Goal: Task Accomplishment & Management: Use online tool/utility

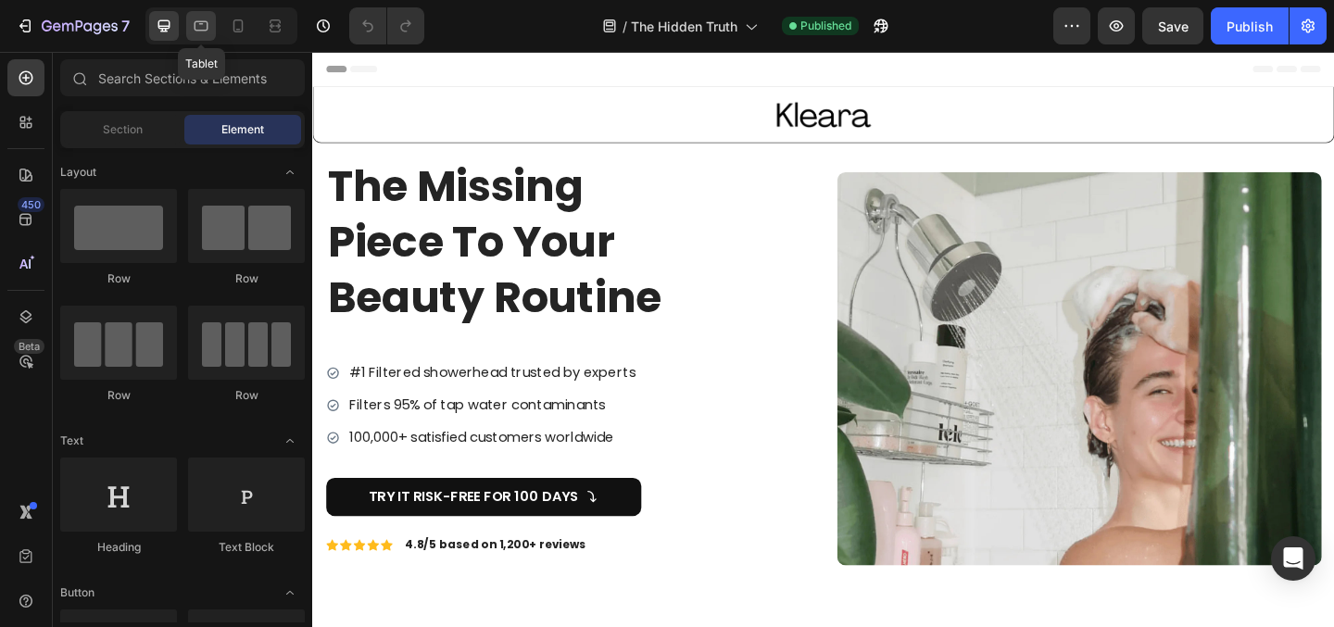
click at [209, 24] on icon at bounding box center [201, 26] width 19 height 19
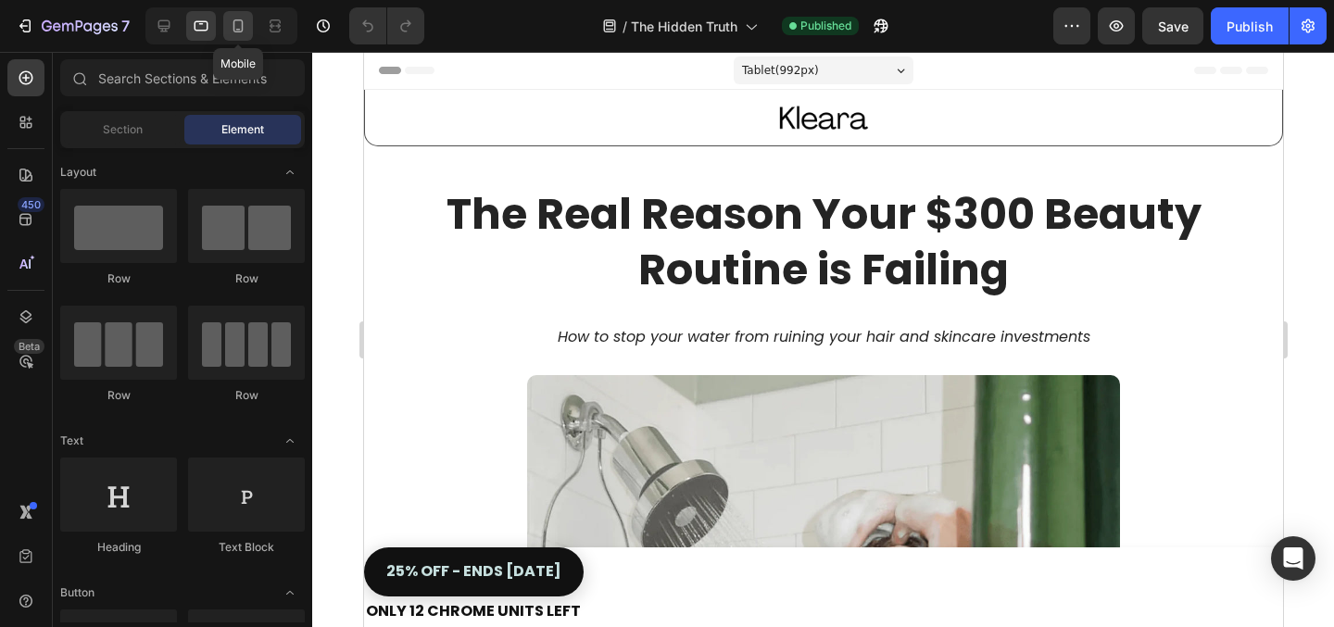
click at [236, 23] on icon at bounding box center [238, 26] width 19 height 19
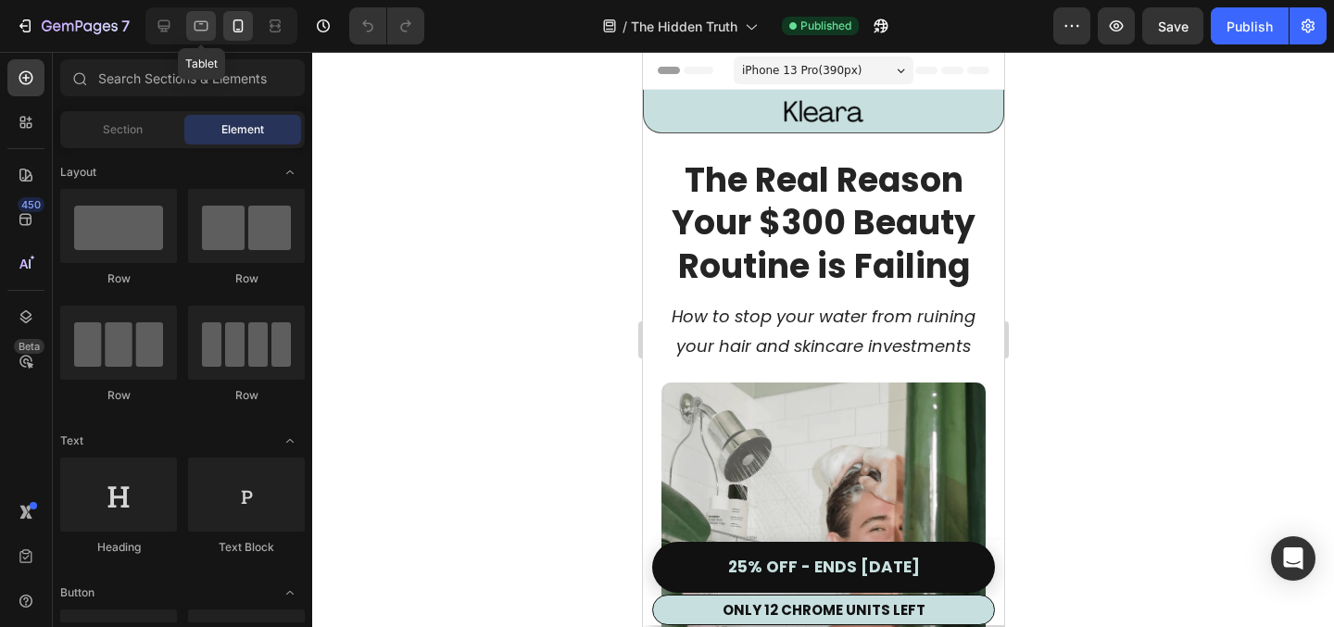
click at [198, 27] on icon at bounding box center [201, 26] width 19 height 19
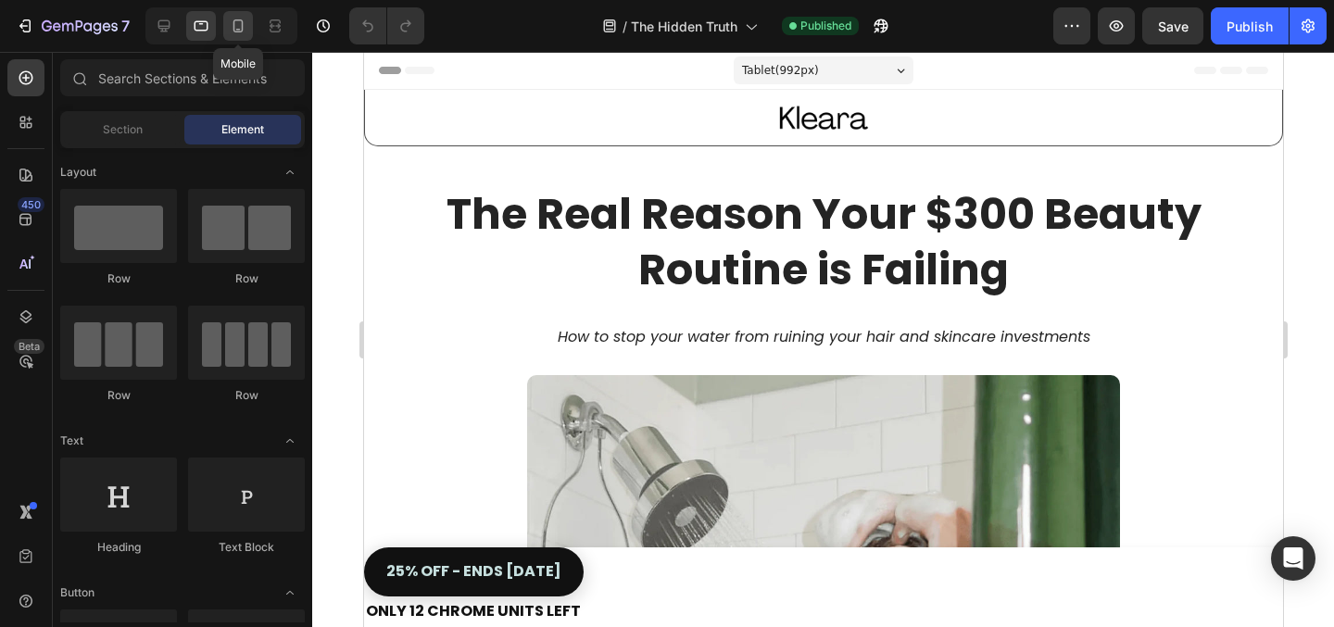
click at [235, 28] on icon at bounding box center [238, 26] width 19 height 19
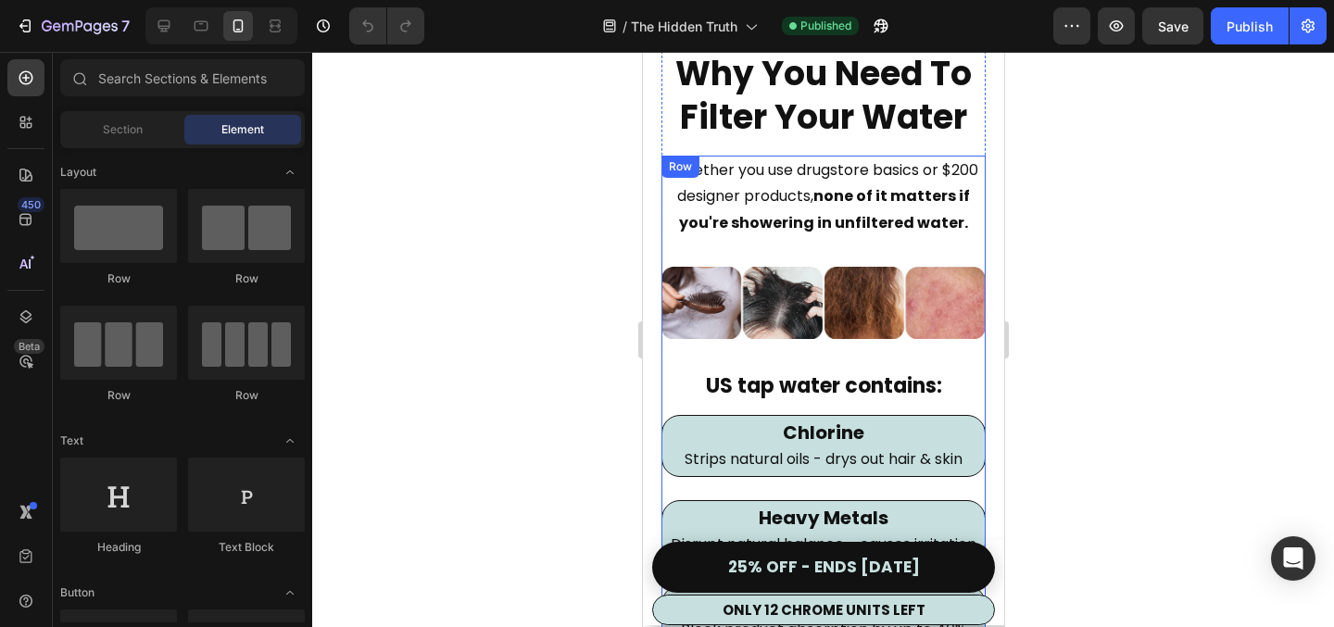
scroll to position [1681, 0]
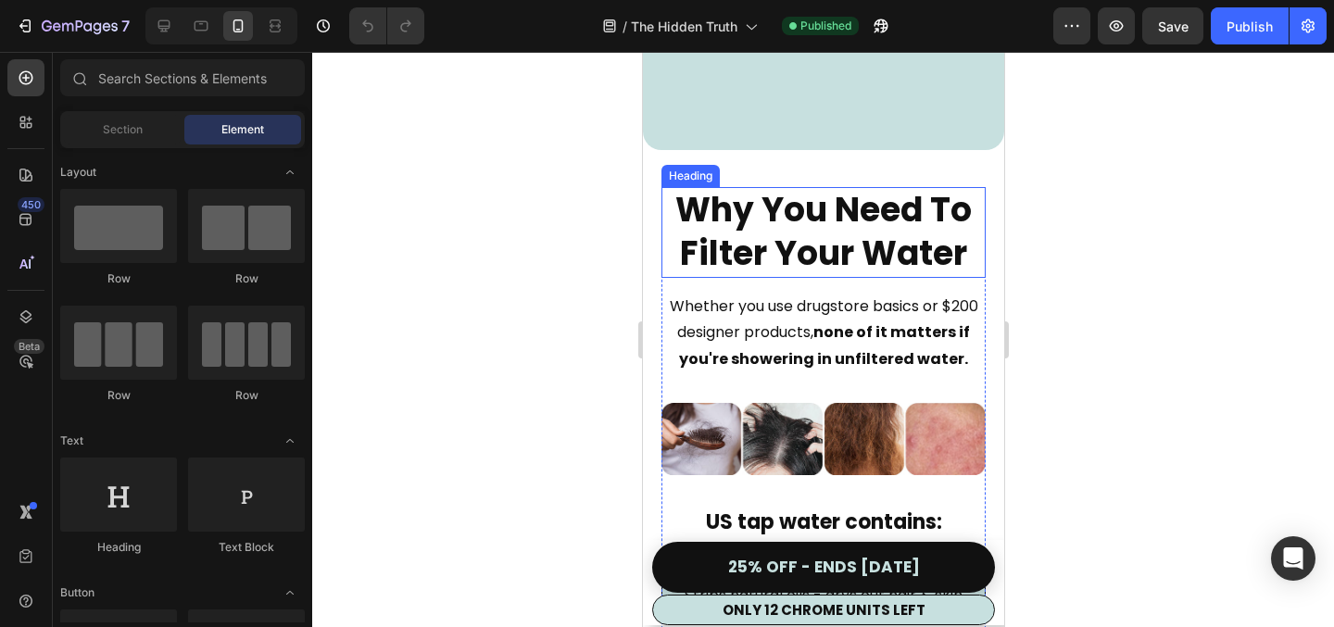
click at [826, 238] on h2 "Why You Need To Filter Your Water" at bounding box center [823, 232] width 324 height 91
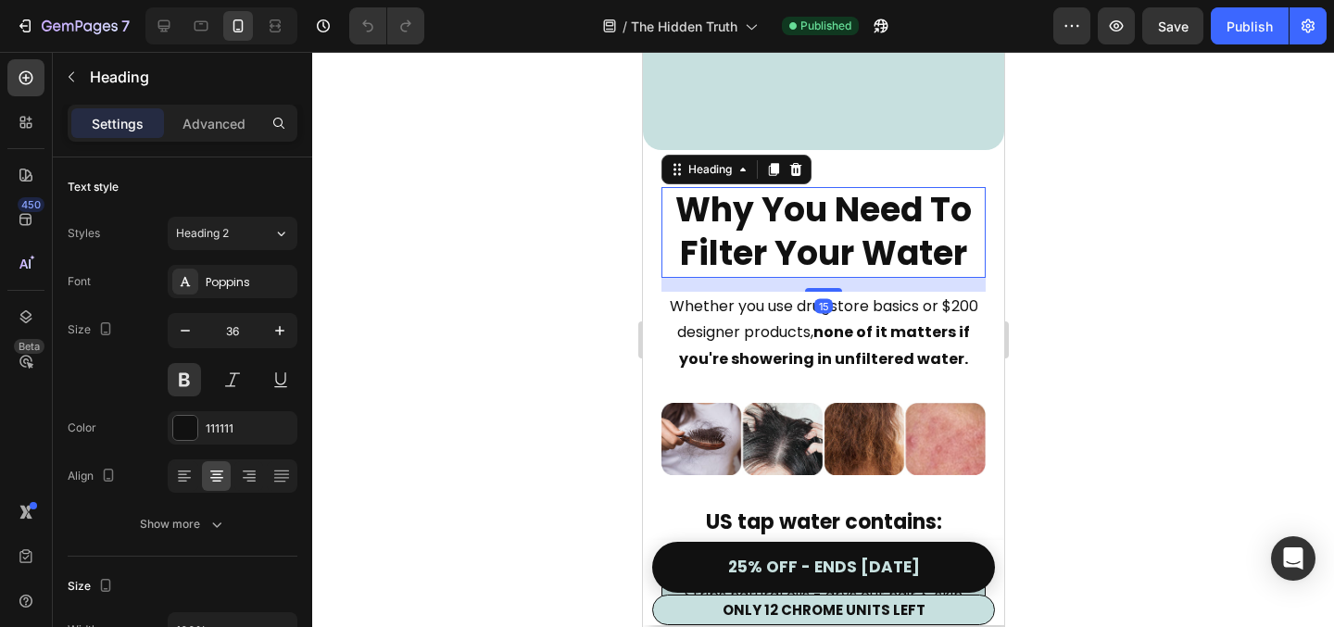
click at [826, 238] on h2 "Why You Need To Filter Your Water" at bounding box center [823, 232] width 324 height 91
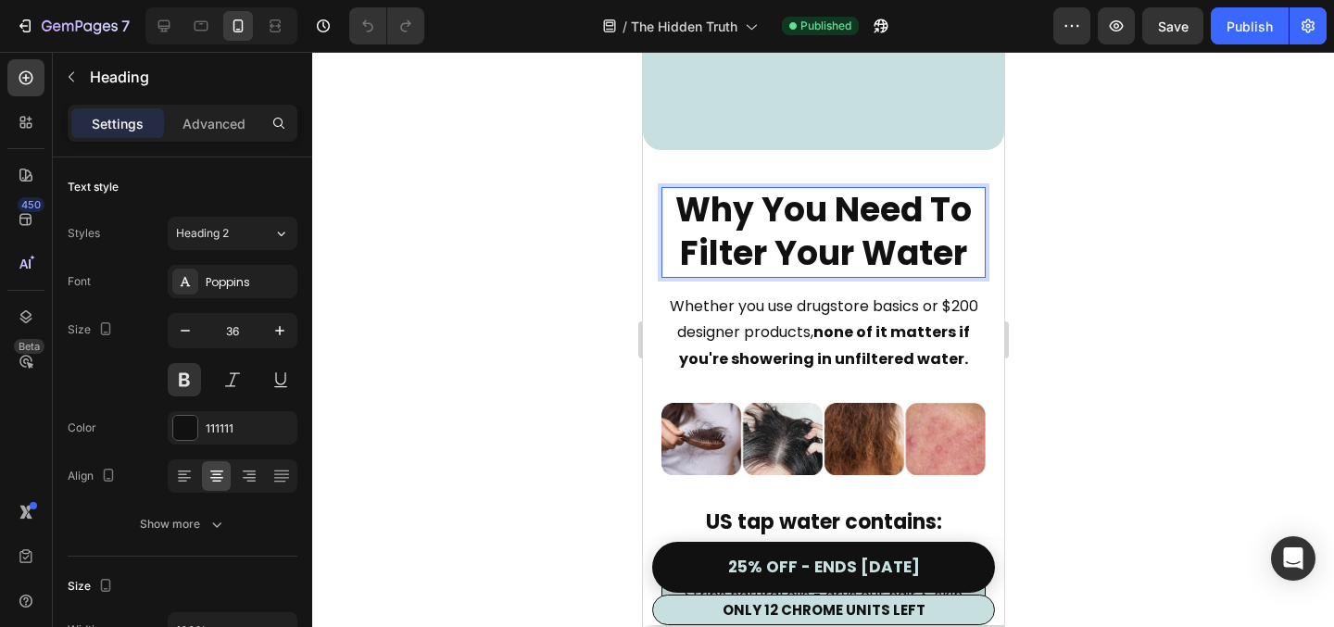
click at [826, 238] on p "Why You Need To Filter Your Water" at bounding box center [823, 232] width 321 height 87
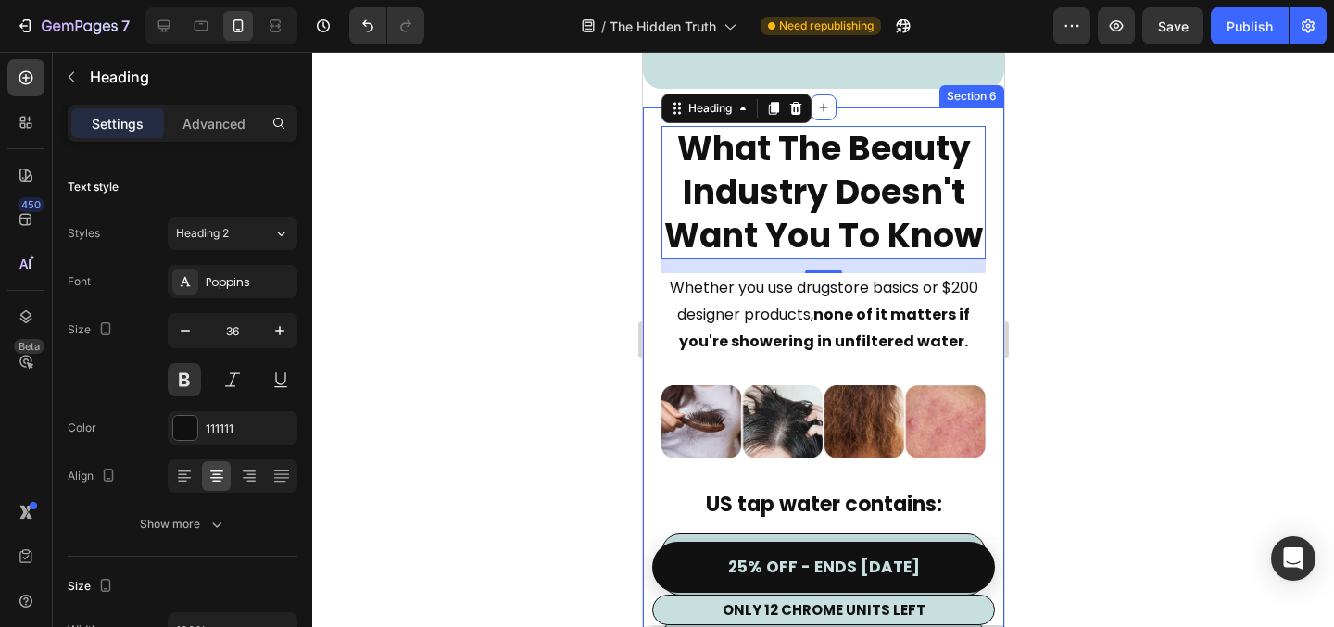
click at [1327, 380] on div at bounding box center [823, 339] width 1022 height 575
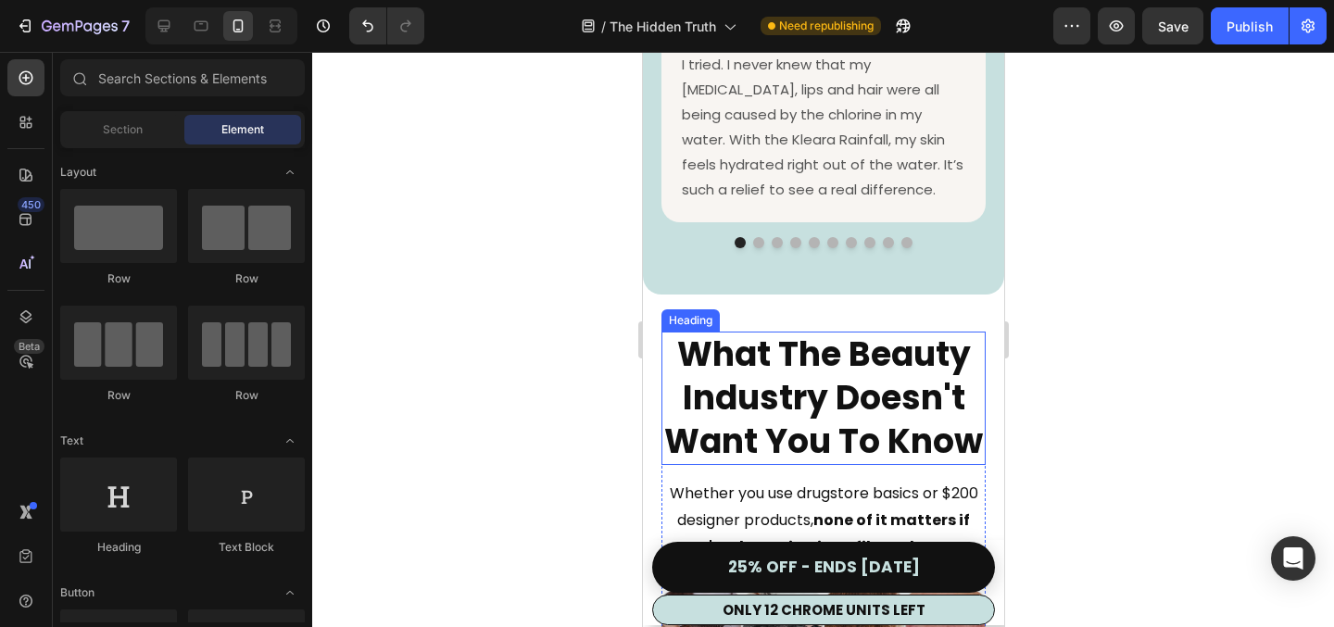
scroll to position [1462, 0]
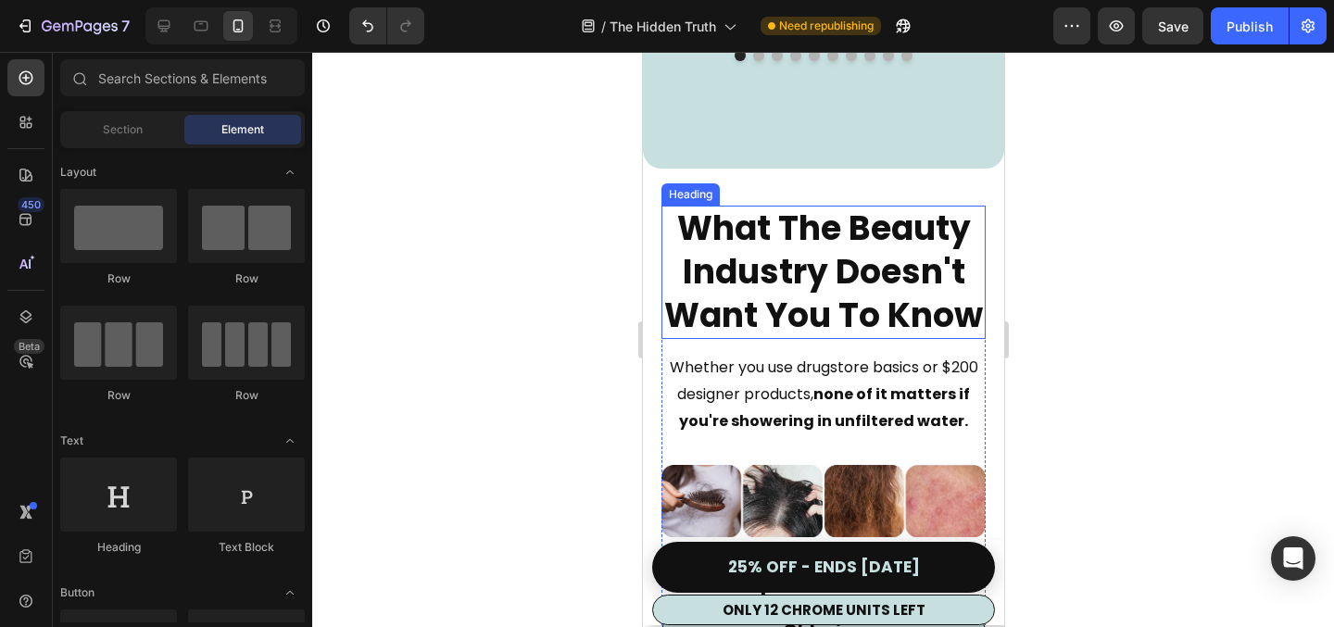
click at [777, 245] on p "What The Beauty Industry Doesn't Want You To Know" at bounding box center [823, 273] width 321 height 130
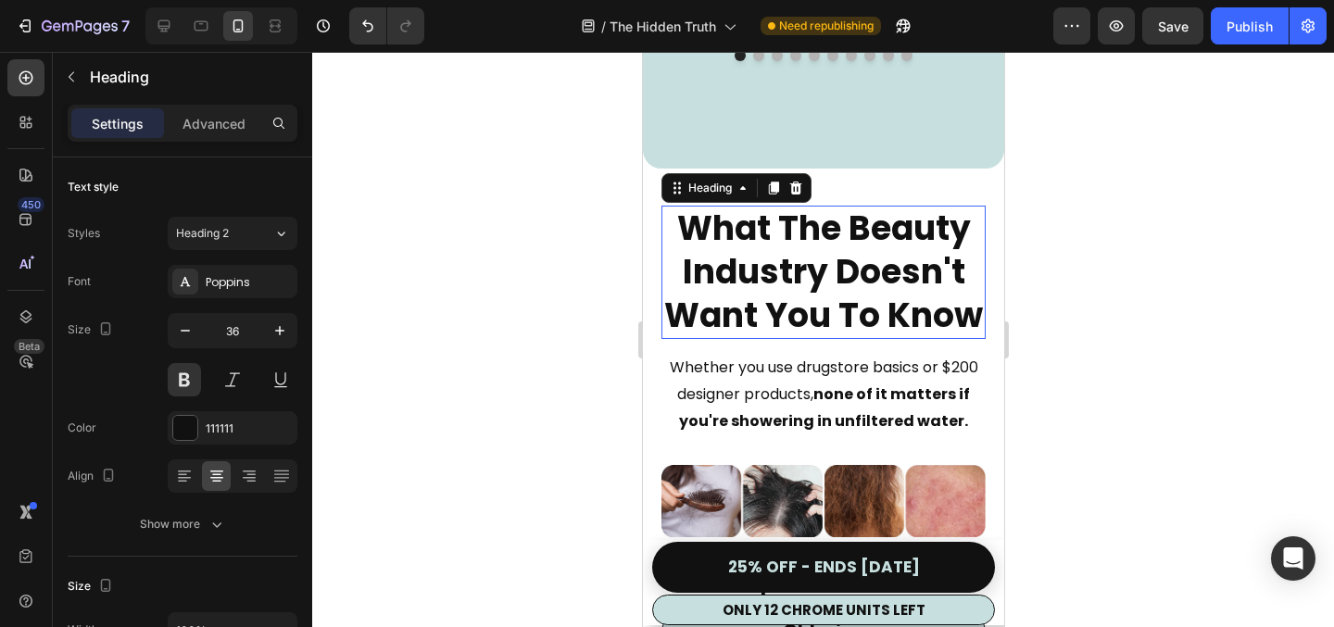
scroll to position [1648, 0]
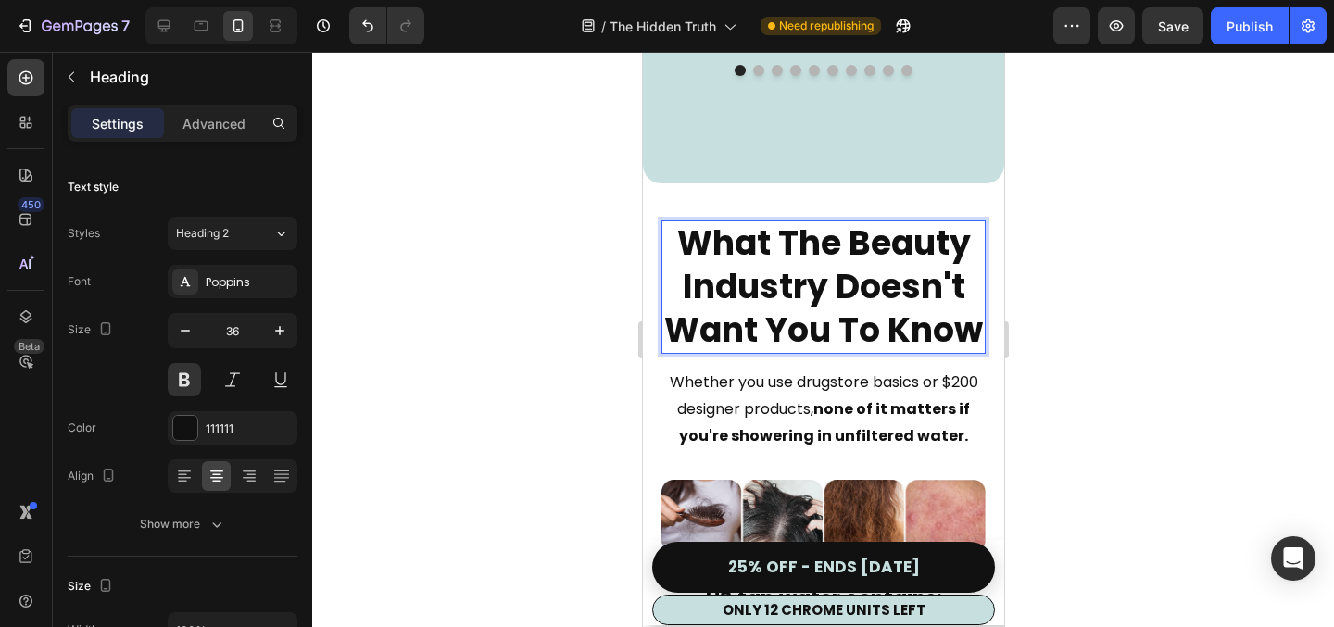
click at [777, 252] on p "What The Beauty Industry Doesn't Want You To Know" at bounding box center [823, 287] width 321 height 130
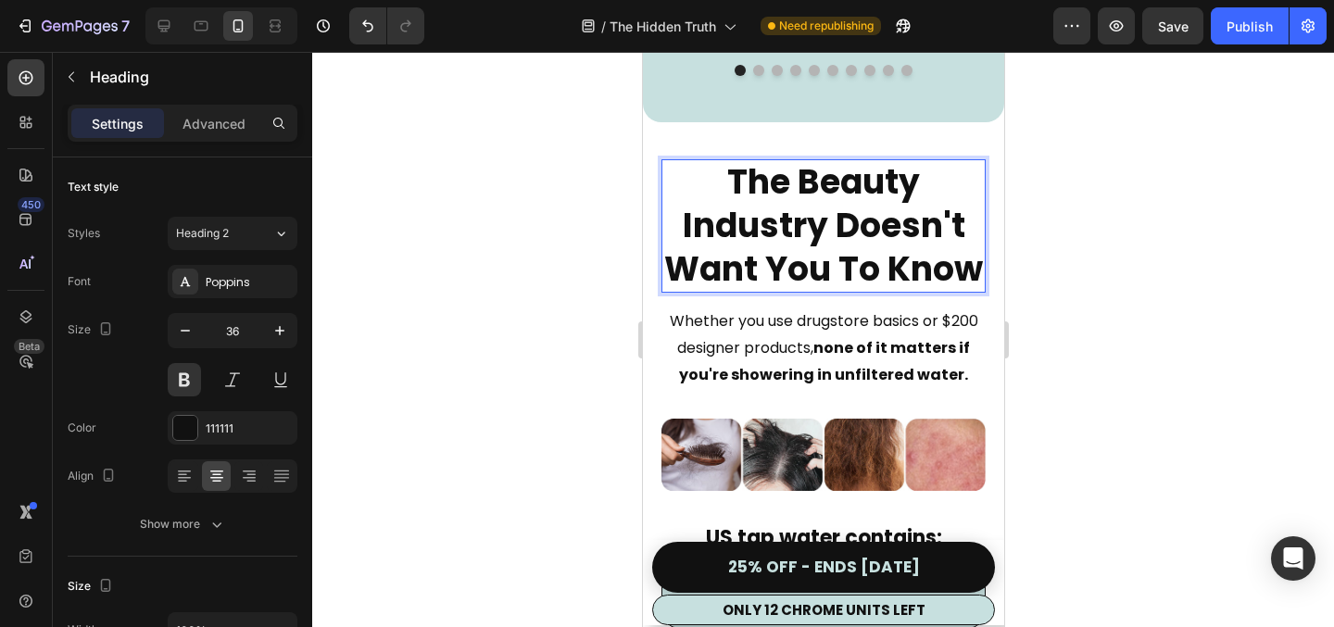
click at [978, 291] on p "The Beauty Industry Doesn't Want You To Know" at bounding box center [823, 226] width 321 height 130
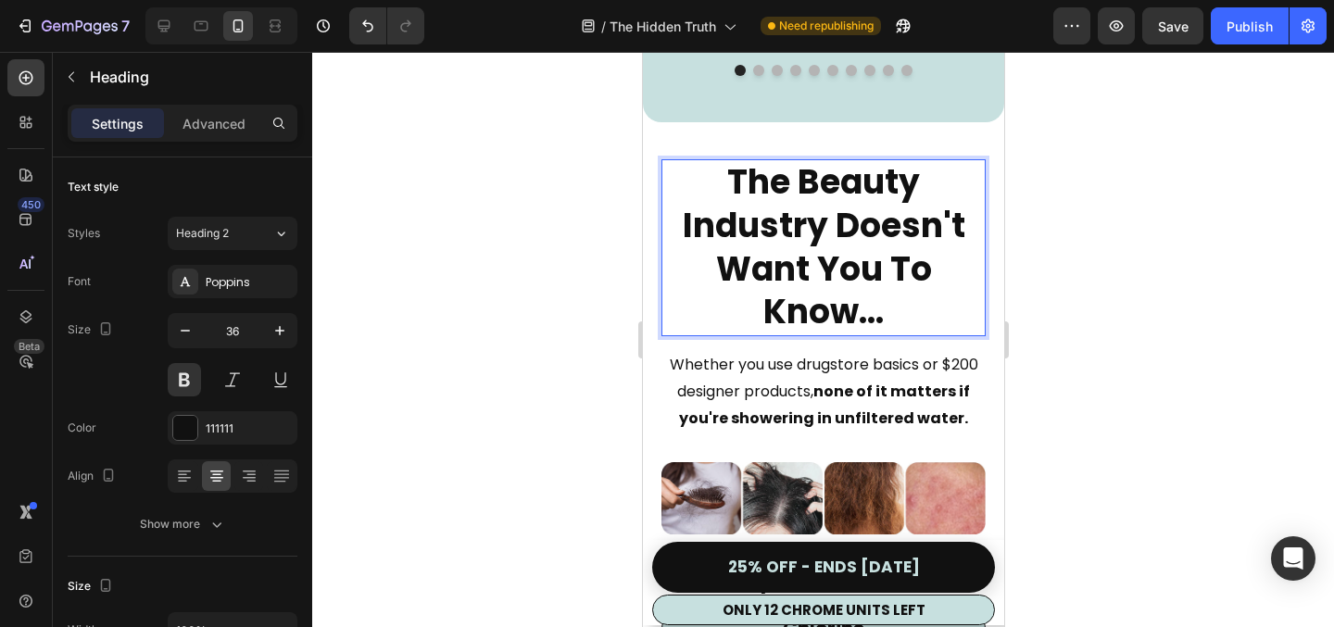
click at [831, 255] on p "The Beauty Industry Doesn't Want You To Know..." at bounding box center [823, 247] width 321 height 173
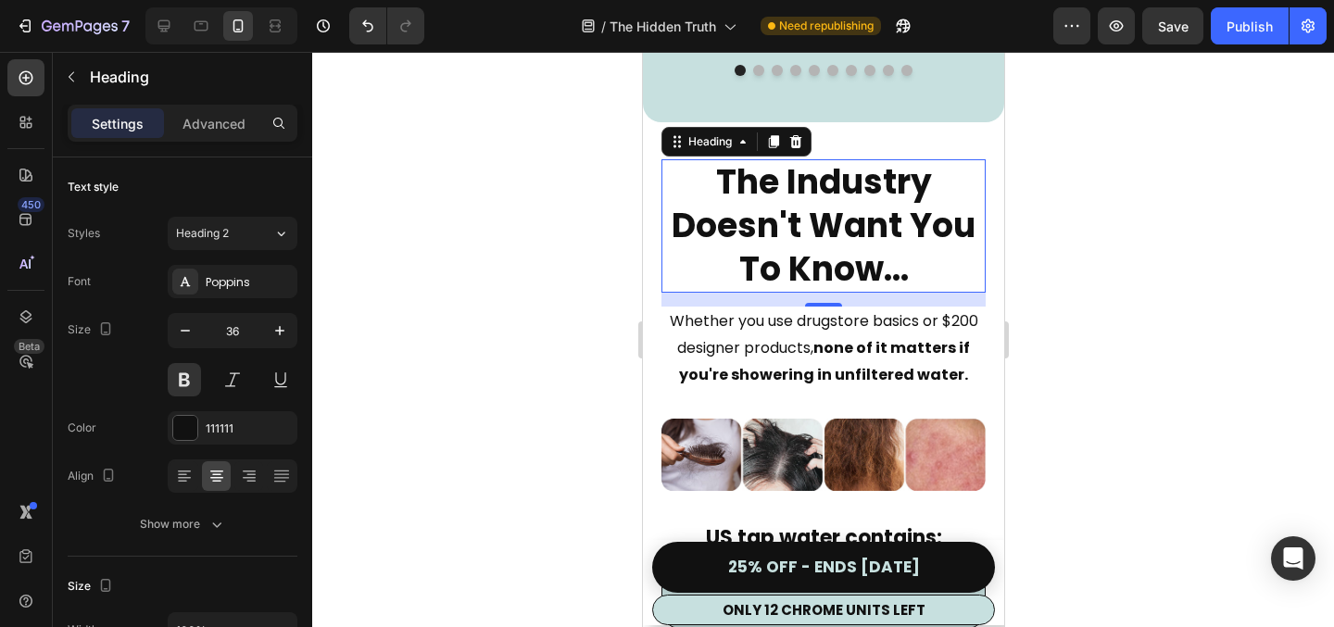
click at [1149, 380] on div at bounding box center [823, 339] width 1022 height 575
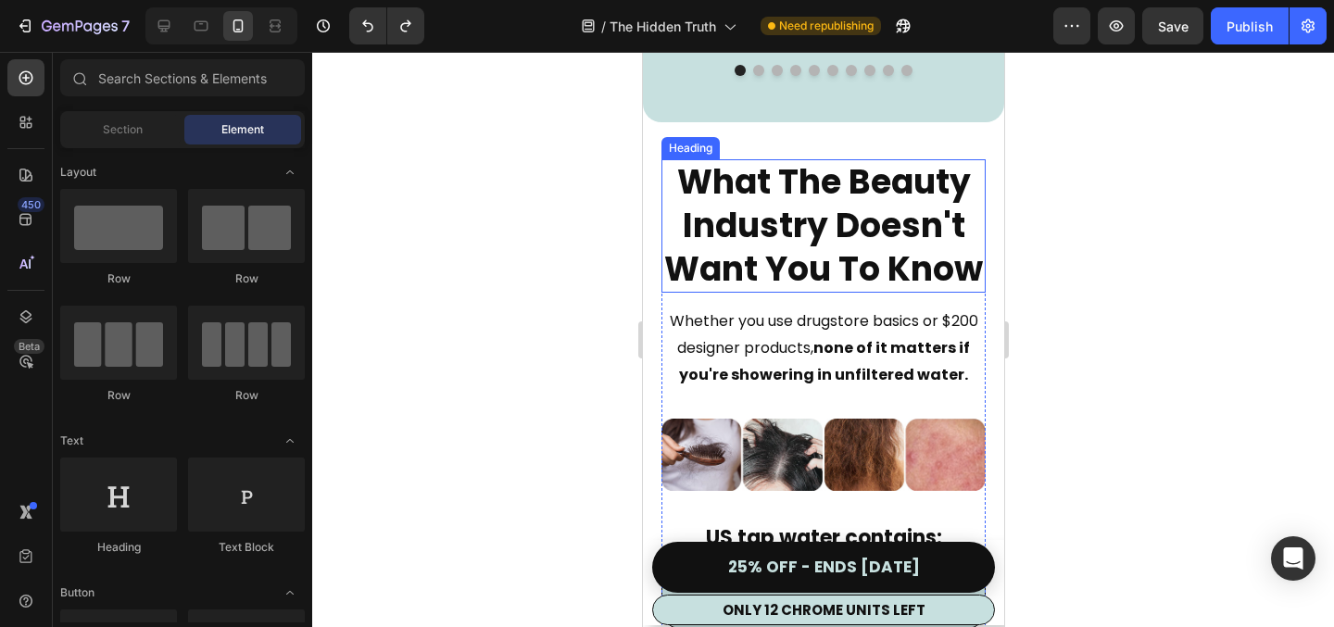
click at [1102, 332] on div at bounding box center [823, 339] width 1022 height 575
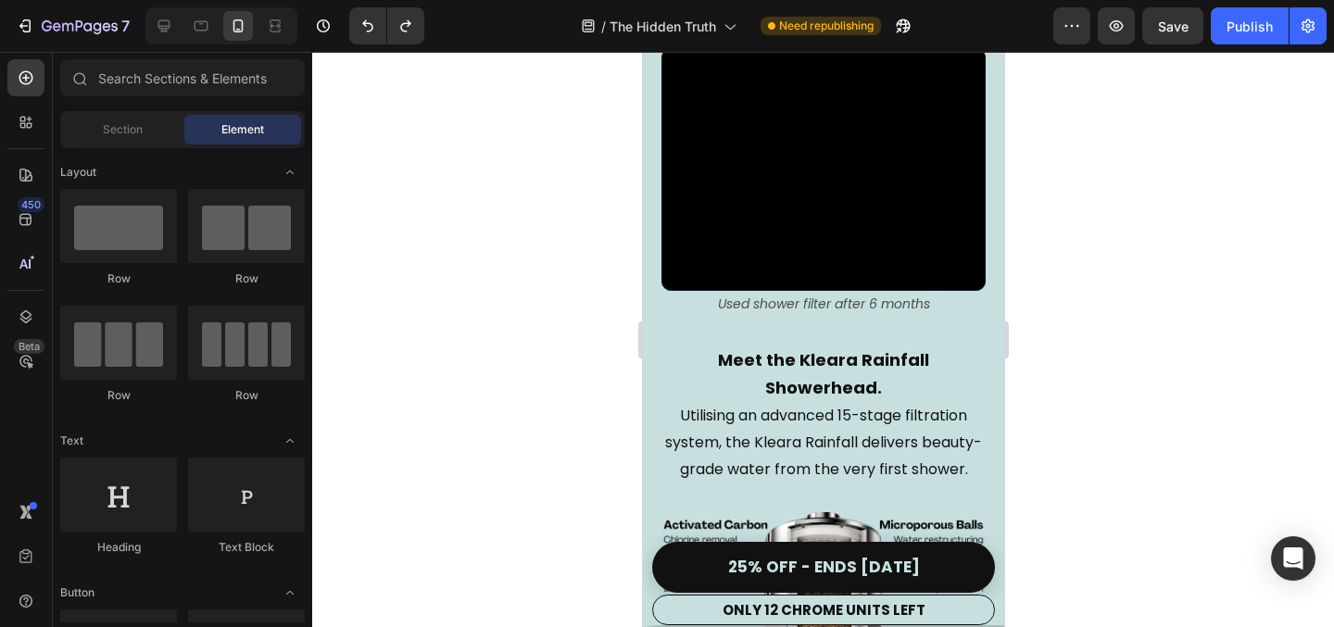
scroll to position [3244, 0]
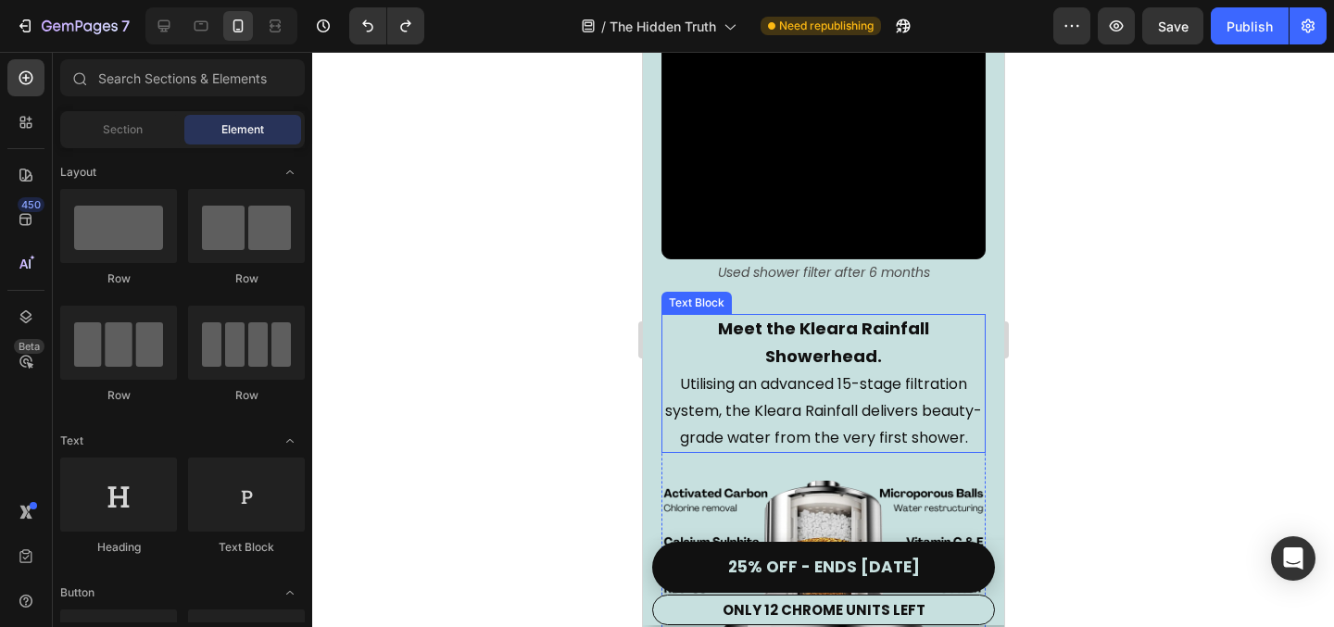
click at [849, 377] on p "Utilising an advanced 15-stage filtration system, the Kleara Rainfall delivers …" at bounding box center [823, 412] width 321 height 80
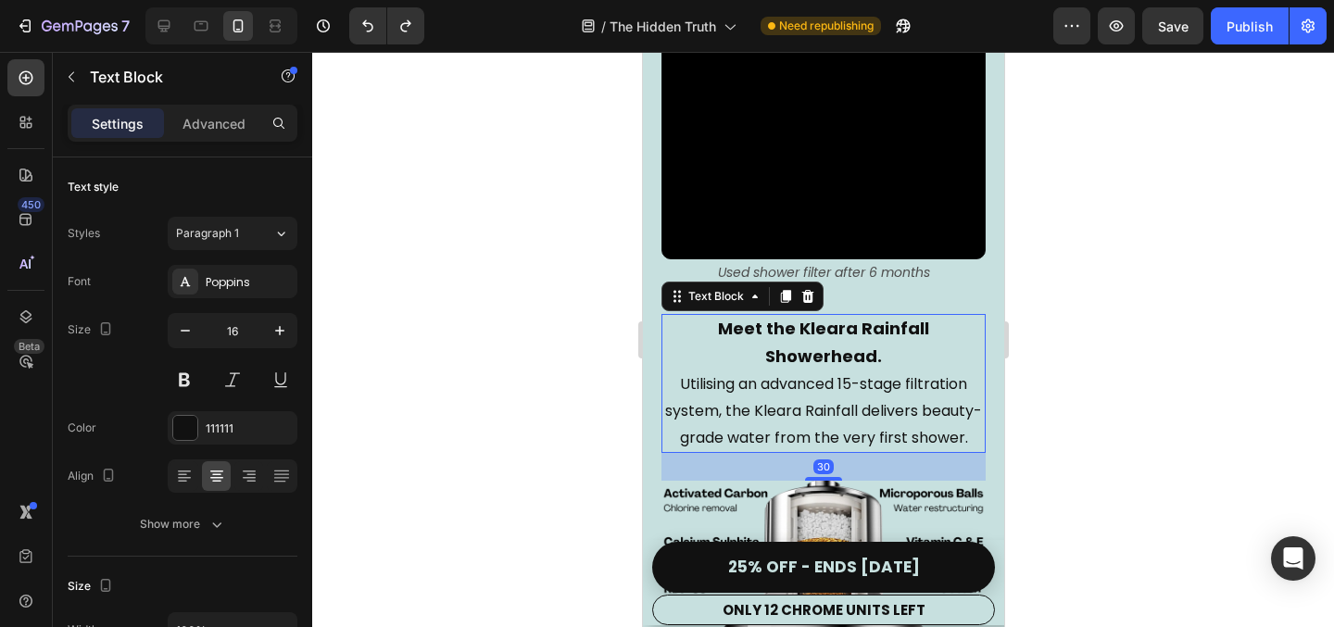
click at [849, 372] on p "Utilising an advanced 15-stage filtration system, the Kleara Rainfall delivers …" at bounding box center [823, 412] width 321 height 80
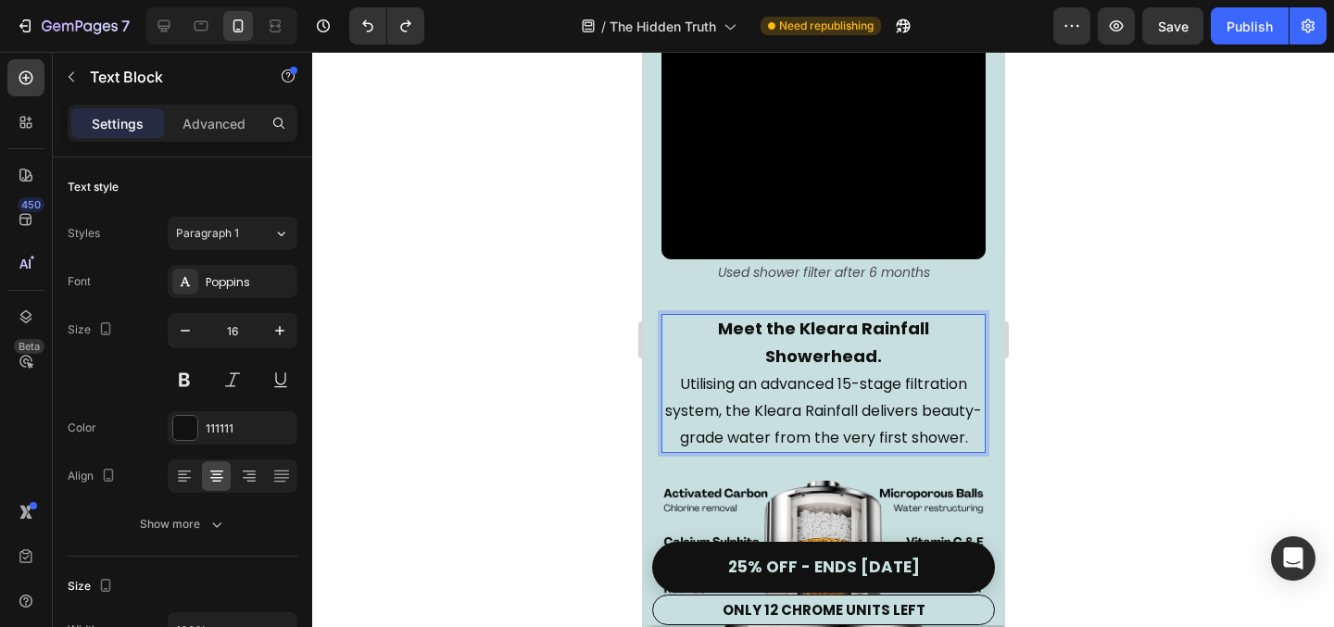
click at [854, 372] on p "Utilising an advanced 15-stage filtration system, the Kleara Rainfall delivers …" at bounding box center [823, 412] width 321 height 80
click at [1103, 371] on div at bounding box center [823, 339] width 1022 height 575
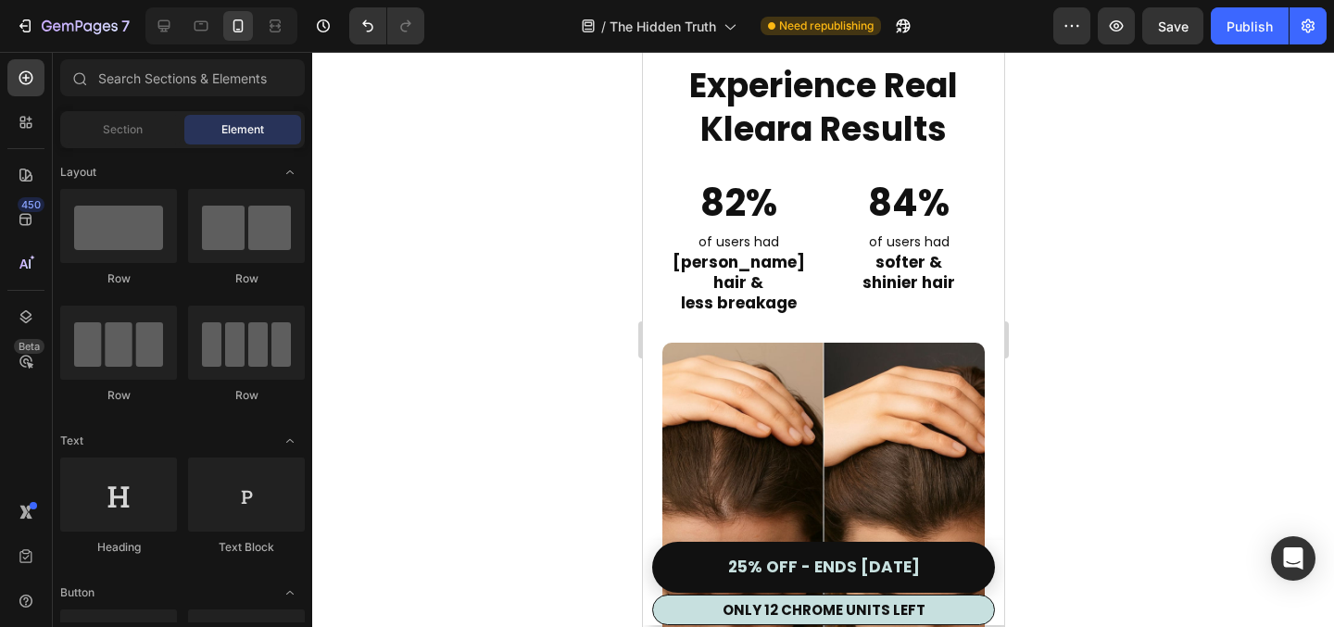
scroll to position [4329, 0]
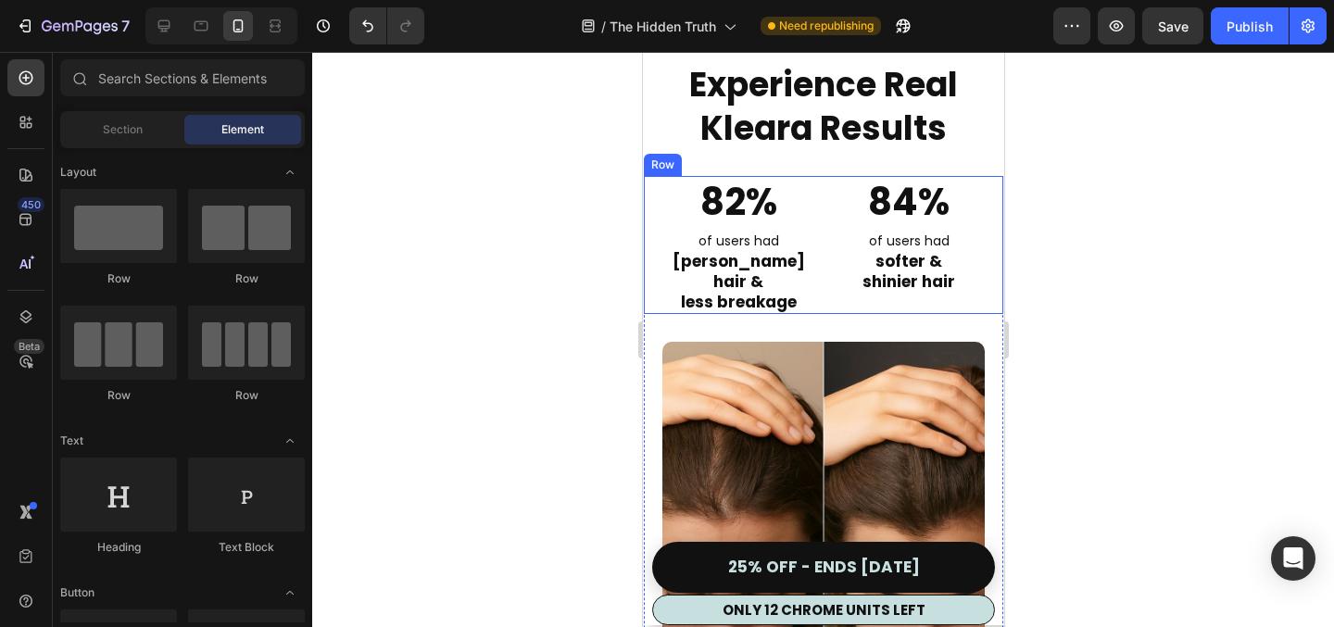
click at [757, 240] on span "of users had" at bounding box center [738, 241] width 81 height 19
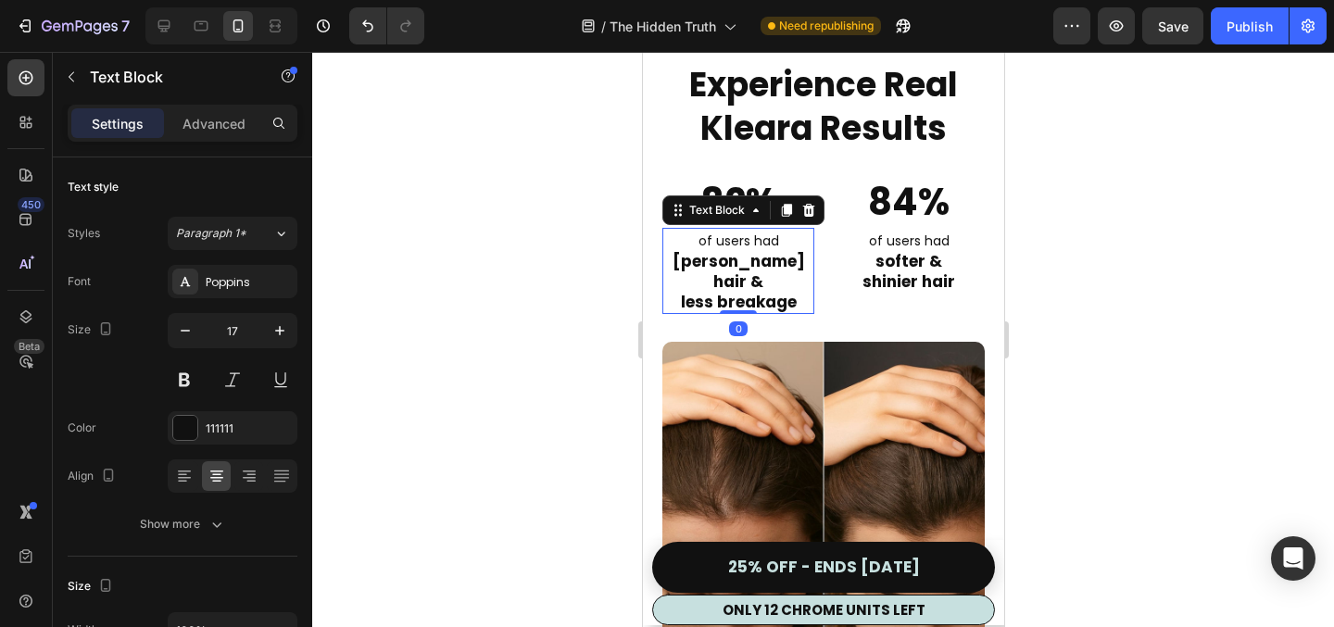
click at [765, 240] on span "of users had" at bounding box center [738, 241] width 81 height 19
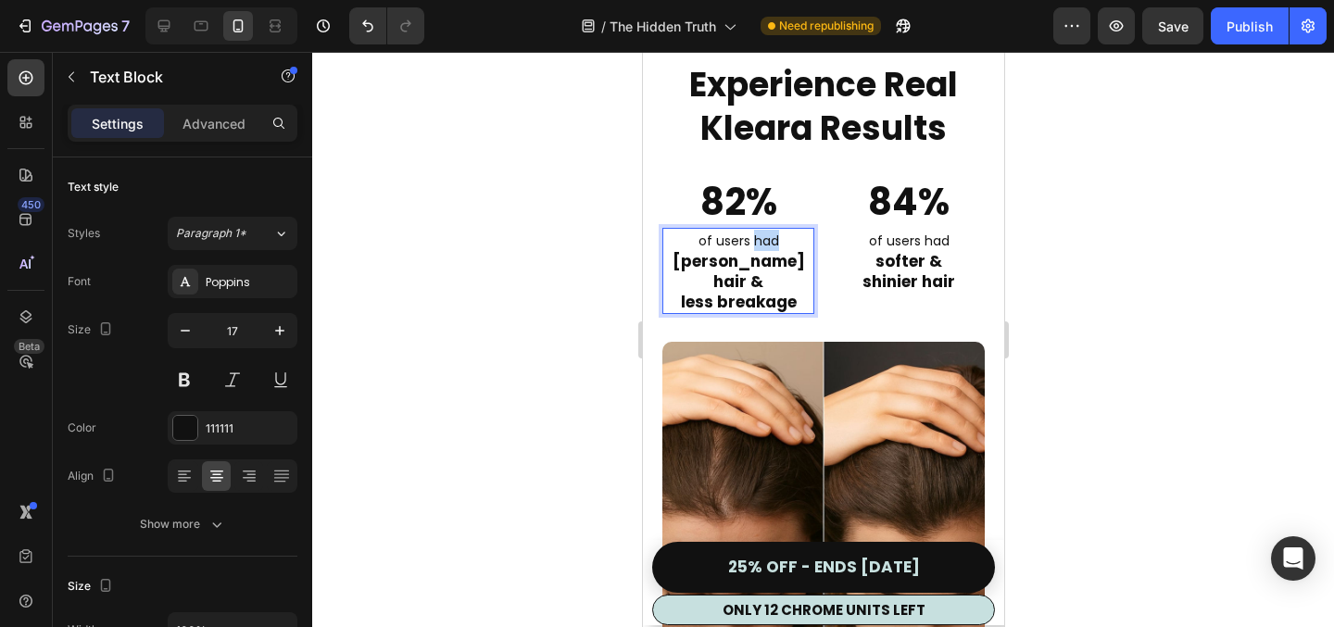
click at [765, 240] on span "of users had" at bounding box center [738, 241] width 81 height 19
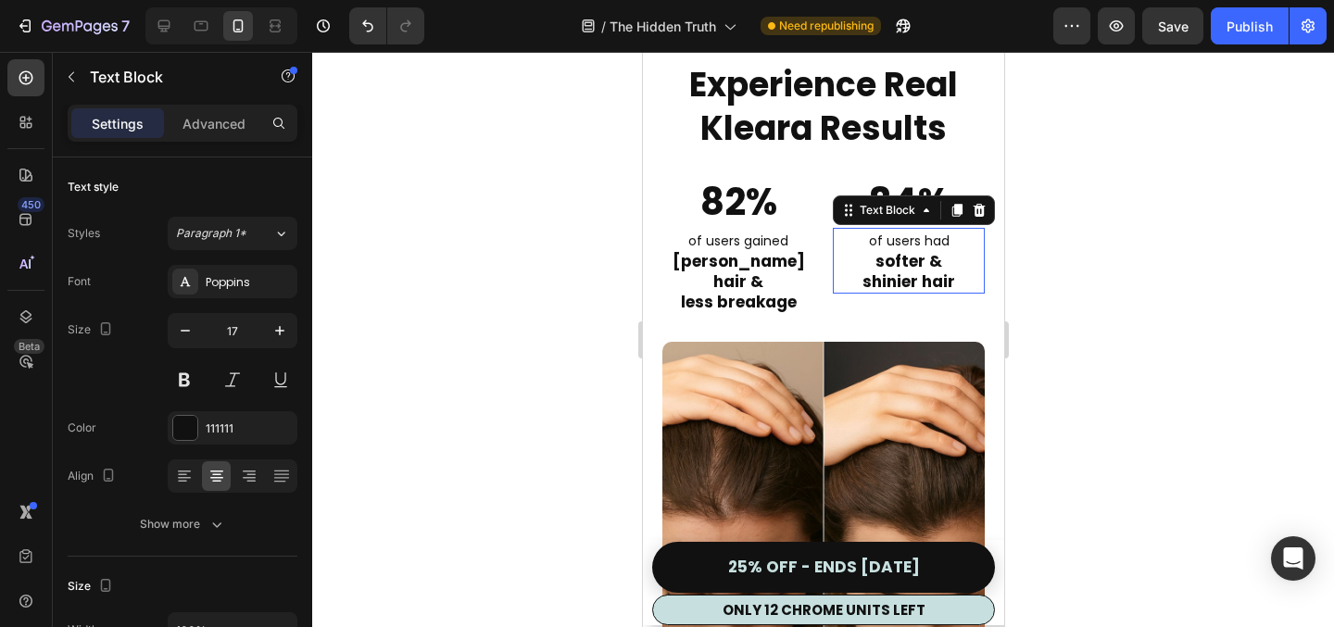
click at [931, 242] on span "of users had" at bounding box center [908, 241] width 81 height 19
click at [1120, 363] on div at bounding box center [823, 339] width 1022 height 575
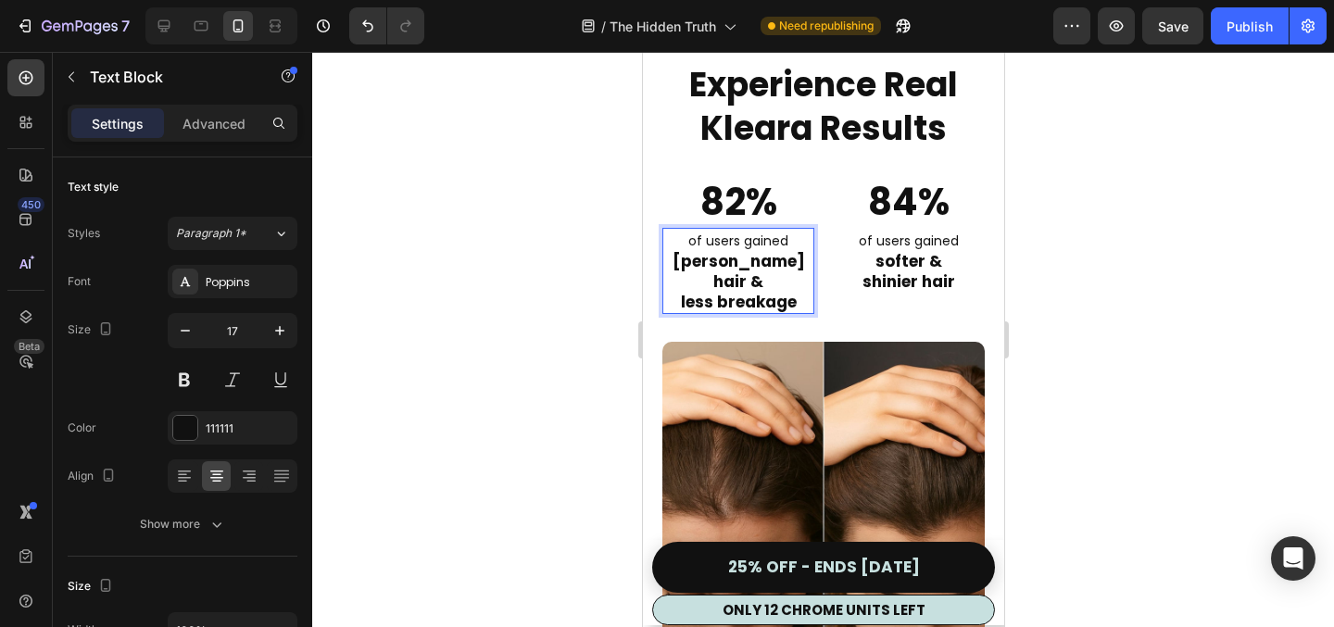
click at [754, 244] on span "of users gained" at bounding box center [738, 241] width 100 height 19
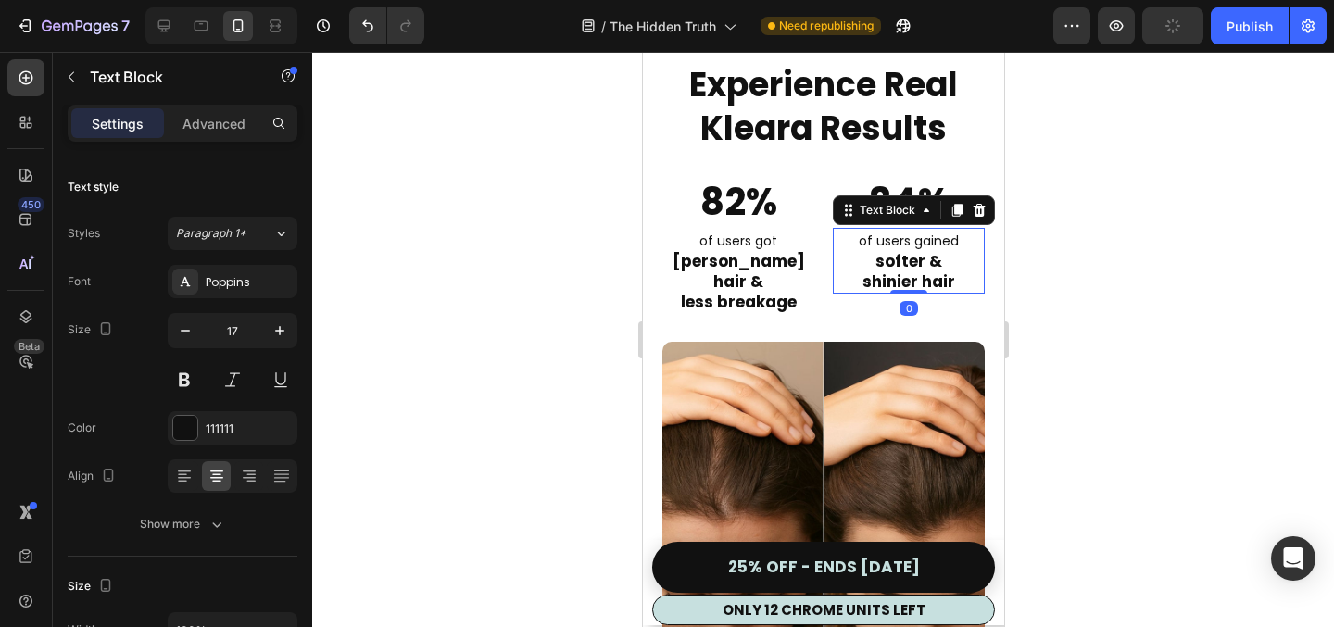
click at [928, 240] on span "of users gained" at bounding box center [908, 241] width 100 height 19
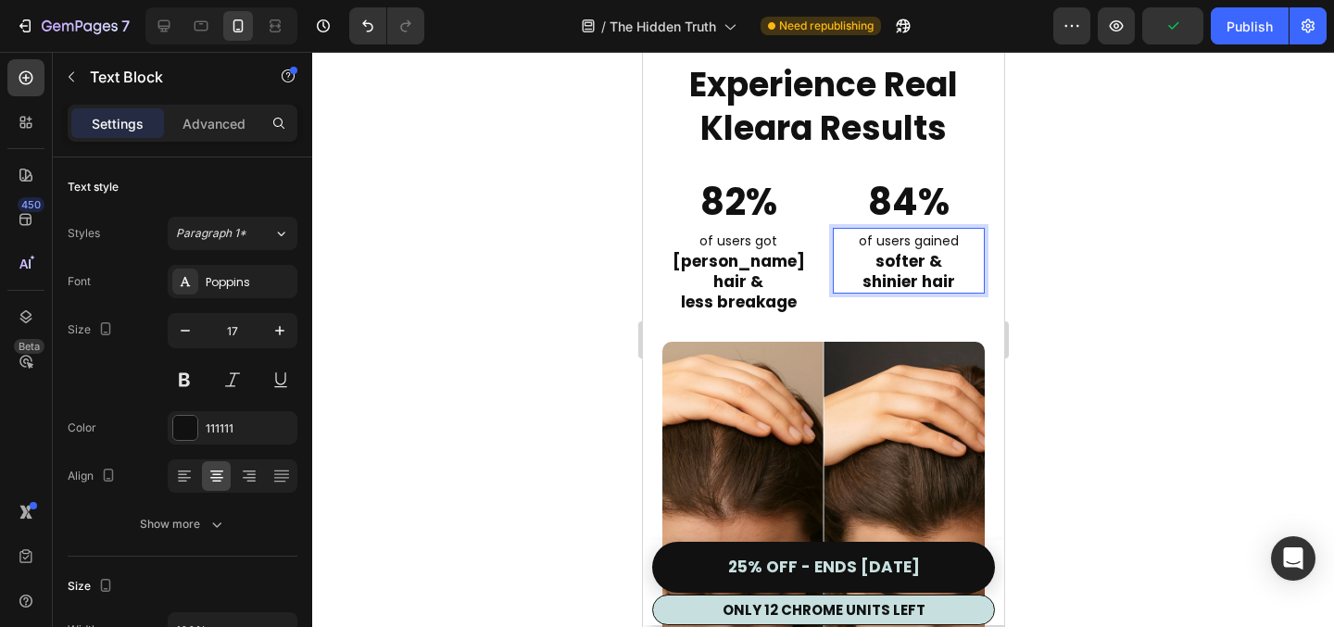
click at [928, 238] on span "of users gained" at bounding box center [908, 241] width 100 height 19
click at [1076, 312] on div at bounding box center [823, 339] width 1022 height 575
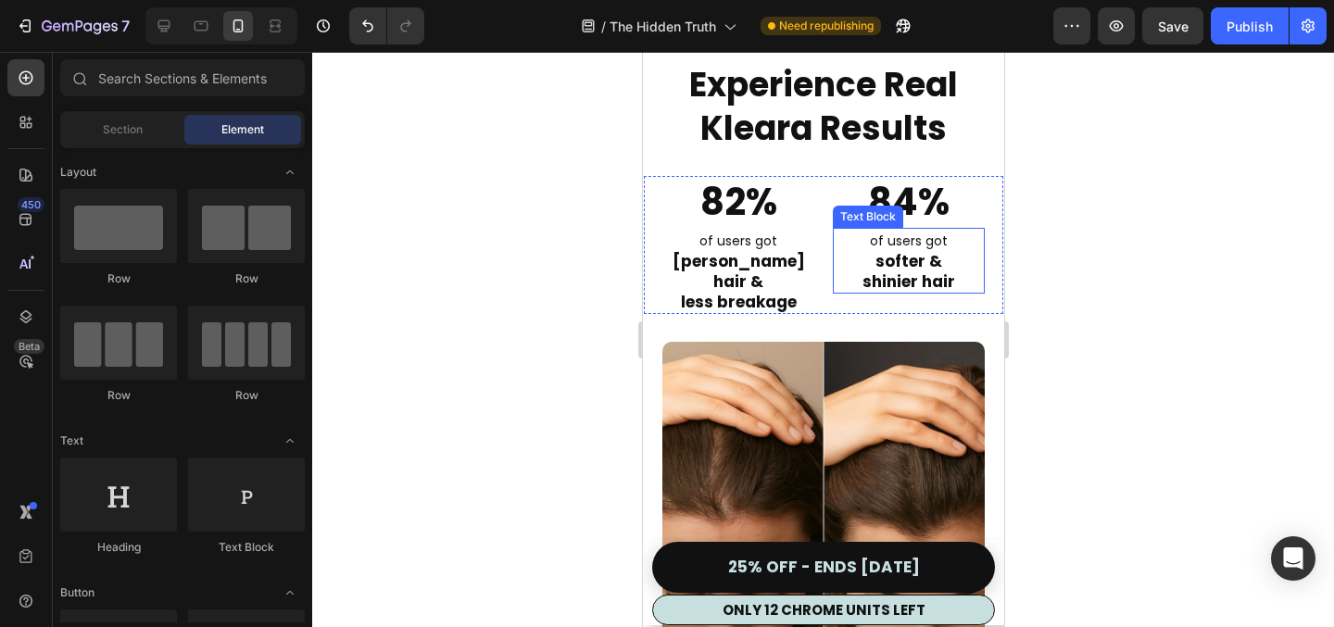
click at [928, 259] on strong "SOFTER &" at bounding box center [908, 261] width 67 height 22
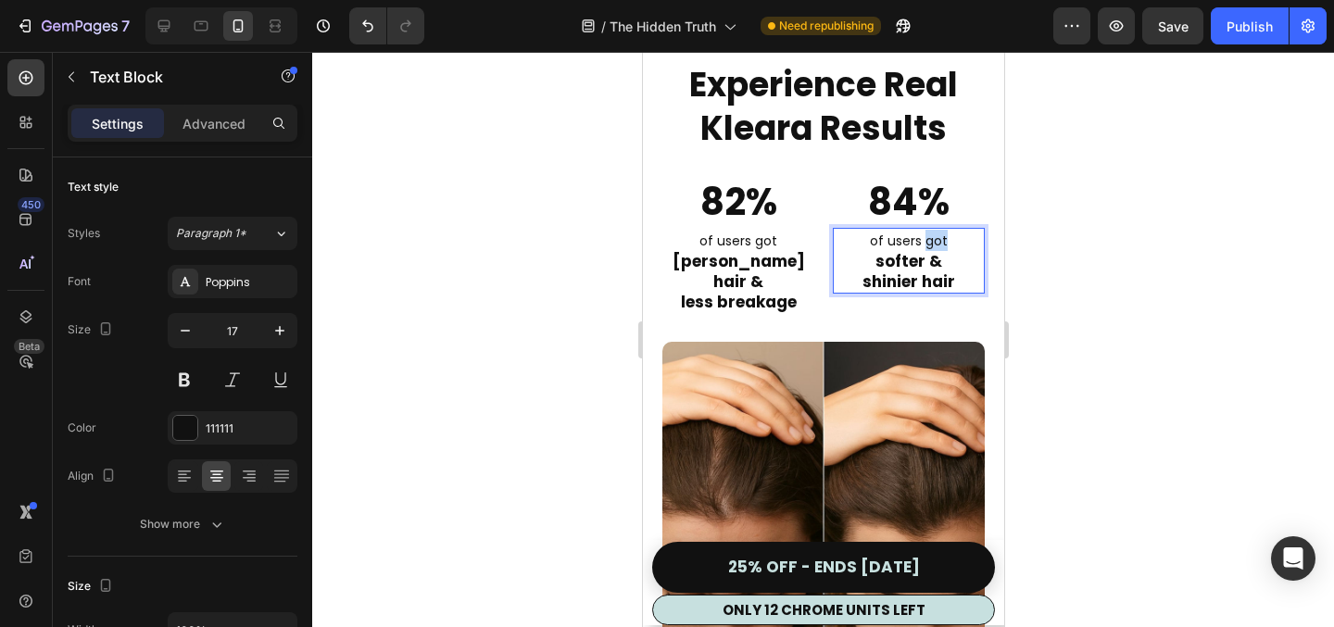
click at [932, 242] on span "of users got" at bounding box center [908, 241] width 78 height 19
click at [935, 240] on span "of users achieved" at bounding box center [909, 241] width 116 height 19
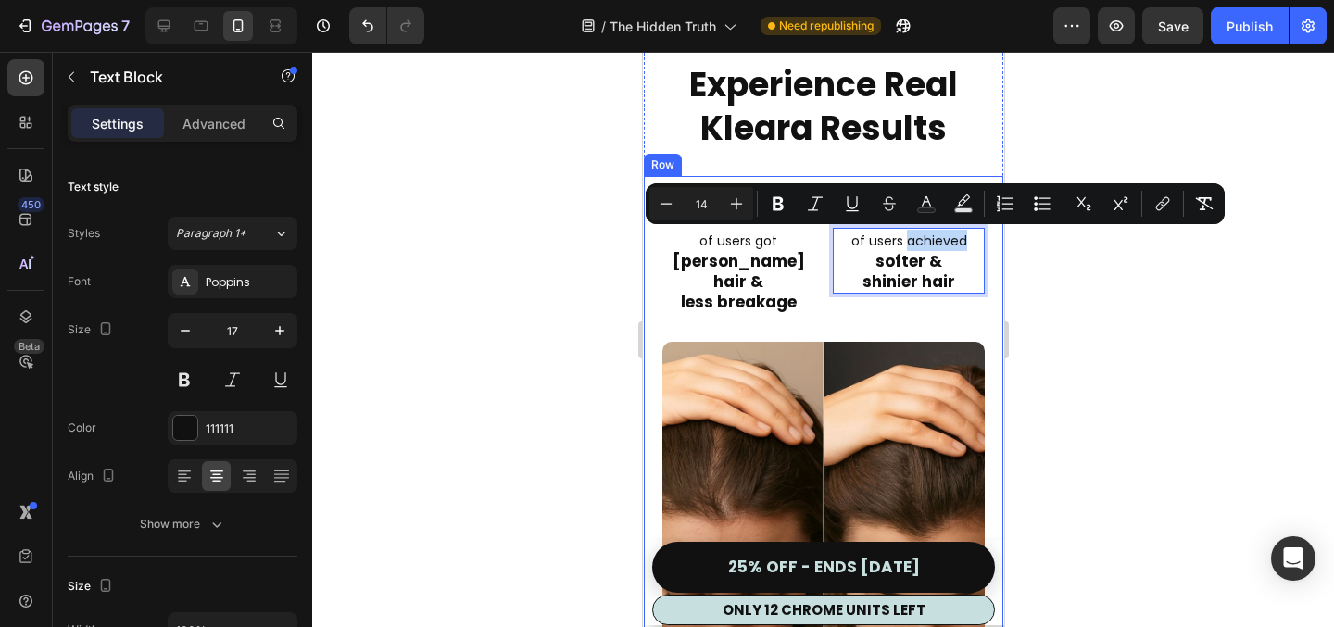
copy span "achieved"
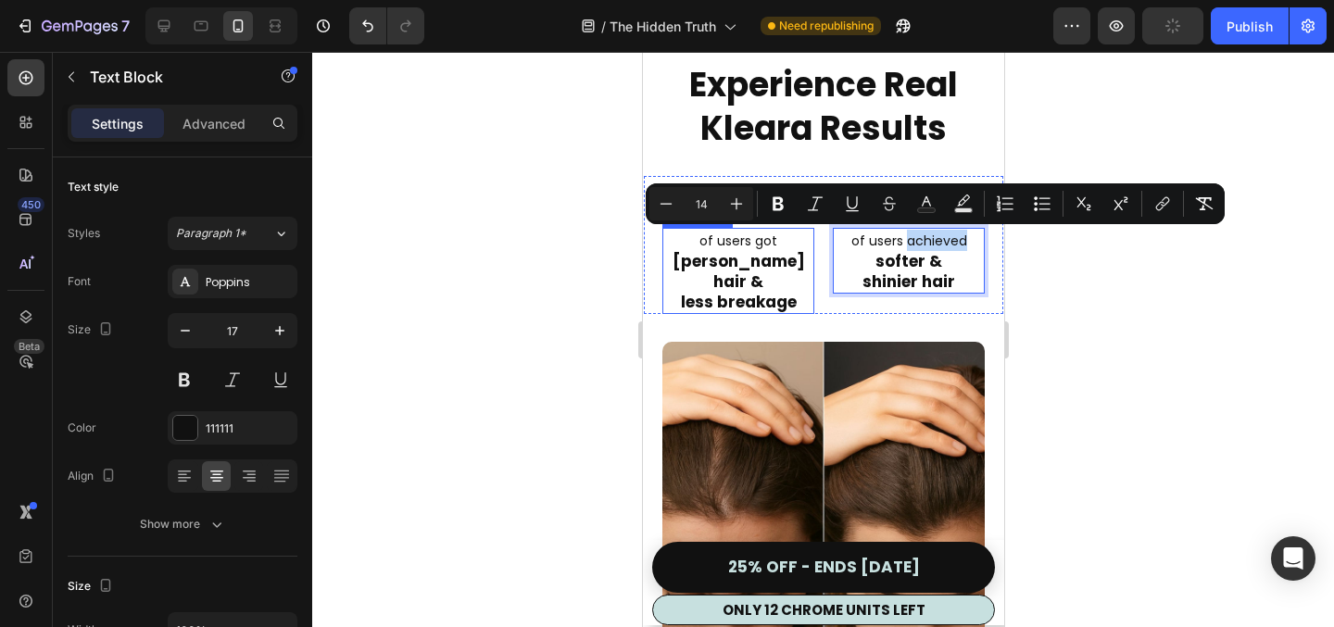
click at [763, 238] on span "of users got" at bounding box center [738, 241] width 78 height 19
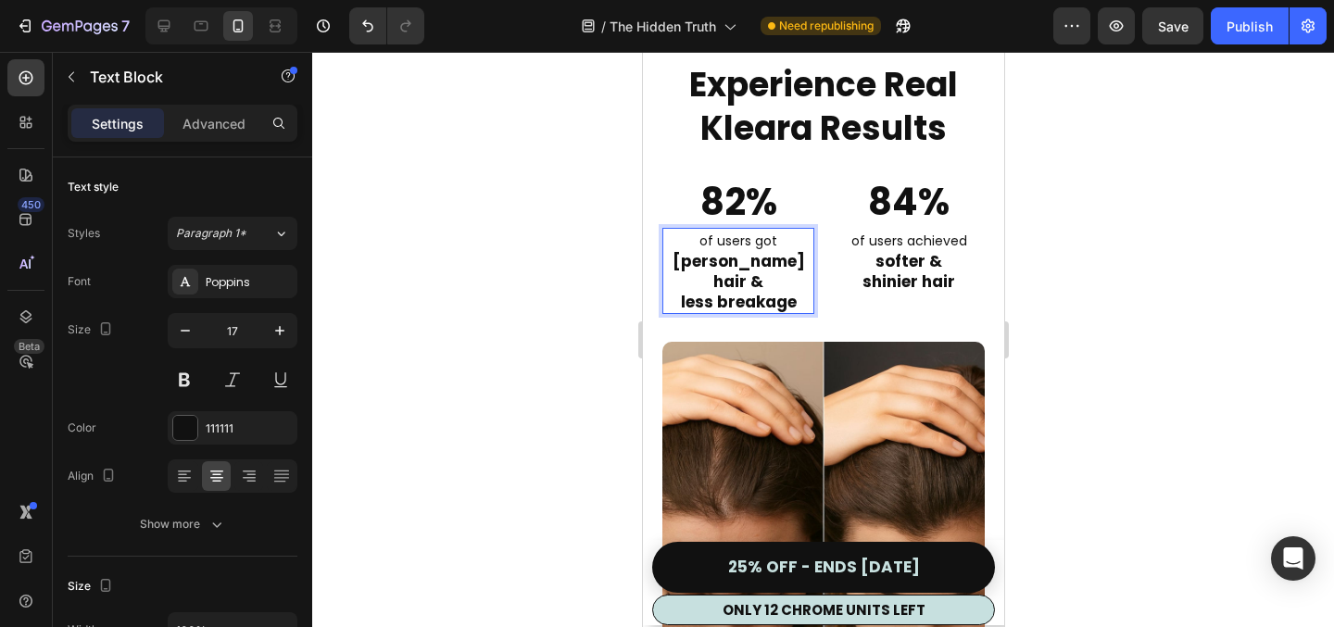
click at [765, 242] on span "of users got" at bounding box center [738, 241] width 78 height 19
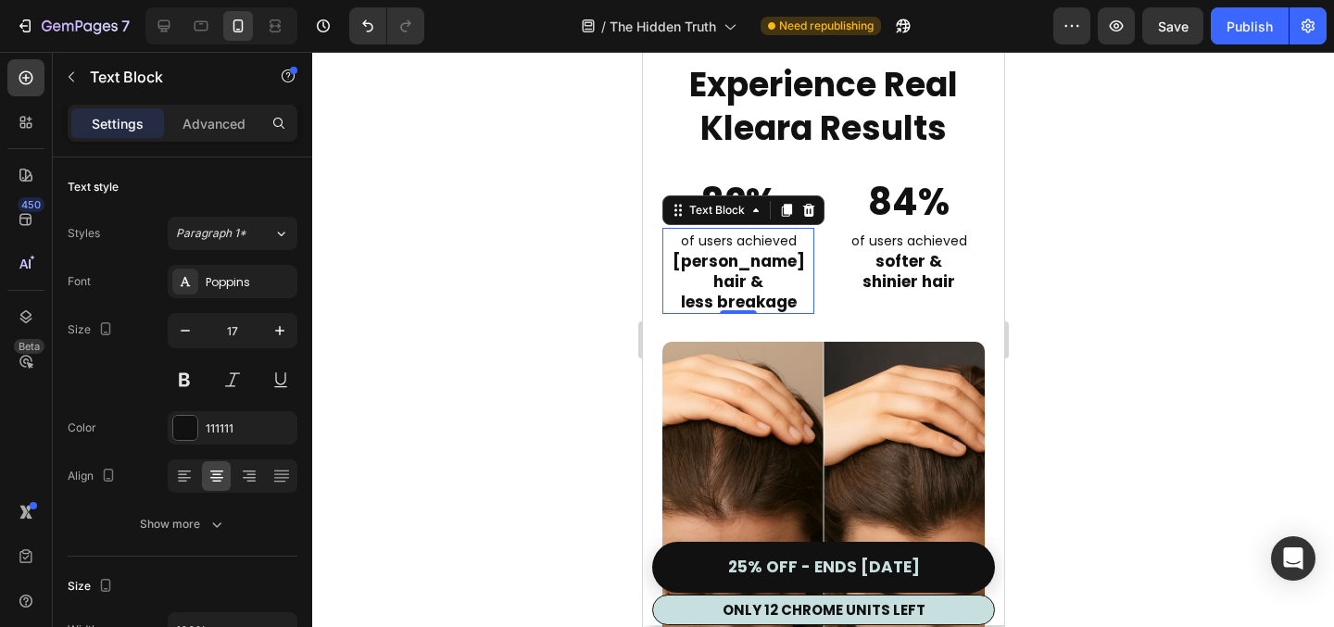
click at [1050, 363] on div at bounding box center [823, 339] width 1022 height 575
click at [752, 235] on span "of users achieved" at bounding box center [738, 241] width 116 height 19
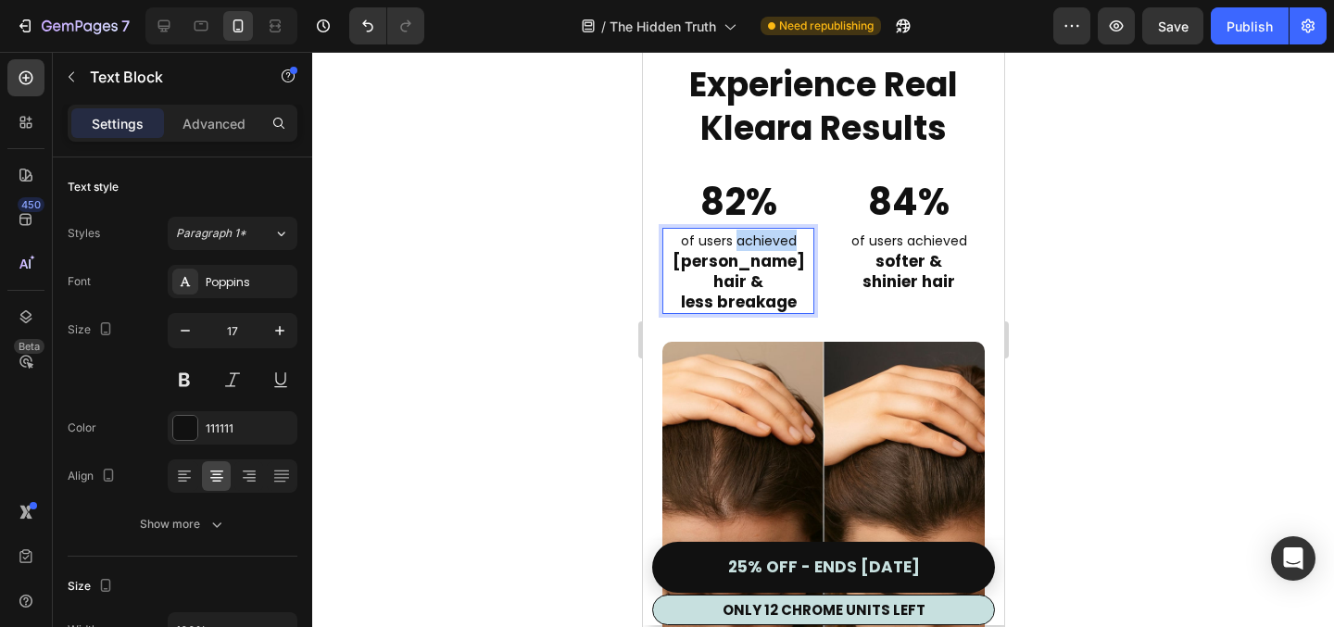
click at [753, 239] on span "of users achieved" at bounding box center [738, 241] width 116 height 19
click at [772, 242] on span "of users gained" at bounding box center [738, 241] width 100 height 19
click at [944, 242] on span "of users achieved" at bounding box center [909, 241] width 116 height 19
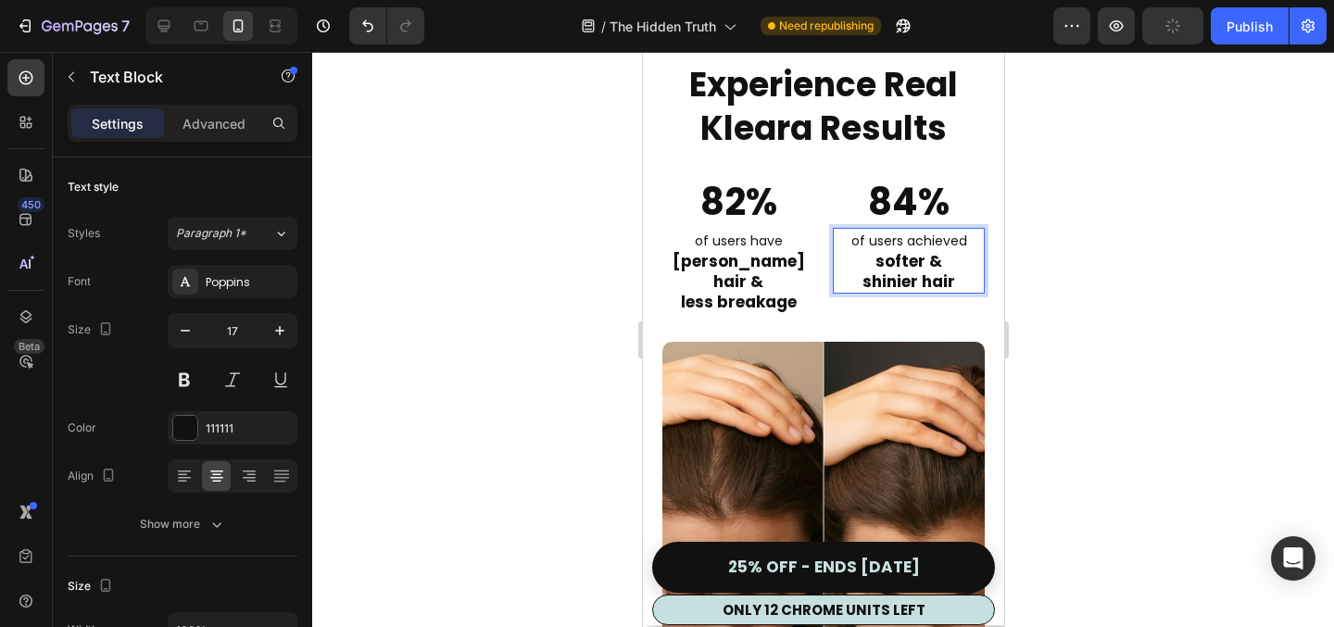
click at [944, 242] on span "of users achieved" at bounding box center [909, 241] width 116 height 19
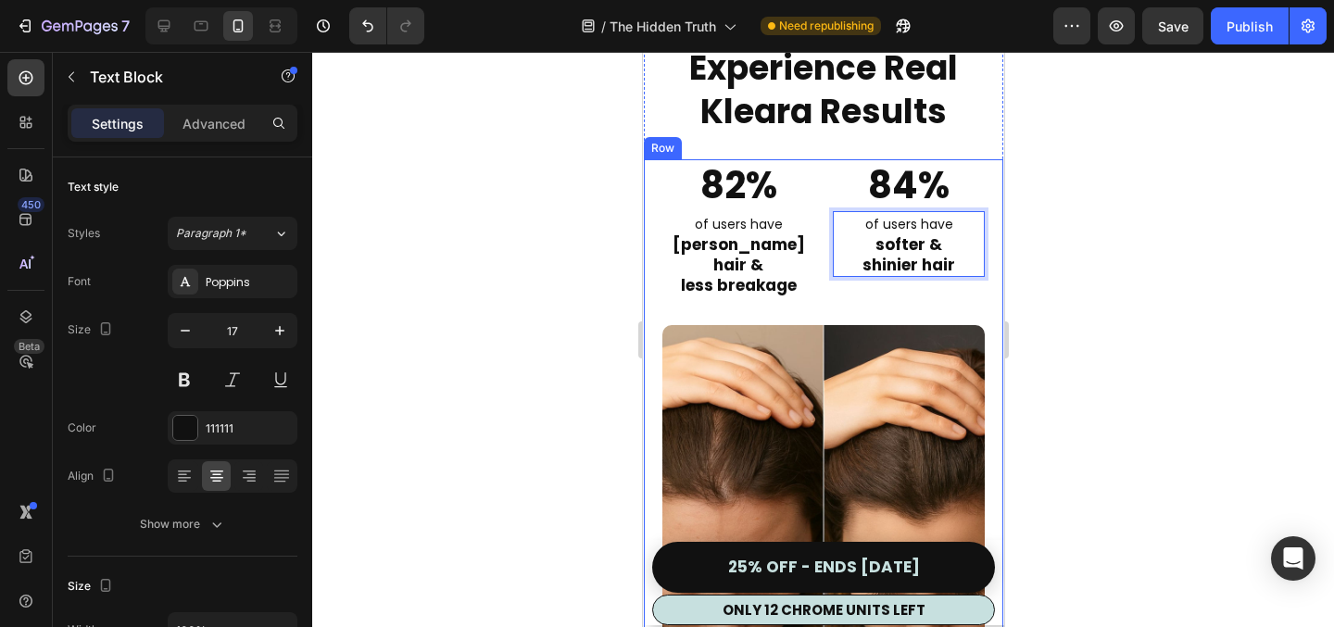
click at [1142, 291] on div at bounding box center [823, 339] width 1022 height 575
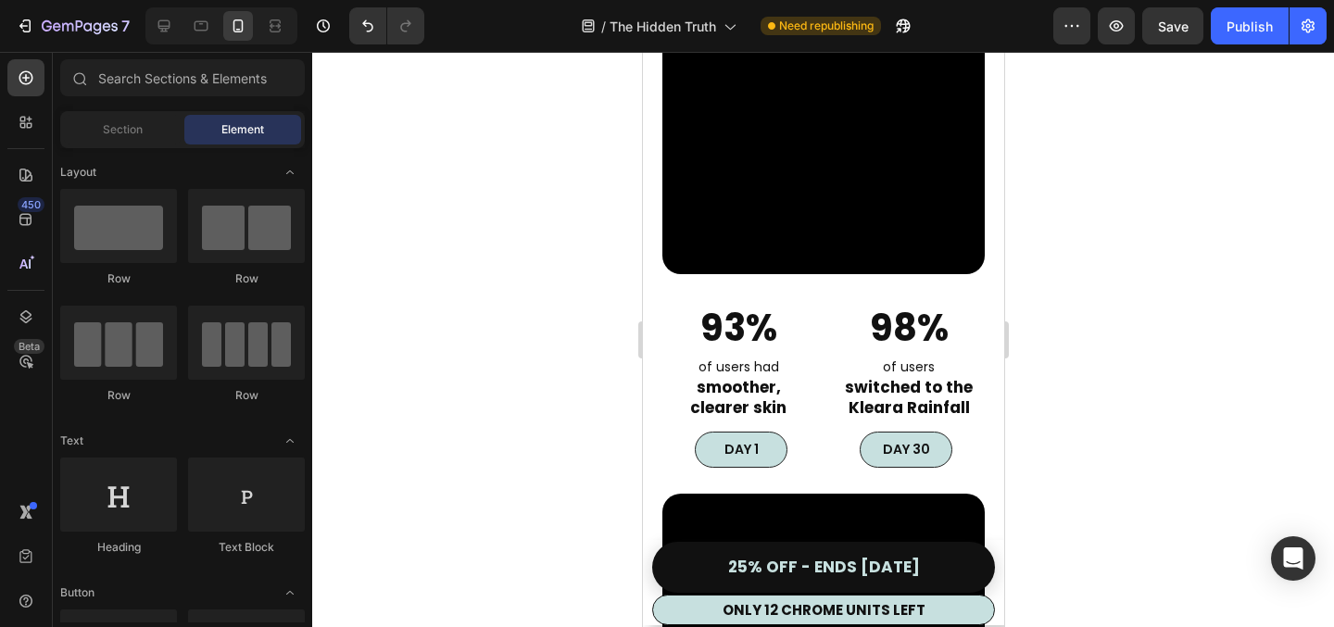
scroll to position [5087, 0]
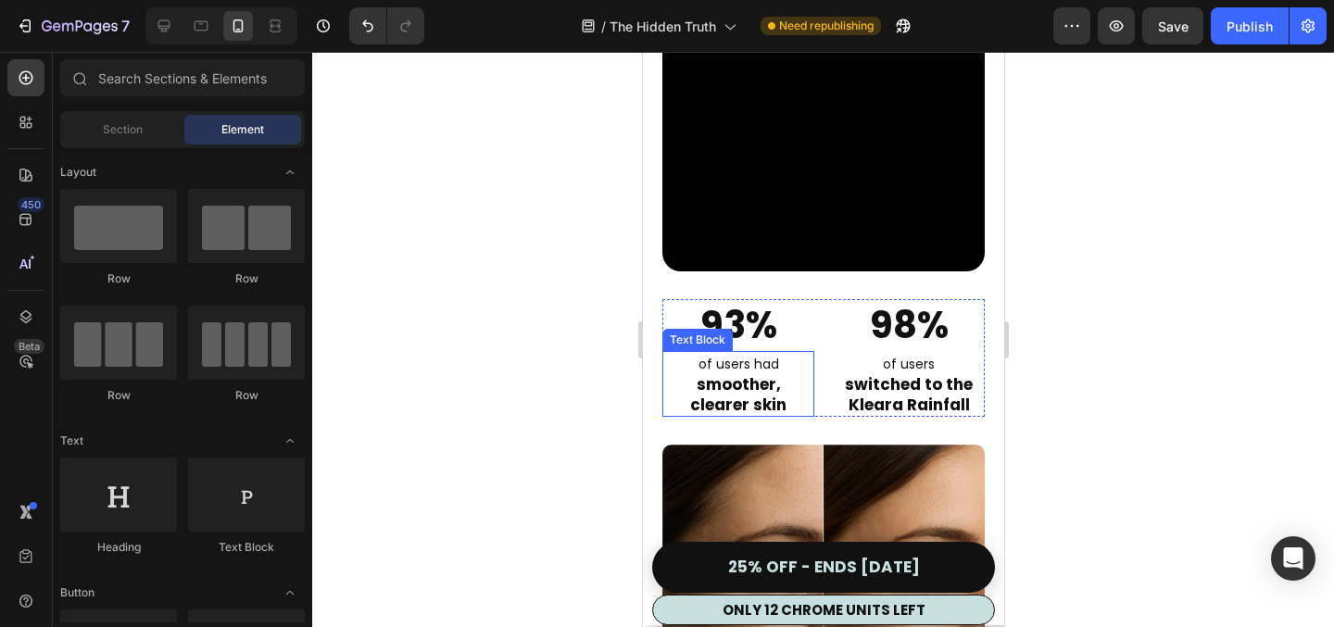
click at [762, 355] on span "of users had" at bounding box center [738, 364] width 81 height 19
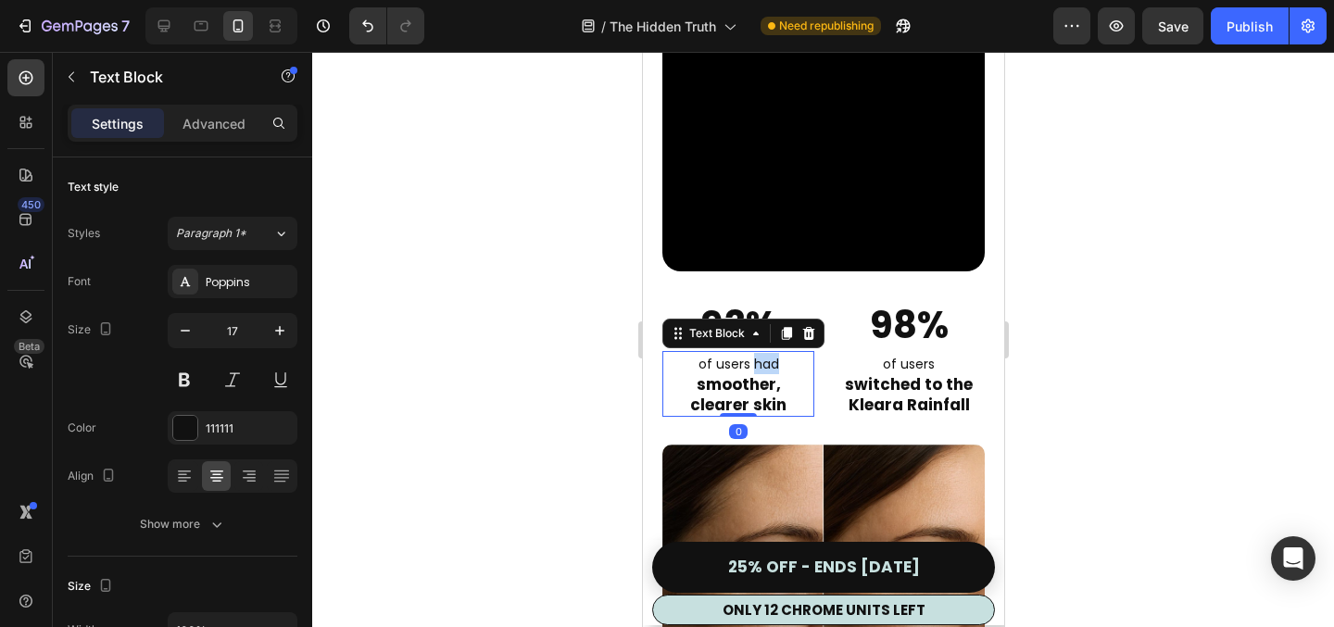
click at [762, 355] on span "of users had" at bounding box center [738, 364] width 81 height 19
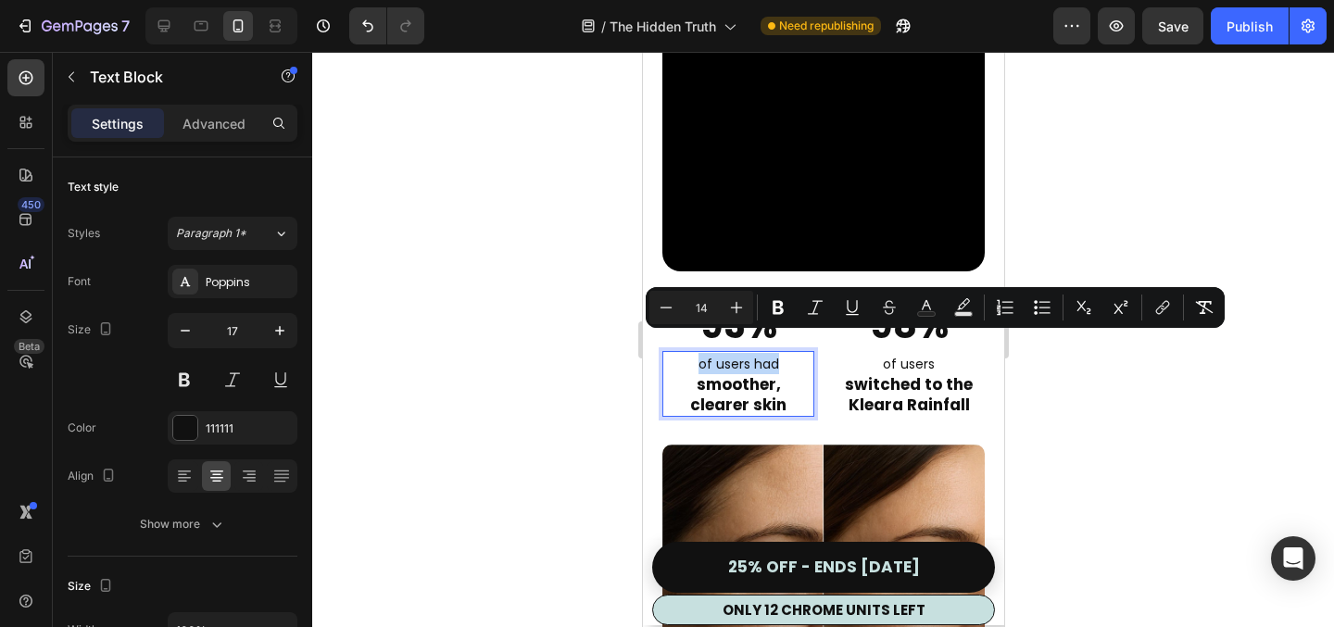
click at [762, 355] on span "of users had" at bounding box center [738, 364] width 81 height 19
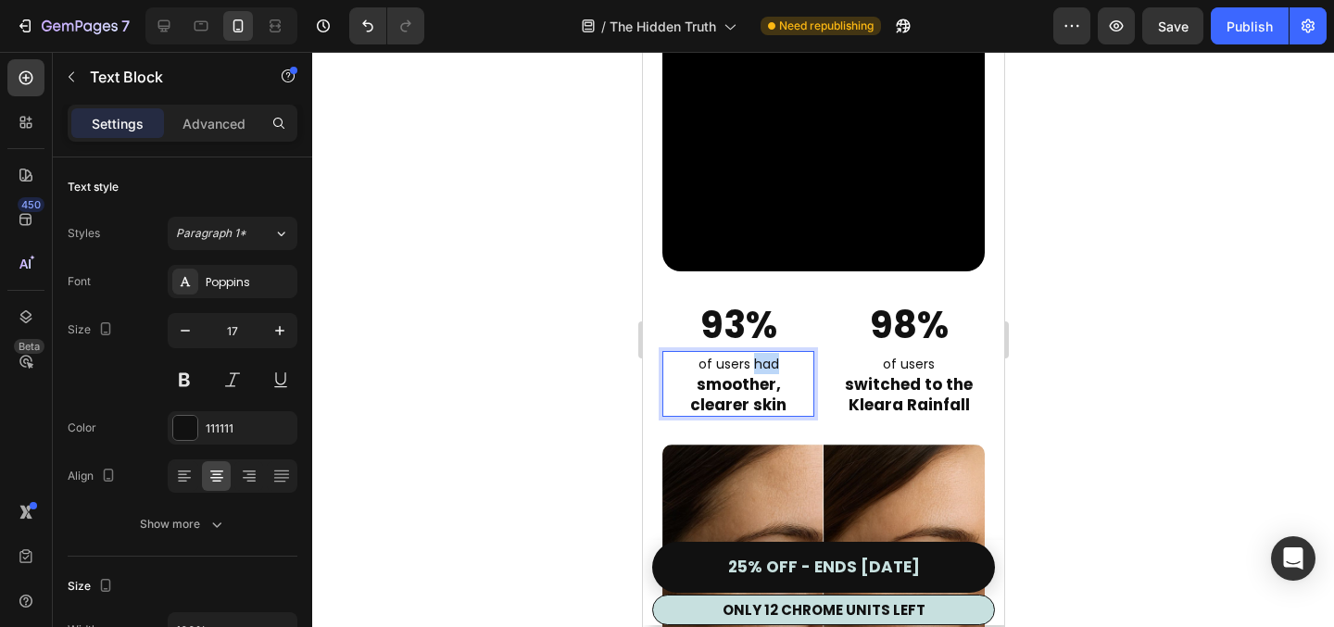
click at [762, 355] on span "of users had" at bounding box center [738, 364] width 81 height 19
click at [1109, 348] on div at bounding box center [823, 339] width 1022 height 575
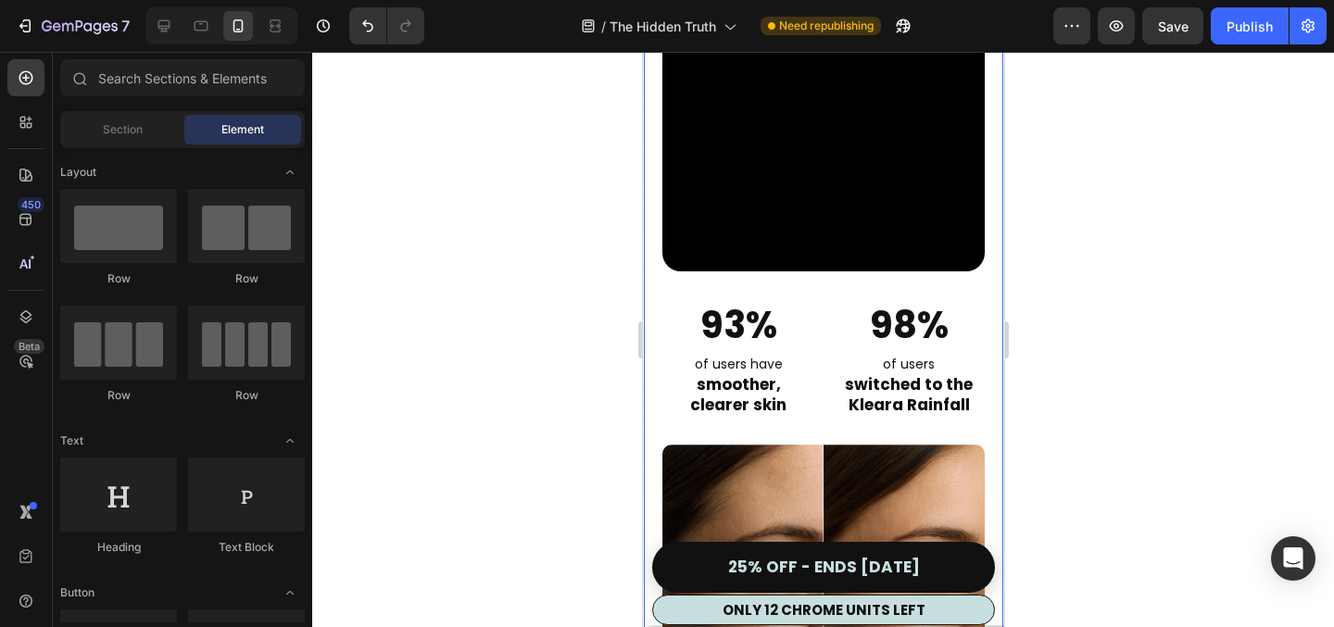
click at [1114, 372] on div at bounding box center [823, 339] width 1022 height 575
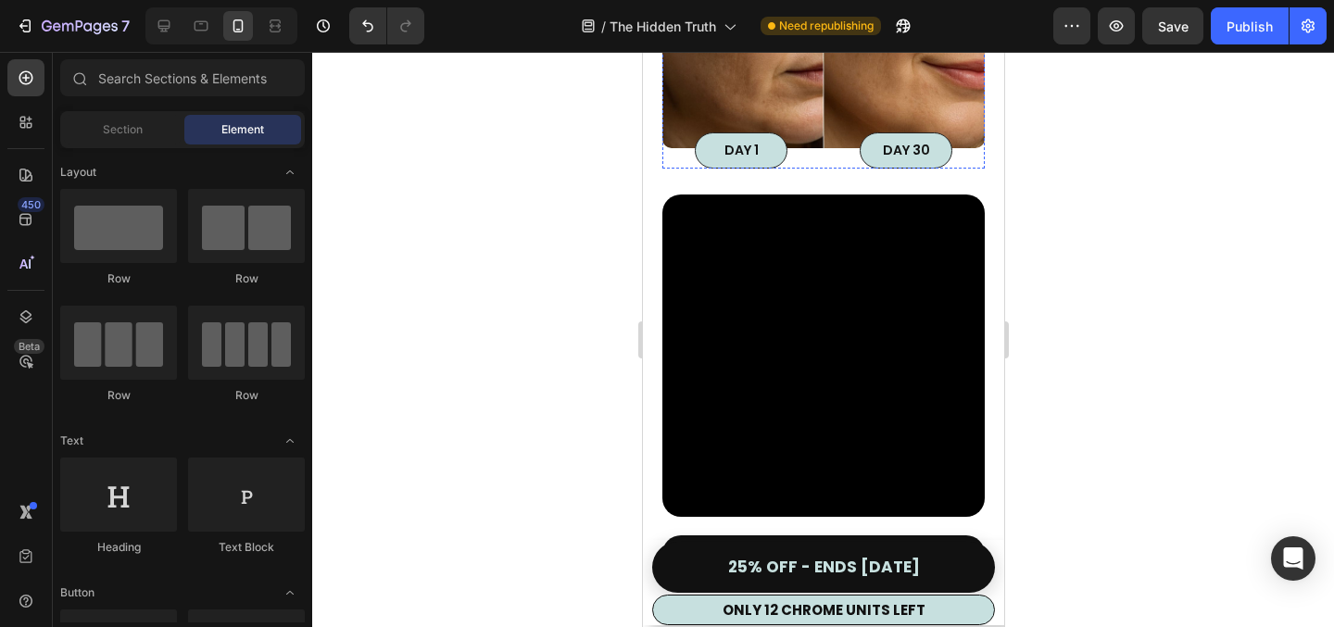
scroll to position [5759, 0]
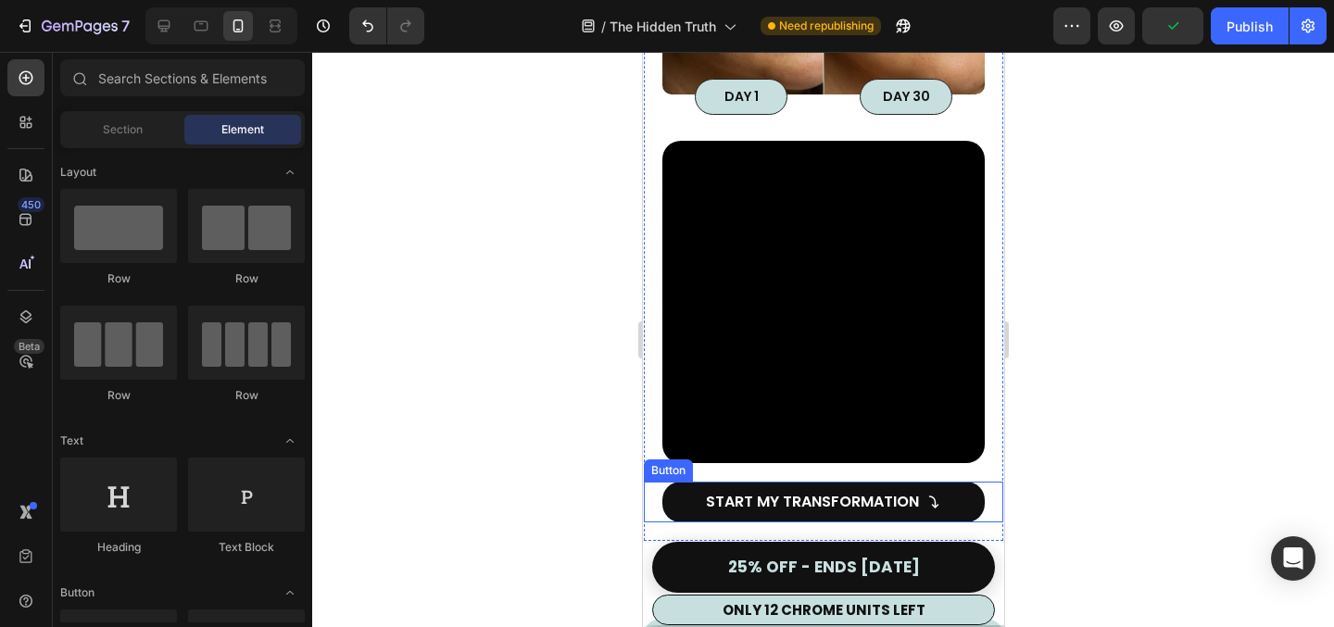
click at [990, 482] on div "Start My Transformation Button" at bounding box center [823, 503] width 360 height 42
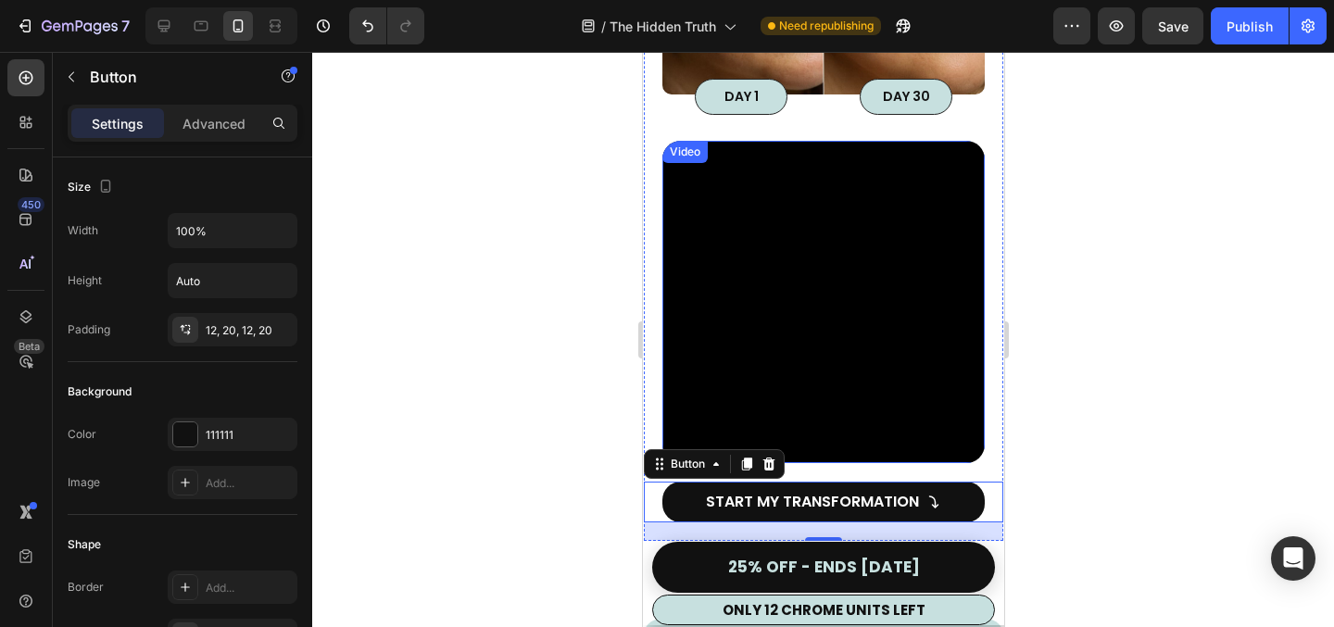
click at [859, 378] on video at bounding box center [823, 302] width 322 height 322
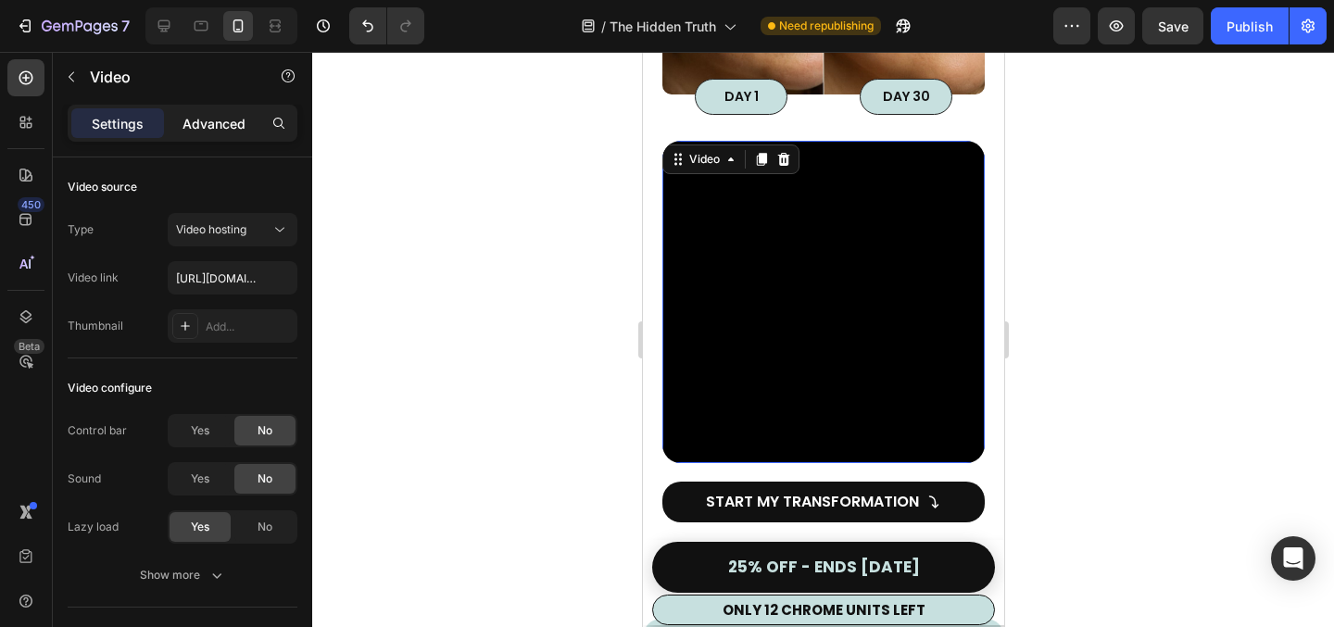
click at [196, 124] on p "Advanced" at bounding box center [214, 123] width 63 height 19
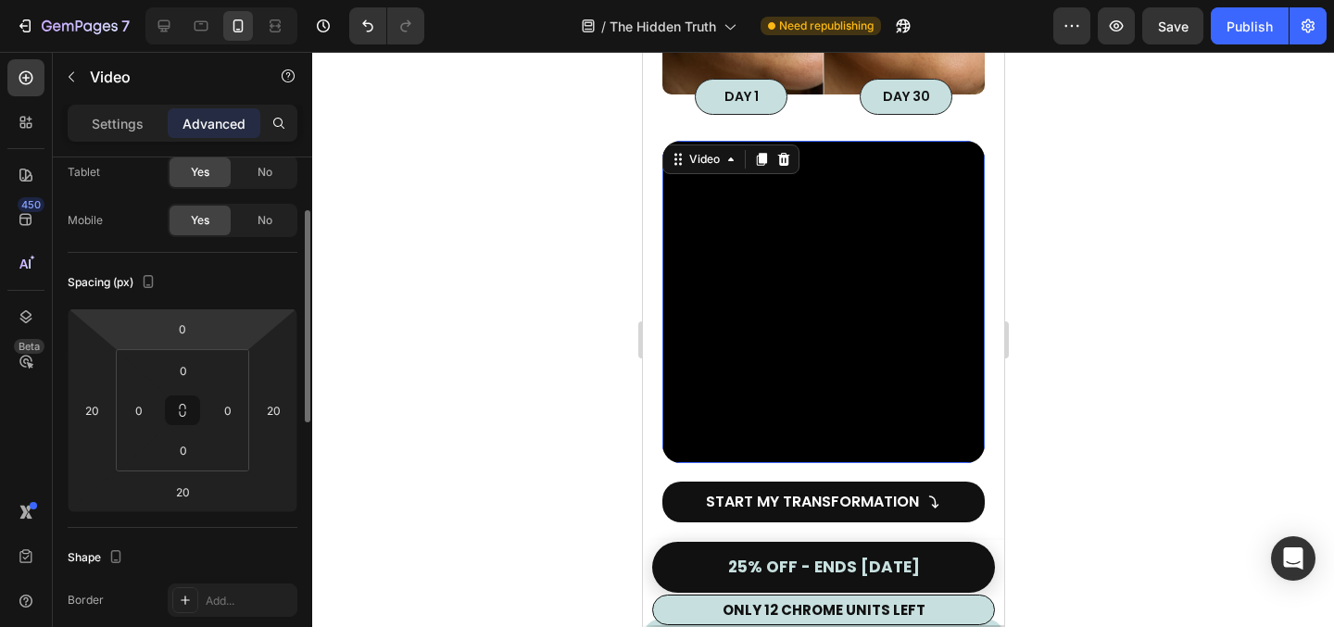
scroll to position [114, 0]
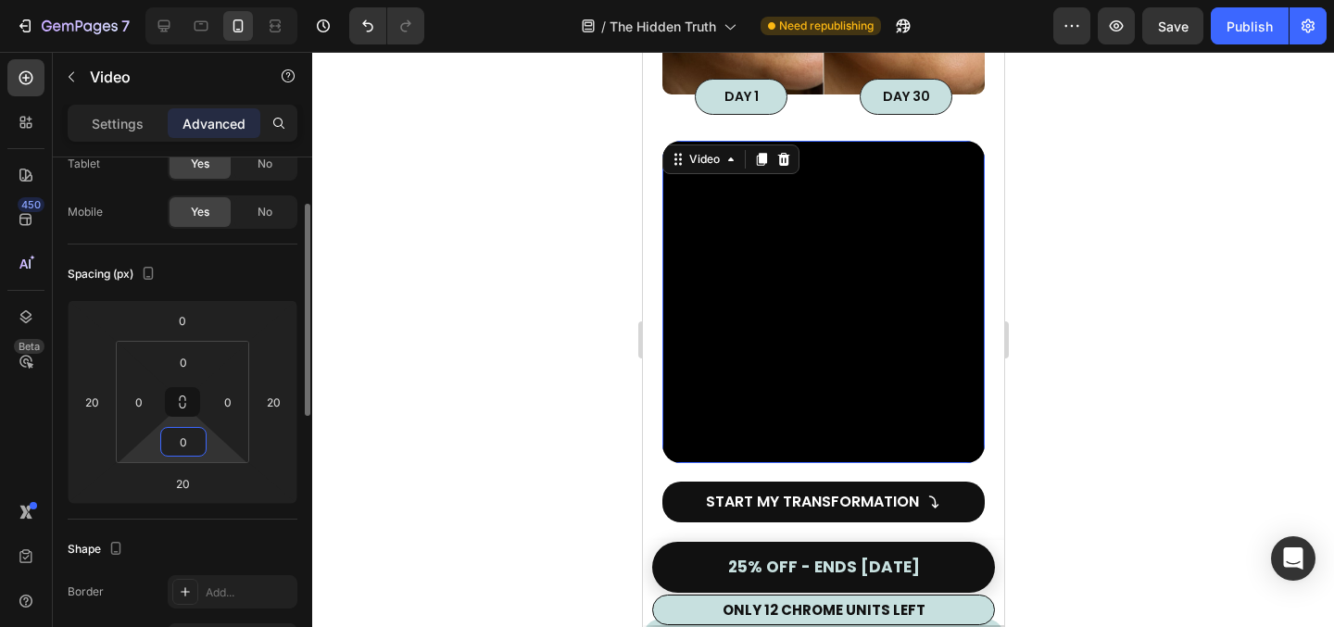
click at [182, 444] on input "0" at bounding box center [183, 442] width 37 height 28
type input "20"
click at [510, 417] on div at bounding box center [823, 339] width 1022 height 575
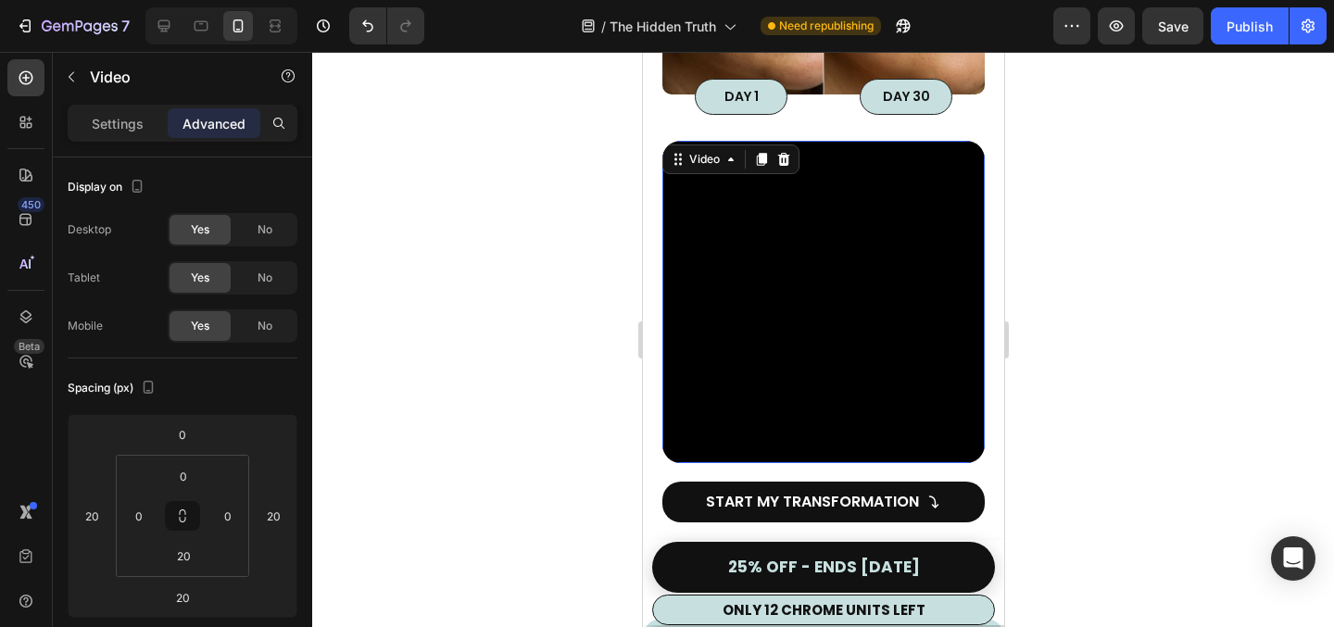
click at [824, 390] on video at bounding box center [823, 302] width 322 height 322
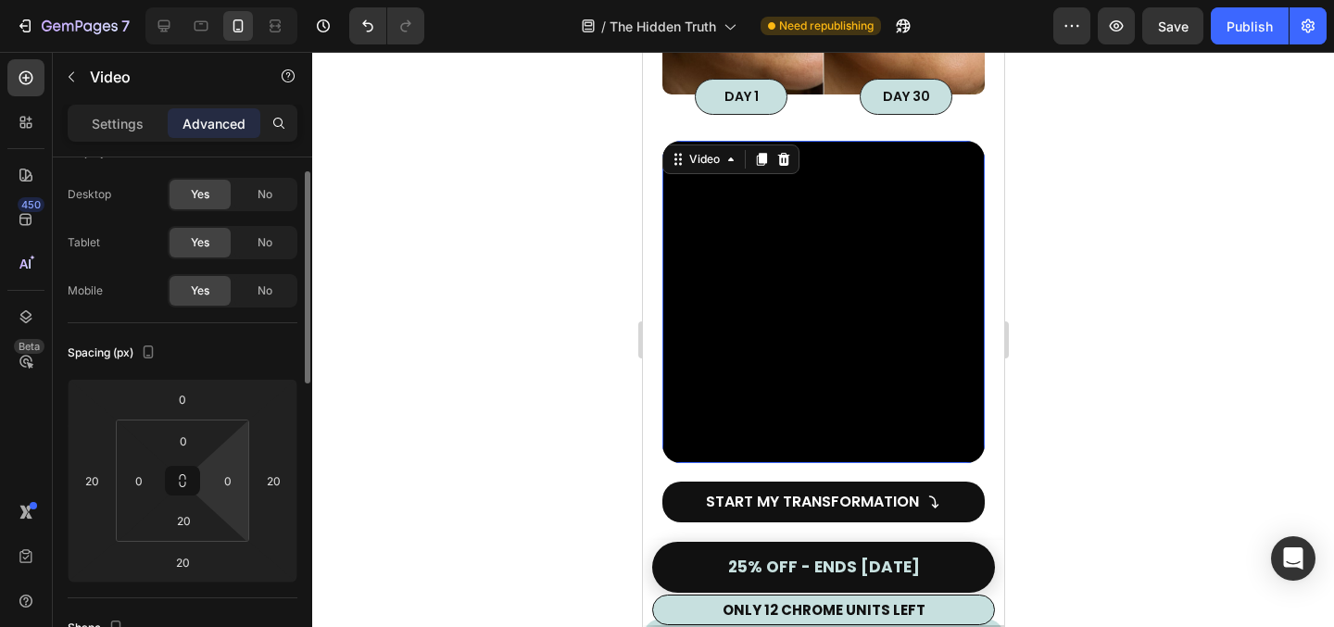
scroll to position [36, 0]
click at [541, 423] on div at bounding box center [823, 339] width 1022 height 575
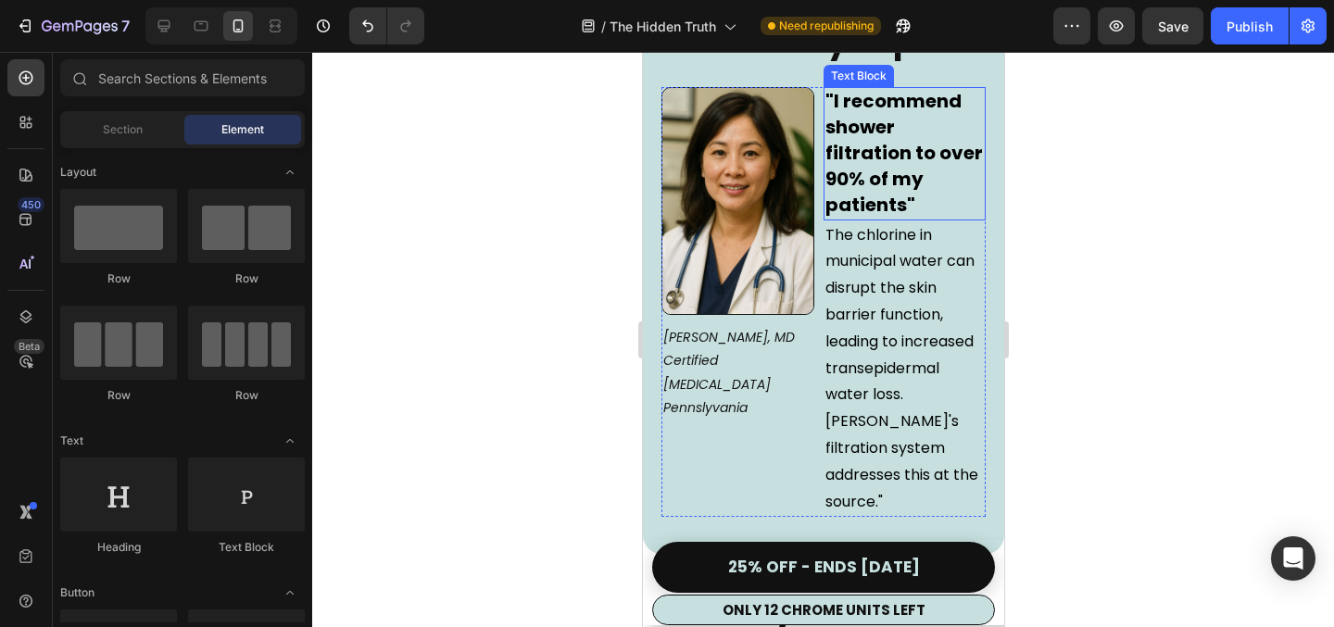
scroll to position [6379, 0]
click at [891, 291] on span "The chlorine in municipal water can disrupt the skin barrier function, leading …" at bounding box center [901, 367] width 153 height 288
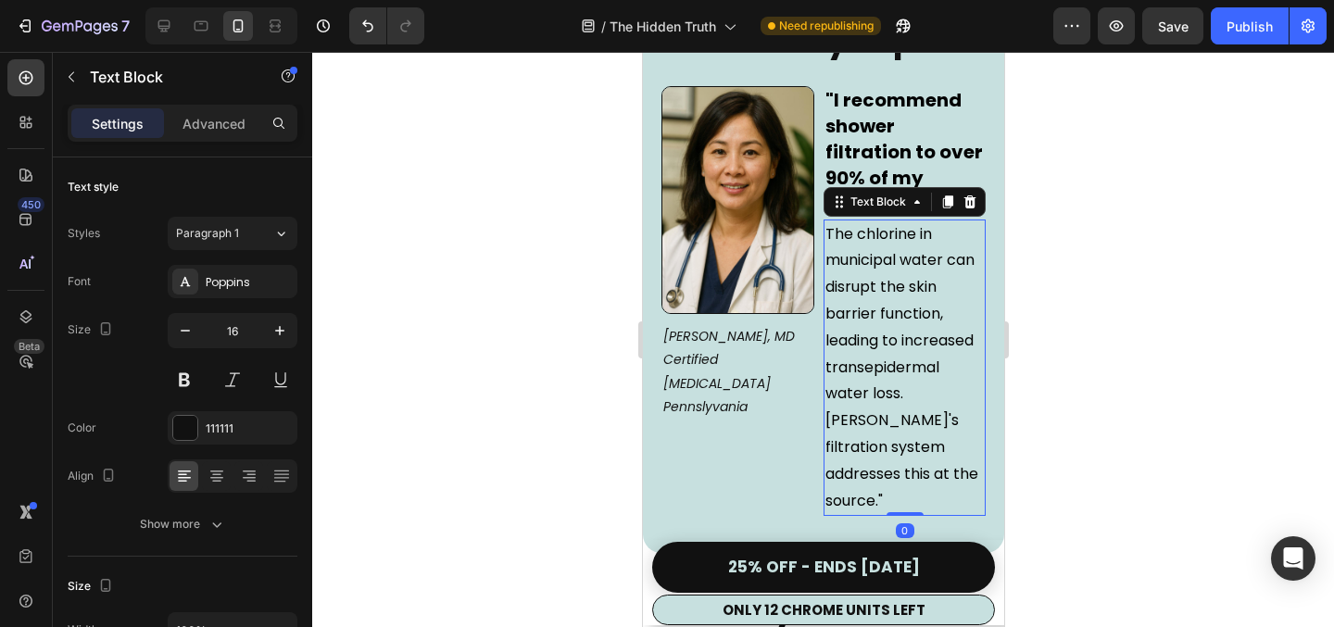
click at [891, 291] on span "The chlorine in municipal water can disrupt the skin barrier function, leading …" at bounding box center [901, 367] width 153 height 288
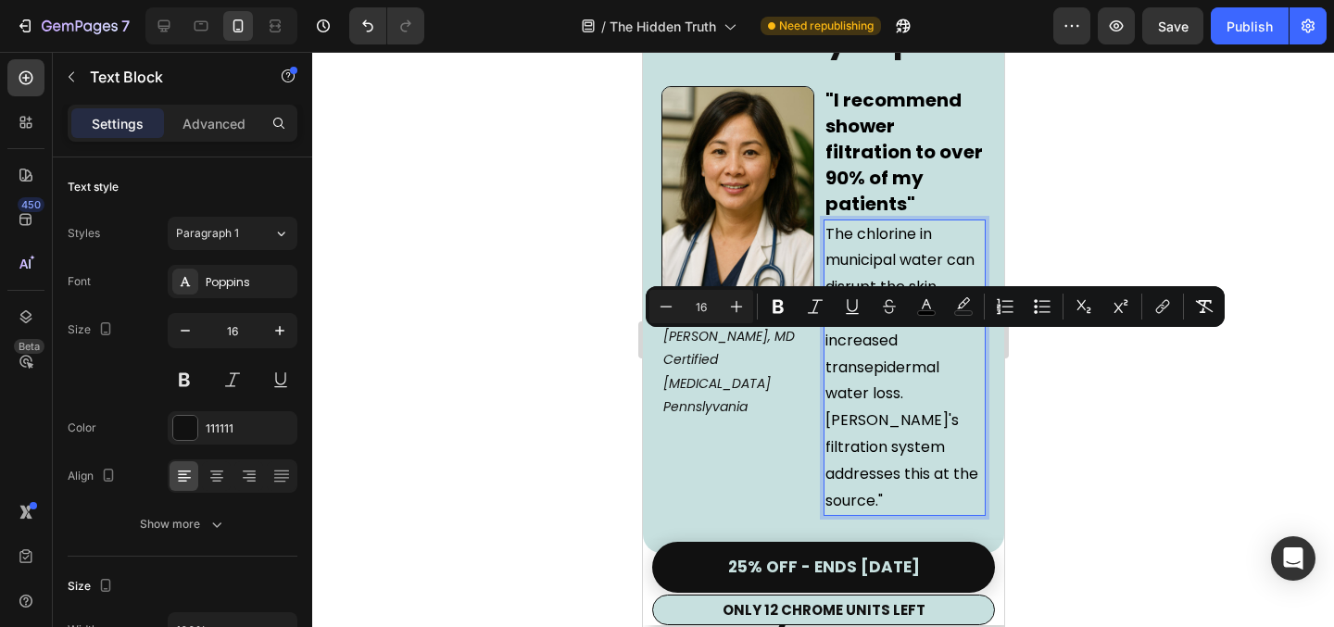
click at [973, 398] on p "The chlorine in municipal water can disrupt the skin barrier, leading to increa…" at bounding box center [904, 368] width 158 height 294
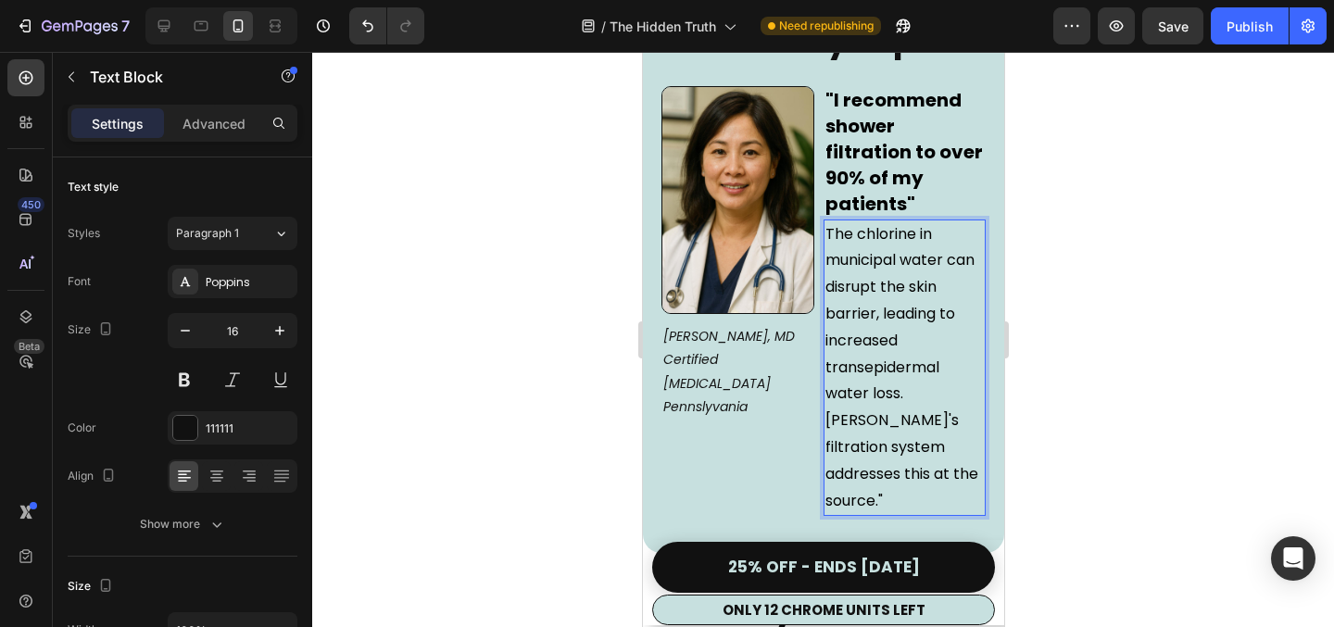
click at [865, 343] on span "The chlorine in municipal water can disrupt the skin barrier, leading to increa…" at bounding box center [901, 367] width 153 height 288
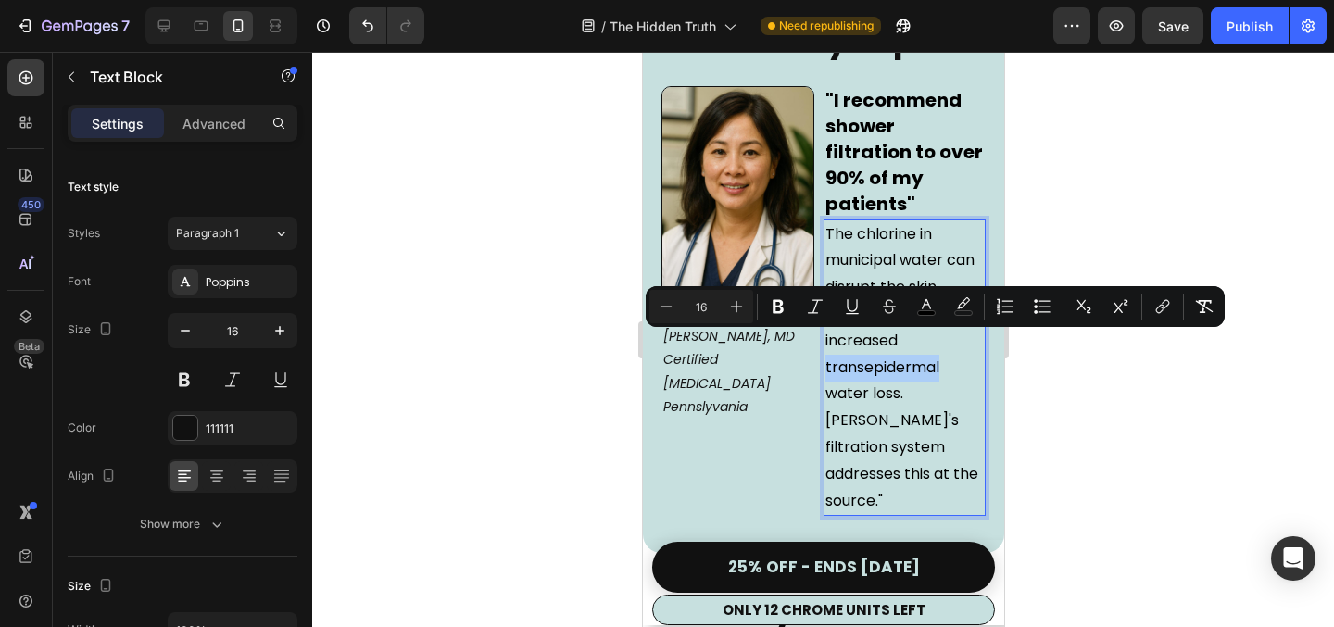
click at [1085, 474] on div at bounding box center [823, 339] width 1022 height 575
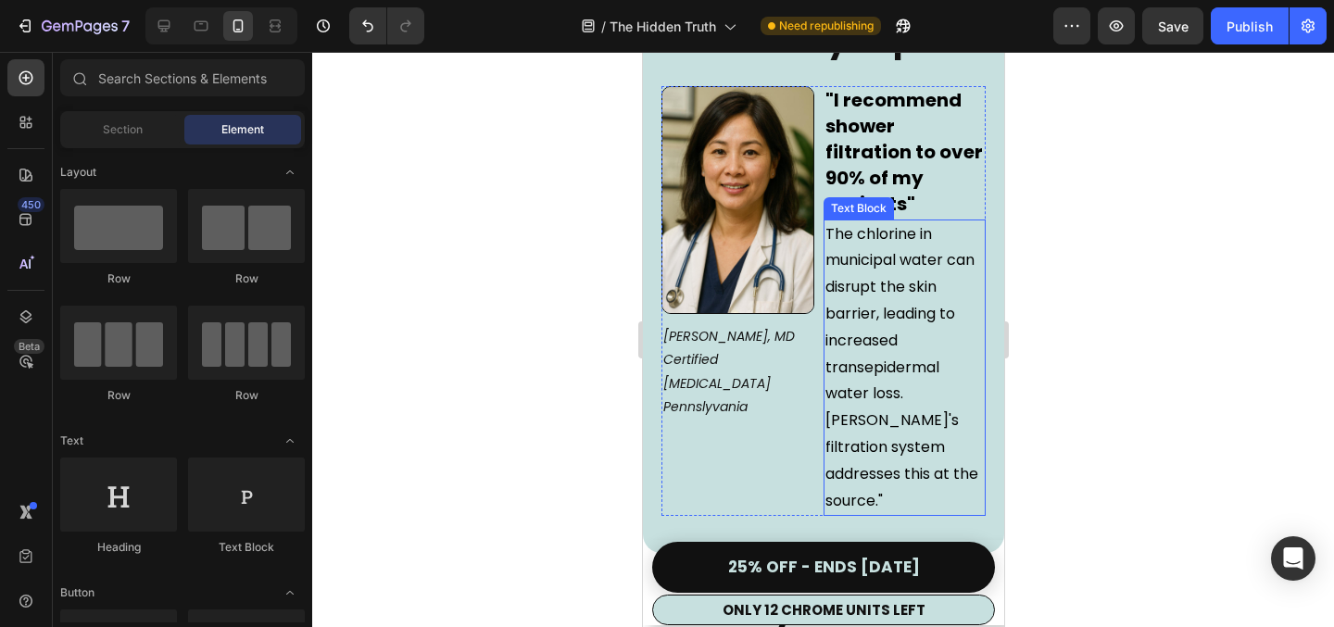
click at [888, 344] on span "The chlorine in municipal water can disrupt the skin barrier, leading to increa…" at bounding box center [901, 367] width 153 height 288
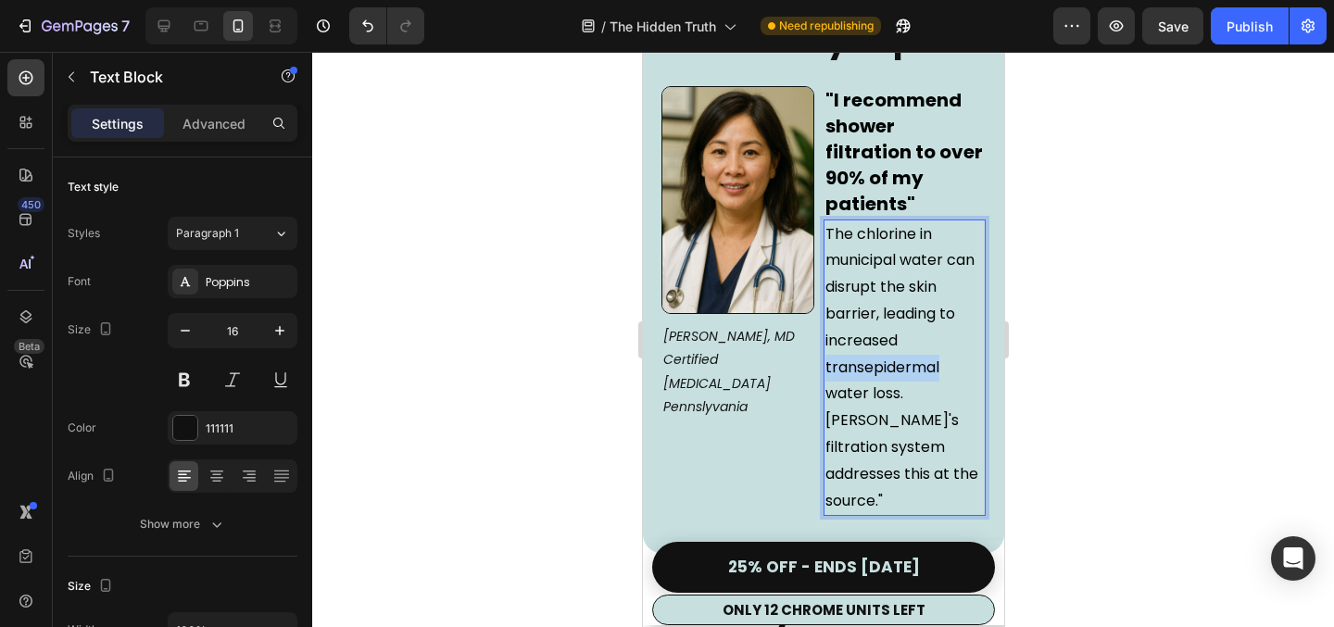
click at [863, 348] on span "The chlorine in municipal water can disrupt the skin barrier, leading to increa…" at bounding box center [901, 367] width 153 height 288
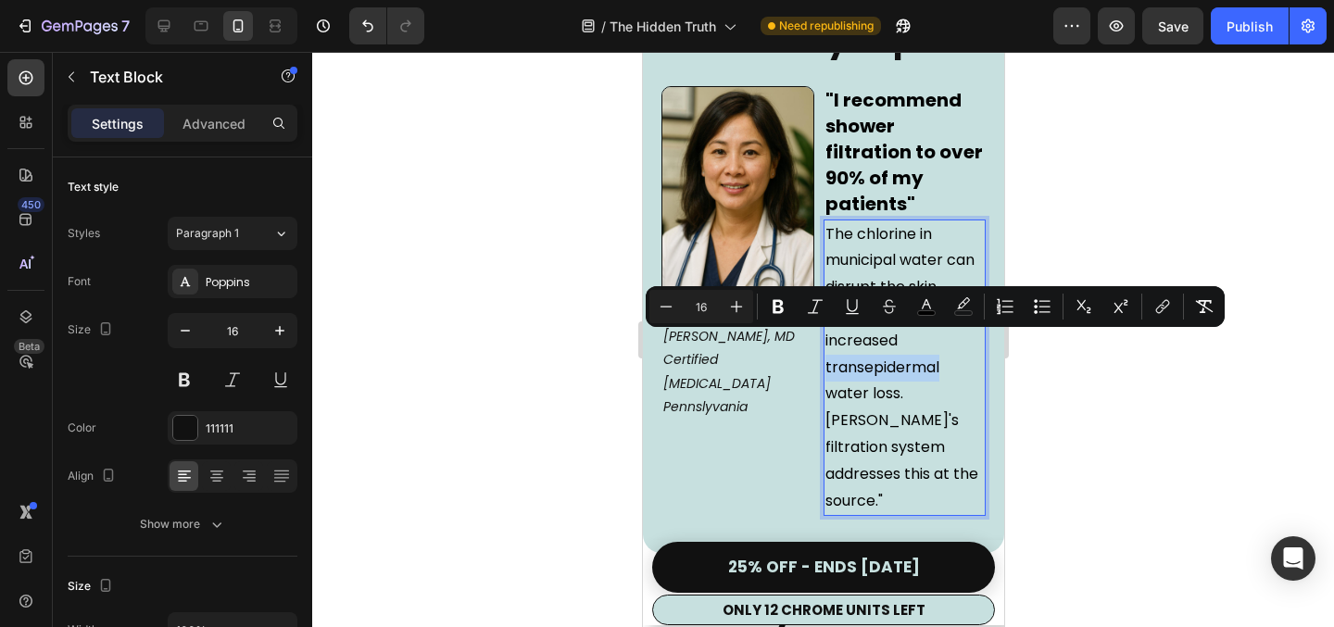
click at [863, 348] on span "The chlorine in municipal water can disrupt the skin barrier, leading to increa…" at bounding box center [901, 367] width 153 height 288
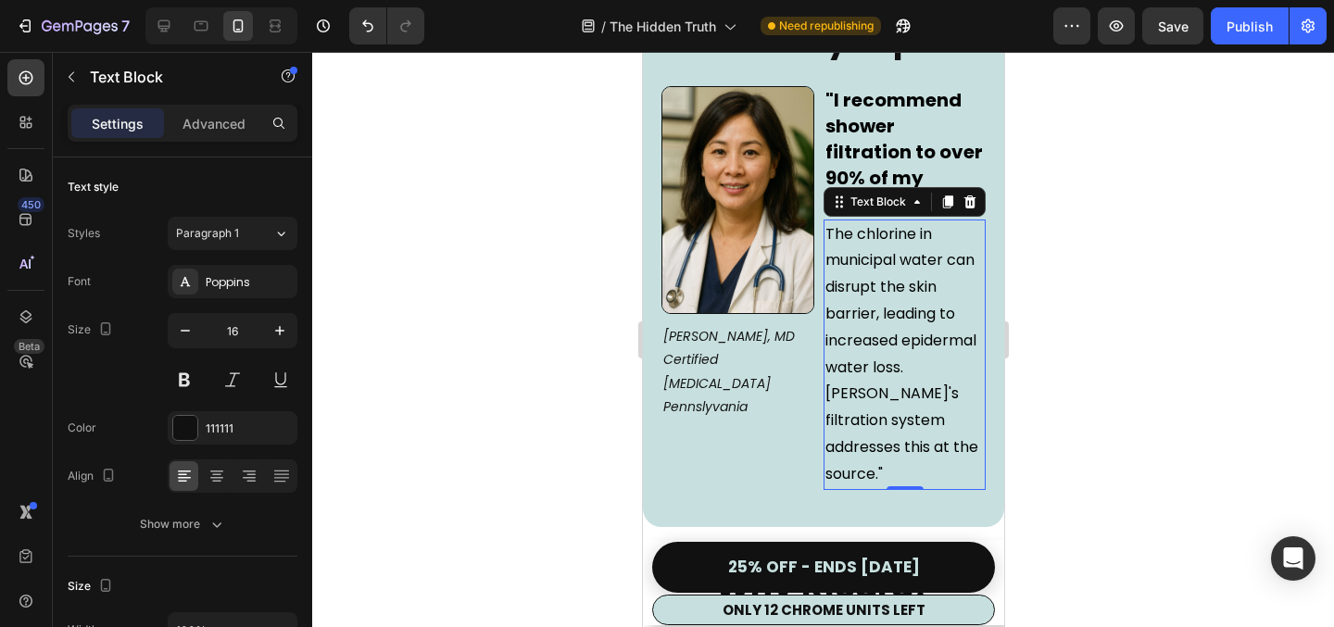
click at [1128, 398] on div at bounding box center [823, 339] width 1022 height 575
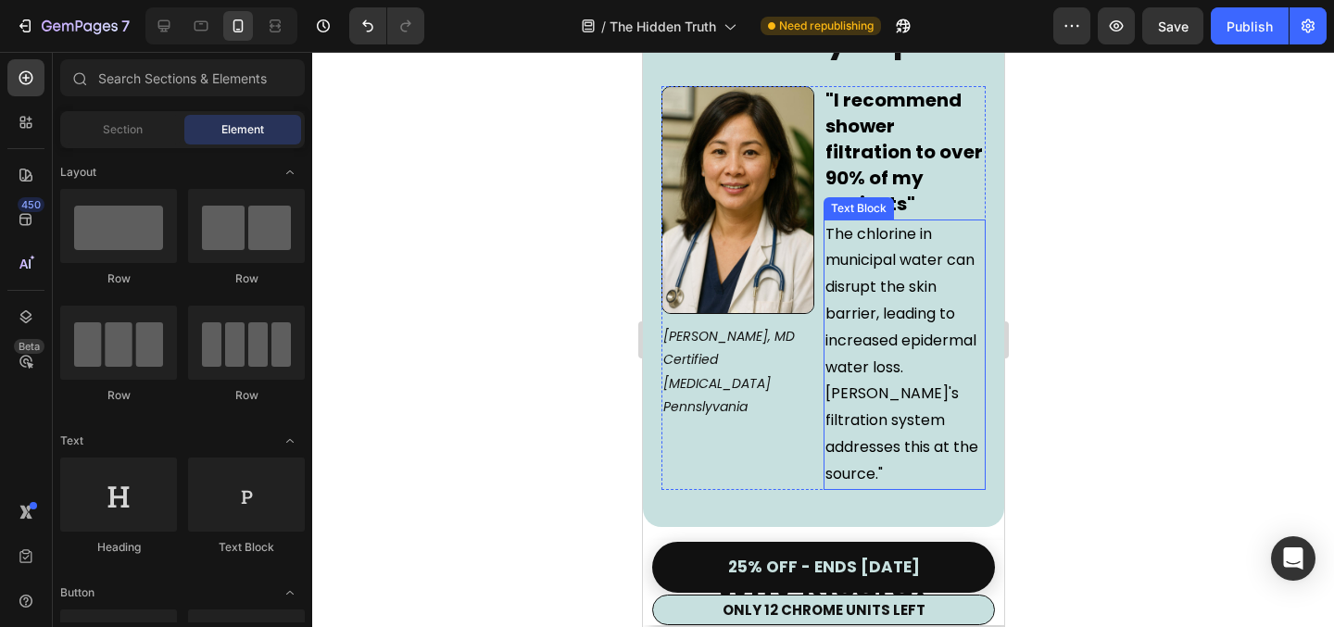
click at [933, 321] on span "The chlorine in municipal water can disrupt the skin barrier, leading to increa…" at bounding box center [901, 353] width 153 height 261
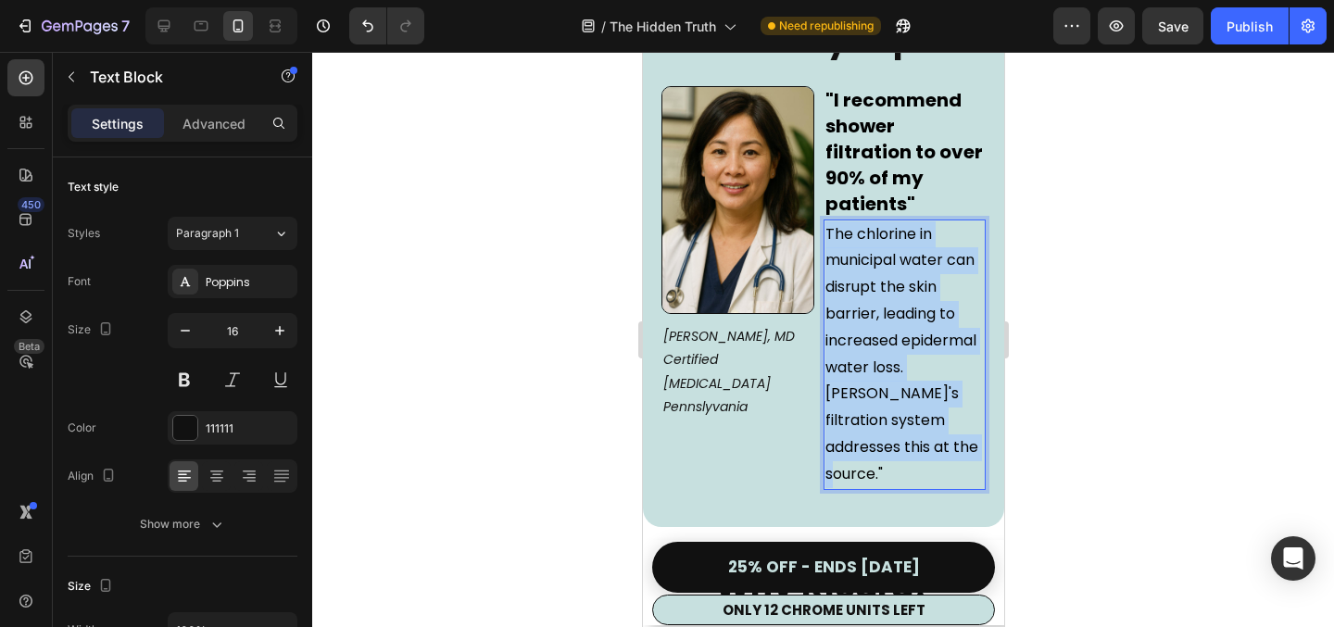
click at [933, 321] on span "The chlorine in municipal water can disrupt the skin barrier, leading to increa…" at bounding box center [901, 353] width 153 height 261
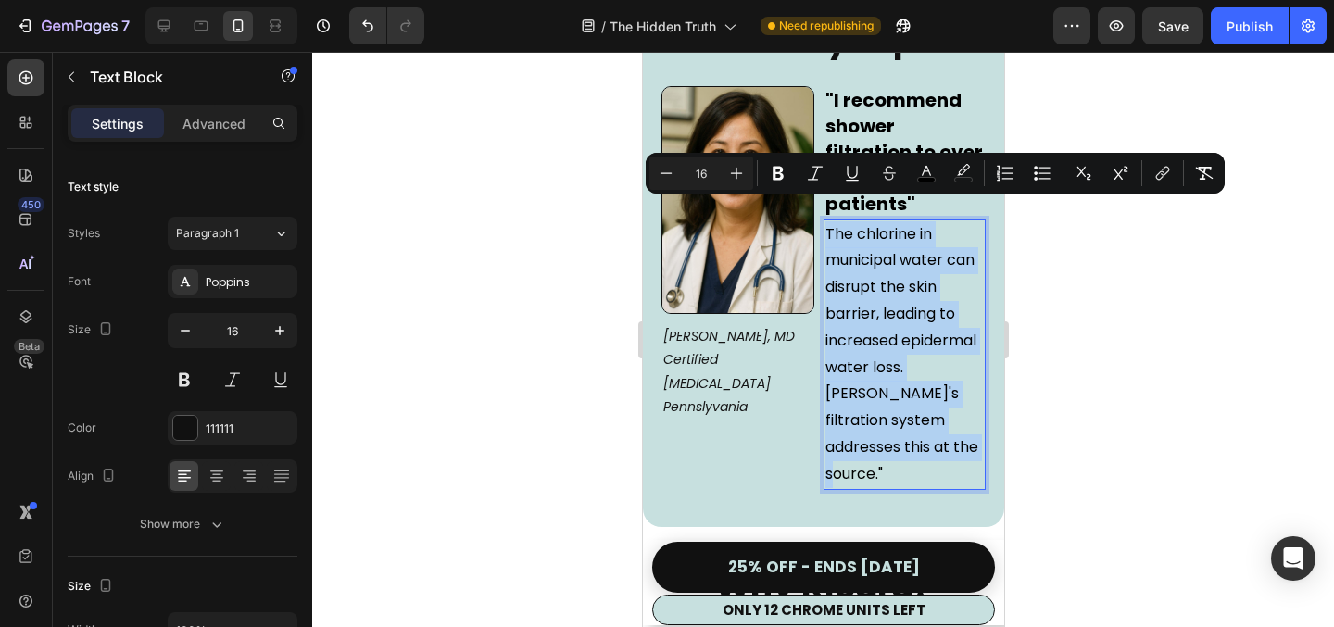
click at [933, 321] on span "The chlorine in municipal water can disrupt the skin barrier, leading to increa…" at bounding box center [901, 353] width 153 height 261
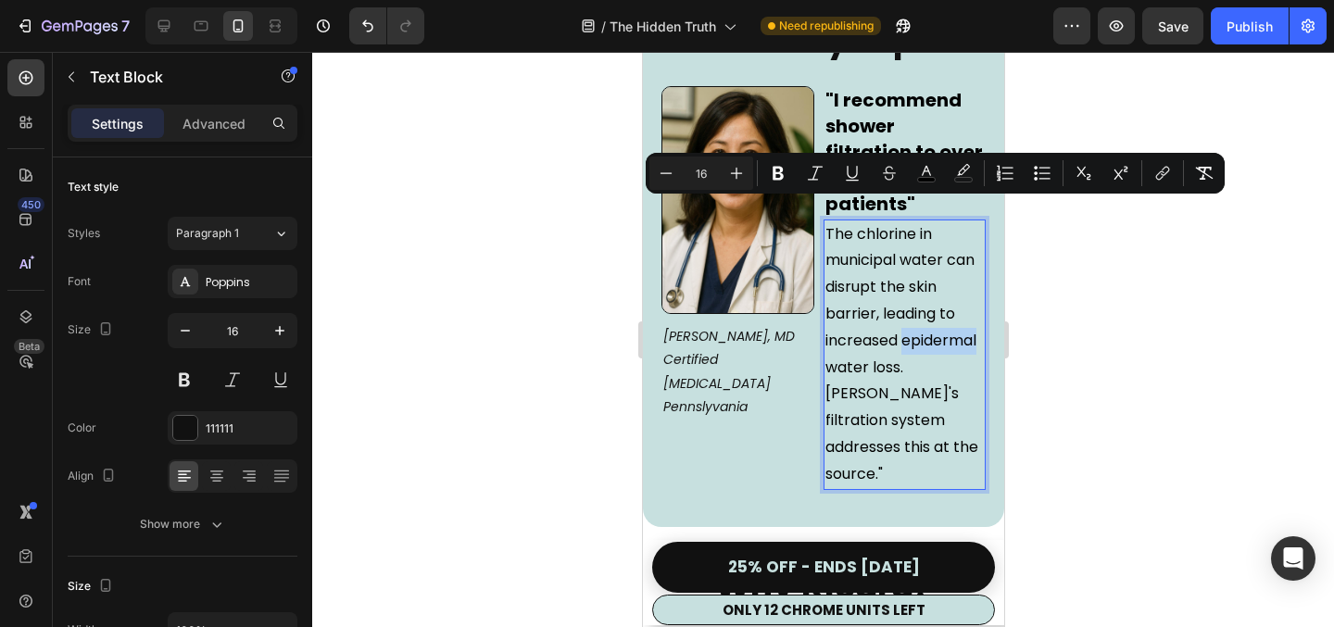
click at [933, 321] on span "The chlorine in municipal water can disrupt the skin barrier, leading to increa…" at bounding box center [901, 353] width 153 height 261
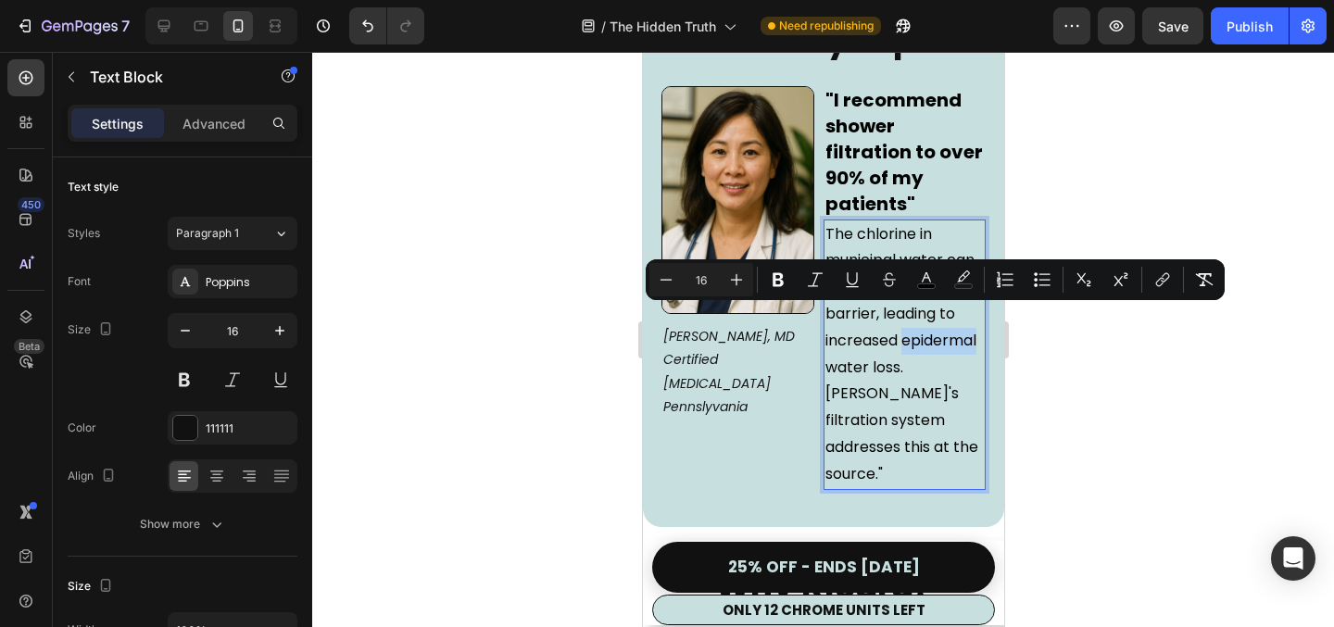
copy span "epidermal"
click at [1056, 398] on div at bounding box center [823, 339] width 1022 height 575
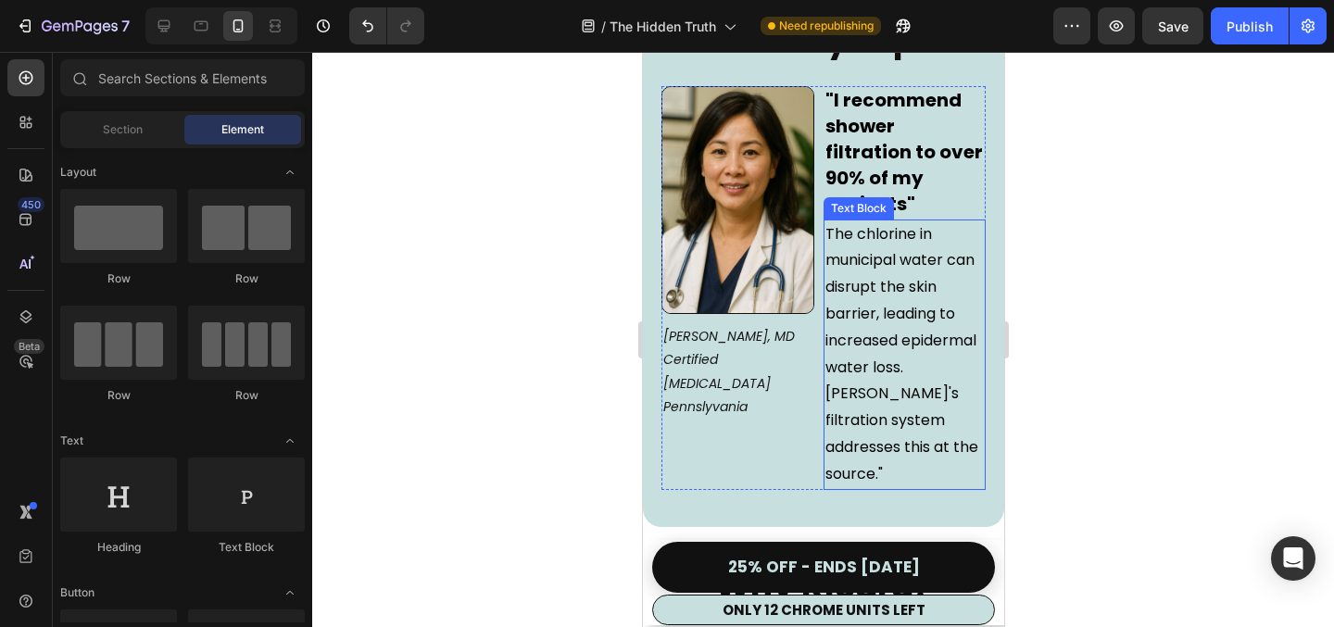
scroll to position [6351, 0]
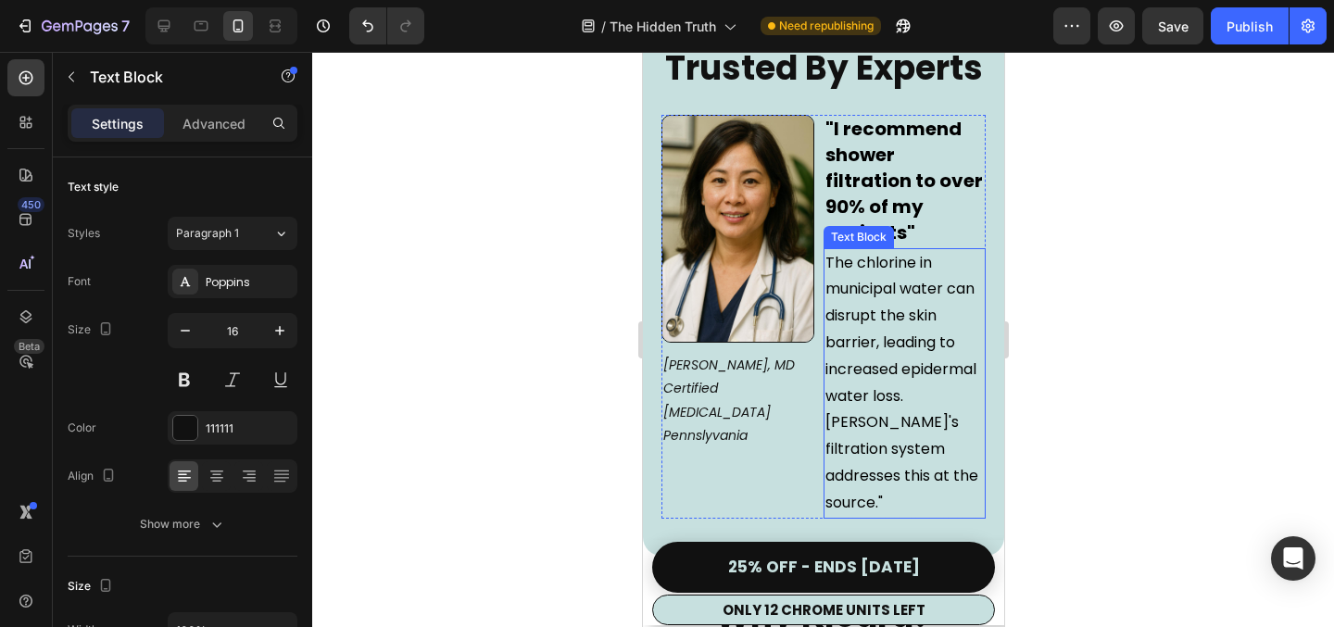
click at [849, 276] on span "The chlorine in municipal water can disrupt the skin barrier, leading to increa…" at bounding box center [901, 382] width 153 height 261
click at [855, 267] on span "The chlorine in municipal water can disrupt the skin barrier, leading to increa…" at bounding box center [901, 382] width 153 height 261
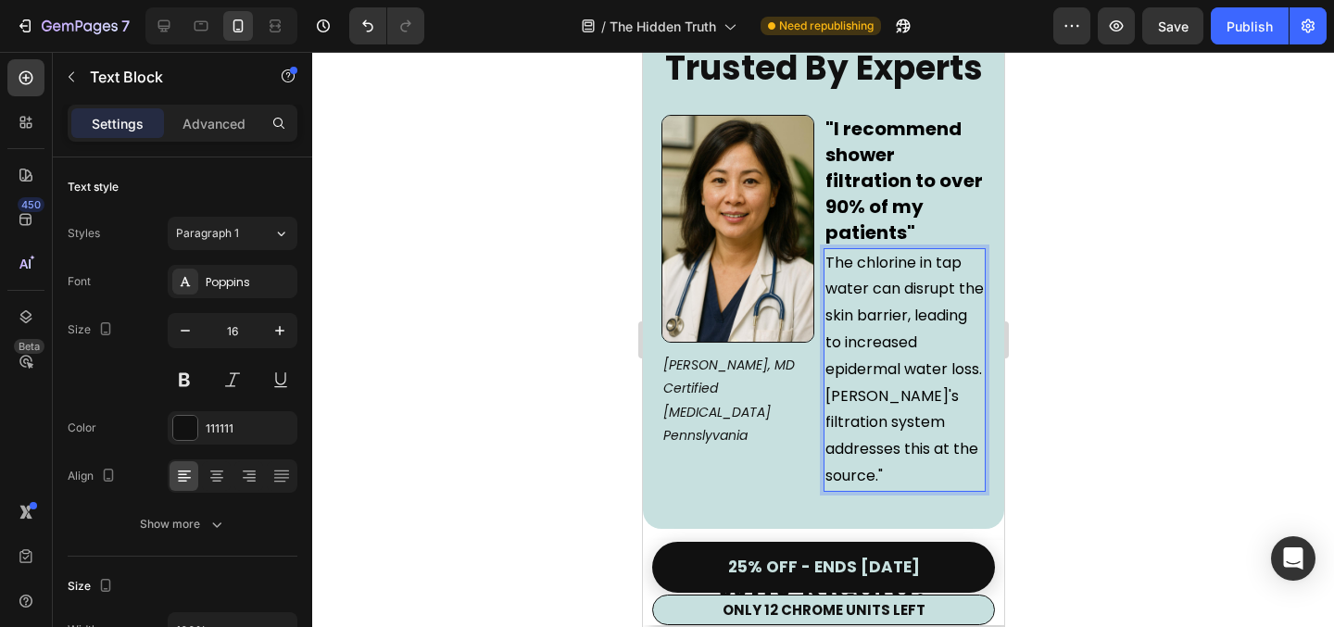
click at [1179, 353] on div at bounding box center [823, 339] width 1022 height 575
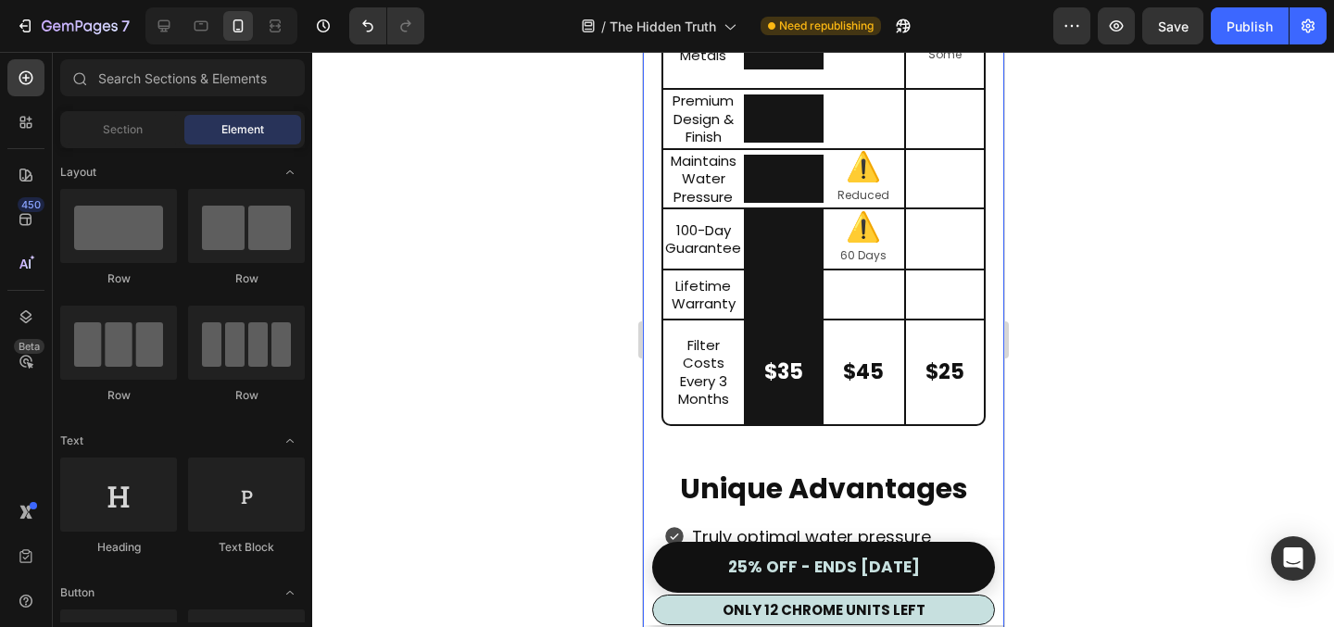
scroll to position [7185, 0]
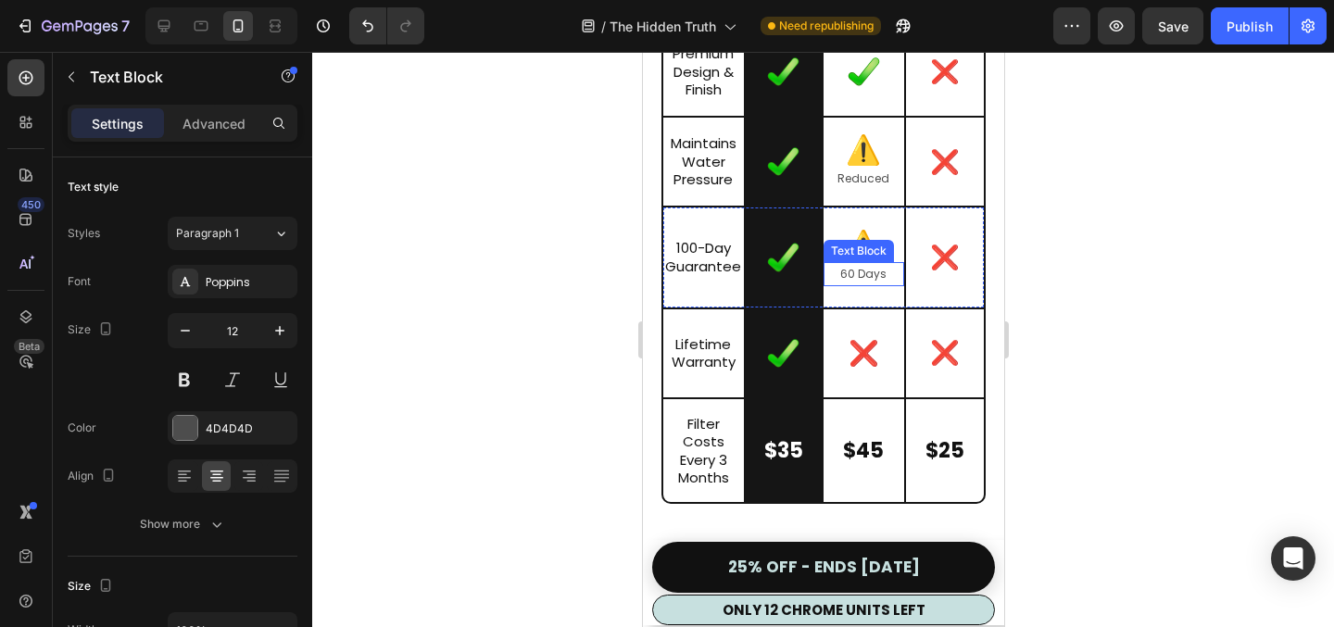
click at [843, 284] on p "60 Days" at bounding box center [863, 274] width 77 height 20
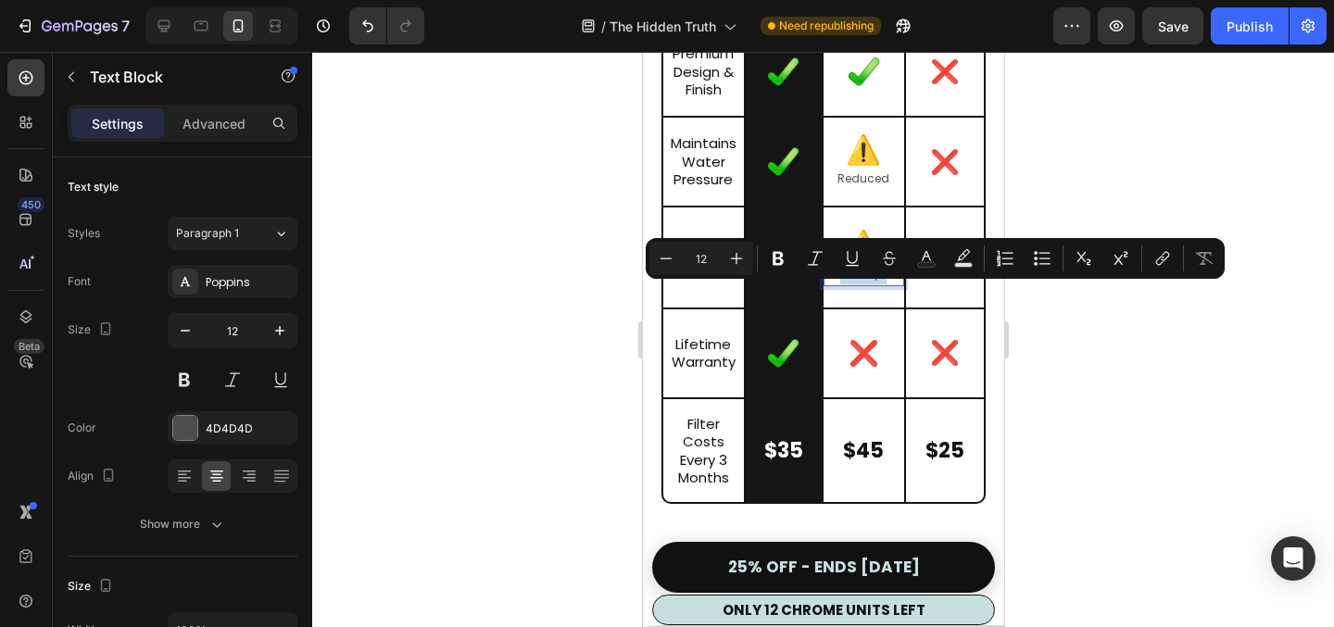
click at [843, 284] on p "60 Days" at bounding box center [863, 274] width 77 height 20
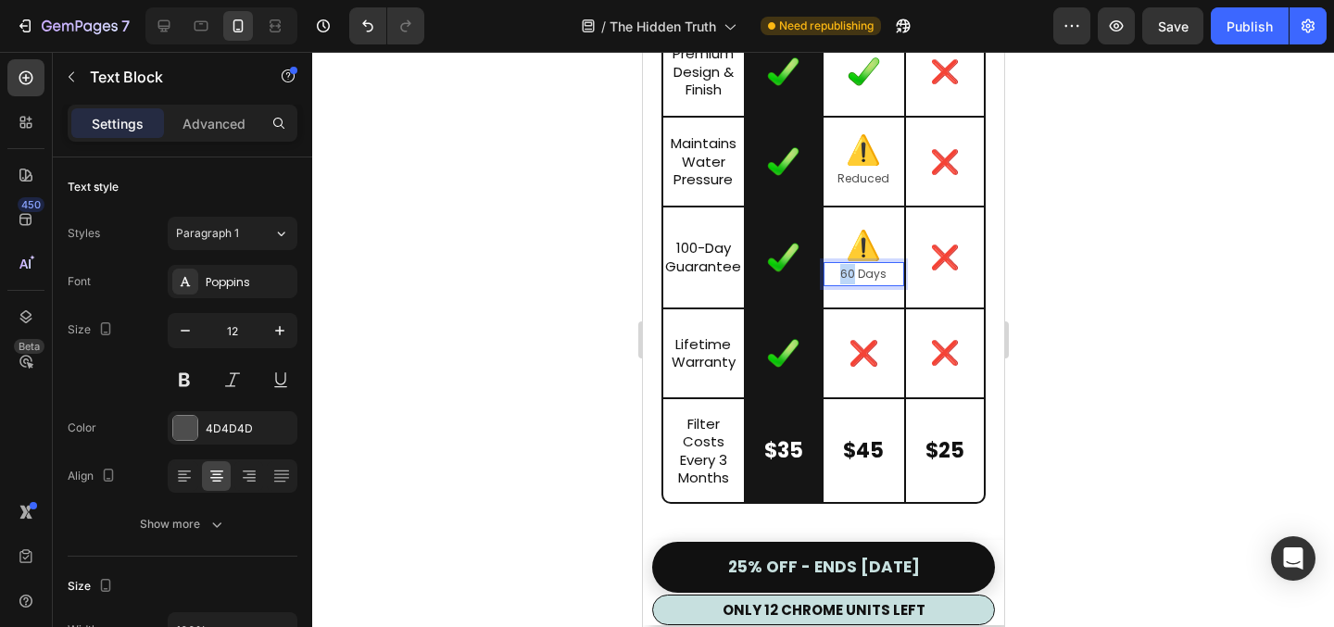
click at [843, 284] on p "60 Days" at bounding box center [863, 274] width 77 height 20
click at [1164, 379] on div at bounding box center [823, 339] width 1022 height 575
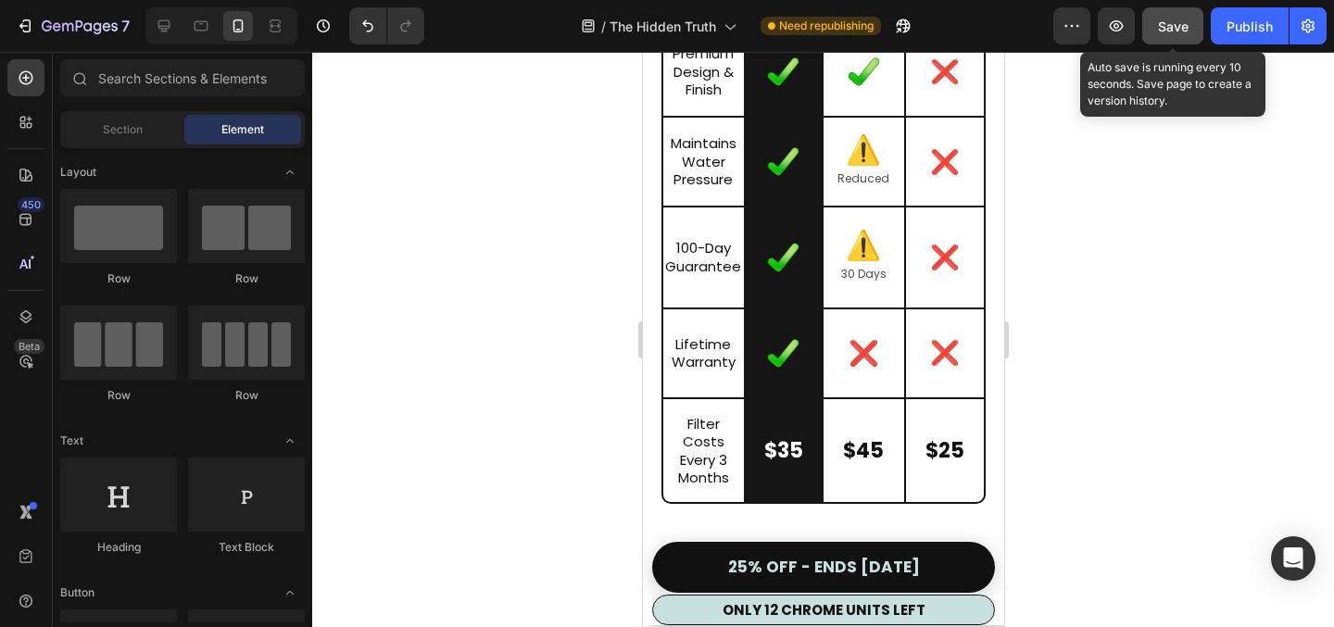
click at [1187, 28] on span "Save" at bounding box center [1173, 27] width 31 height 16
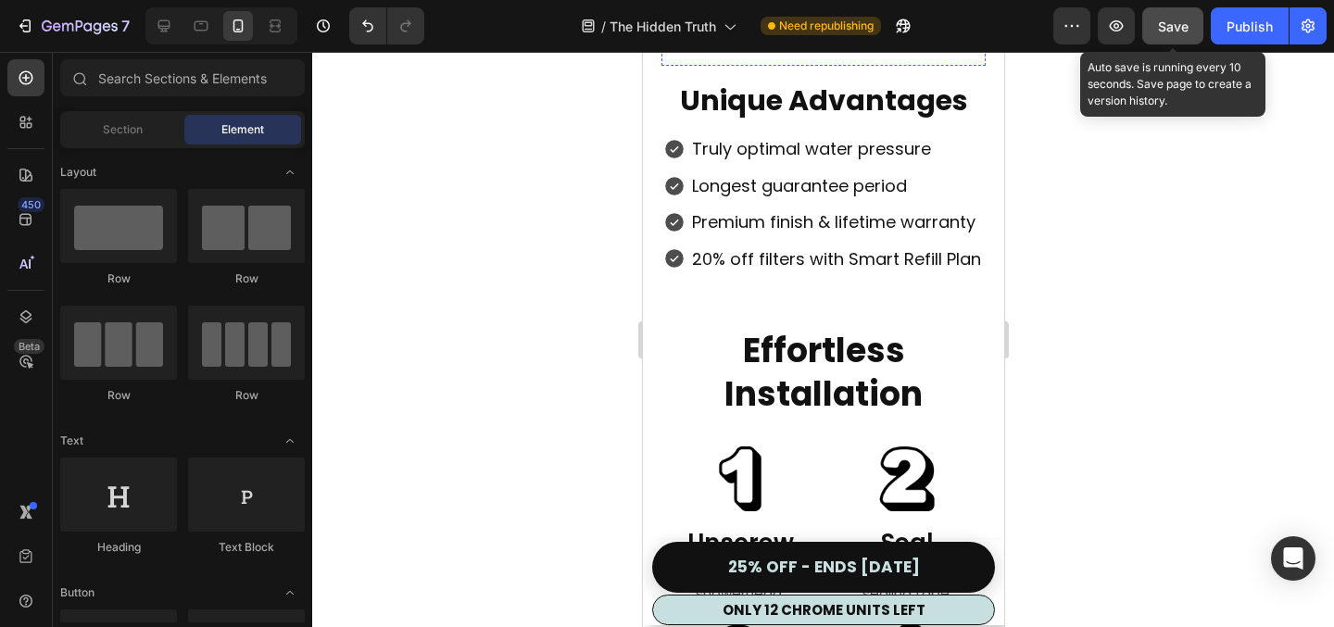
scroll to position [7645, 0]
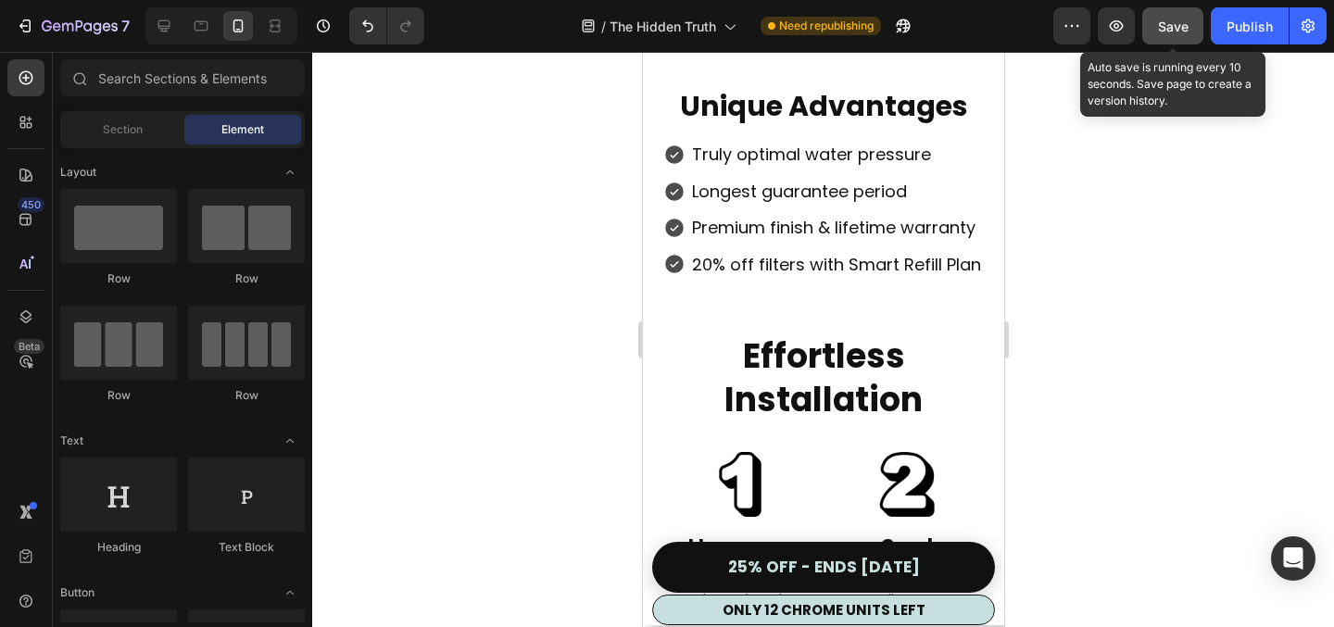
click at [1195, 216] on div at bounding box center [823, 339] width 1022 height 575
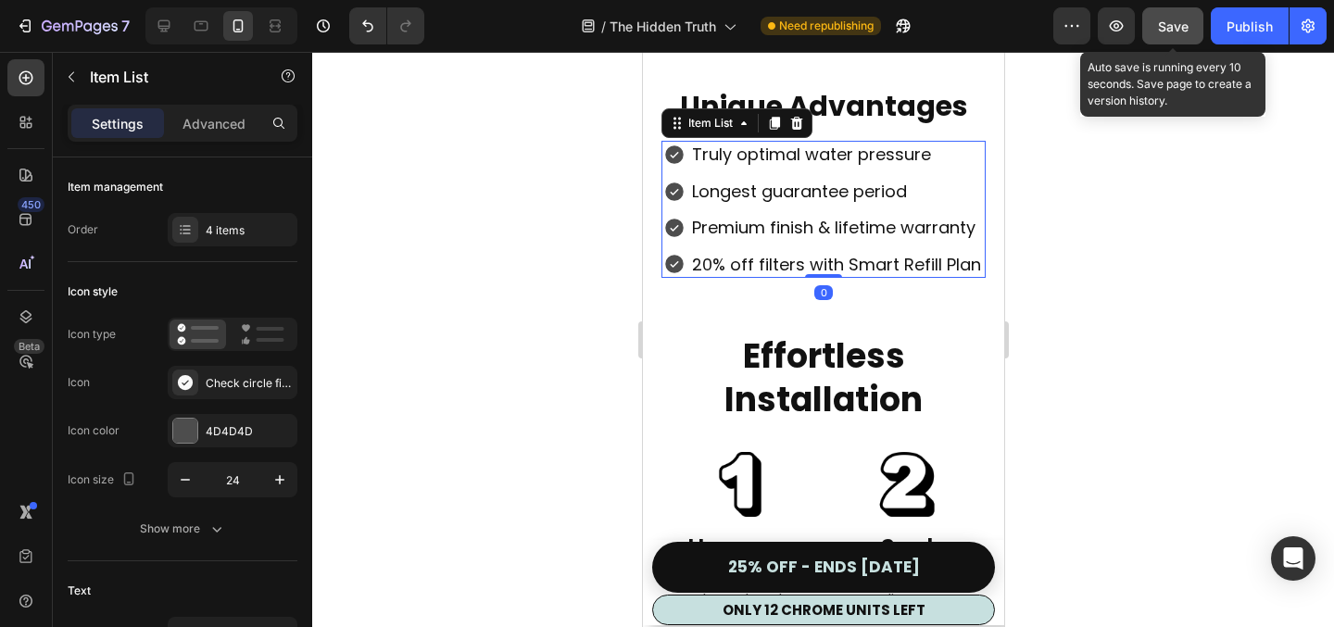
click at [739, 238] on p "Premium finish & lifetime warranty" at bounding box center [835, 227] width 289 height 21
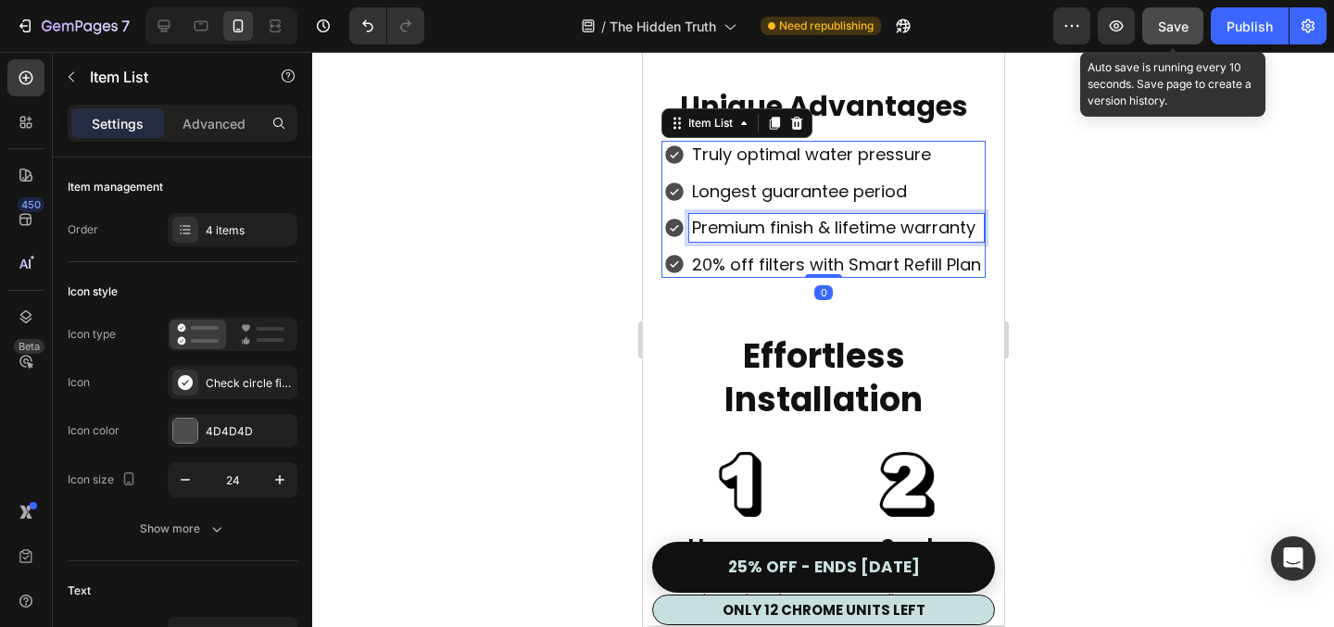
click at [728, 238] on p "Premium finish & lifetime warranty" at bounding box center [835, 227] width 289 height 21
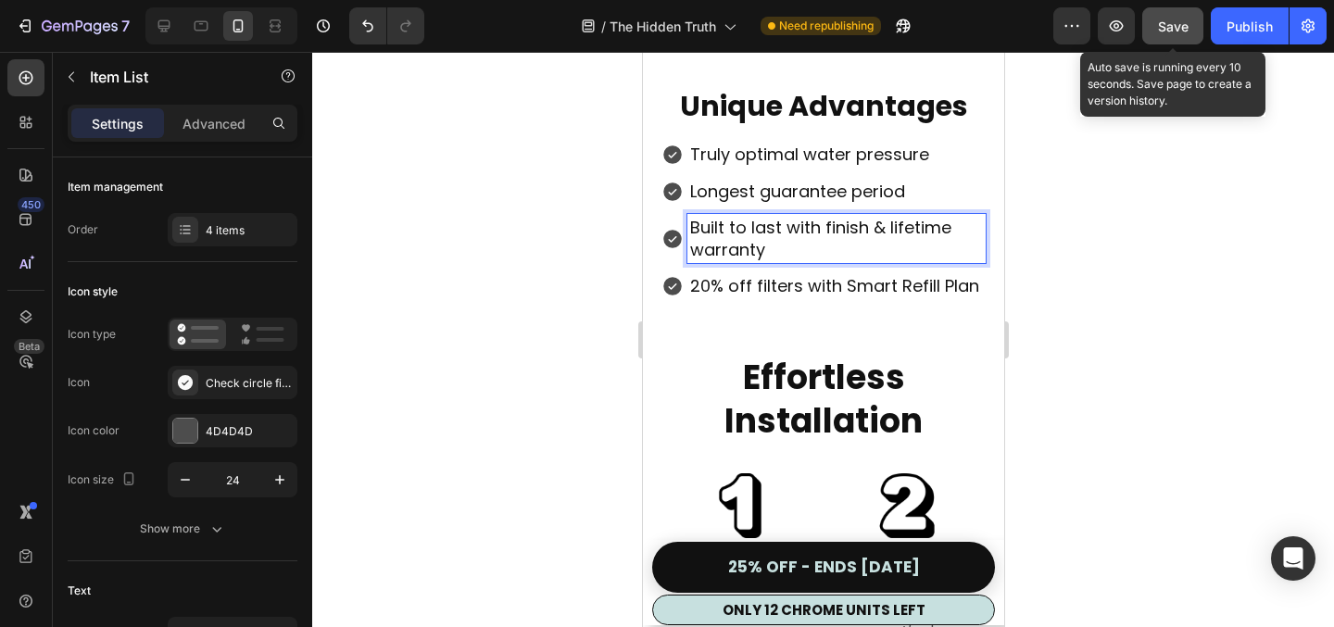
click at [882, 253] on p "Built to last with finish & lifetime warranty" at bounding box center [835, 239] width 293 height 44
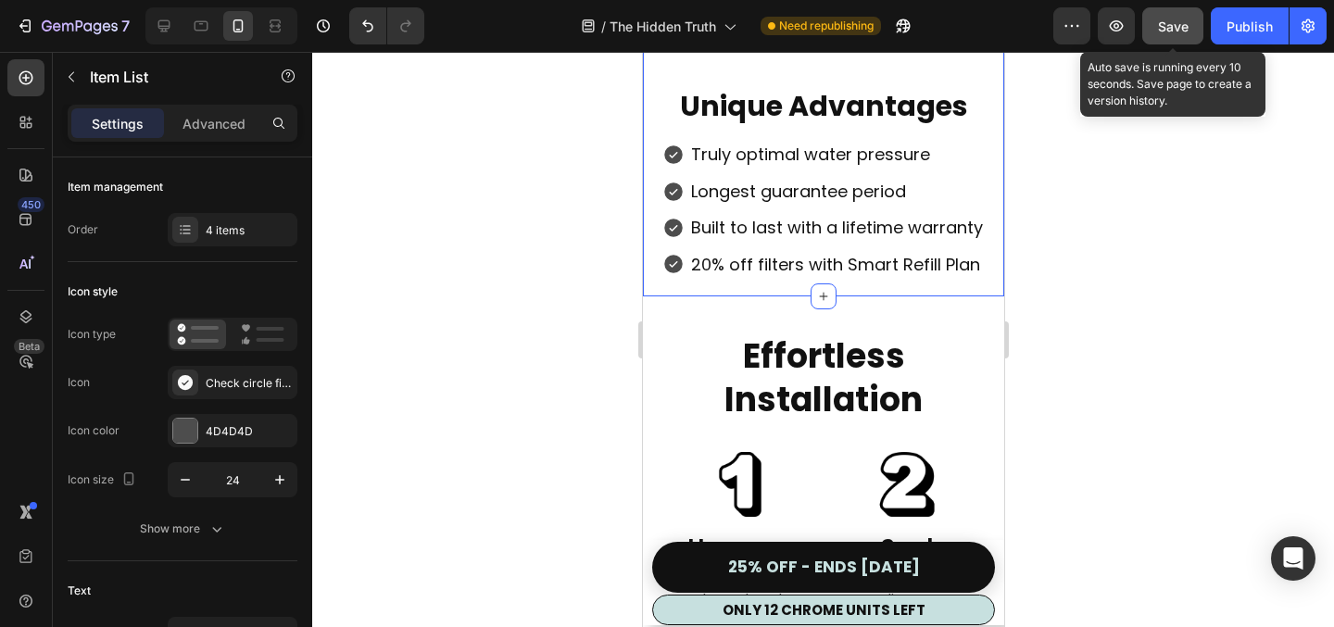
click at [1119, 324] on div at bounding box center [823, 339] width 1022 height 575
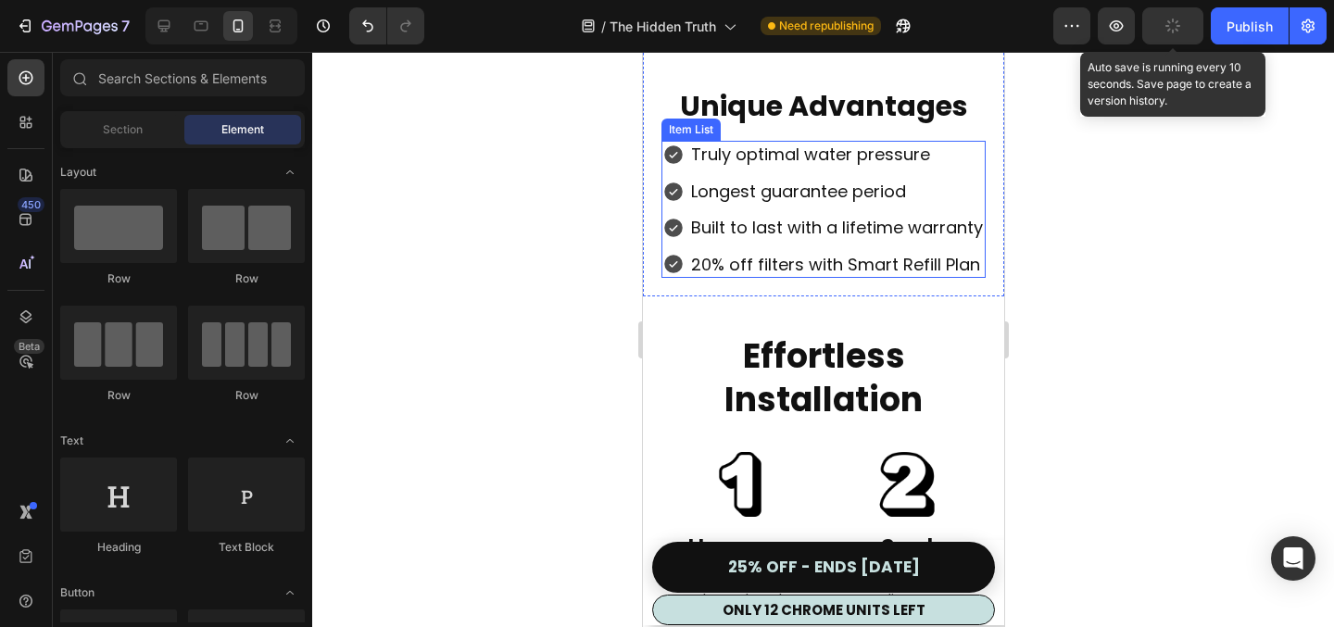
click at [681, 275] on icon at bounding box center [673, 264] width 22 height 22
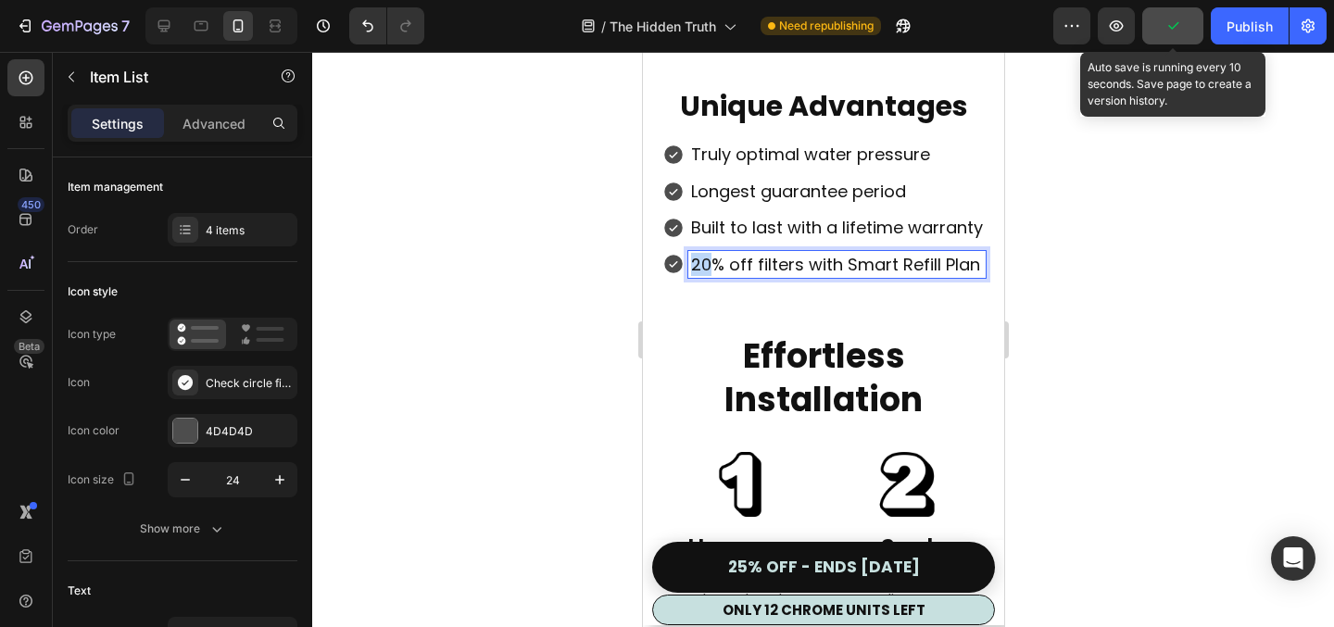
click at [695, 275] on p "20% off filters with Smart Refill Plan" at bounding box center [836, 264] width 292 height 21
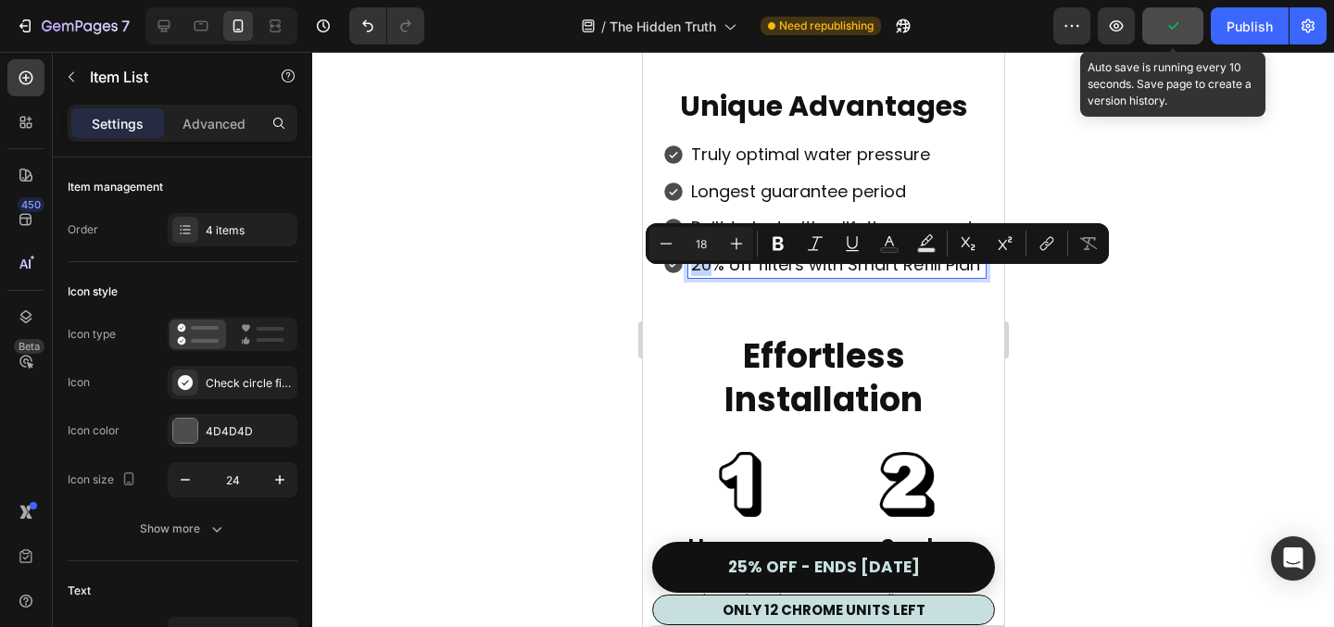
click at [703, 275] on p "20% off filters with Smart Refill Plan" at bounding box center [836, 264] width 292 height 21
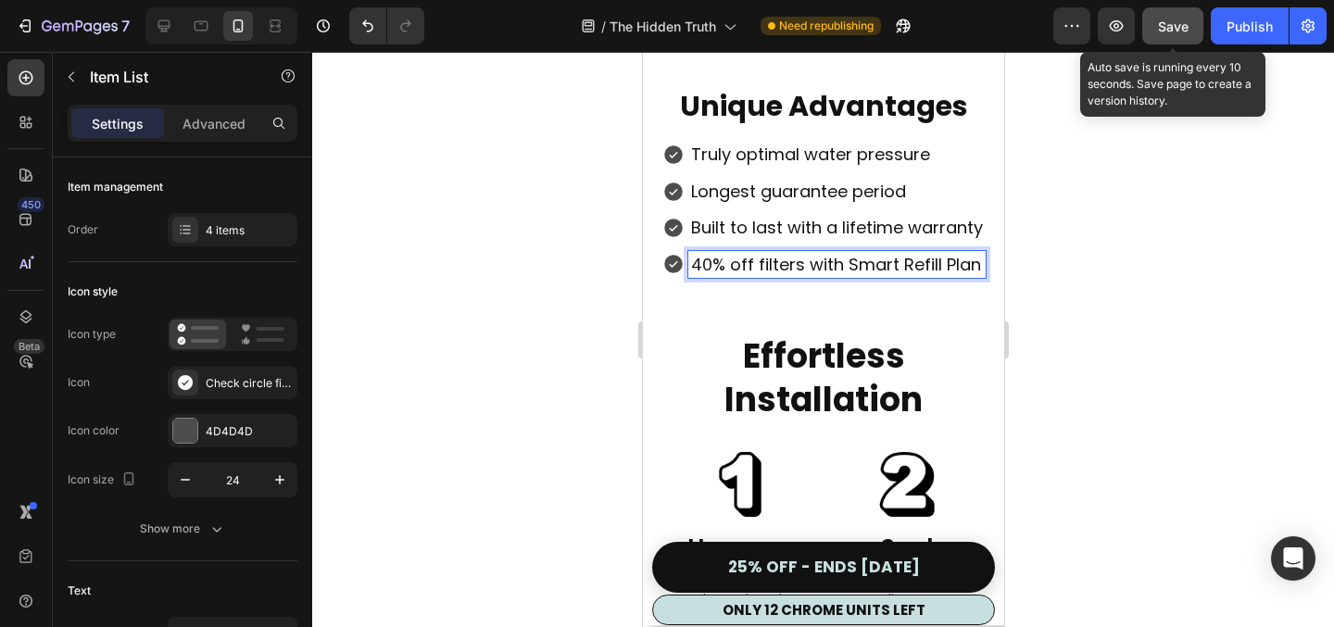
click at [1103, 349] on div at bounding box center [823, 339] width 1022 height 575
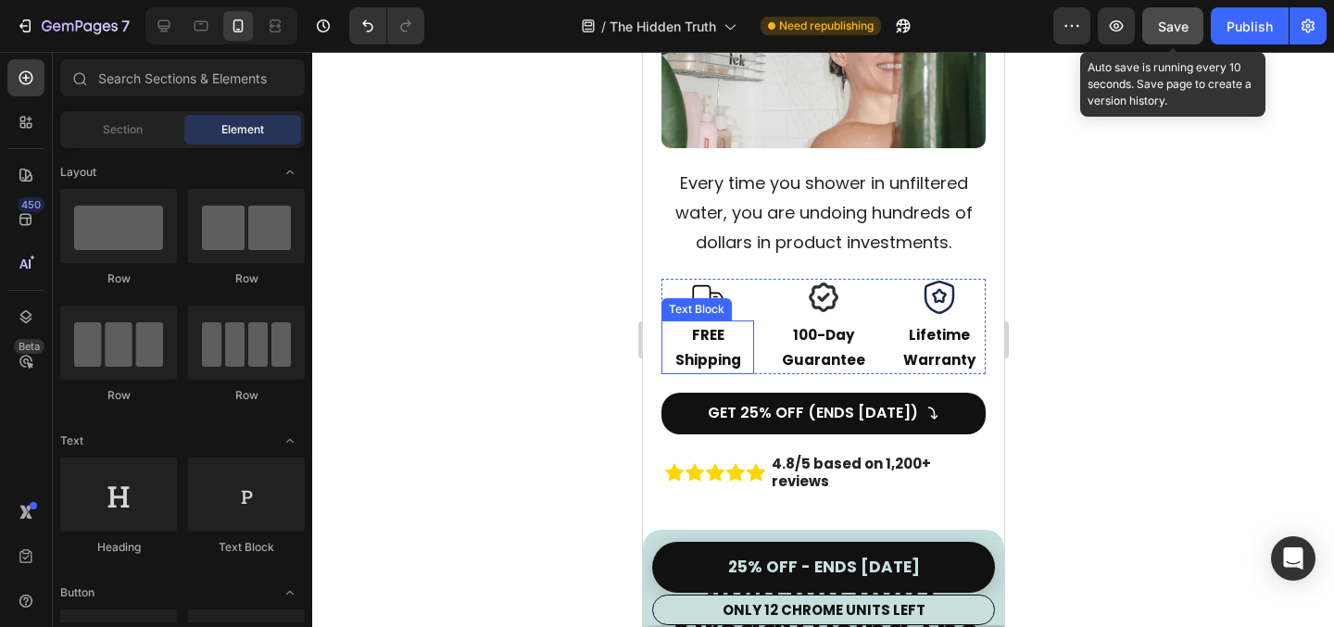
scroll to position [0, 0]
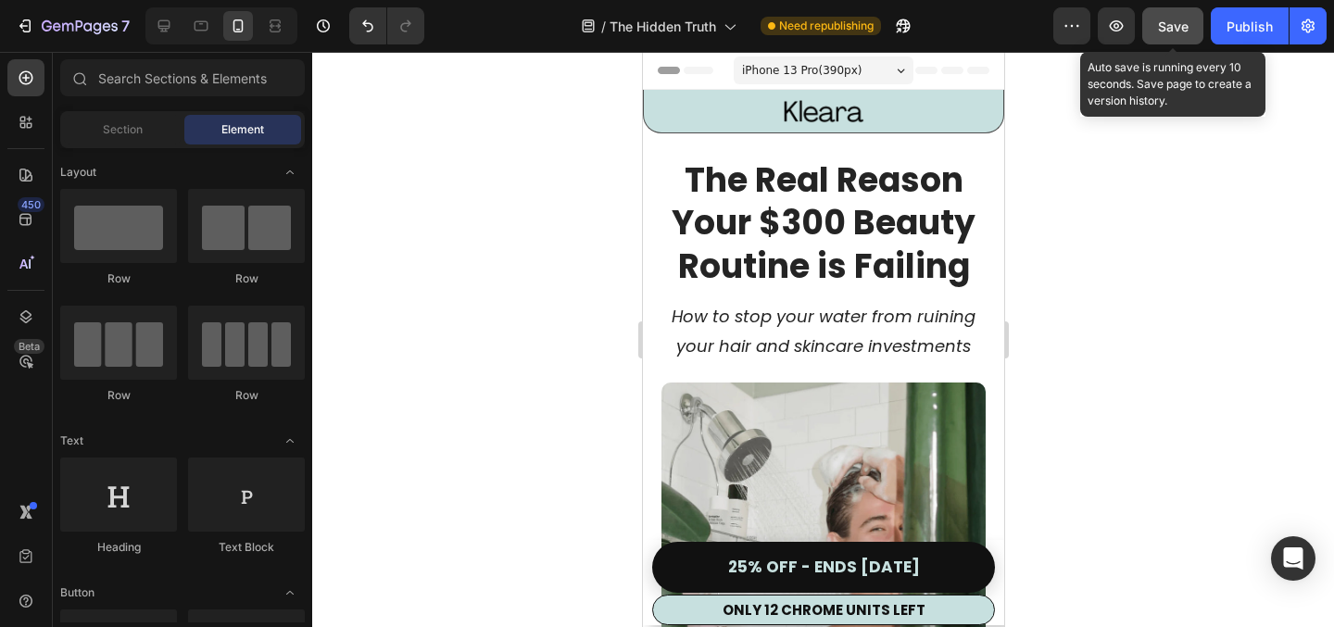
click at [1044, 386] on div at bounding box center [823, 339] width 1022 height 575
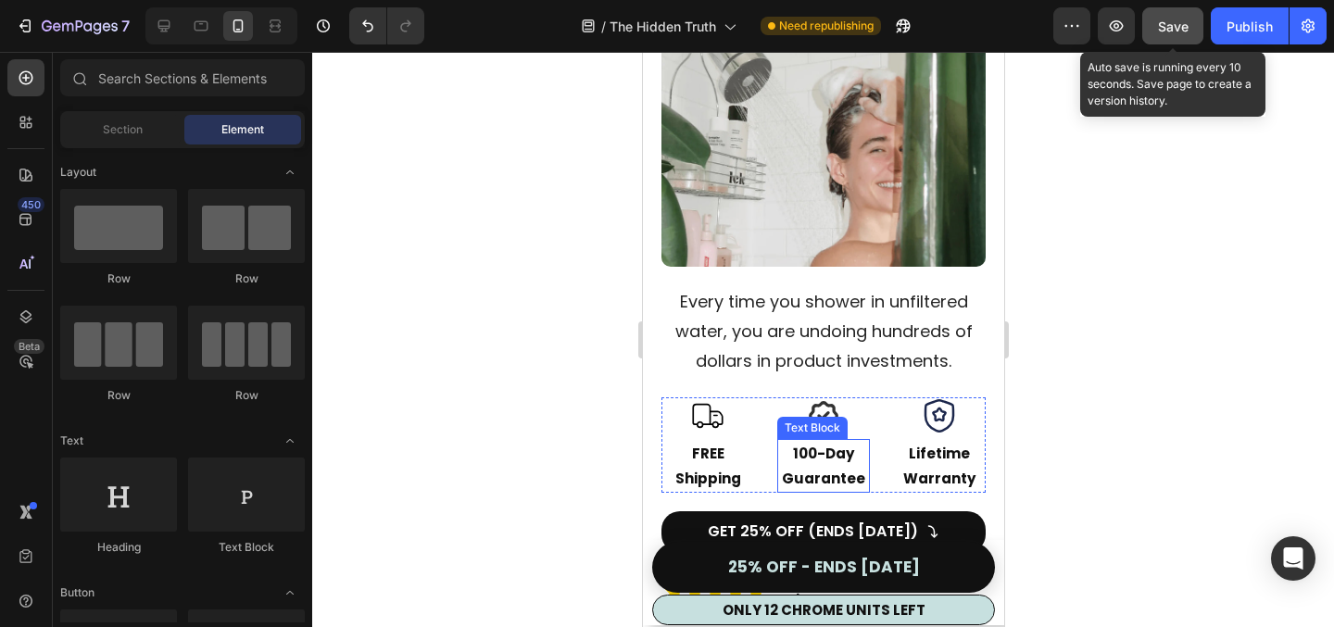
scroll to position [514, 0]
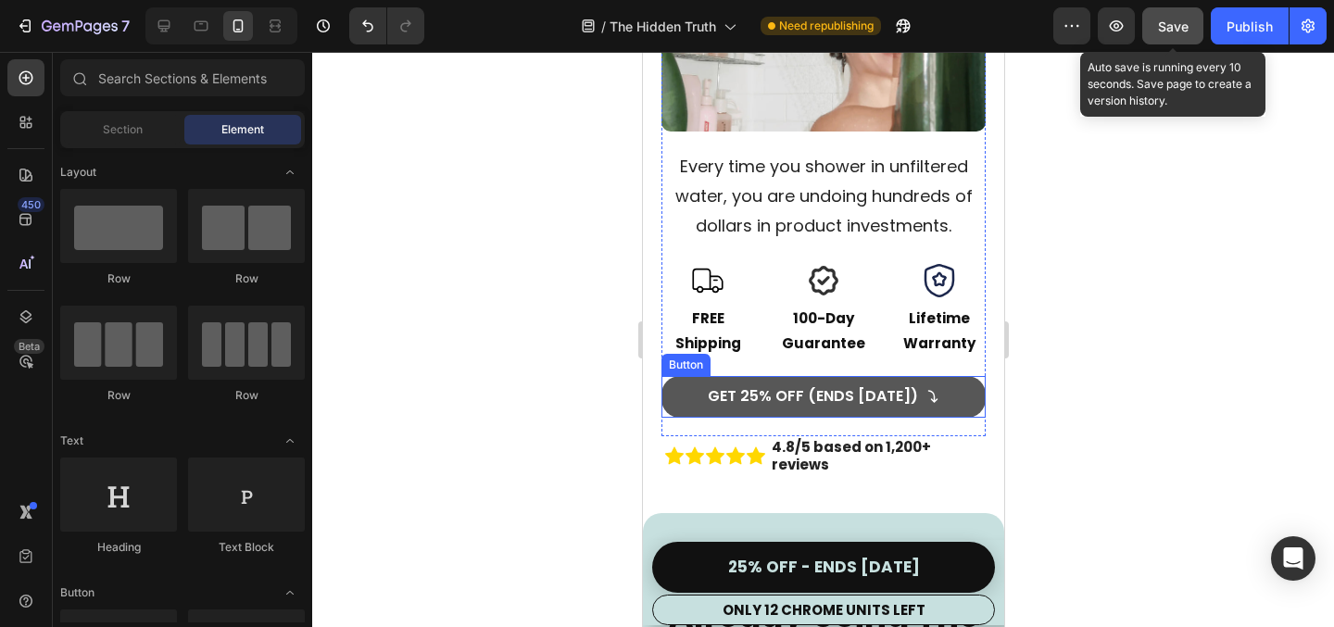
click at [754, 384] on link "GET 25% OFF (ENDS SUNDAY)" at bounding box center [823, 397] width 324 height 42
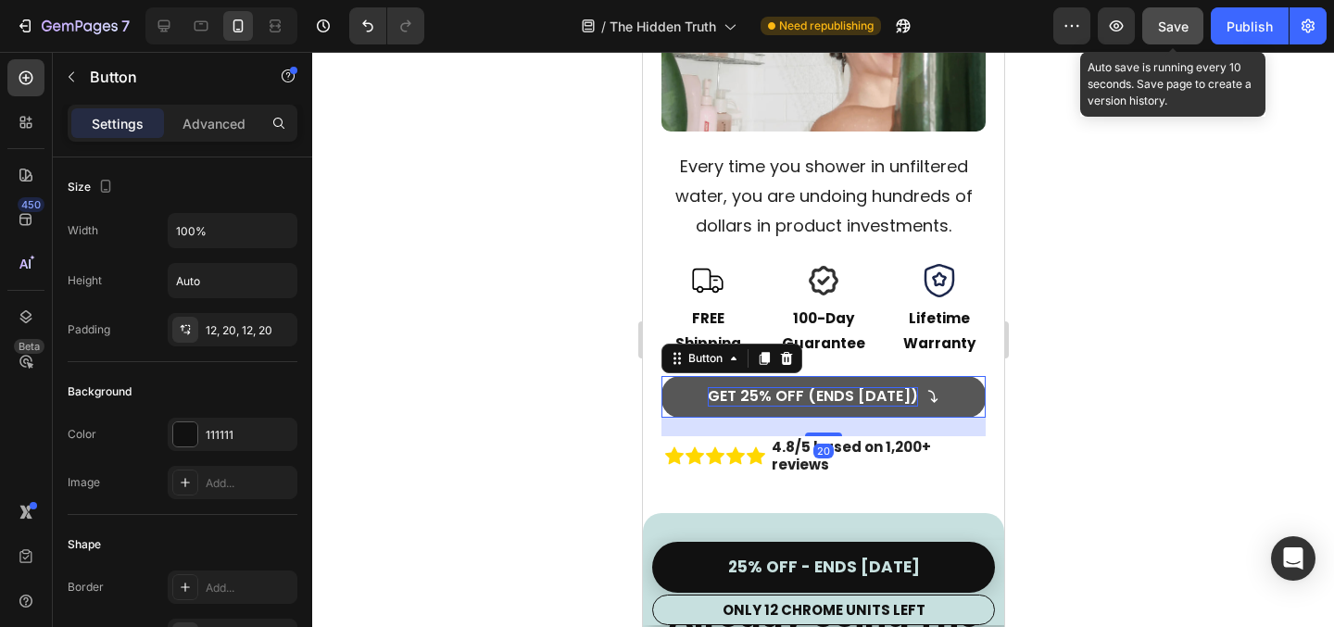
click at [752, 403] on p "GET 25% OFF (ENDS SUNDAY)" at bounding box center [812, 396] width 210 height 19
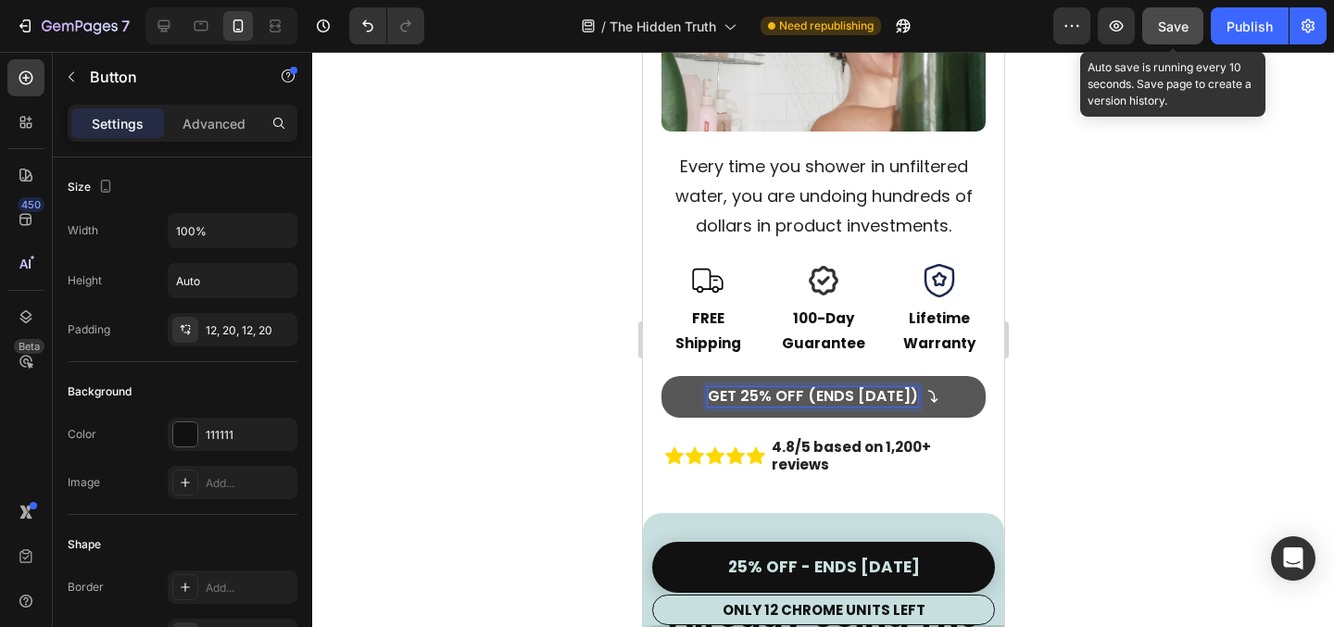
click at [746, 399] on p "GET 25% OFF (ENDS SUNDAY)" at bounding box center [812, 396] width 210 height 19
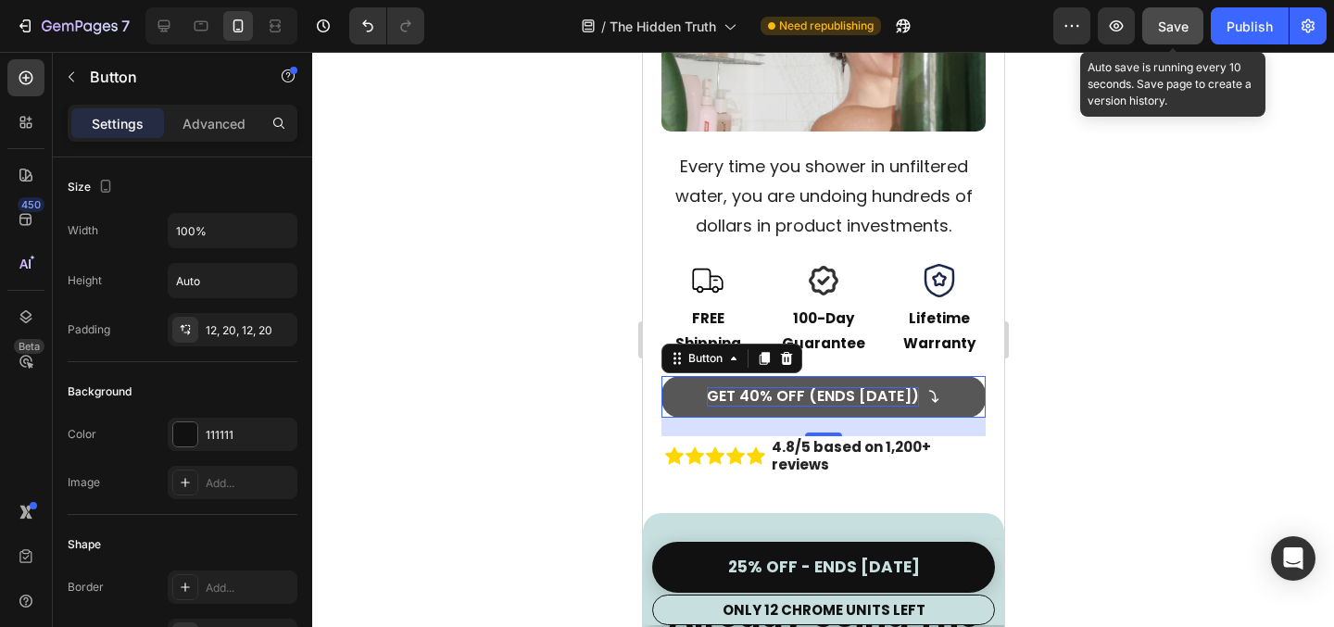
click at [1211, 470] on div at bounding box center [823, 339] width 1022 height 575
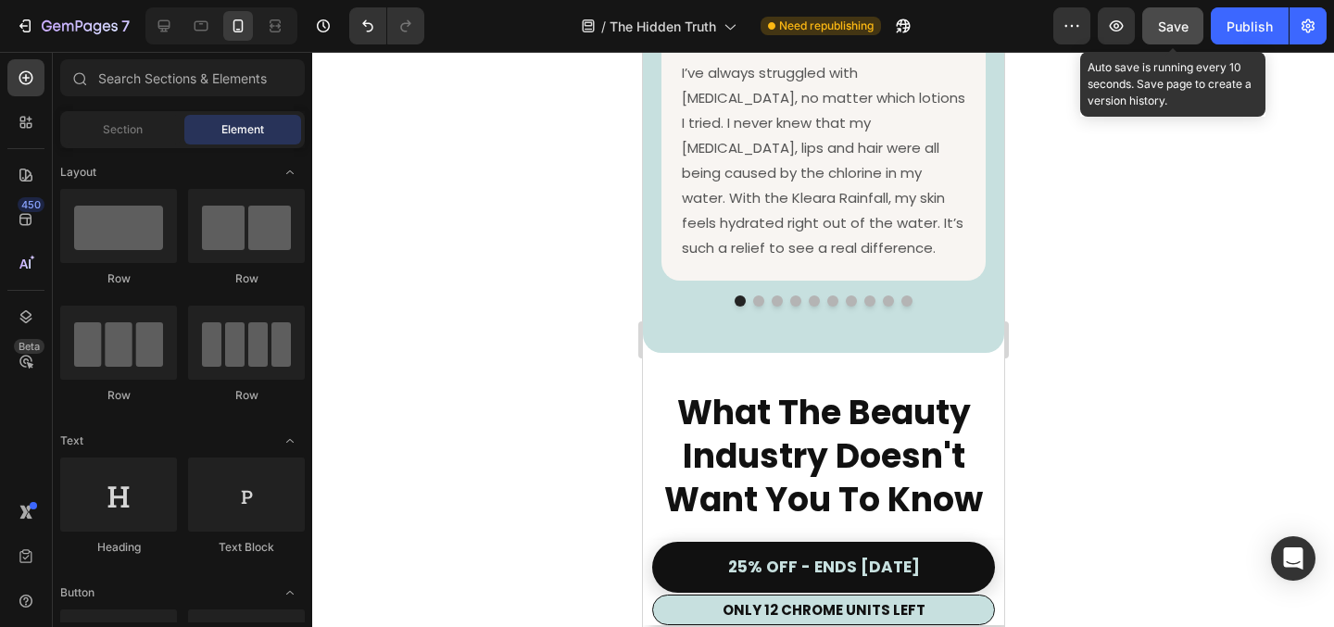
scroll to position [1523, 0]
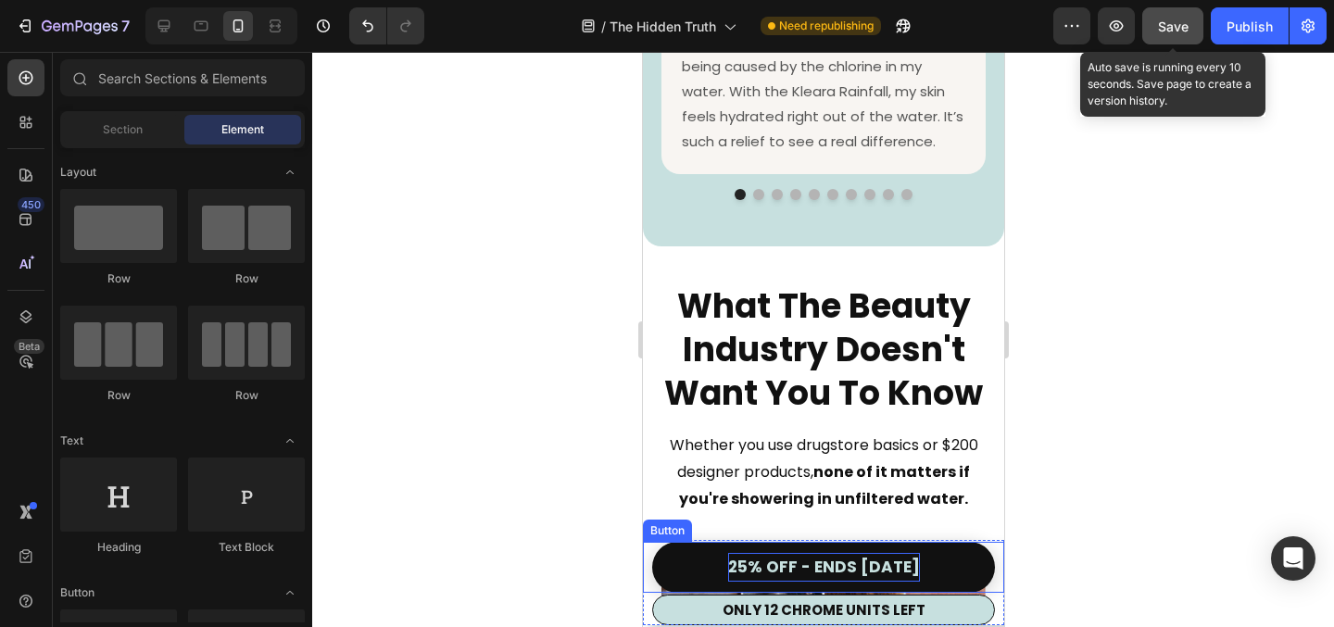
click at [739, 570] on p "25% OFF - ENDS SUNDAY" at bounding box center [823, 567] width 192 height 29
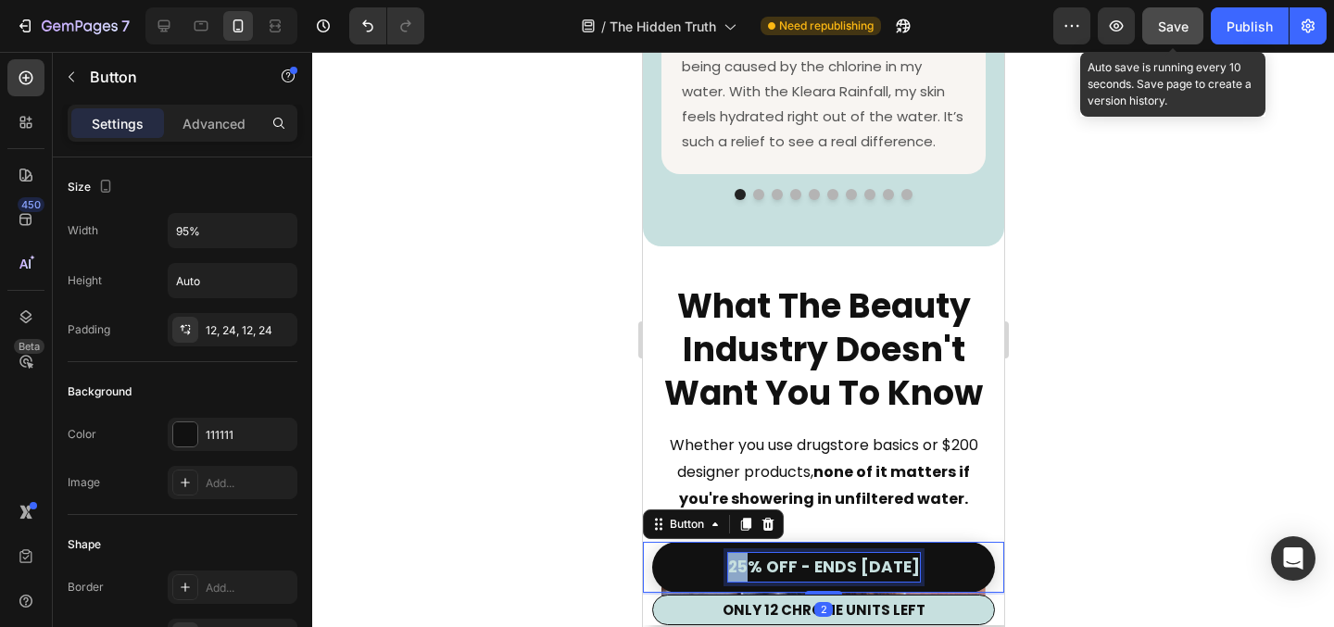
click at [739, 570] on p "25% OFF - ENDS SUNDAY" at bounding box center [823, 567] width 192 height 29
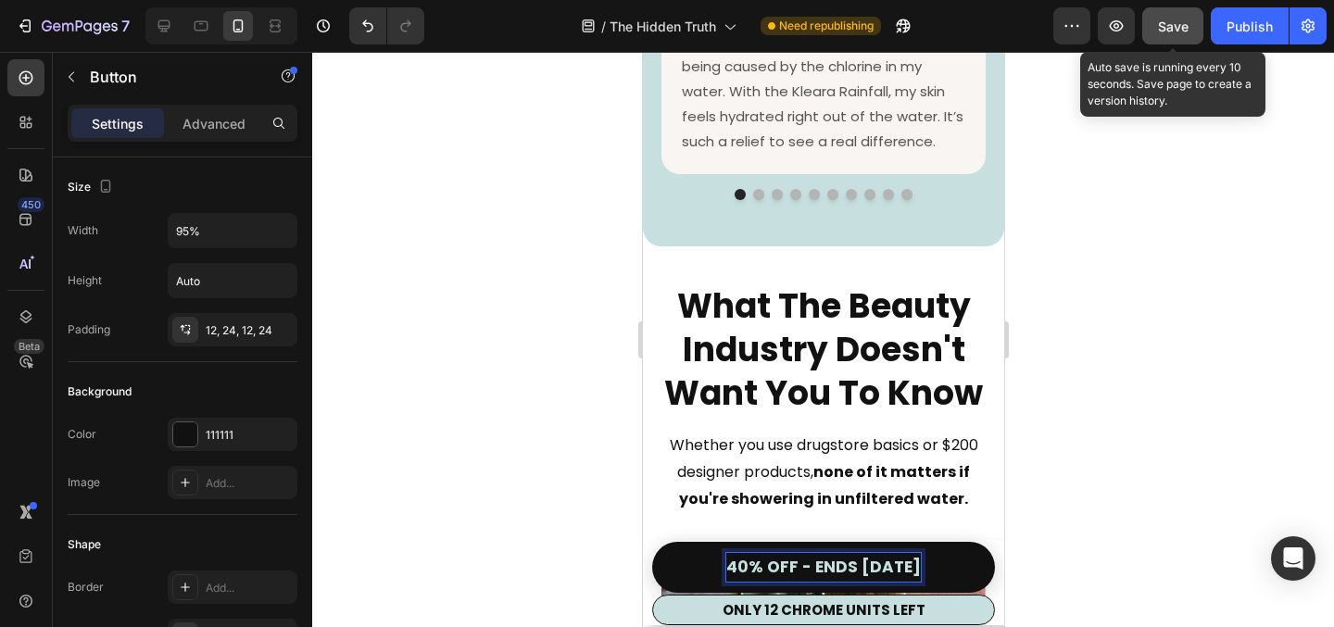
click at [1201, 443] on div at bounding box center [823, 339] width 1022 height 575
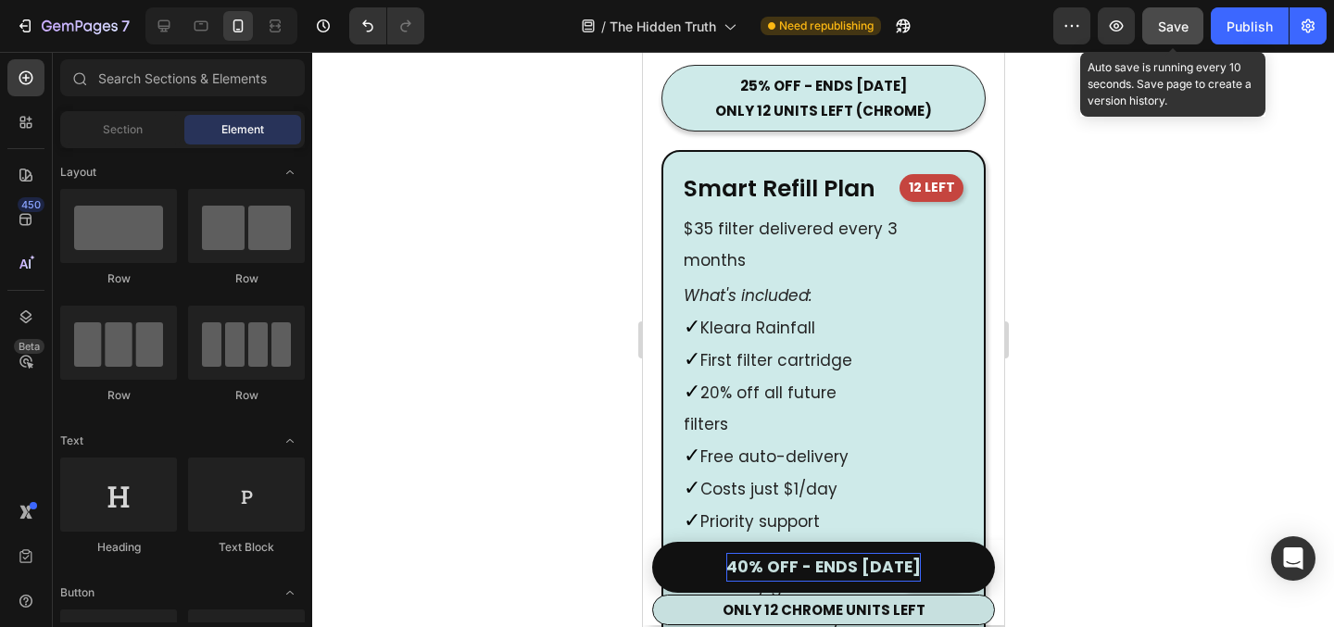
scroll to position [10254, 0]
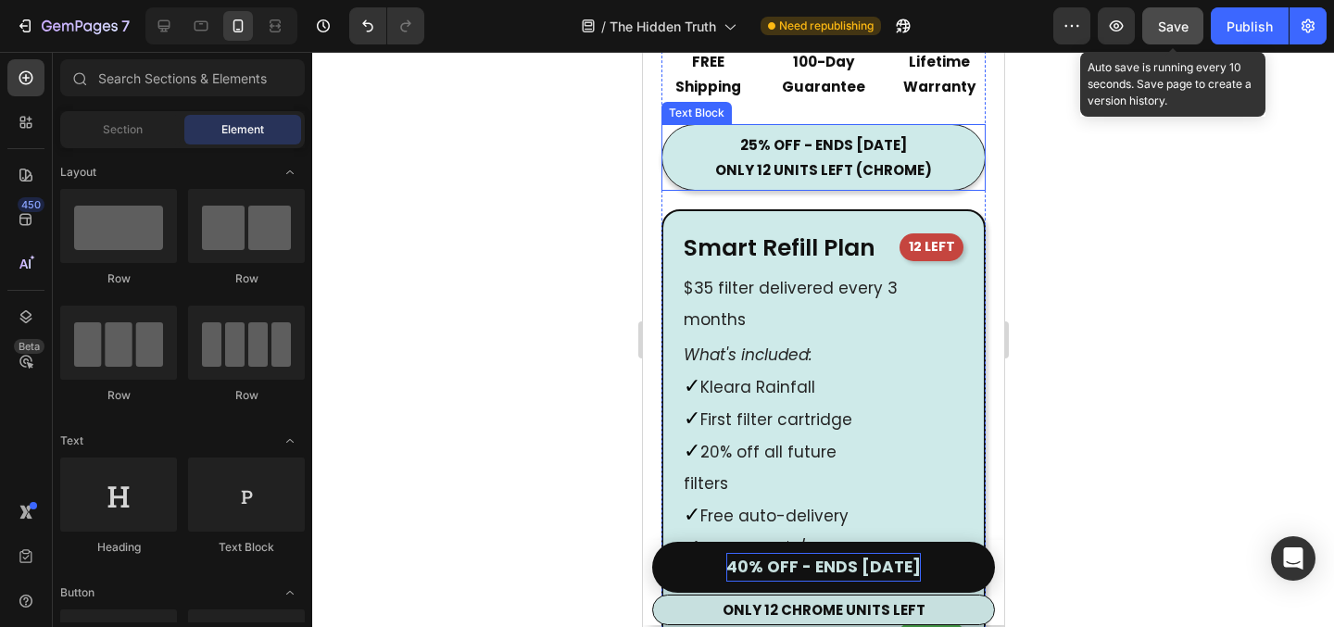
click at [746, 148] on p "25% OFF - ENDS SUNDAY" at bounding box center [823, 145] width 308 height 25
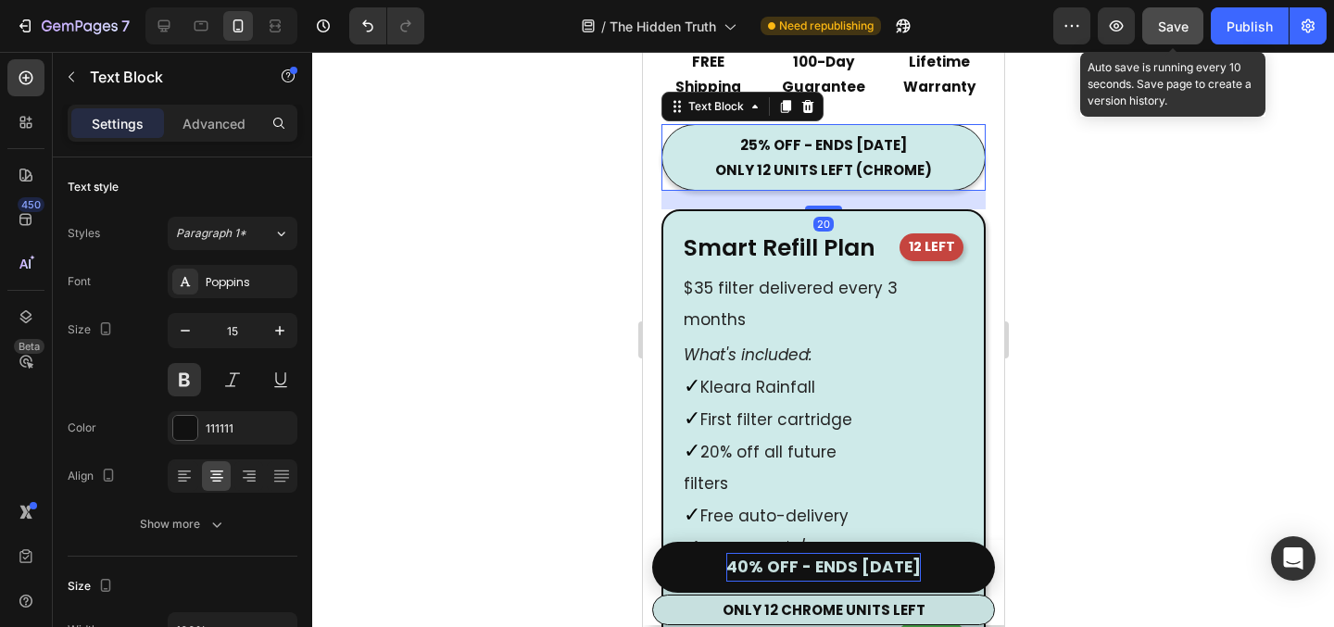
click at [746, 148] on p "25% OFF - ENDS SUNDAY" at bounding box center [823, 145] width 308 height 25
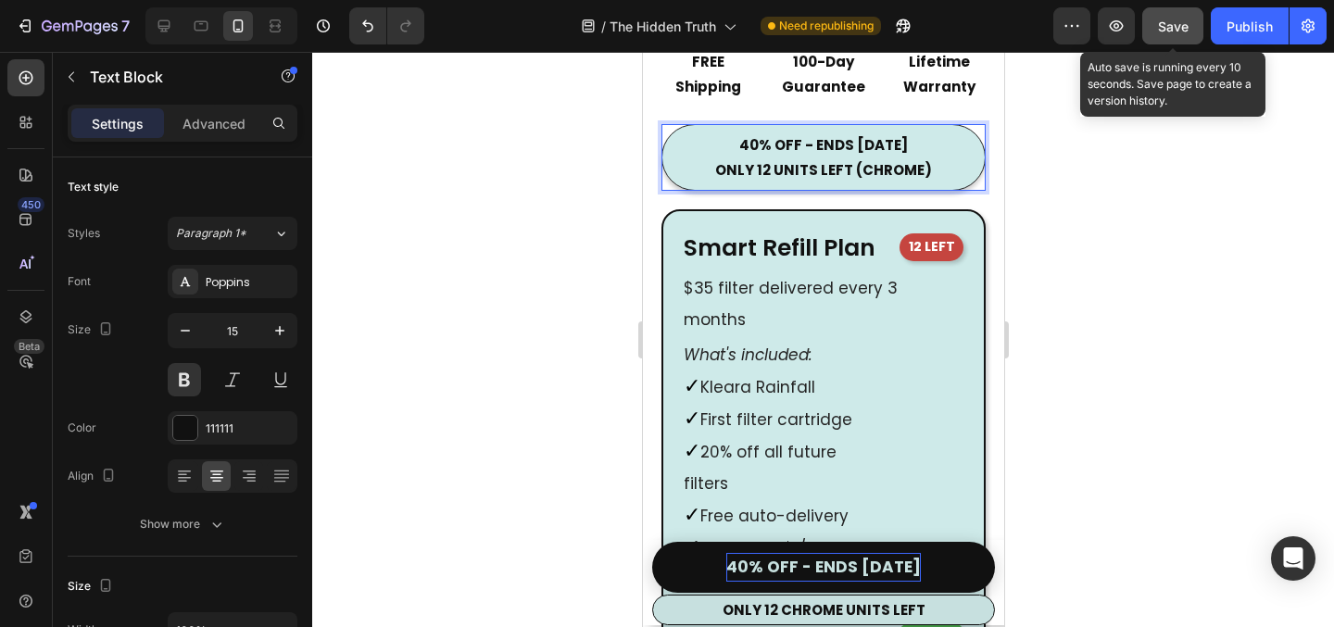
click at [1156, 277] on div at bounding box center [823, 339] width 1022 height 575
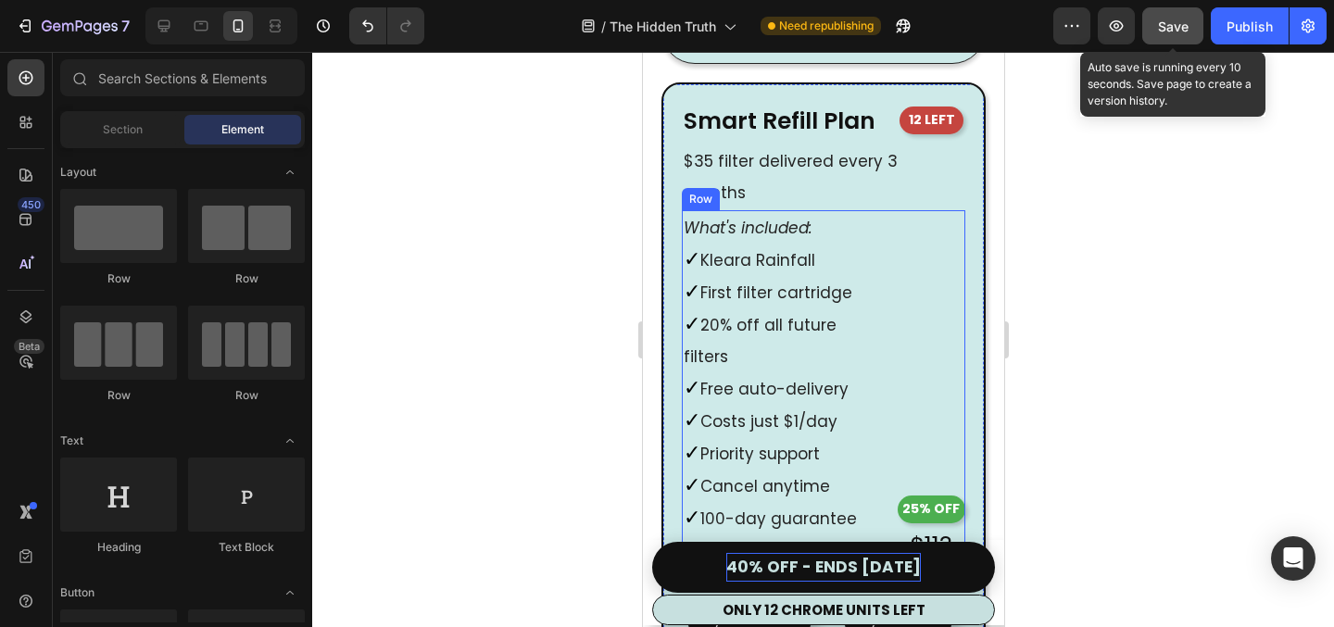
scroll to position [10384, 0]
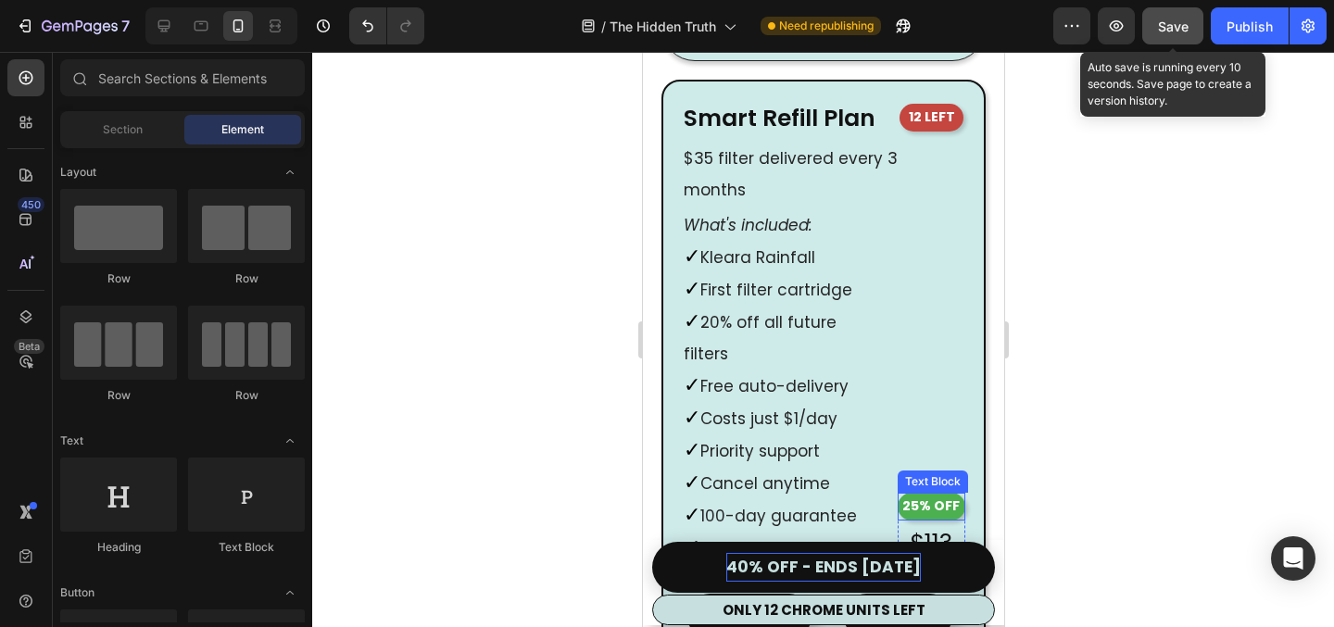
click at [912, 495] on p "25% OFF" at bounding box center [931, 506] width 65 height 23
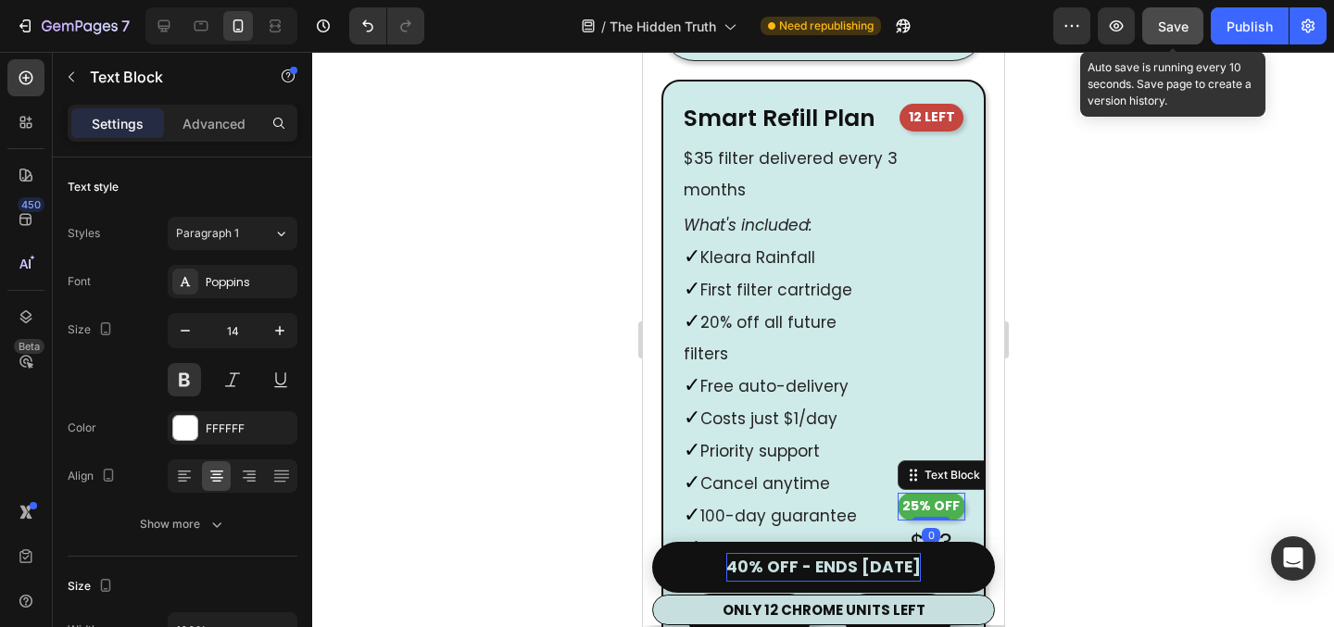
click at [912, 495] on p "25% OFF" at bounding box center [931, 506] width 65 height 23
click at [1161, 361] on div at bounding box center [823, 339] width 1022 height 575
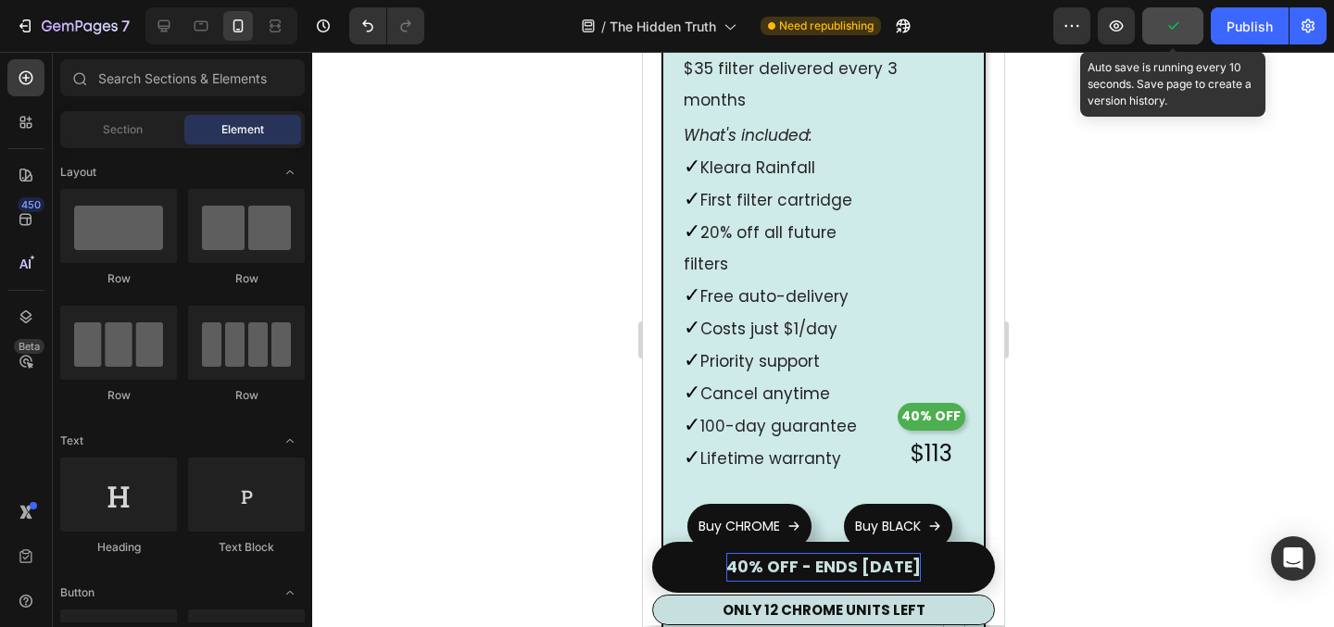
scroll to position [10475, 0]
click at [931, 431] on p "$113" at bounding box center [930, 452] width 43 height 42
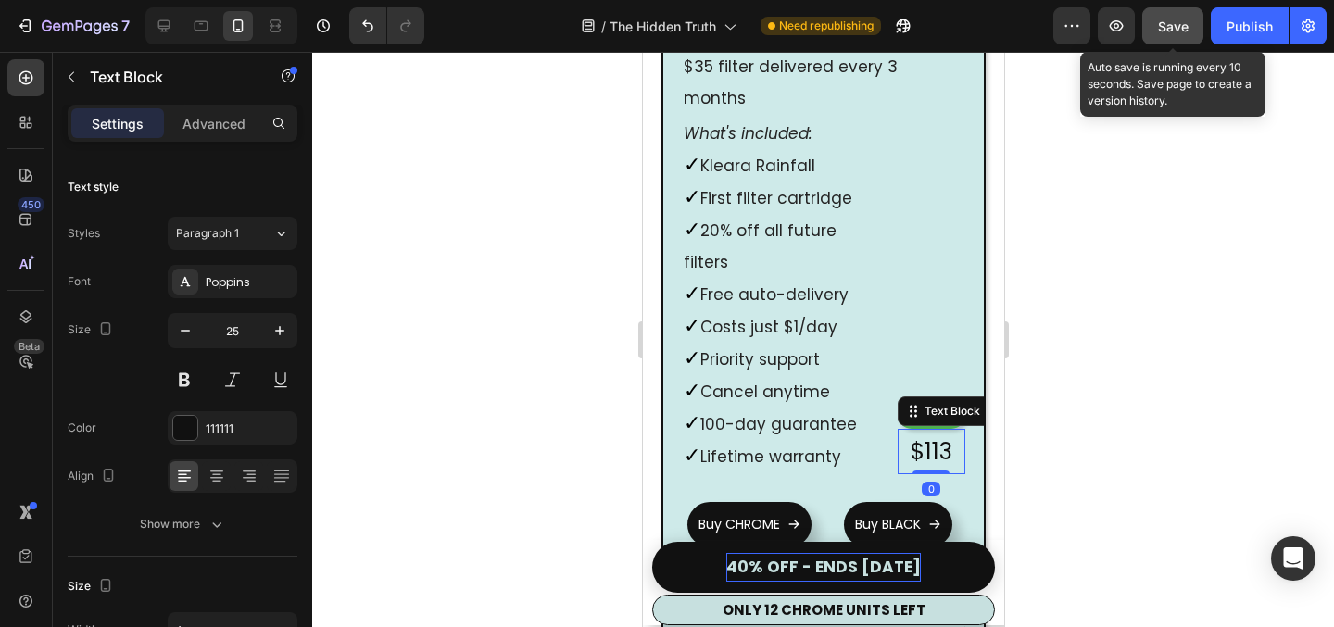
click at [947, 431] on p "$113" at bounding box center [930, 452] width 43 height 42
click at [1063, 412] on div at bounding box center [823, 339] width 1022 height 575
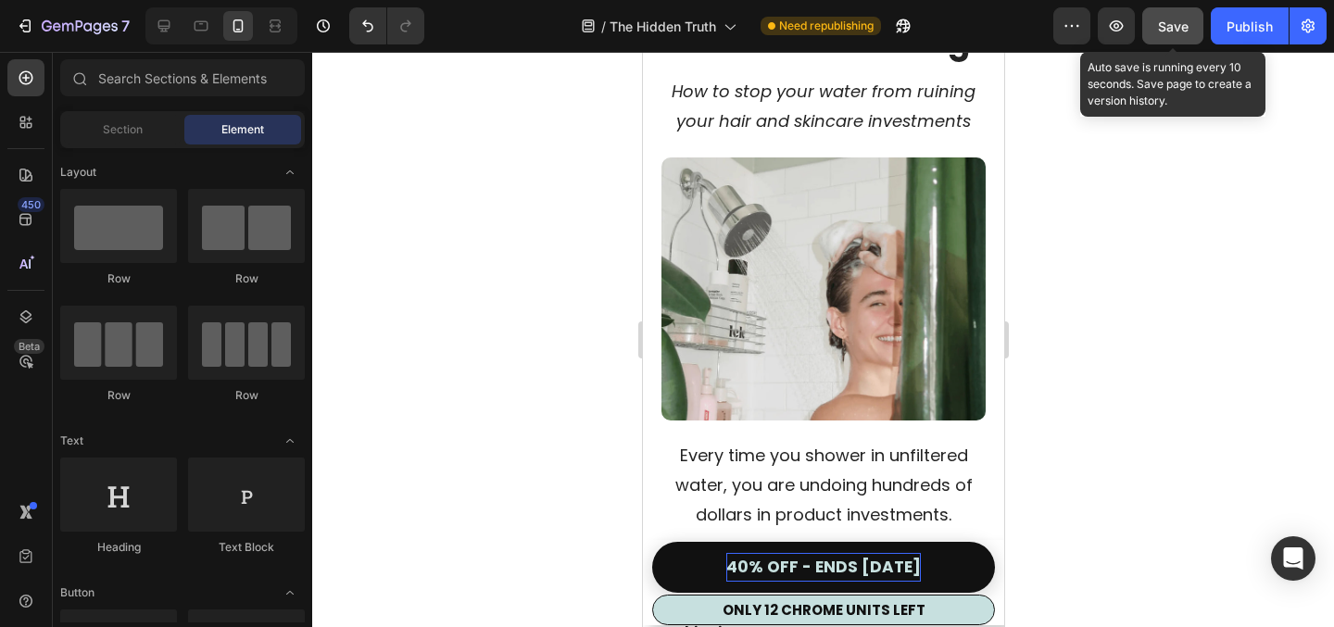
scroll to position [0, 0]
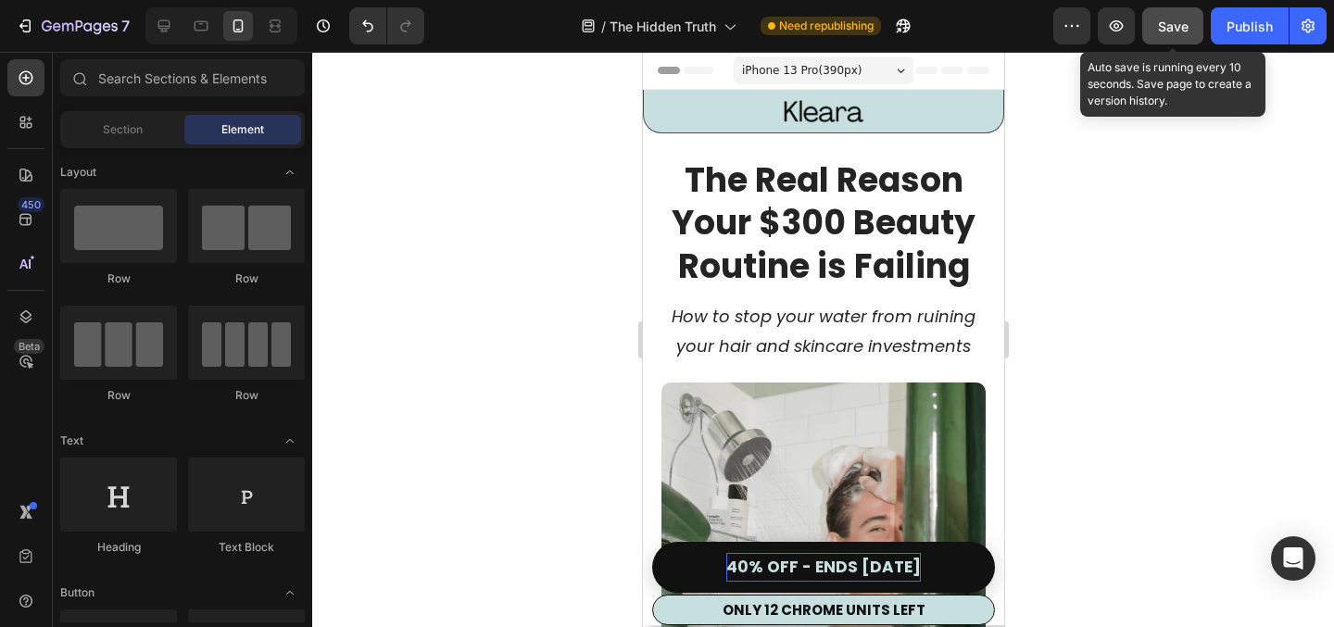
click at [1179, 26] on span "Save" at bounding box center [1173, 27] width 31 height 16
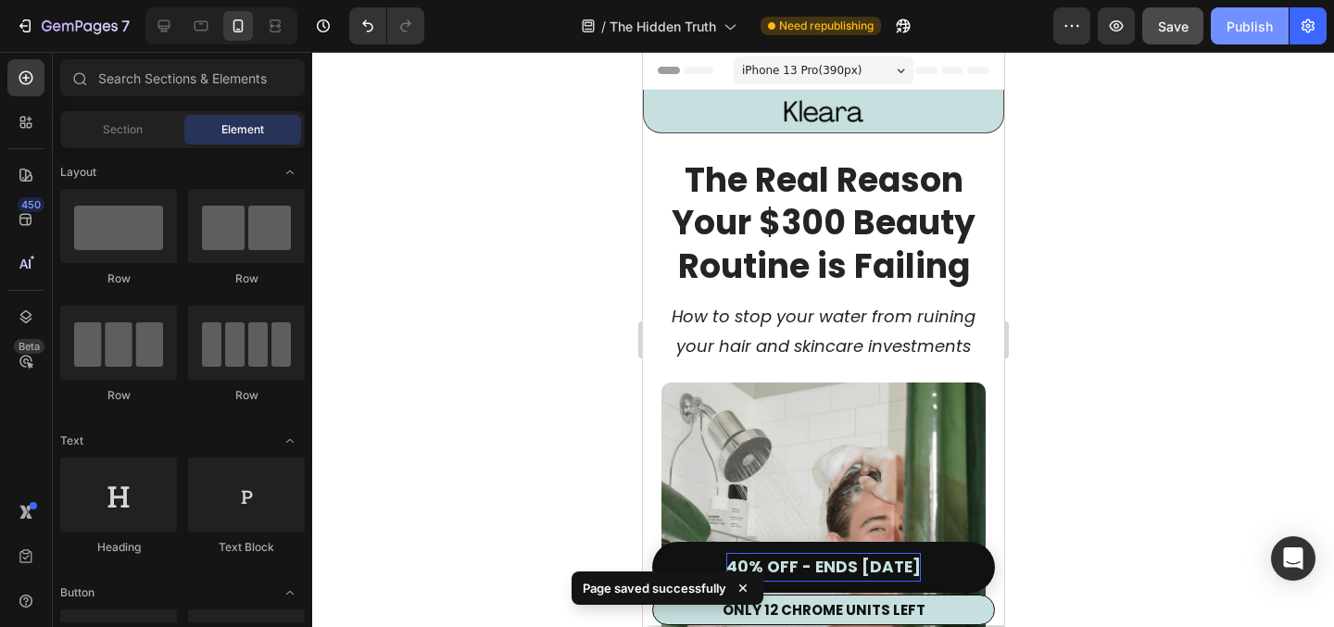
click at [1244, 25] on div "Publish" at bounding box center [1250, 26] width 46 height 19
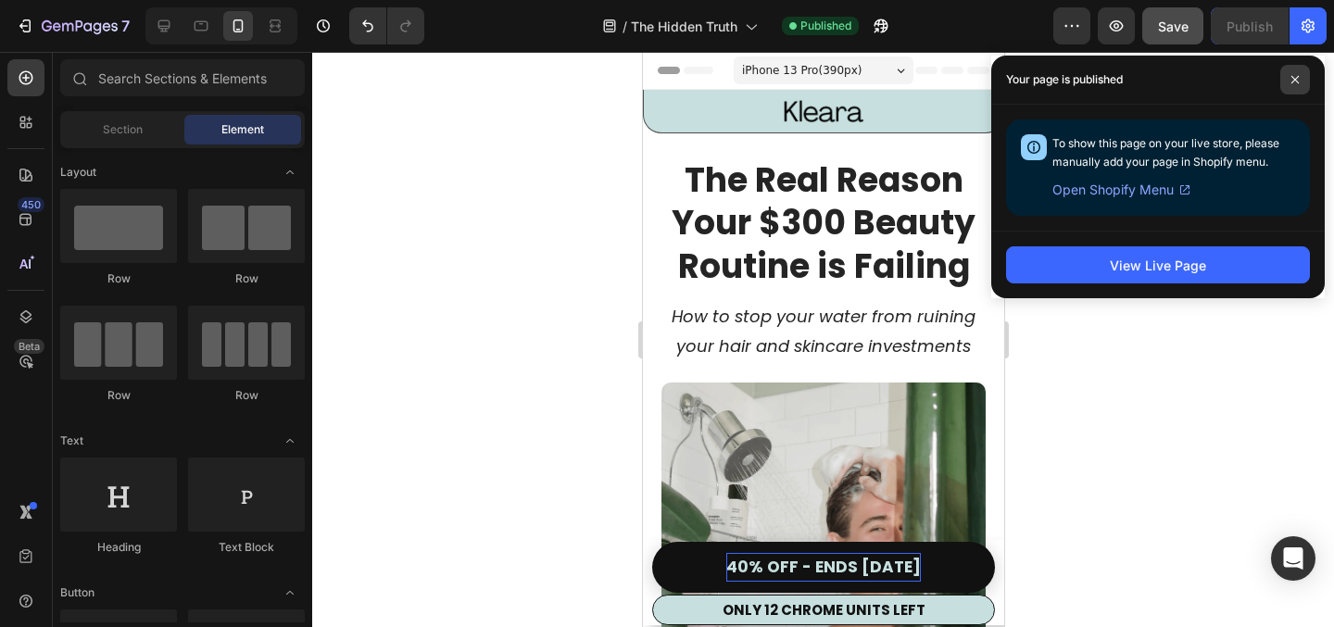
click at [1307, 82] on span at bounding box center [1296, 80] width 30 height 30
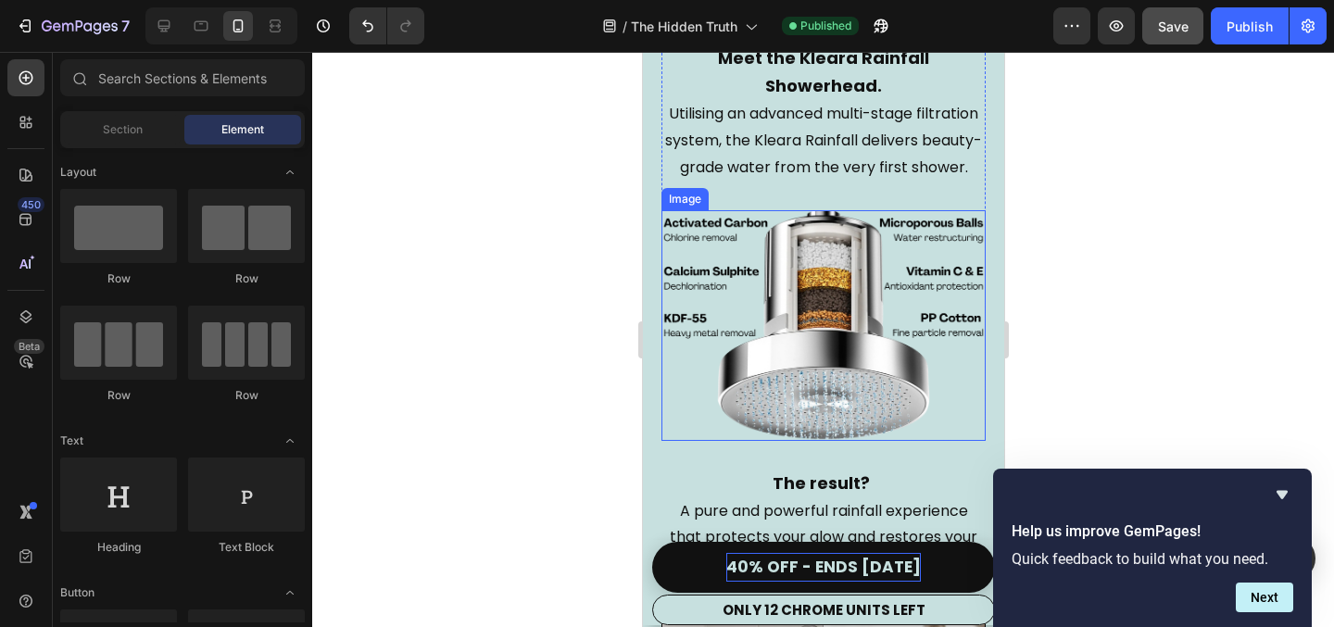
scroll to position [3518, 0]
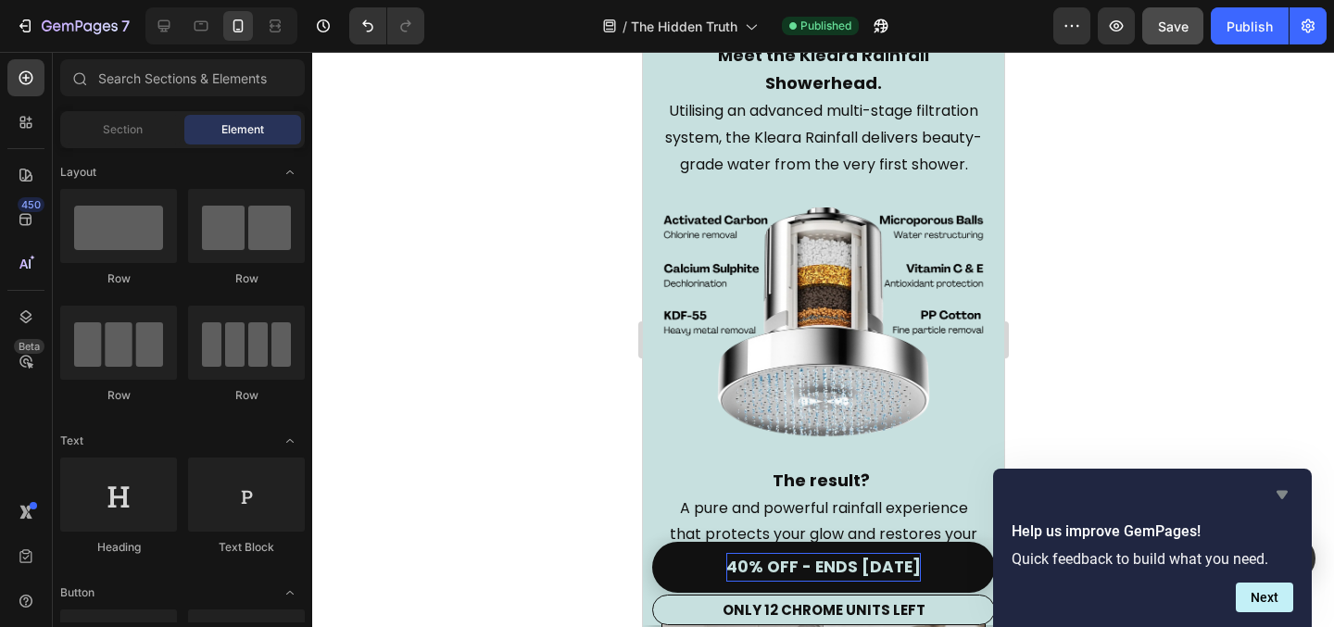
click at [1287, 495] on icon "Hide survey" at bounding box center [1282, 495] width 22 height 22
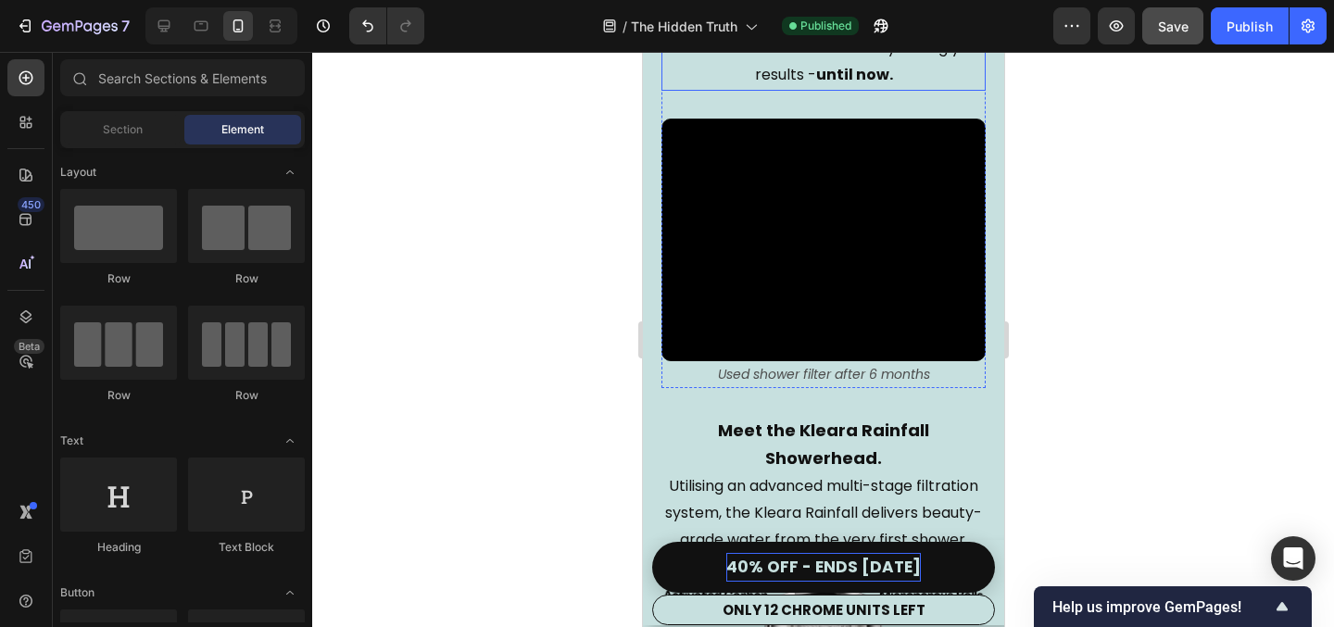
scroll to position [3256, 0]
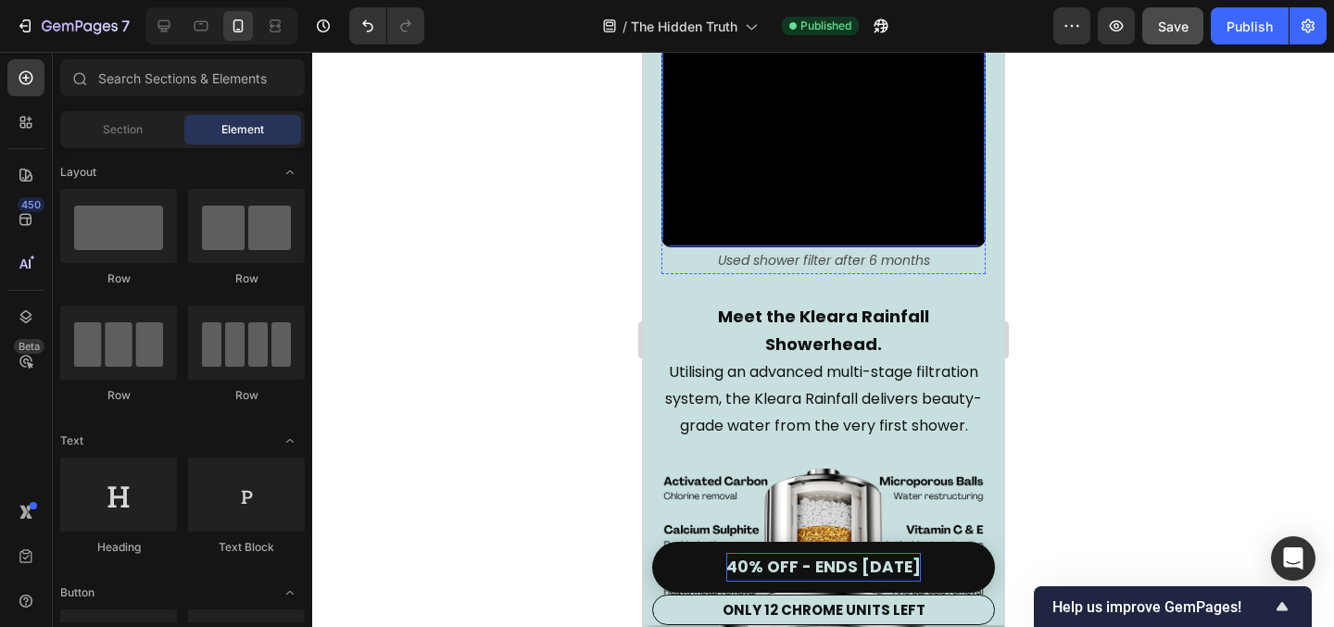
click at [970, 220] on video at bounding box center [823, 127] width 322 height 242
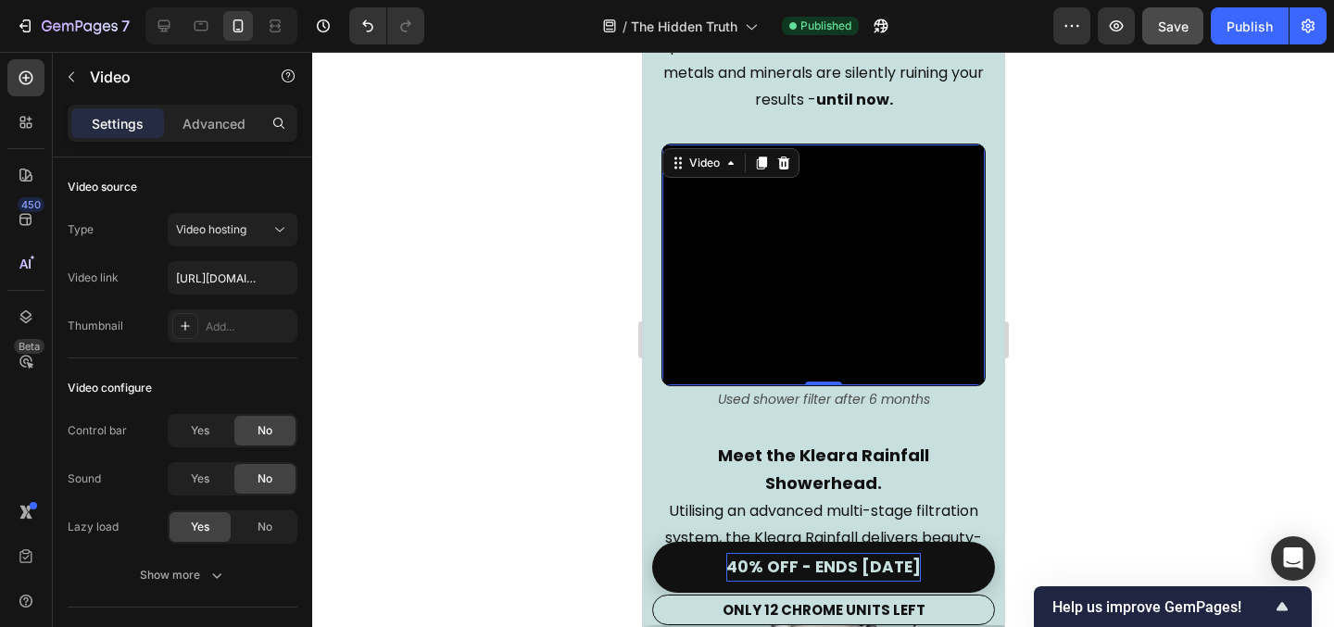
scroll to position [3018, 0]
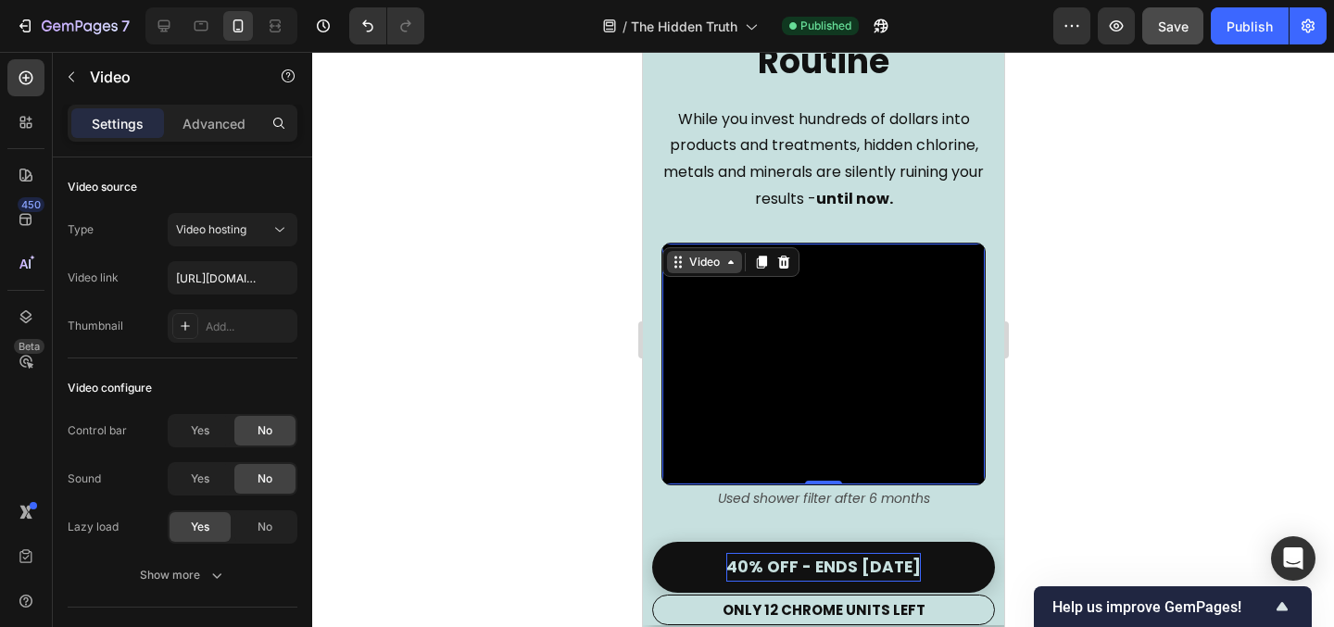
click at [720, 263] on div "Video" at bounding box center [704, 262] width 38 height 17
click at [1100, 272] on div at bounding box center [823, 339] width 1022 height 575
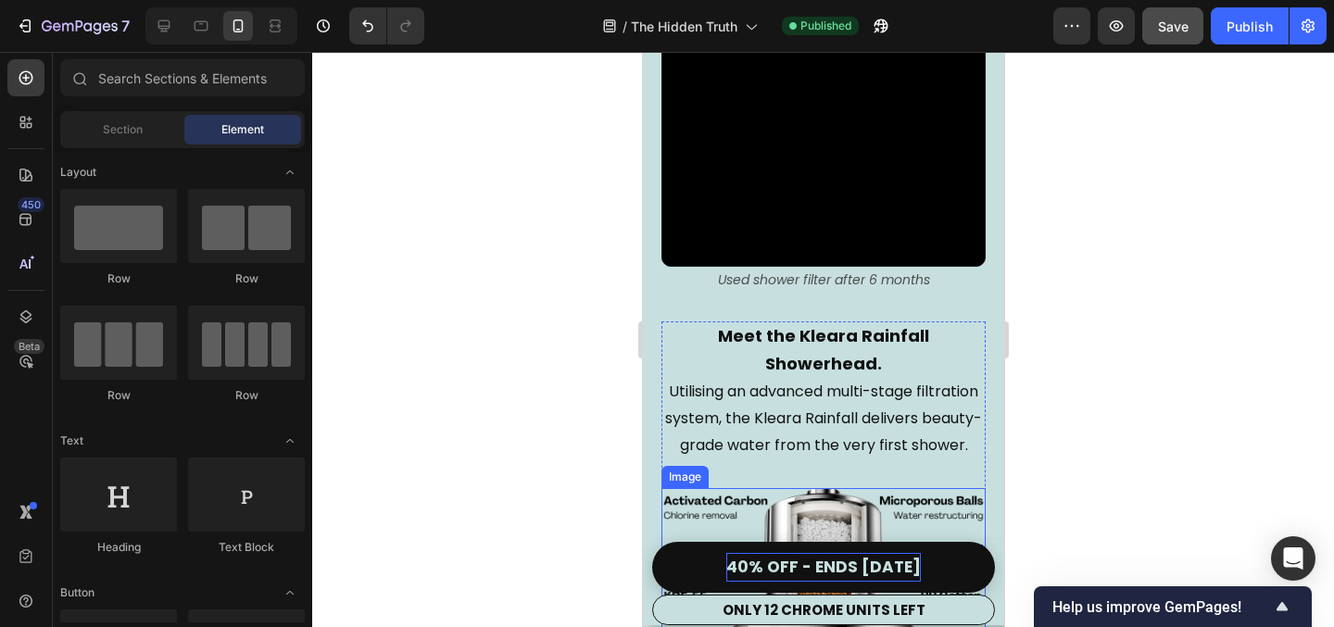
scroll to position [3238, 0]
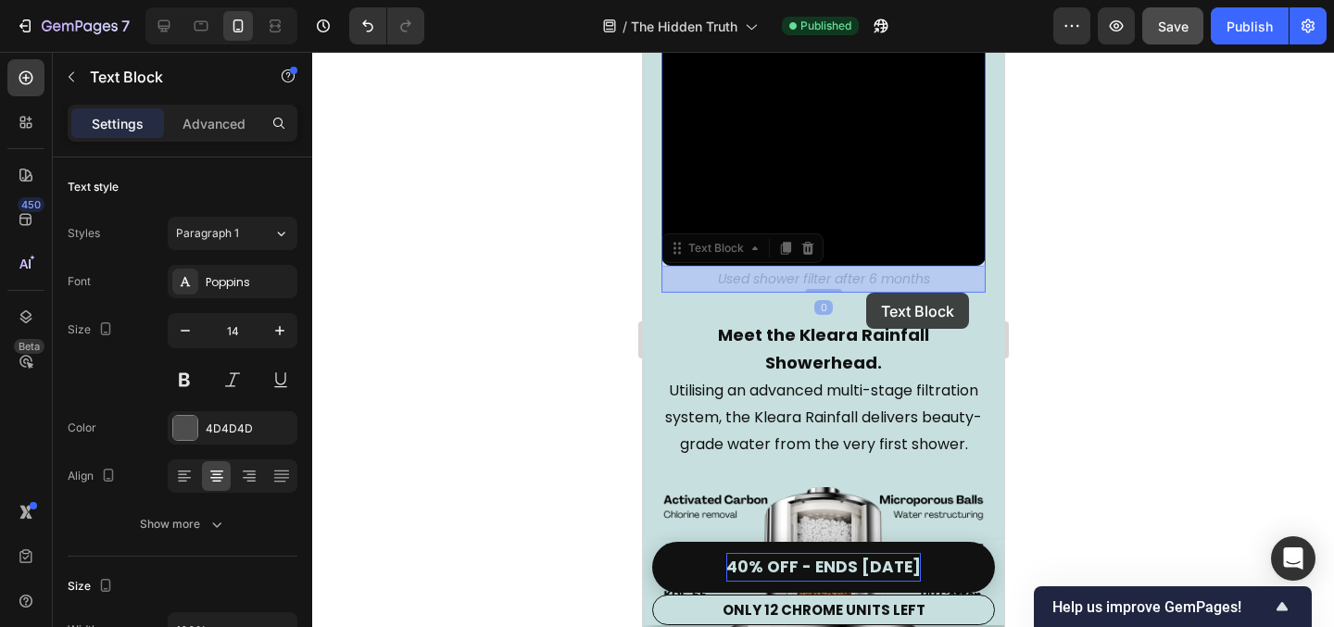
drag, startPoint x: 881, startPoint y: 278, endPoint x: 865, endPoint y: 288, distance: 19.5
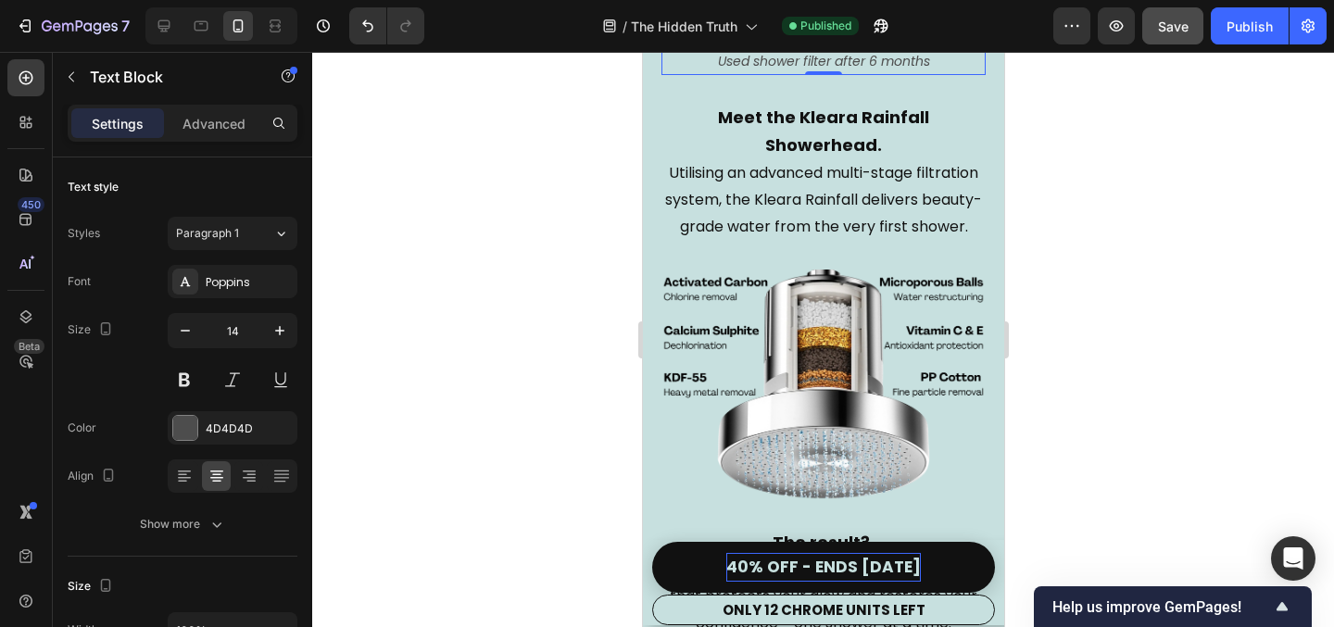
scroll to position [3457, 0]
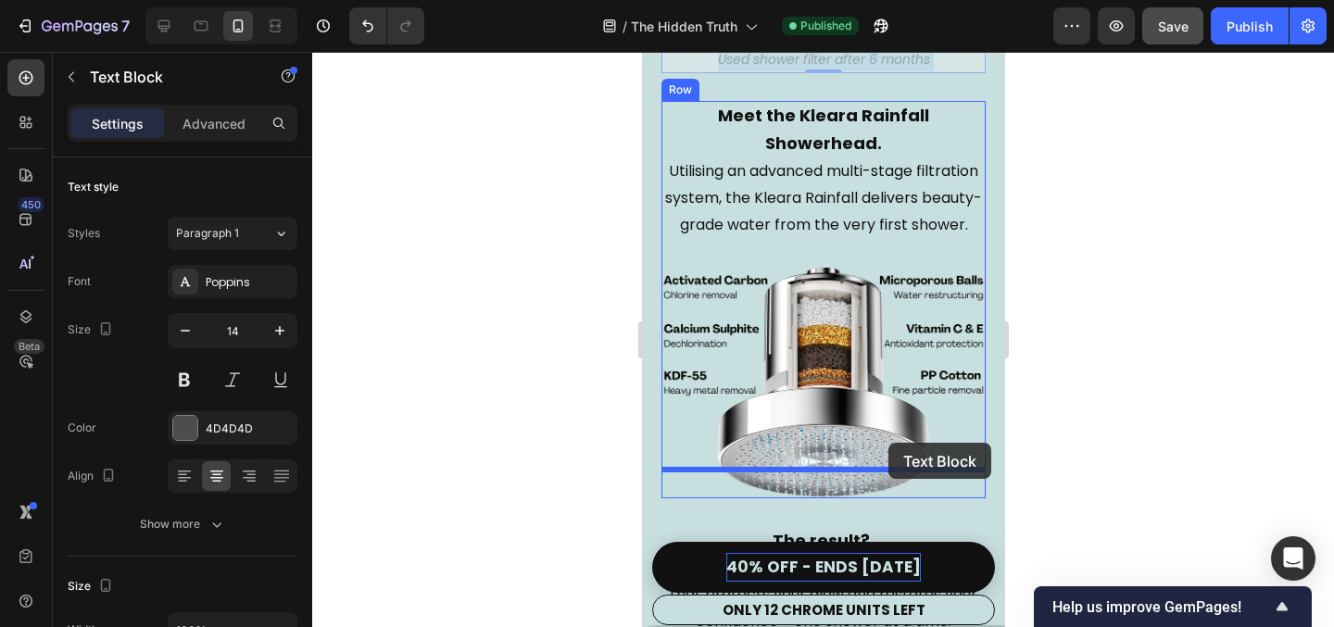
drag, startPoint x: 924, startPoint y: 66, endPoint x: 888, endPoint y: 443, distance: 378.9
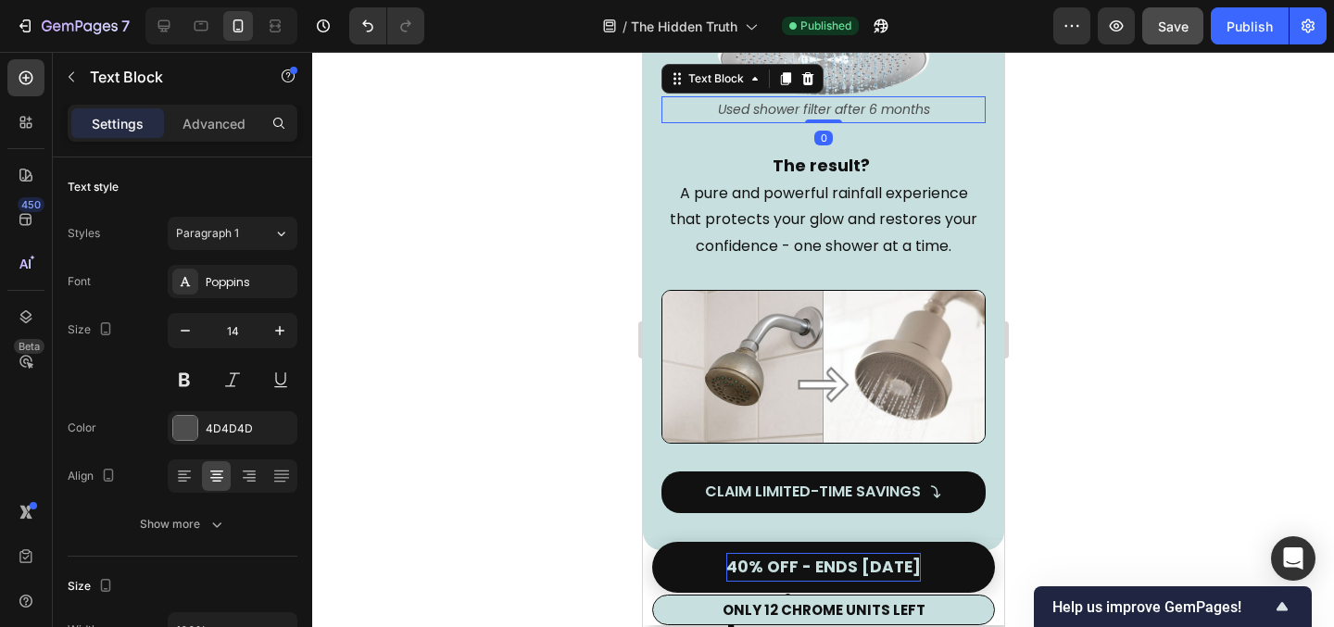
scroll to position [3832, 0]
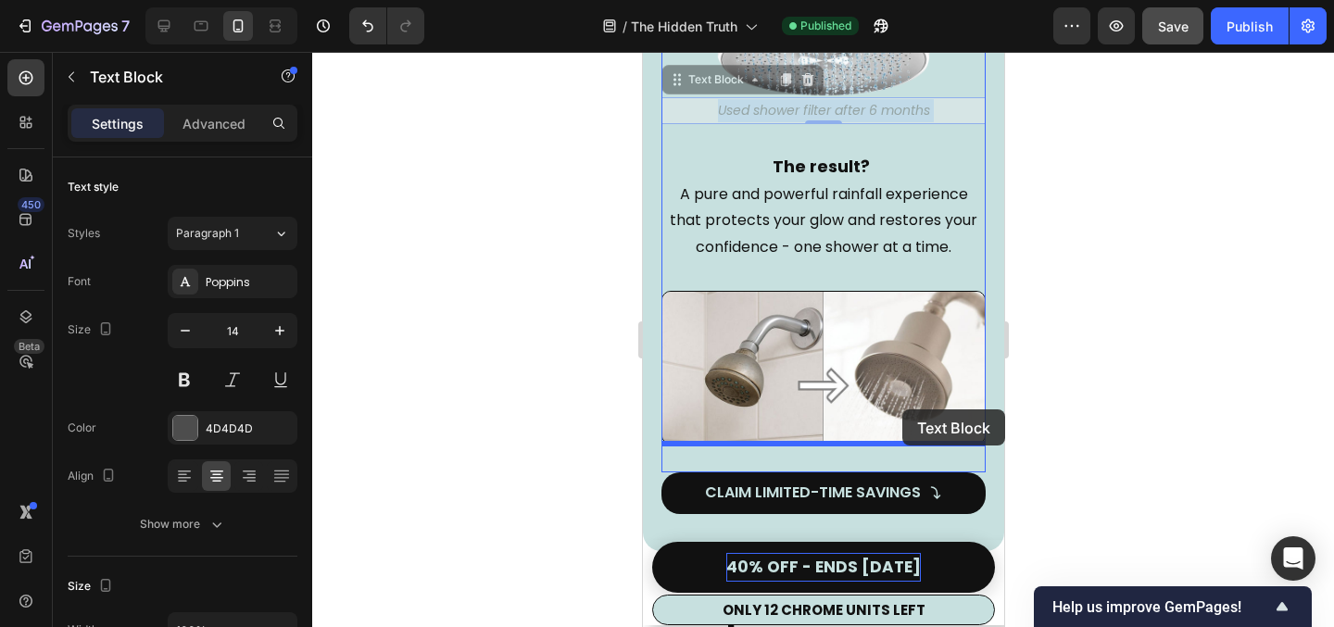
drag, startPoint x: 904, startPoint y: 82, endPoint x: 902, endPoint y: 410, distance: 328.1
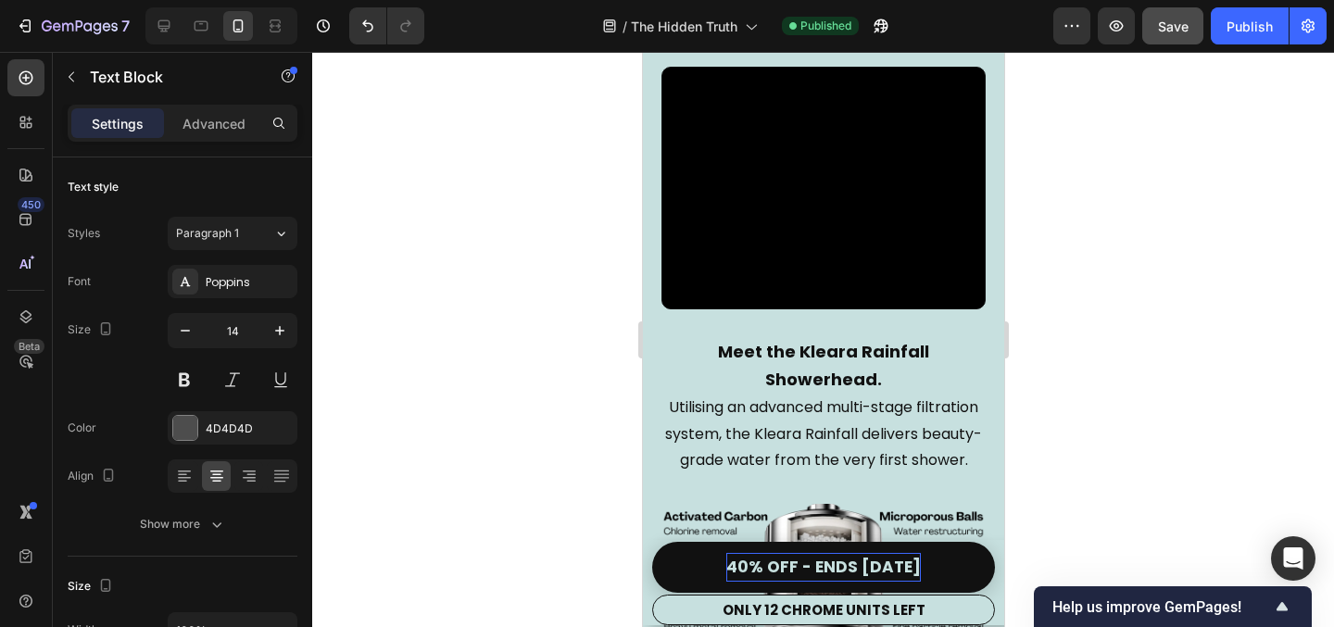
scroll to position [3169, 0]
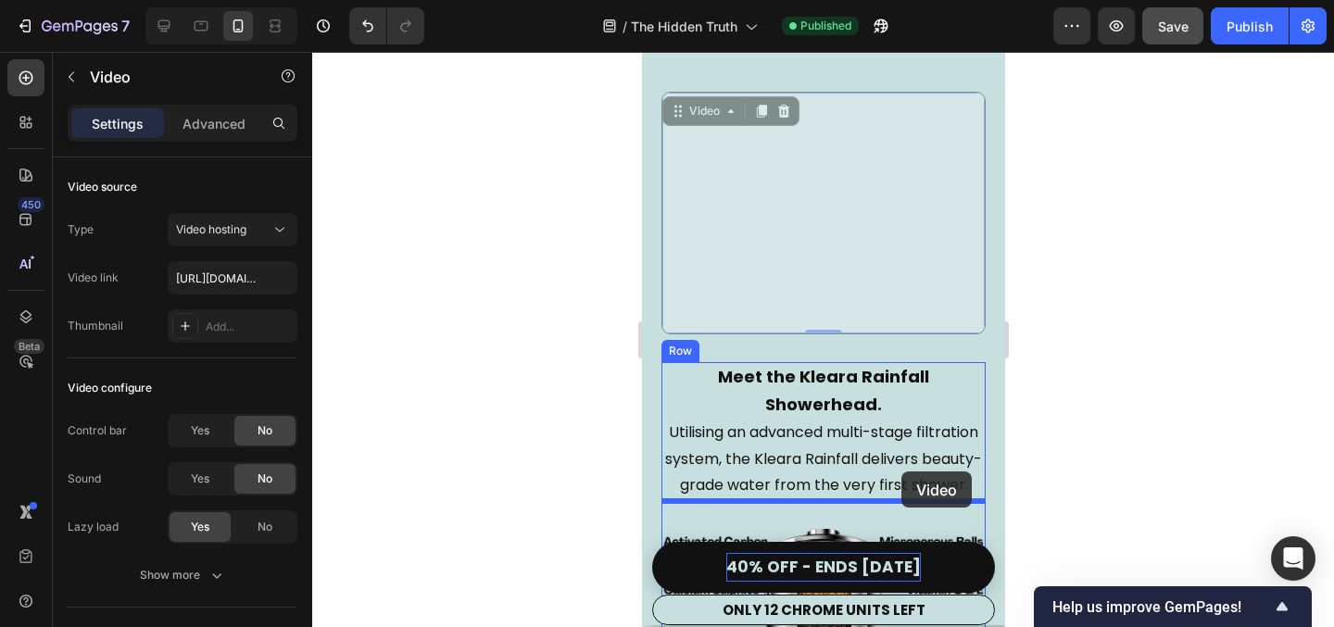
drag, startPoint x: 903, startPoint y: 239, endPoint x: 901, endPoint y: 474, distance: 234.5
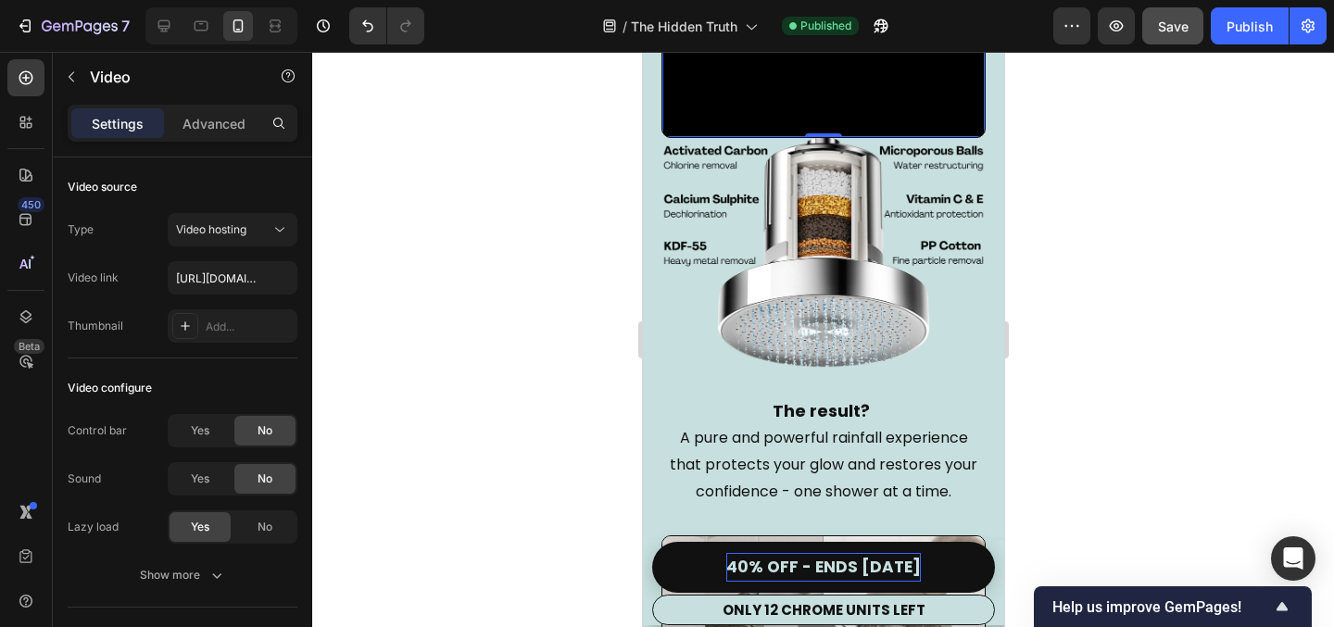
scroll to position [3558, 0]
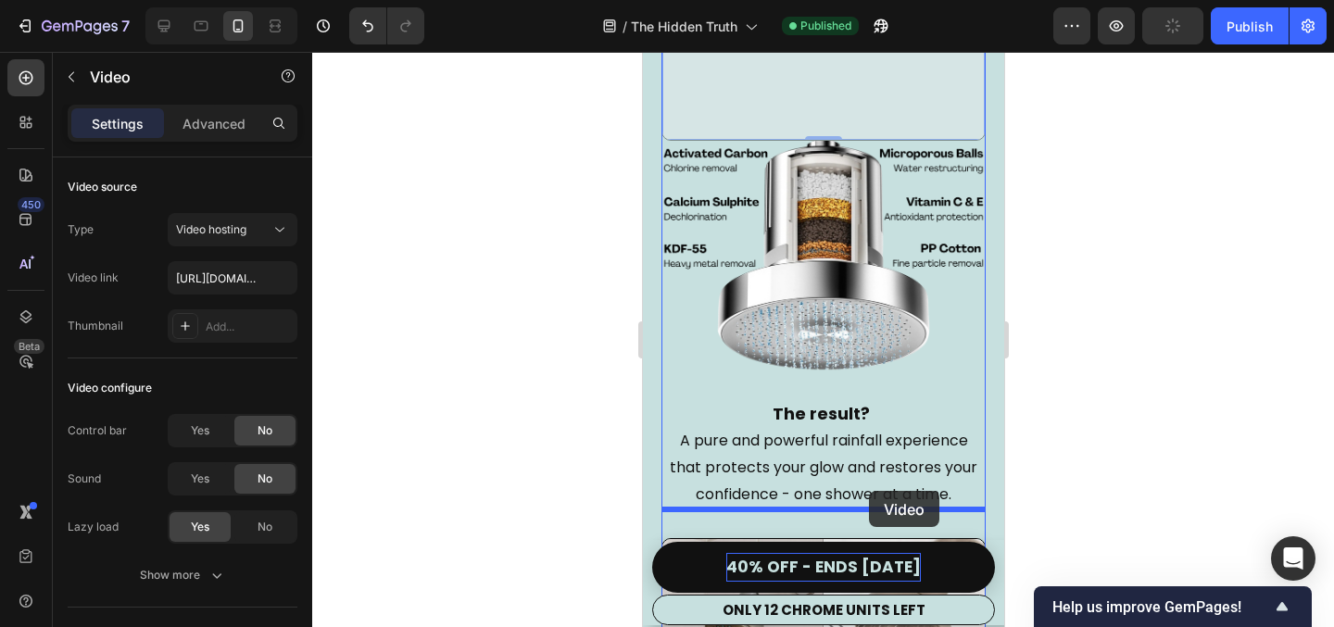
drag, startPoint x: 885, startPoint y: 84, endPoint x: 868, endPoint y: 491, distance: 407.2
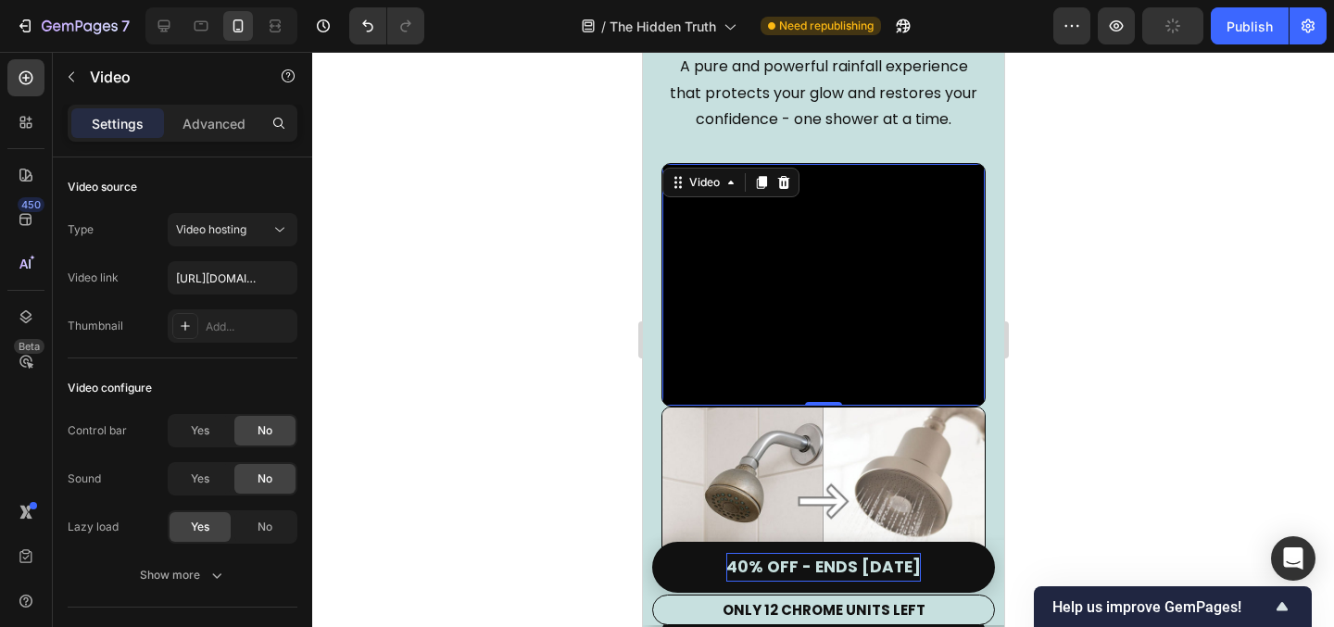
scroll to position [3874, 0]
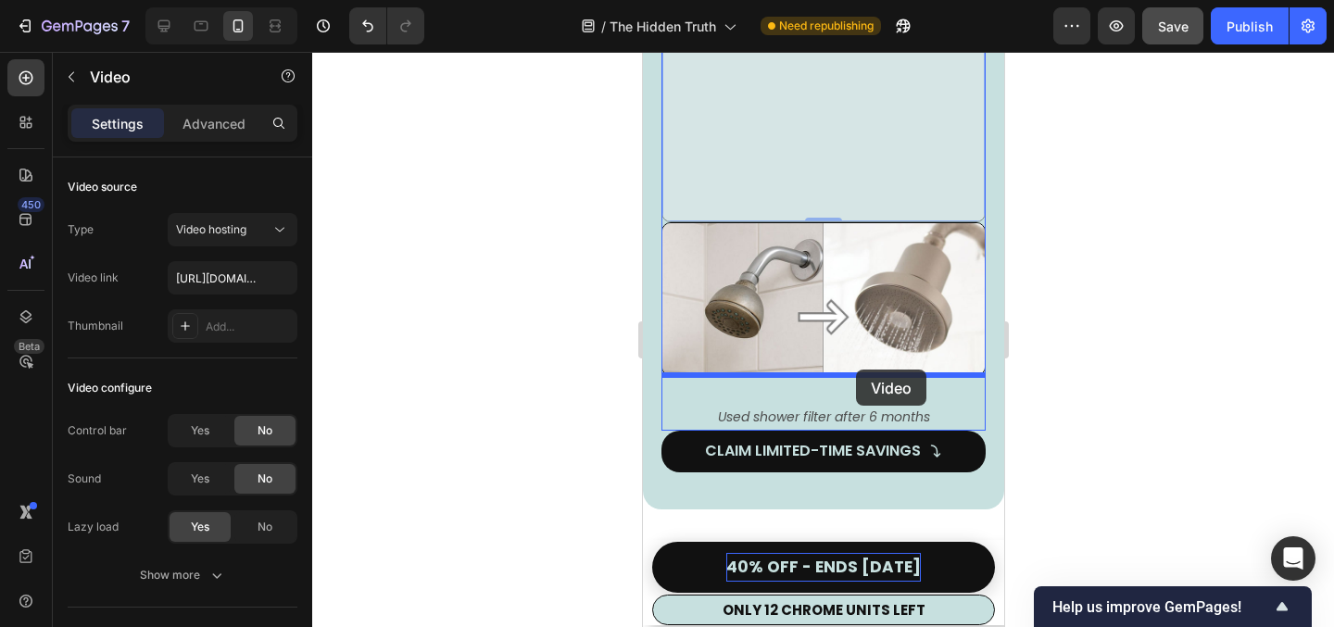
drag, startPoint x: 856, startPoint y: 158, endPoint x: 855, endPoint y: 373, distance: 215.9
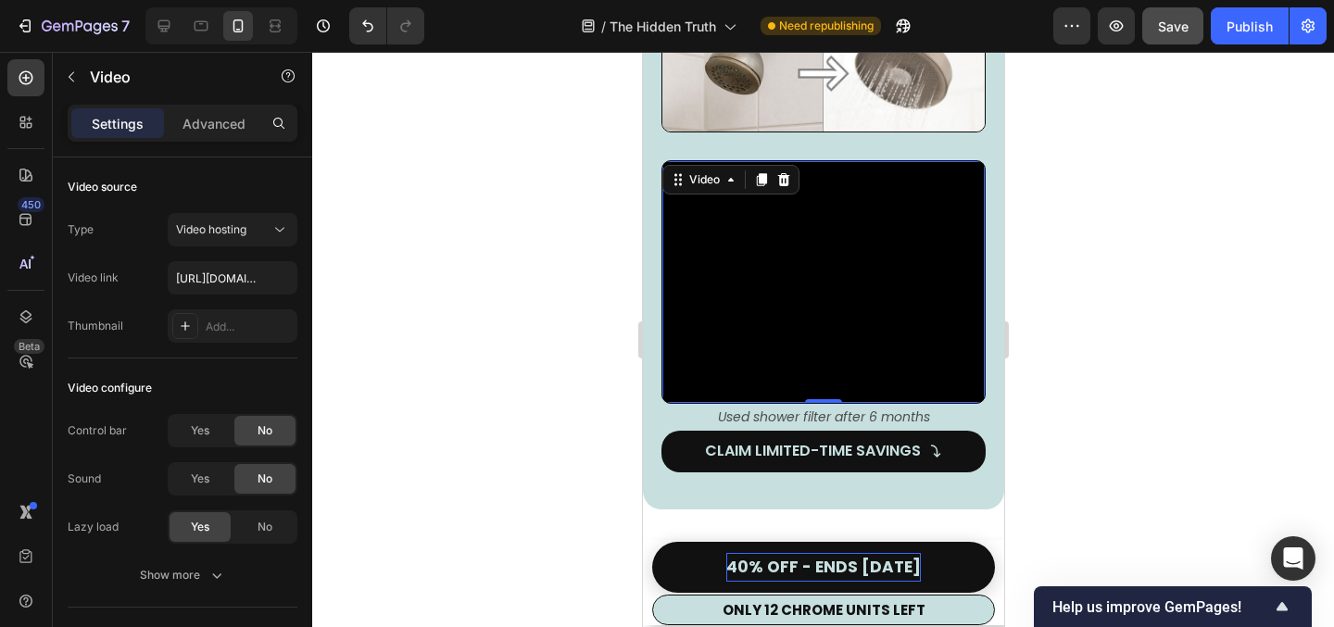
click at [1092, 289] on div at bounding box center [823, 339] width 1022 height 575
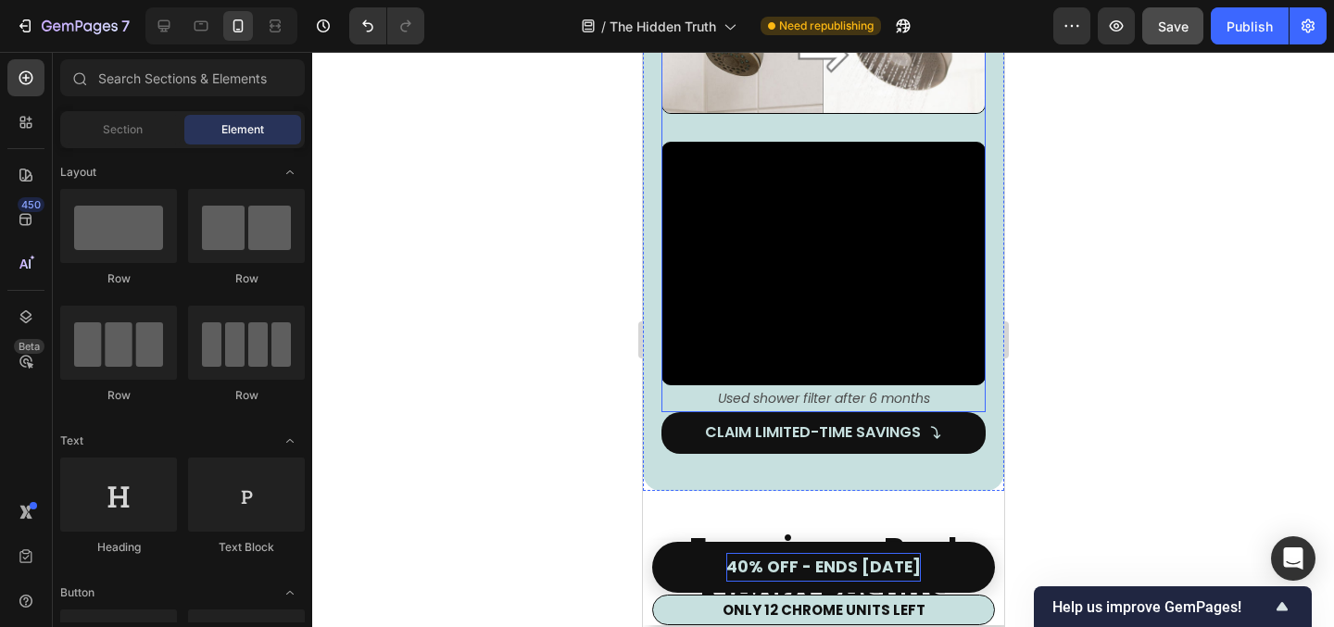
scroll to position [3891, 0]
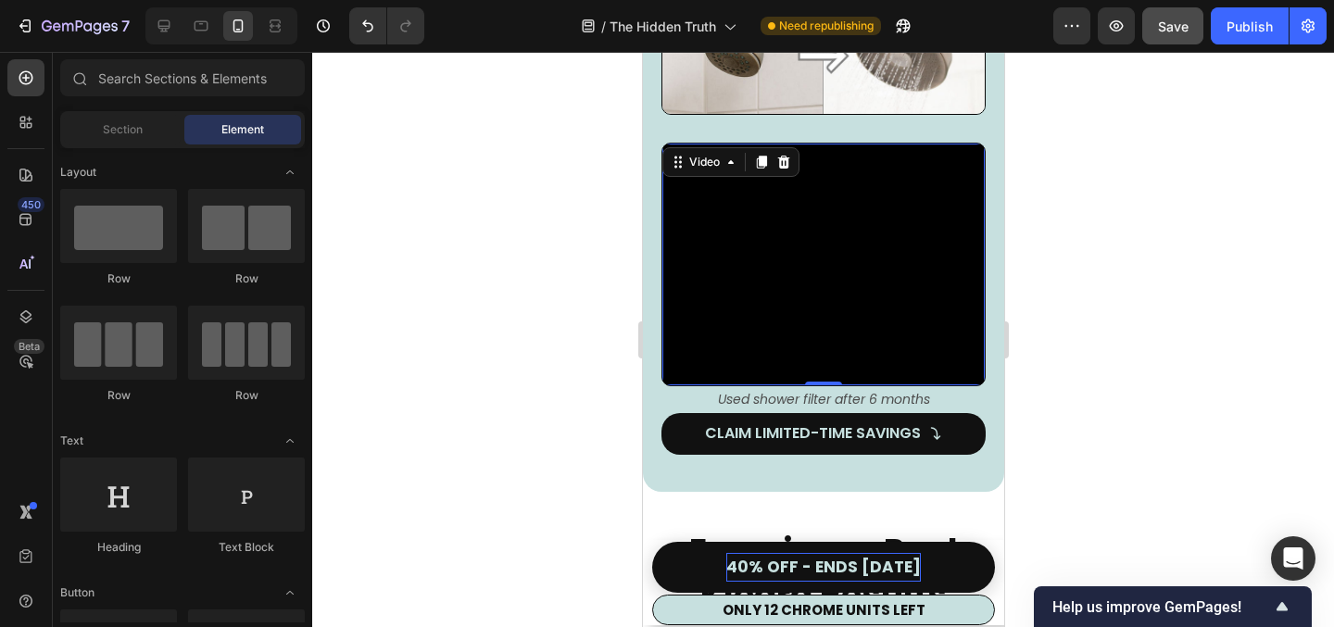
click at [855, 251] on video at bounding box center [823, 265] width 322 height 242
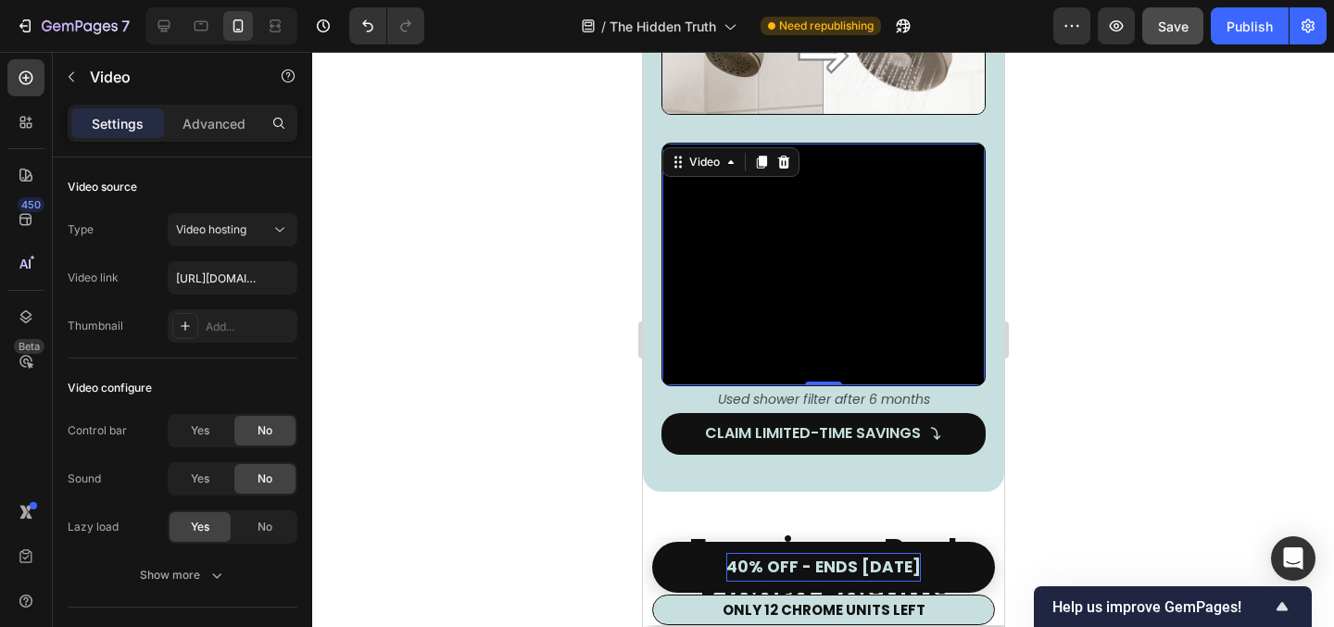
click at [757, 156] on icon at bounding box center [761, 162] width 10 height 13
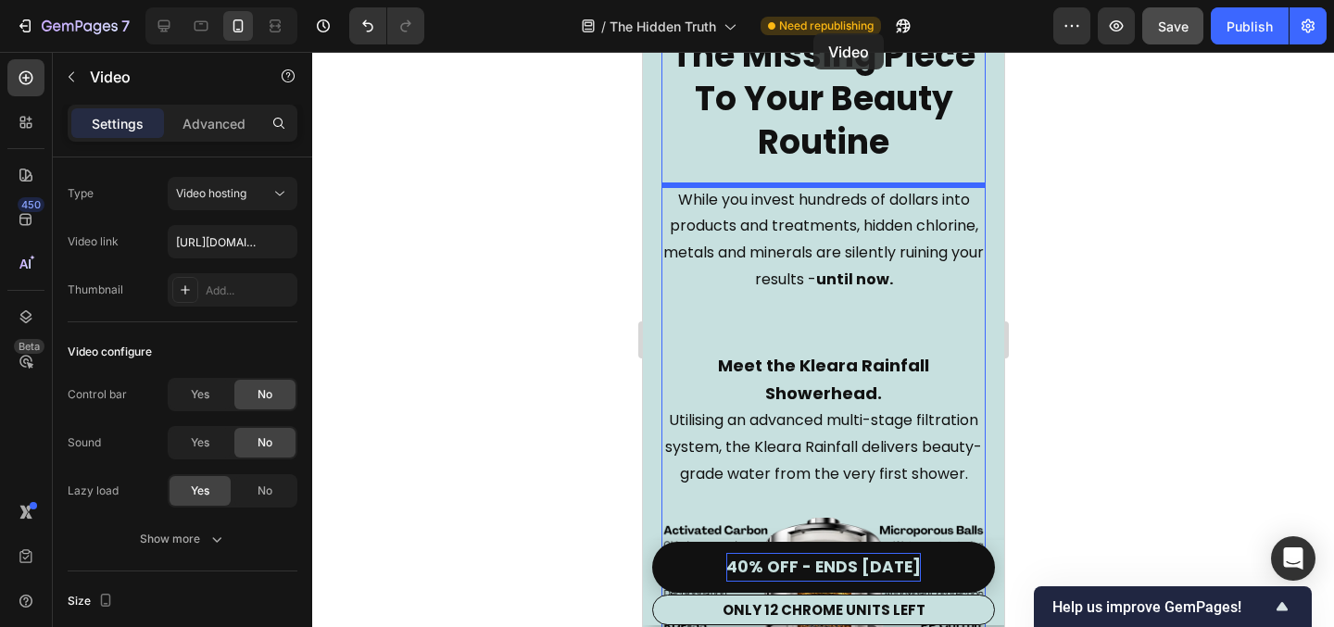
scroll to position [2931, 0]
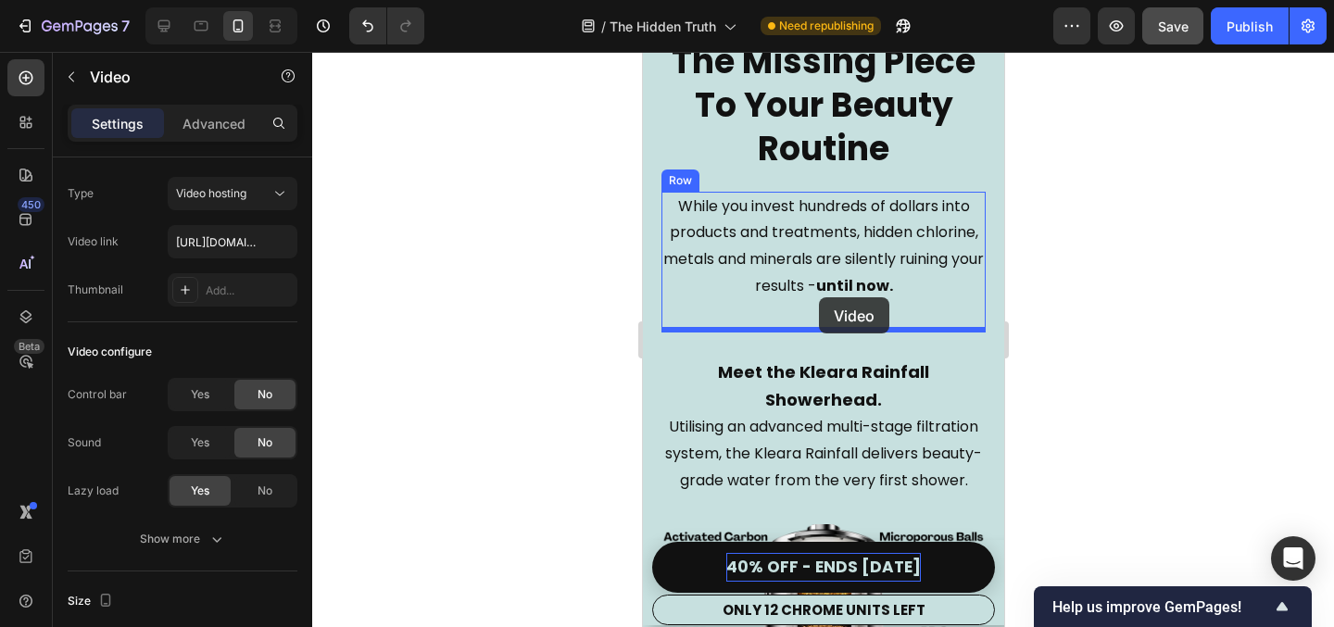
drag, startPoint x: 812, startPoint y: 360, endPoint x: 818, endPoint y: 297, distance: 63.3
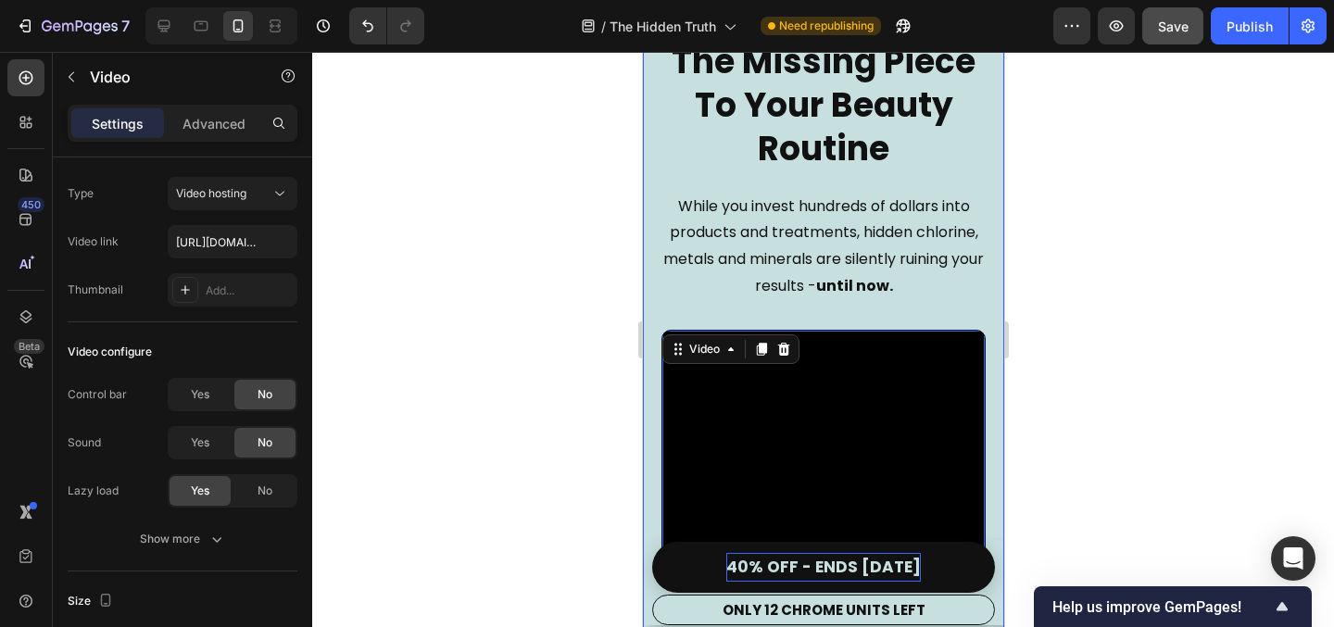
click at [1119, 397] on div at bounding box center [823, 339] width 1022 height 575
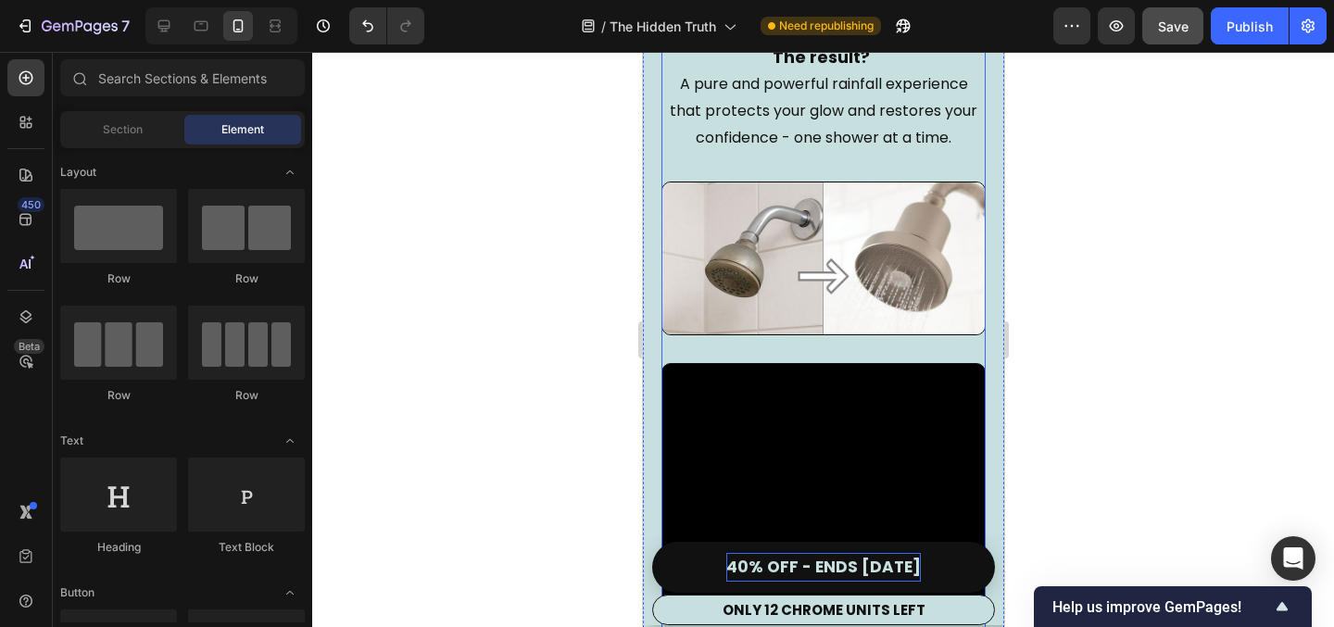
scroll to position [4202, 0]
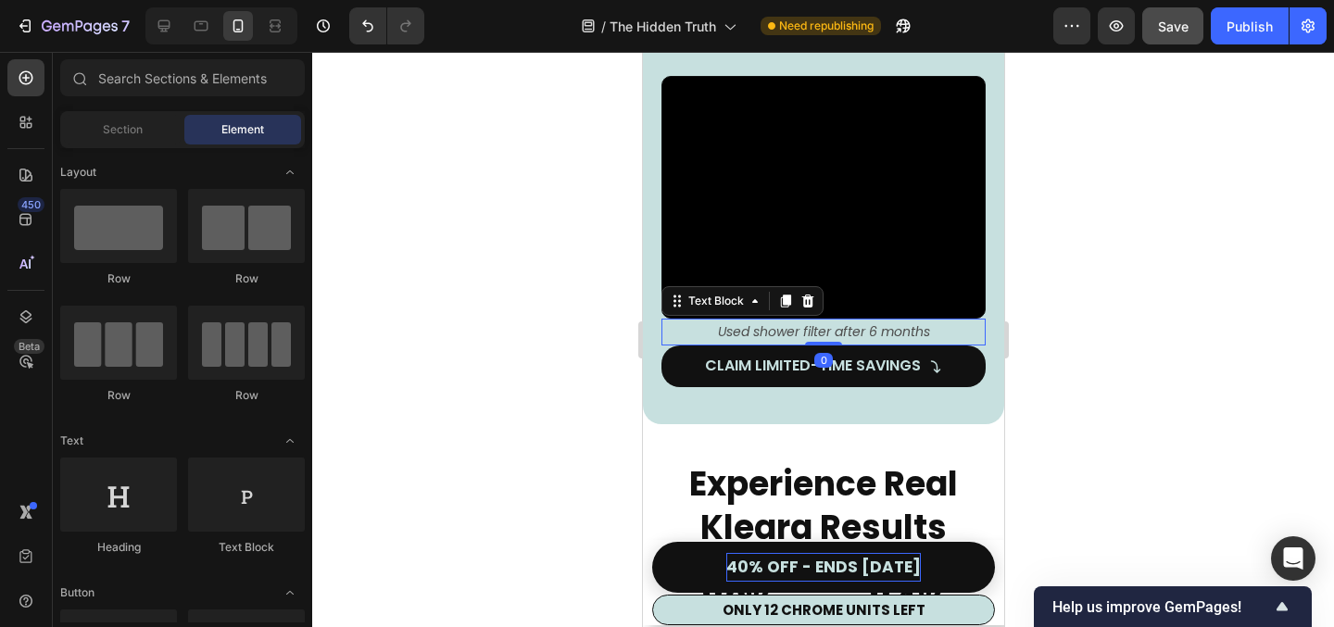
click at [953, 321] on p "Used shower filter after 6 months" at bounding box center [823, 332] width 321 height 23
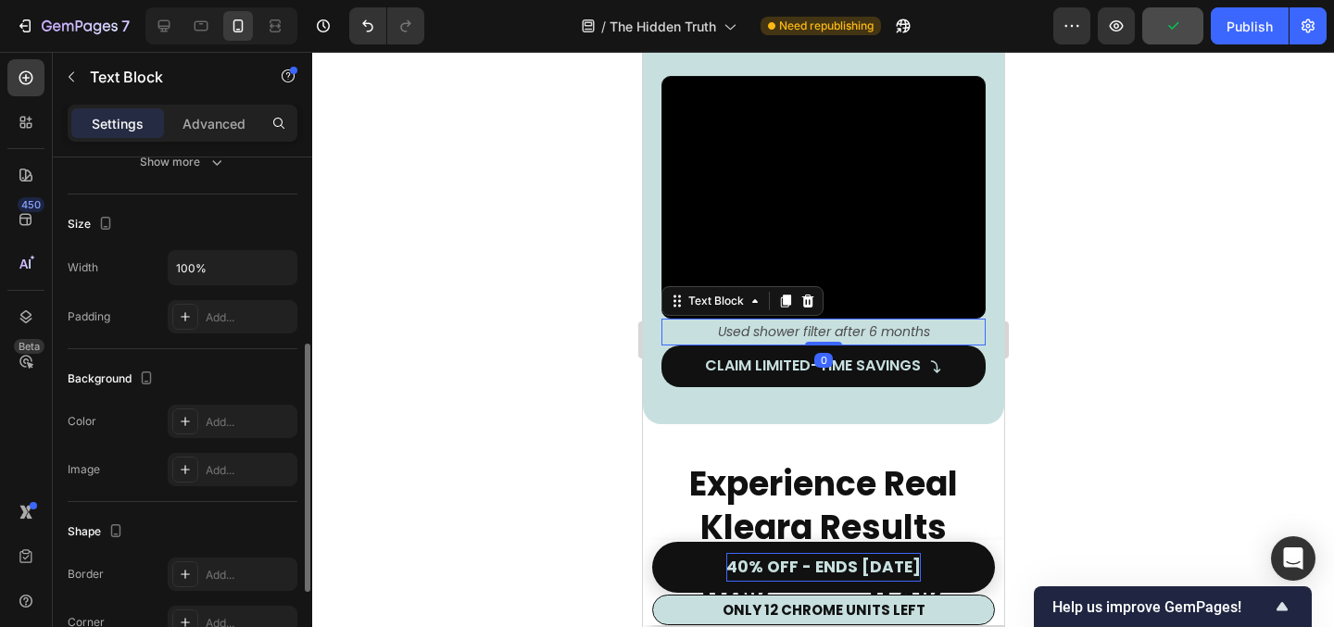
scroll to position [370, 0]
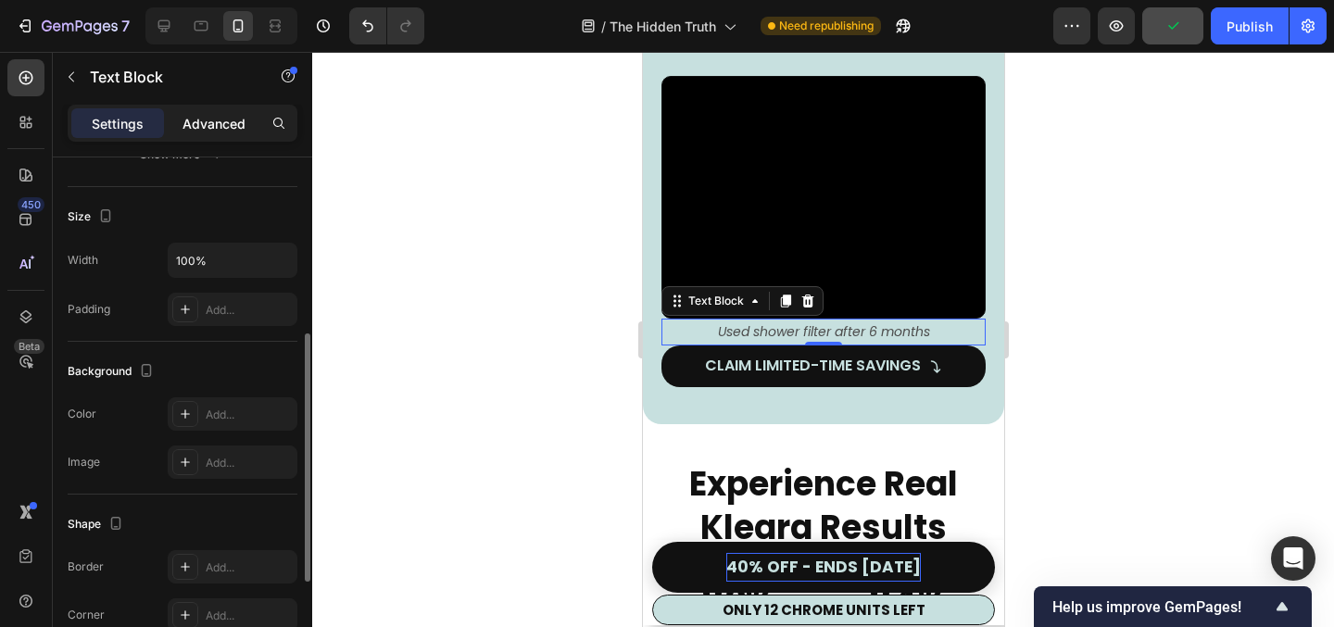
click at [215, 133] on div "Advanced" at bounding box center [214, 123] width 93 height 30
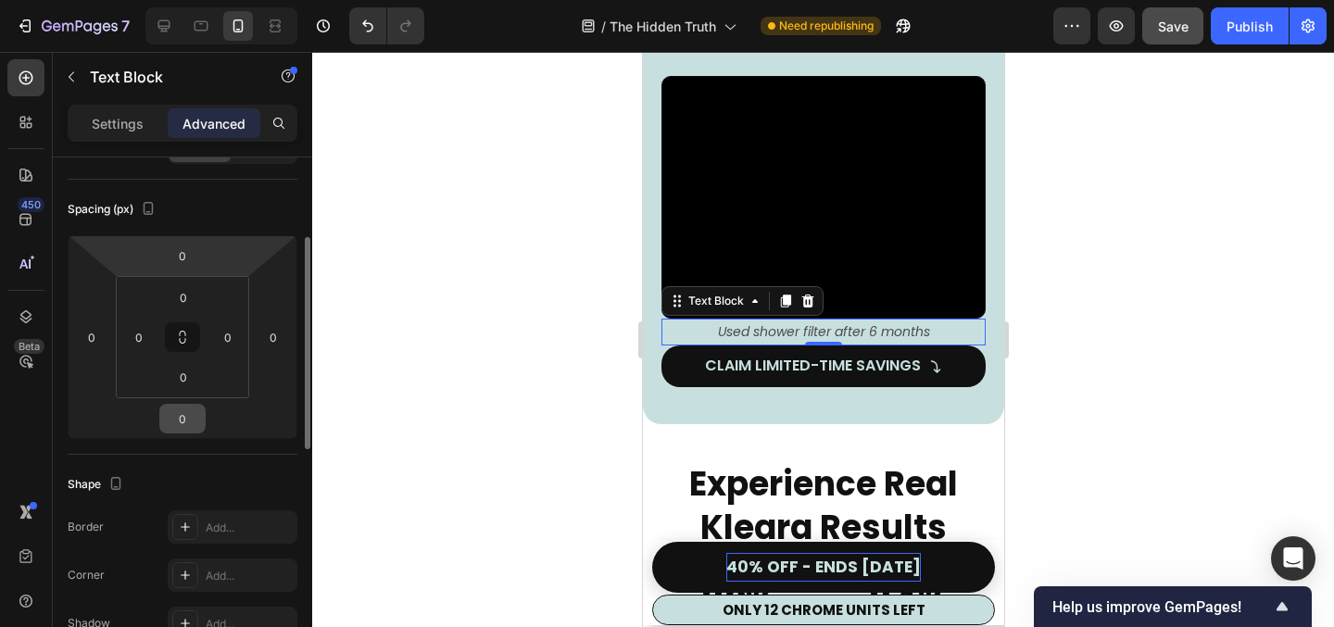
scroll to position [179, 0]
click at [193, 421] on input "0" at bounding box center [182, 419] width 37 height 28
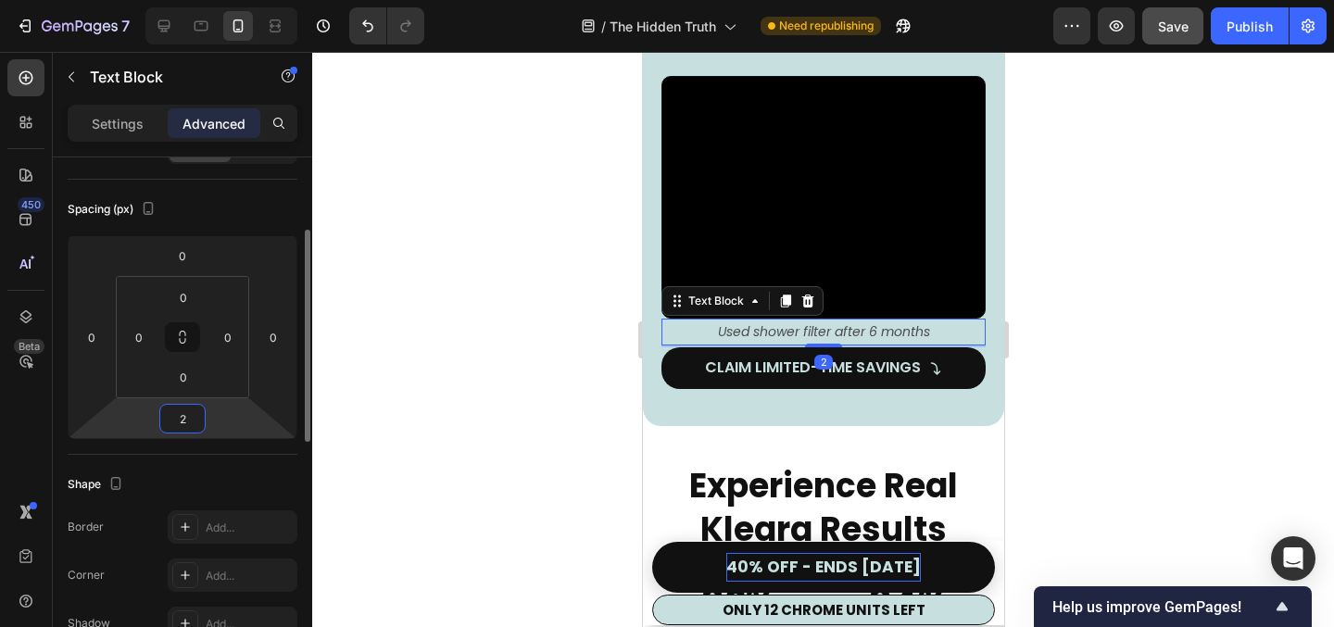
type input "20"
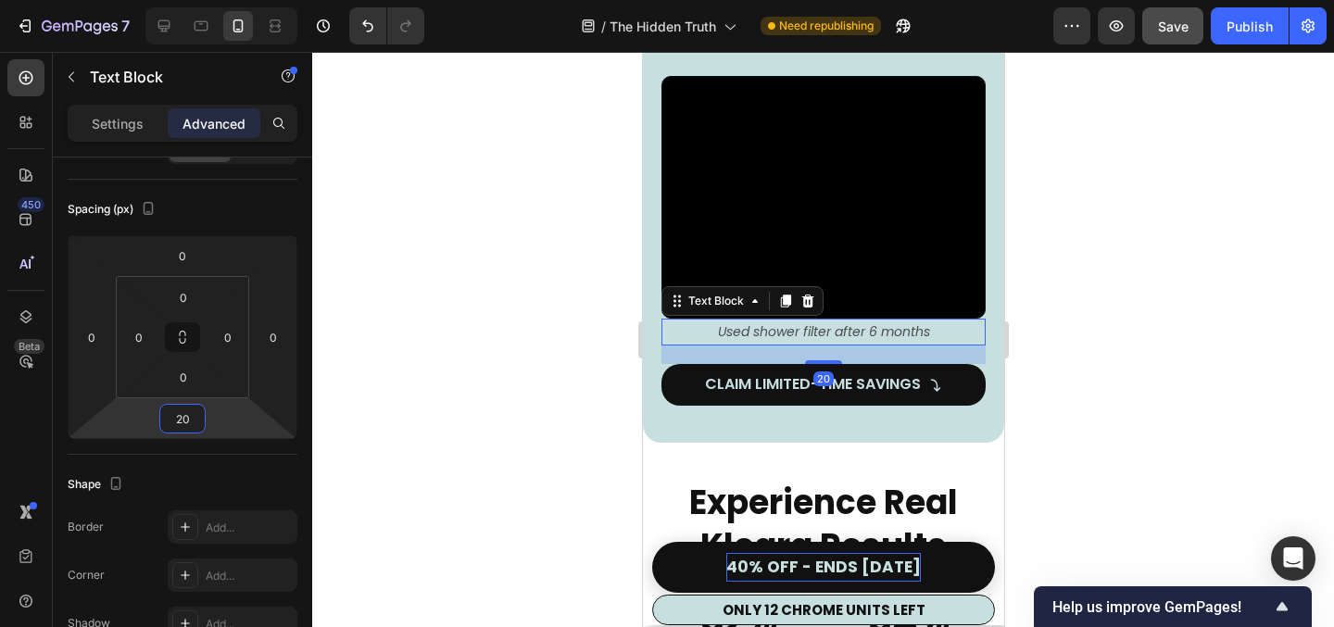
click at [565, 405] on div at bounding box center [823, 339] width 1022 height 575
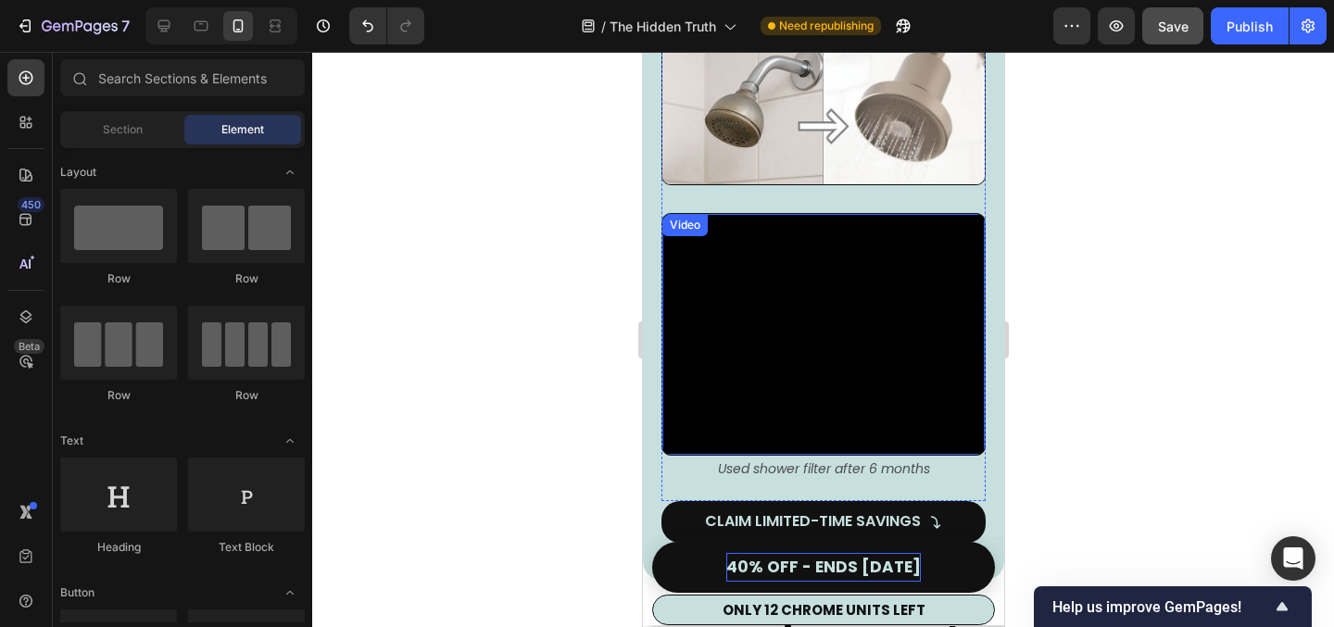
scroll to position [4064, 0]
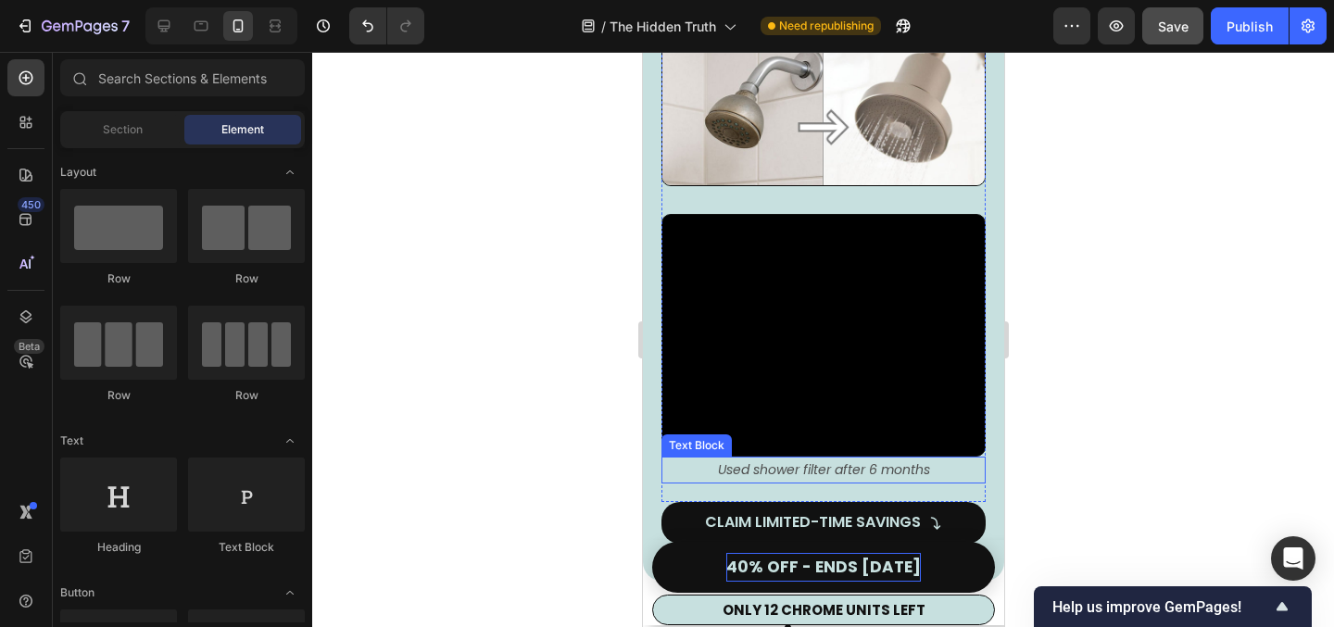
click at [721, 461] on icon "Used shower filter after 6 months" at bounding box center [823, 470] width 212 height 19
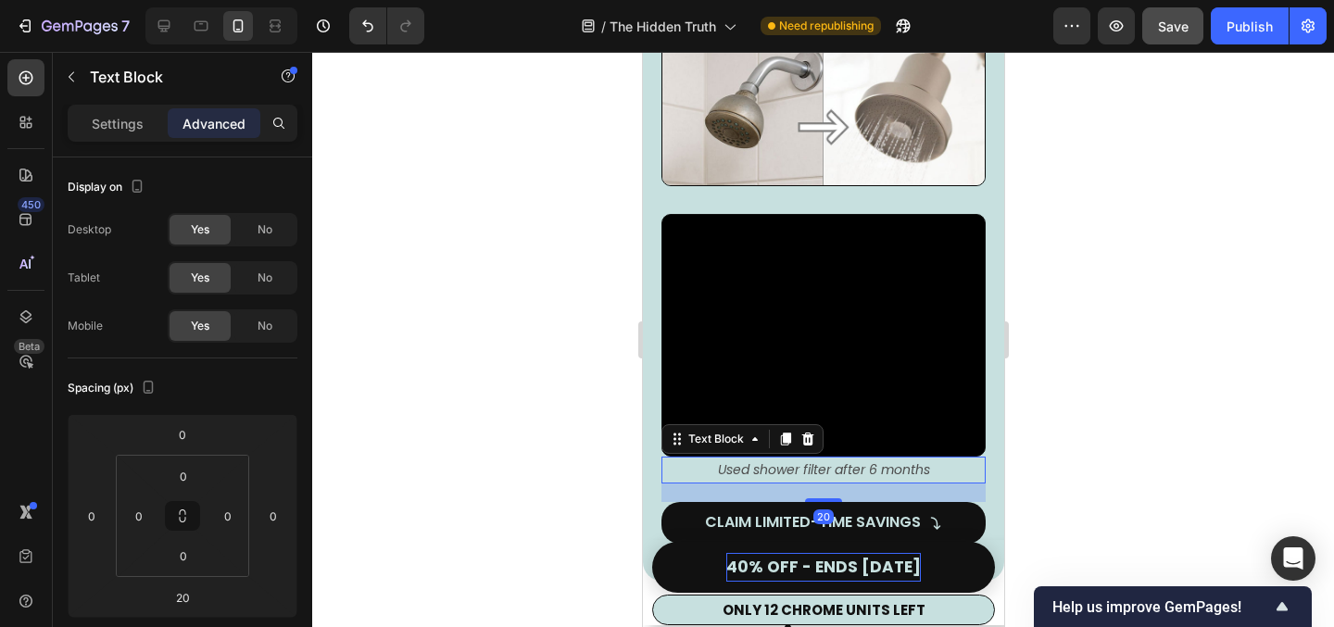
click at [1215, 394] on div at bounding box center [823, 339] width 1022 height 575
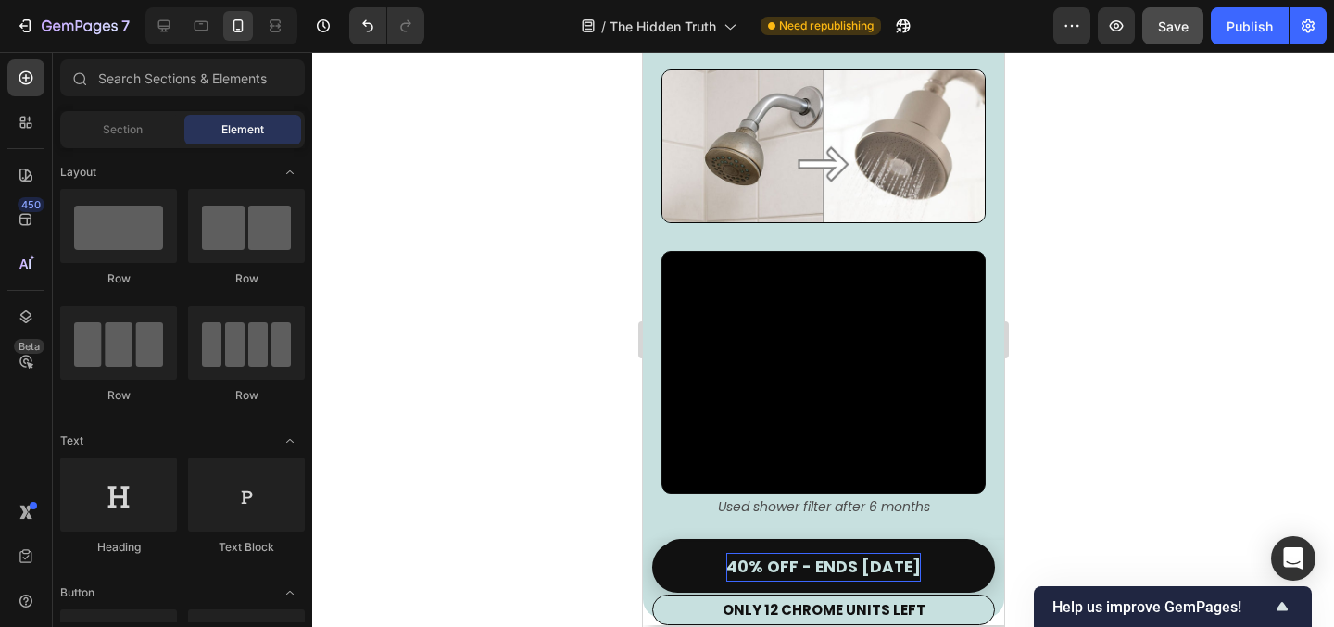
scroll to position [4125, 0]
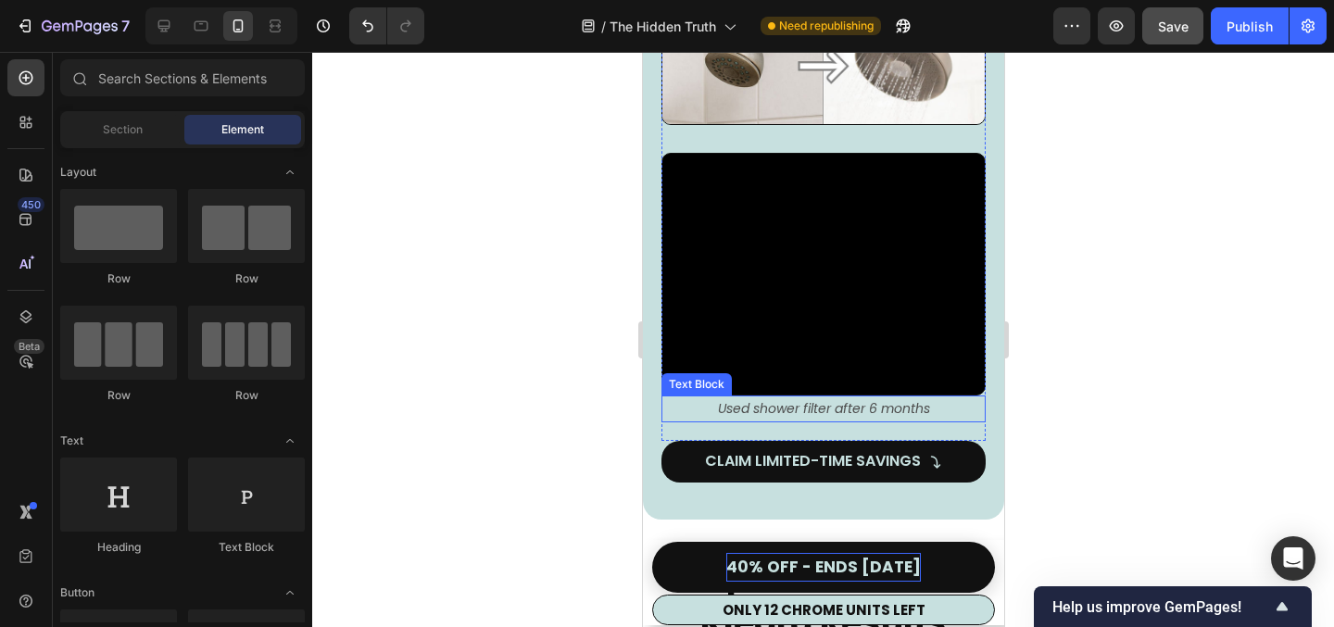
click at [727, 399] on icon "Used shower filter after 6 months" at bounding box center [823, 408] width 212 height 19
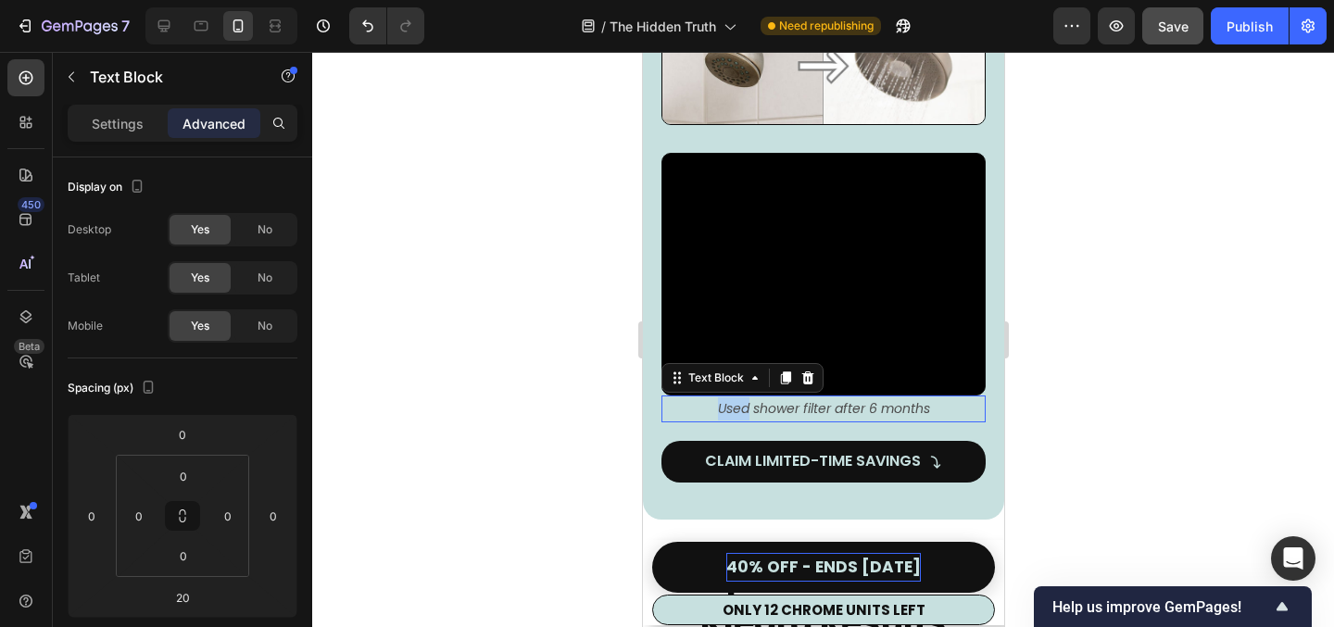
click at [727, 399] on icon "Used shower filter after 6 months" at bounding box center [823, 408] width 212 height 19
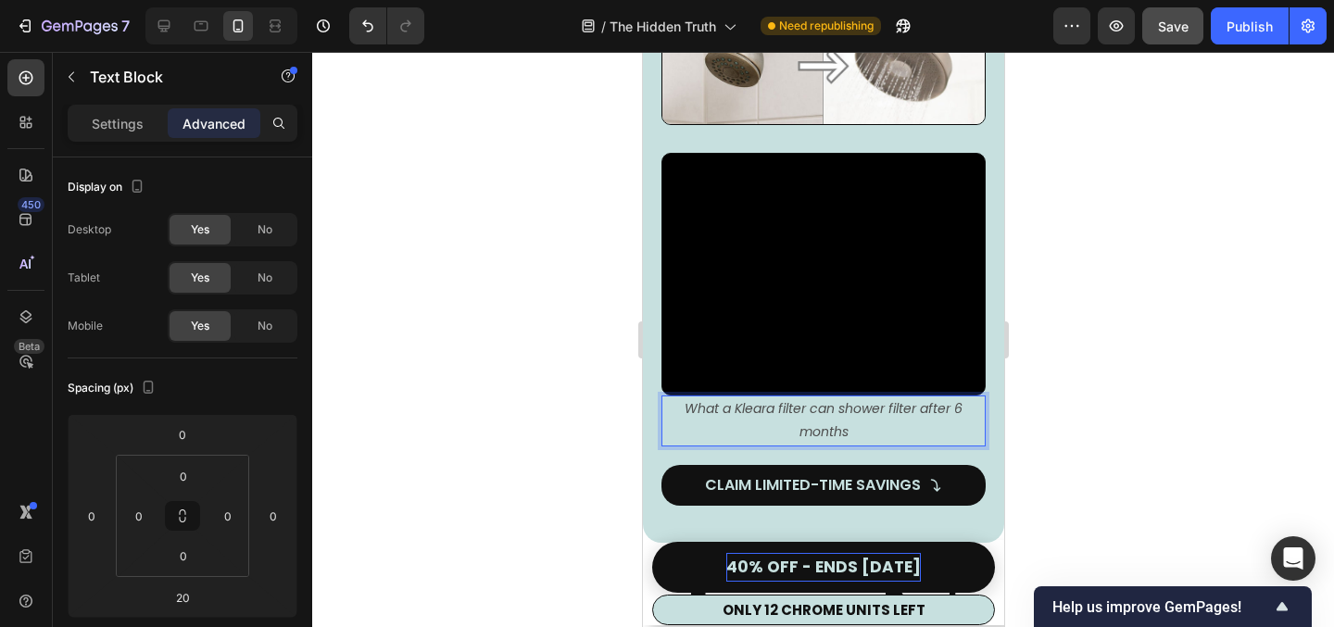
click at [911, 399] on icon "What a Kleara filter can shower filter after 6 months" at bounding box center [823, 420] width 278 height 42
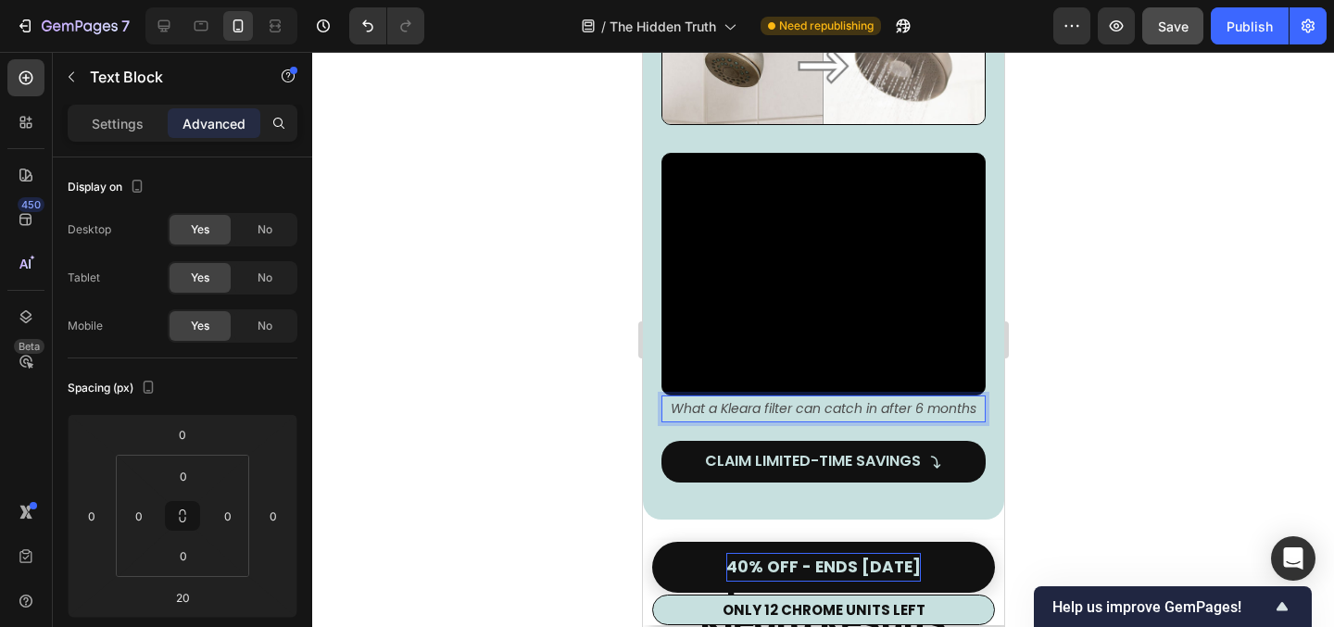
click at [888, 399] on icon "What a Kleara filter can catch in after 6 months" at bounding box center [823, 408] width 306 height 19
click at [907, 399] on icon "What a Kleara filter can catch in 6 months" at bounding box center [823, 408] width 238 height 19
click at [1108, 365] on div at bounding box center [823, 339] width 1022 height 575
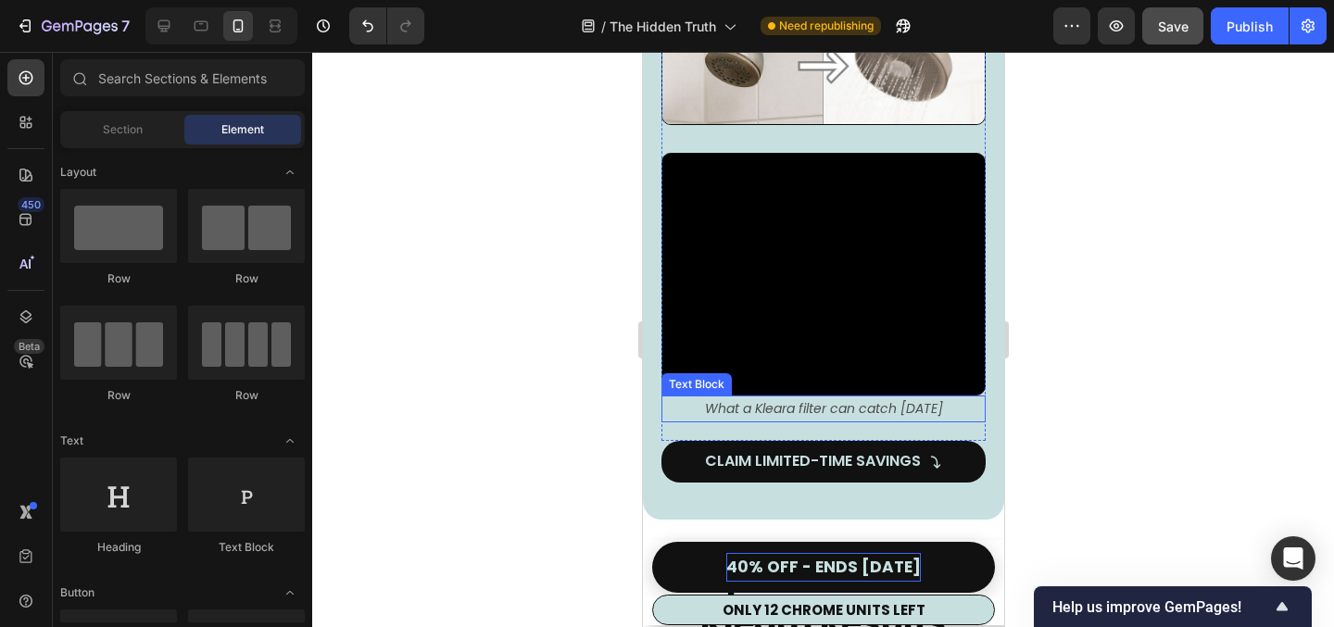
click at [900, 399] on icon "What a Kleara filter can catch in 3 months" at bounding box center [823, 408] width 238 height 19
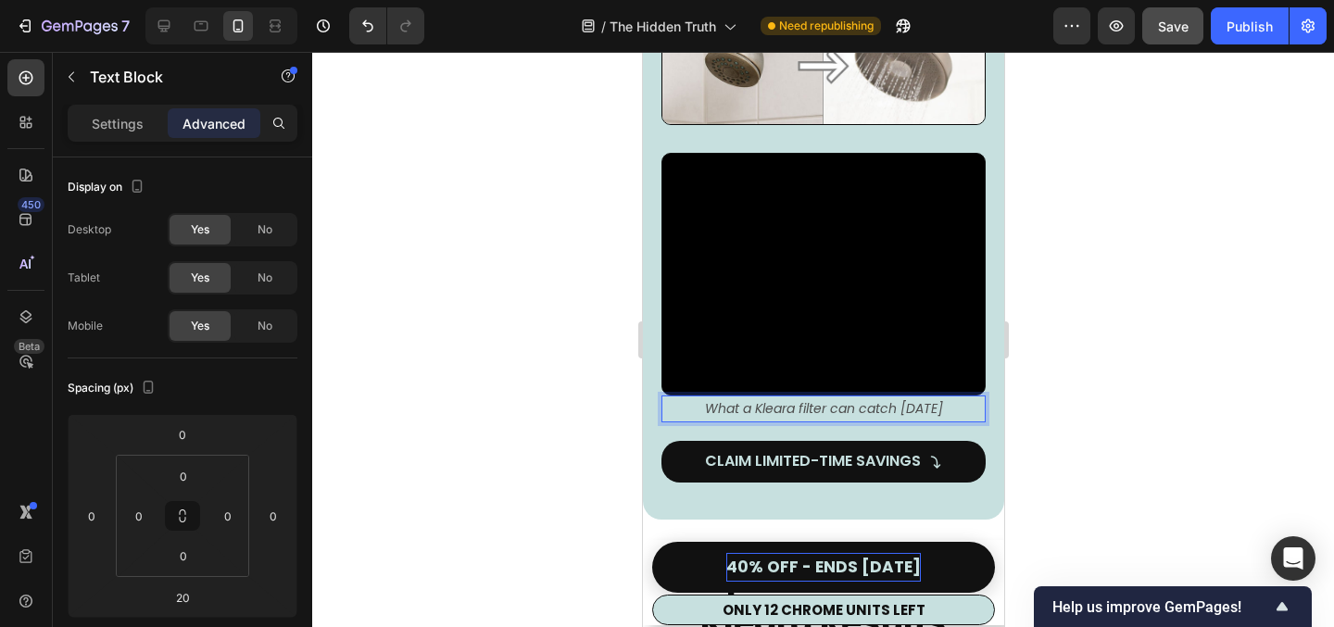
click at [909, 399] on icon "What a Kleara filter can catch in 3 months" at bounding box center [823, 408] width 238 height 19
click at [937, 399] on icon "What a Kleara filter can catch in 90 months" at bounding box center [823, 408] width 238 height 19
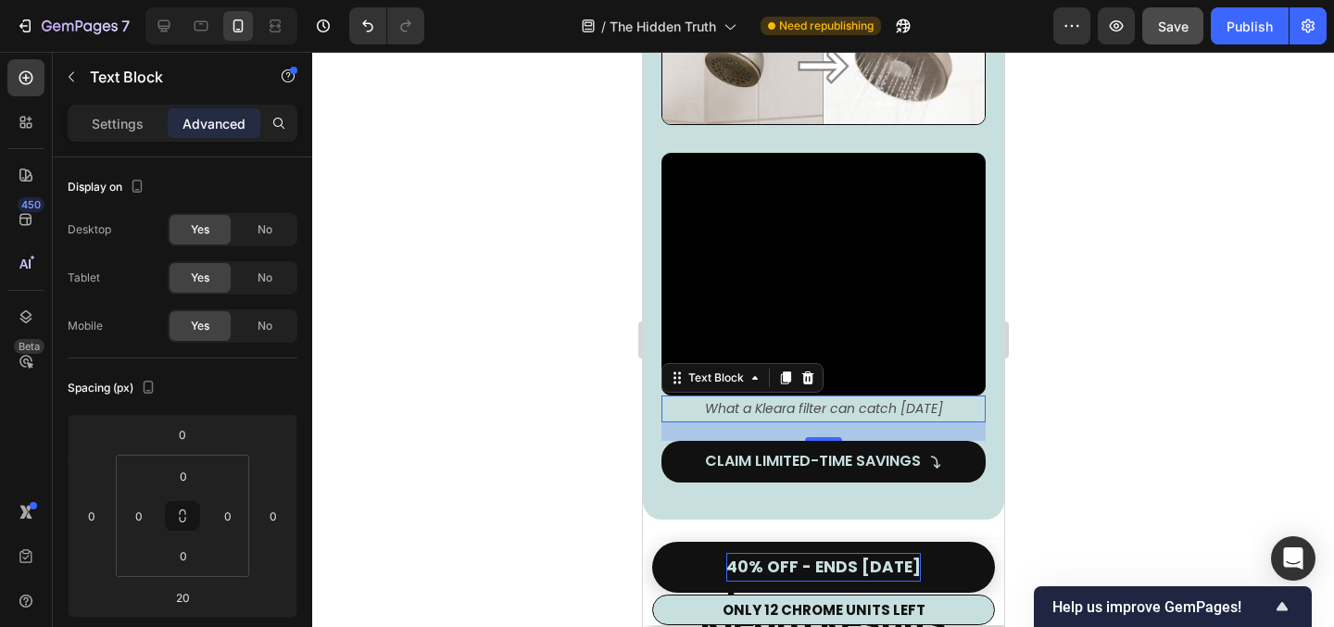
click at [1118, 407] on div at bounding box center [823, 339] width 1022 height 575
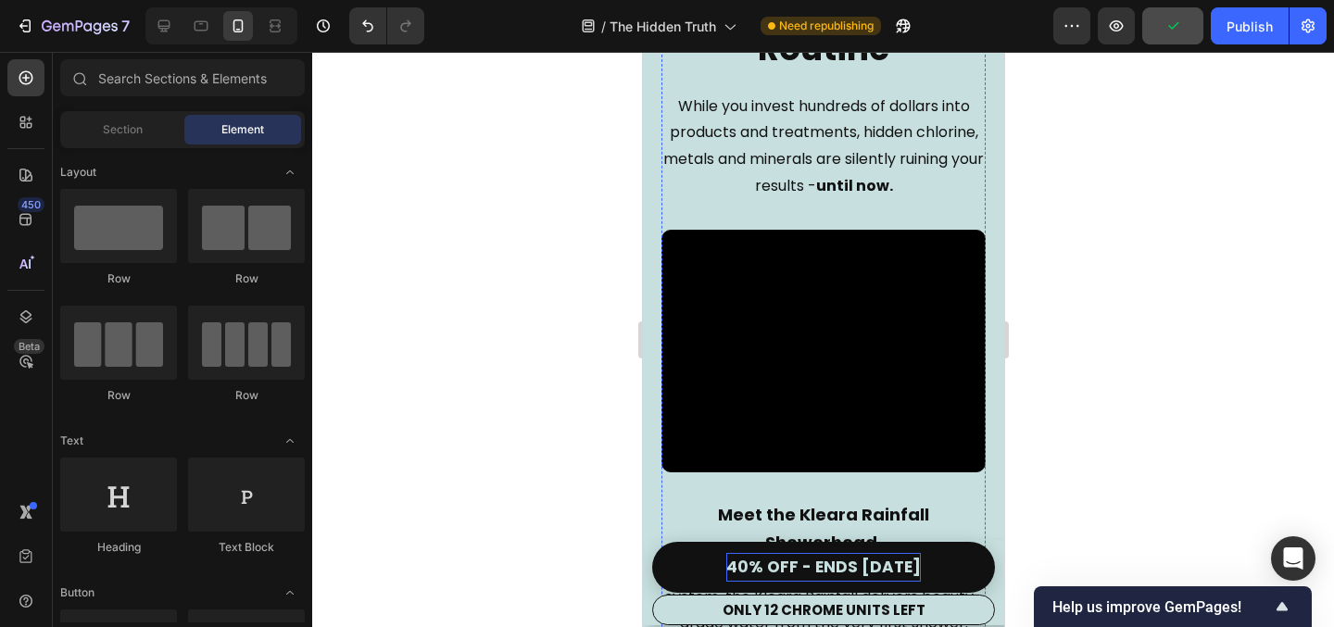
scroll to position [3032, 0]
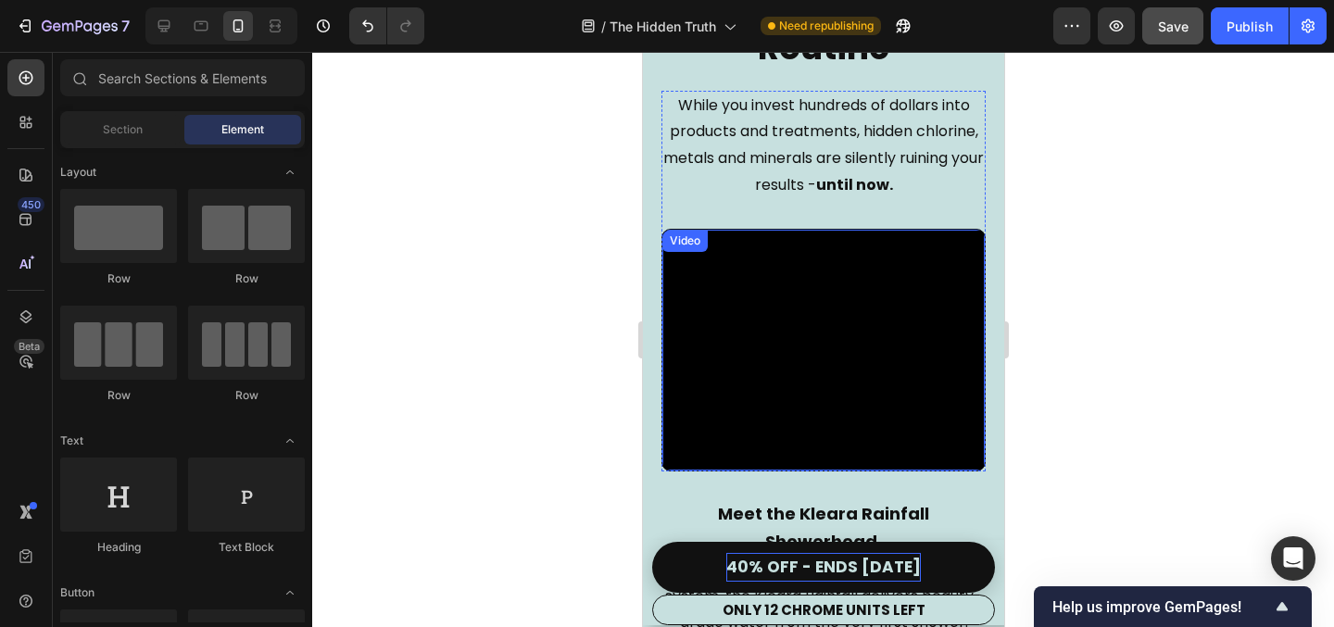
click at [766, 301] on video at bounding box center [823, 351] width 322 height 242
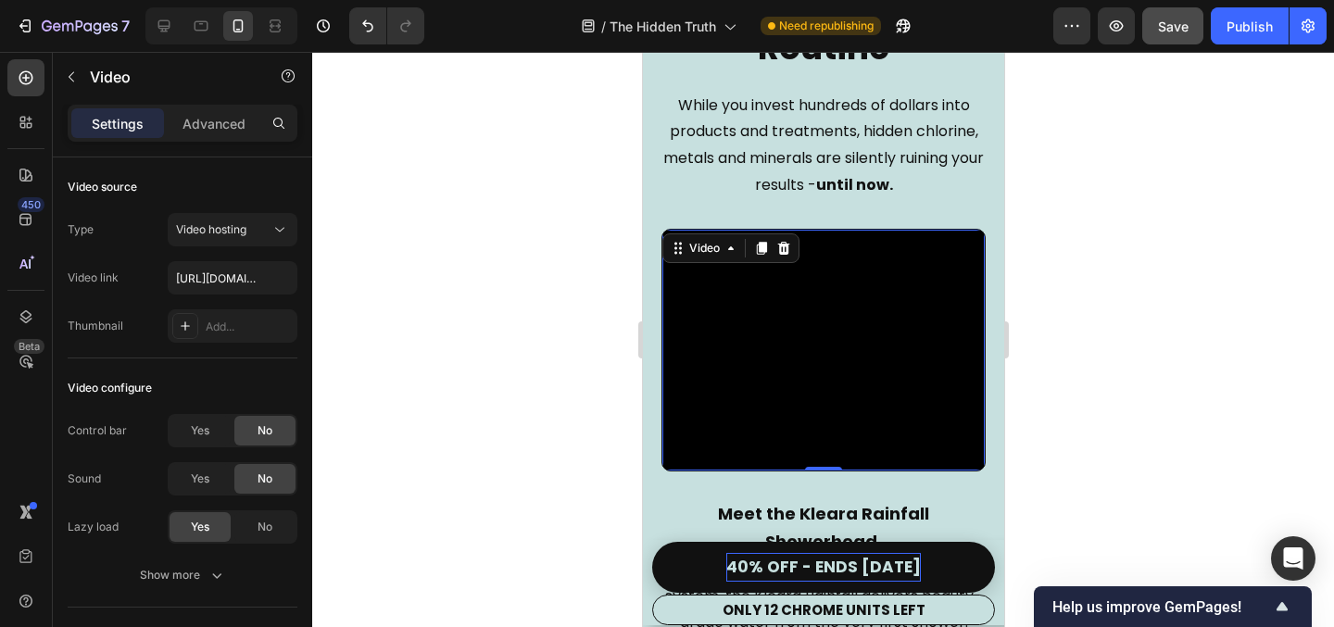
click at [871, 372] on video at bounding box center [823, 351] width 322 height 242
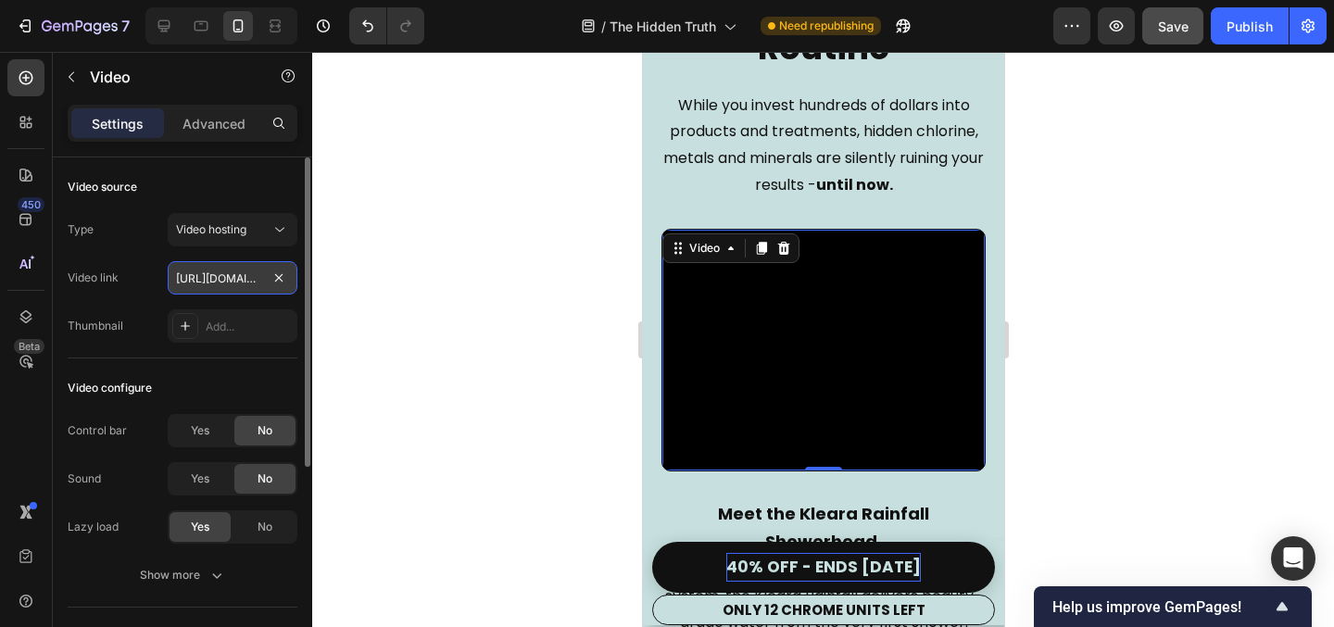
click at [235, 287] on input "https://cdn.shopify.com/videos/c/o/v/e5d7d58e975f40bf98e56e36d89a4972.mp4" at bounding box center [233, 277] width 130 height 33
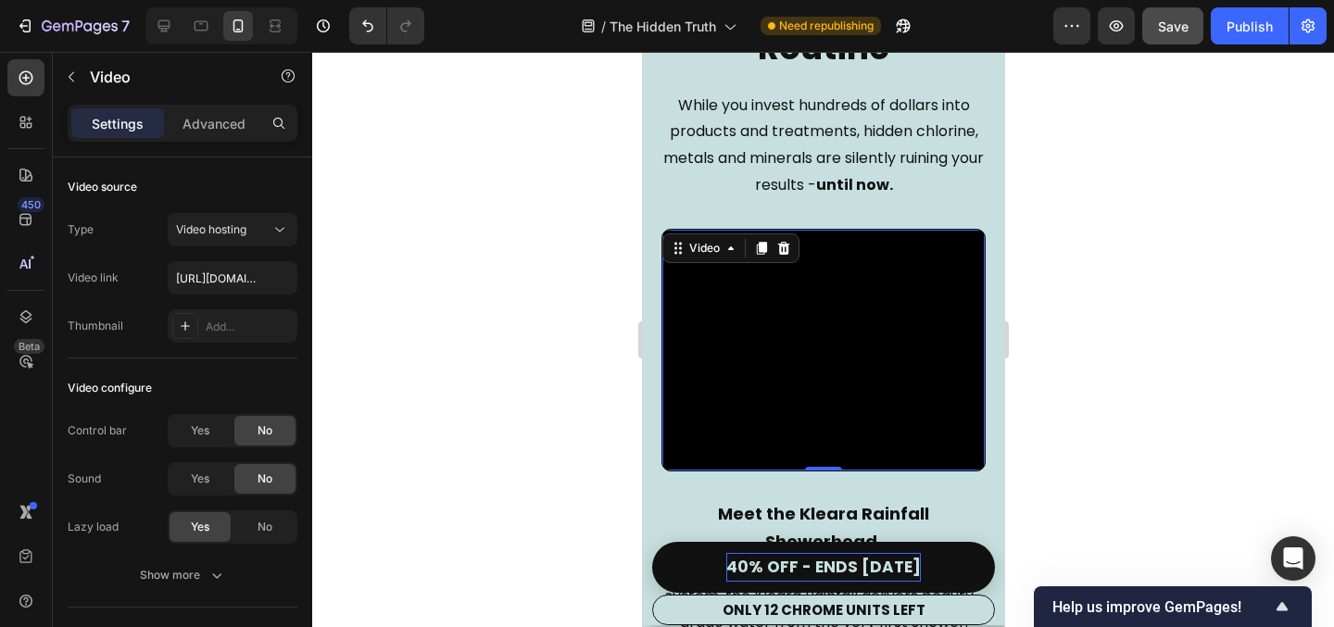
click at [425, 313] on div at bounding box center [823, 339] width 1022 height 575
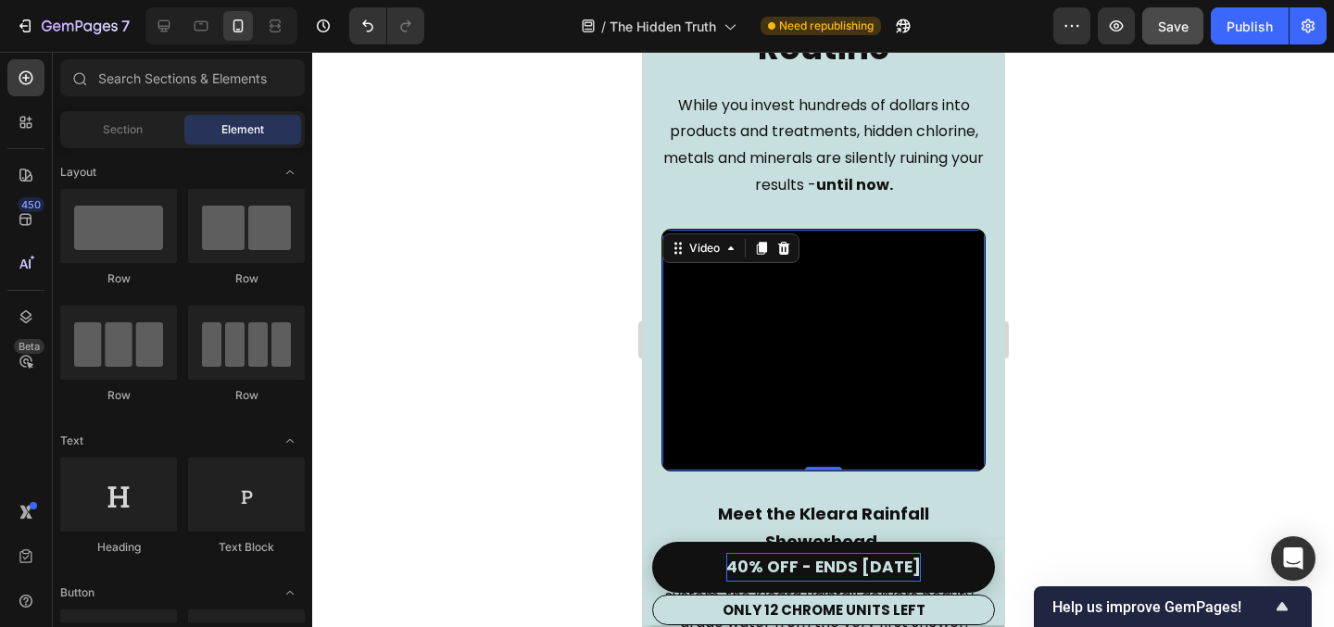
click at [802, 320] on video at bounding box center [823, 351] width 322 height 242
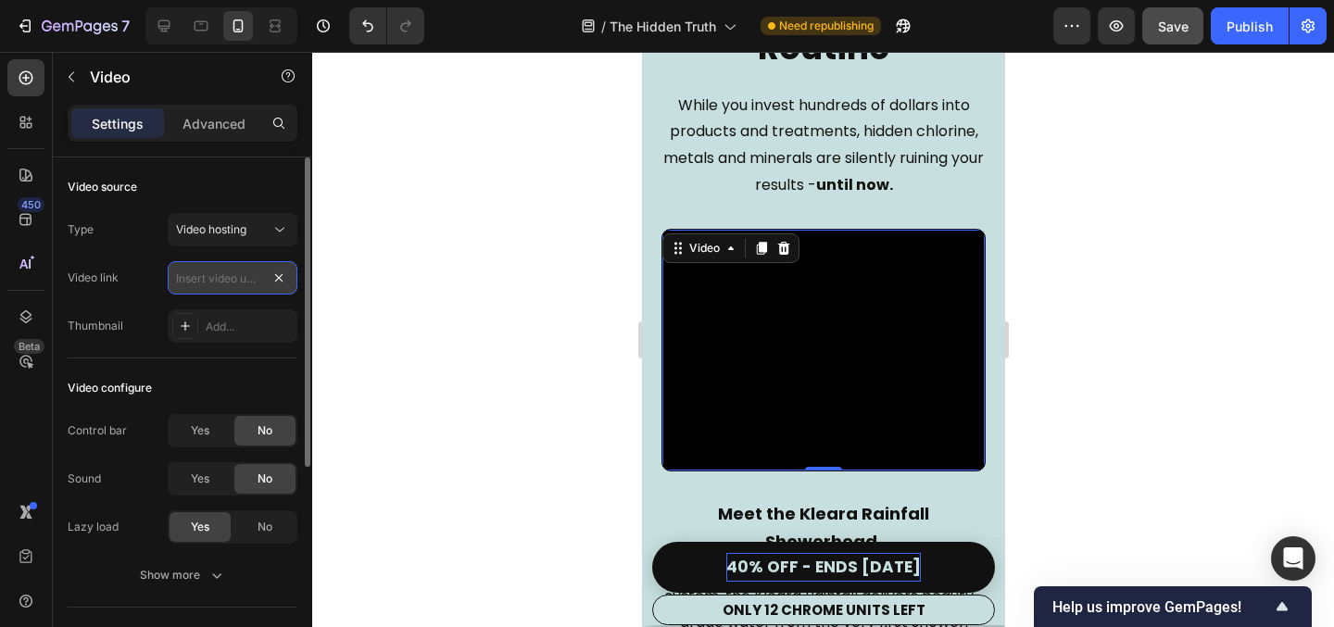
scroll to position [0, 0]
click at [199, 285] on input "text" at bounding box center [233, 277] width 130 height 33
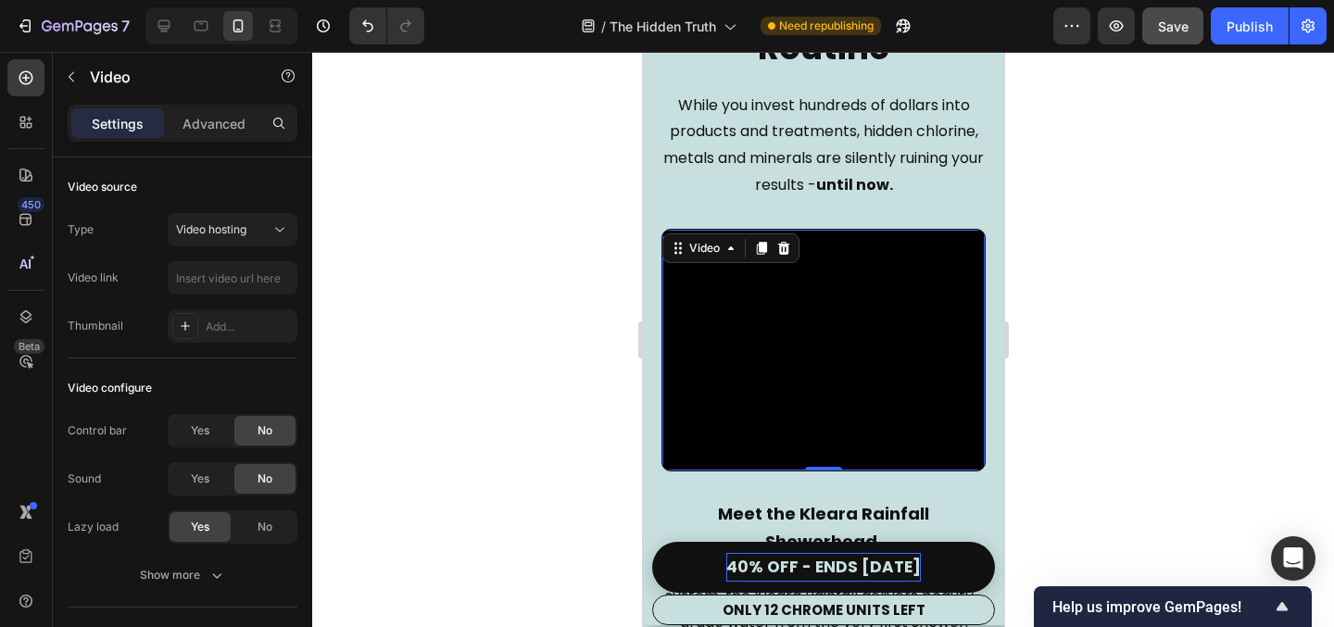
click at [482, 321] on div at bounding box center [823, 339] width 1022 height 575
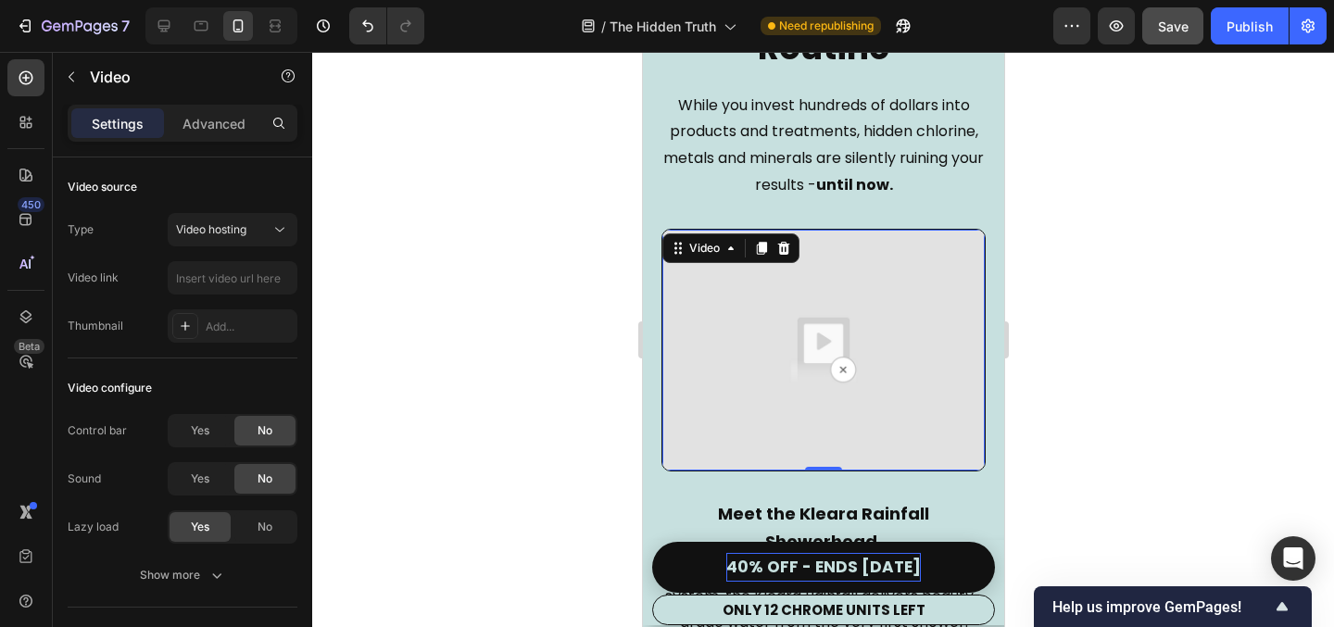
click at [794, 356] on img at bounding box center [823, 351] width 322 height 242
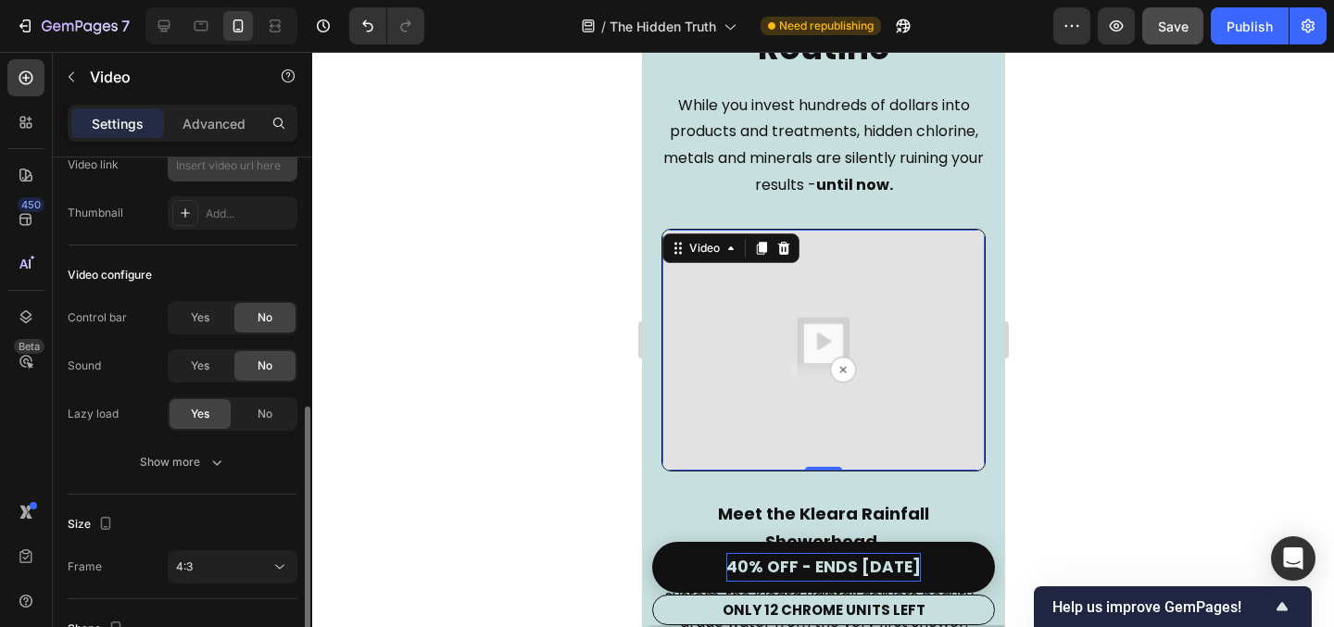
scroll to position [91, 0]
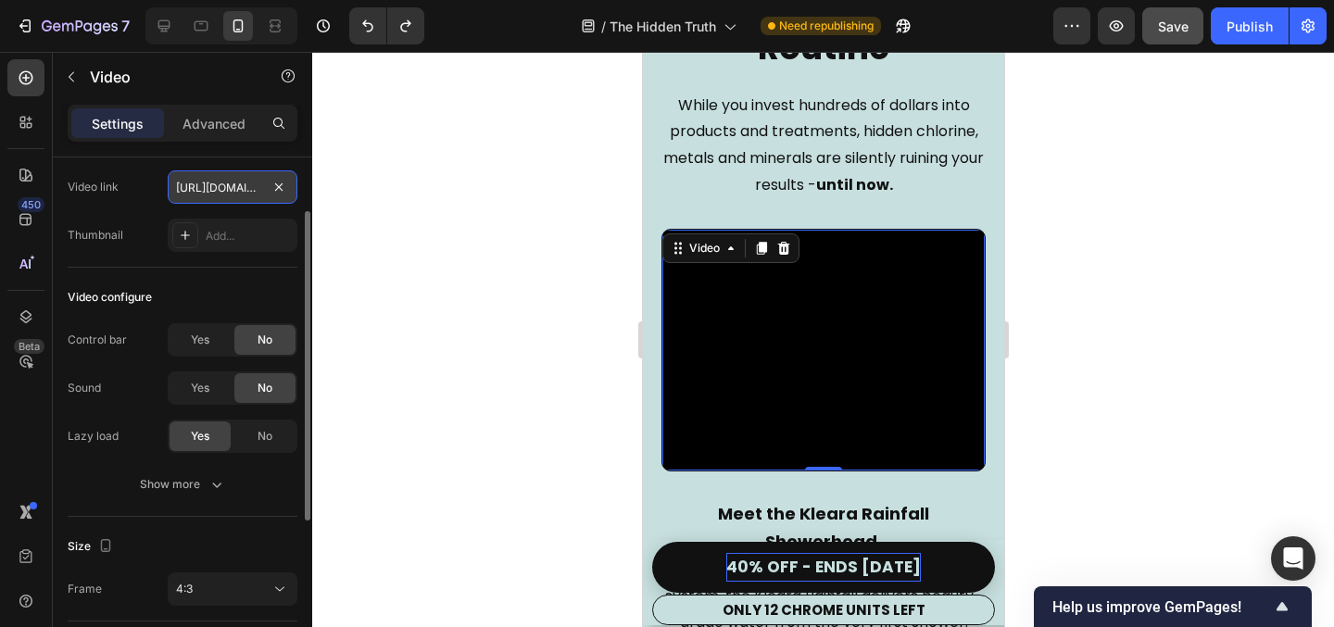
click at [231, 187] on input "https://cdn.shopify.com/videos/c/o/v/e5d7d58e975f40bf98e56e36d89a4972.mp4" at bounding box center [233, 187] width 130 height 33
paste input "0332085f66f54e2f936f331f06a8ce8d"
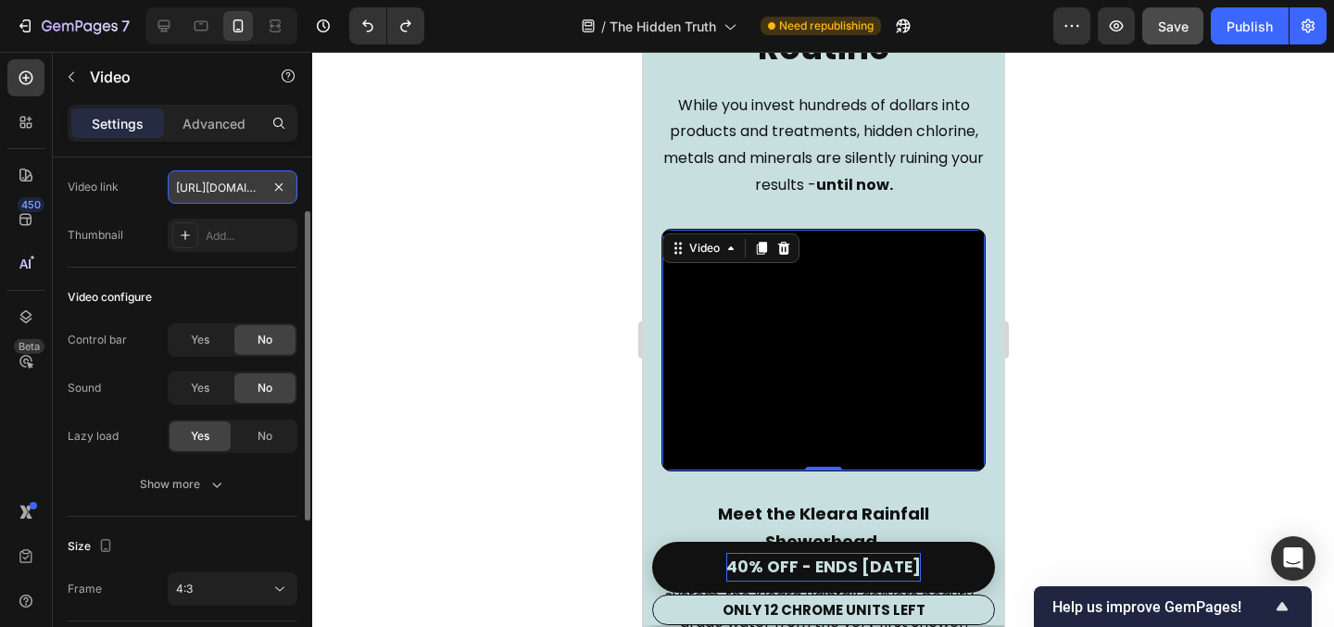
type input "https://cdn.shopify.com/videos/c/o/v/0332085f66f54e2f936f331f06a8ce8d.mp4"
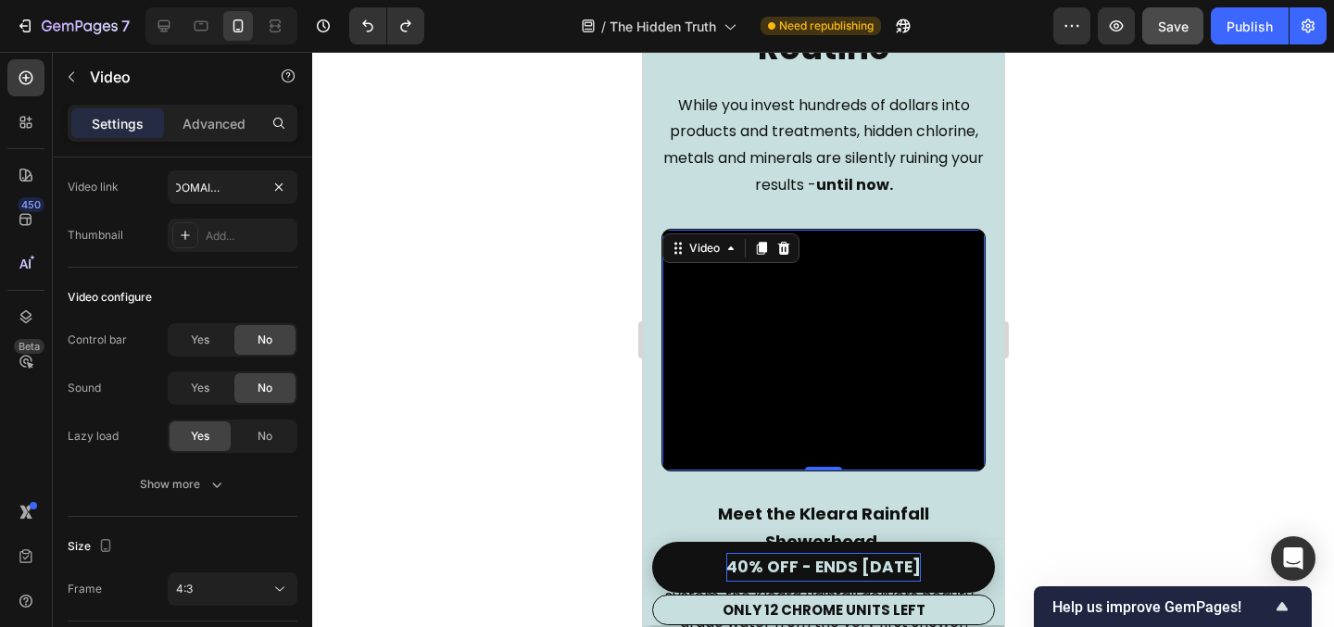
click at [432, 176] on div at bounding box center [823, 339] width 1022 height 575
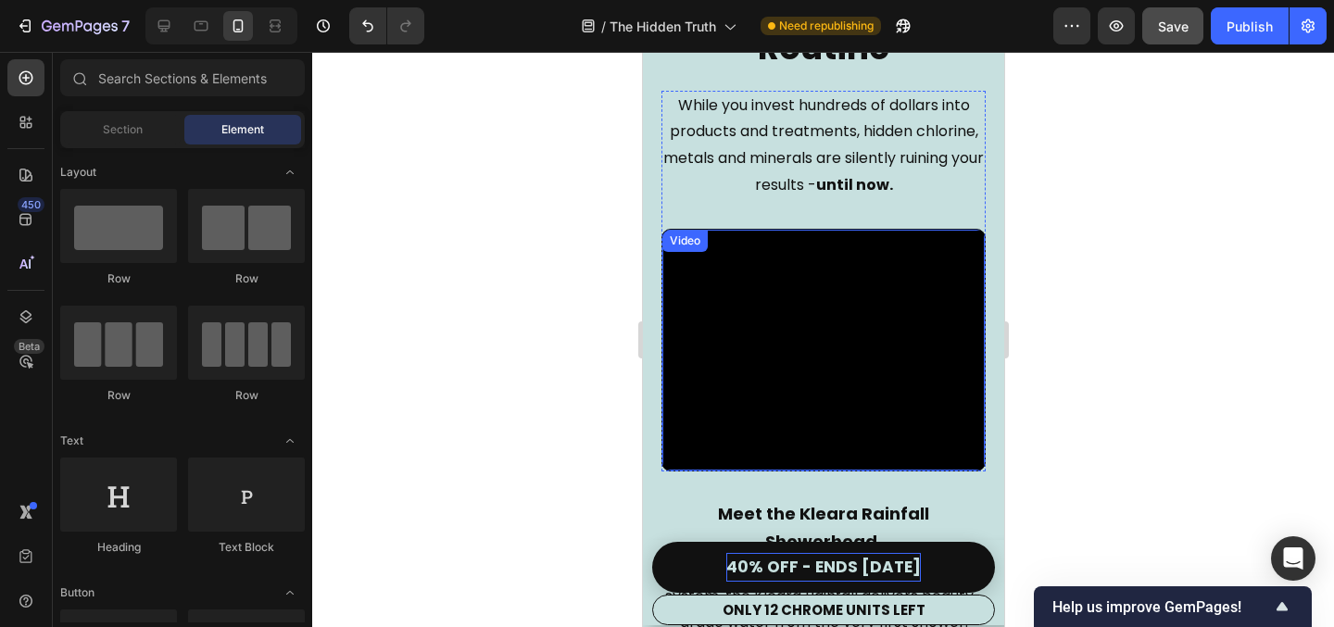
click at [844, 333] on video at bounding box center [823, 351] width 322 height 242
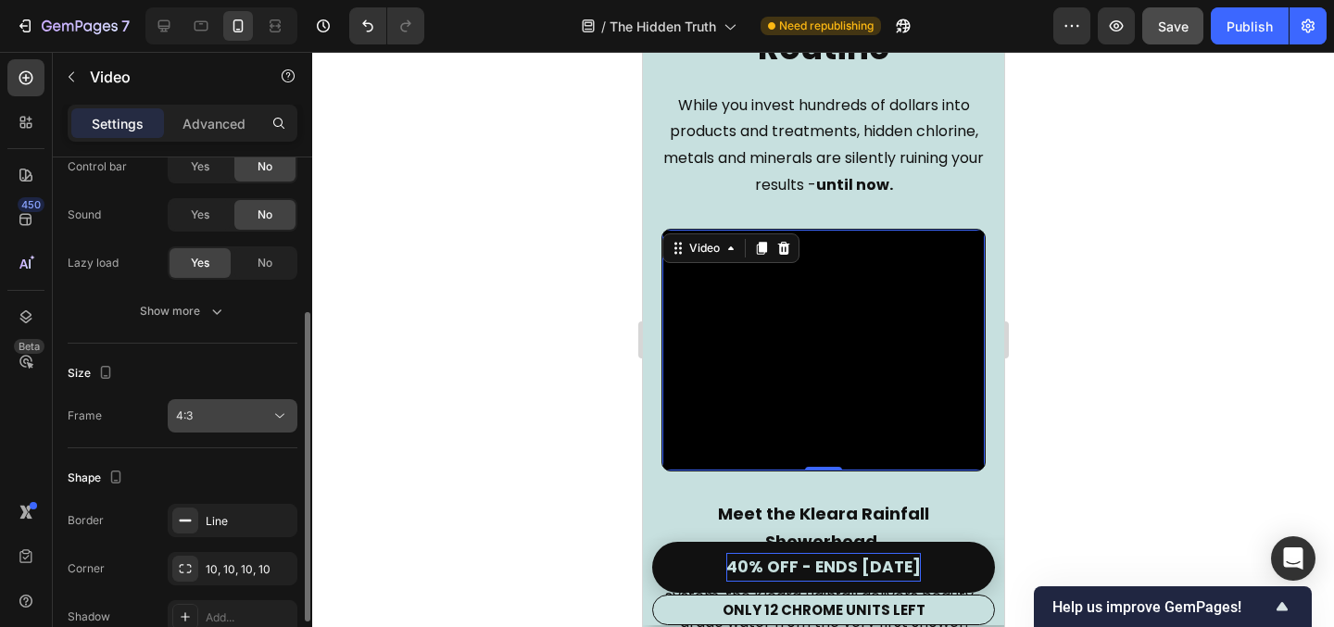
scroll to position [263, 0]
click at [252, 415] on div "4:3" at bounding box center [223, 417] width 95 height 17
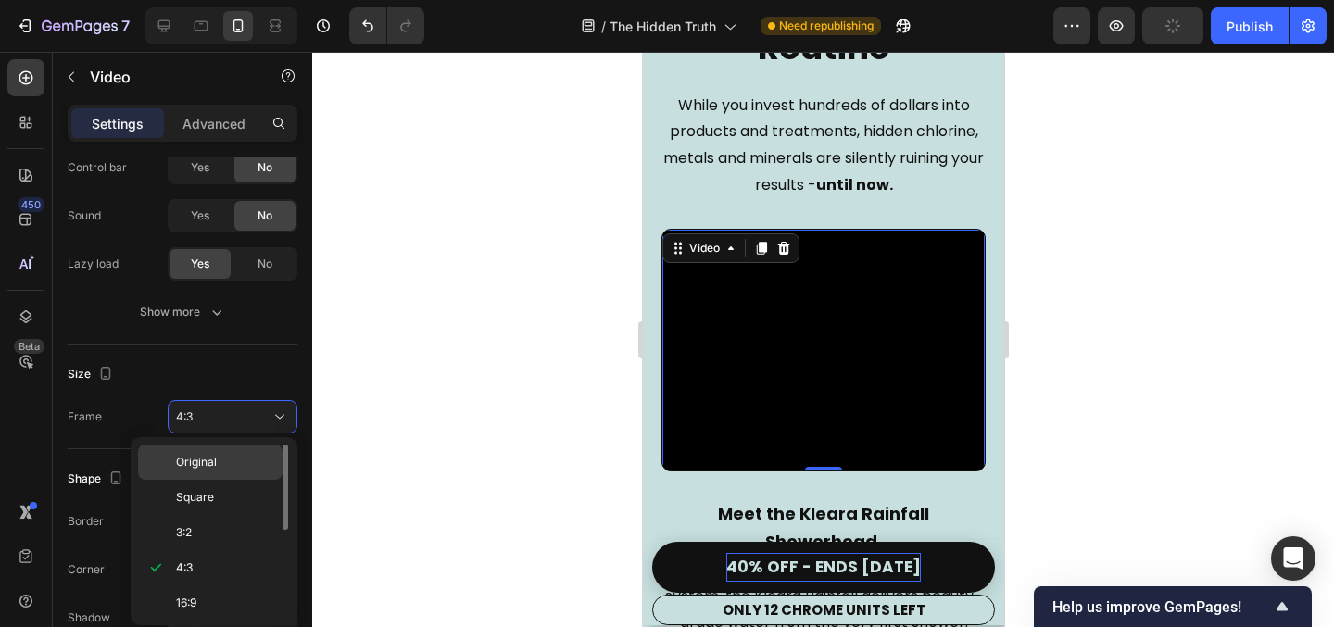
click at [238, 452] on div "Original" at bounding box center [210, 462] width 145 height 35
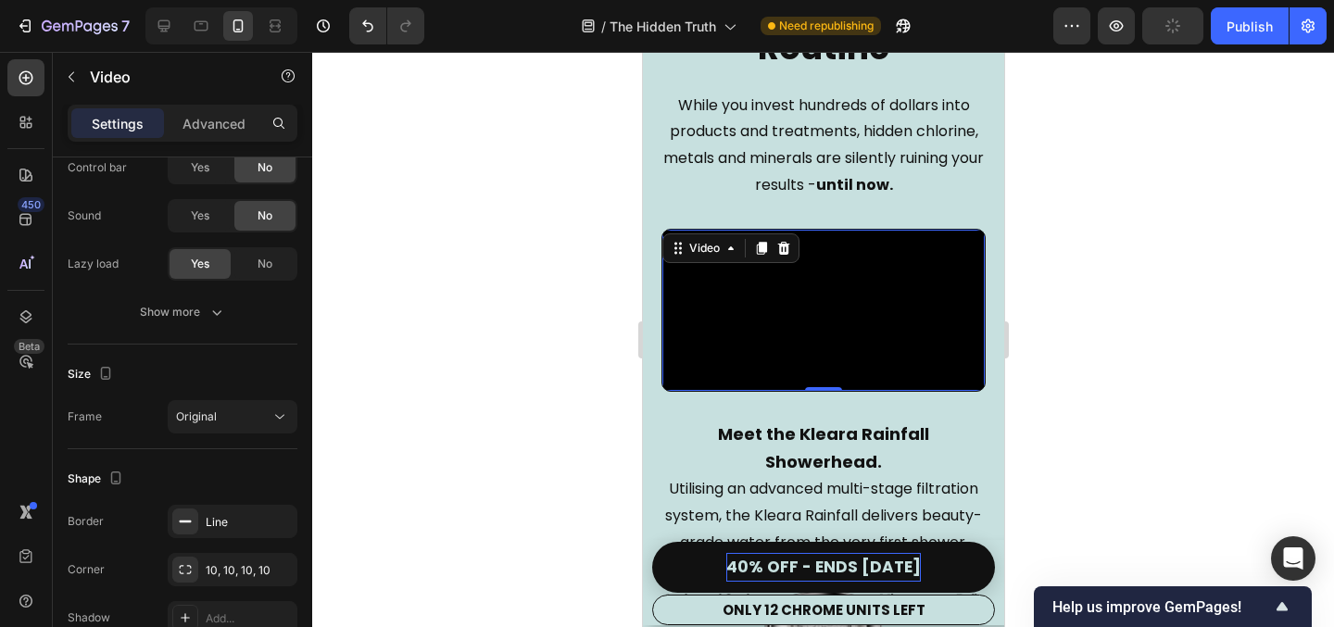
click at [474, 314] on div at bounding box center [823, 339] width 1022 height 575
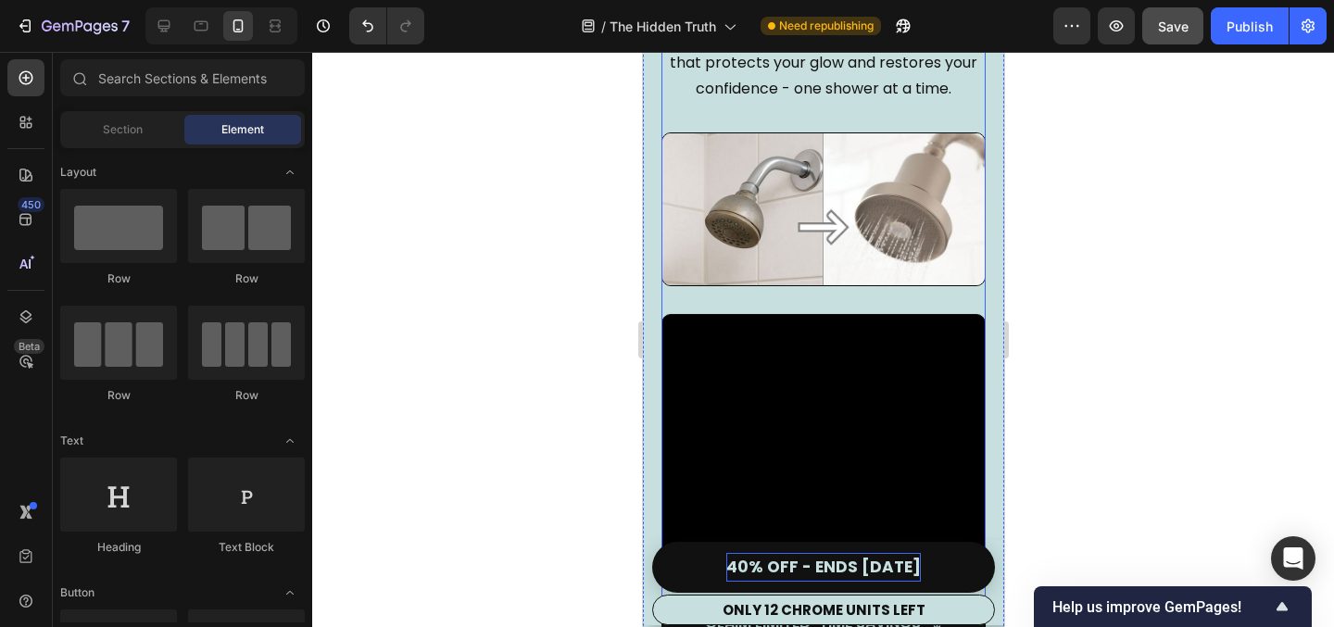
scroll to position [4064, 0]
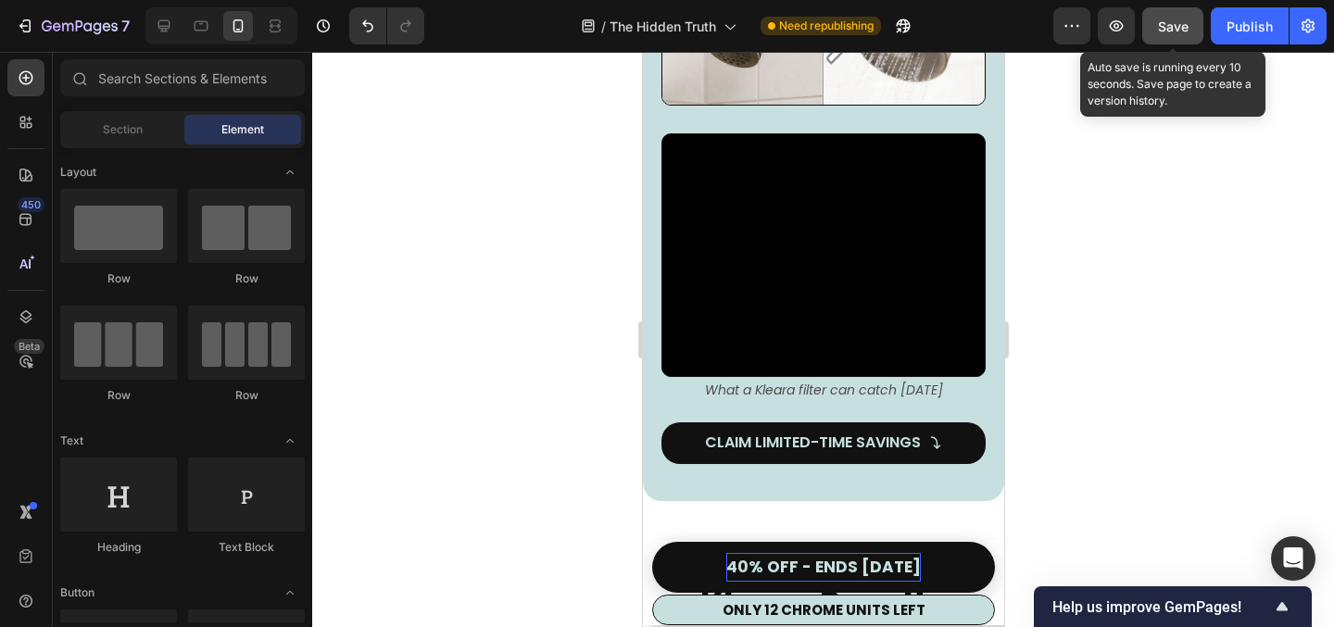
click at [1179, 29] on span "Save" at bounding box center [1173, 27] width 31 height 16
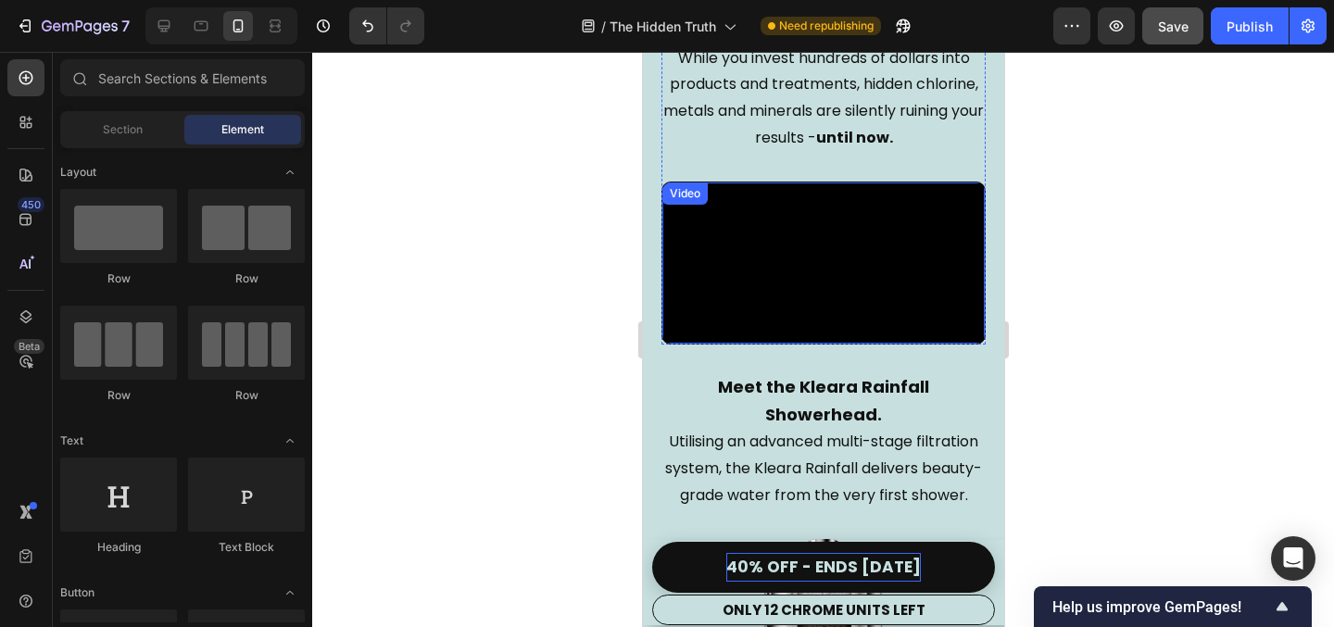
scroll to position [3053, 0]
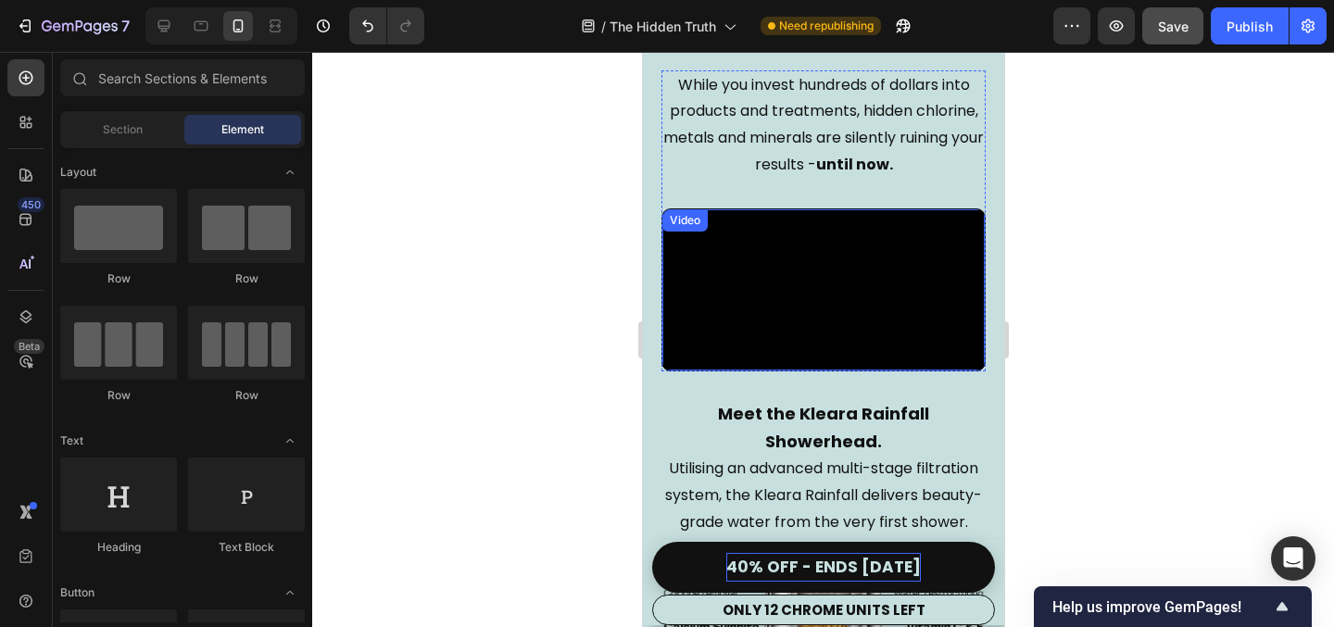
click at [803, 327] on video at bounding box center [823, 289] width 322 height 161
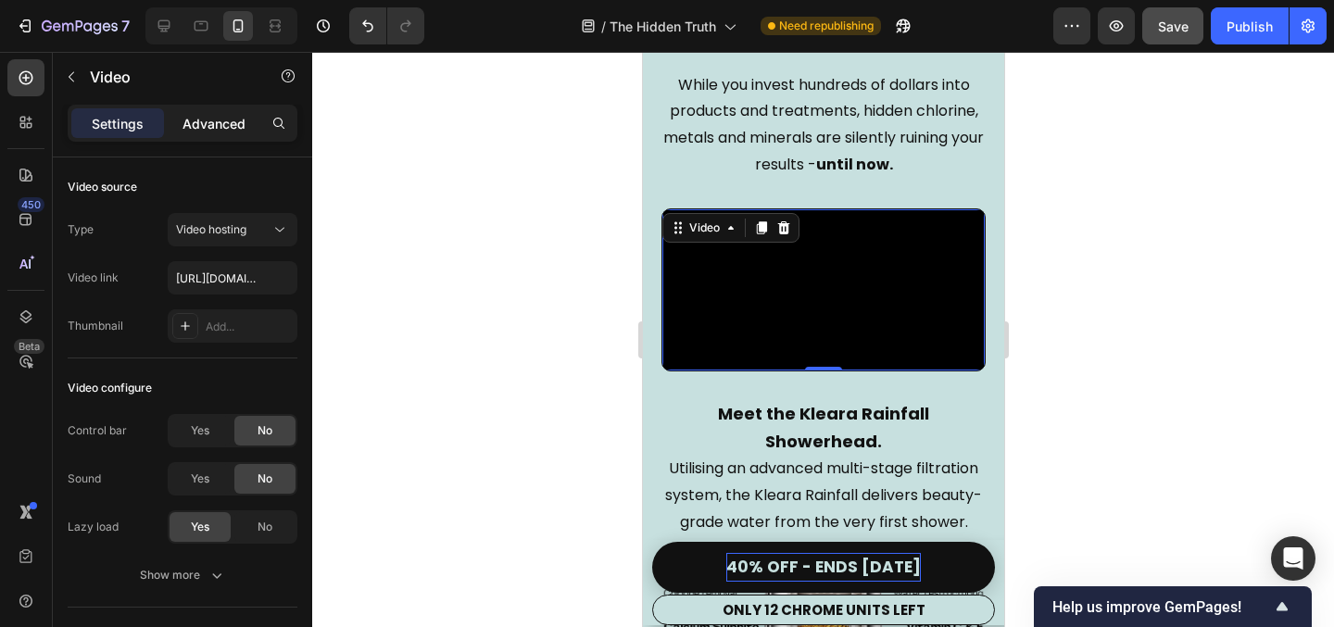
click at [198, 124] on p "Advanced" at bounding box center [214, 123] width 63 height 19
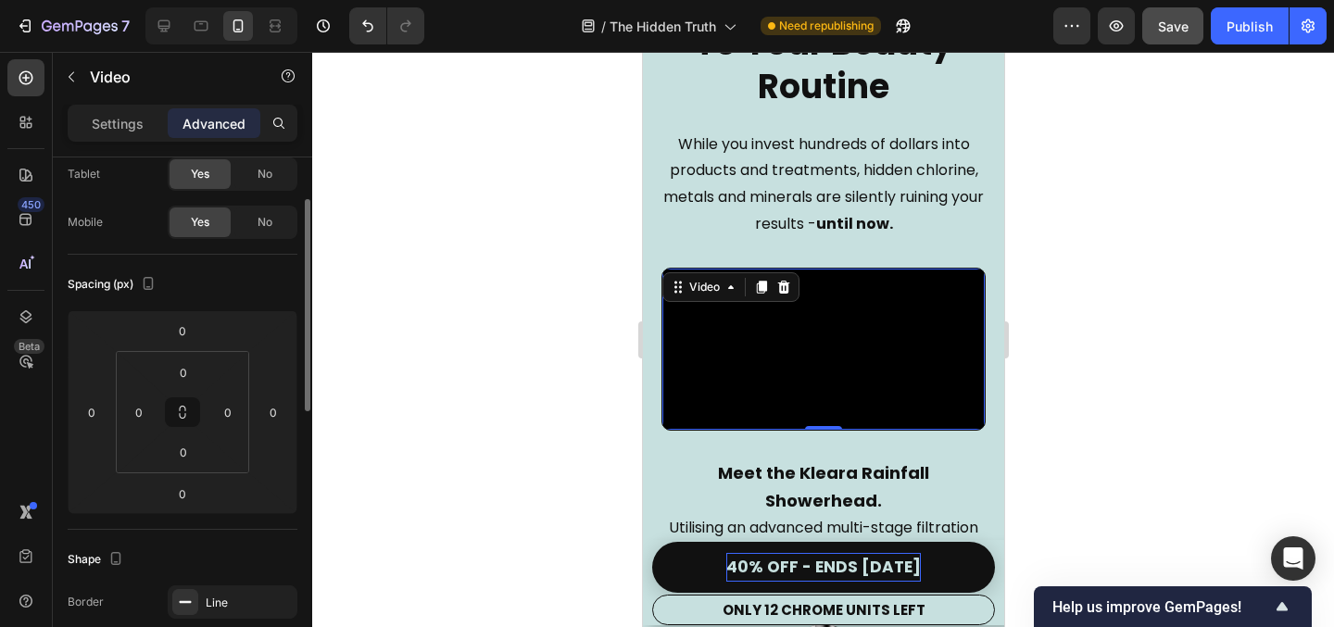
scroll to position [2989, 0]
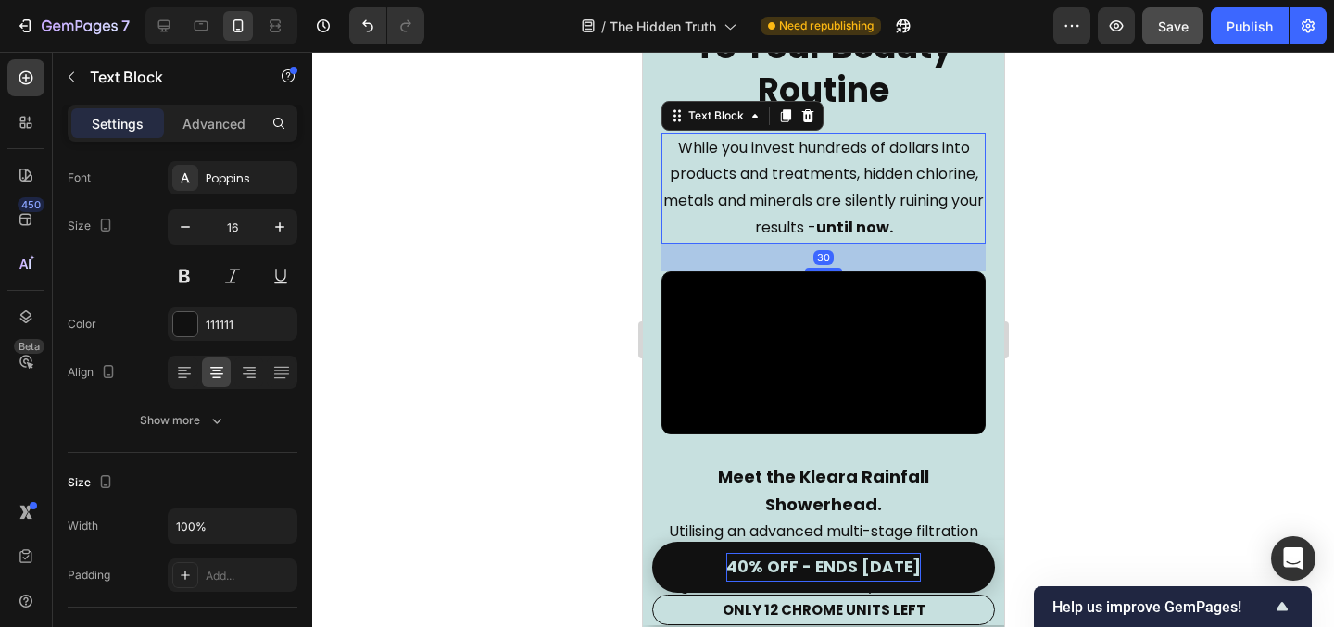
click at [859, 190] on p "While you invest hundreds of dollars into products and treatments, hidden chlor…" at bounding box center [823, 188] width 321 height 107
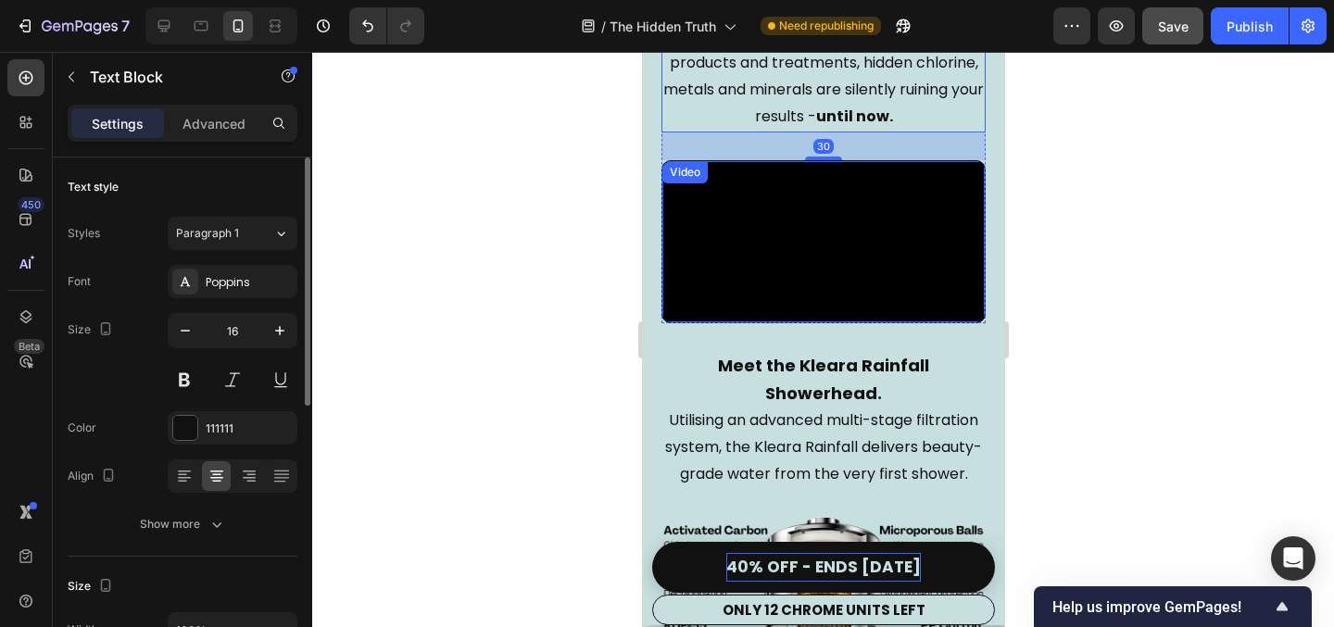
scroll to position [3118, 0]
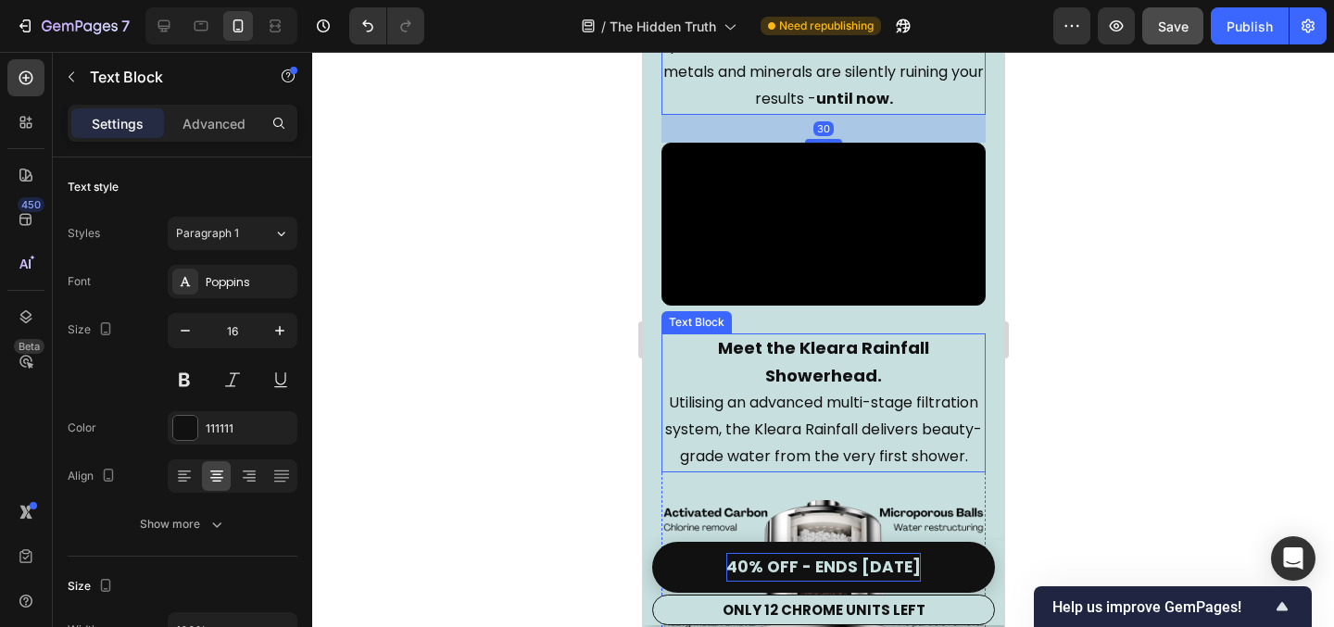
click at [728, 432] on p "Utilising an advanced multi-stage filtration system, the Kleara Rainfall delive…" at bounding box center [823, 430] width 321 height 80
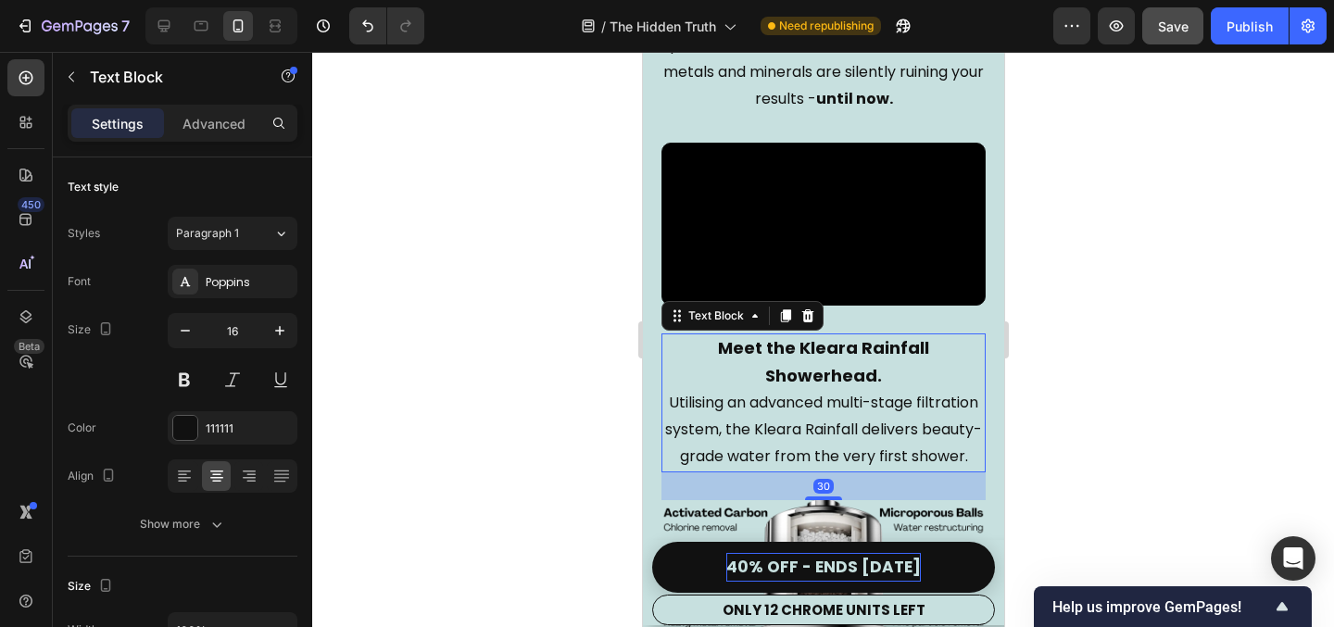
click at [219, 138] on div "Settings Advanced" at bounding box center [183, 123] width 230 height 37
click at [206, 114] on p "Advanced" at bounding box center [214, 123] width 63 height 19
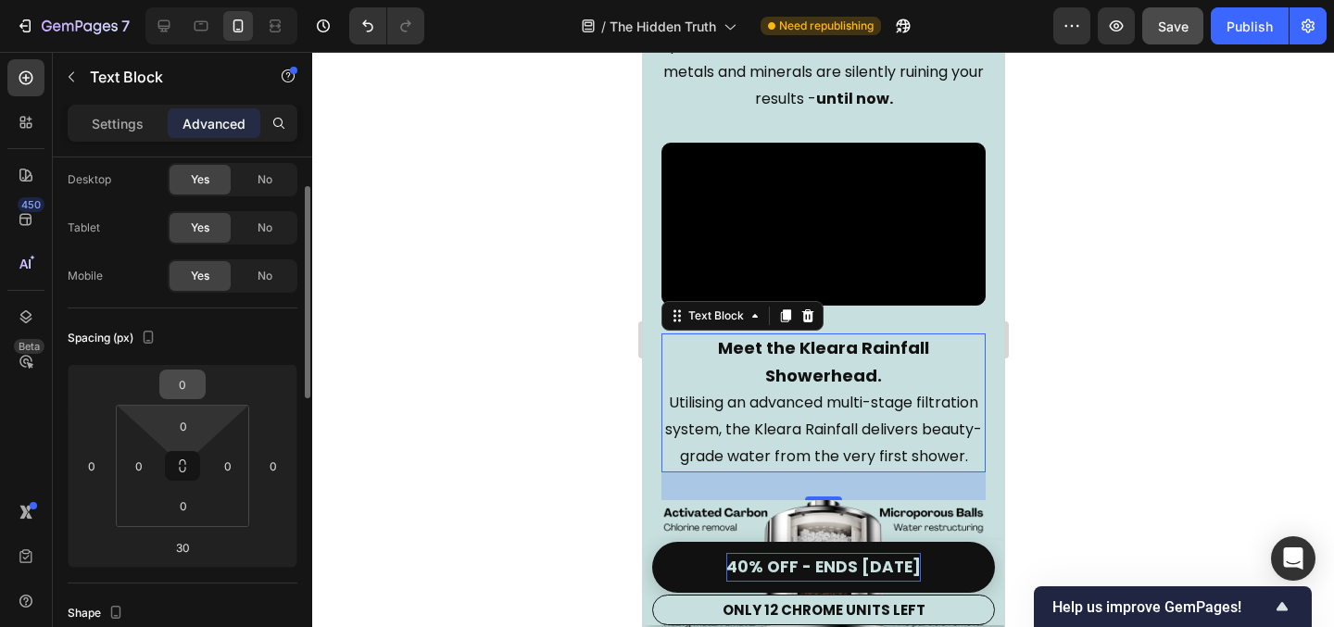
scroll to position [57, 0]
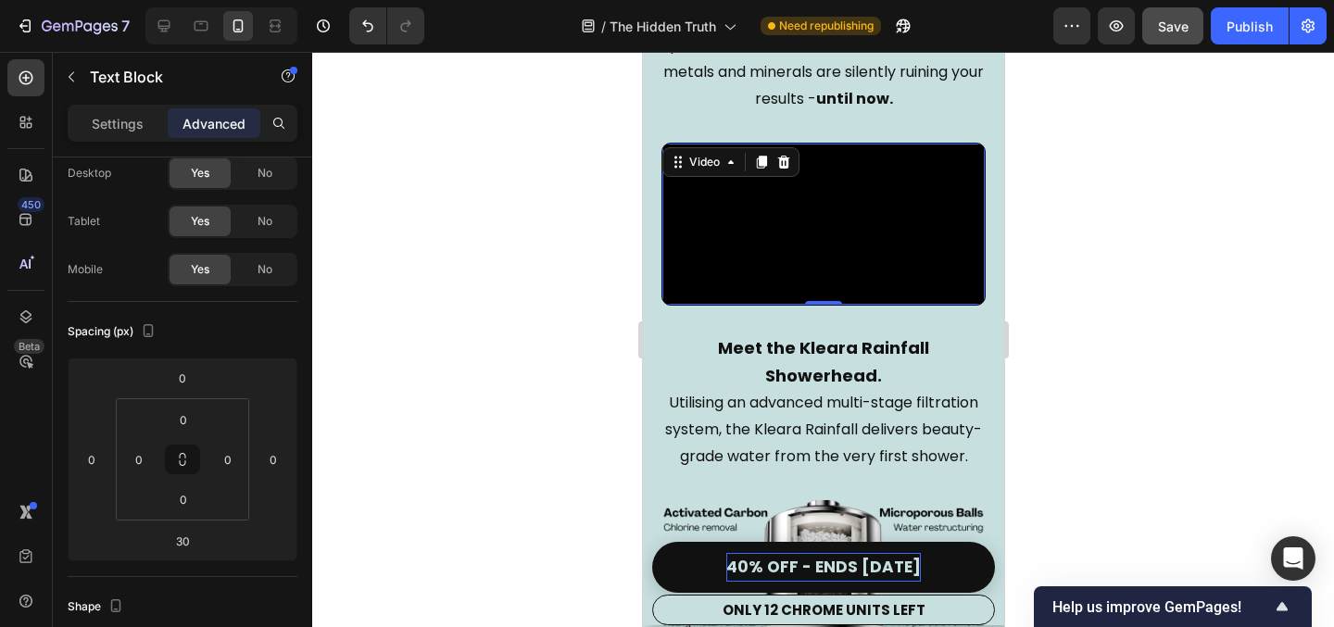
click at [894, 296] on video at bounding box center [823, 224] width 322 height 161
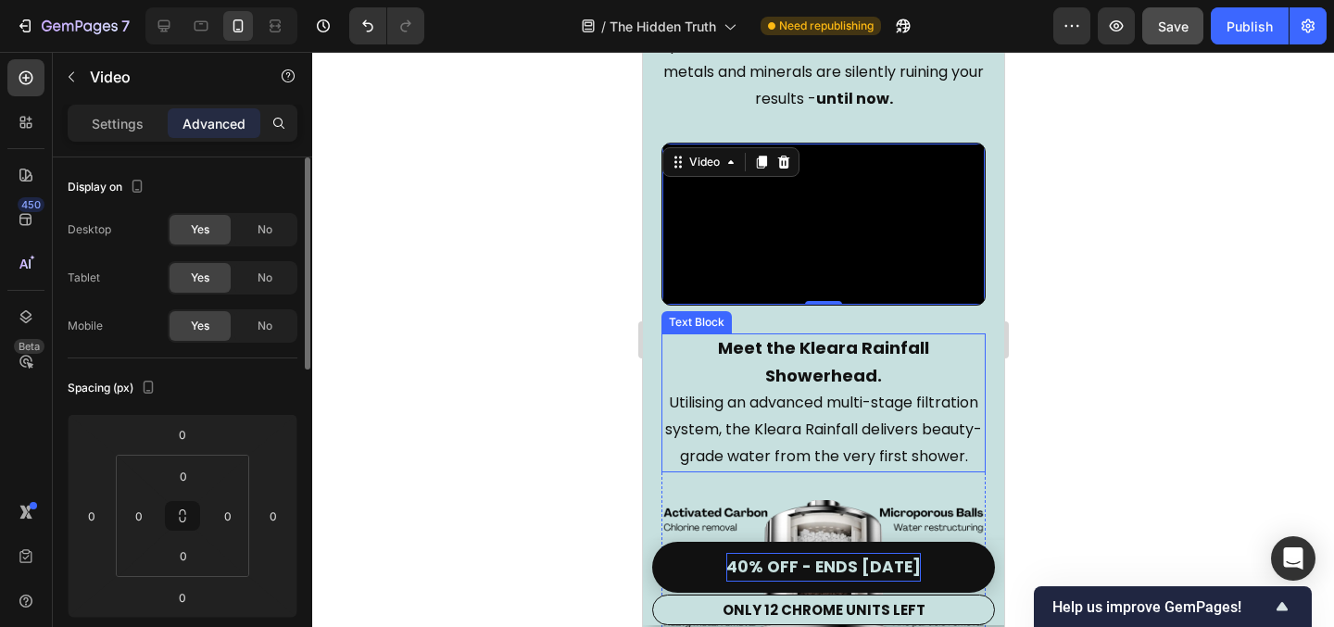
click at [698, 470] on p "Utilising an advanced multi-stage filtration system, the Kleara Rainfall delive…" at bounding box center [823, 430] width 321 height 80
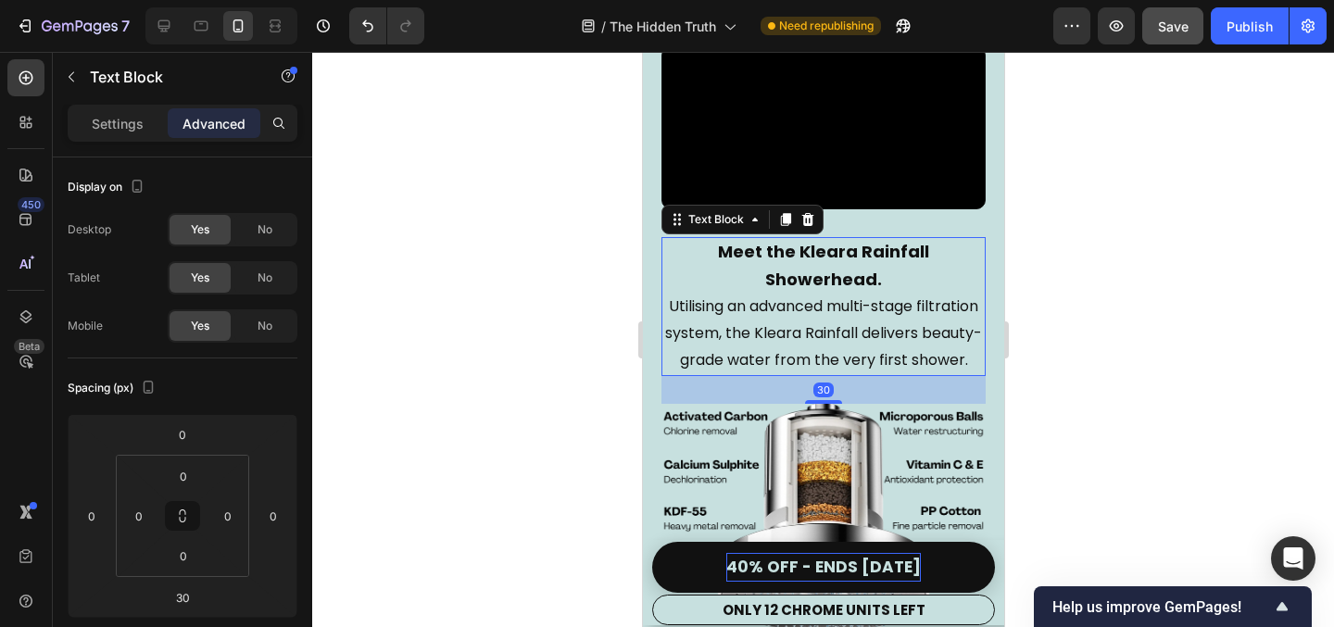
scroll to position [3217, 0]
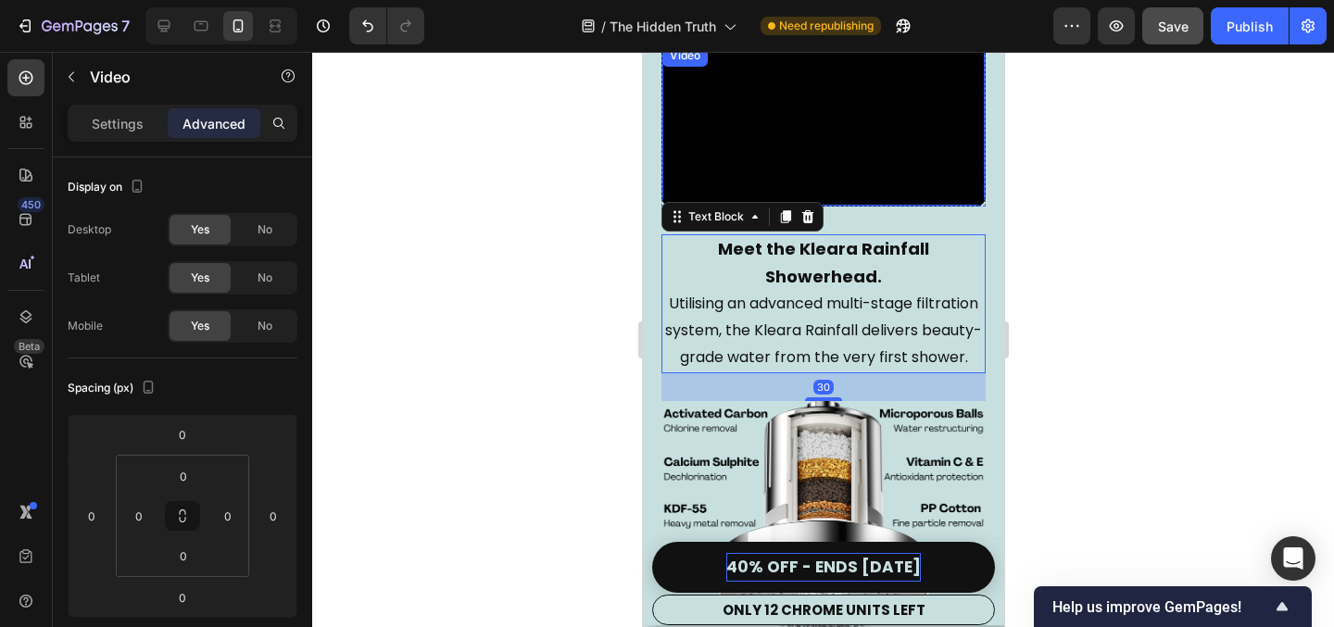
click at [859, 206] on video at bounding box center [823, 124] width 322 height 161
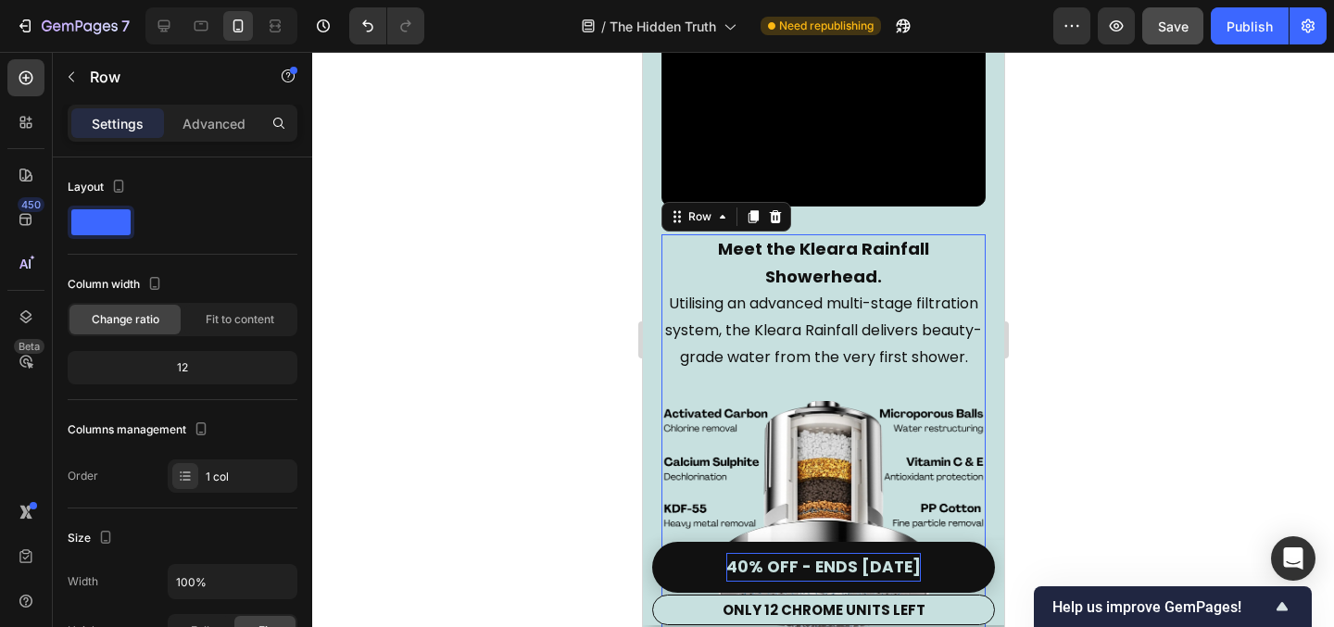
click at [664, 430] on div "Meet the Kleara Rainfall Showerhead. Utilising an advanced multi-stage filtrati…" at bounding box center [823, 432] width 324 height 397
click at [194, 130] on p "Advanced" at bounding box center [214, 123] width 63 height 19
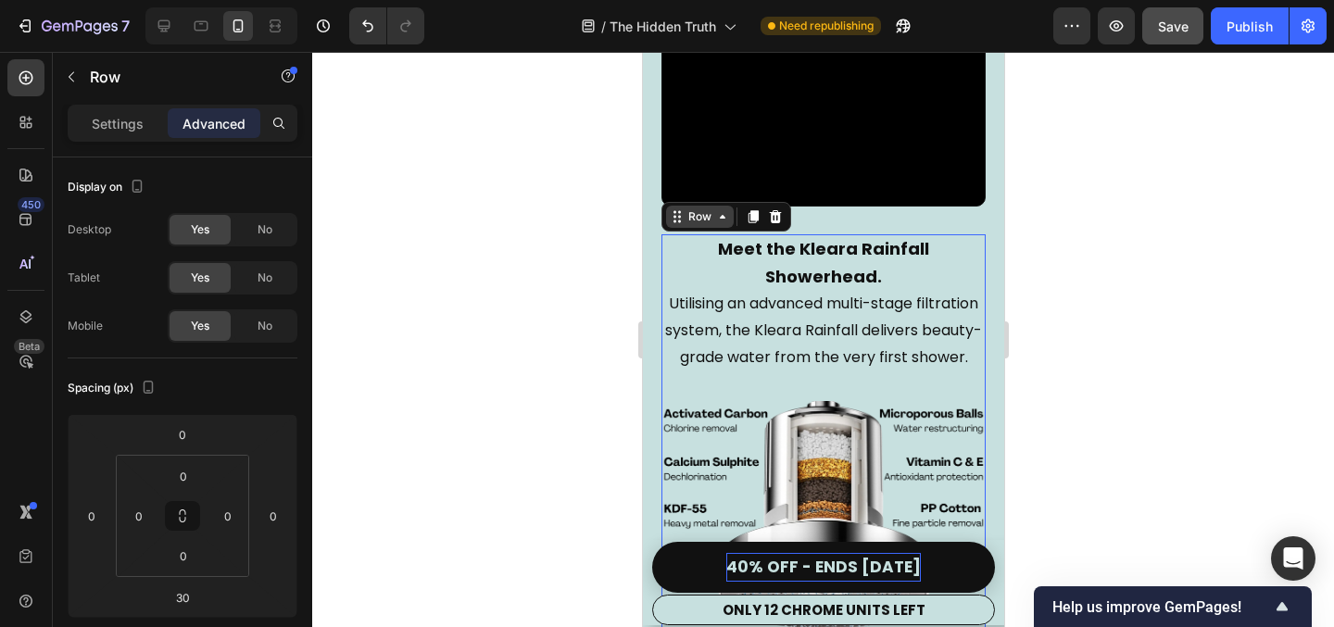
click at [691, 225] on div "Row" at bounding box center [699, 217] width 31 height 17
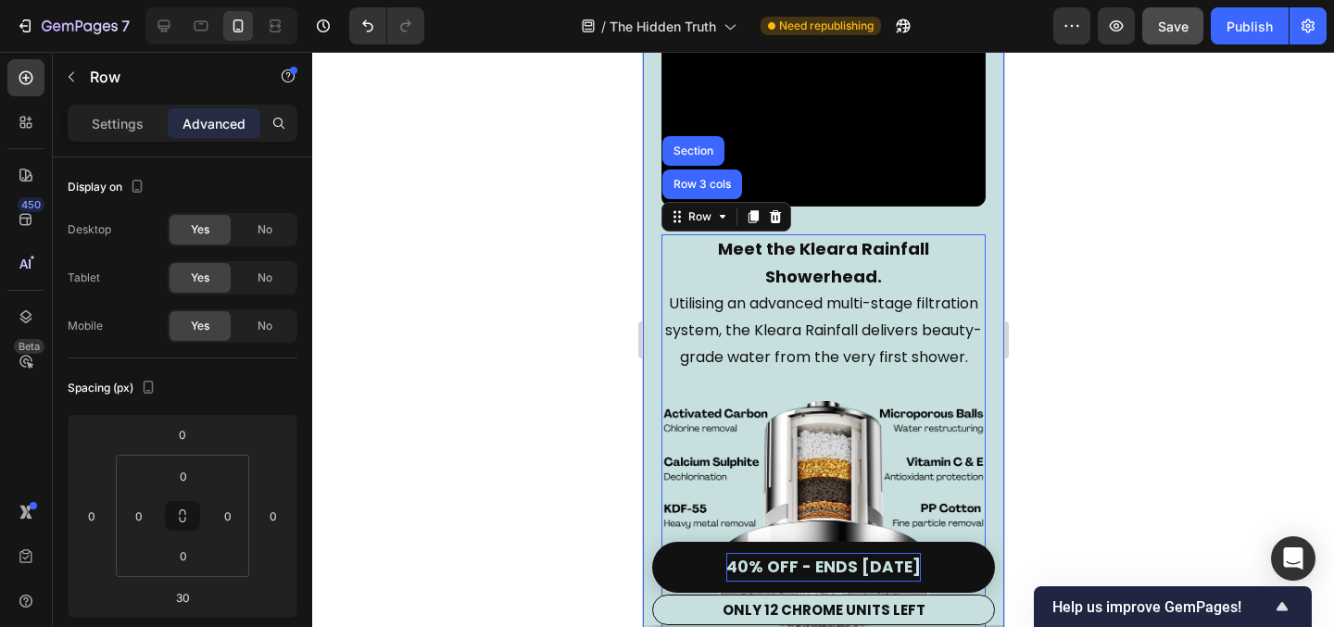
click at [585, 349] on div at bounding box center [823, 339] width 1022 height 575
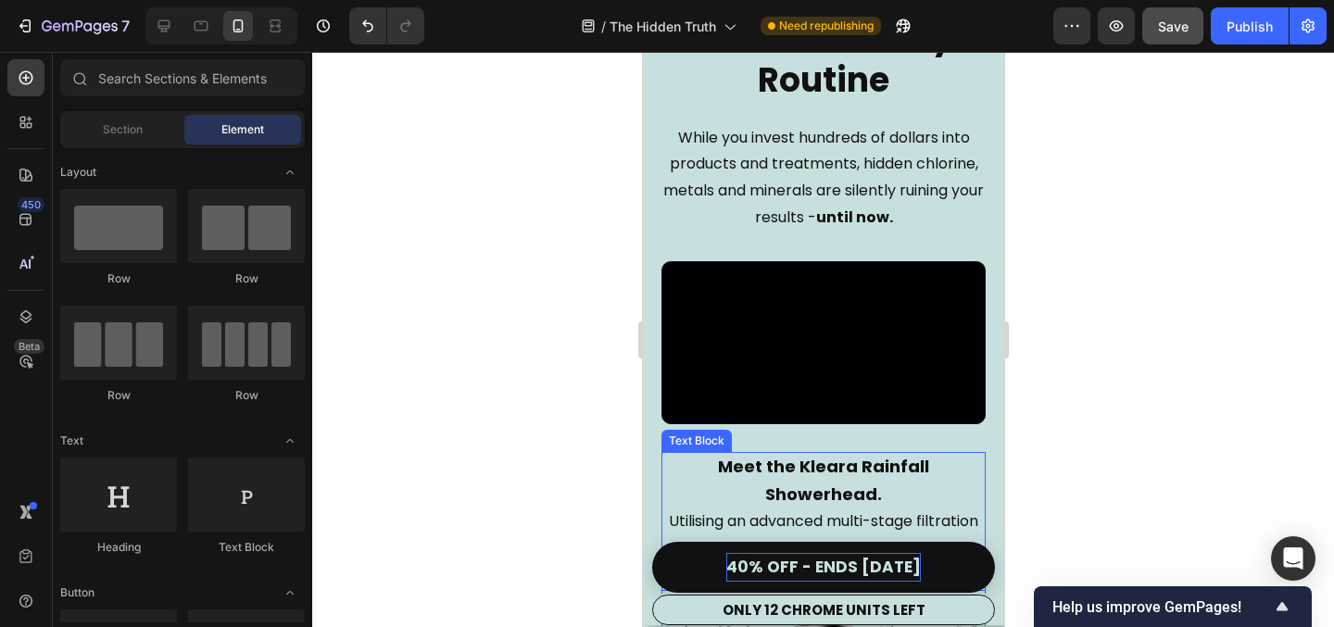
scroll to position [2992, 0]
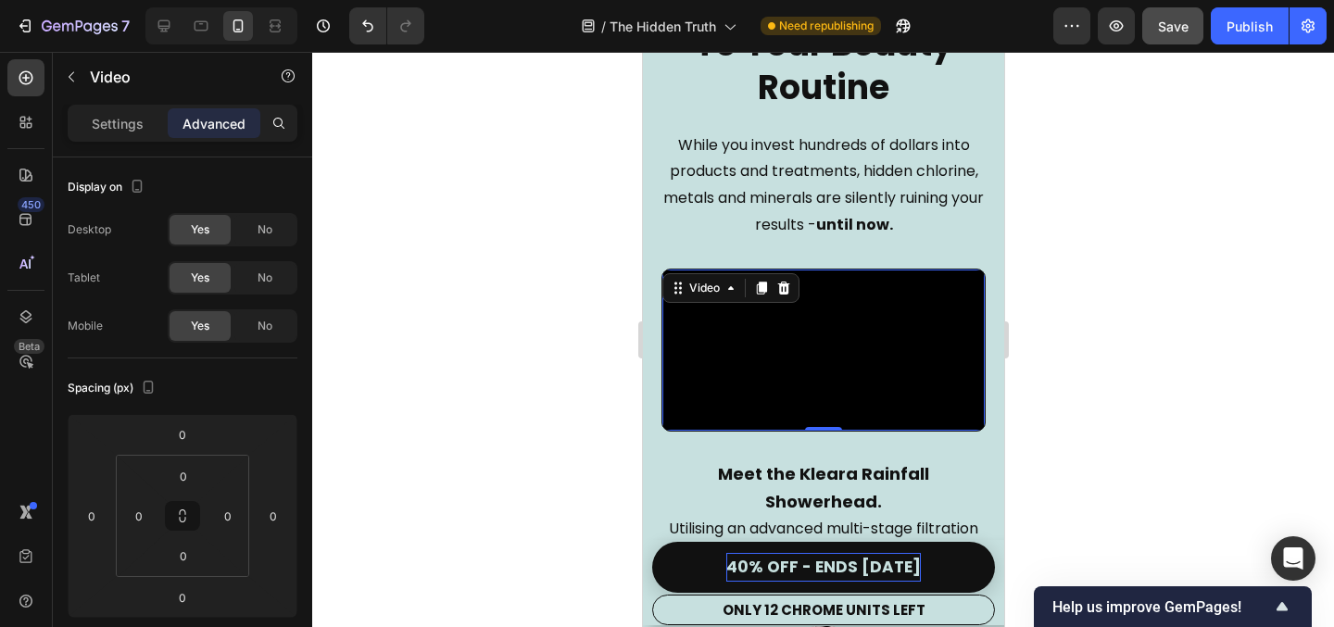
click at [954, 336] on video at bounding box center [823, 350] width 322 height 161
click at [727, 283] on icon at bounding box center [730, 288] width 15 height 15
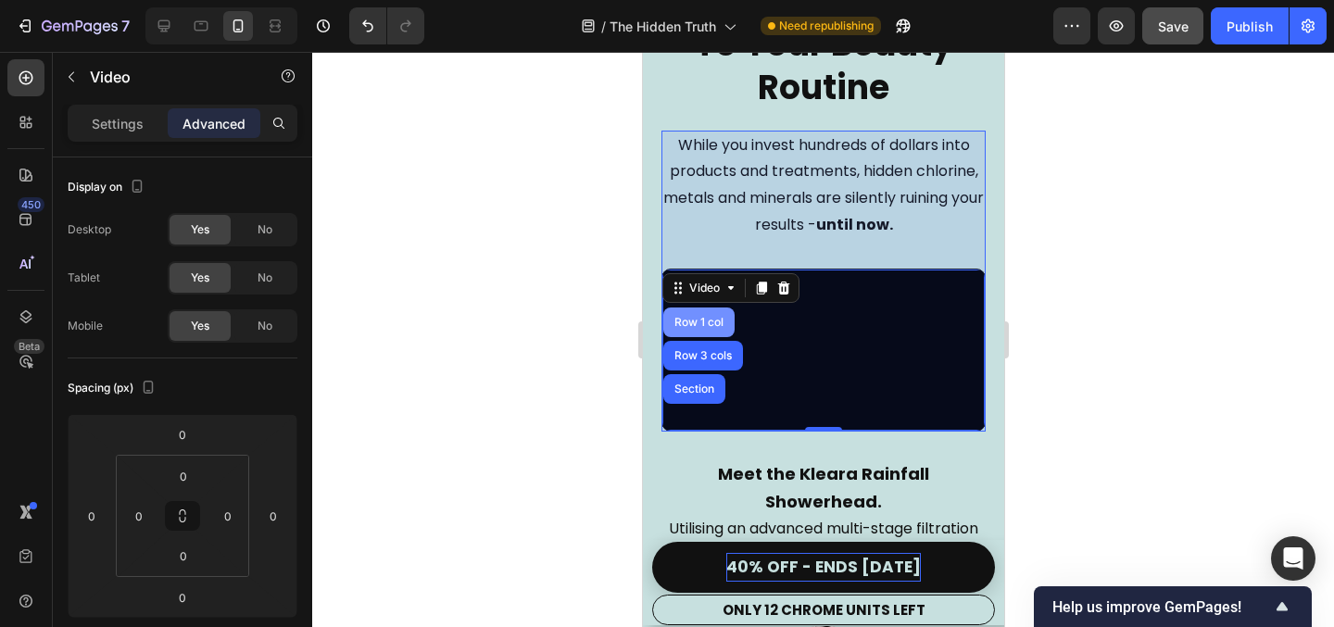
click at [704, 313] on div "Row 1 col" at bounding box center [698, 323] width 71 height 30
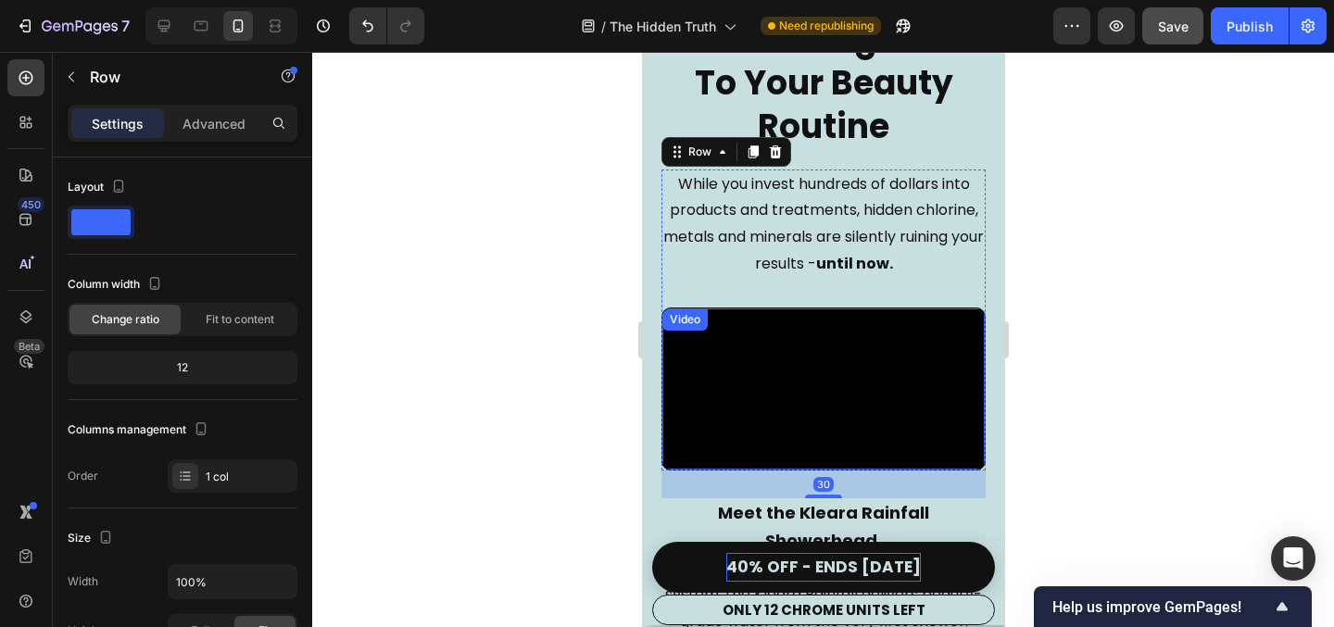
scroll to position [2917, 0]
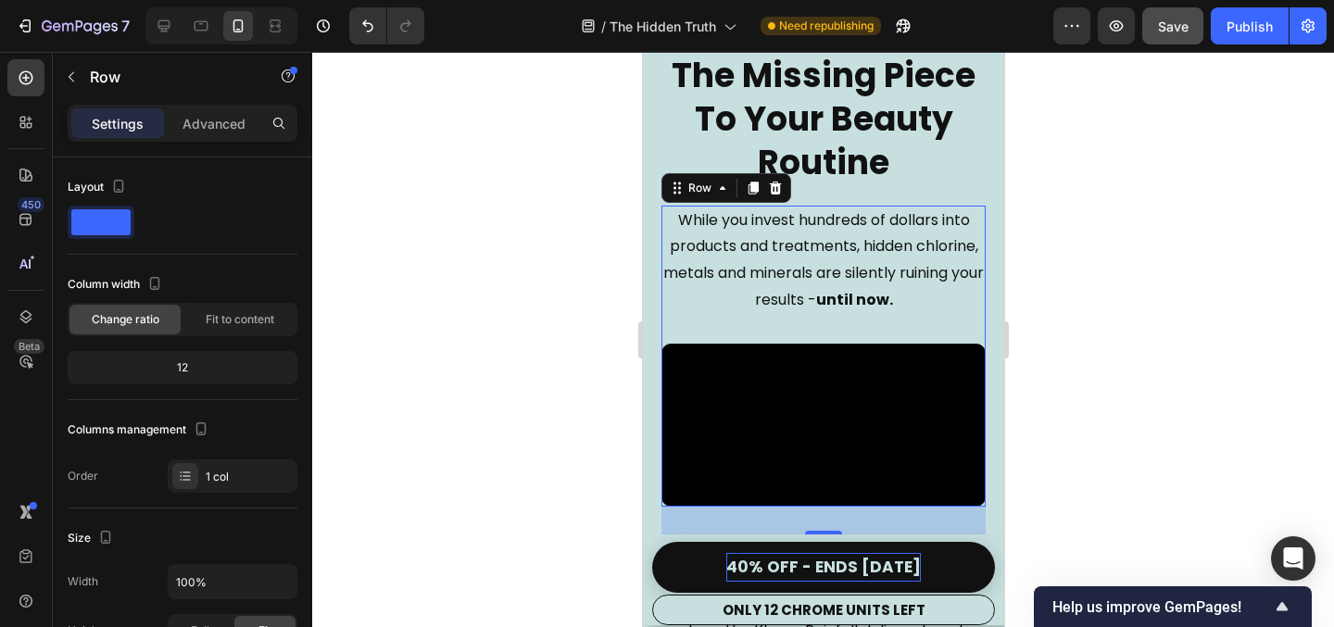
click at [1179, 323] on div at bounding box center [823, 339] width 1022 height 575
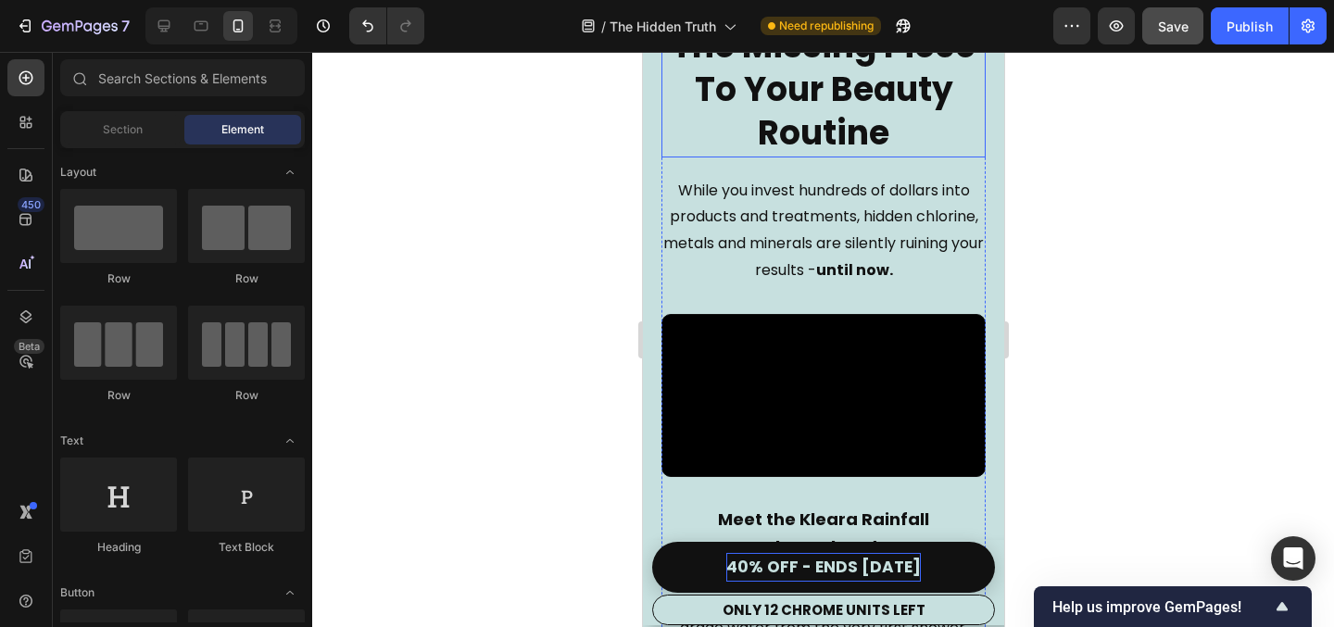
scroll to position [2949, 0]
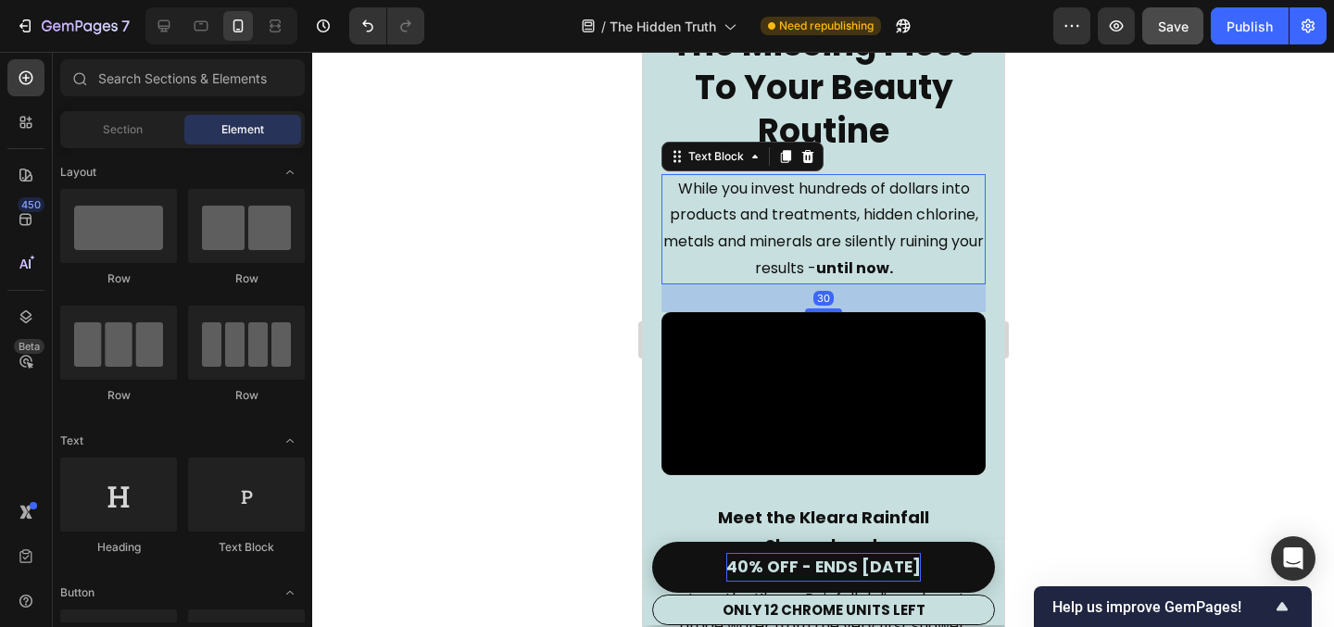
click at [776, 240] on p "While you invest hundreds of dollars into products and treatments, hidden chlor…" at bounding box center [823, 229] width 321 height 107
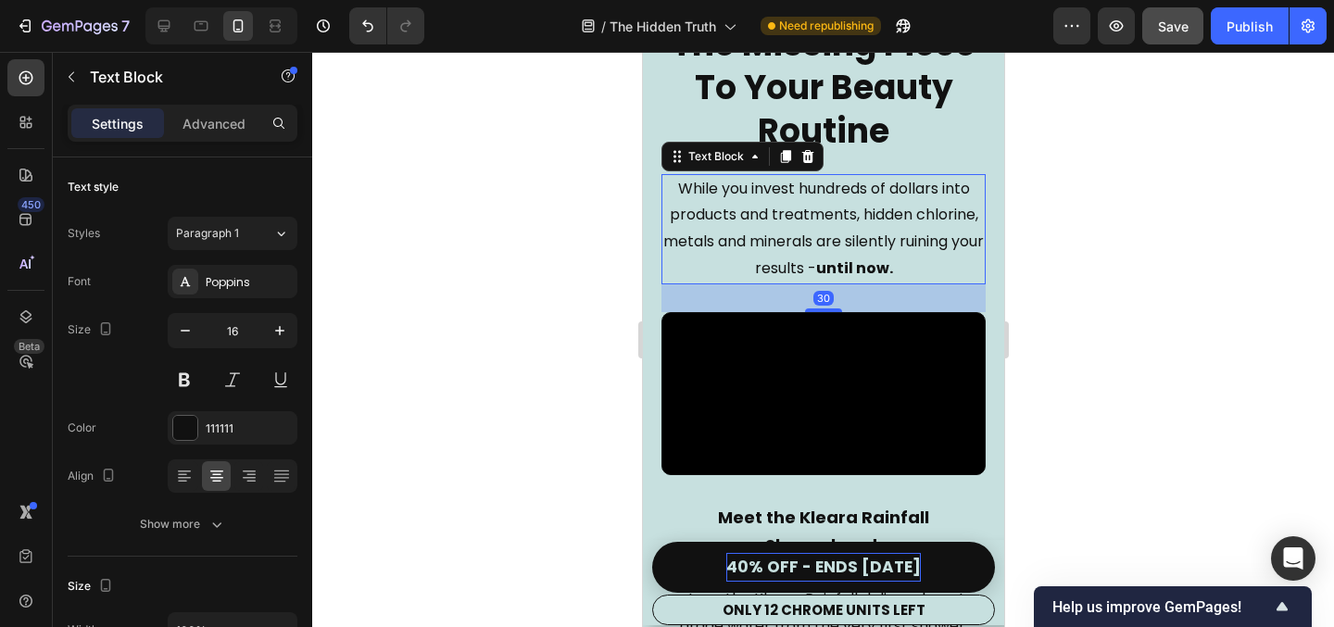
click at [784, 240] on p "While you invest hundreds of dollars into products and treatments, hidden chlor…" at bounding box center [823, 229] width 321 height 107
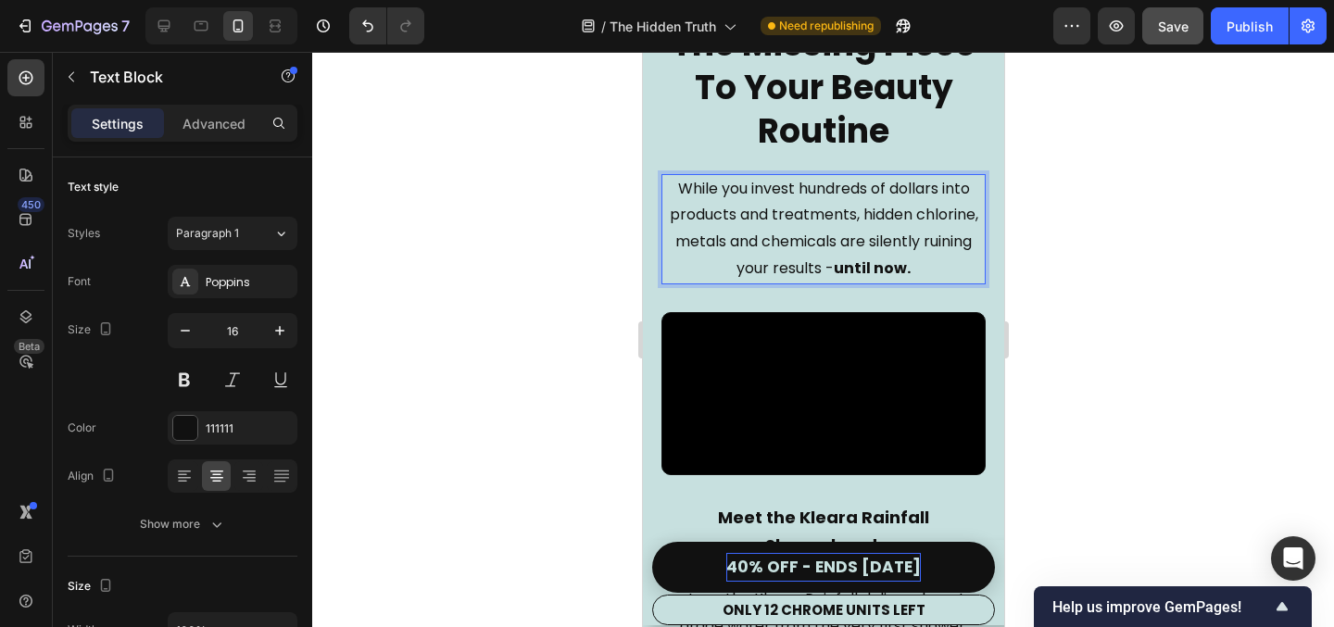
click at [1110, 243] on div at bounding box center [823, 339] width 1022 height 575
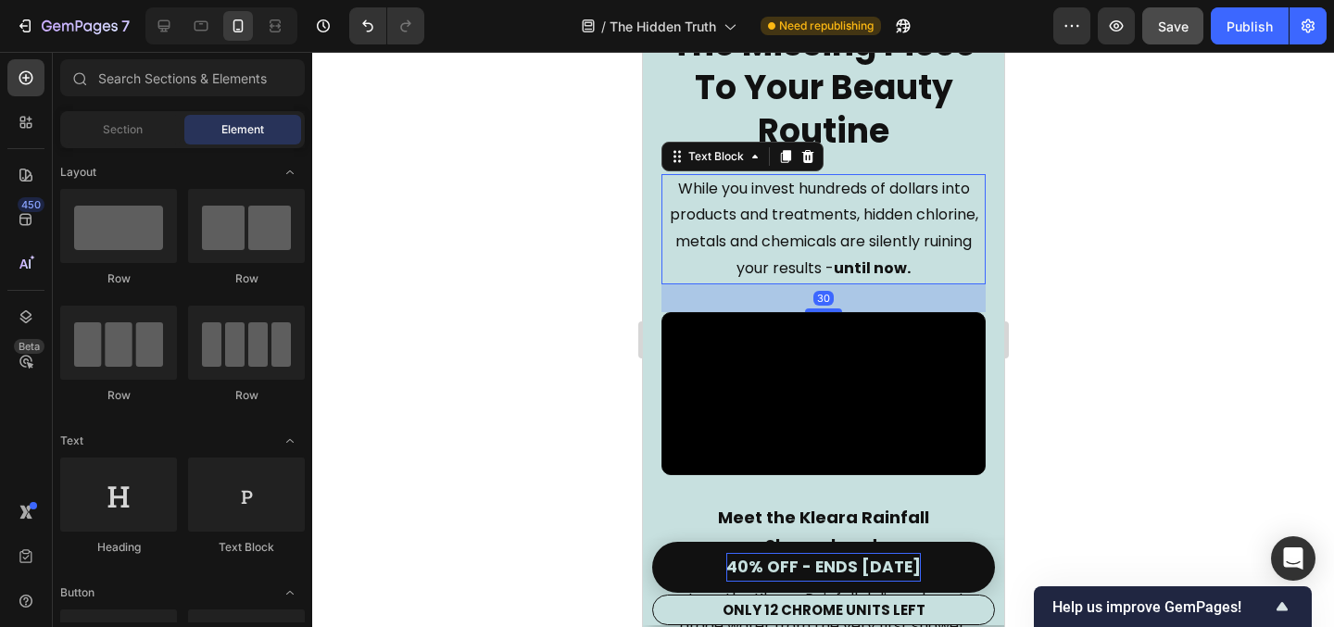
click at [791, 253] on p "While you invest hundreds of dollars into products and treatments, hidden chlor…" at bounding box center [823, 229] width 321 height 107
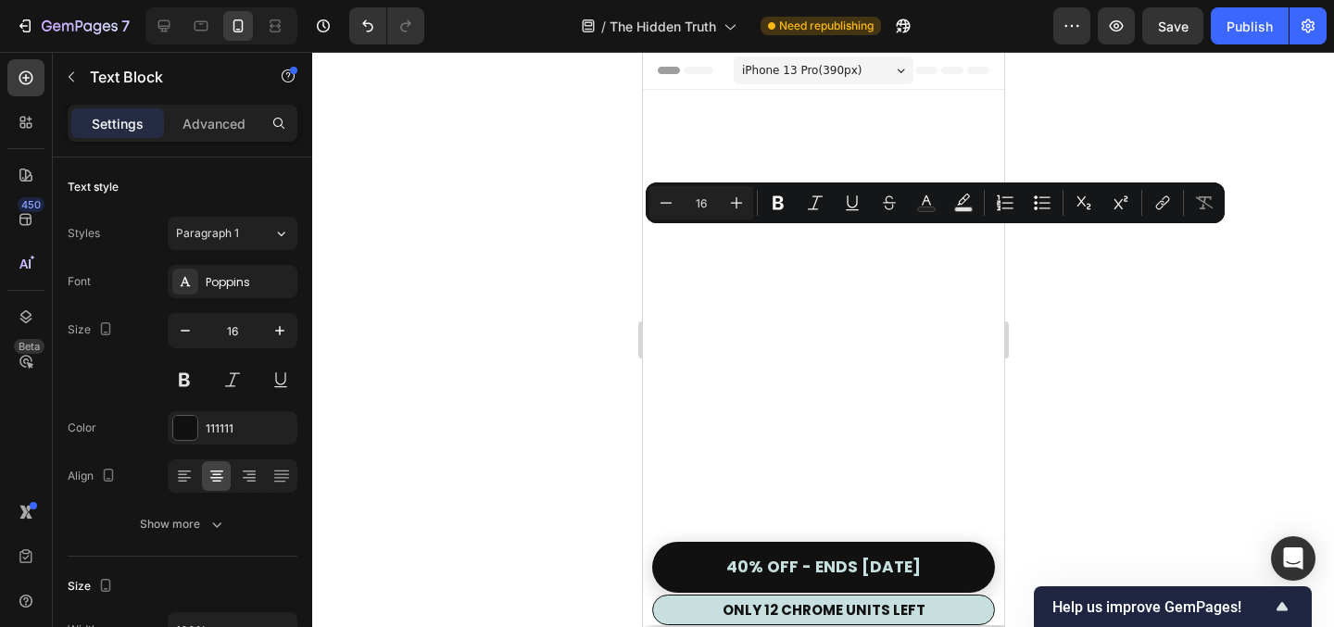
scroll to position [2949, 0]
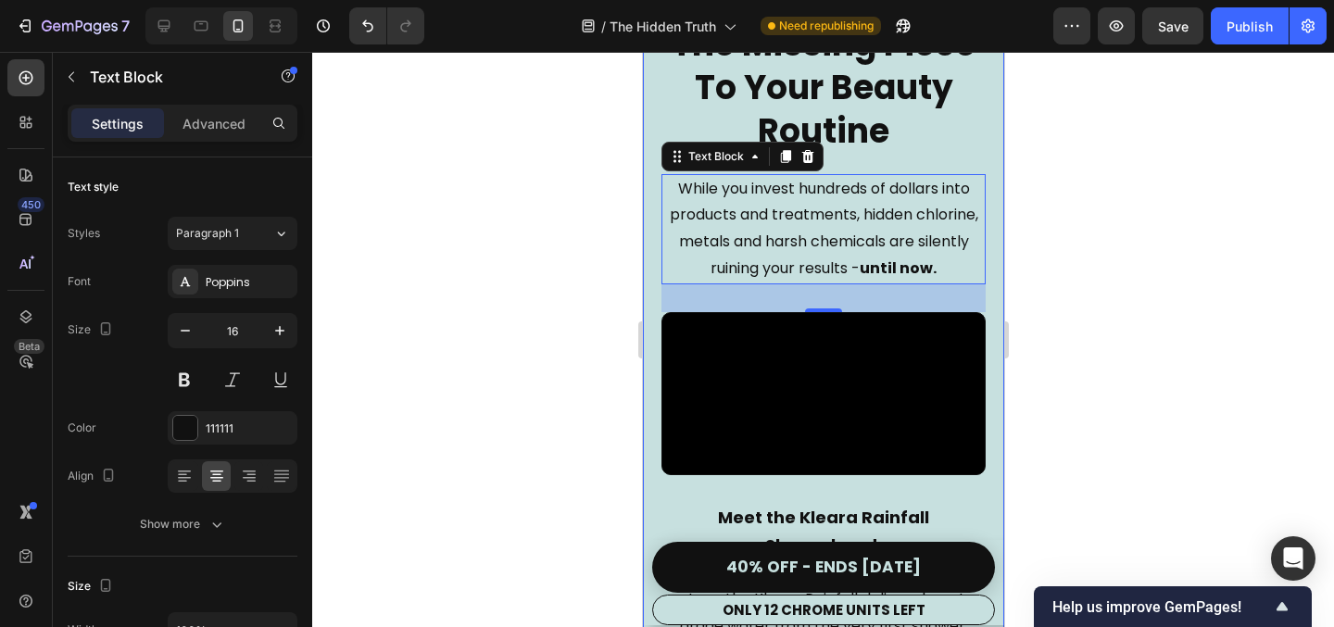
click at [1061, 264] on div at bounding box center [823, 339] width 1022 height 575
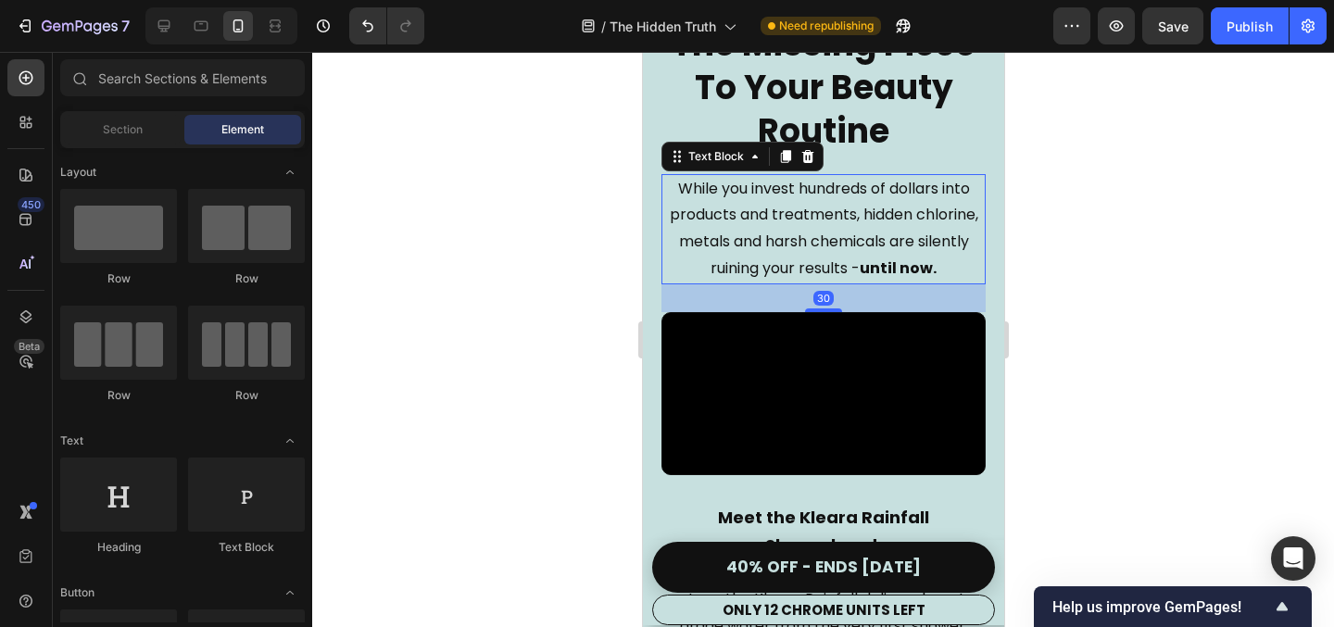
click at [748, 238] on p "While you invest hundreds of dollars into products and treatments, hidden chlor…" at bounding box center [823, 229] width 321 height 107
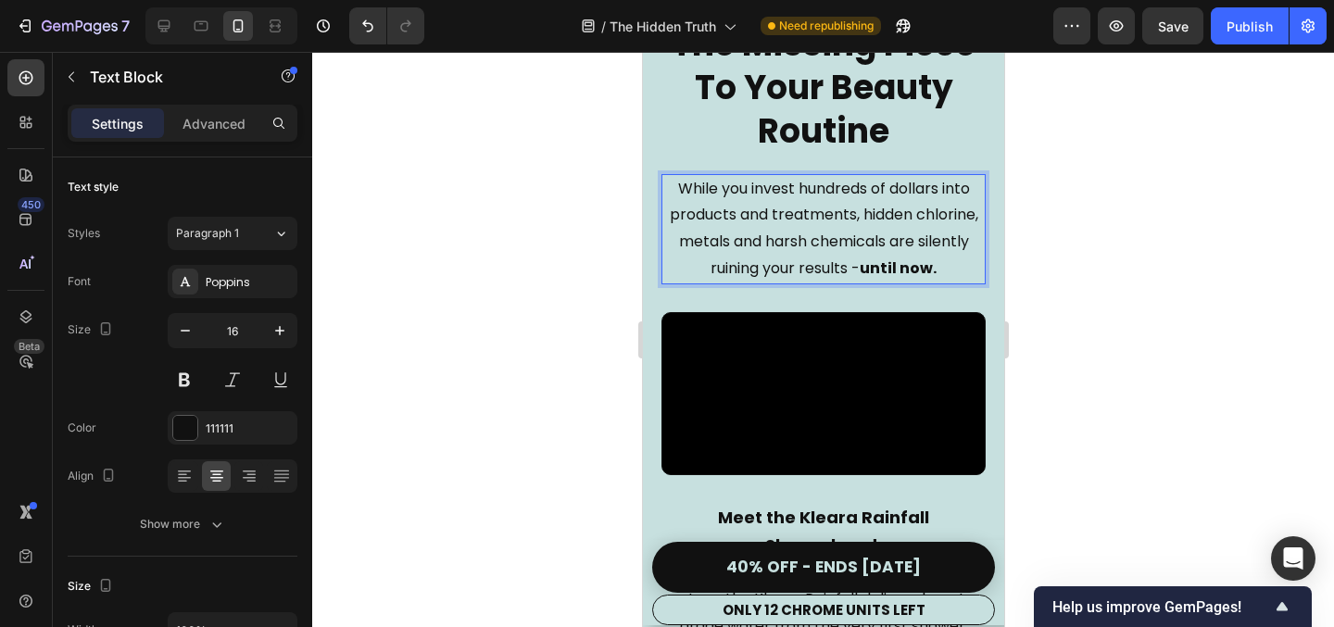
click at [761, 240] on p "While you invest hundreds of dollars into products and treatments, hidden chlor…" at bounding box center [823, 229] width 321 height 107
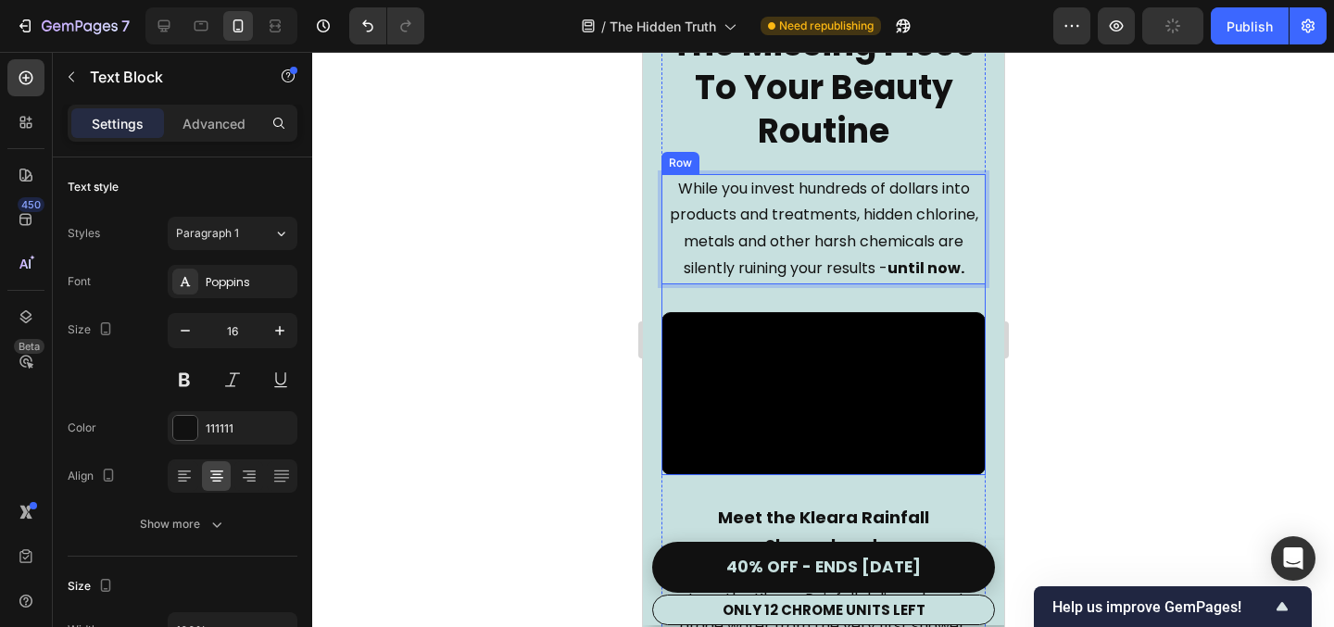
click at [1097, 293] on div at bounding box center [823, 339] width 1022 height 575
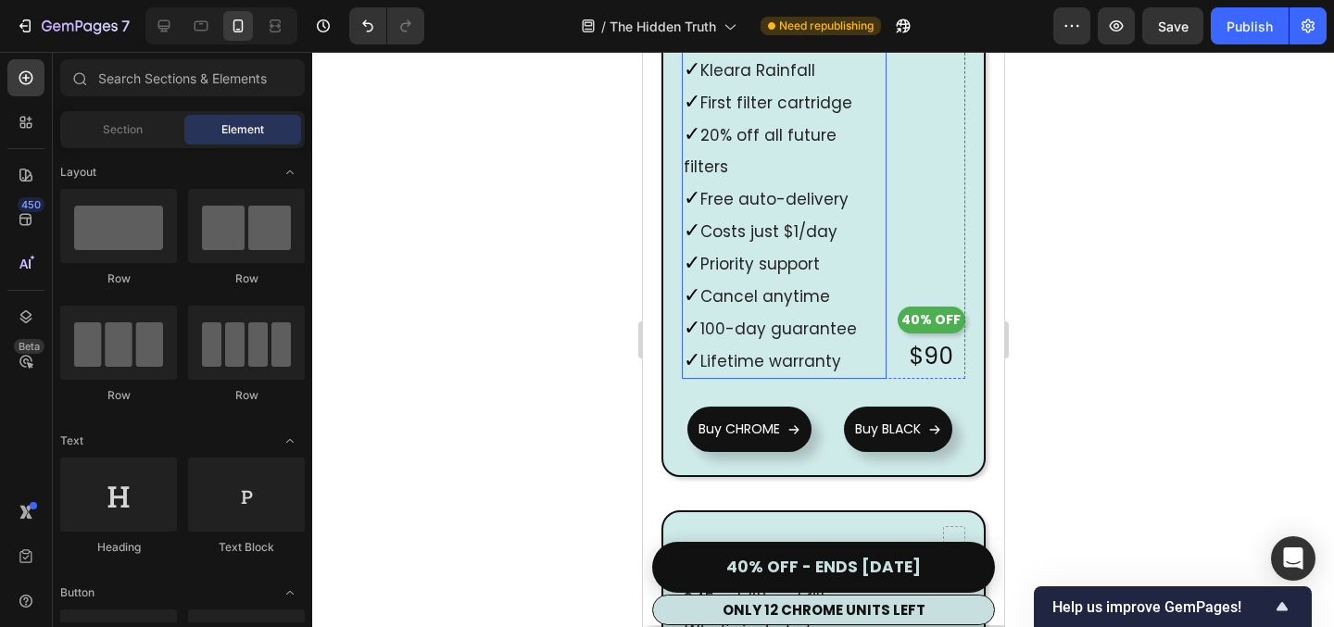
scroll to position [10839, 0]
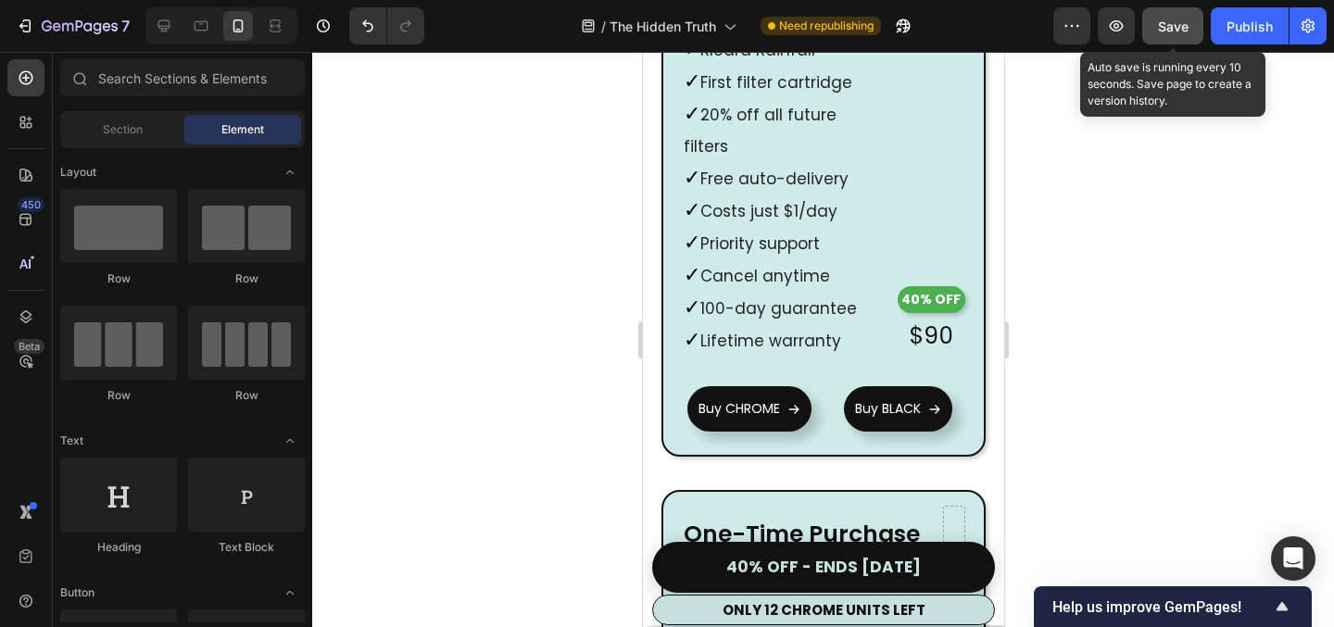
click at [1177, 29] on span "Save" at bounding box center [1173, 27] width 31 height 16
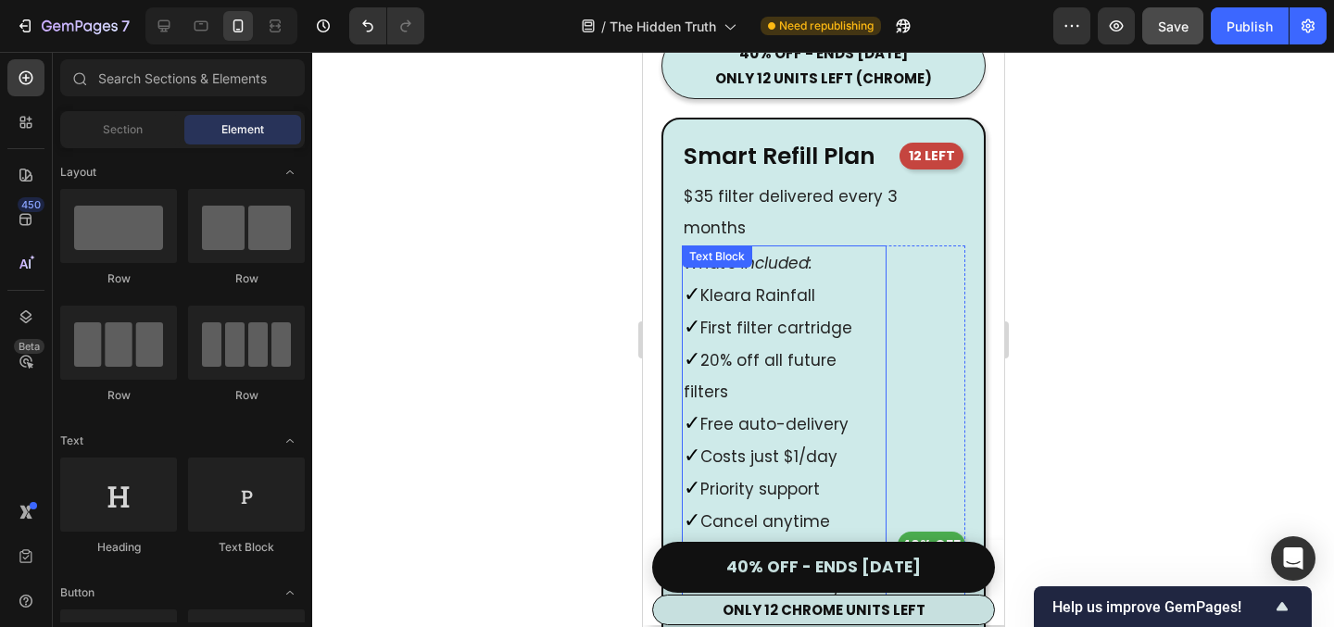
scroll to position [10722, 0]
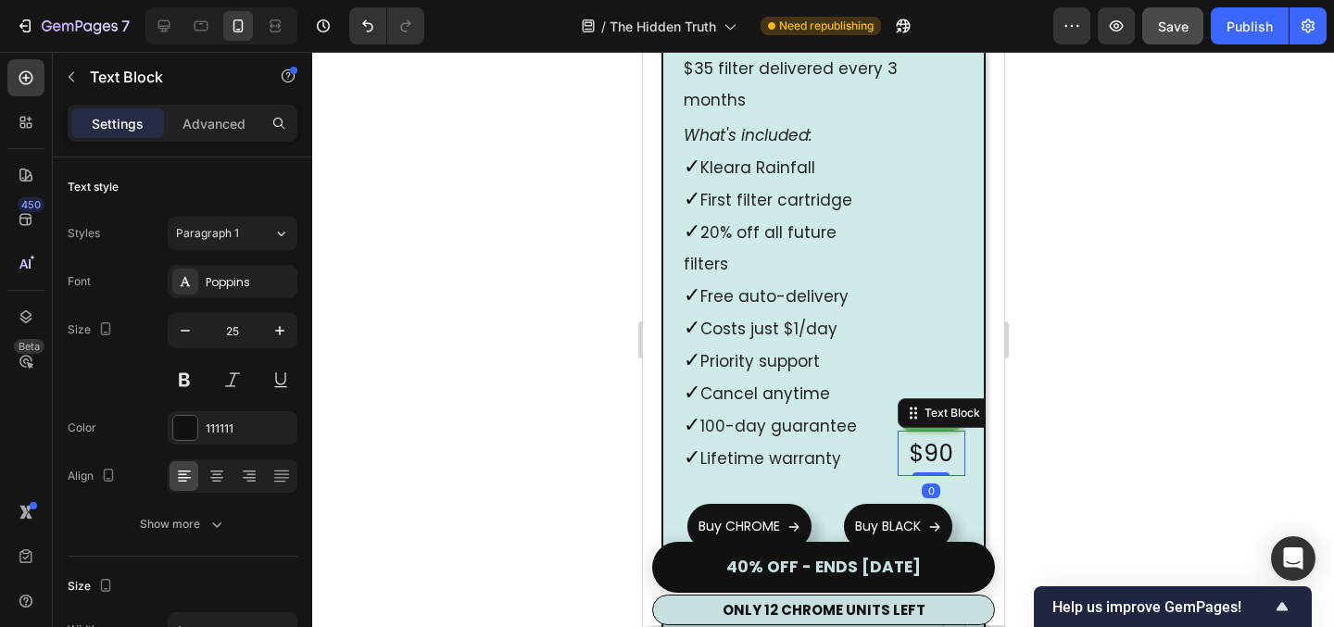
click at [950, 433] on p "$90" at bounding box center [930, 454] width 44 height 42
click at [270, 320] on button "button" at bounding box center [279, 330] width 33 height 33
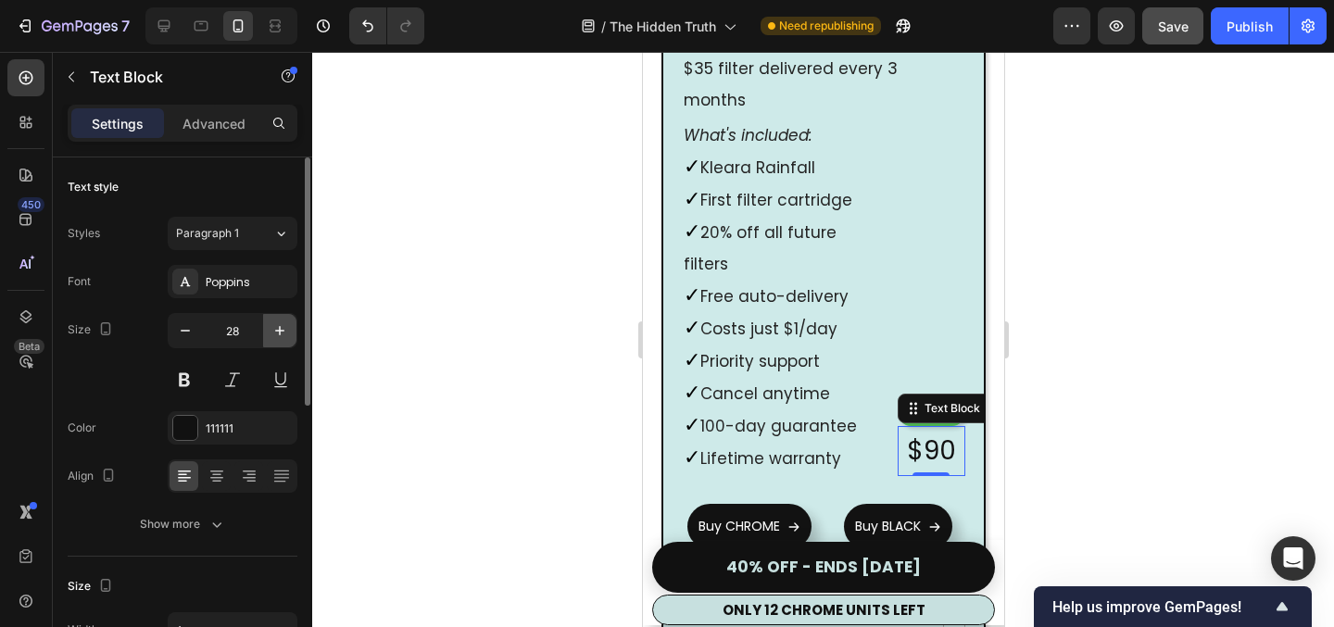
click at [274, 320] on button "button" at bounding box center [279, 330] width 33 height 33
type input "30"
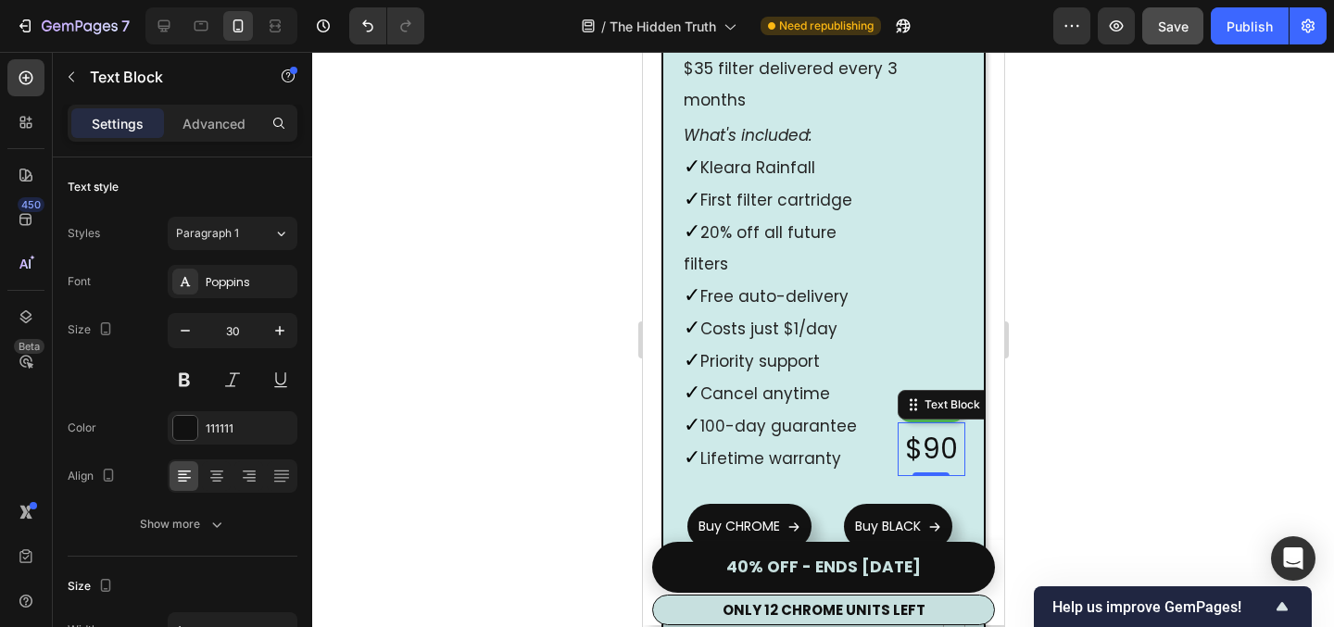
click at [1075, 448] on div at bounding box center [823, 339] width 1022 height 575
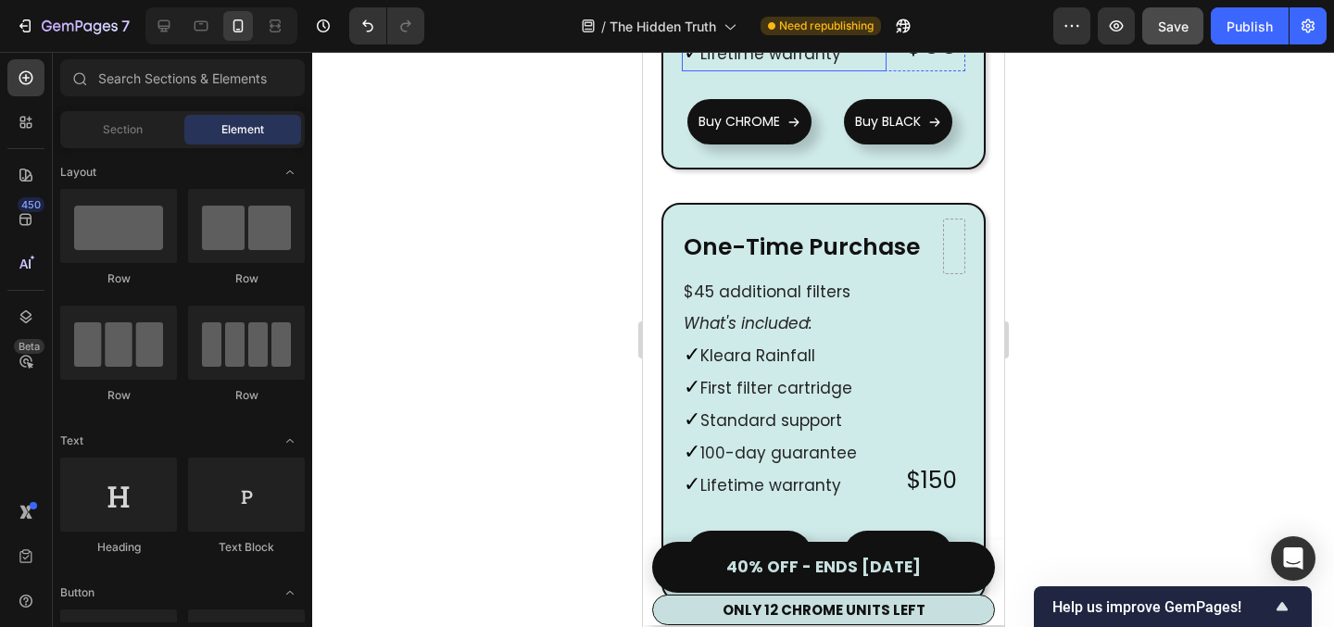
scroll to position [11125, 0]
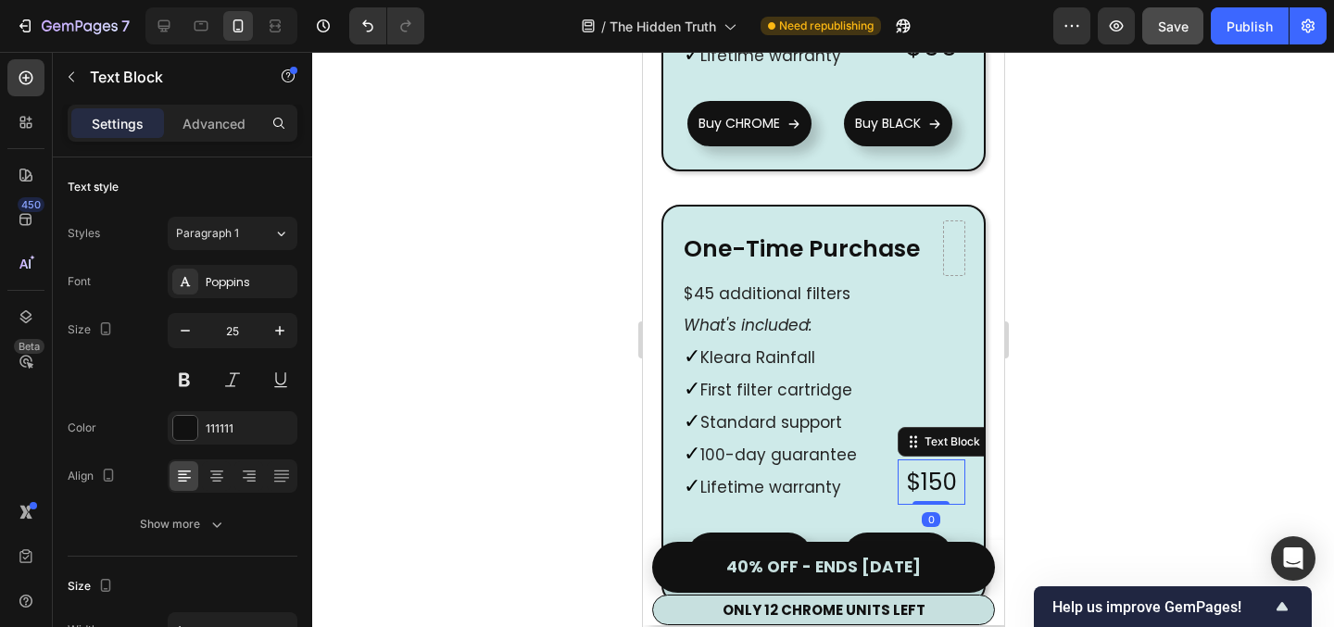
click at [932, 461] on p "$150" at bounding box center [930, 482] width 51 height 42
click at [283, 323] on icon "button" at bounding box center [280, 331] width 19 height 19
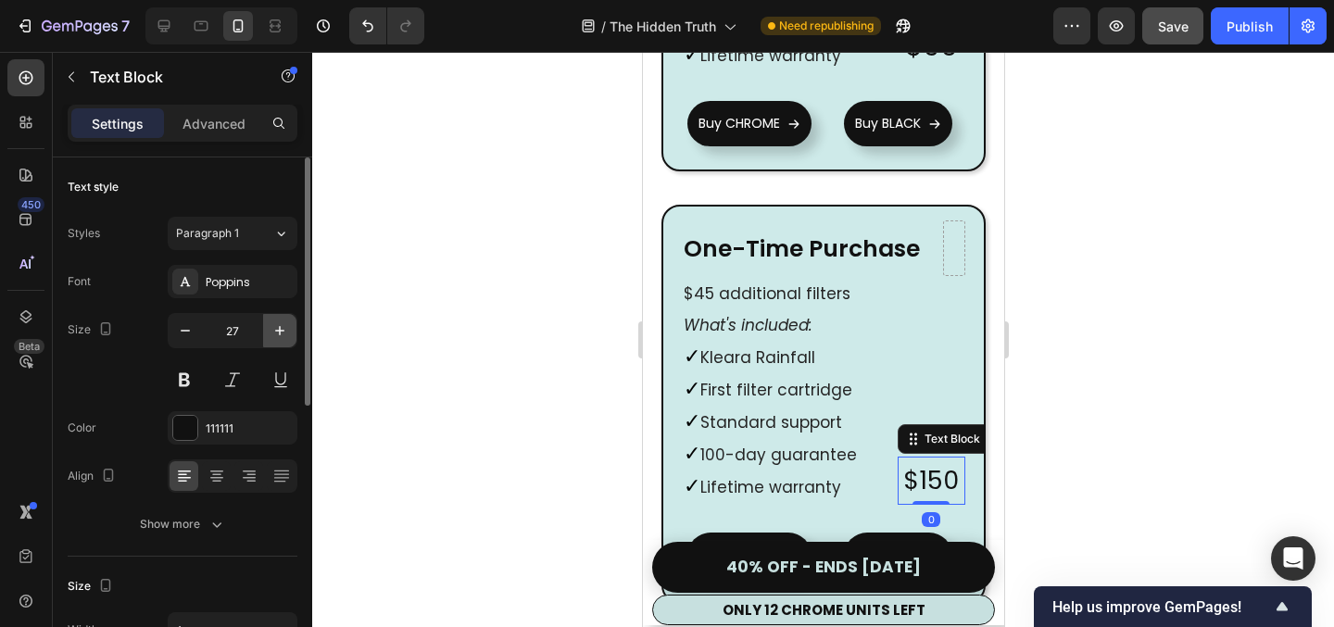
click at [283, 323] on icon "button" at bounding box center [280, 331] width 19 height 19
type input "30"
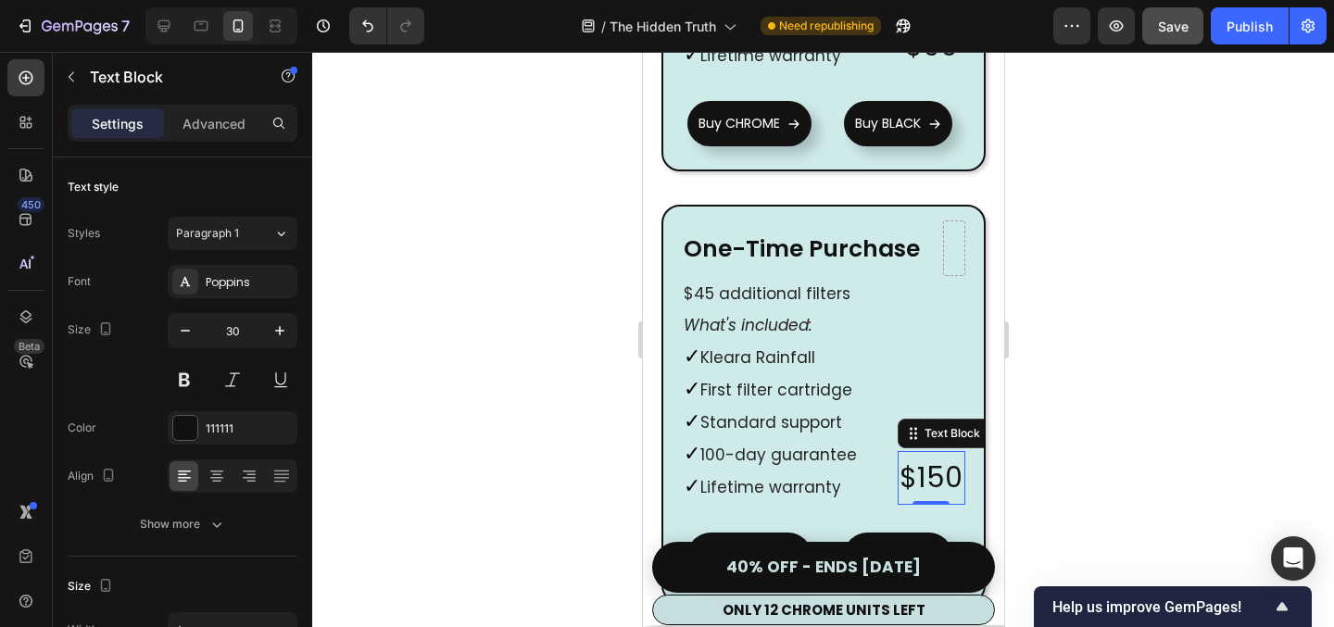
click at [499, 330] on div at bounding box center [823, 339] width 1022 height 575
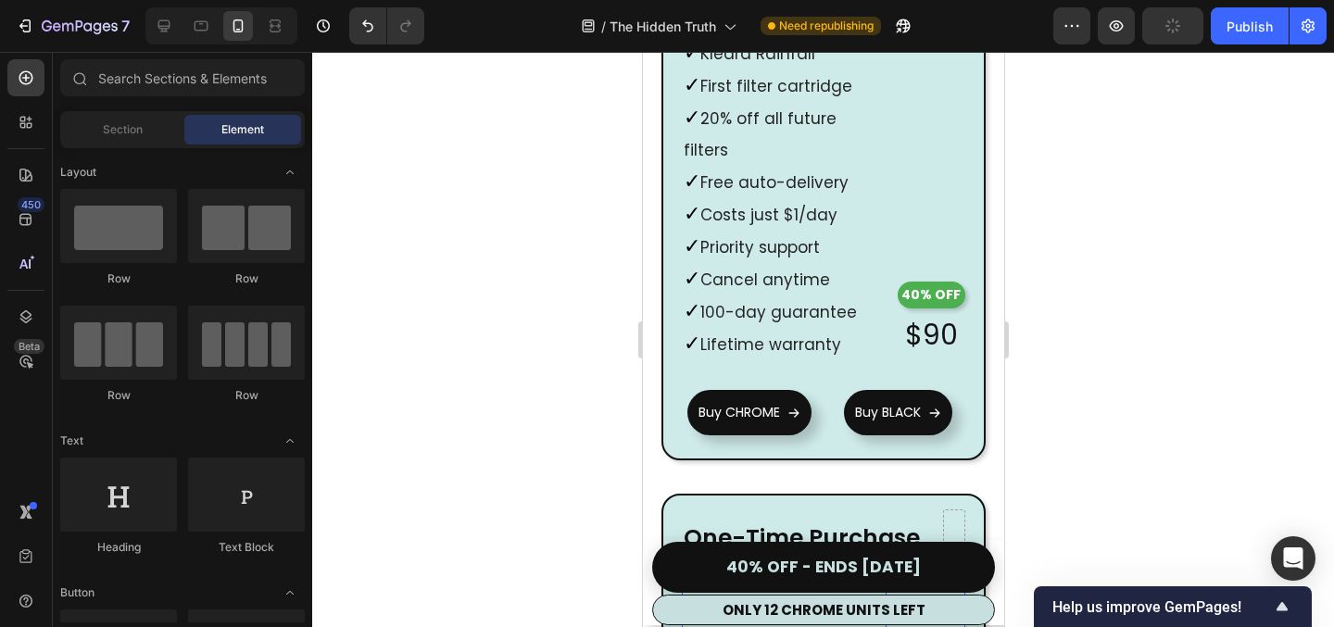
scroll to position [10833, 0]
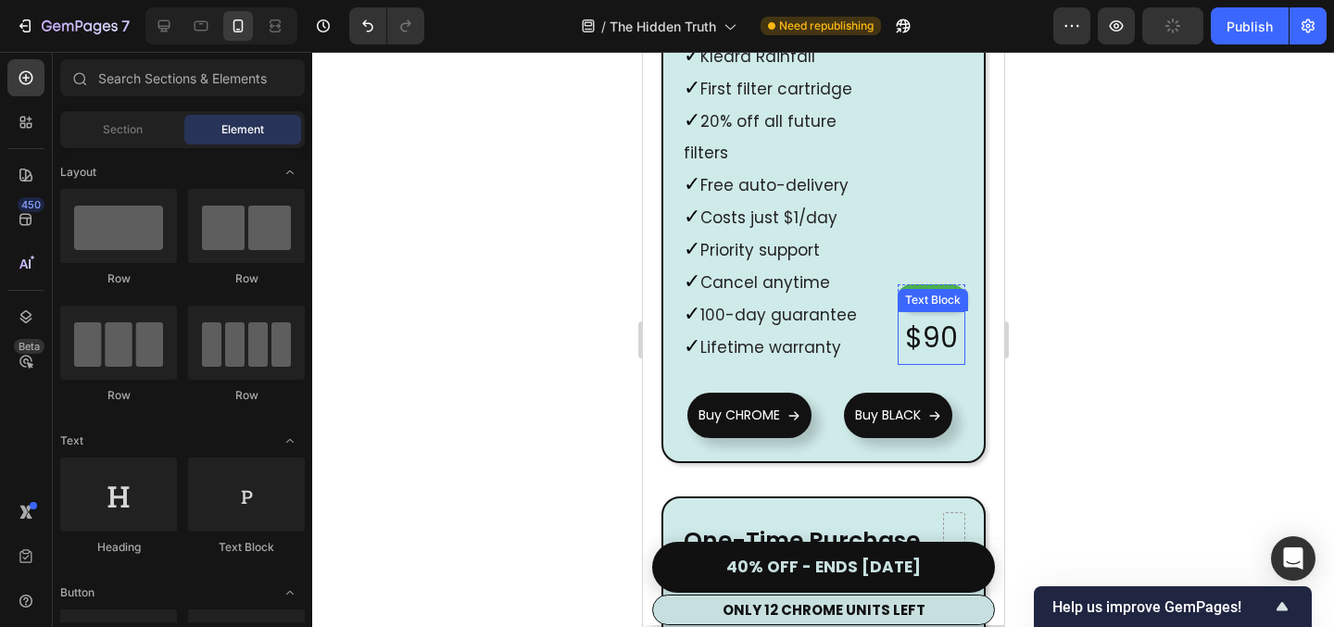
click at [921, 313] on p "$90" at bounding box center [930, 338] width 53 height 50
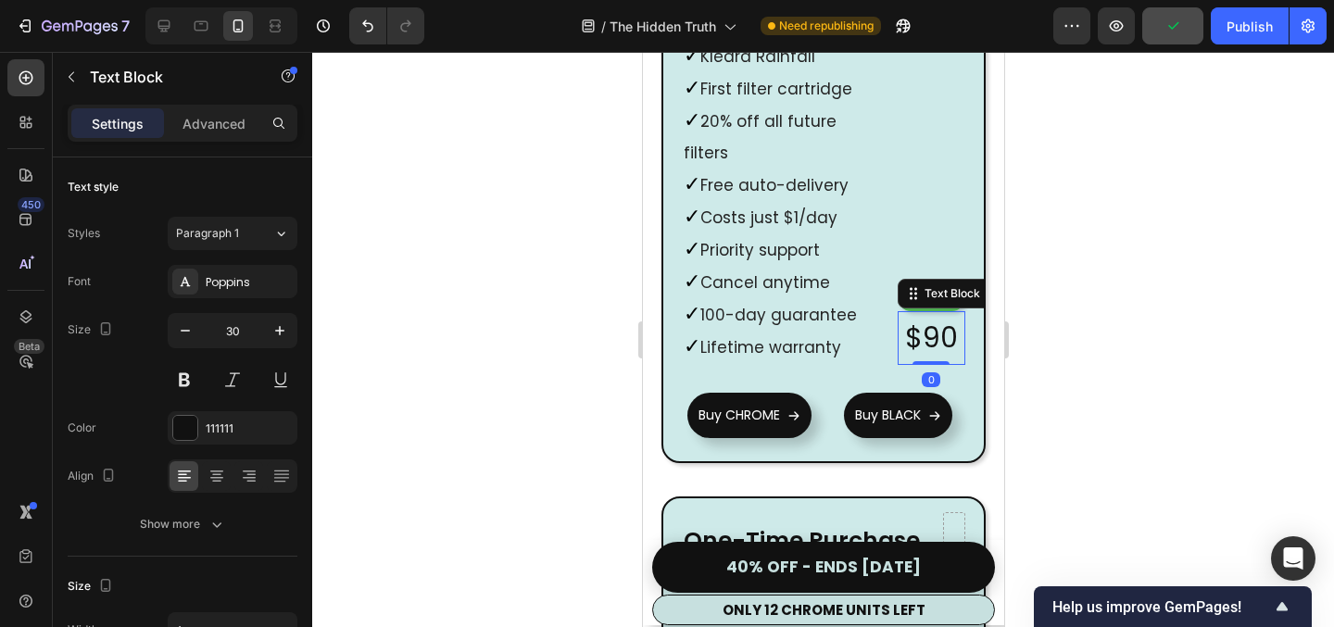
click at [529, 297] on div at bounding box center [823, 339] width 1022 height 575
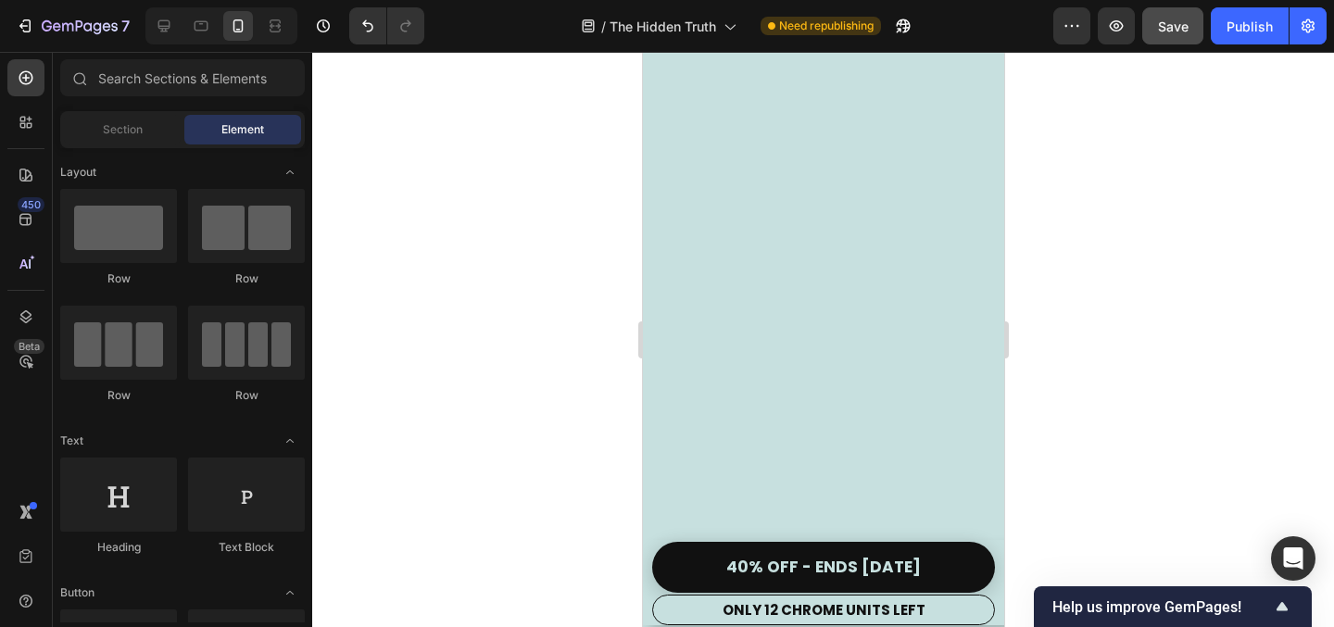
scroll to position [12664, 0]
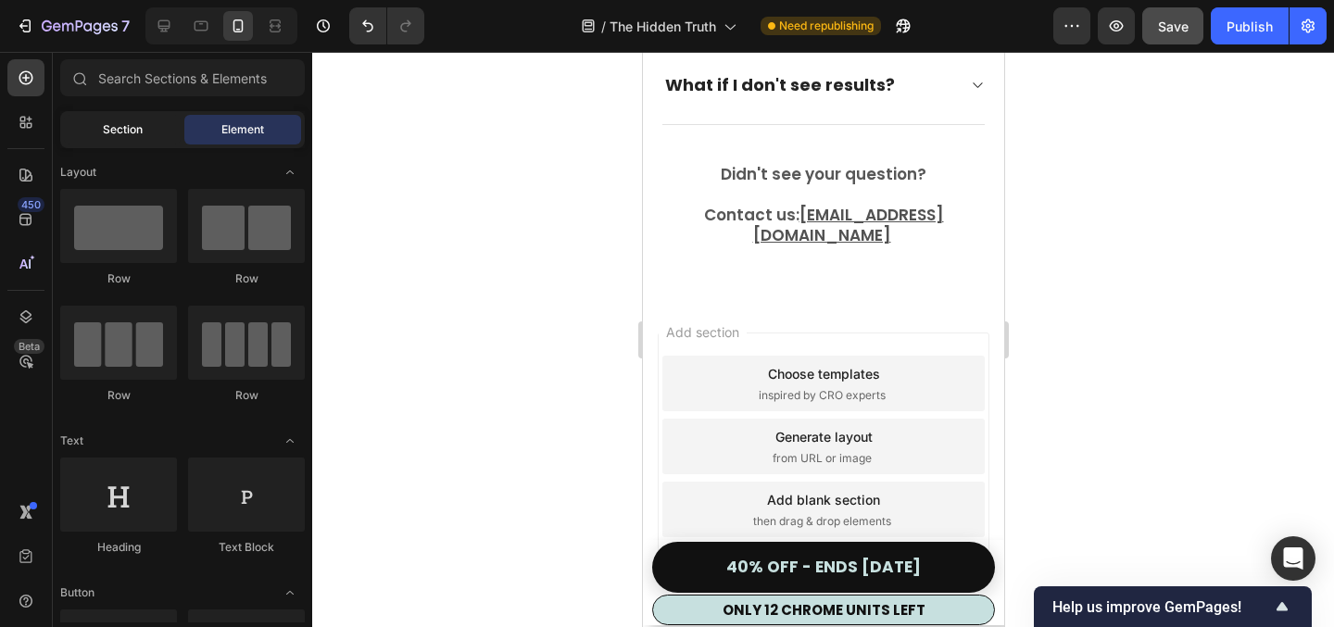
click at [135, 134] on span "Section" at bounding box center [123, 129] width 40 height 17
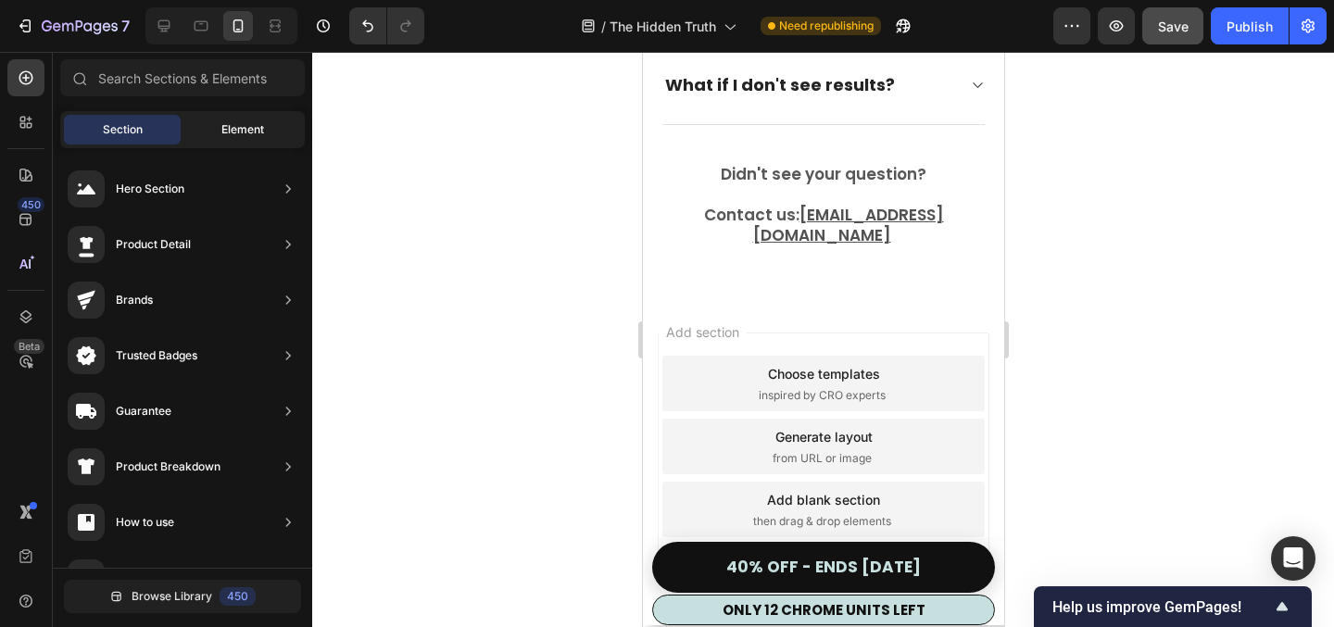
click at [201, 136] on div "Element" at bounding box center [242, 130] width 117 height 30
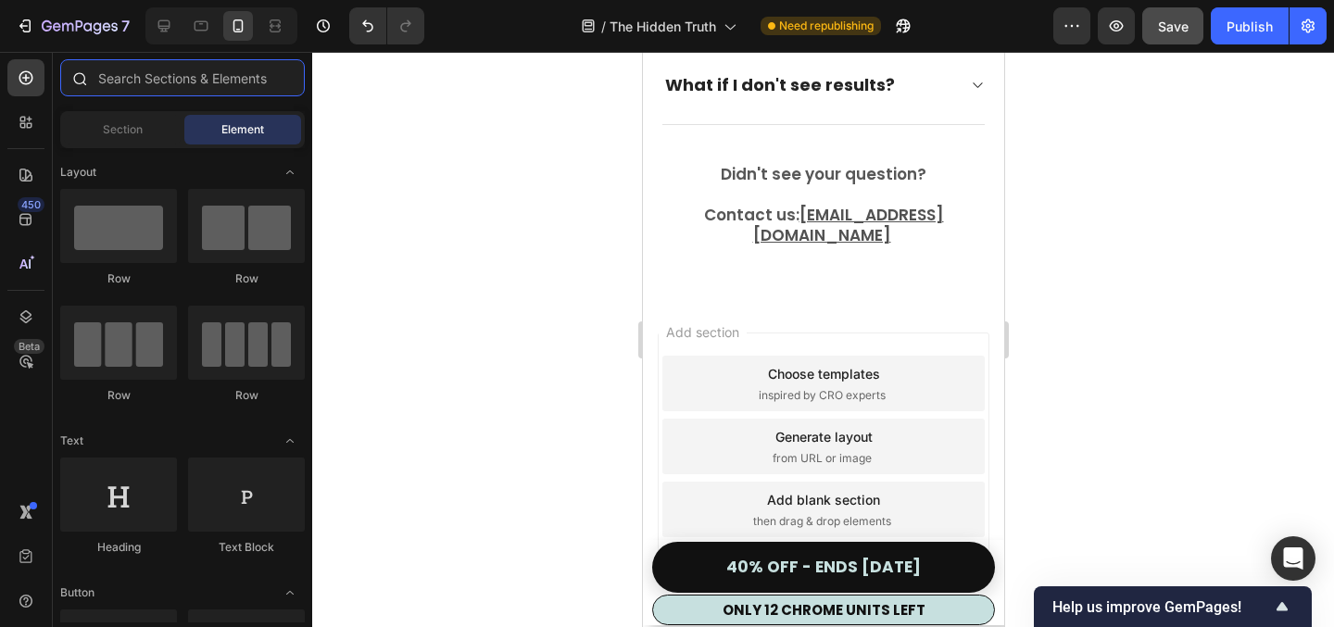
click at [141, 78] on input "text" at bounding box center [182, 77] width 245 height 37
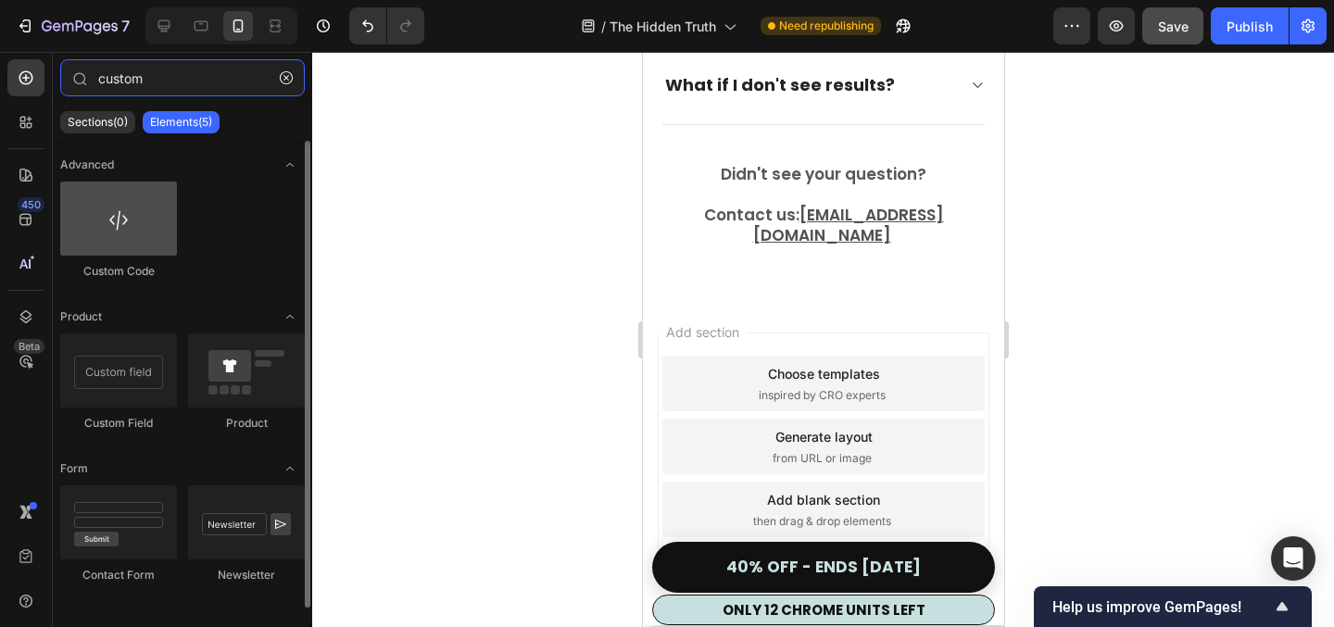
type input "custom"
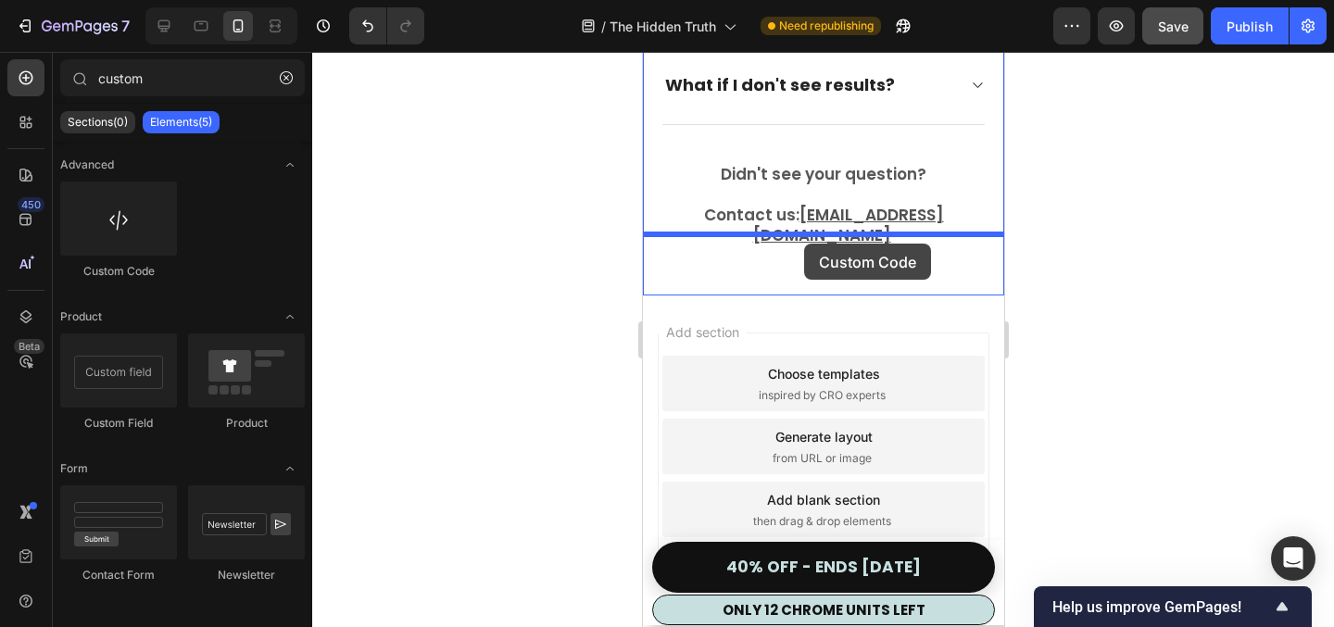
drag, startPoint x: 756, startPoint y: 277, endPoint x: 803, endPoint y: 244, distance: 57.8
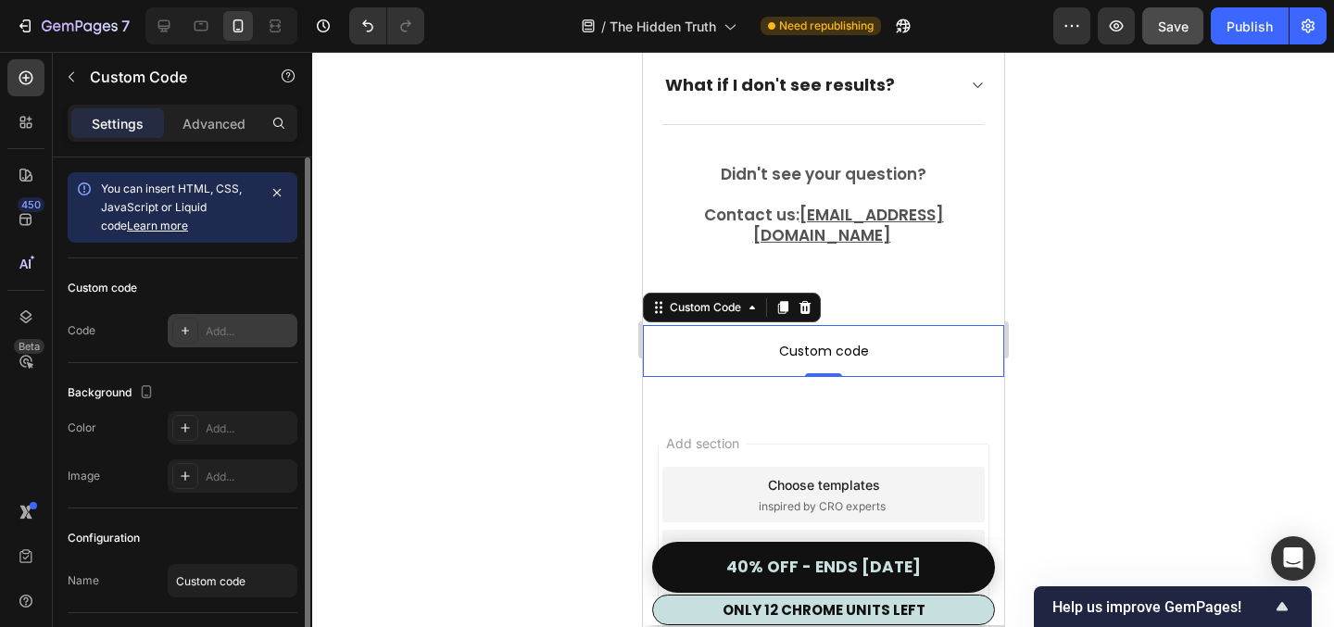
click at [210, 334] on div "Add..." at bounding box center [249, 331] width 87 height 17
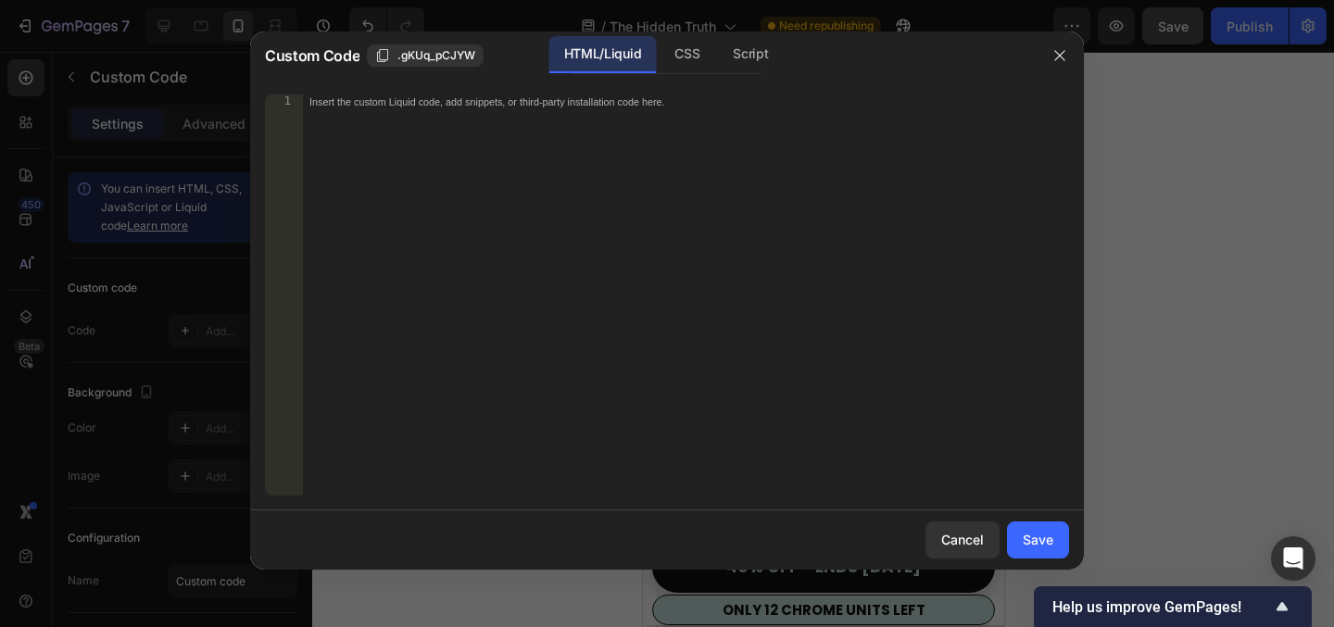
click at [601, 188] on div "Insert the custom Liquid code, add snippets, or third-party installation code h…" at bounding box center [685, 310] width 767 height 431
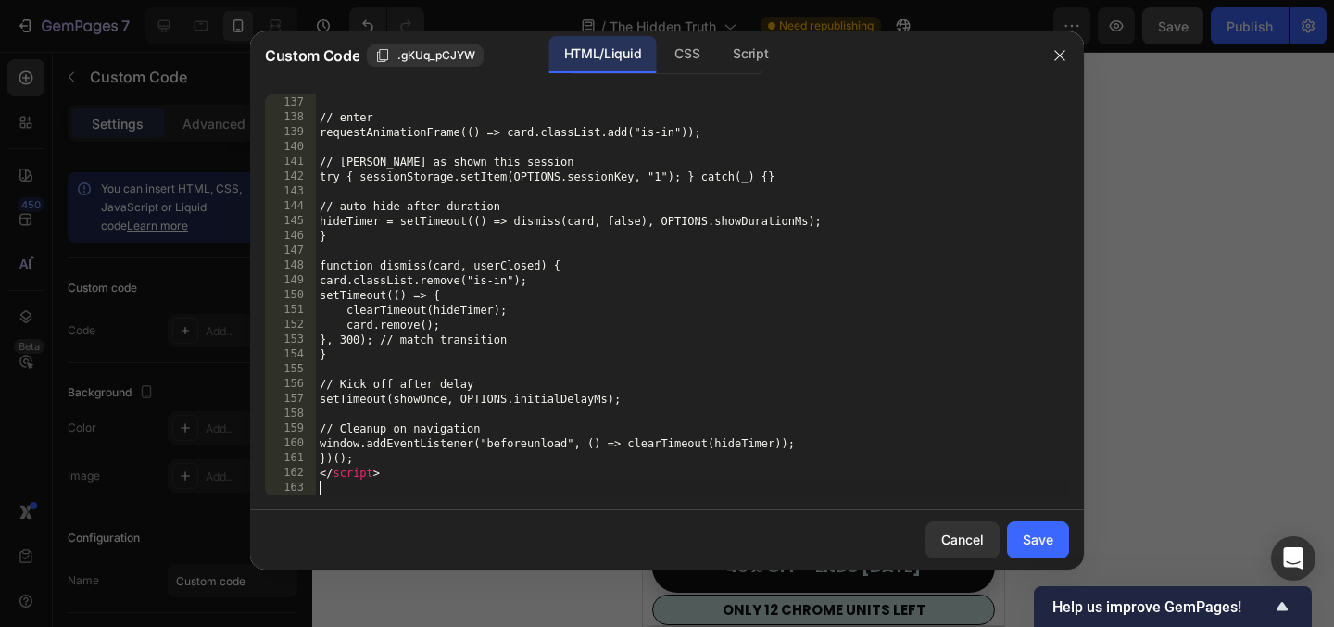
scroll to position [2016, 0]
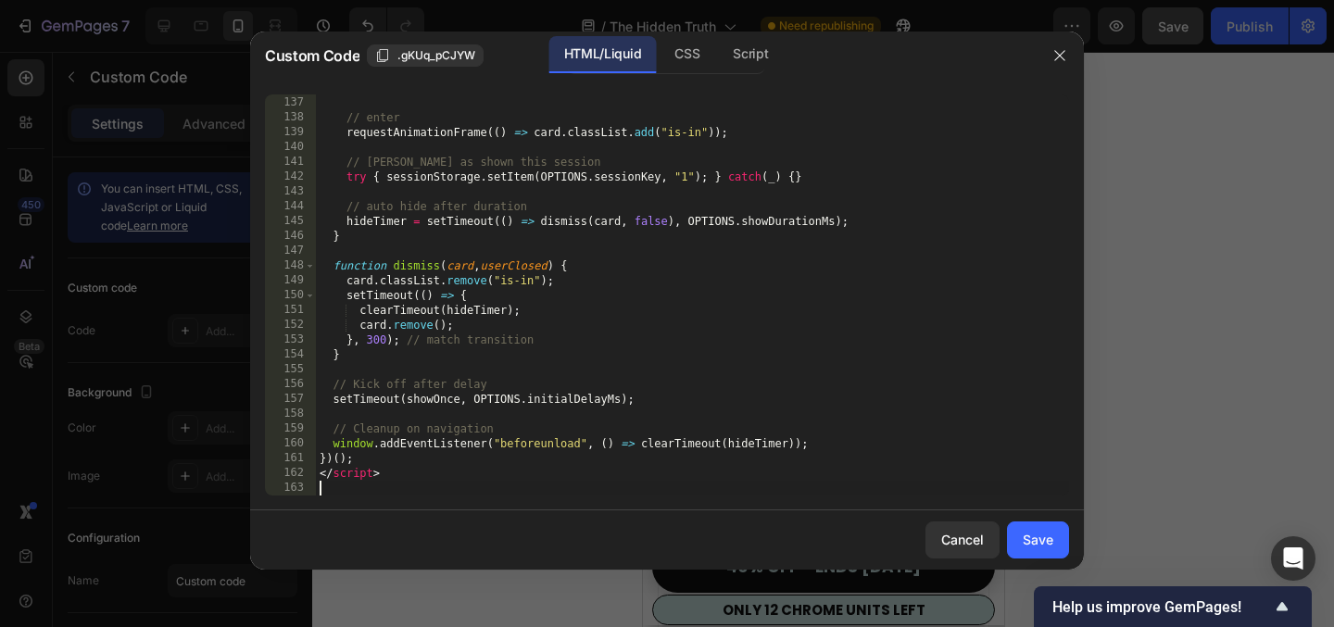
type textarea "</script>"
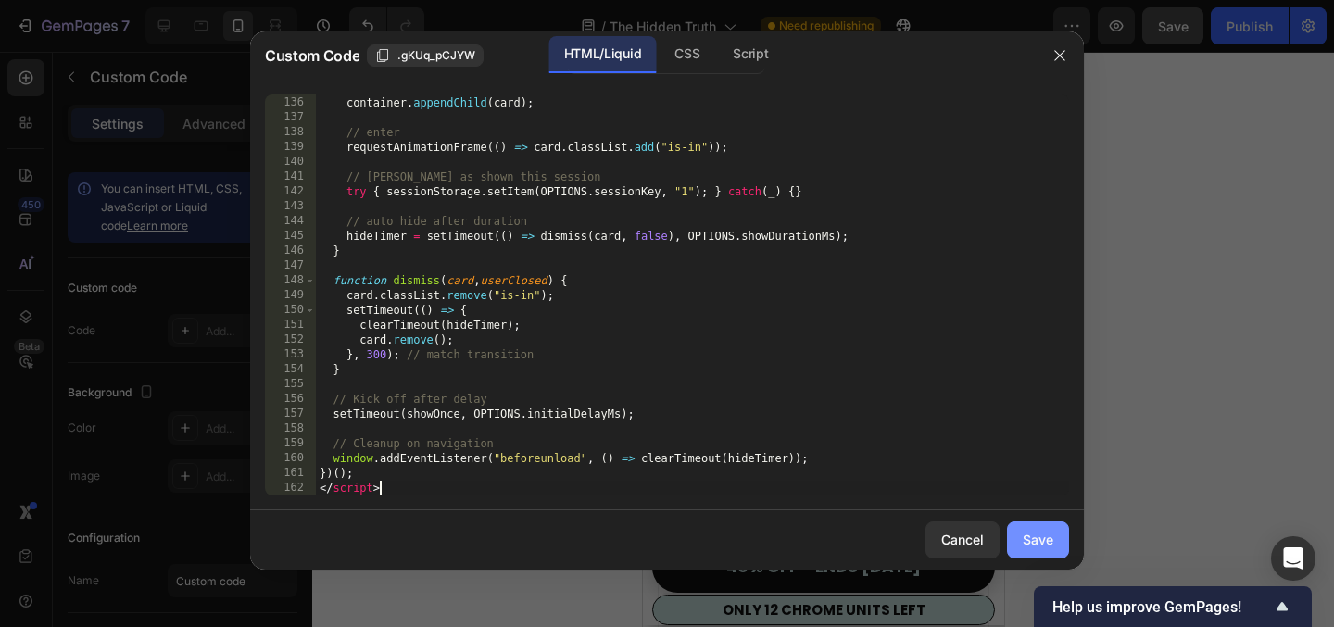
click at [1046, 545] on div "Save" at bounding box center [1038, 539] width 31 height 19
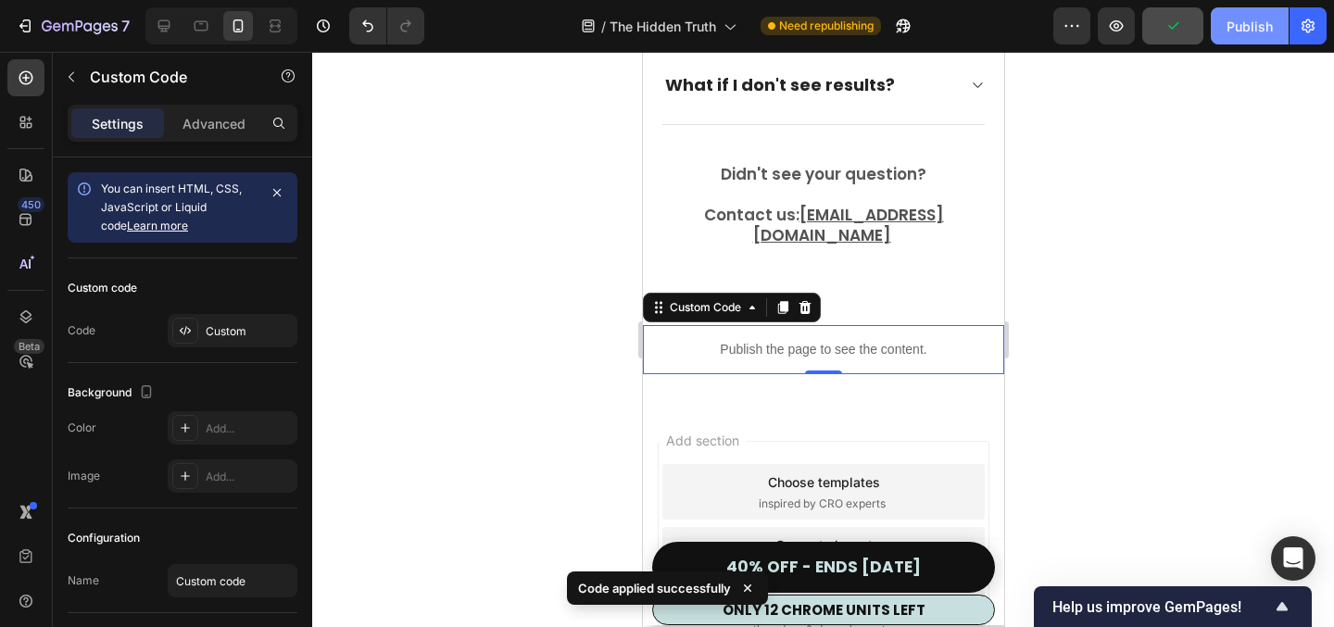
click at [1252, 23] on div "Publish" at bounding box center [1250, 26] width 46 height 19
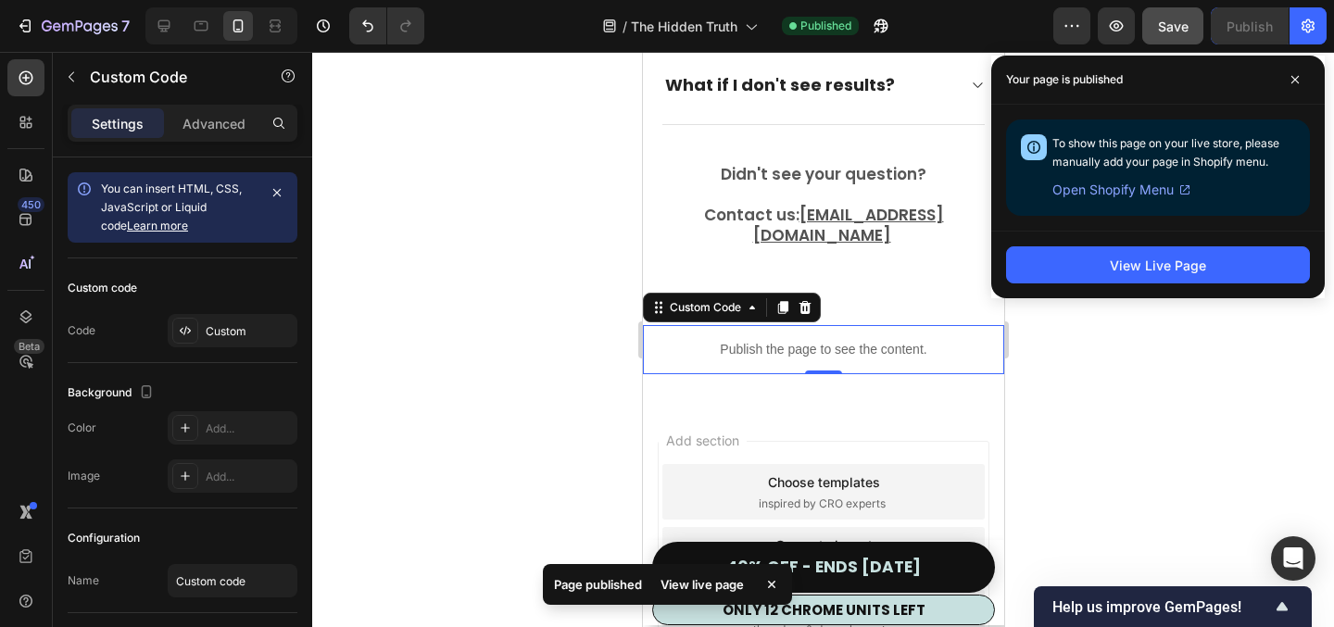
click at [1083, 246] on button "View Live Page" at bounding box center [1158, 264] width 304 height 37
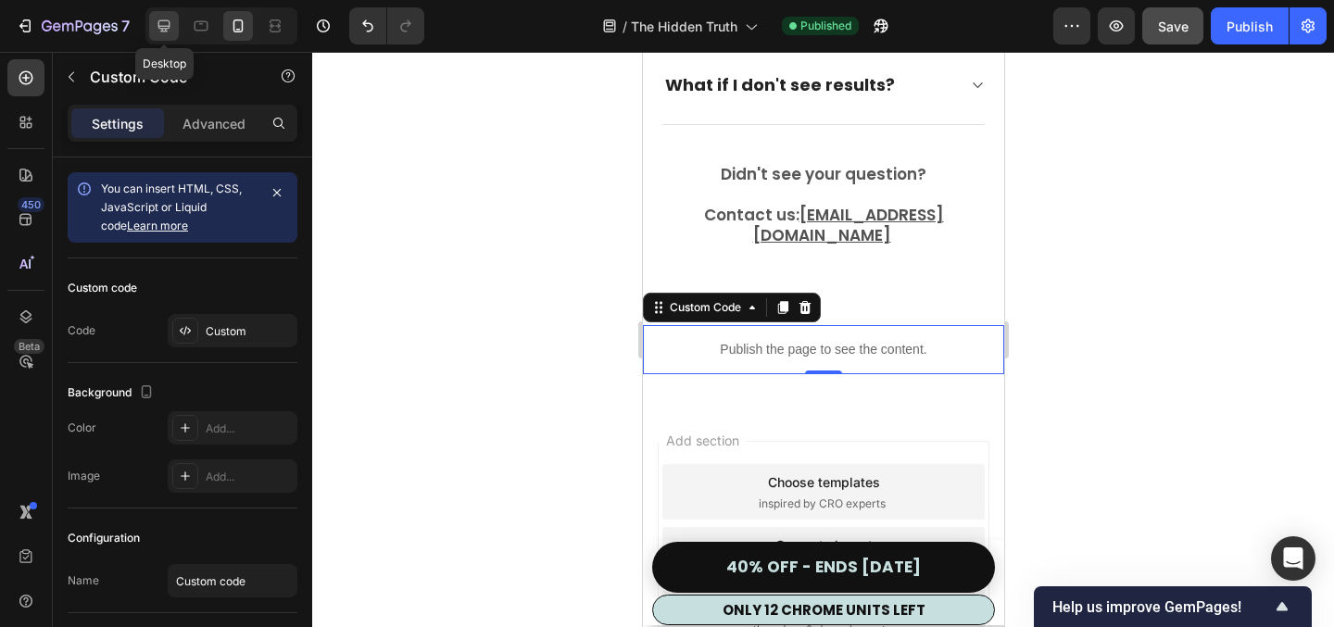
click at [161, 29] on icon at bounding box center [164, 26] width 19 height 19
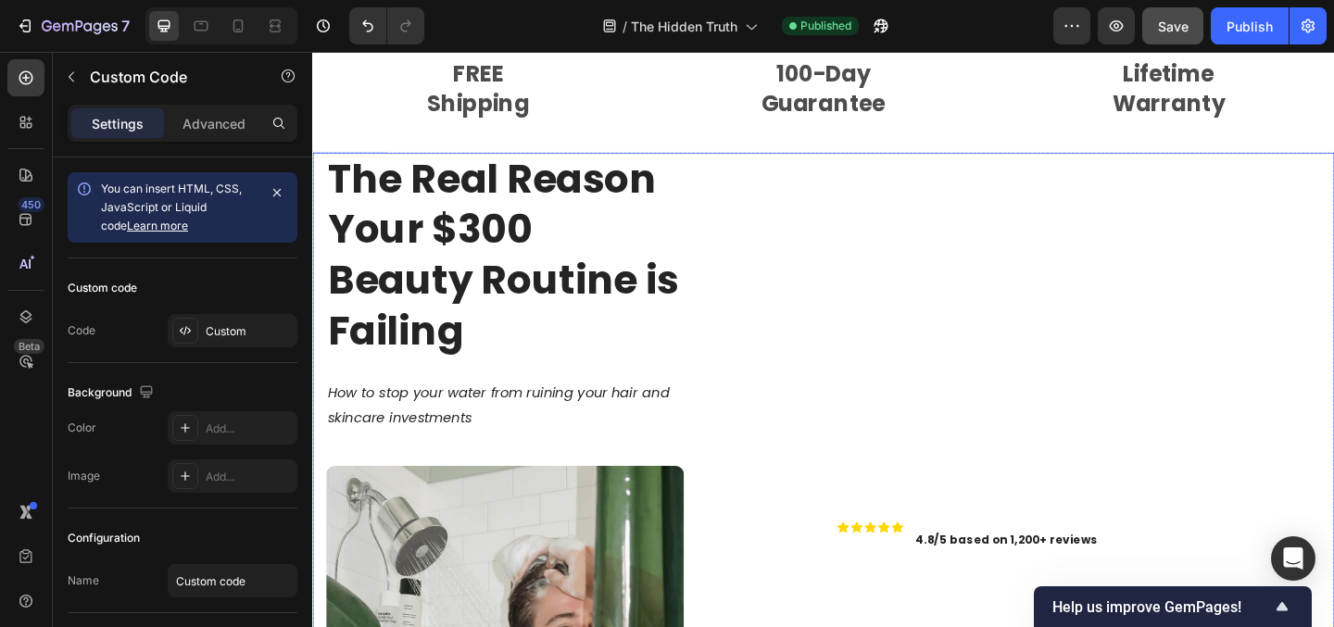
scroll to position [780, 0]
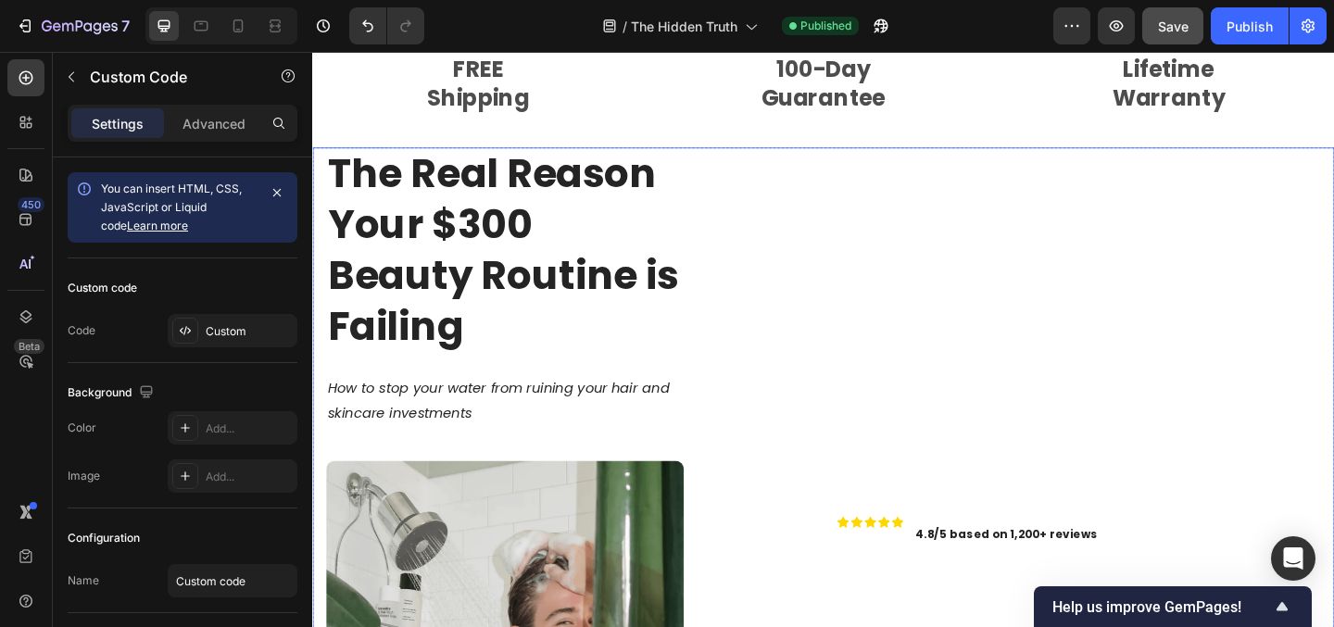
click at [819, 203] on div "The Real Reason Your $300 Beauty Routine is Failing Heading How to stop your wa…" at bounding box center [589, 589] width 527 height 867
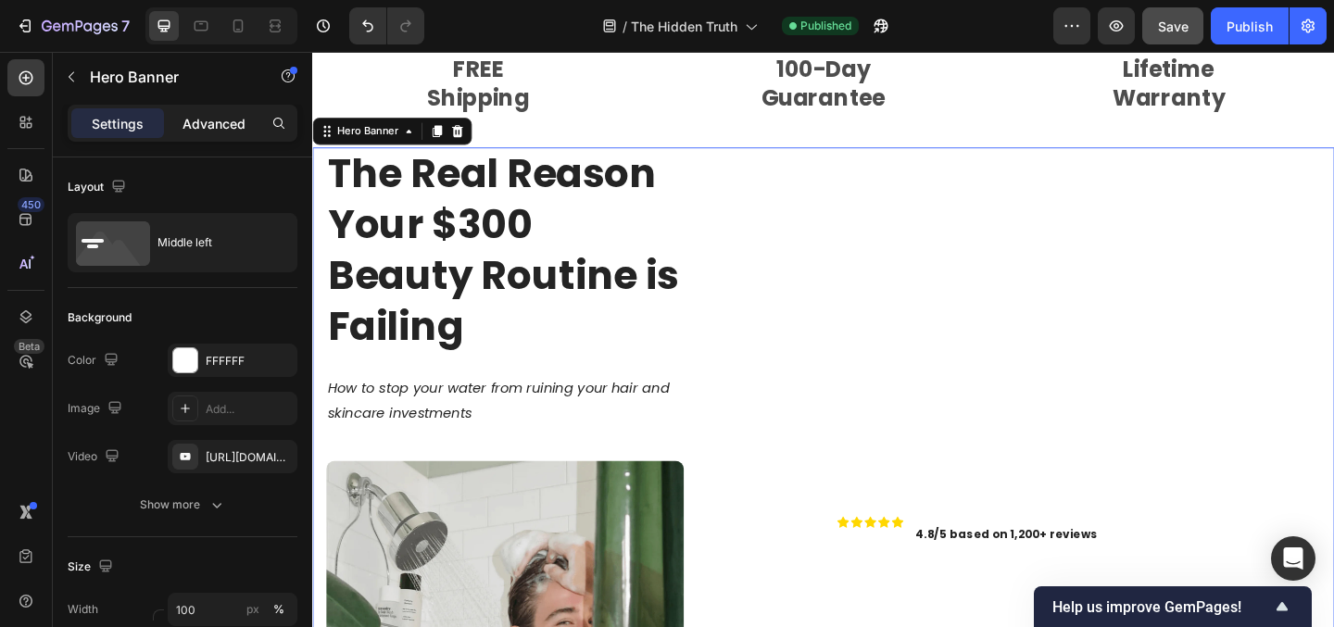
click at [191, 118] on p "Advanced" at bounding box center [214, 123] width 63 height 19
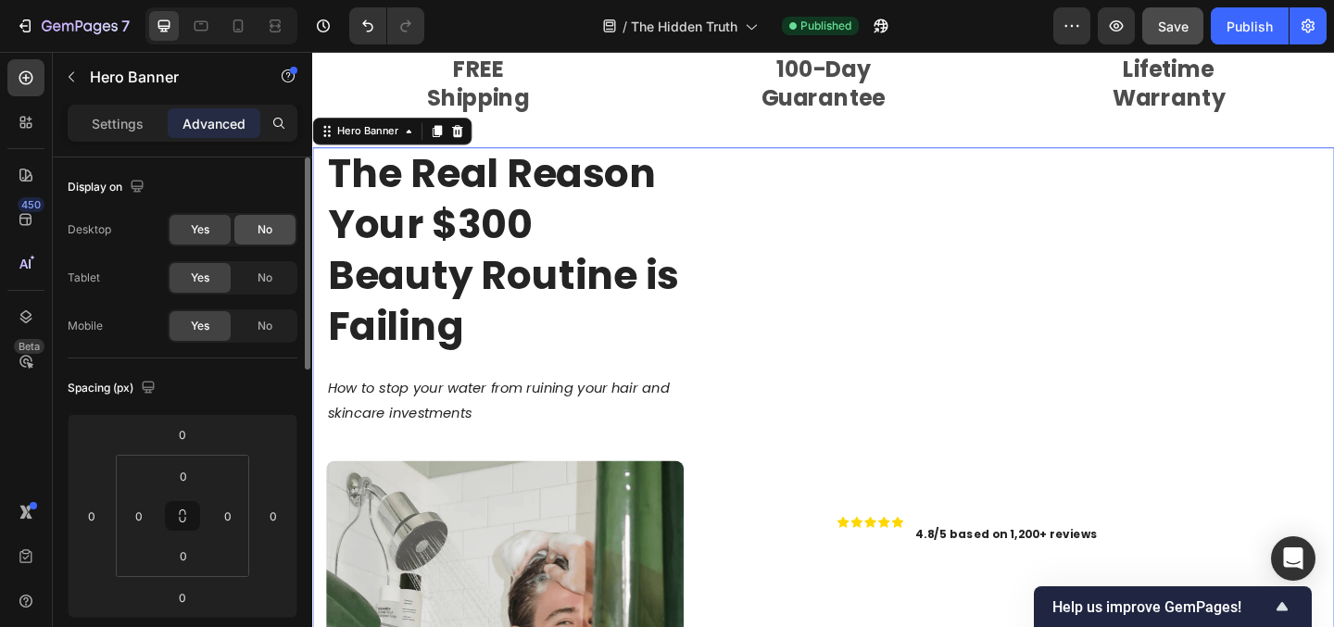
click at [274, 238] on div "No" at bounding box center [264, 230] width 61 height 30
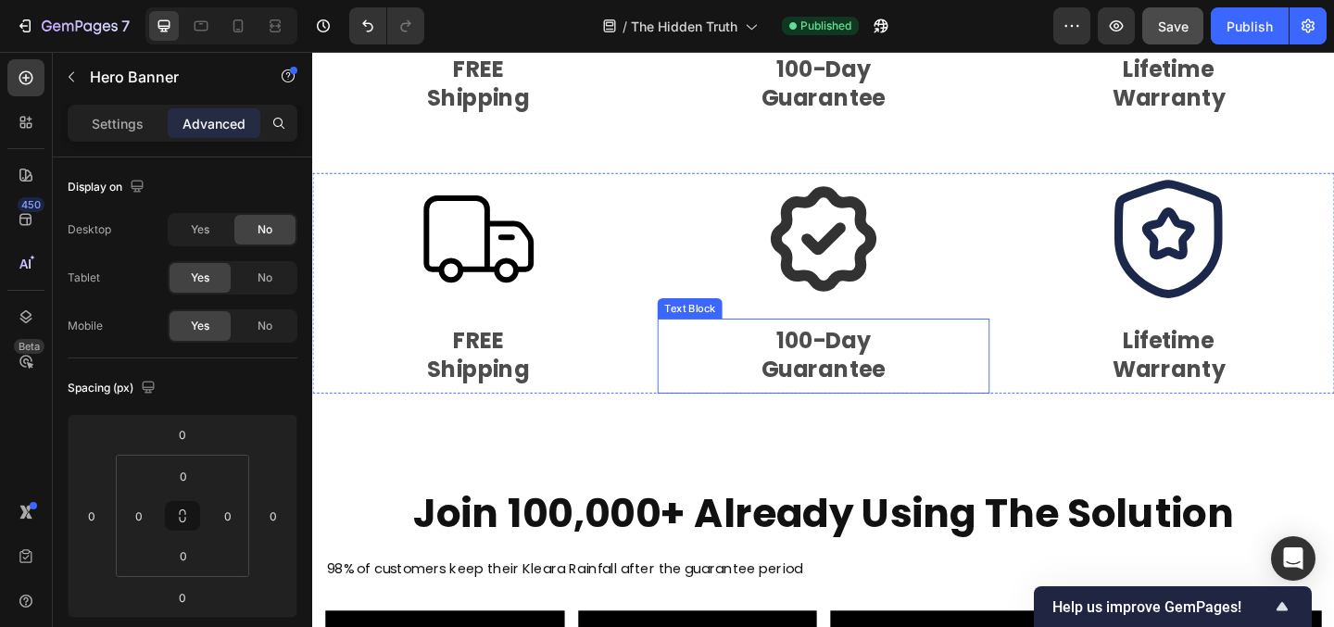
scroll to position [580, 0]
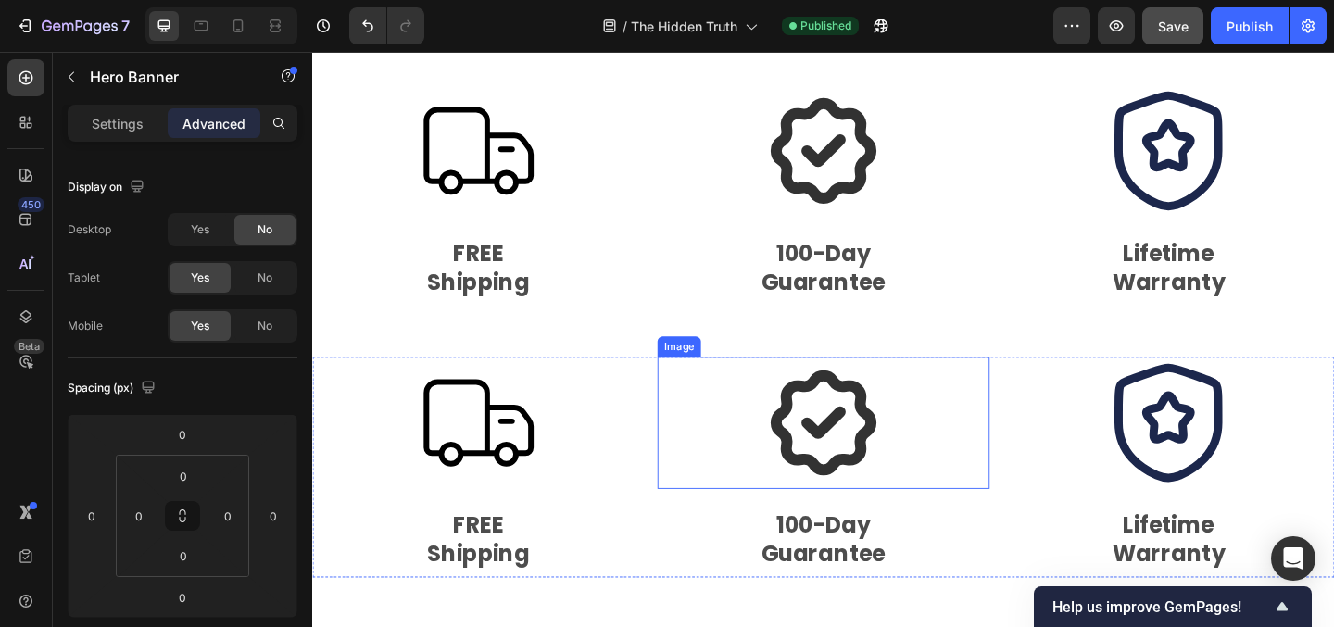
click at [1030, 432] on div at bounding box center [868, 456] width 360 height 145
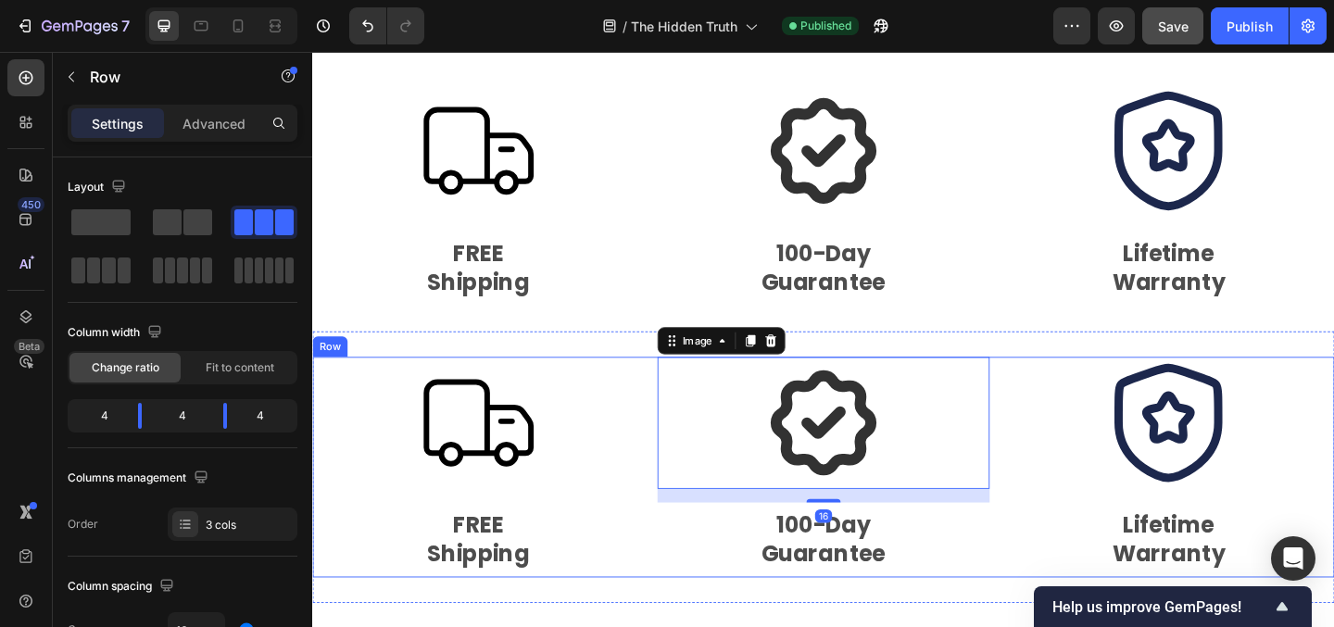
click at [1058, 410] on div "Image FREE Shipping Text Block Image 16 100-Day Guarantee Text Block Image Life…" at bounding box center [868, 504] width 1112 height 240
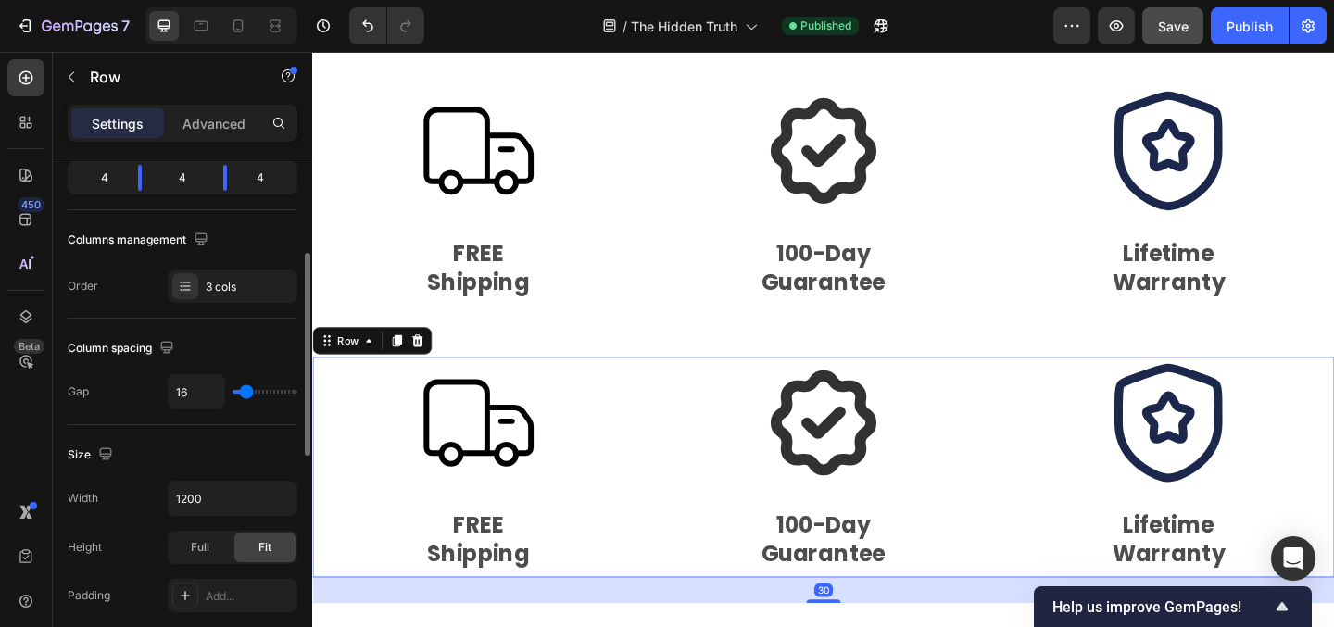
scroll to position [0, 0]
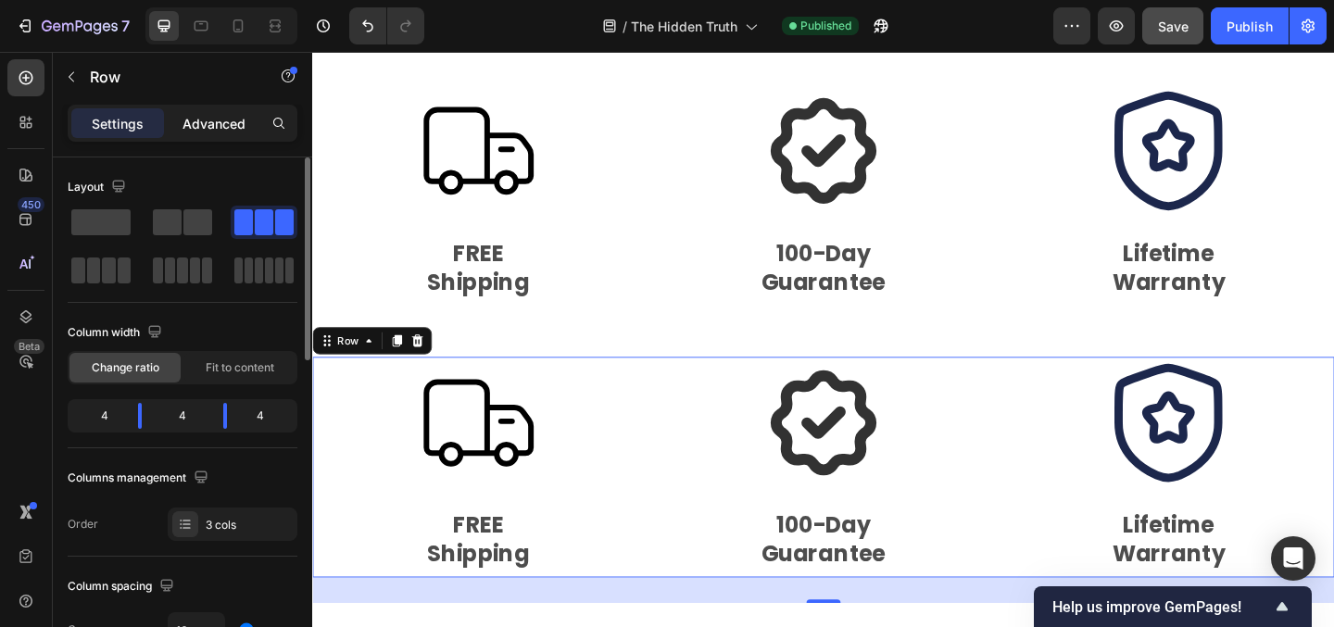
click at [216, 131] on p "Advanced" at bounding box center [214, 123] width 63 height 19
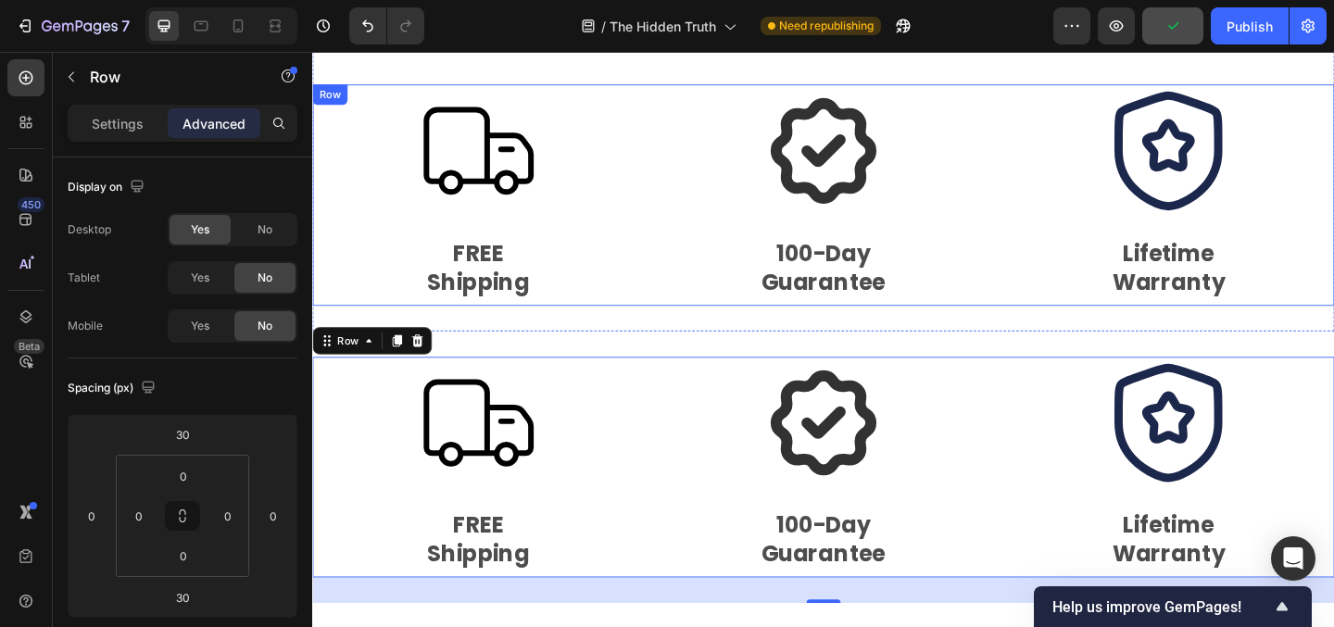
click at [681, 235] on div "Image FREE Shipping Text Block Image 100-Day Guarantee Text Block Image Lifetim…" at bounding box center [868, 207] width 1112 height 240
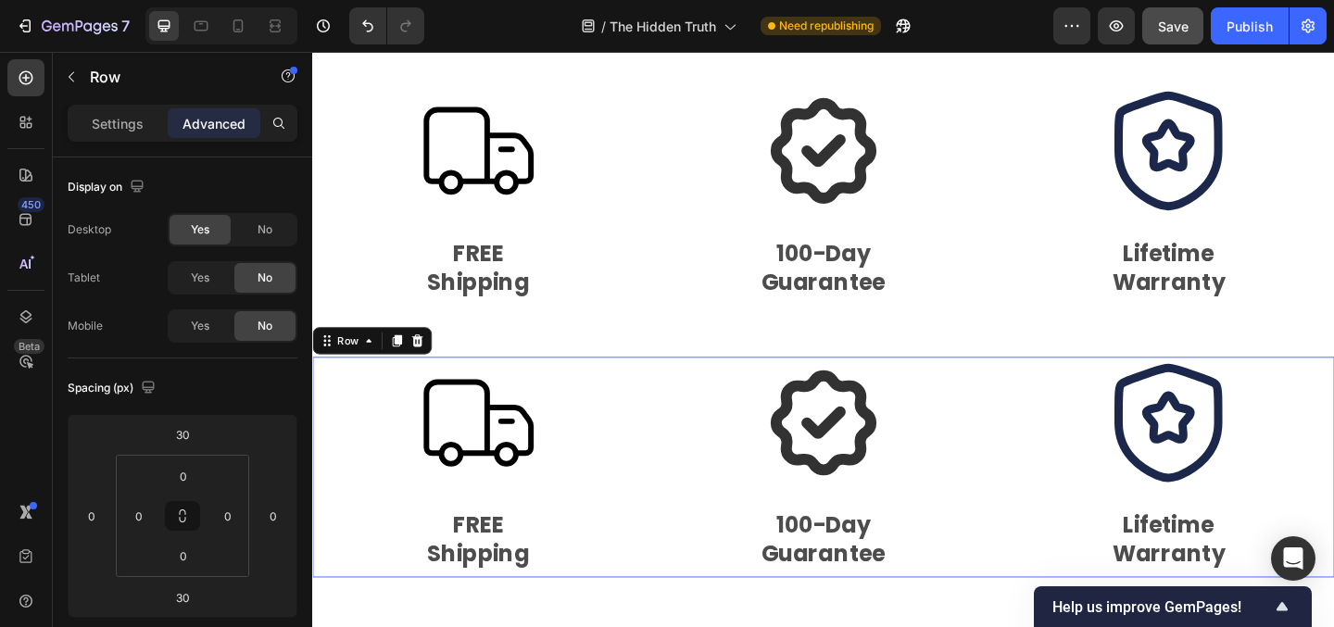
click at [677, 423] on div "Image FREE Shipping Text Block Image 100-Day Guarantee Text Block Image Lifetim…" at bounding box center [868, 504] width 1112 height 240
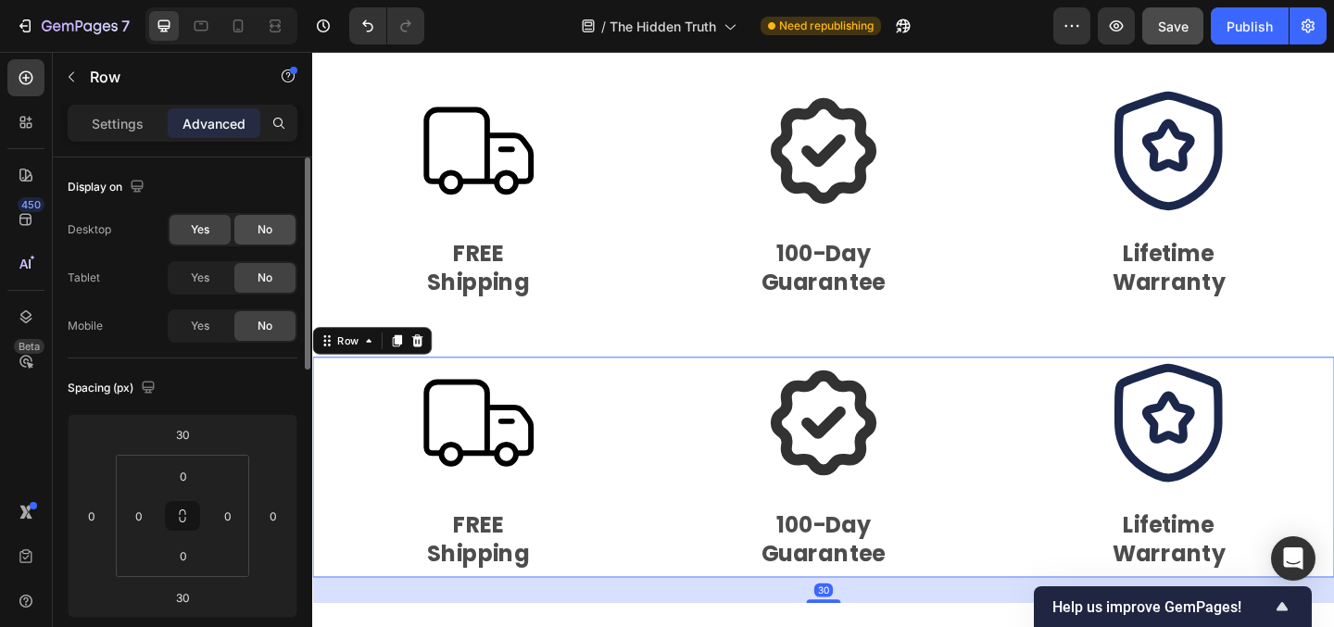
click at [246, 228] on div "No" at bounding box center [264, 230] width 61 height 30
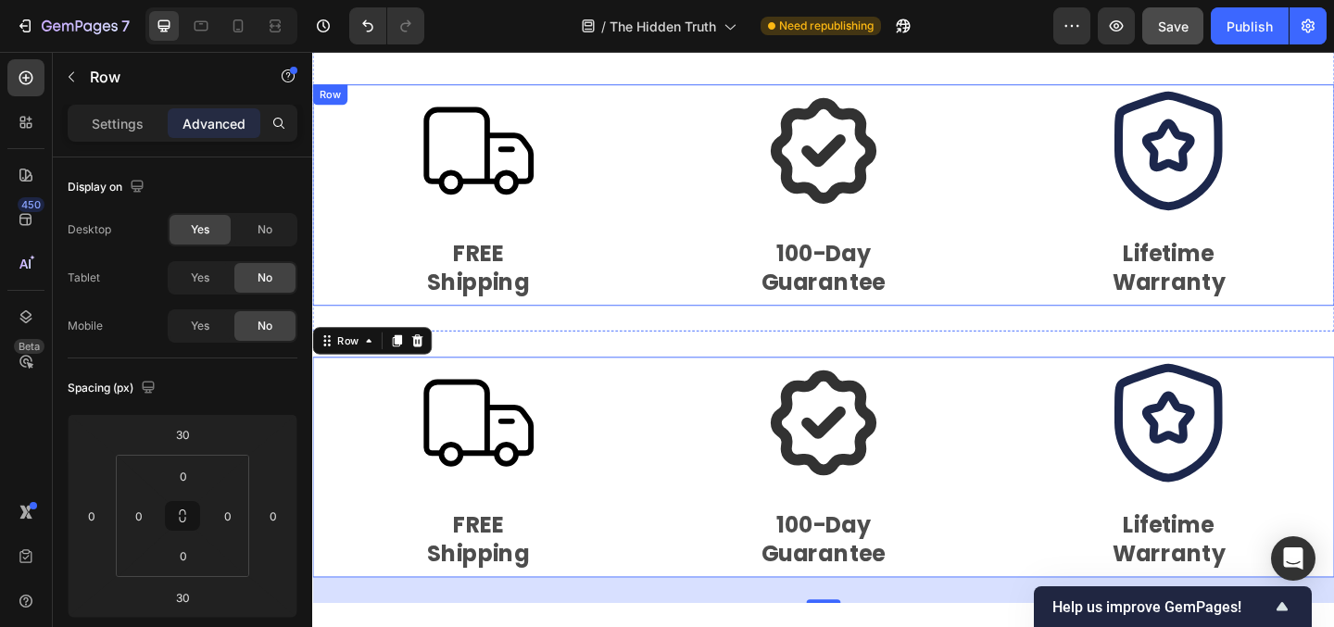
click at [676, 210] on div "Image FREE Shipping Text Block Image 100-Day Guarantee Text Block Image Lifetim…" at bounding box center [868, 207] width 1112 height 240
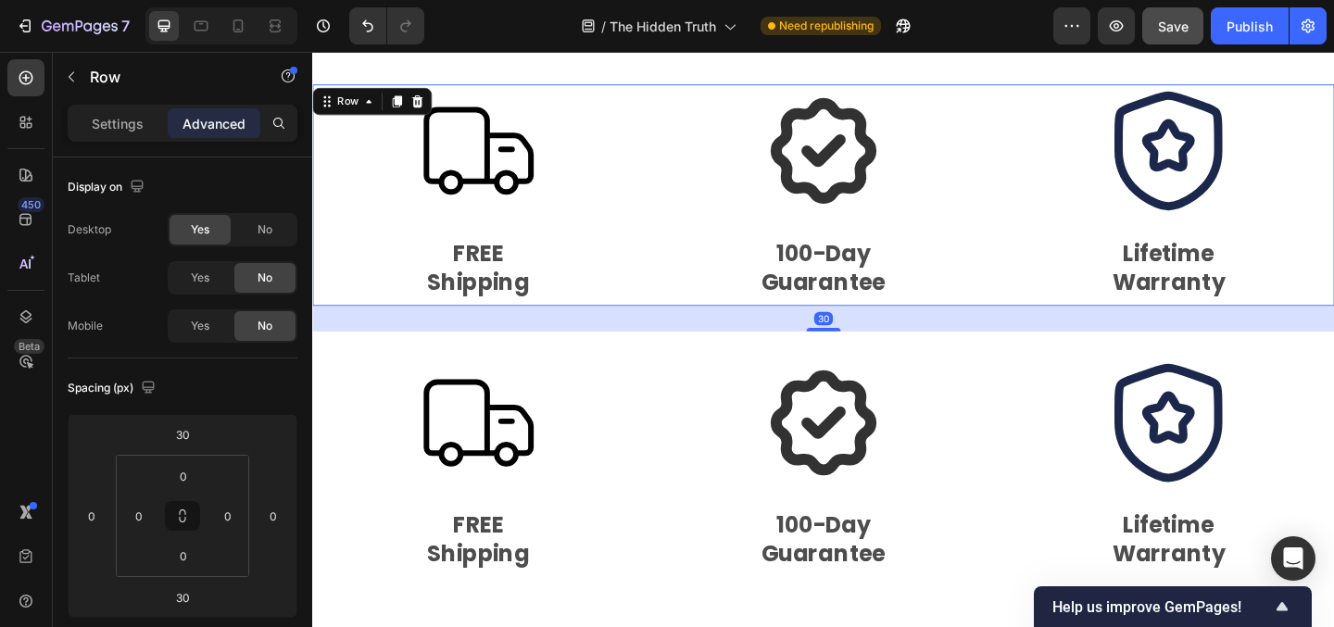
click at [684, 293] on div "Image FREE Shipping Text Block Image 100-Day Guarantee Text Block Image Lifetim…" at bounding box center [868, 207] width 1112 height 240
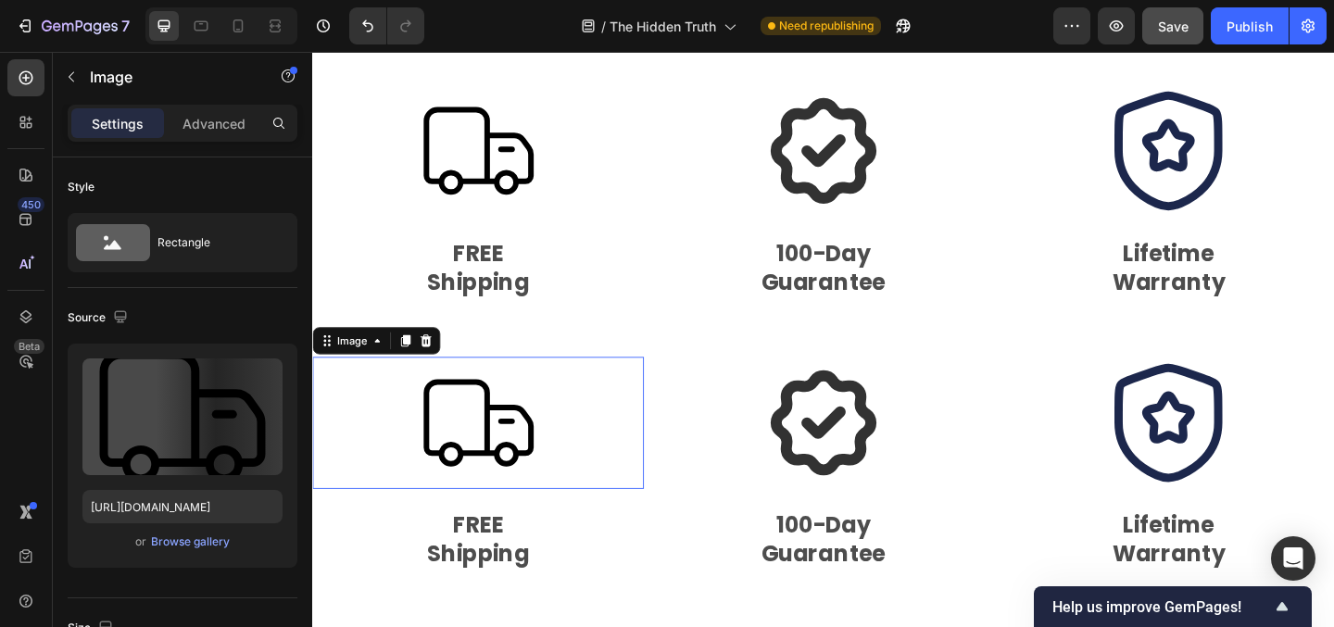
click at [647, 483] on div at bounding box center [492, 456] width 360 height 145
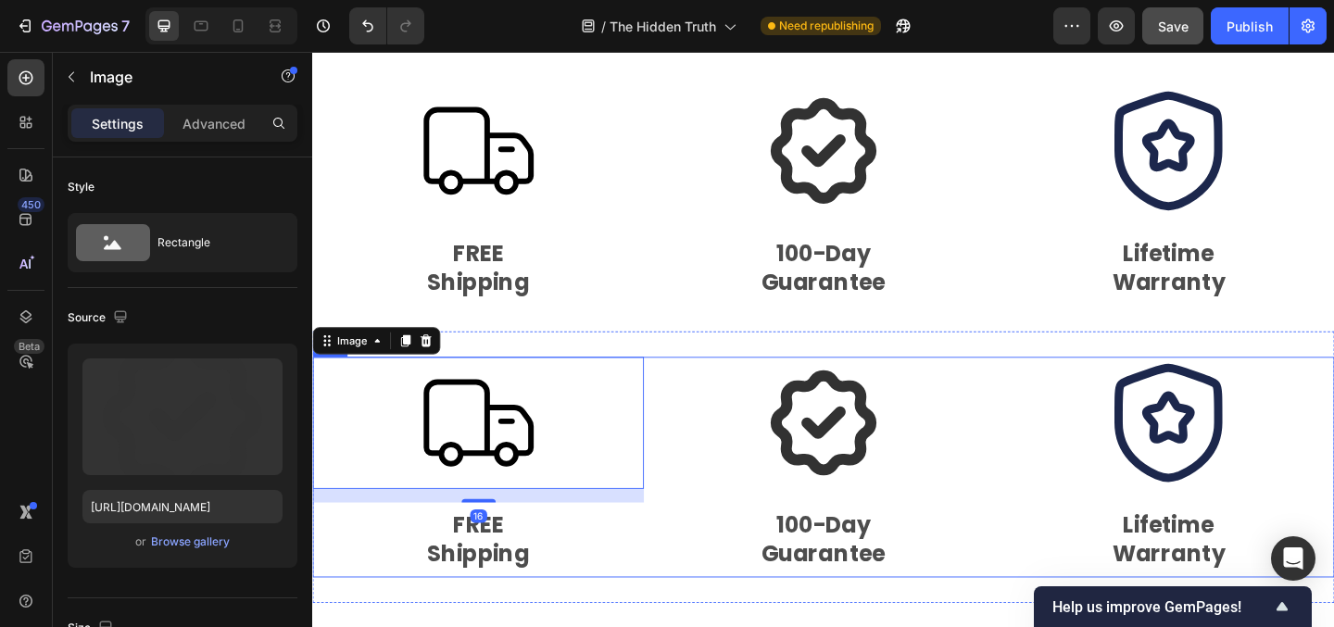
click at [696, 480] on div at bounding box center [868, 456] width 360 height 145
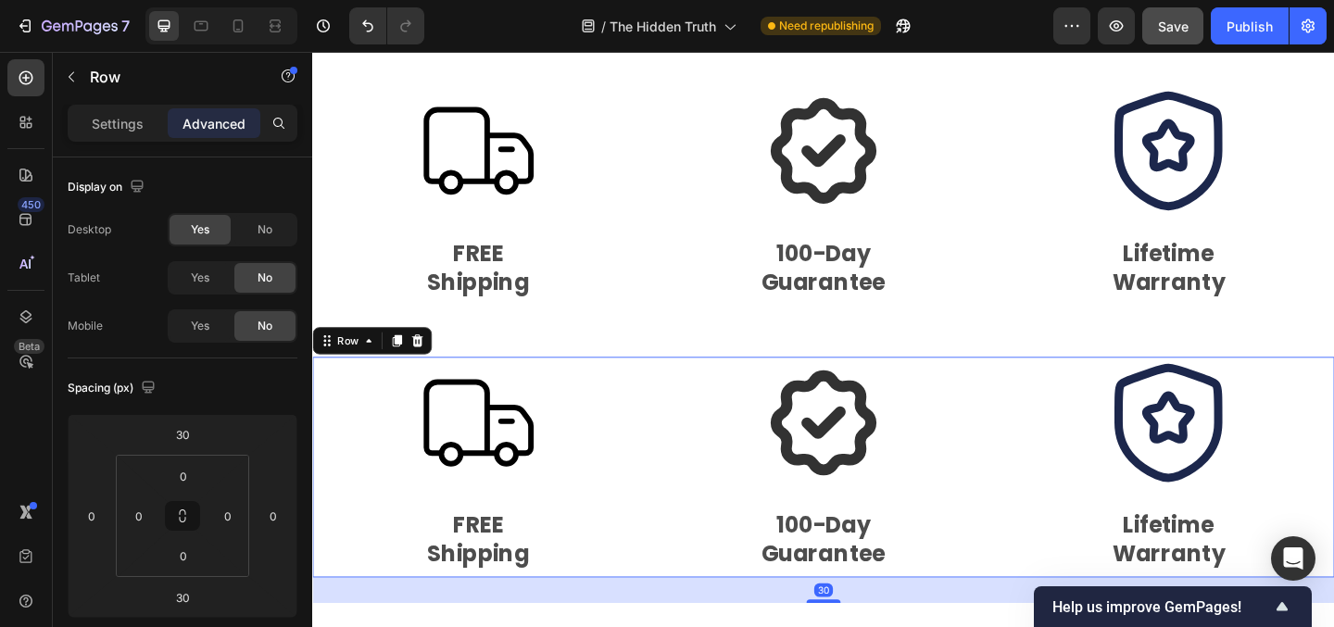
click at [685, 579] on div "Image FREE Shipping Text Block Image 100-Day Guarantee Text Block Image Lifetim…" at bounding box center [868, 504] width 1112 height 240
click at [425, 372] on icon at bounding box center [427, 365] width 12 height 13
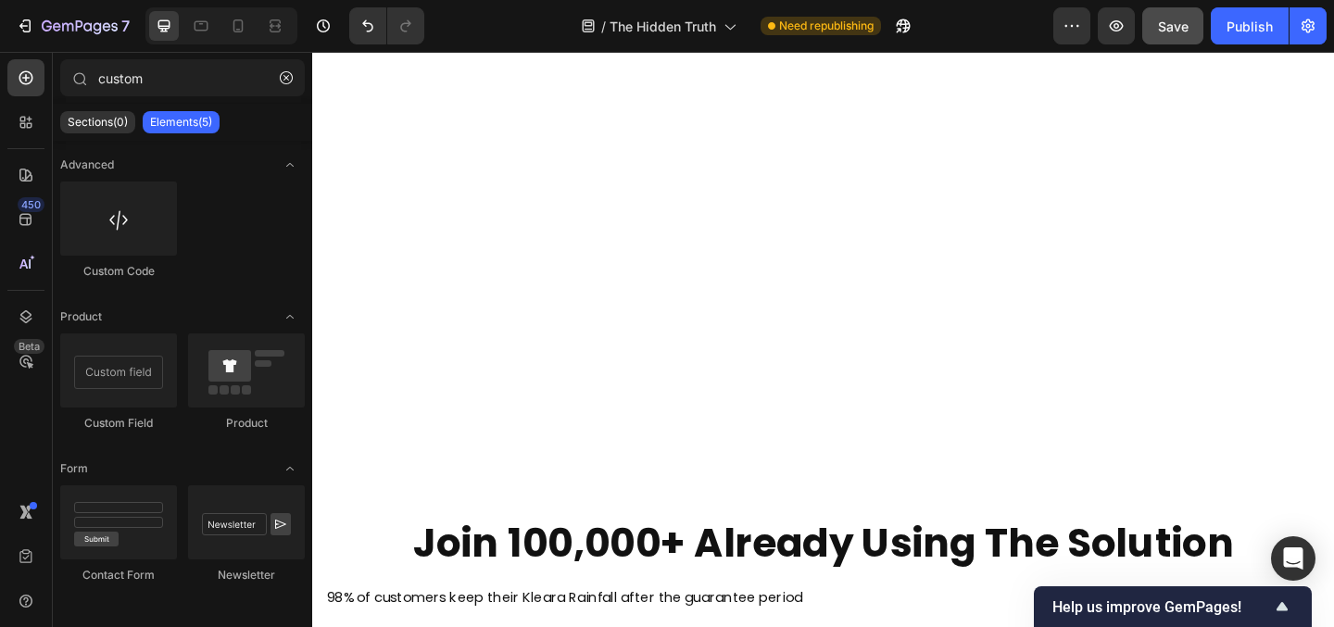
scroll to position [855, 0]
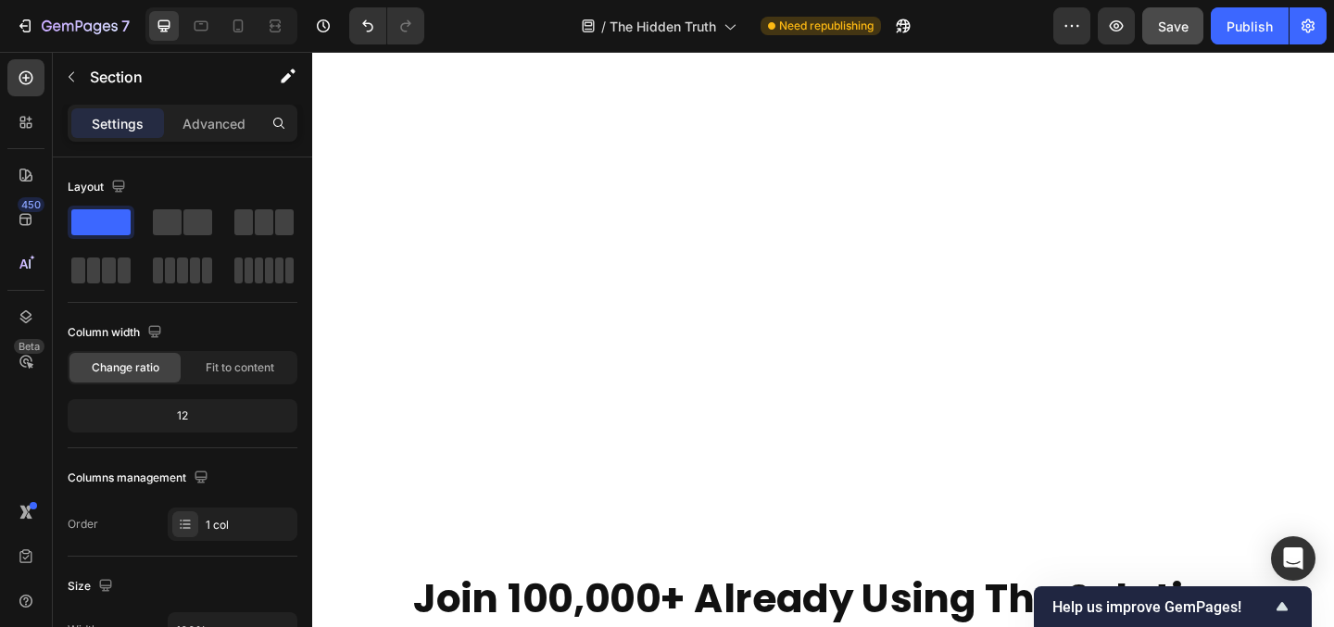
click at [751, 334] on div "The Real Reason Your $300 Beauty Routine is Failing Heading How to stop your wa…" at bounding box center [868, 312] width 1112 height 463
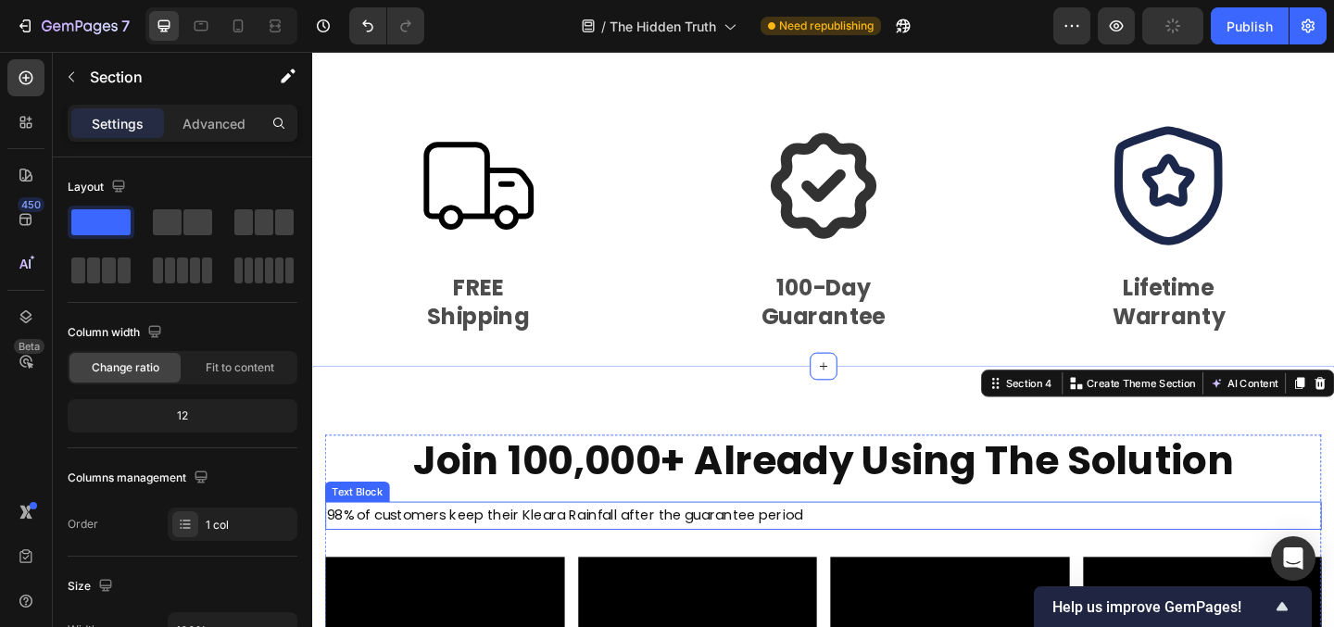
scroll to position [567, 0]
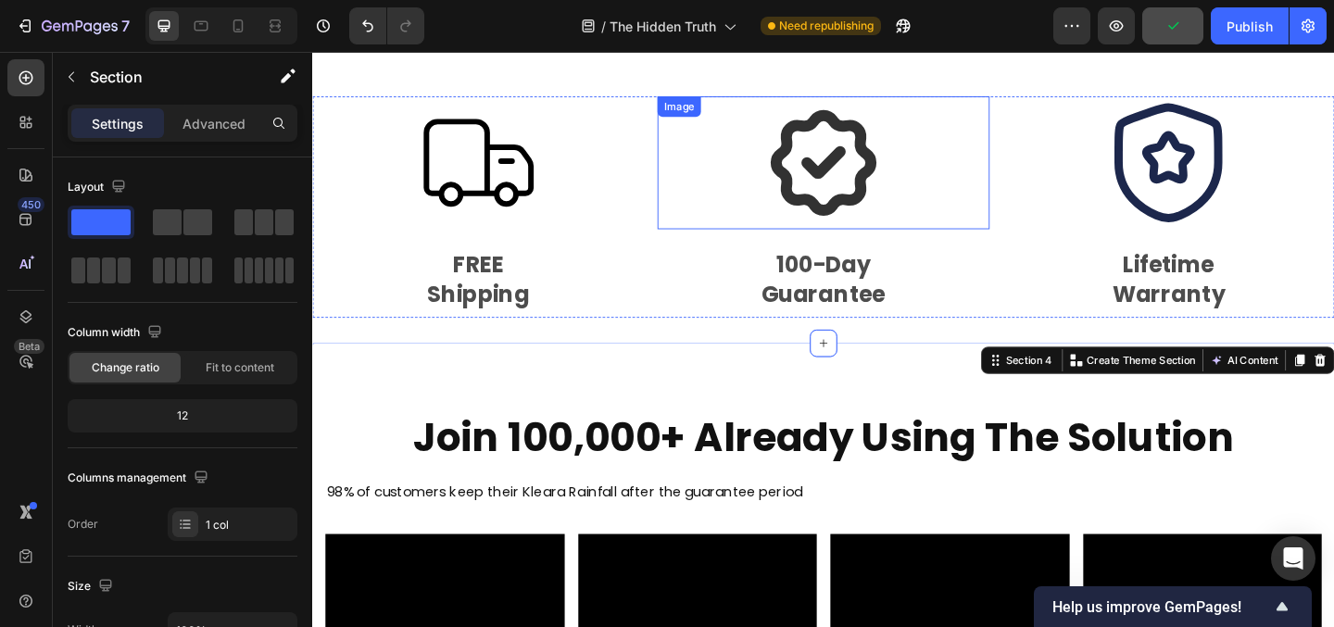
click at [697, 213] on div at bounding box center [868, 172] width 360 height 145
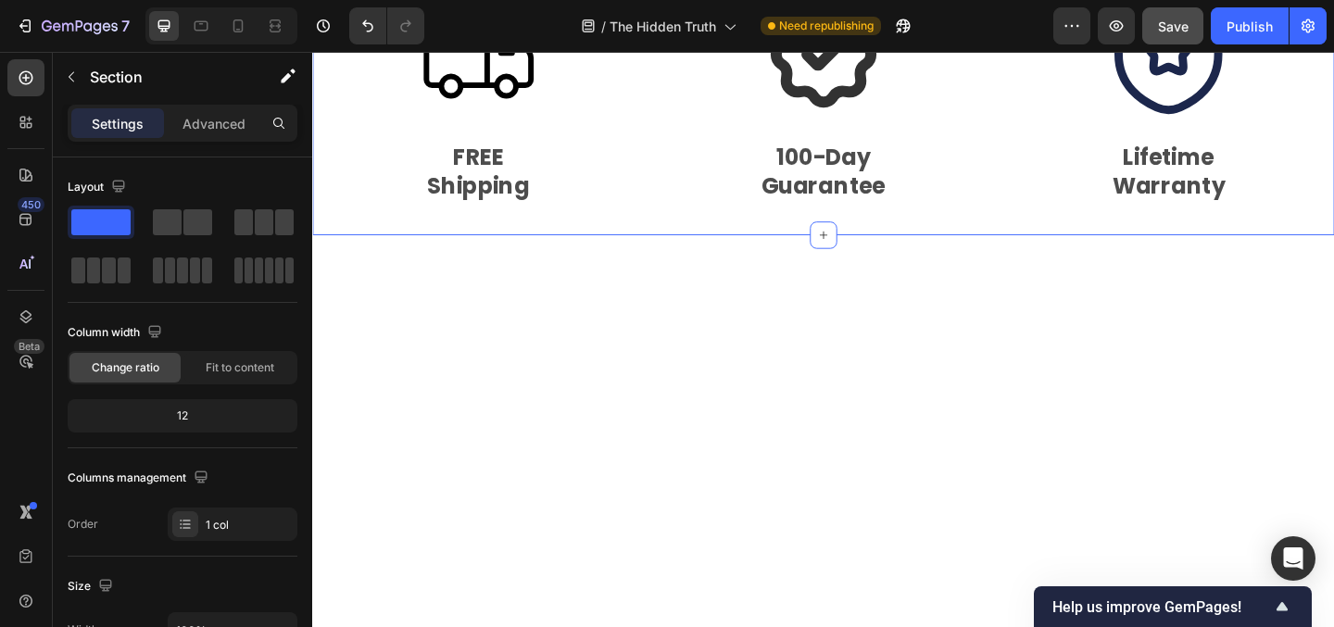
scroll to position [687, 0]
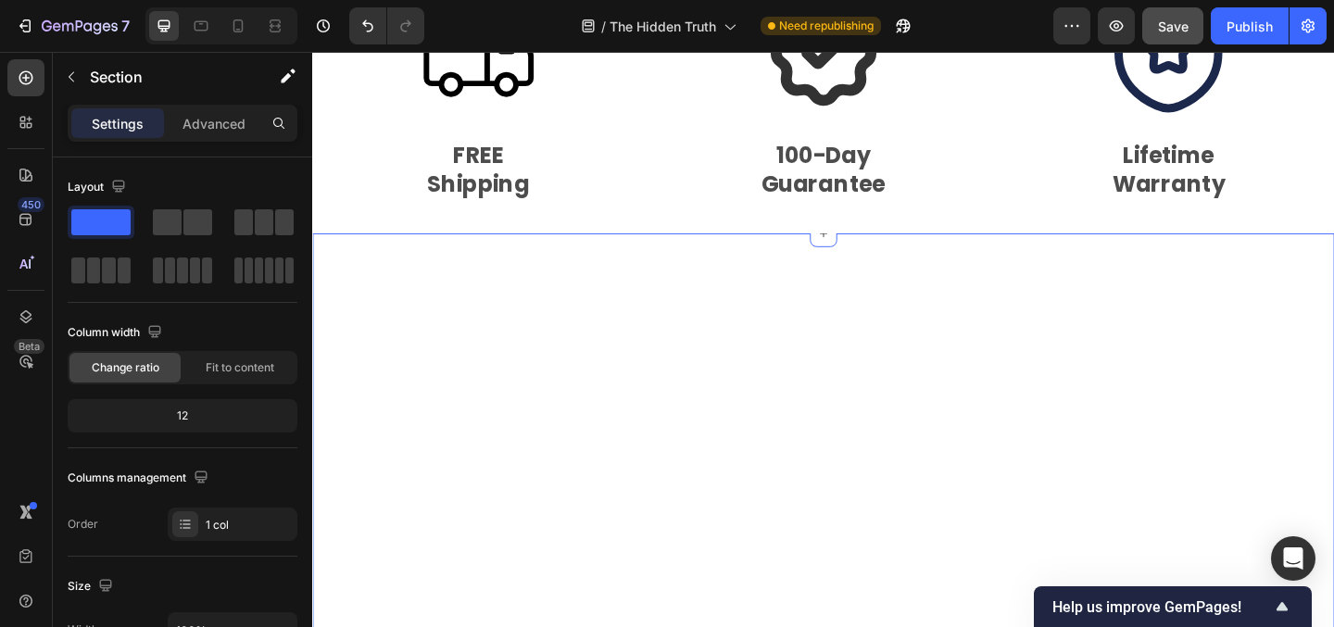
click at [633, 442] on div "The Real Reason Your $300 Beauty Routine is Failing Heading How to stop your wa…" at bounding box center [868, 480] width 1112 height 463
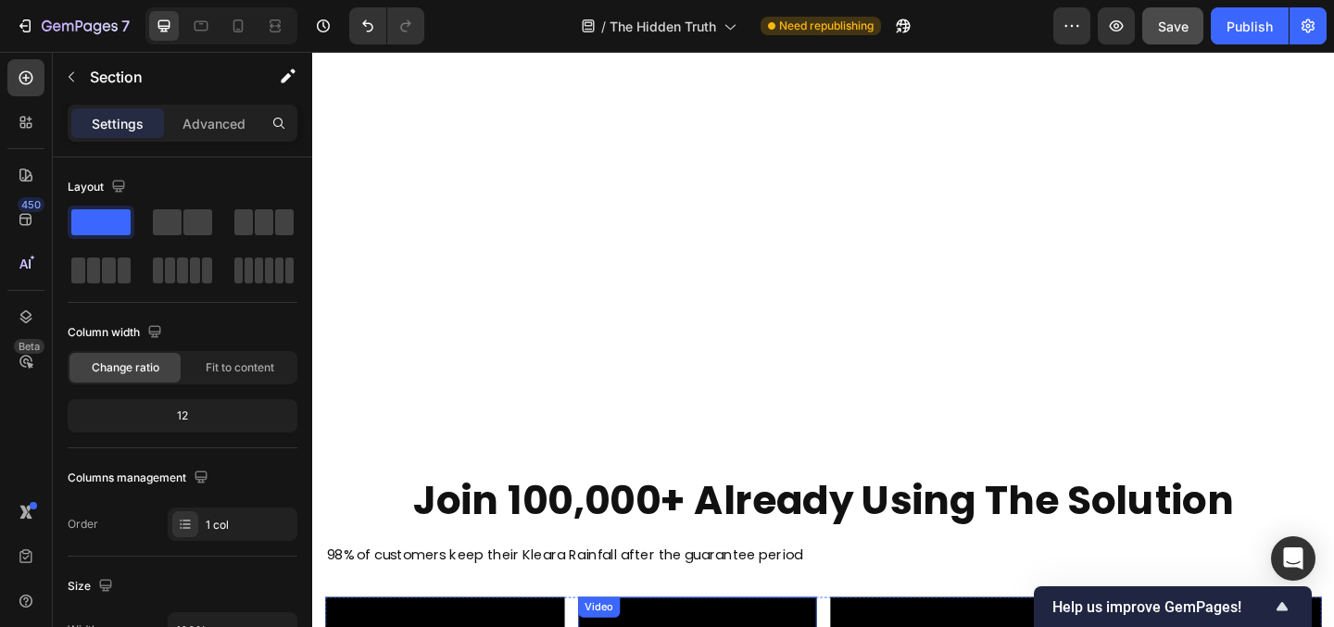
scroll to position [954, 0]
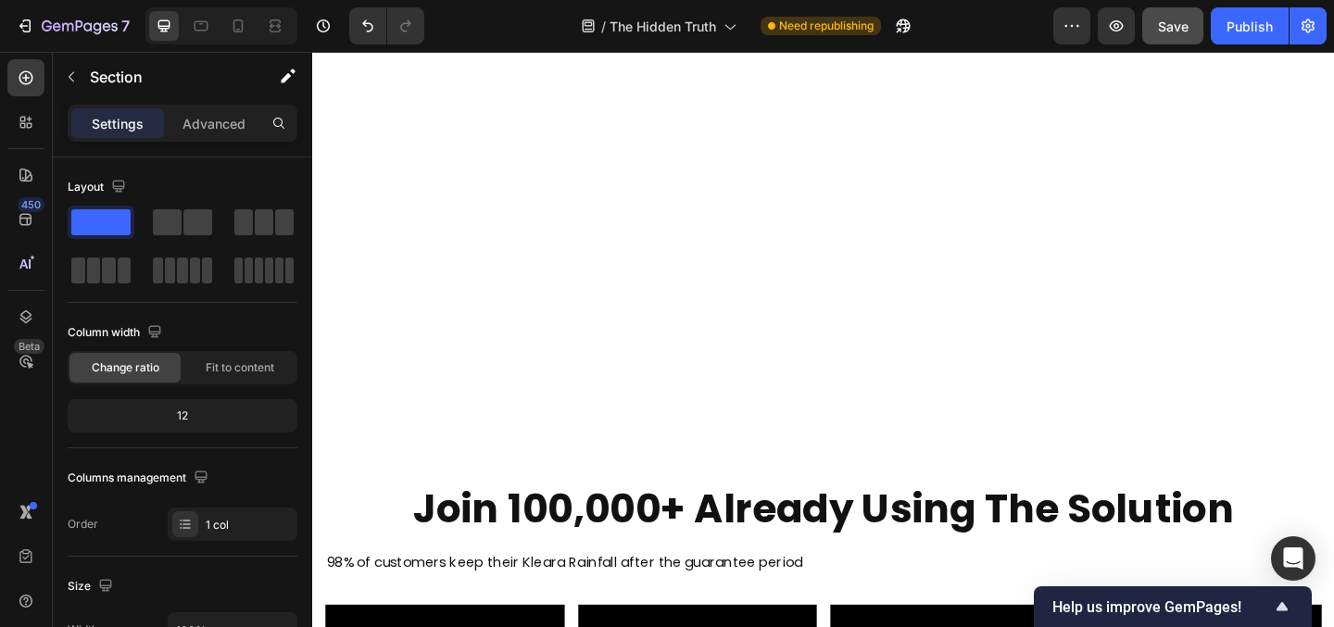
click at [668, 383] on div "The Real Reason Your $300 Beauty Routine is Failing Heading How to stop your wa…" at bounding box center [868, 213] width 1112 height 463
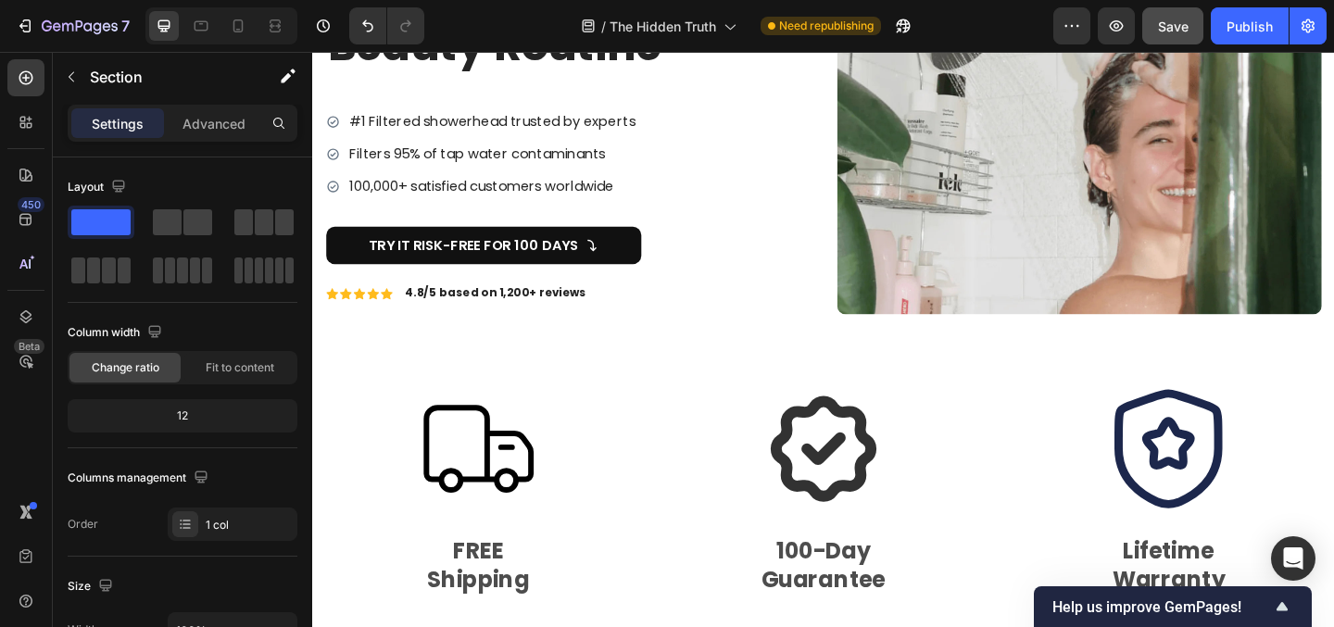
scroll to position [0, 0]
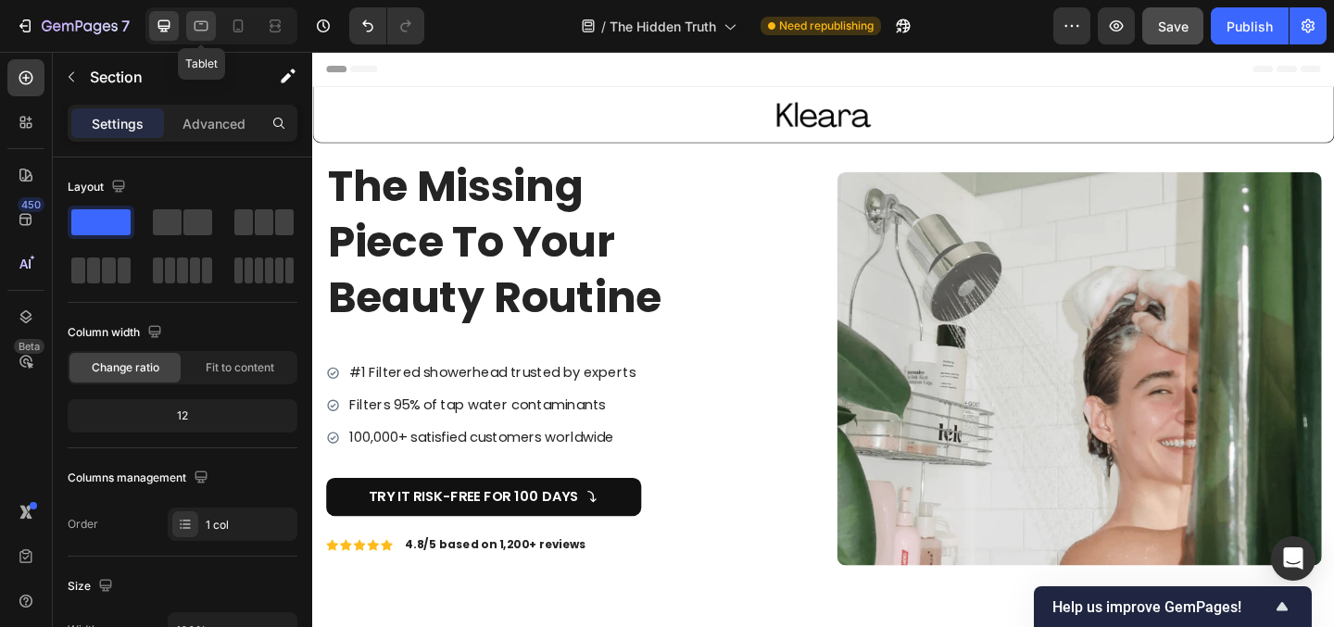
click at [198, 26] on icon at bounding box center [201, 26] width 19 height 19
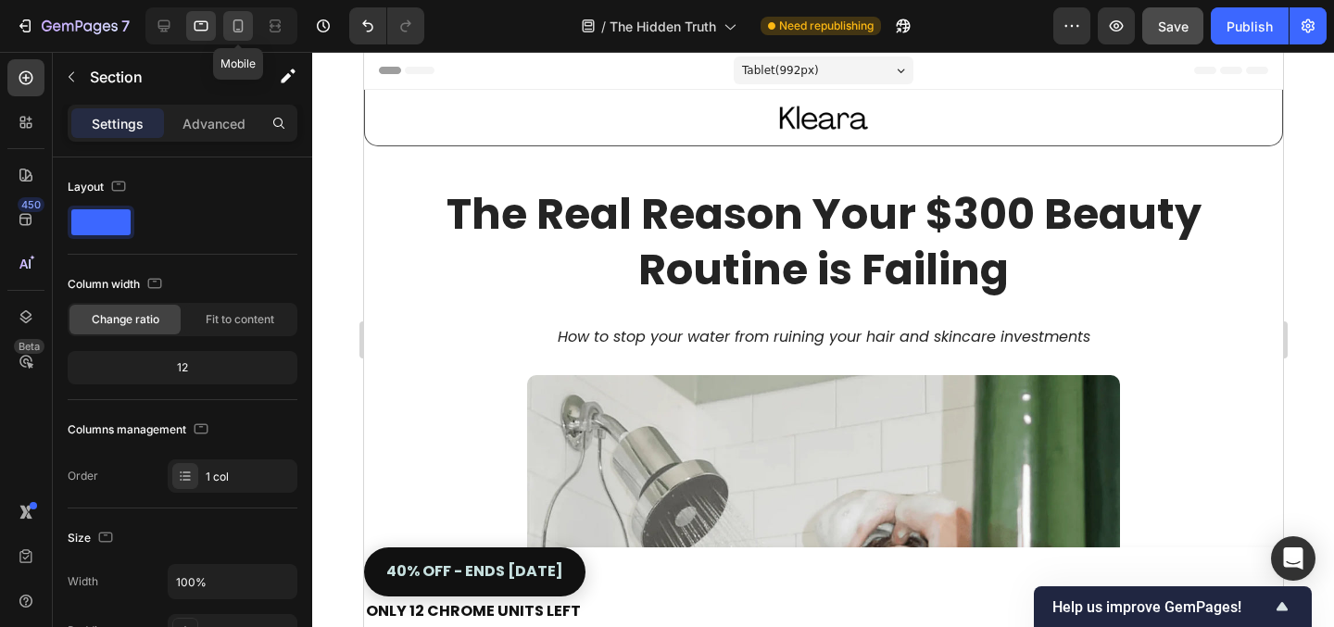
click at [234, 26] on icon at bounding box center [239, 25] width 10 height 13
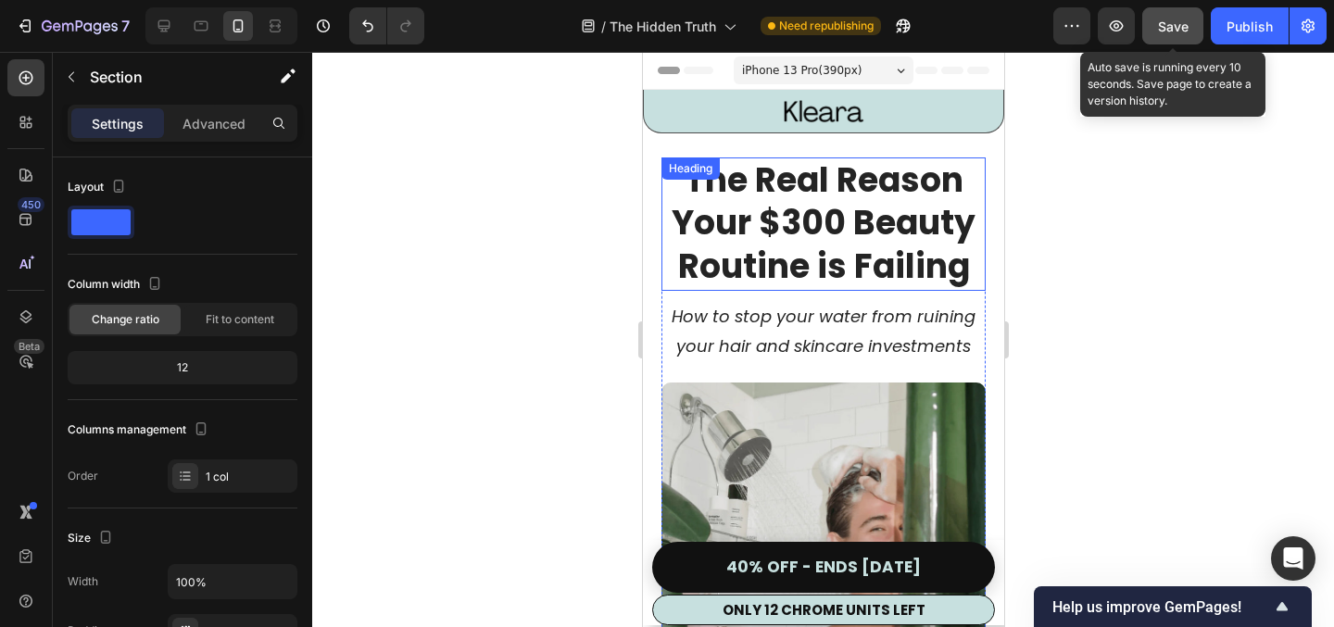
click at [1187, 13] on button "Save" at bounding box center [1173, 25] width 61 height 37
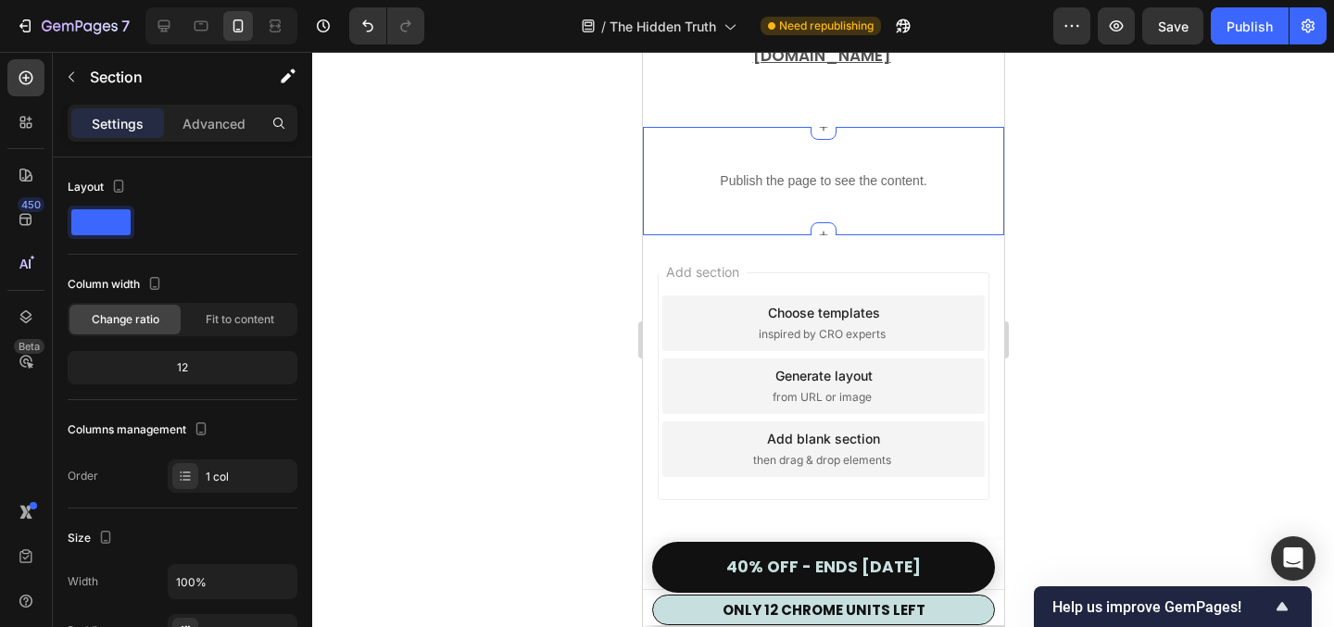
scroll to position [14123, 0]
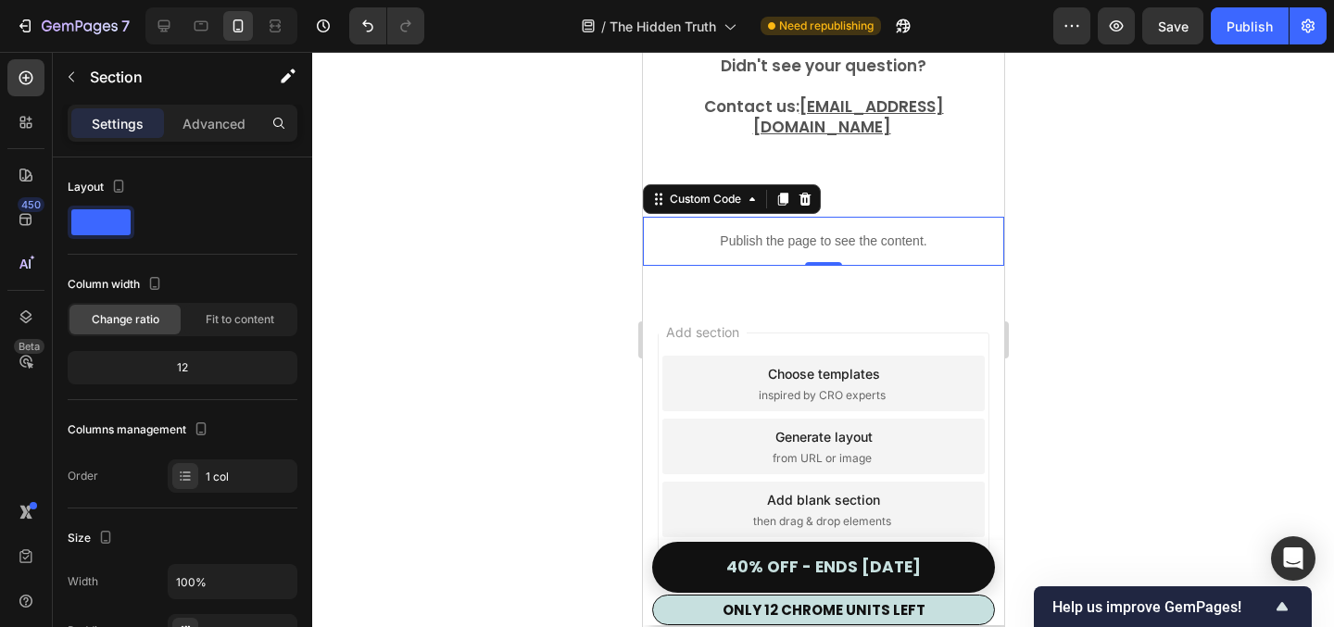
click at [900, 232] on p "Publish the page to see the content." at bounding box center [822, 241] width 361 height 19
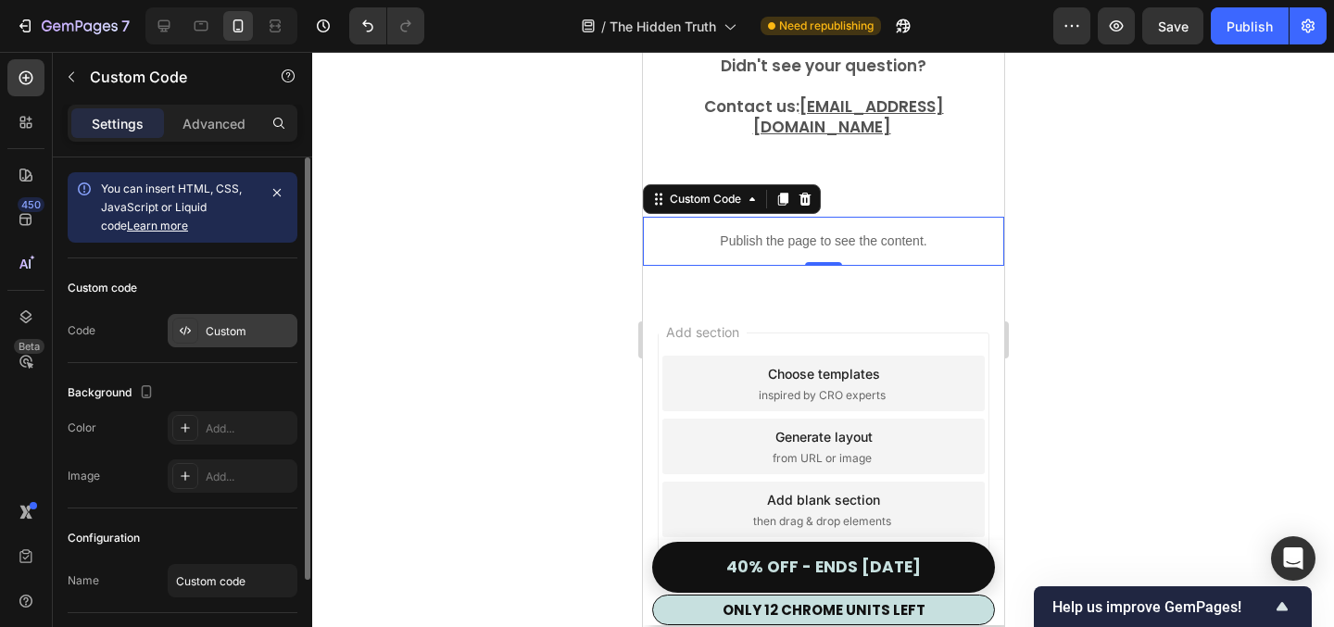
click at [224, 344] on div "Custom" at bounding box center [233, 330] width 130 height 33
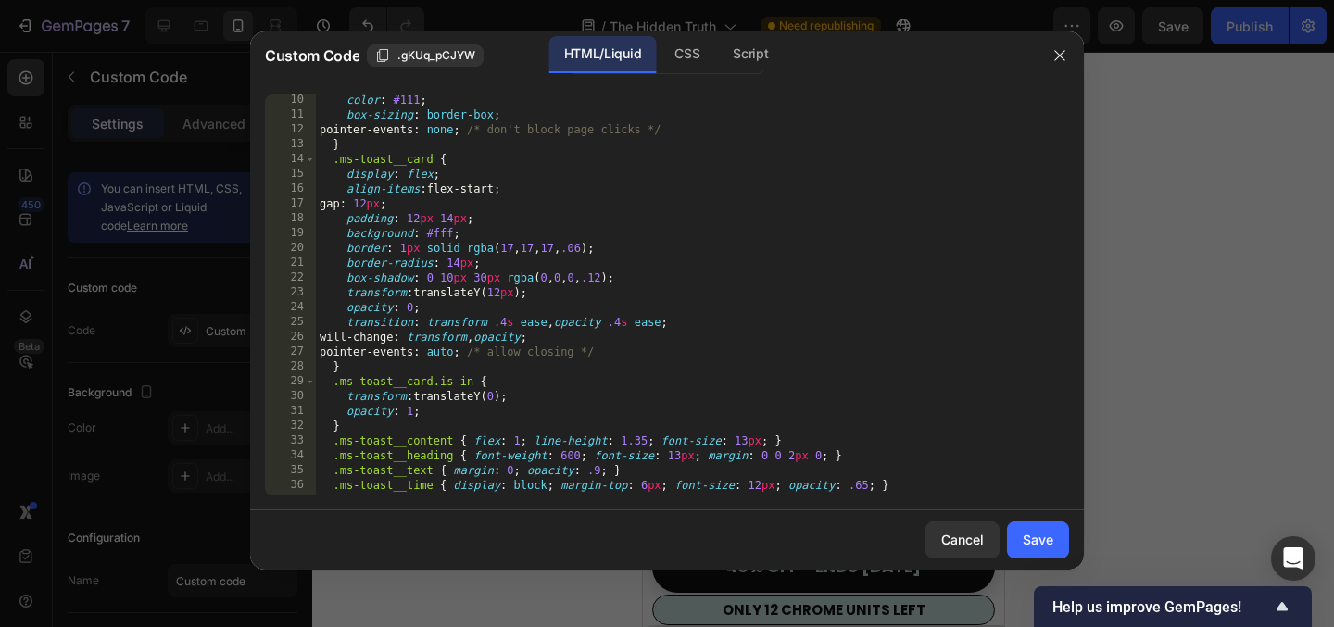
scroll to position [0, 0]
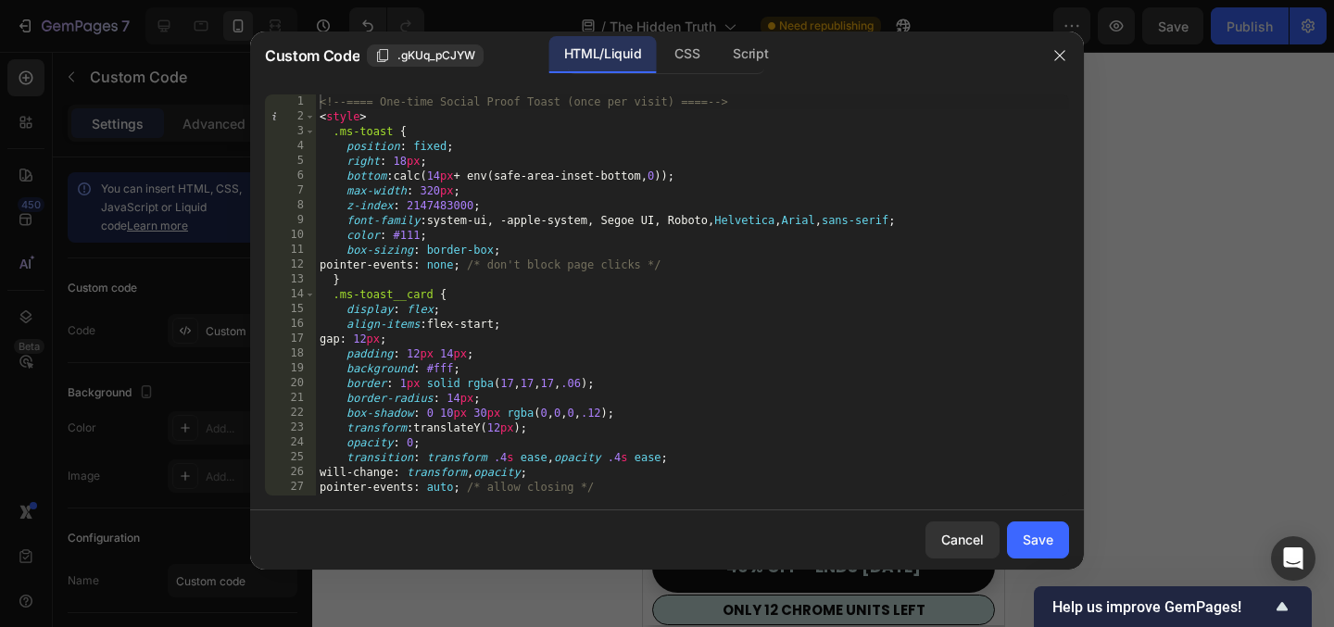
type textarea "display: flex;"
click at [648, 308] on div "<!-- ==== One-time Social Proof Toast (once per visit) ==== --> < style > .ms-t…" at bounding box center [692, 310] width 753 height 431
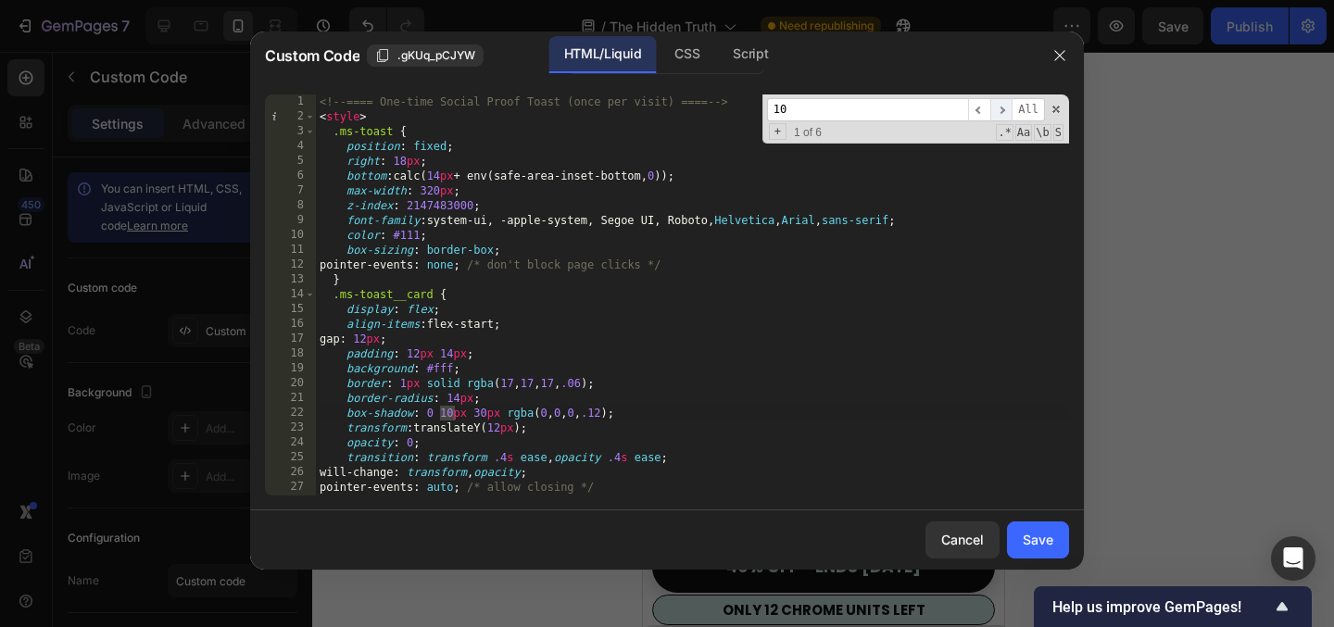
type input "10"
click at [1003, 102] on span "​" at bounding box center [1002, 109] width 22 height 23
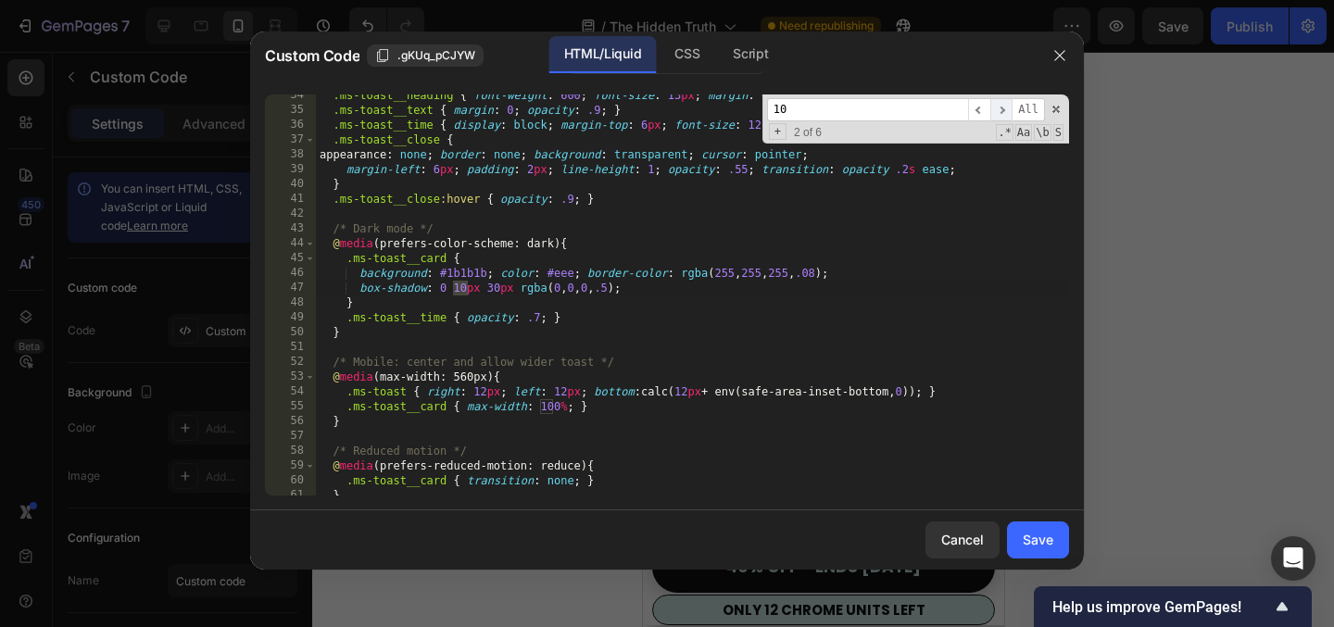
scroll to position [496, 0]
click at [1003, 102] on span "​" at bounding box center [1002, 109] width 22 height 23
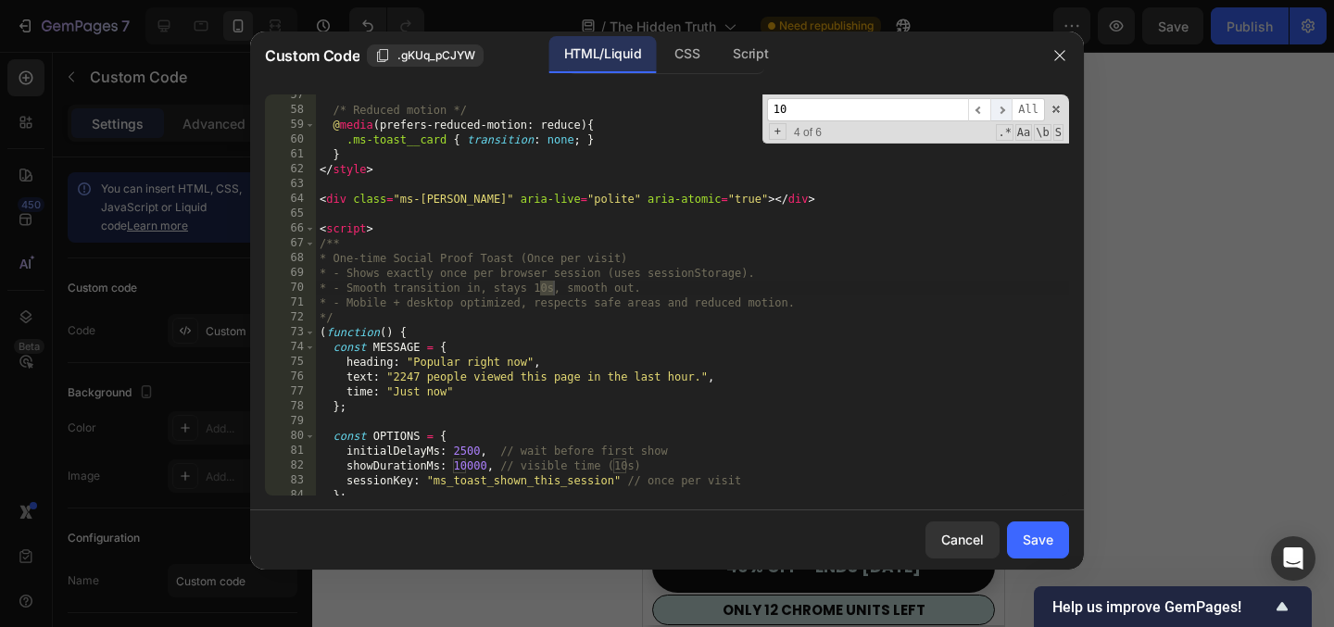
click at [1003, 102] on span "​" at bounding box center [1002, 109] width 22 height 23
click at [975, 107] on span "​" at bounding box center [979, 109] width 22 height 23
click at [1002, 107] on span "​" at bounding box center [1002, 109] width 22 height 23
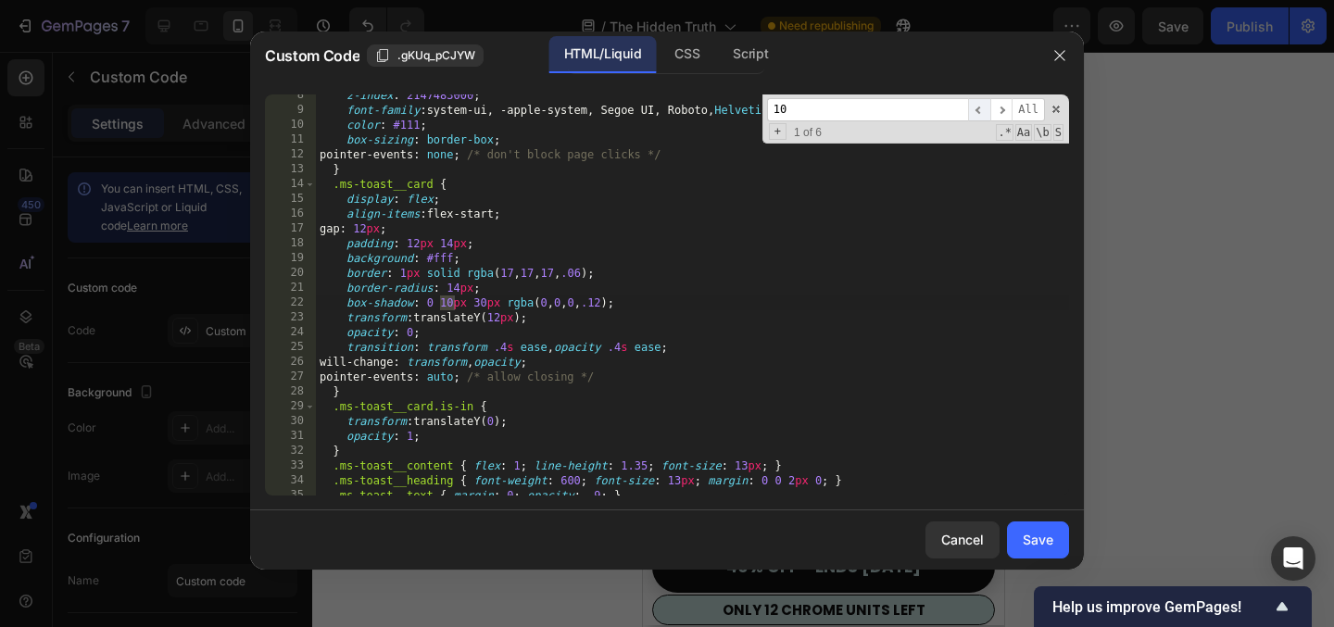
click at [976, 111] on span "​" at bounding box center [979, 109] width 22 height 23
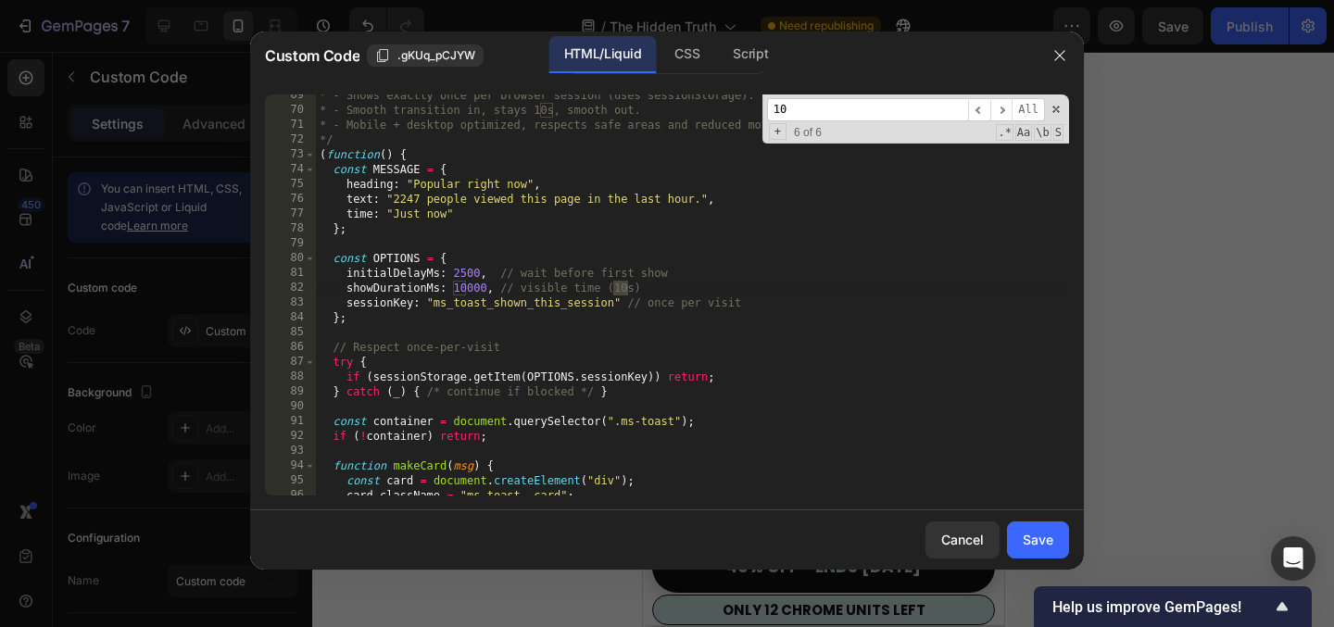
click at [463, 286] on div "* - Shows exactly once per browser session (uses sessionStorage). * - Smooth tr…" at bounding box center [692, 303] width 753 height 431
click at [626, 290] on div "* - Shows exactly once per browser session (uses sessionStorage). * - Smooth tr…" at bounding box center [692, 303] width 753 height 431
type textarea "showDurationMs: 15000, // visible time (15s)"
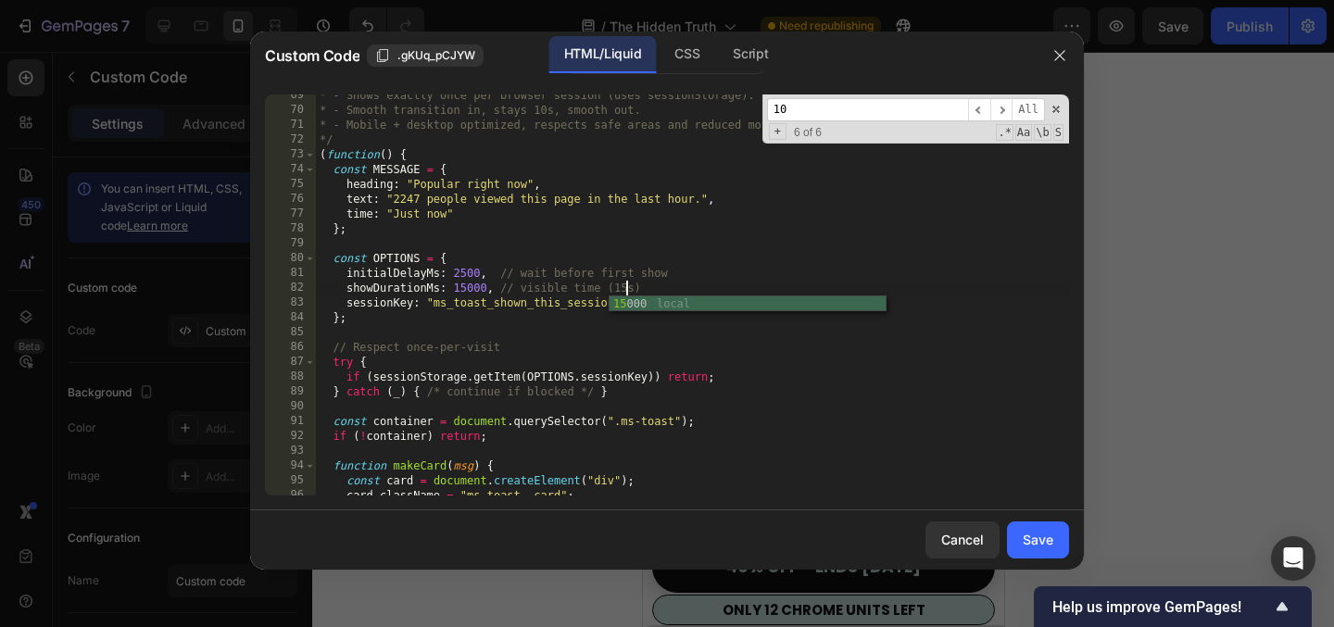
click at [637, 245] on div "* - Shows exactly once per browser session (uses sessionStorage). * - Smooth tr…" at bounding box center [692, 303] width 753 height 431
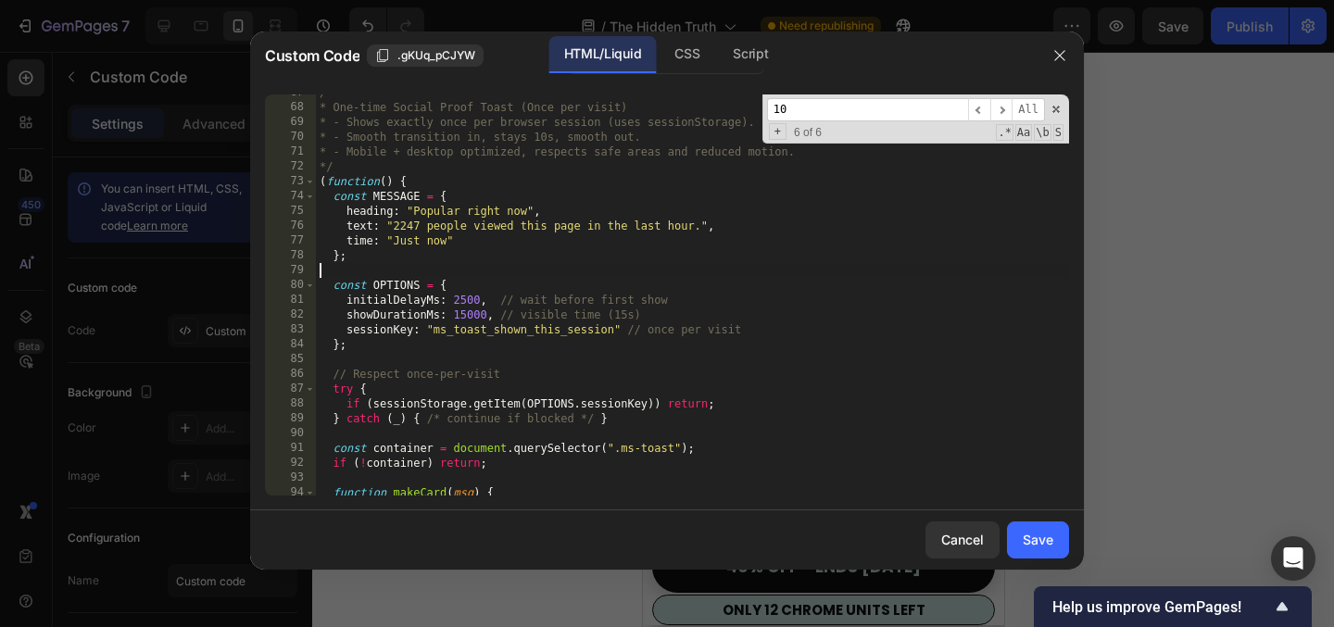
scroll to position [965, 0]
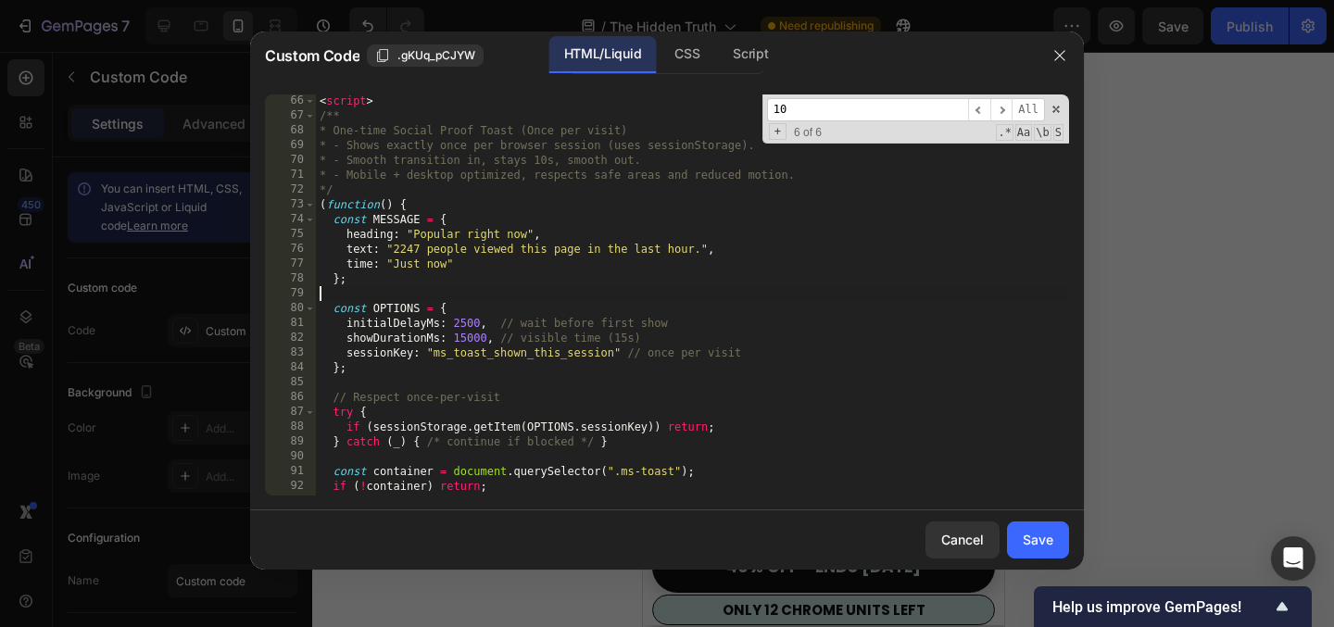
click at [551, 163] on div "< script > /** * One-time Social Proof Toast (Once per visit) * - Shows exactly…" at bounding box center [692, 309] width 753 height 431
click at [467, 357] on div "< script > /** * One-time Social Proof Toast (Once per visit) * - Shows exactly…" at bounding box center [692, 309] width 753 height 431
type textarea "sessionKey: "ms_toast_shown_this_session" // once per visit"
click at [1030, 543] on div "Save" at bounding box center [1038, 539] width 31 height 19
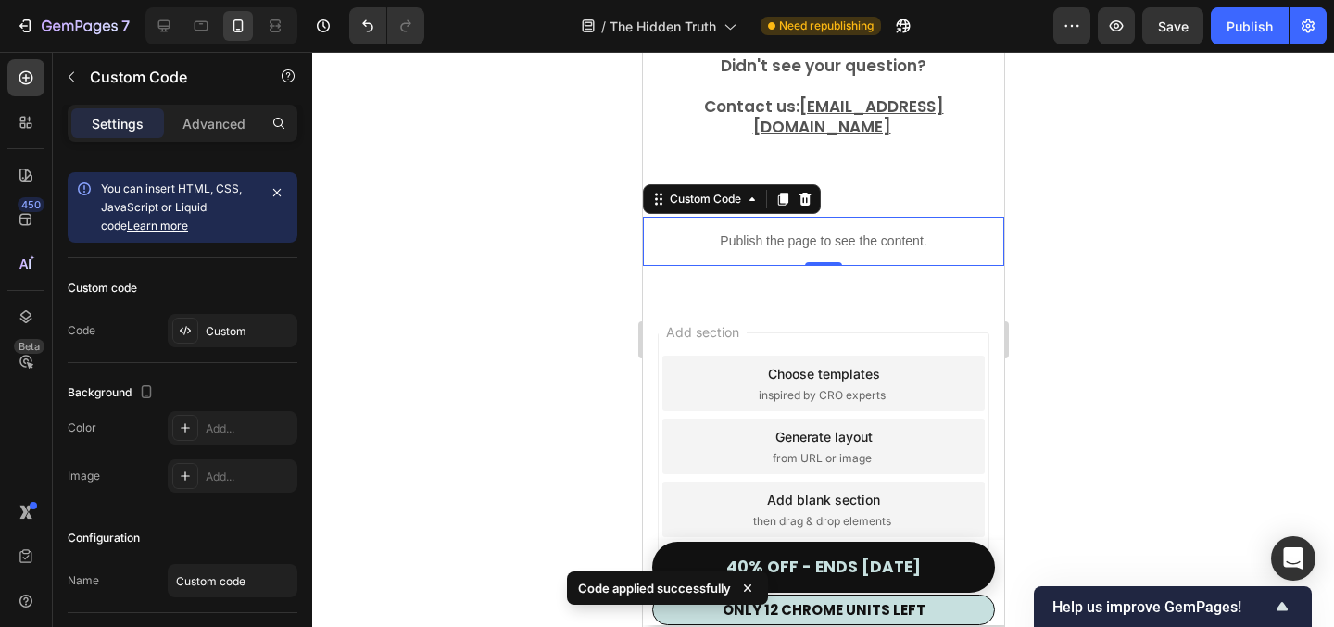
click at [1164, 28] on span "Save" at bounding box center [1173, 27] width 31 height 16
click at [1260, 34] on div "Publish" at bounding box center [1250, 26] width 46 height 19
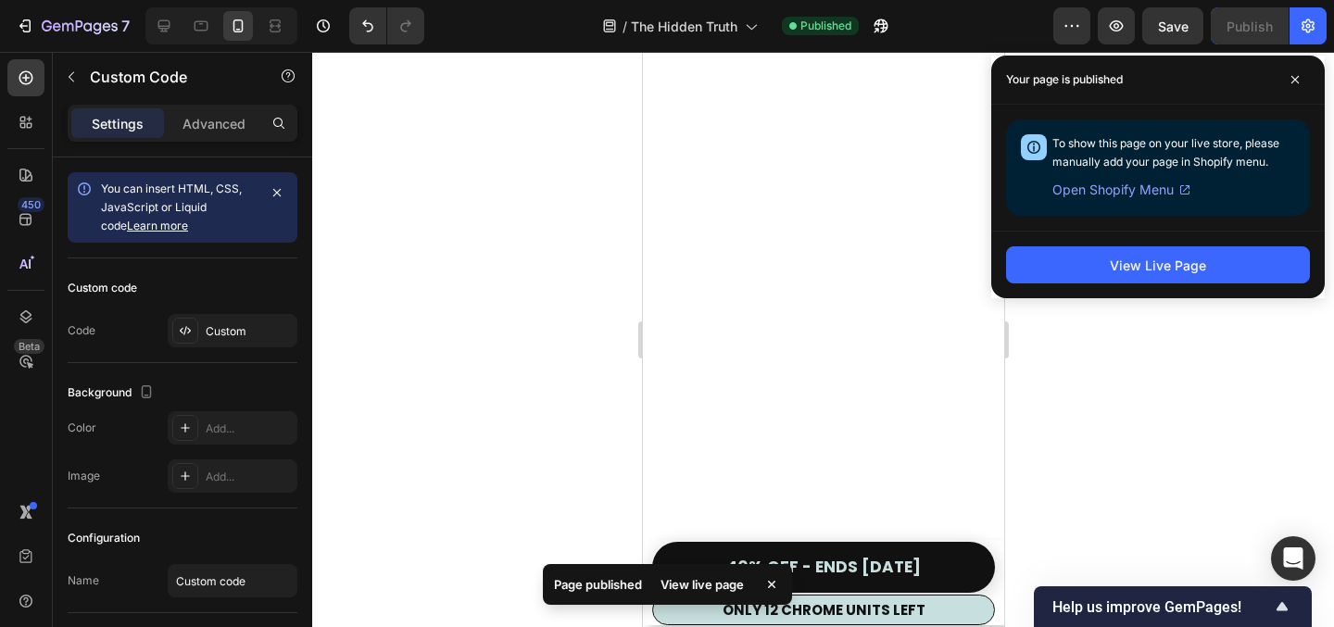
scroll to position [2606, 0]
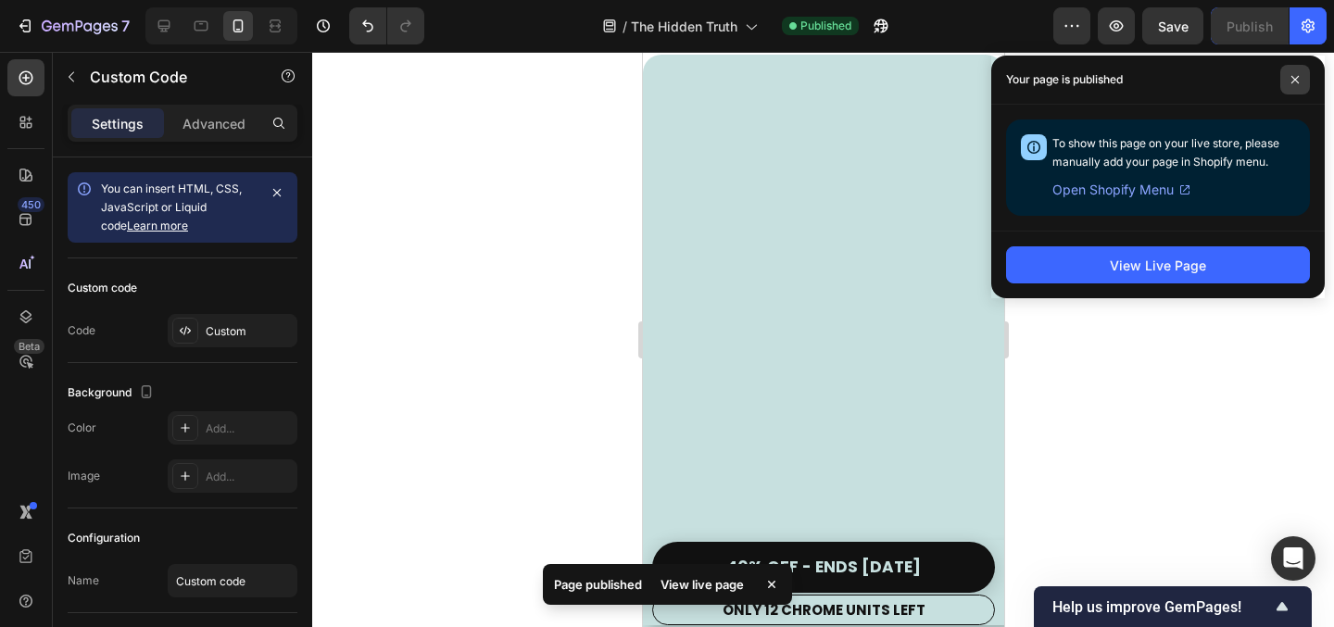
click at [1298, 83] on icon at bounding box center [1295, 79] width 9 height 9
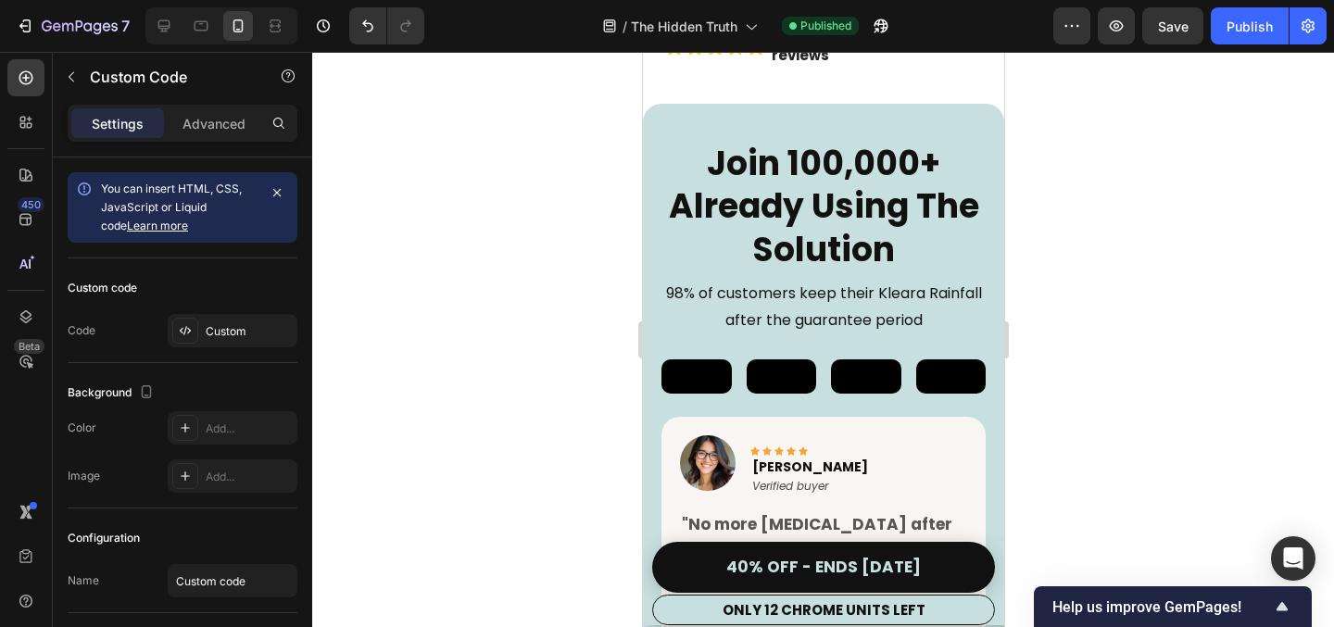
scroll to position [923, 0]
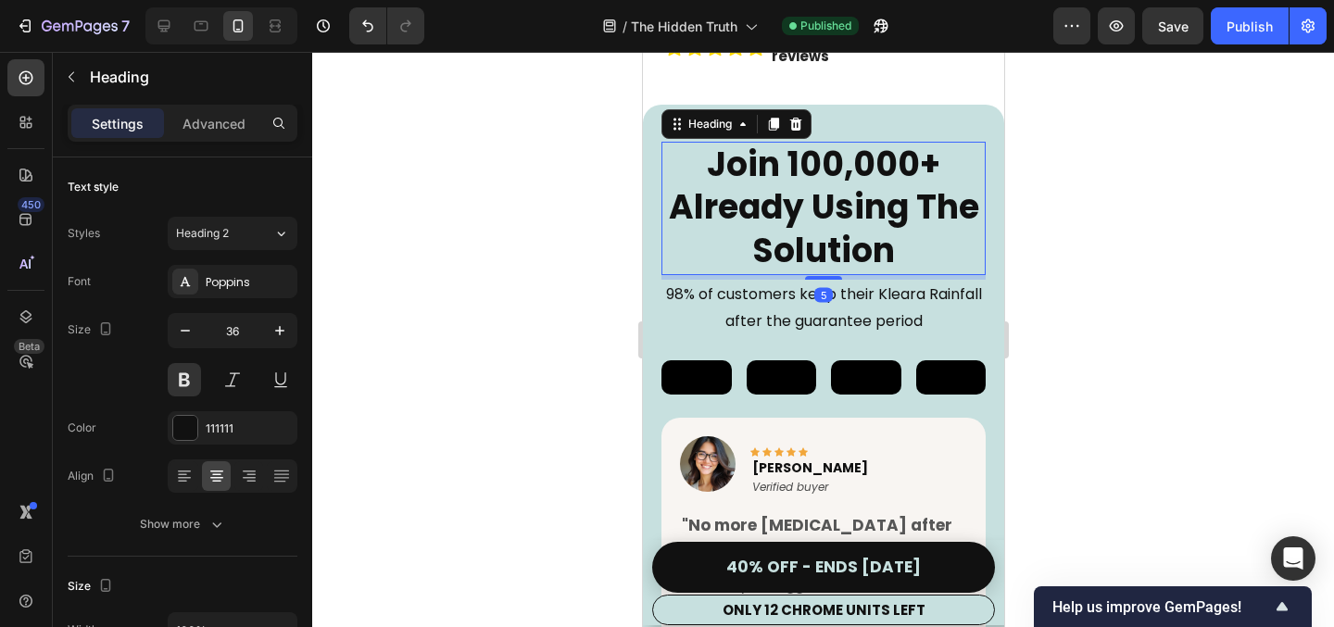
click at [914, 216] on h2 "Join 100,000+ Already Using The Solution" at bounding box center [823, 208] width 324 height 133
click at [923, 171] on h2 "Join 100,000+ Already Using The Solution" at bounding box center [823, 208] width 324 height 133
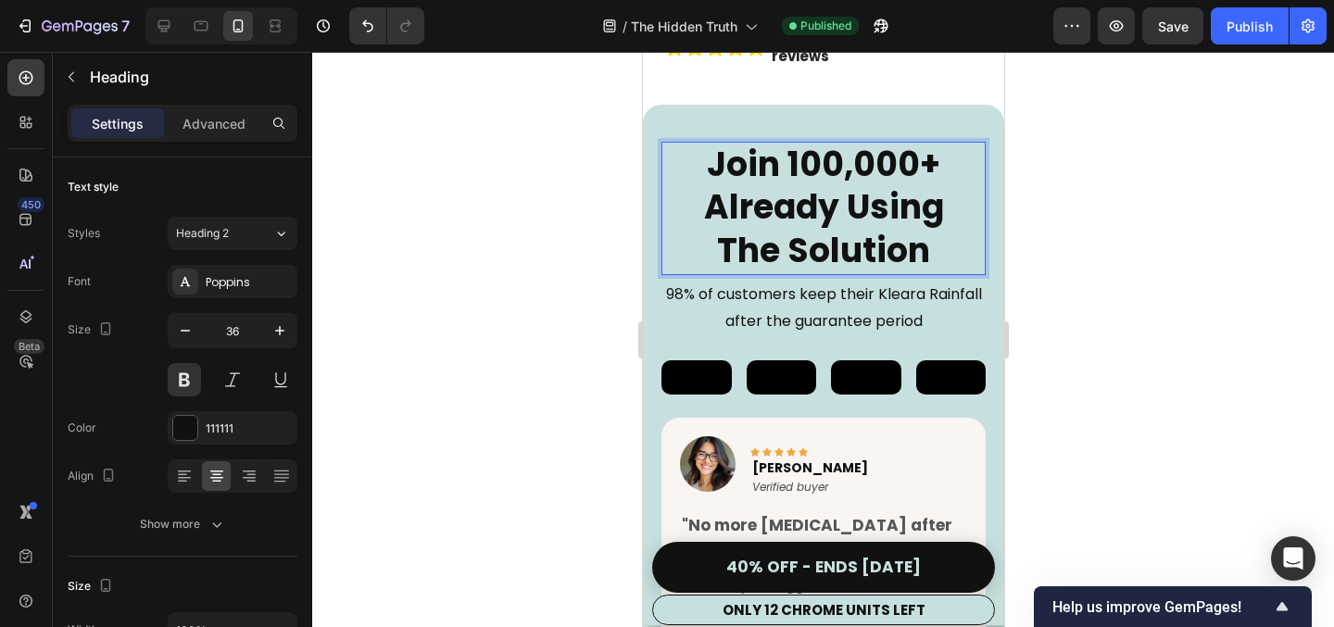
click at [1174, 243] on div at bounding box center [823, 339] width 1022 height 575
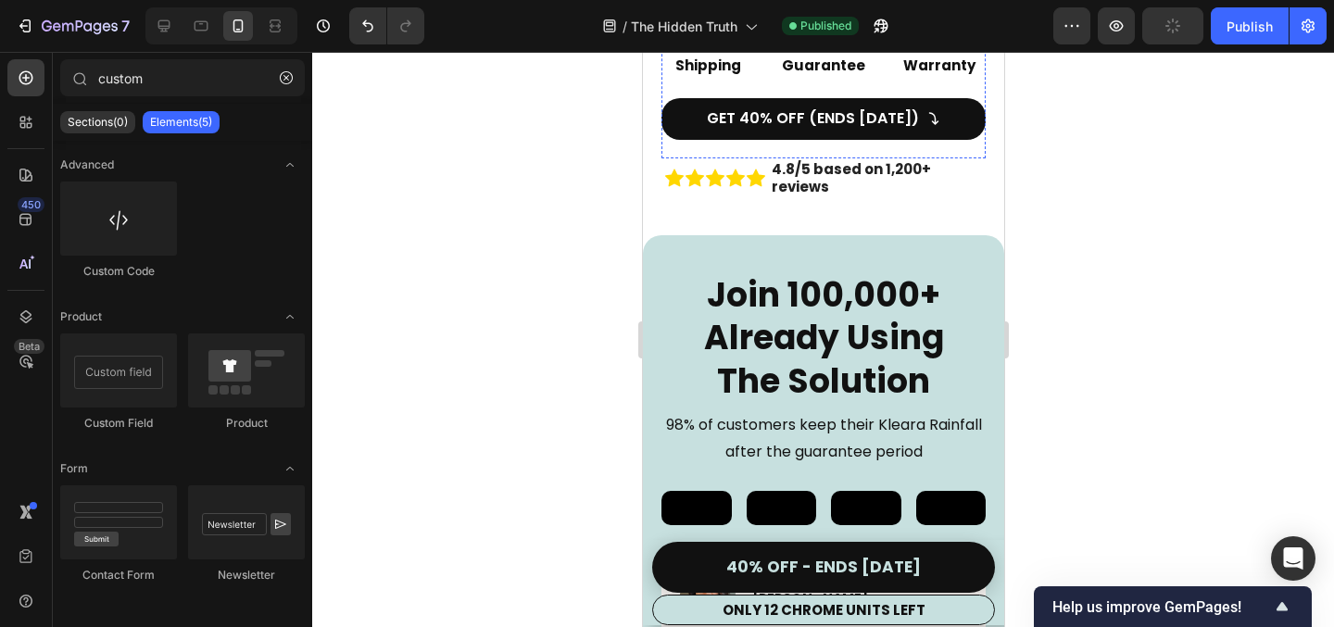
scroll to position [942, 0]
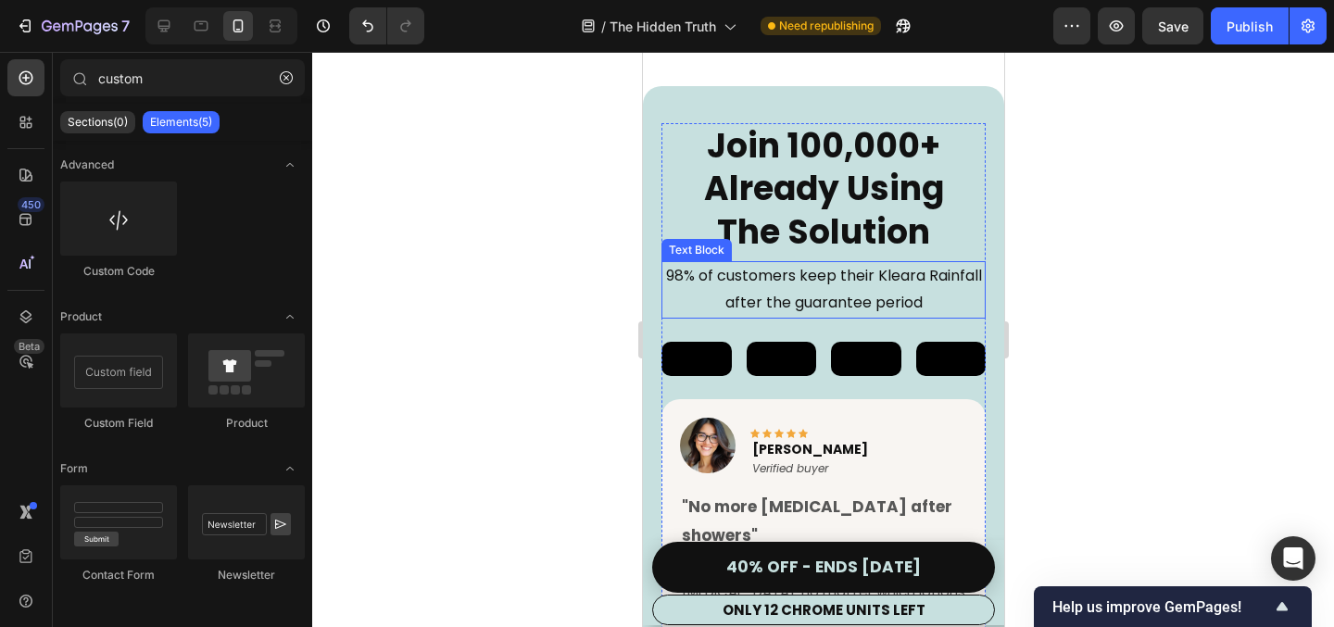
click at [758, 265] on p "98% of customers keep their Kleara Rainfall after the guarantee period" at bounding box center [823, 290] width 321 height 54
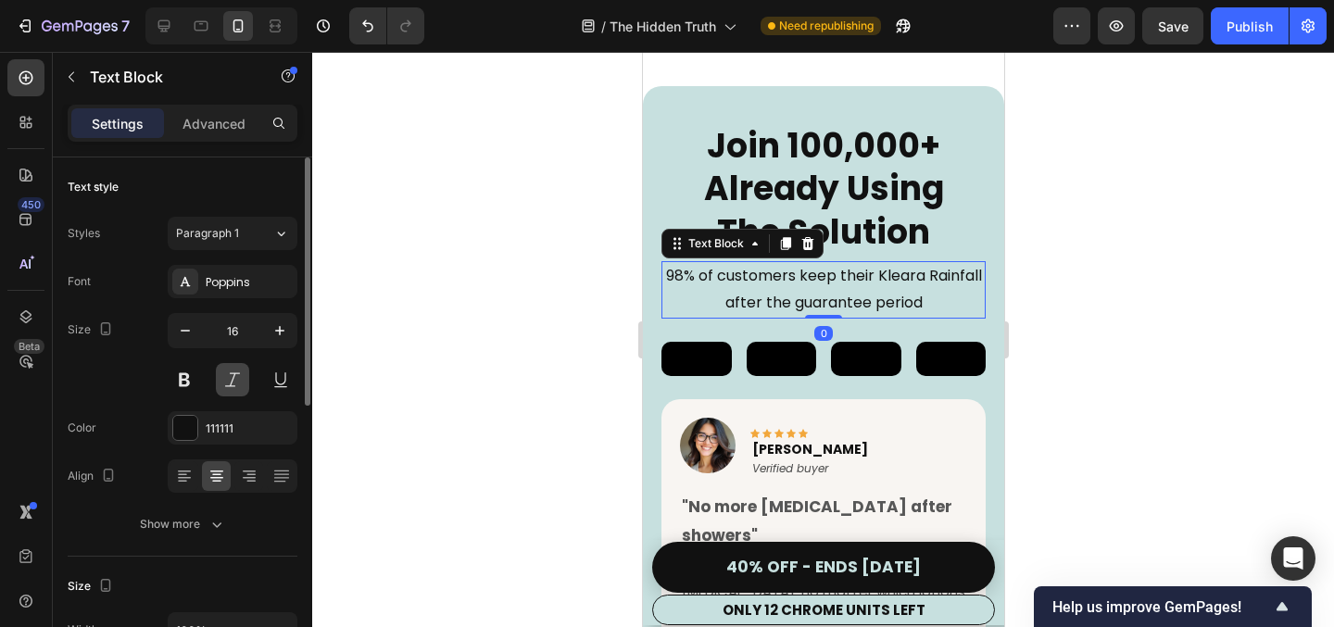
click at [229, 383] on button at bounding box center [232, 379] width 33 height 33
click at [496, 321] on div at bounding box center [823, 339] width 1022 height 575
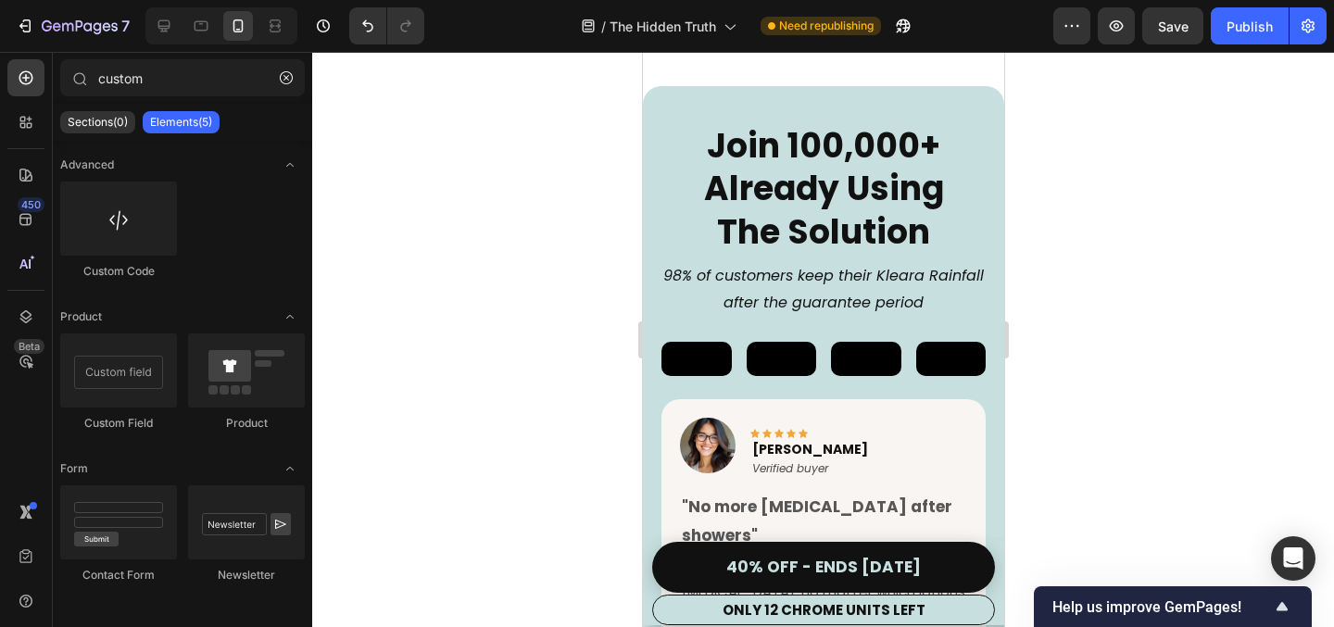
click at [1182, 38] on button "Save" at bounding box center [1173, 25] width 61 height 37
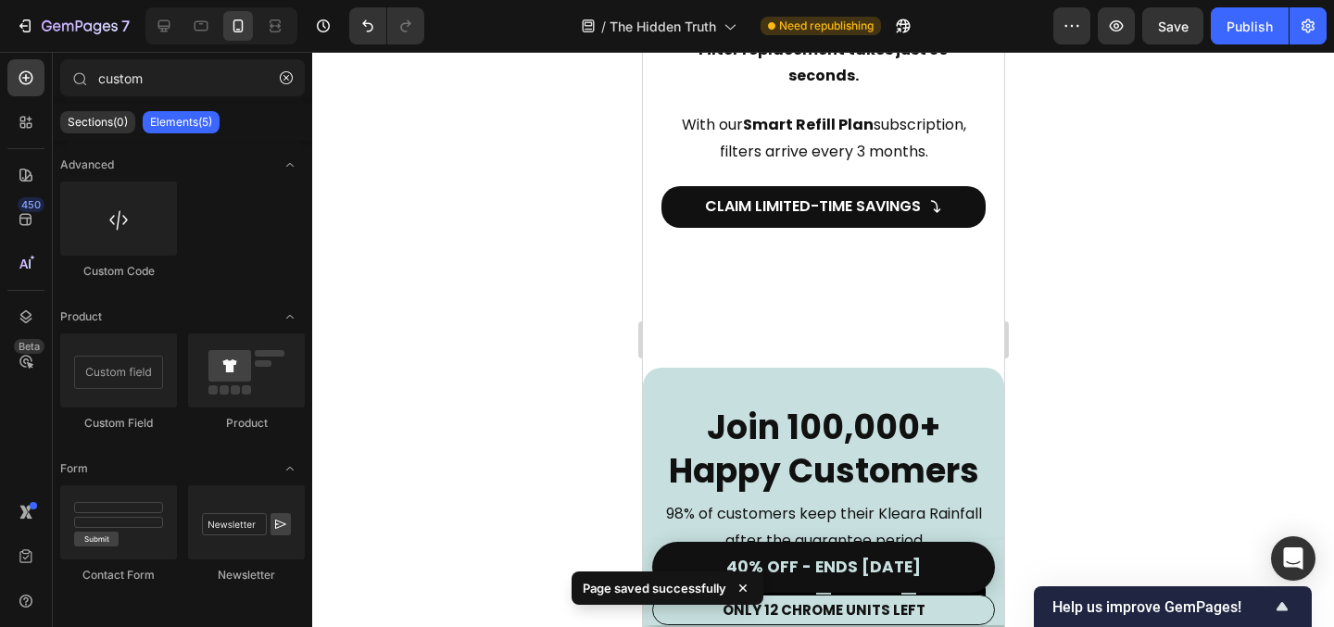
scroll to position [8785, 0]
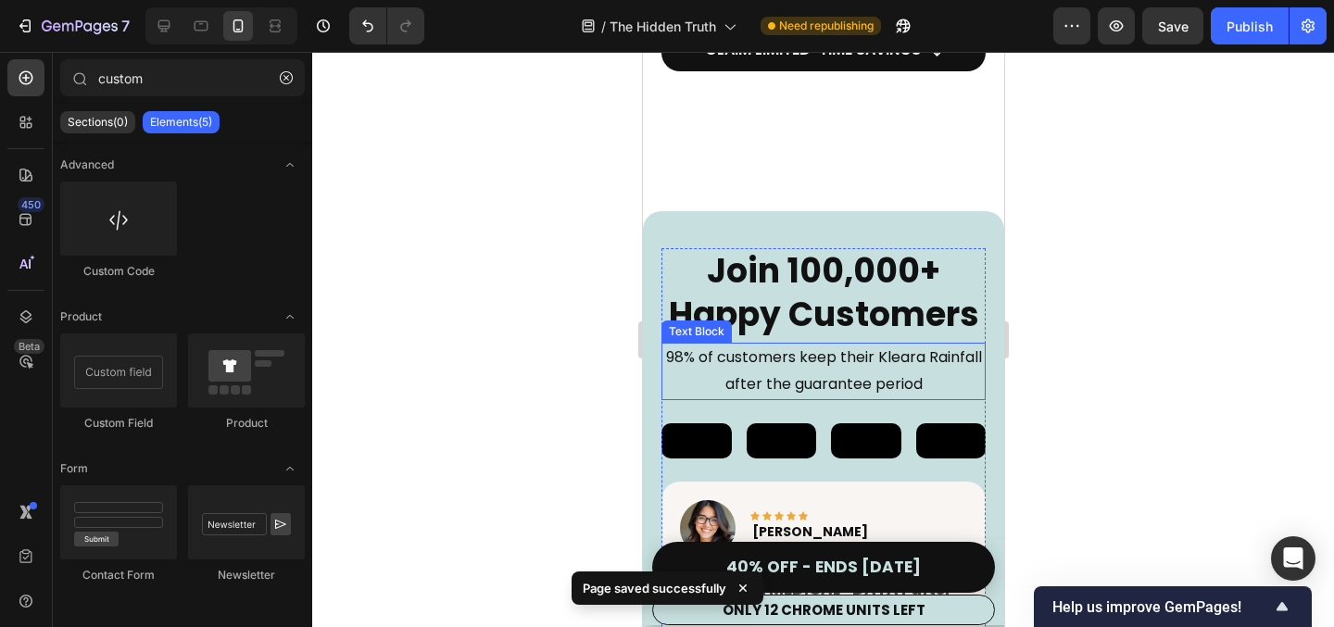
click at [808, 360] on p "98% of customers keep their Kleara Rainfall after the guarantee period" at bounding box center [823, 372] width 321 height 54
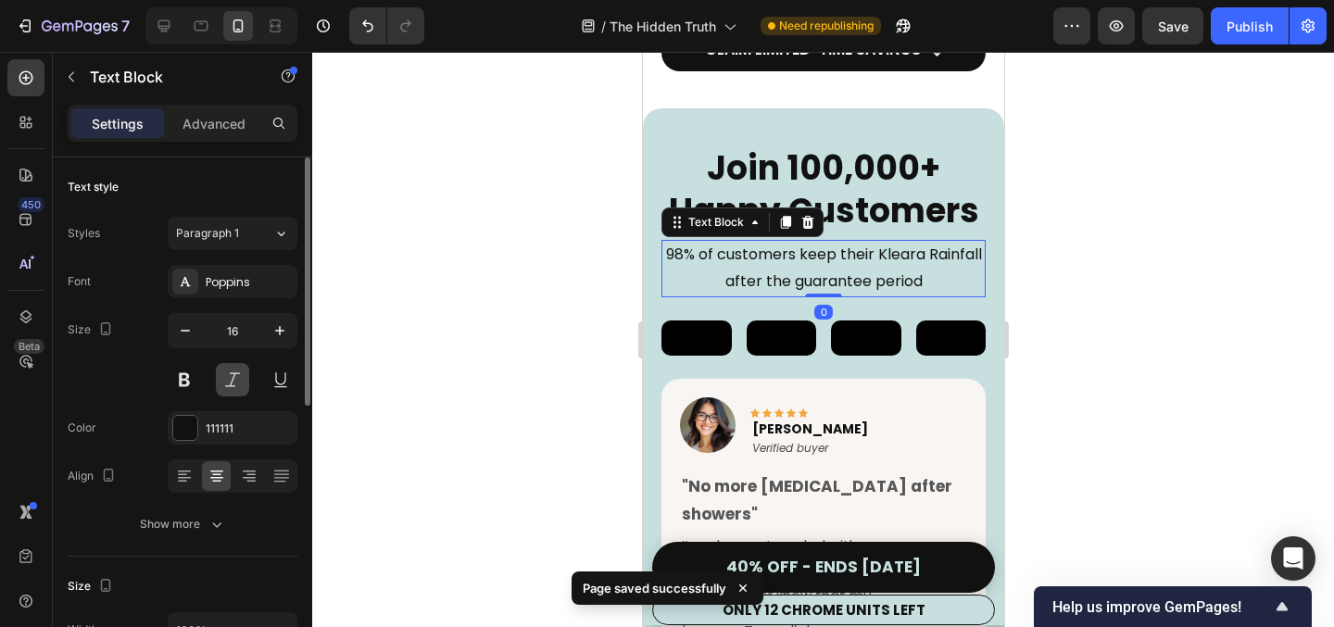
click at [226, 376] on button at bounding box center [232, 379] width 33 height 33
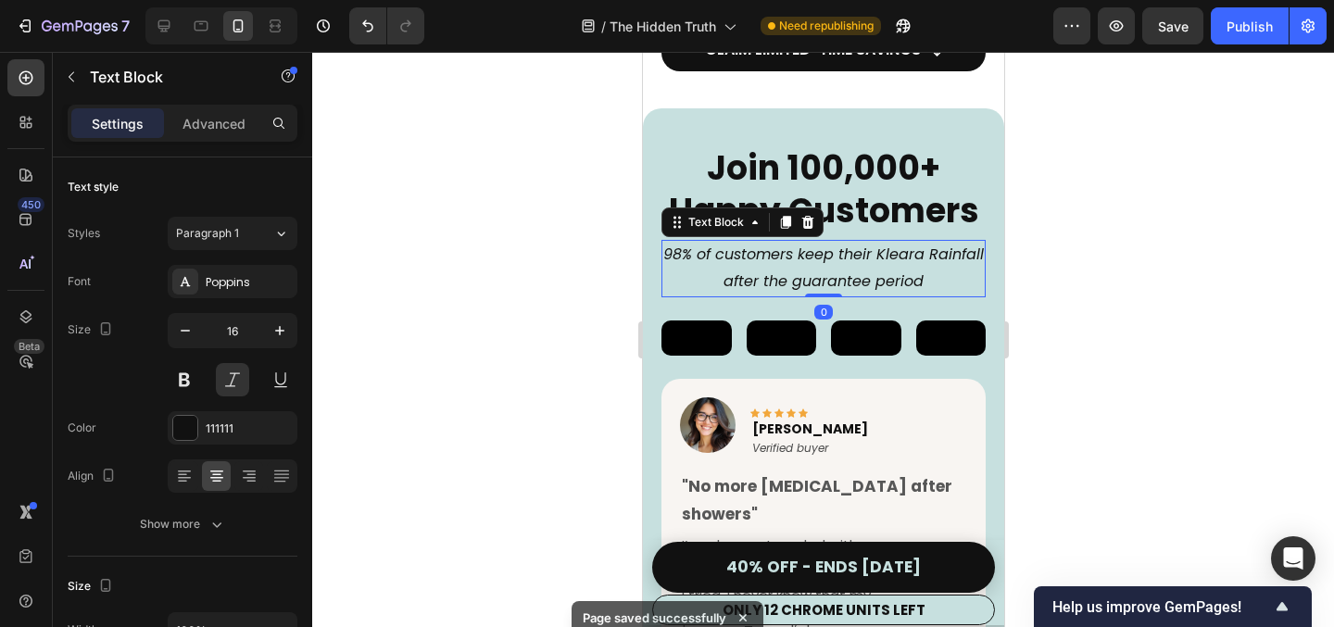
click at [482, 268] on div at bounding box center [823, 339] width 1022 height 575
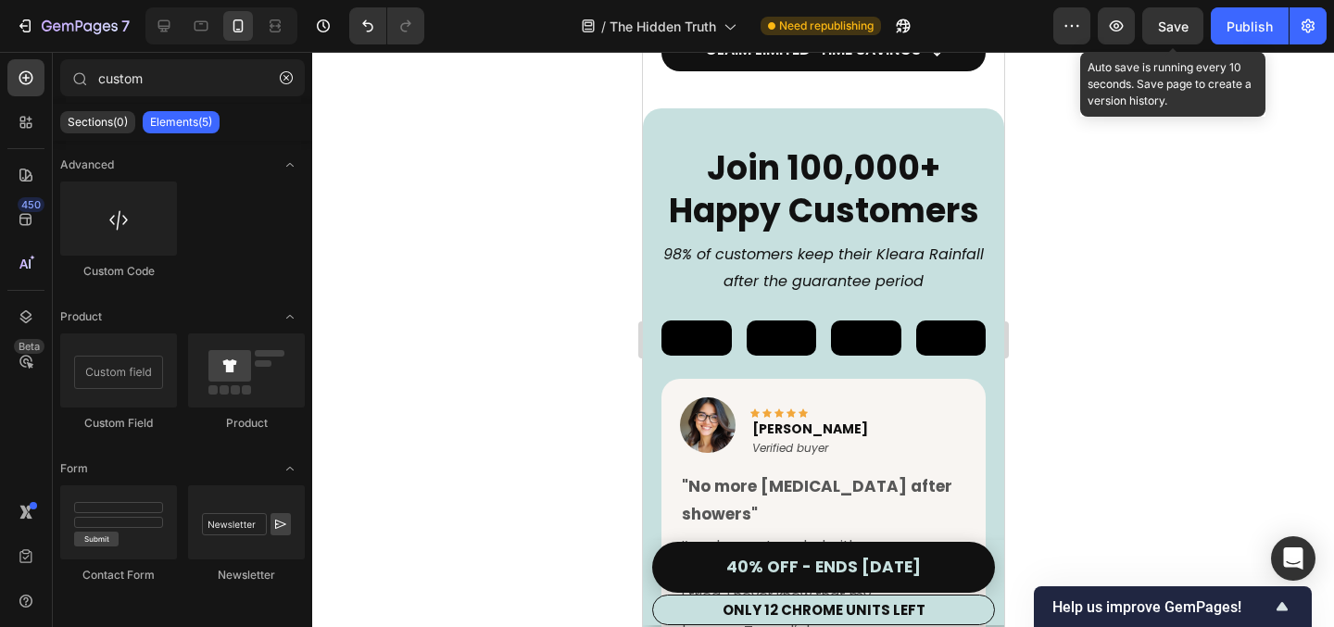
click at [1184, 31] on span "Save" at bounding box center [1173, 27] width 31 height 16
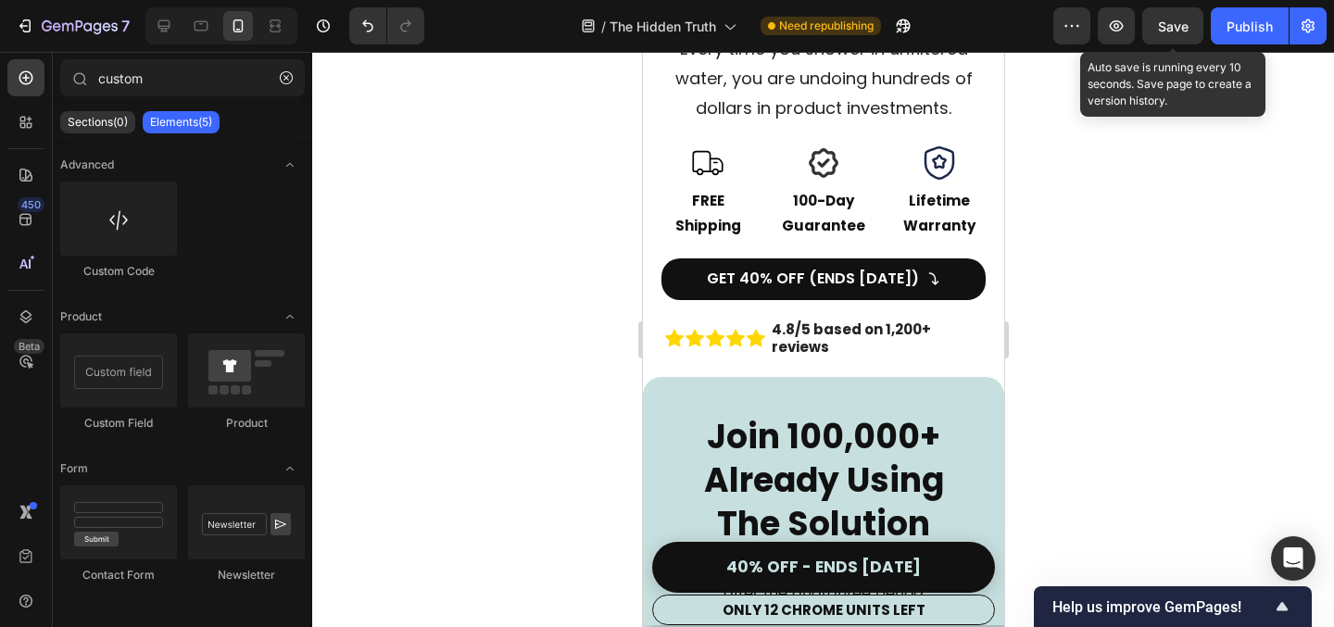
scroll to position [626, 0]
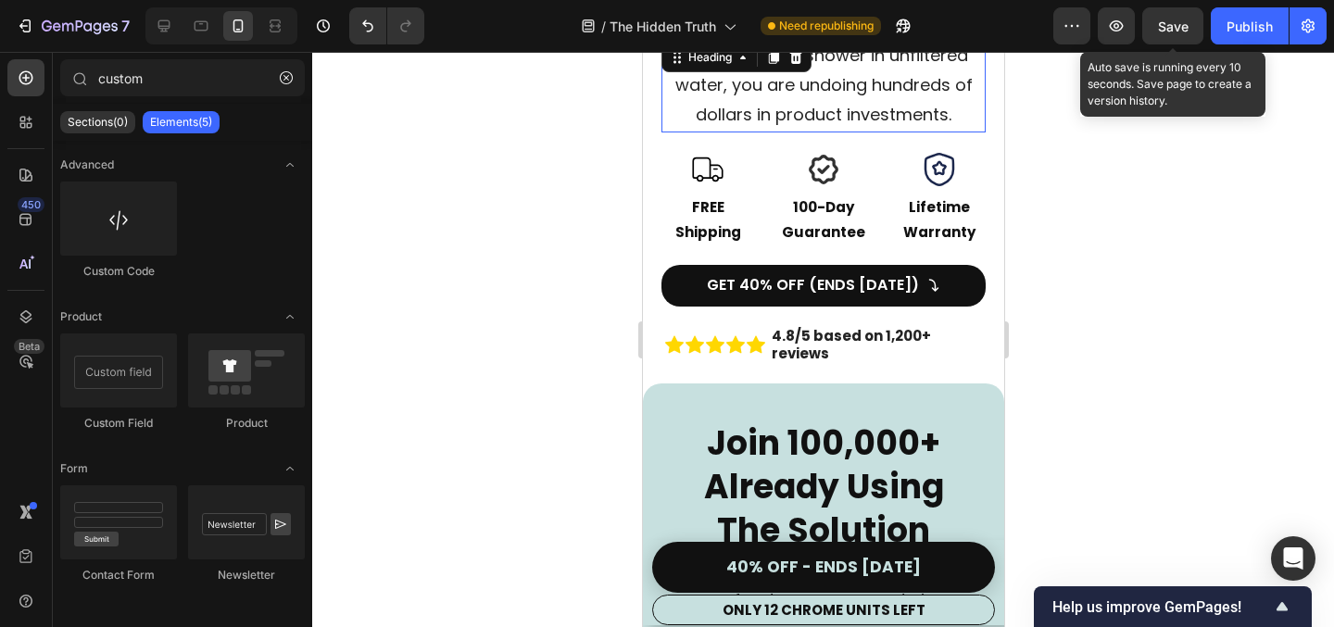
click at [790, 94] on h2 "Every time you shower in unfiltered water, you are undoing hundreds of dollars …" at bounding box center [823, 86] width 324 height 94
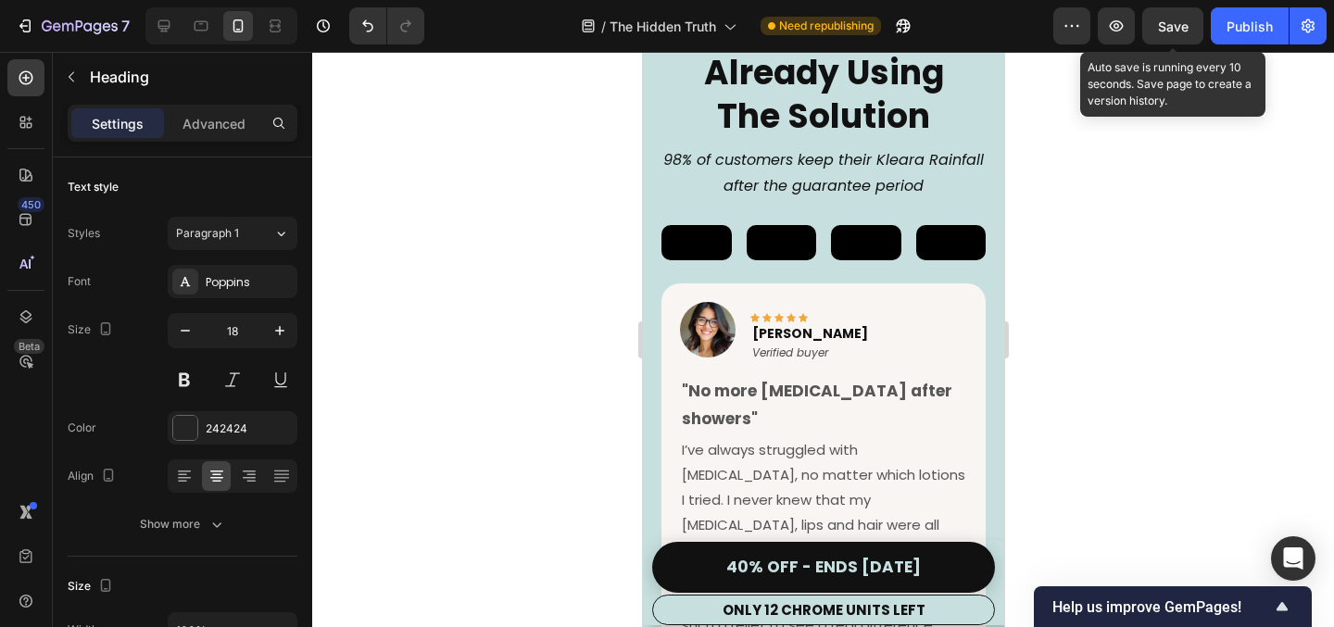
scroll to position [1013, 0]
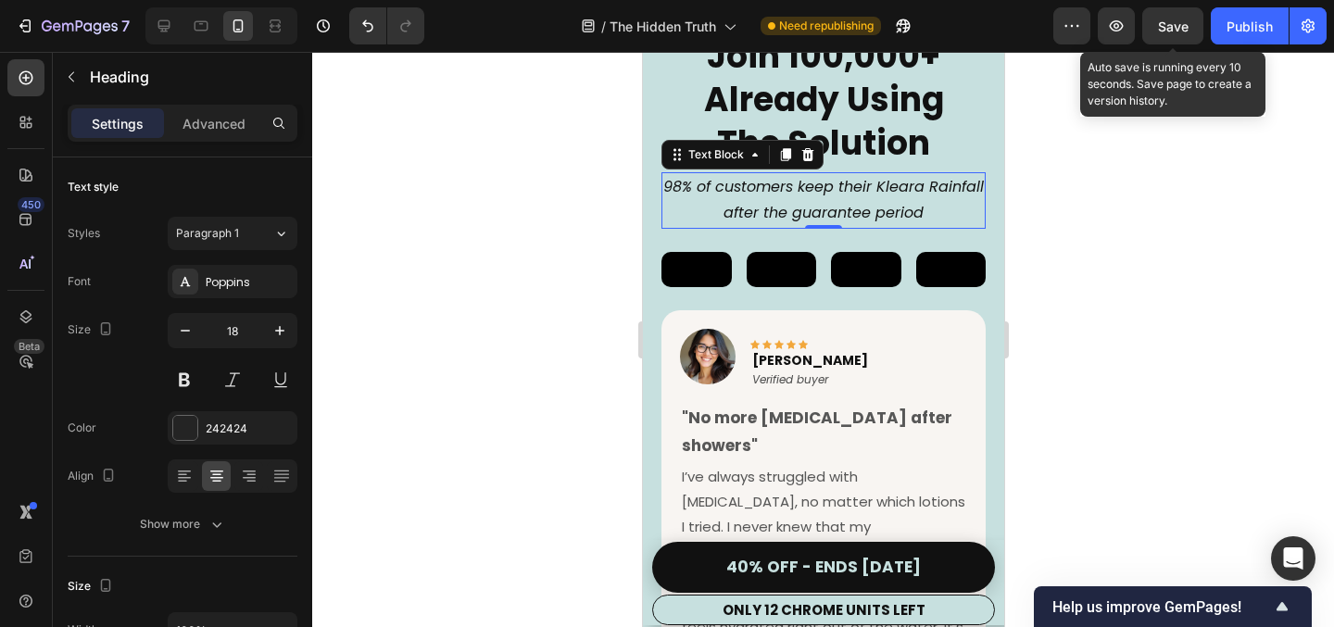
click at [787, 195] on p "98% of customers keep their Kleara Rainfall after the guarantee period" at bounding box center [823, 201] width 321 height 54
click at [284, 335] on icon "button" at bounding box center [280, 331] width 19 height 19
type input "17"
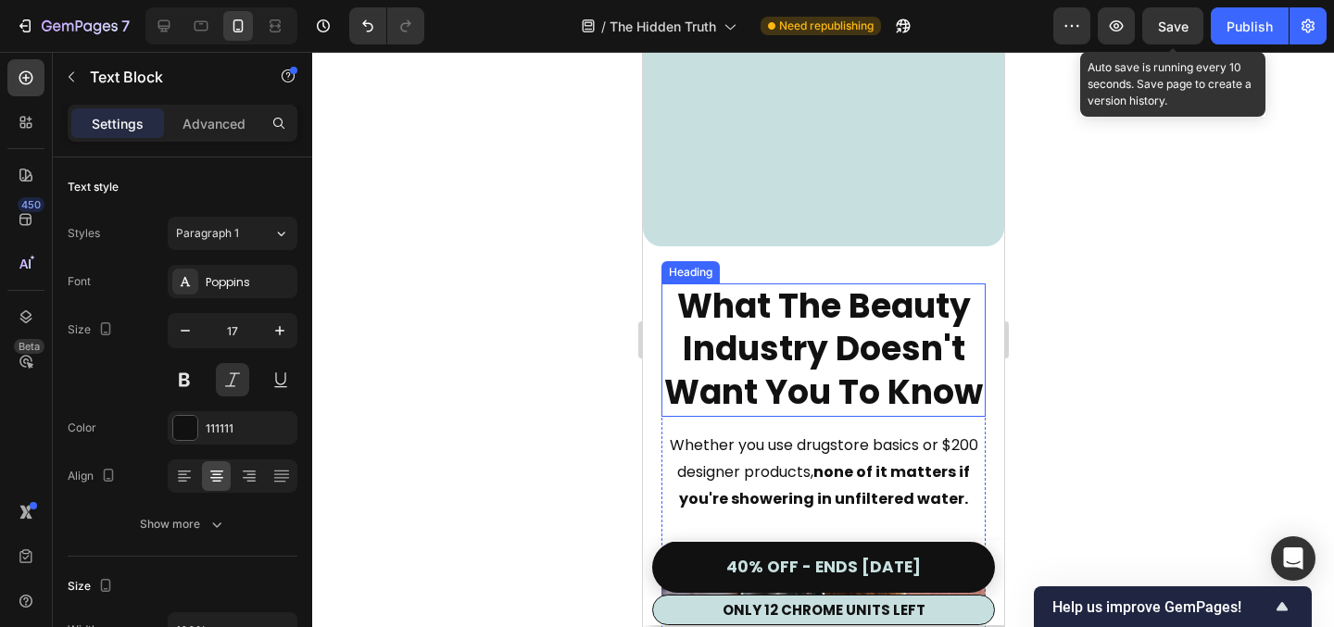
scroll to position [1809, 0]
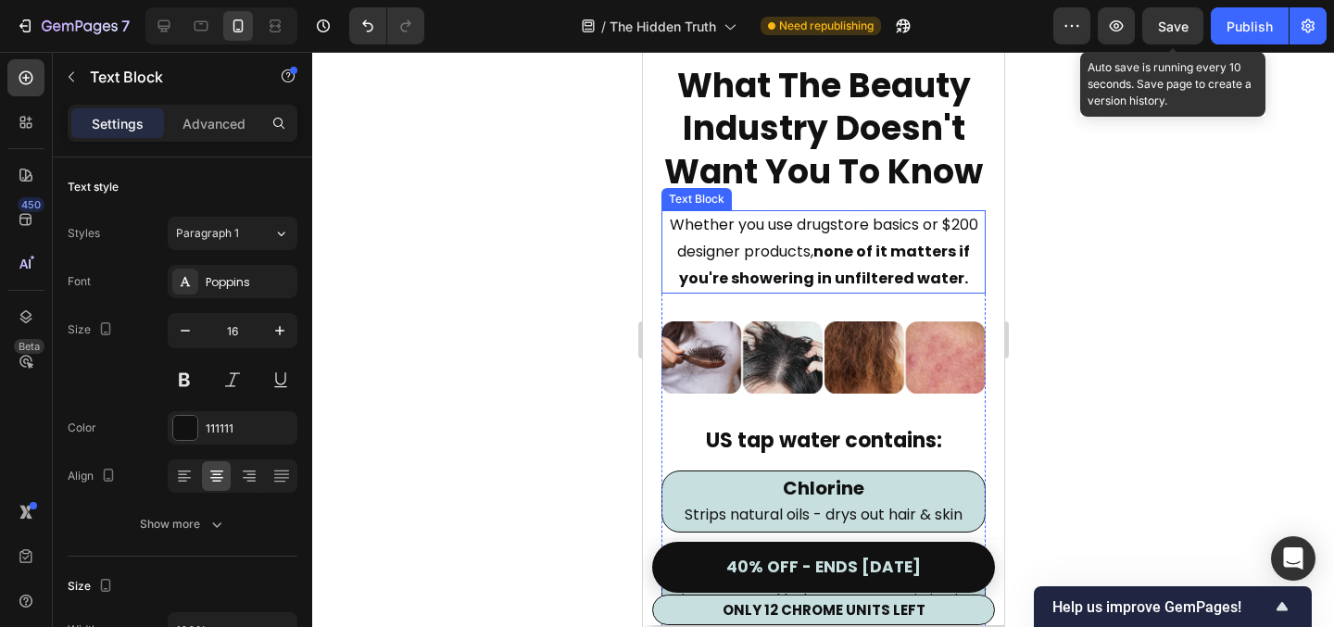
click at [790, 247] on p "Whether you use drugstore basics or $200 designer products, none of it matters …" at bounding box center [823, 252] width 321 height 80
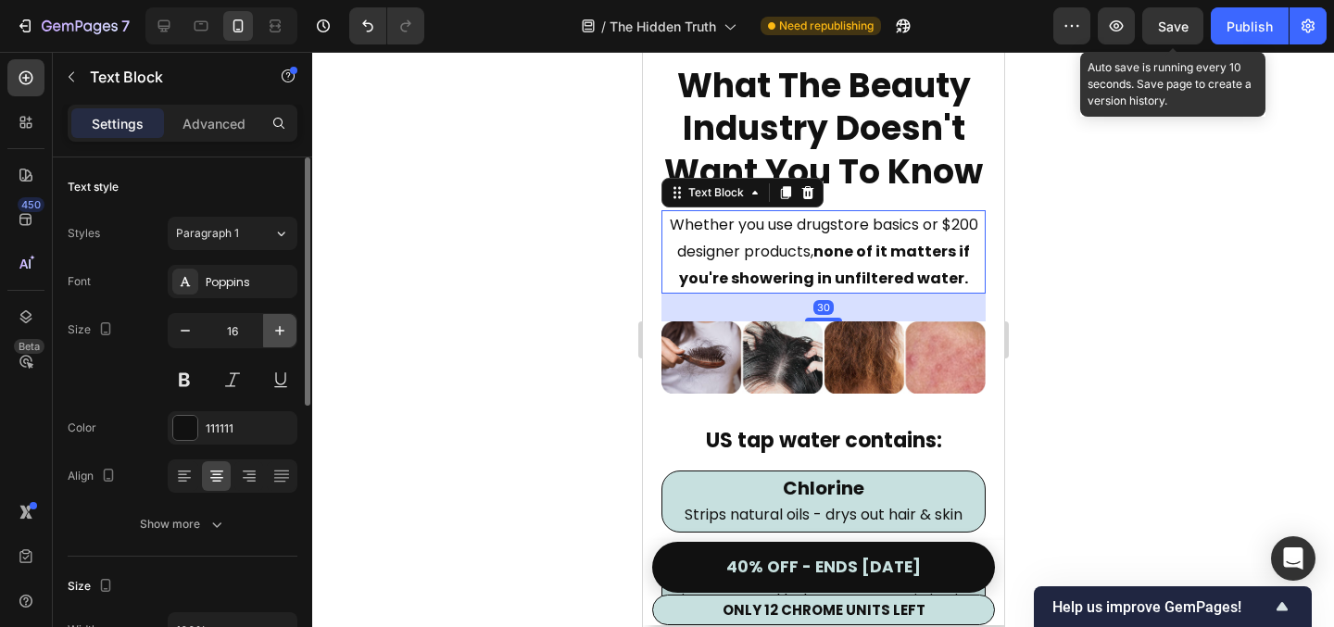
click at [285, 329] on icon "button" at bounding box center [280, 331] width 19 height 19
type input "17"
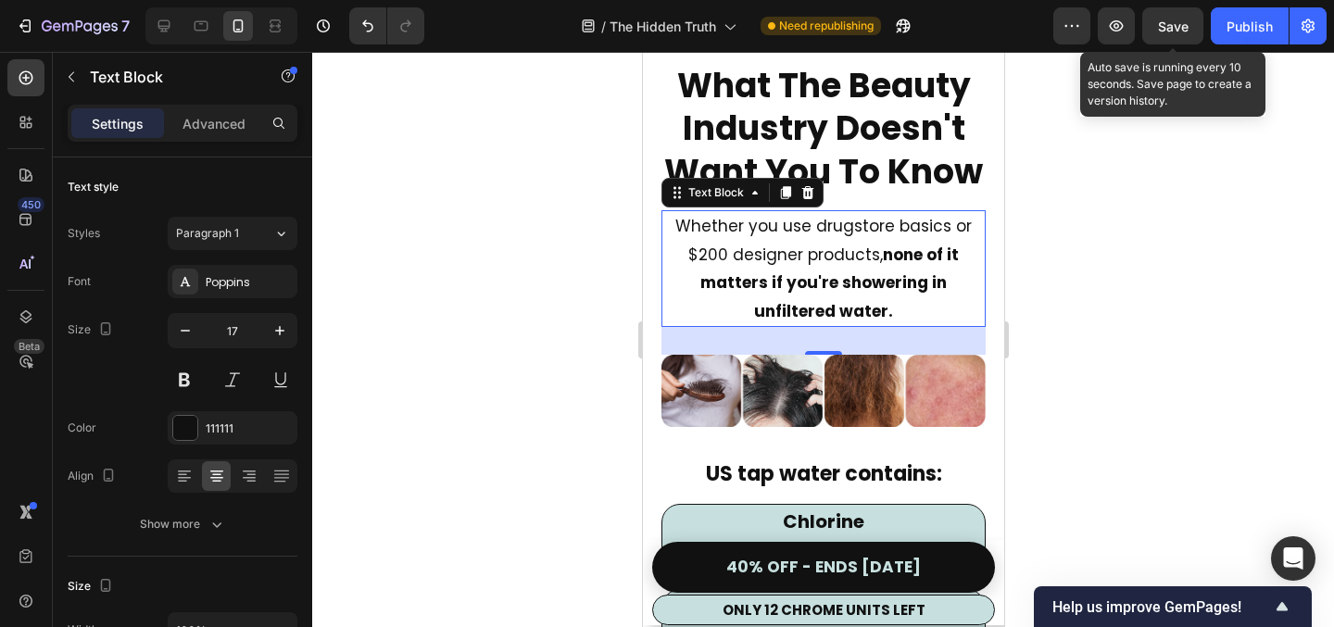
click at [724, 259] on p "Whether you use drugstore basics or $200 designer products, none of it matters …" at bounding box center [823, 268] width 321 height 113
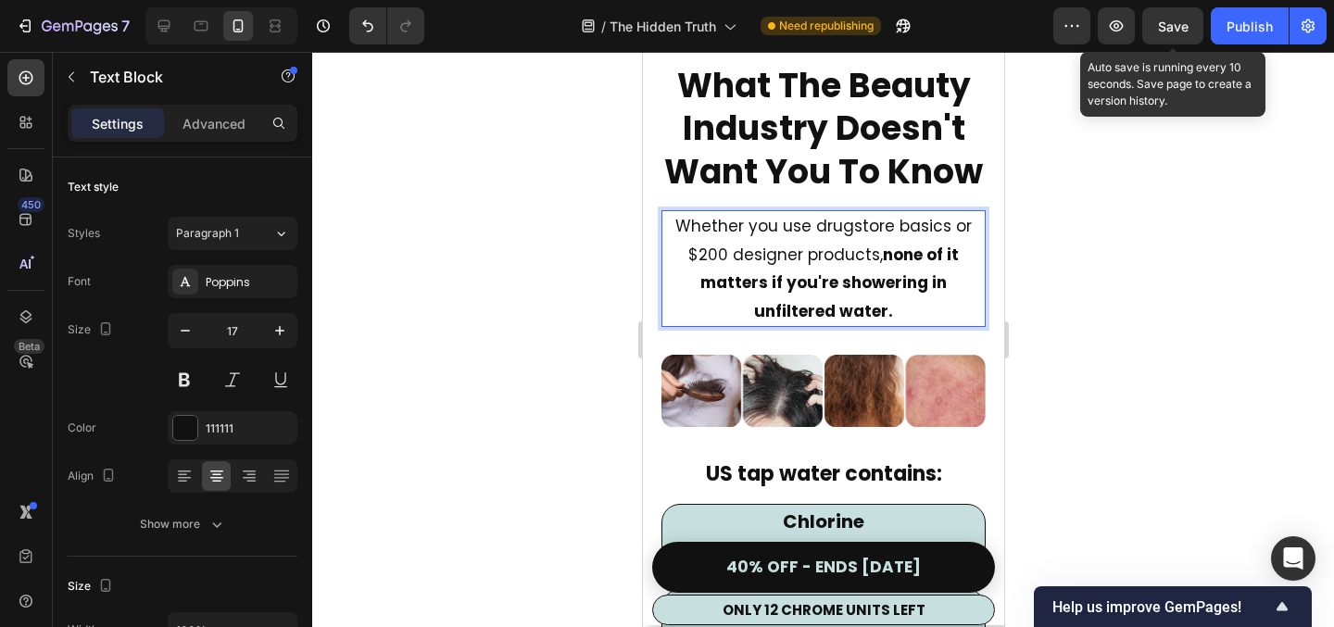
click at [963, 254] on p "Whether you use drugstore basics or $200 designer products, none of it matters …" at bounding box center [823, 268] width 321 height 113
click at [1019, 292] on div at bounding box center [823, 339] width 1022 height 575
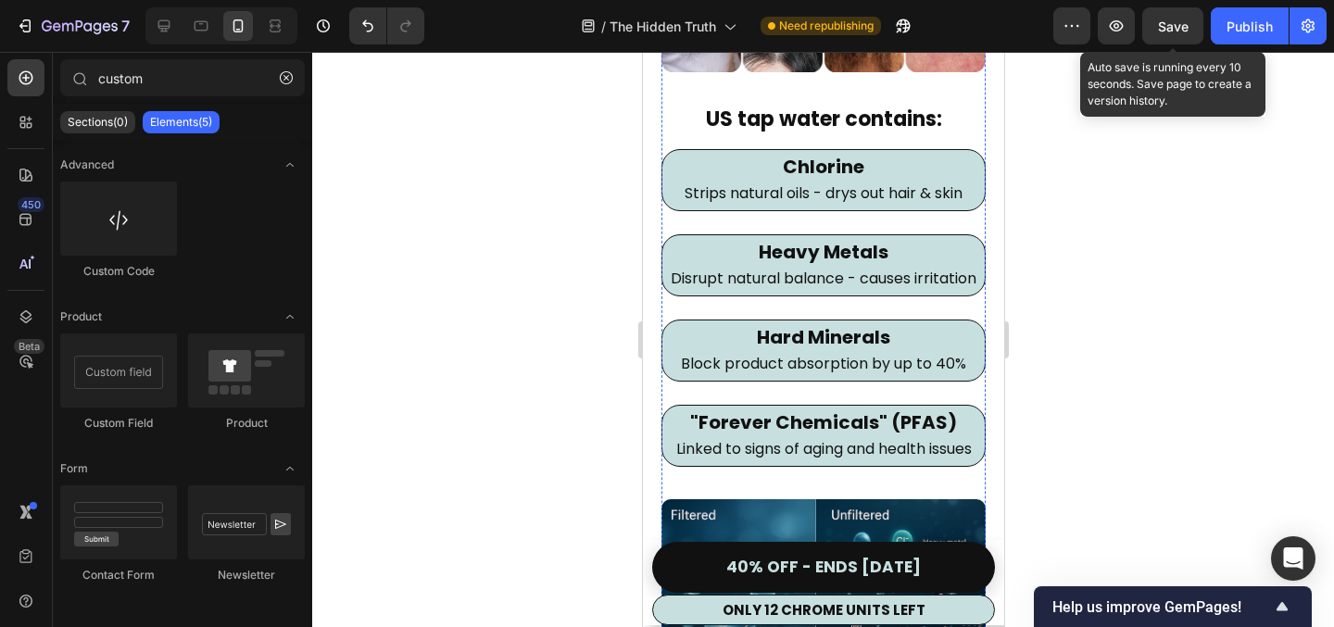
scroll to position [2190, 0]
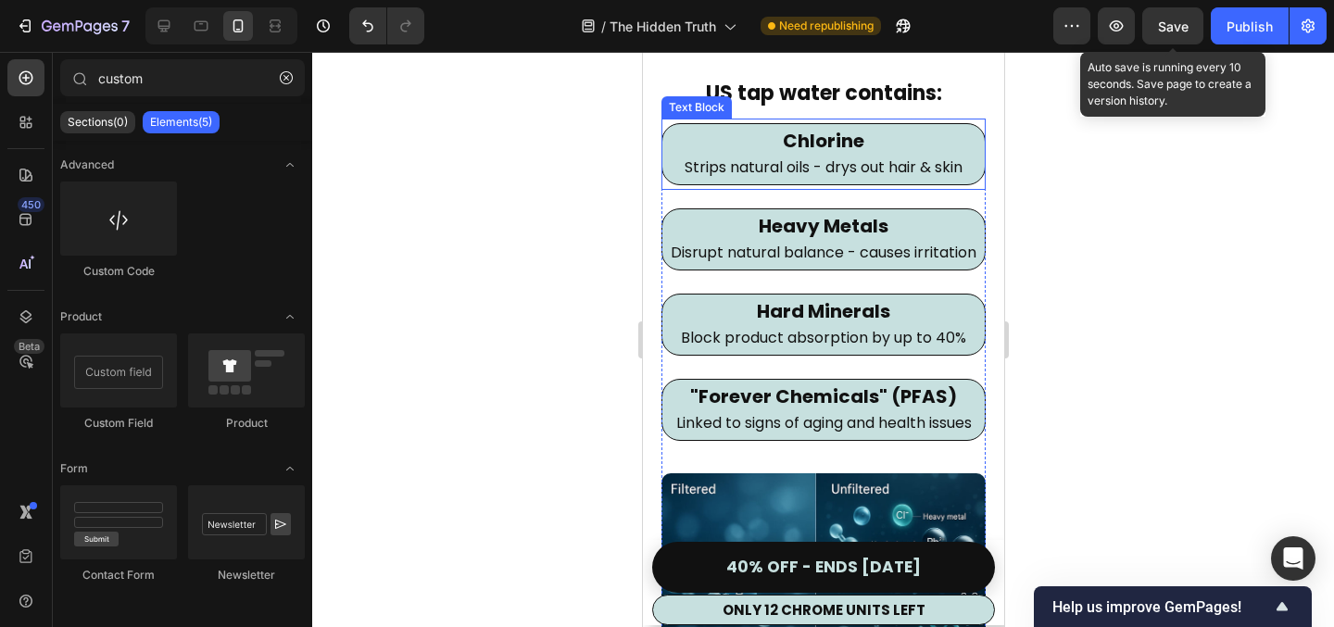
click at [826, 172] on span "Strips natural oils - drys out hair & skin" at bounding box center [823, 167] width 278 height 21
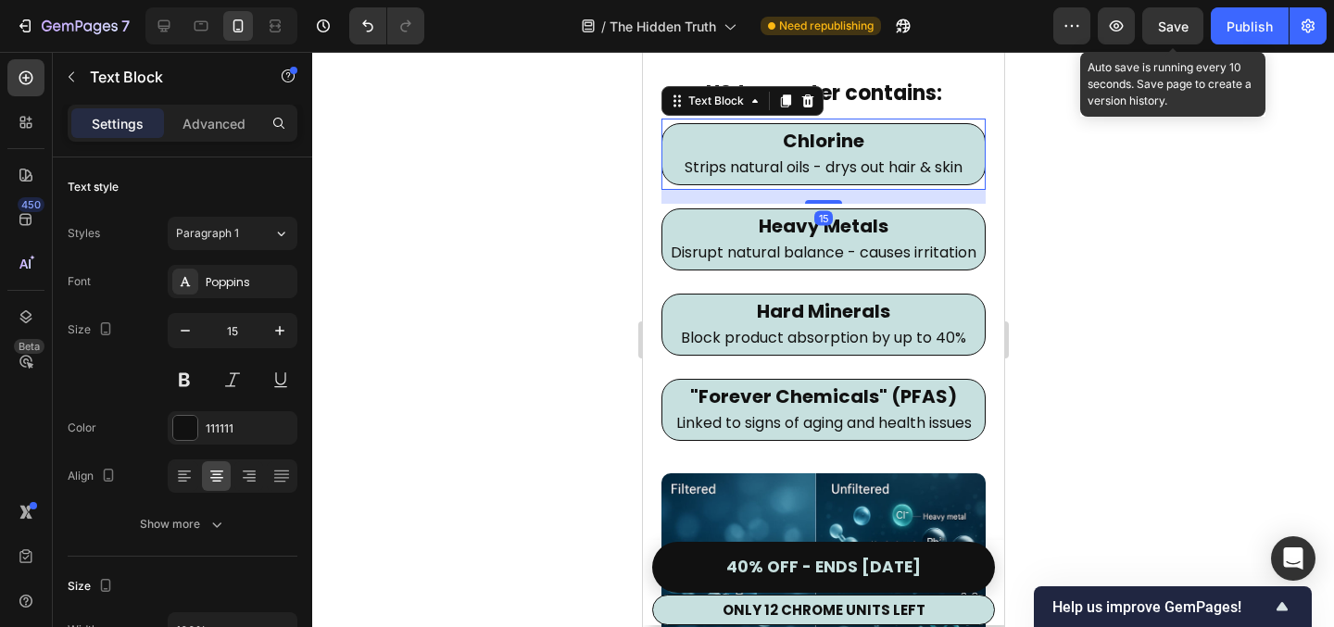
click at [1069, 326] on div at bounding box center [823, 339] width 1022 height 575
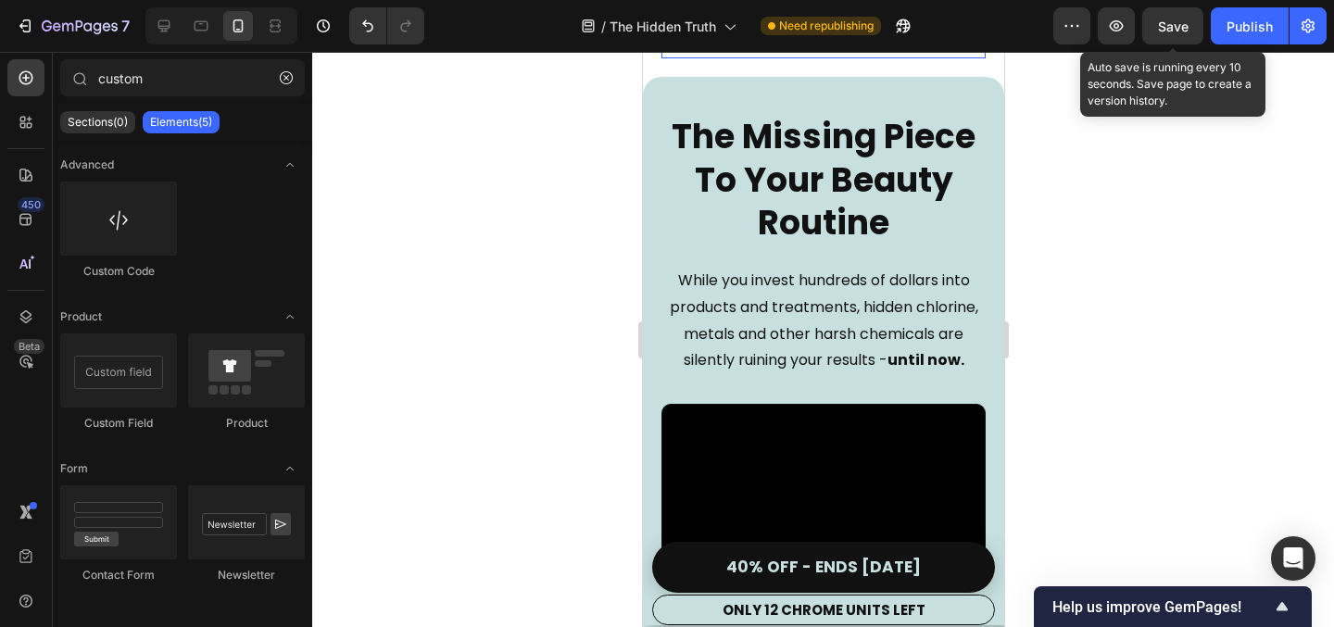
scroll to position [2888, 0]
click at [789, 320] on p "While you invest hundreds of dollars into products and treatments, hidden chlor…" at bounding box center [823, 320] width 321 height 107
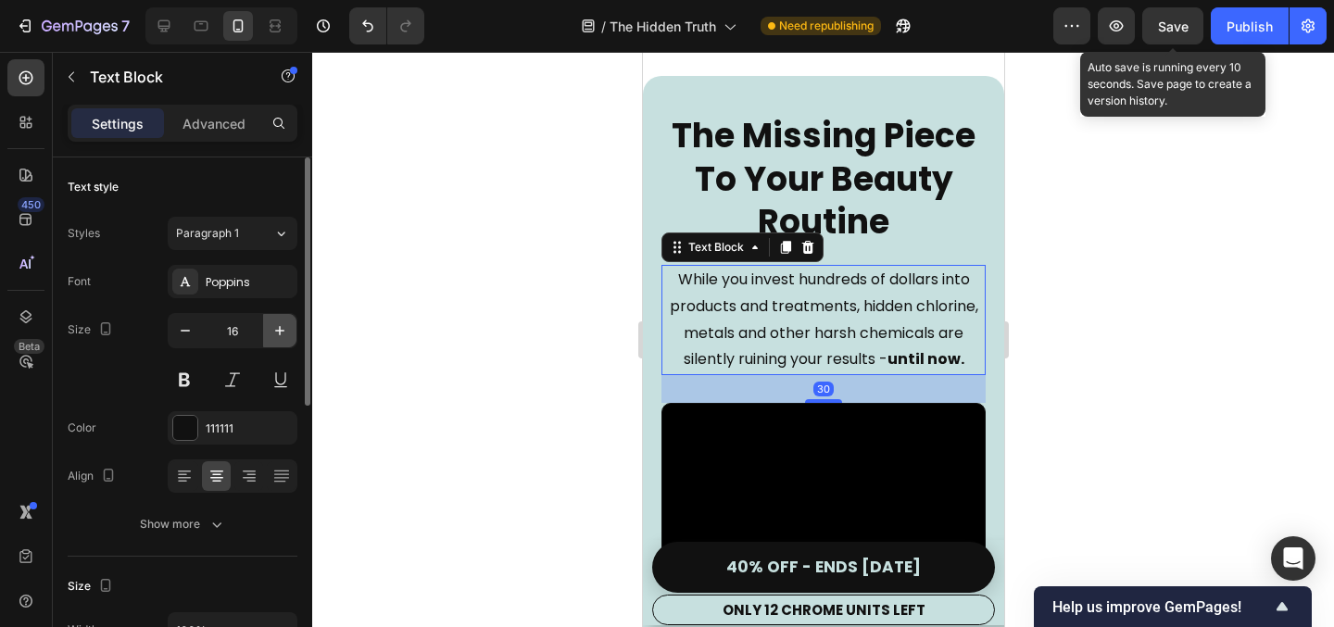
click at [286, 329] on icon "button" at bounding box center [280, 331] width 19 height 19
type input "17"
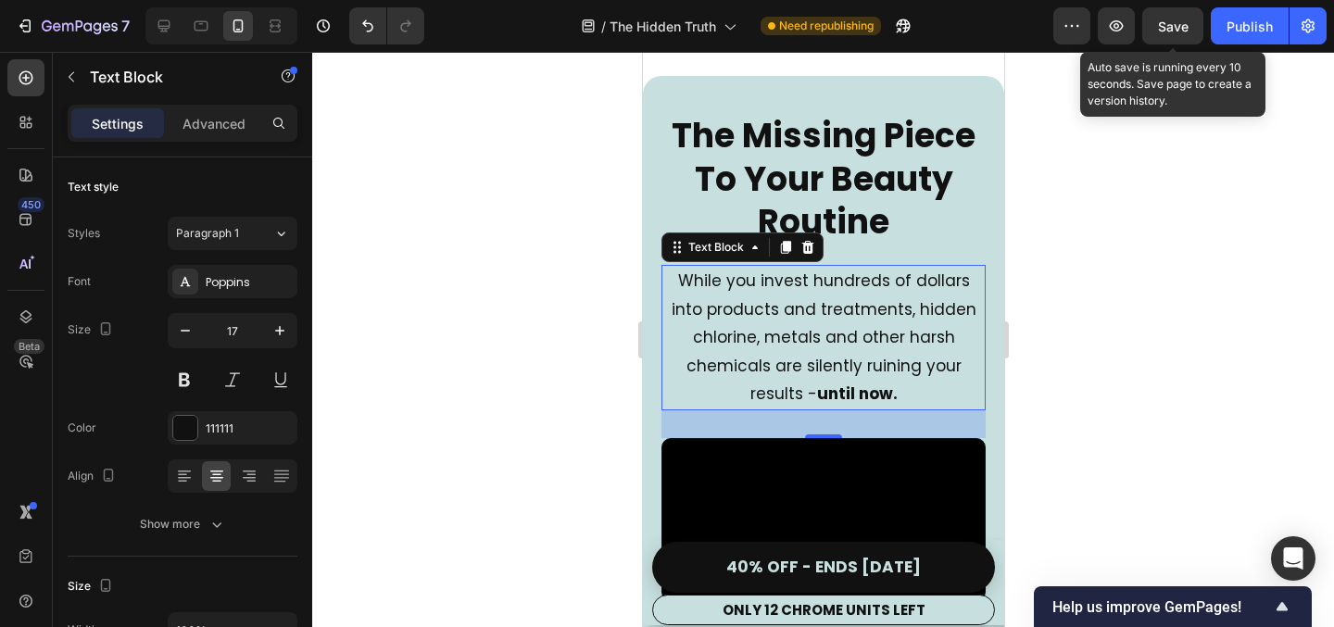
click at [883, 345] on p "While you invest hundreds of dollars into products and treatments, hidden chlor…" at bounding box center [823, 338] width 321 height 142
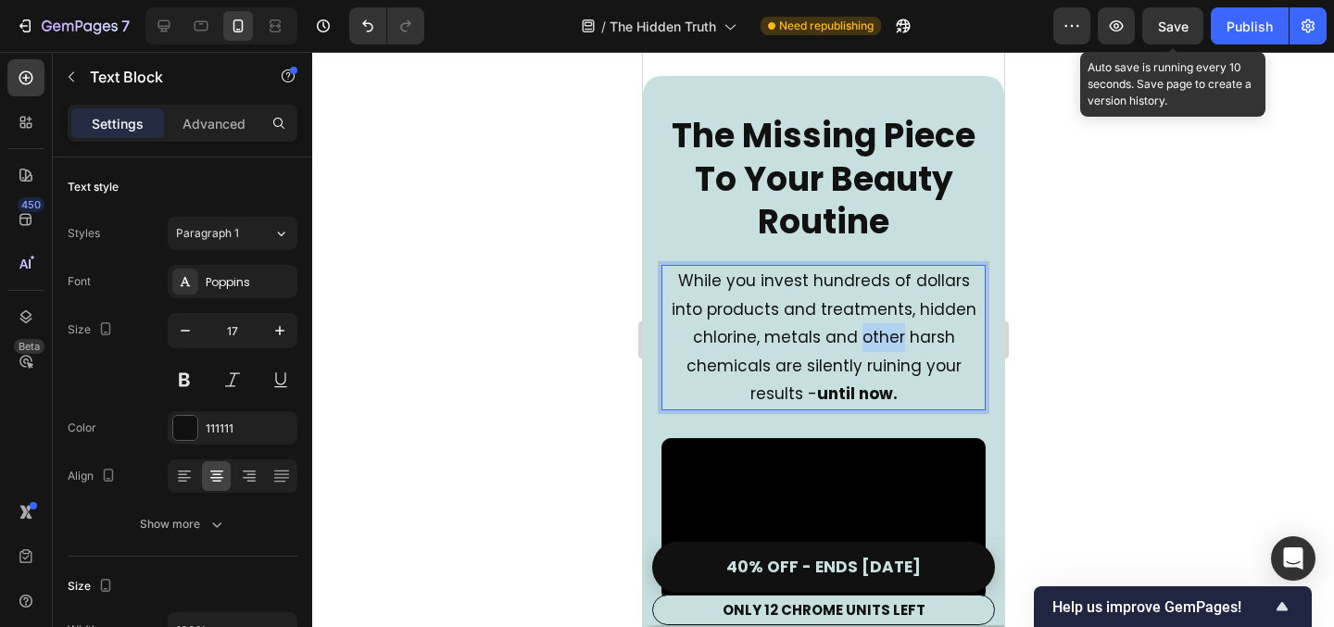
click at [883, 345] on p "While you invest hundreds of dollars into products and treatments, hidden chlor…" at bounding box center [823, 338] width 321 height 142
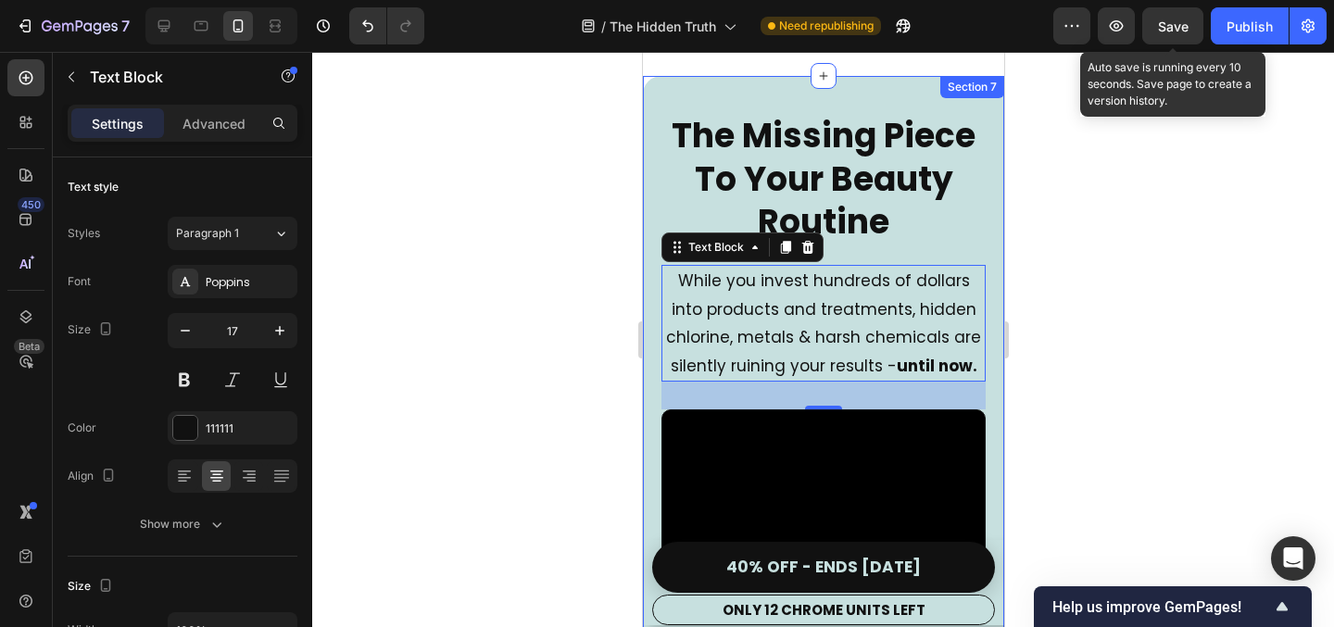
click at [1097, 297] on div at bounding box center [823, 339] width 1022 height 575
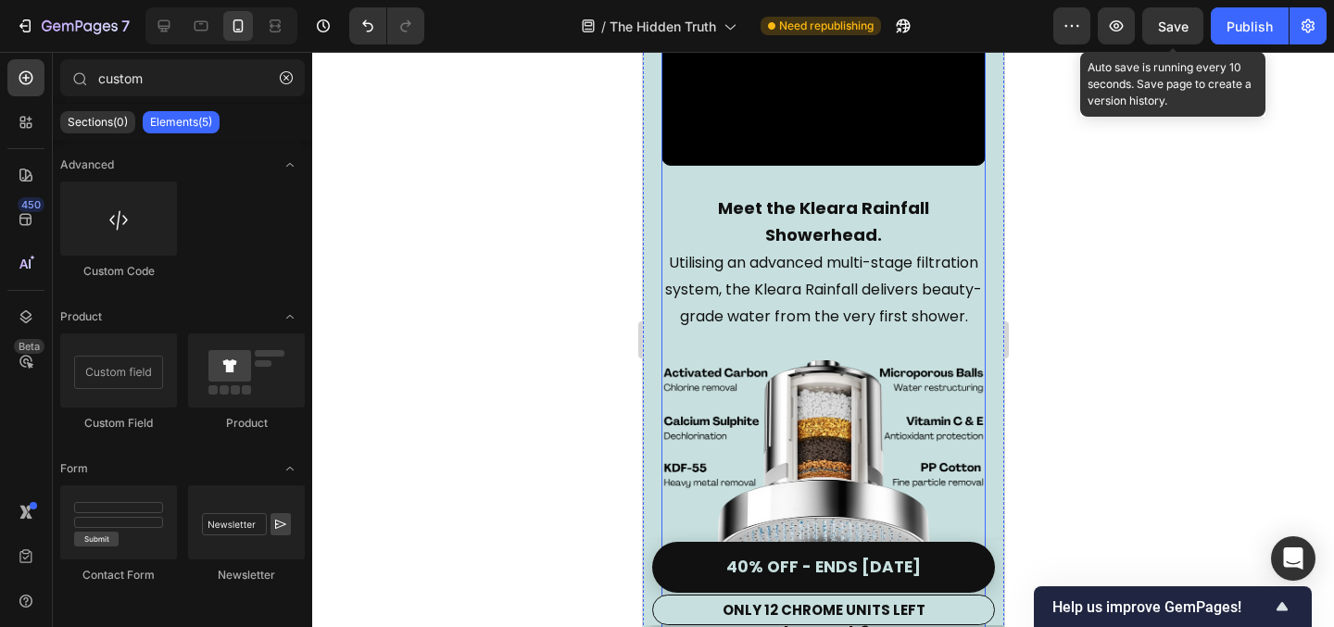
scroll to position [3321, 0]
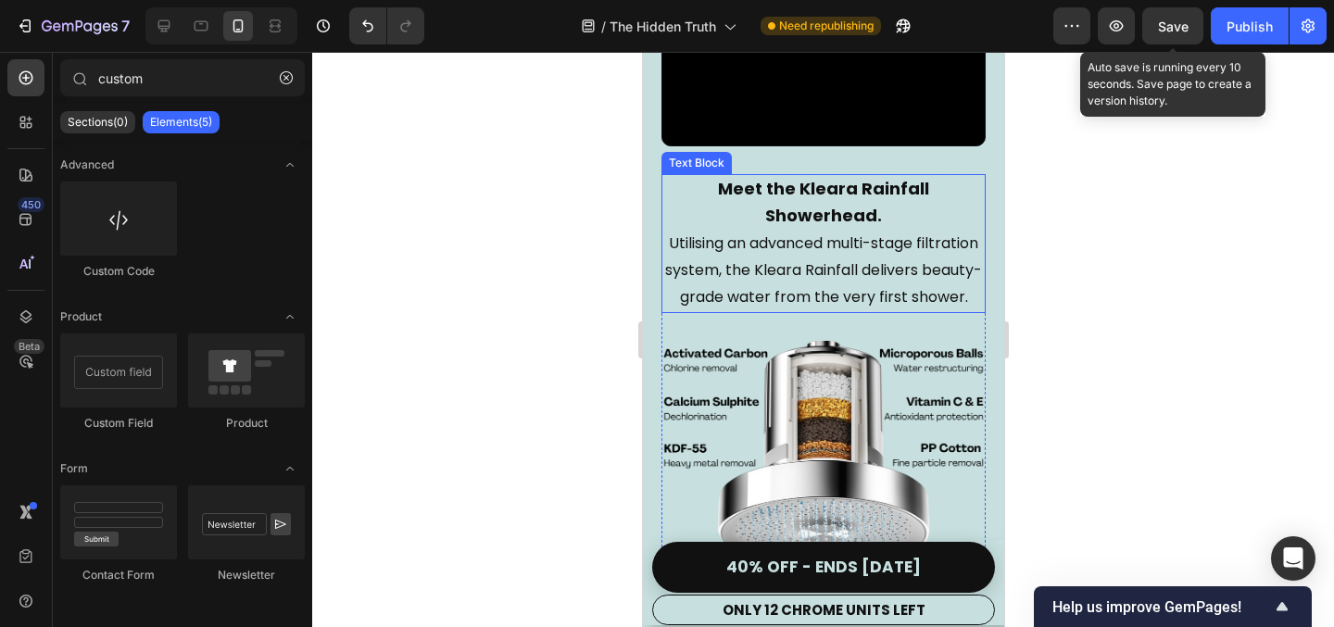
click at [783, 310] on p "Utilising an advanced multi-stage filtration system, the Kleara Rainfall delive…" at bounding box center [823, 271] width 321 height 80
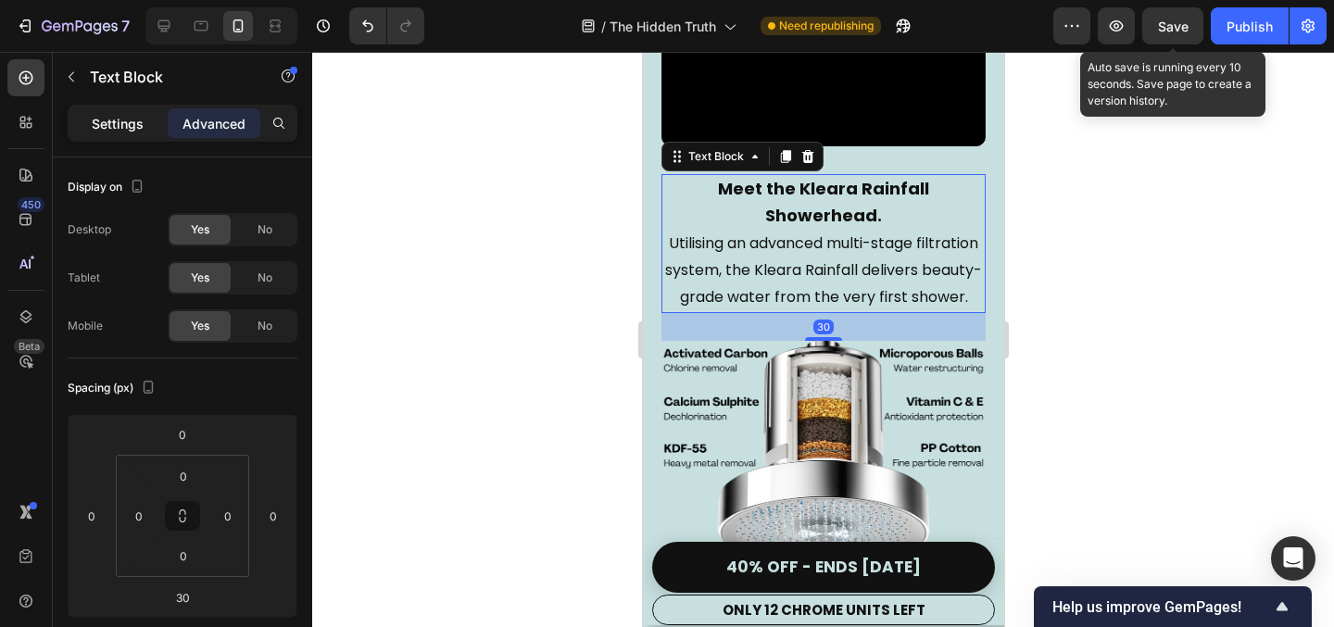
click at [150, 117] on div "Settings" at bounding box center [117, 123] width 93 height 30
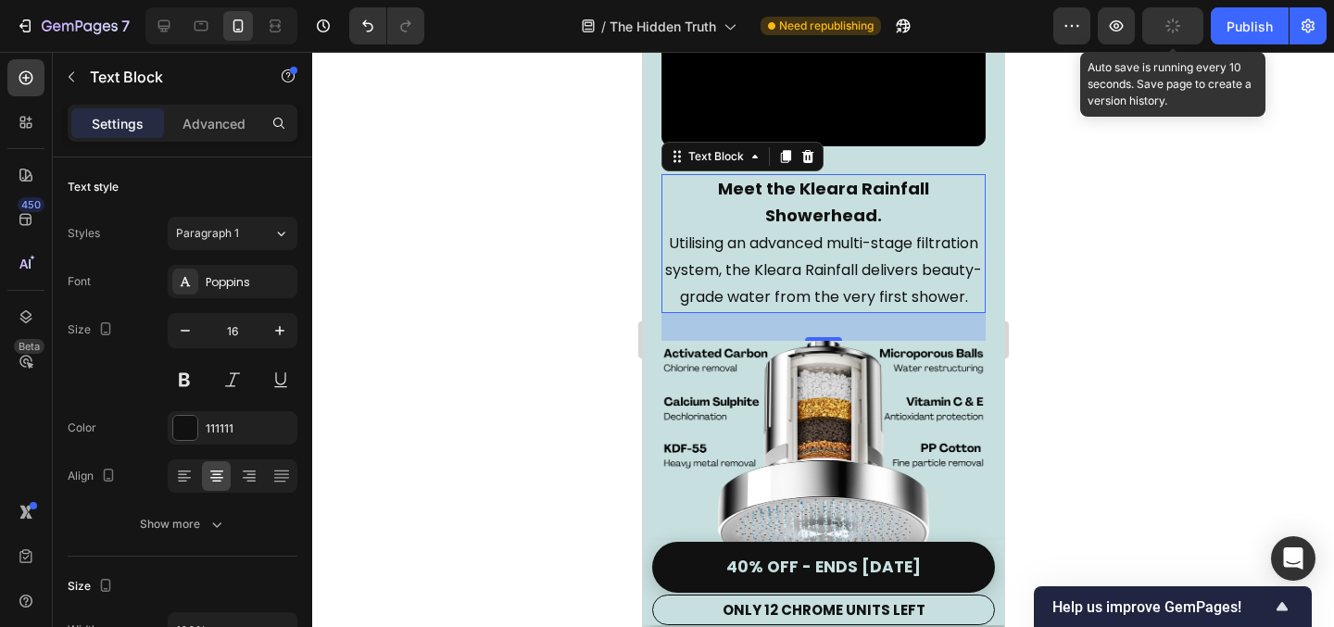
click at [828, 296] on p "Utilising an advanced multi-stage filtration system, the Kleara Rainfall delive…" at bounding box center [823, 271] width 321 height 80
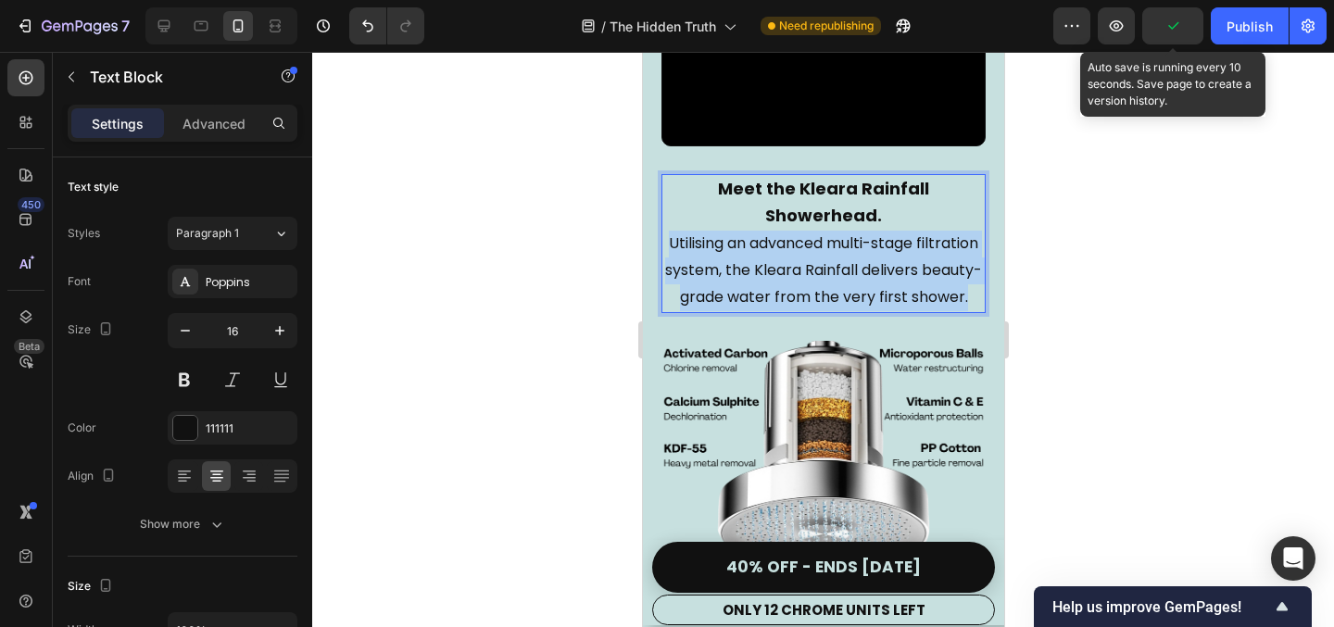
click at [828, 296] on p "Utilising an advanced multi-stage filtration system, the Kleara Rainfall delive…" at bounding box center [823, 271] width 321 height 80
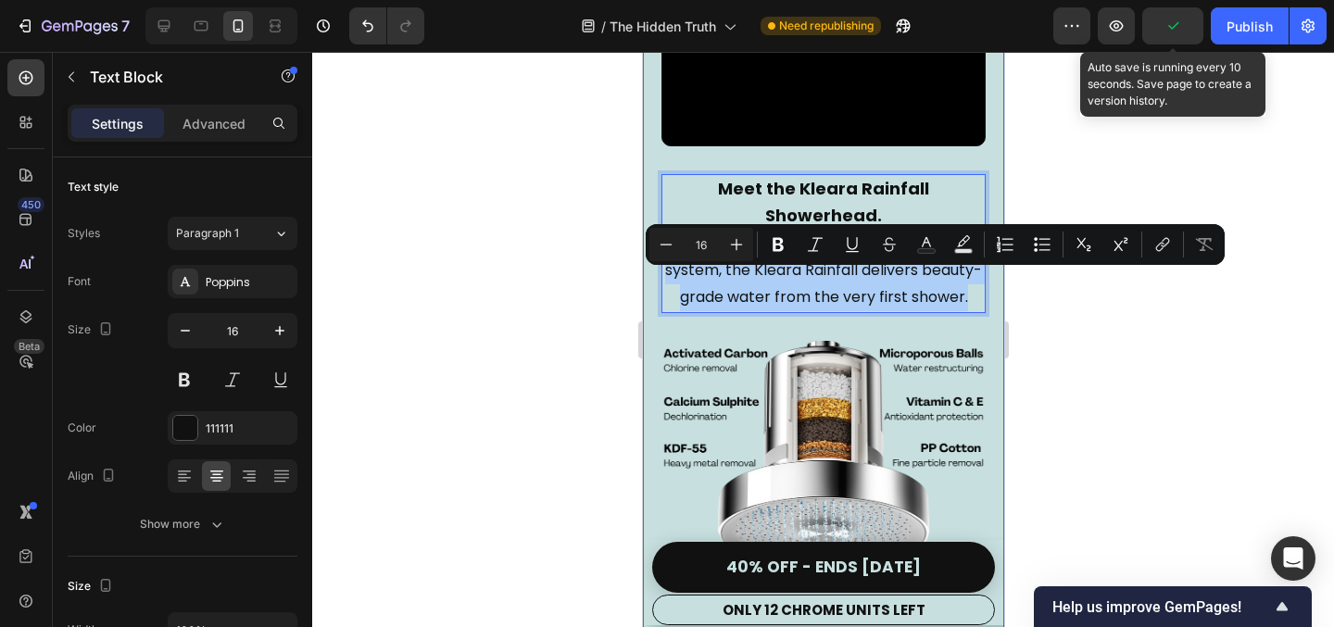
drag, startPoint x: 579, startPoint y: 361, endPoint x: 18, endPoint y: 276, distance: 568.0
click at [579, 361] on div at bounding box center [823, 339] width 1022 height 575
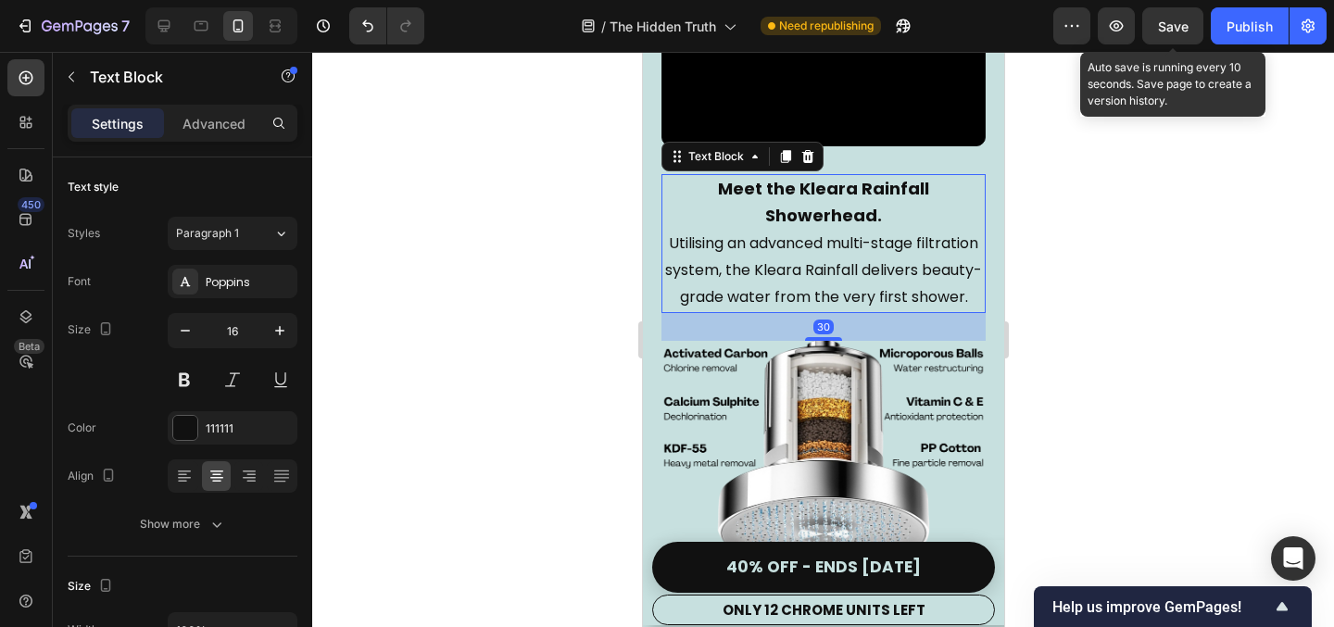
click at [781, 228] on strong "Meet the Kleara Rainfall Showerhead." at bounding box center [822, 202] width 211 height 51
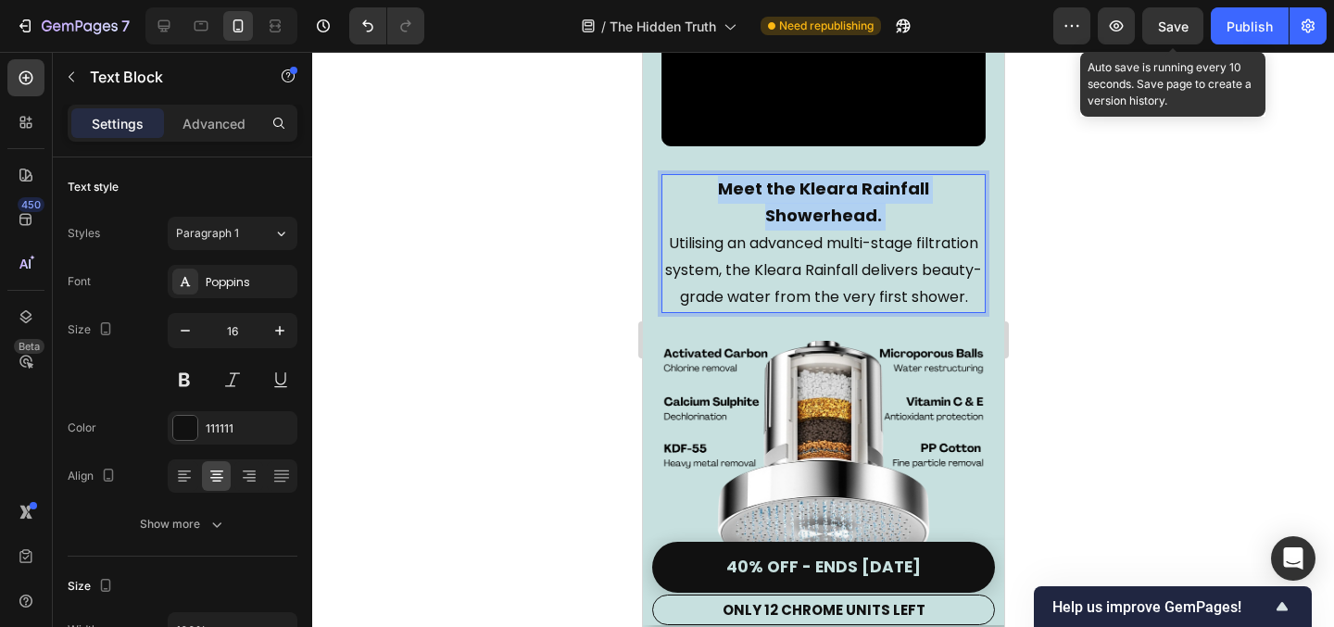
click at [781, 228] on strong "Meet the Kleara Rainfall Showerhead." at bounding box center [822, 202] width 211 height 51
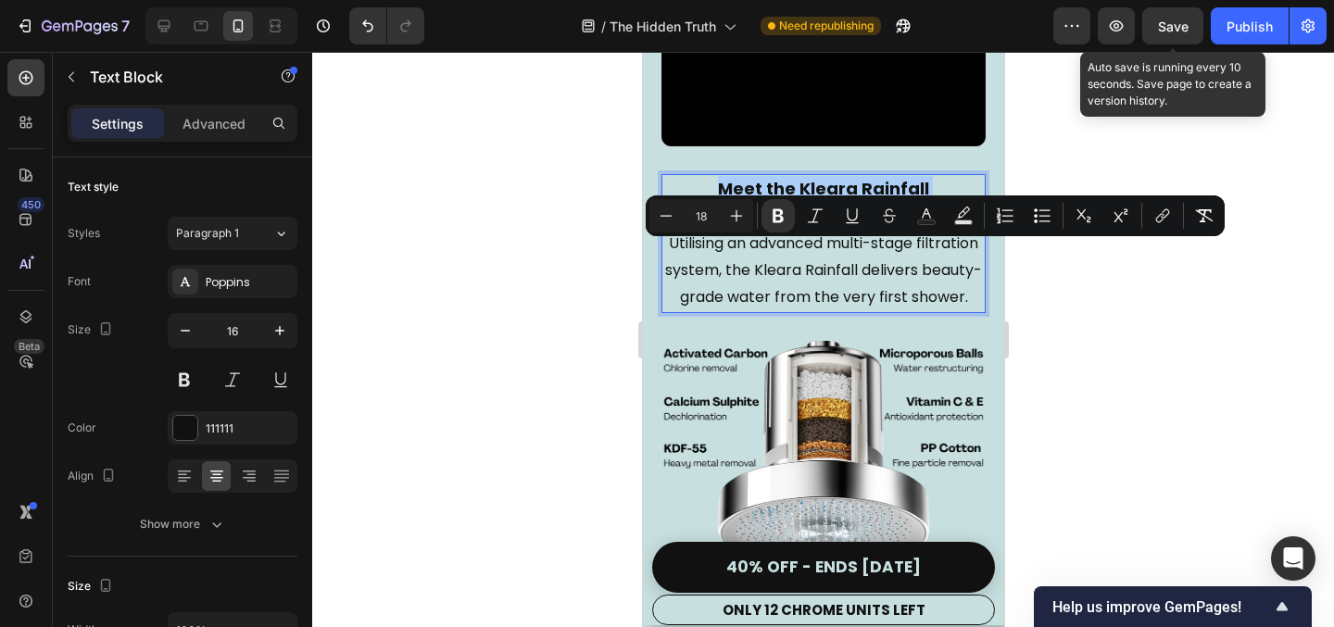
click at [418, 304] on div at bounding box center [823, 339] width 1022 height 575
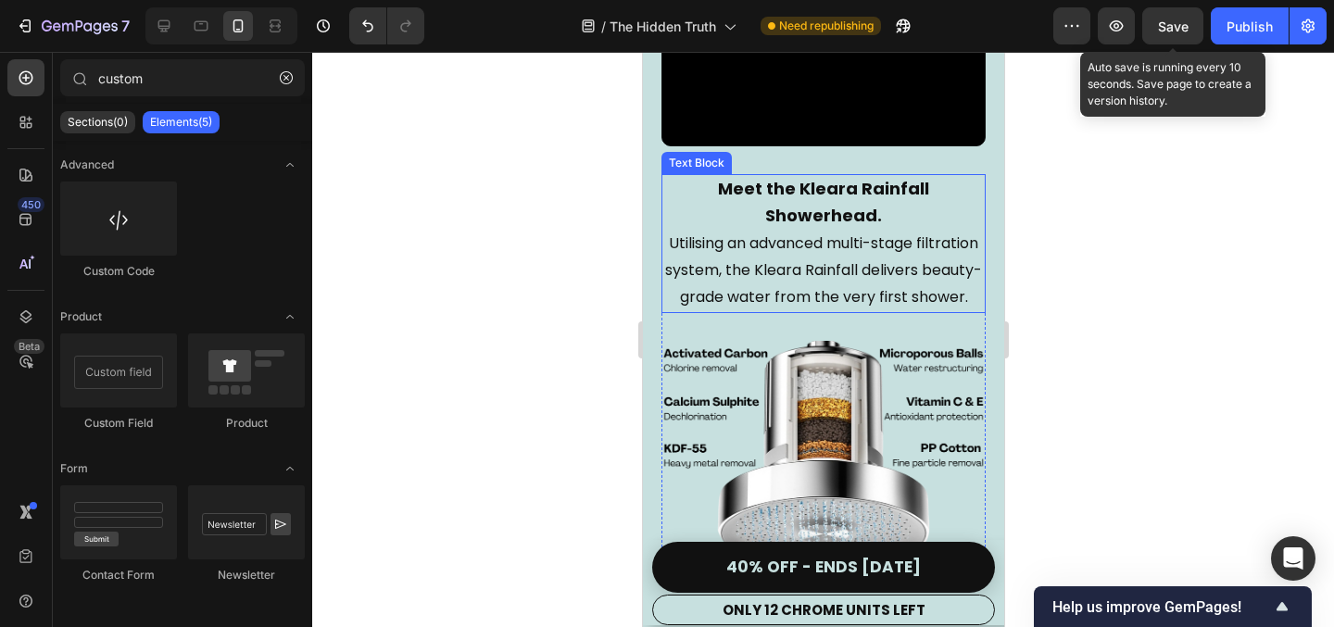
click at [781, 307] on p "Utilising an advanced multi-stage filtration system, the Kleara Rainfall delive…" at bounding box center [823, 271] width 321 height 80
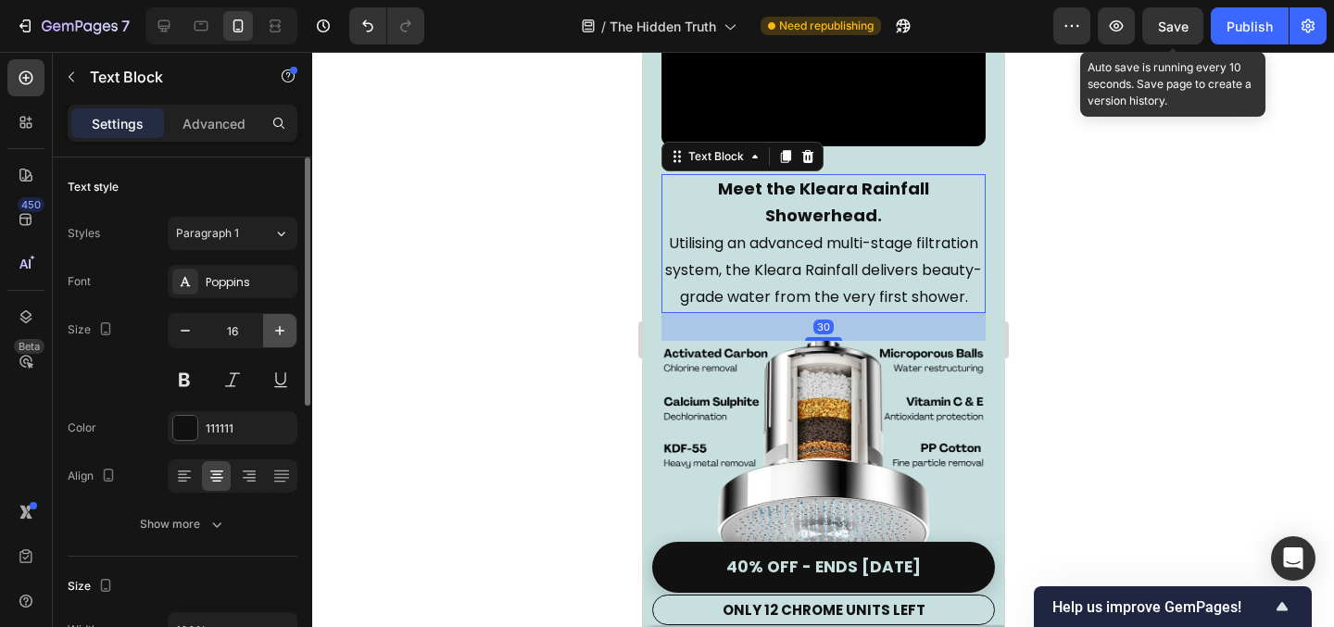
click at [286, 336] on icon "button" at bounding box center [280, 331] width 19 height 19
type input "17"
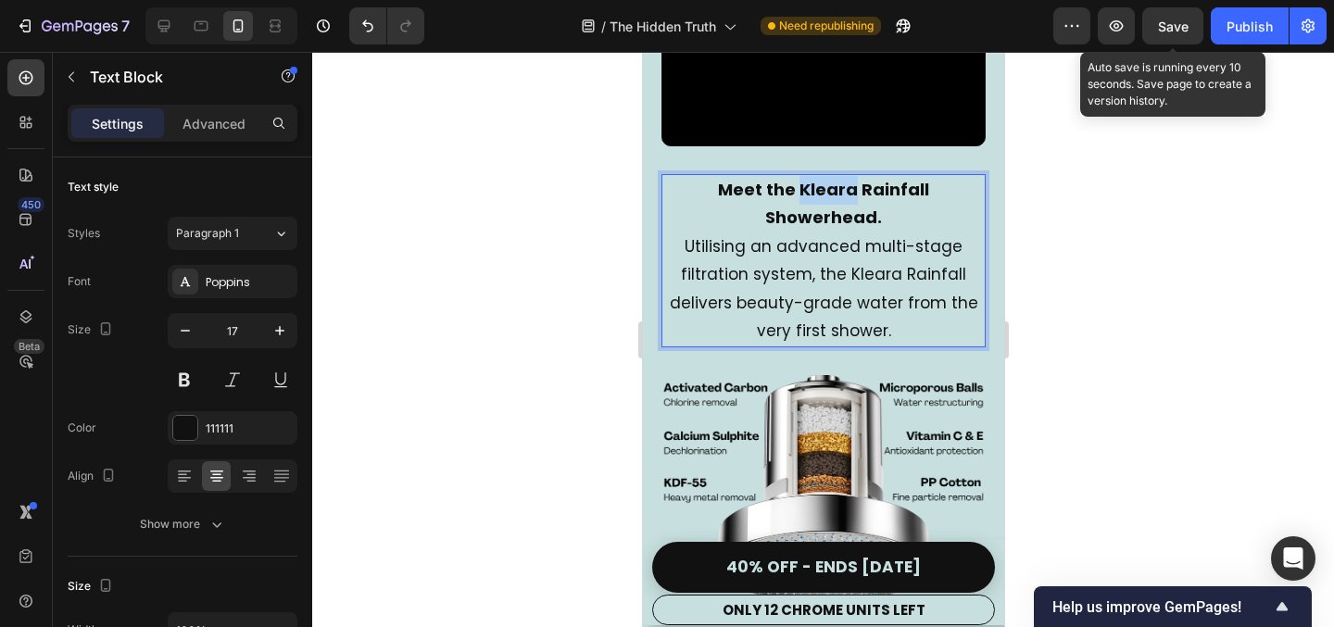
click at [768, 230] on strong "Meet the Kleara Rainfall Showerhead." at bounding box center [822, 204] width 211 height 52
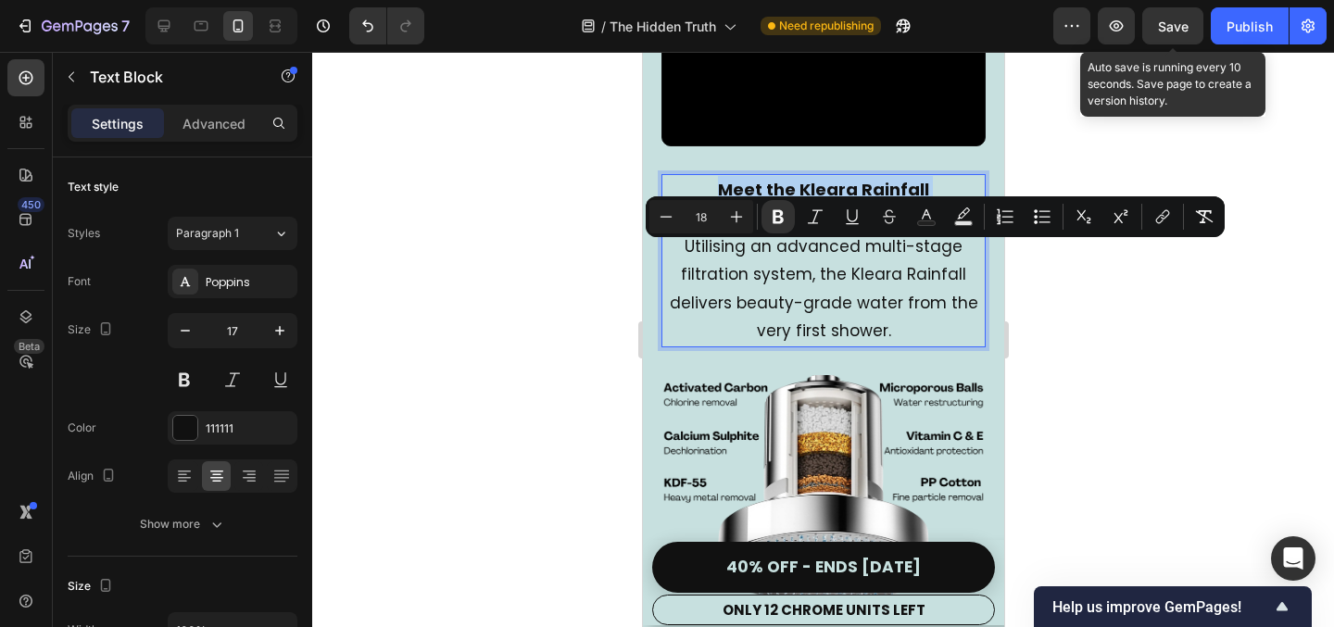
type input "17"
click at [746, 293] on p "Utilising an advanced multi-stage filtration system, the Kleara Rainfall delive…" at bounding box center [823, 289] width 321 height 113
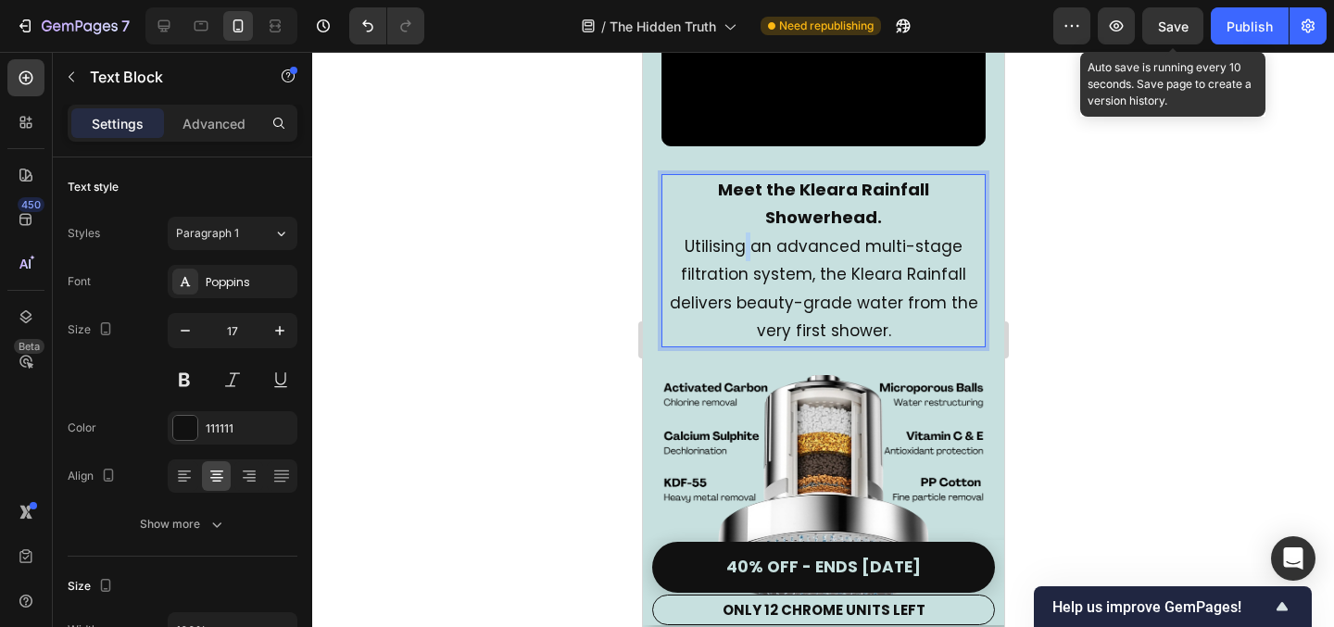
click at [746, 293] on p "Utilising an advanced multi-stage filtration system, the Kleara Rainfall delive…" at bounding box center [823, 289] width 321 height 113
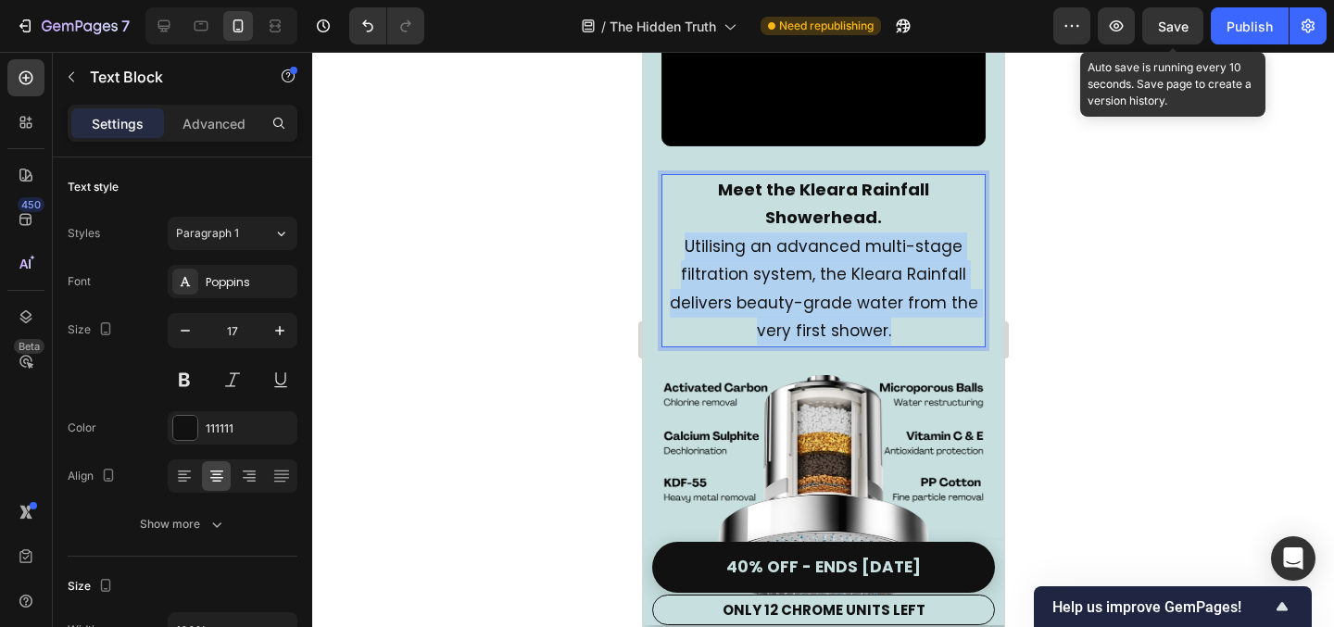
click at [746, 293] on p "Utilising an advanced multi-stage filtration system, the Kleara Rainfall delive…" at bounding box center [823, 289] width 321 height 113
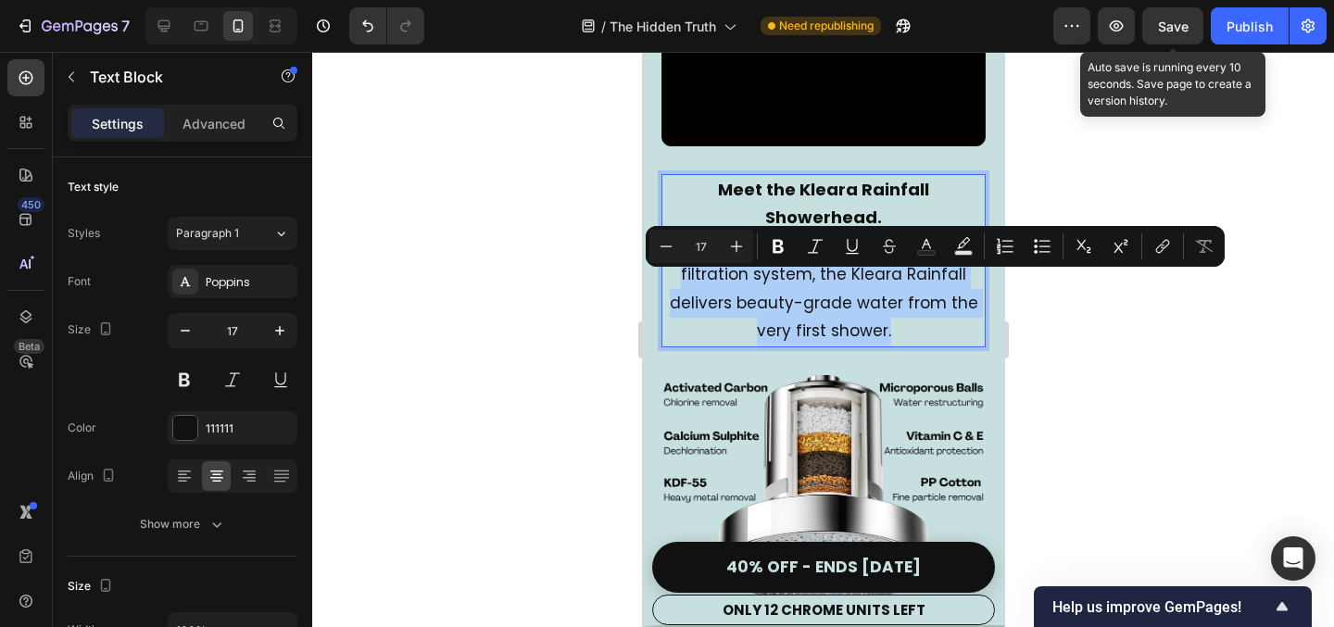
click at [503, 351] on div at bounding box center [823, 339] width 1022 height 575
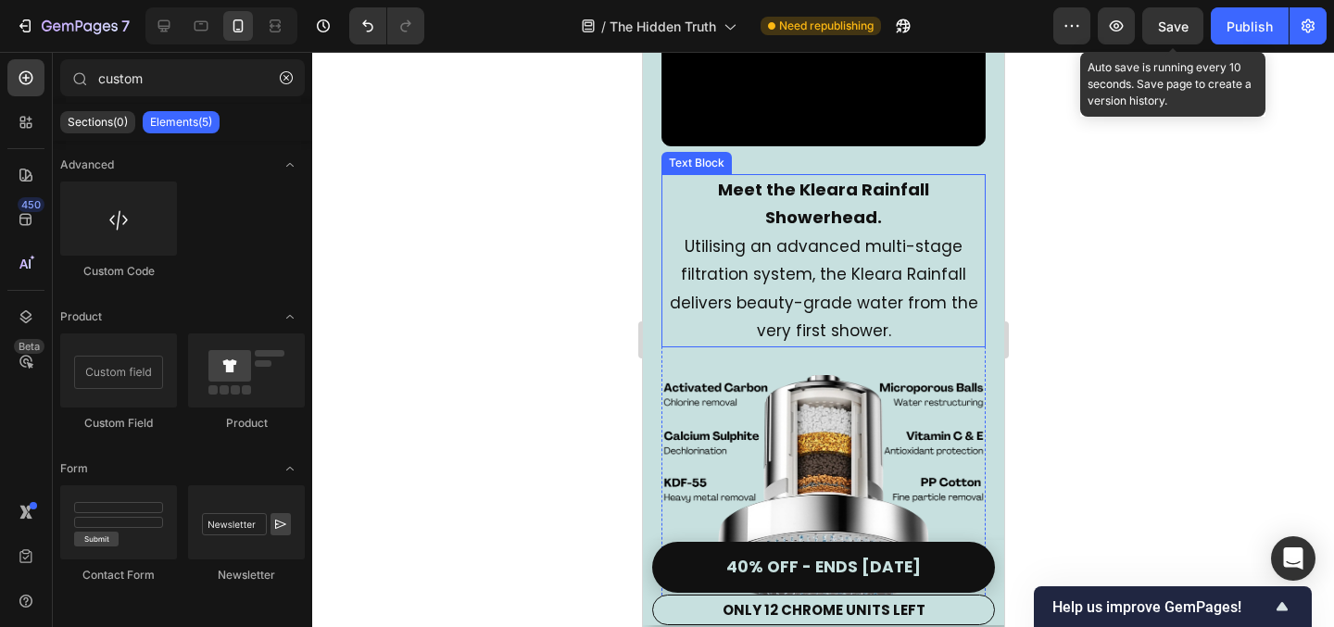
click at [718, 284] on p "Utilising an advanced multi-stage filtration system, the Kleara Rainfall delive…" at bounding box center [823, 289] width 321 height 113
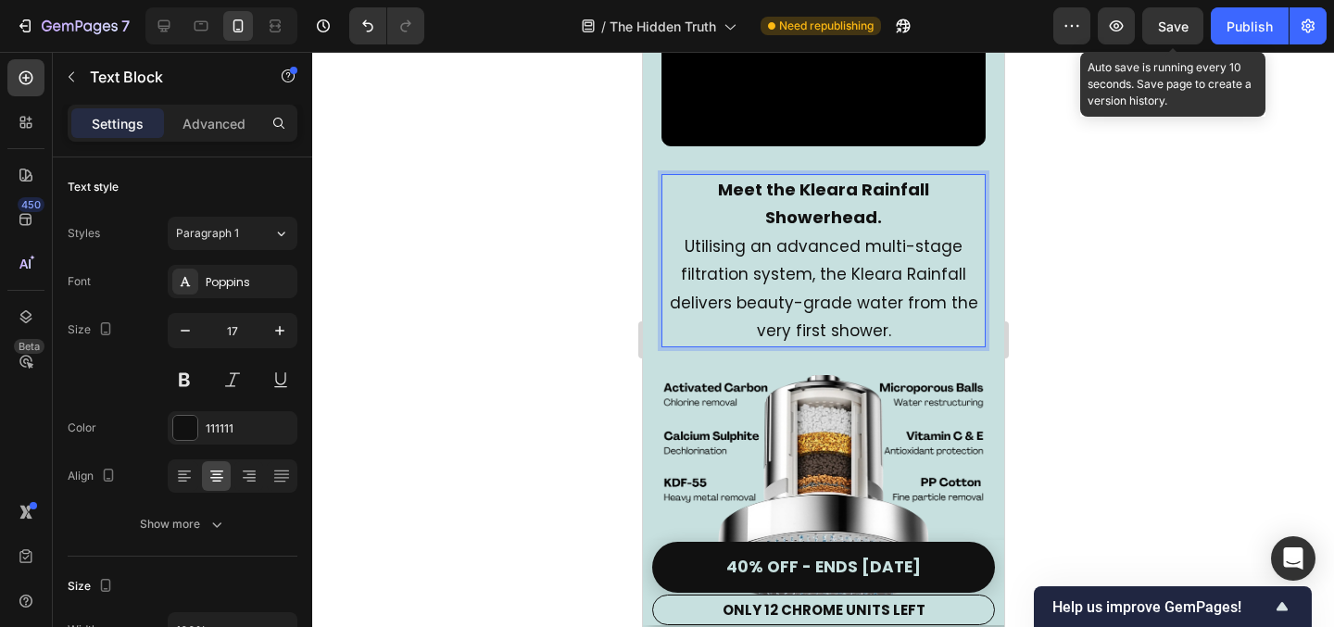
click at [718, 284] on p "Utilising an advanced multi-stage filtration system, the Kleara Rainfall delive…" at bounding box center [823, 289] width 321 height 113
click at [717, 286] on p "Using an advanced multi-stage filtration system, the Kleara Rainfall delivers b…" at bounding box center [823, 289] width 321 height 113
click at [703, 313] on p "Using advanced multi-stage filtration system, the Kleara Rainfall delivers beau…" at bounding box center [823, 289] width 321 height 113
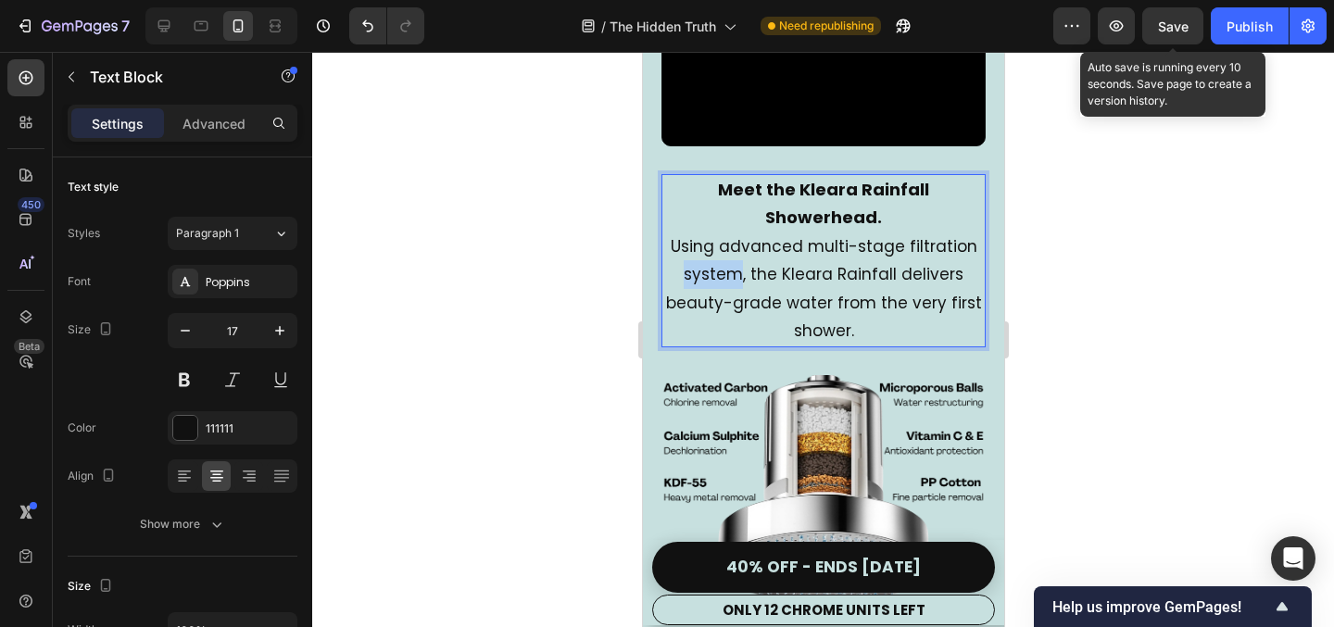
click at [703, 313] on p "Using advanced multi-stage filtration system, the Kleara Rainfall delivers beau…" at bounding box center [823, 289] width 321 height 113
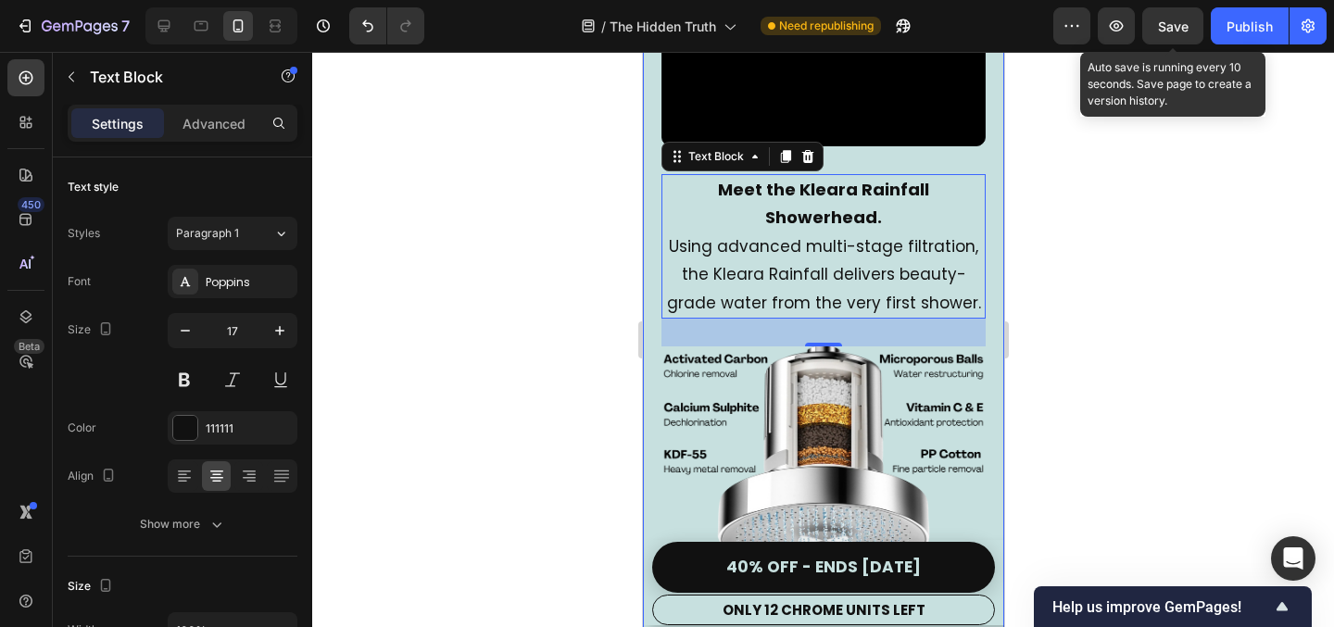
click at [1039, 314] on div at bounding box center [823, 339] width 1022 height 575
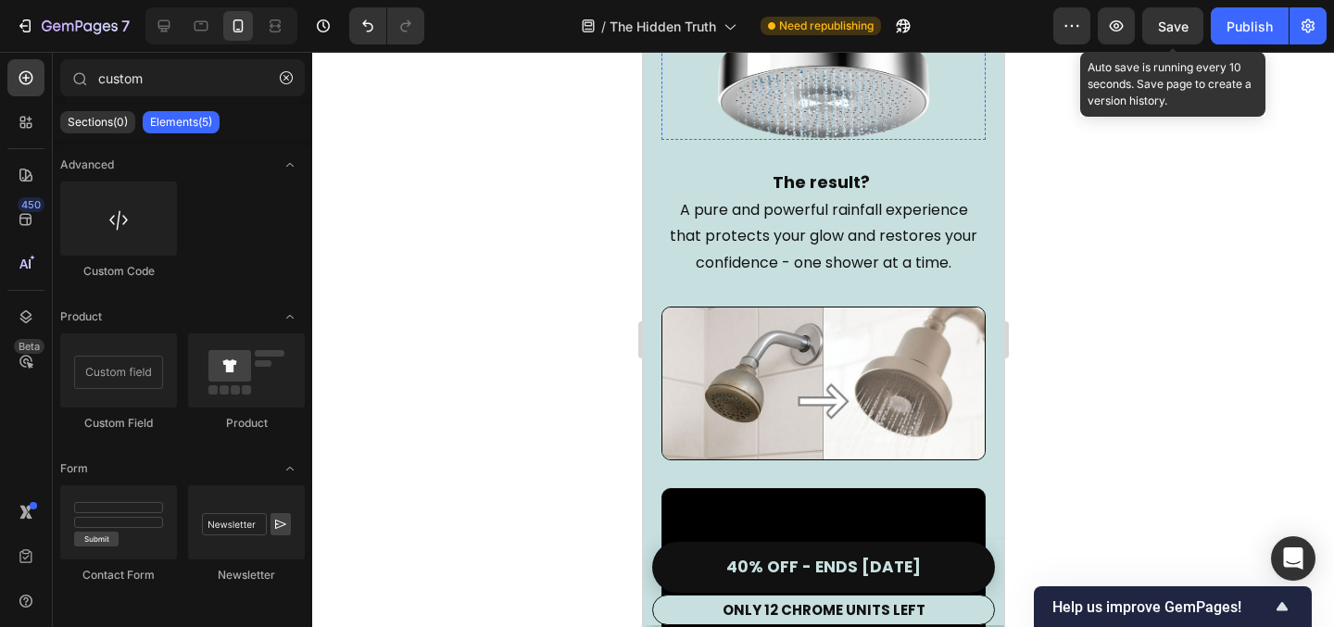
scroll to position [3760, 0]
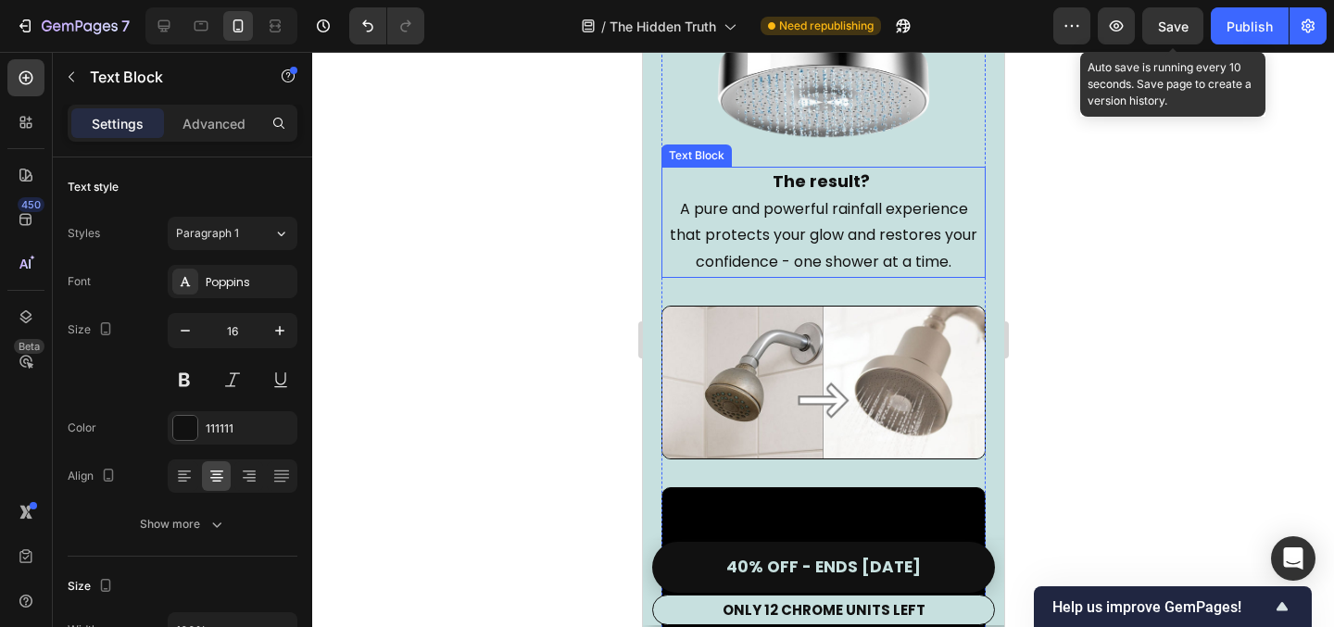
click at [760, 251] on p "A pure and powerful rainfall experience that protects your glow and restores yo…" at bounding box center [823, 236] width 321 height 80
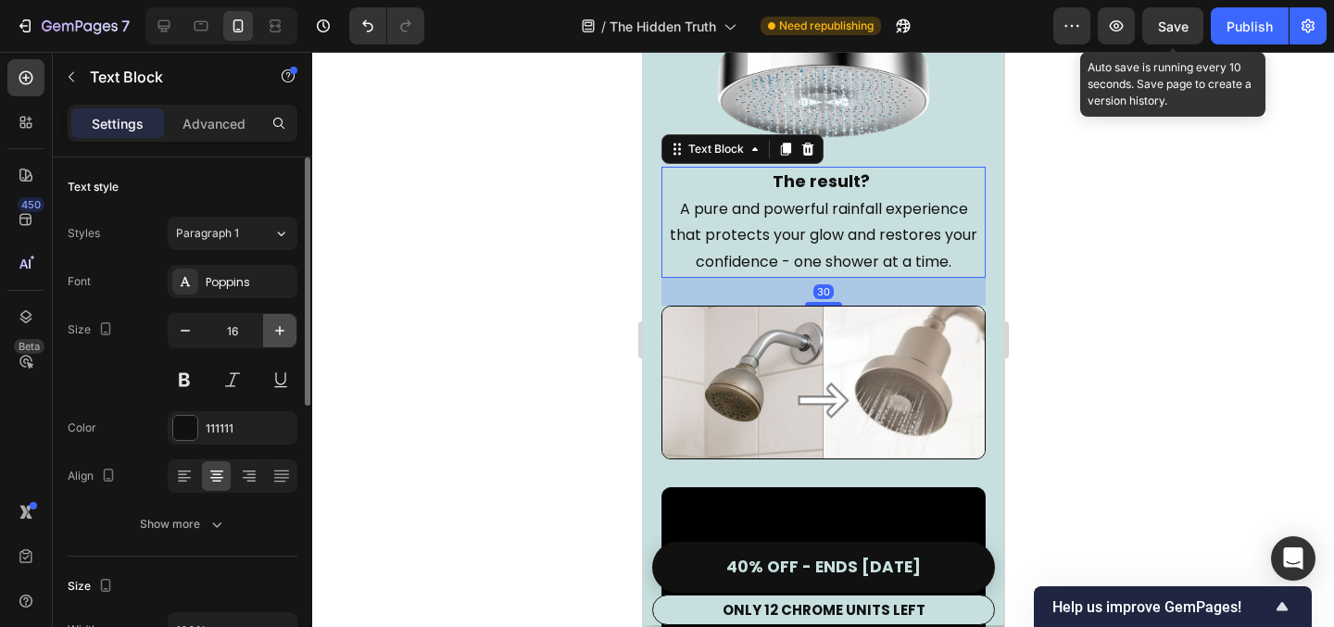
click at [284, 322] on icon "button" at bounding box center [280, 331] width 19 height 19
type input "17"
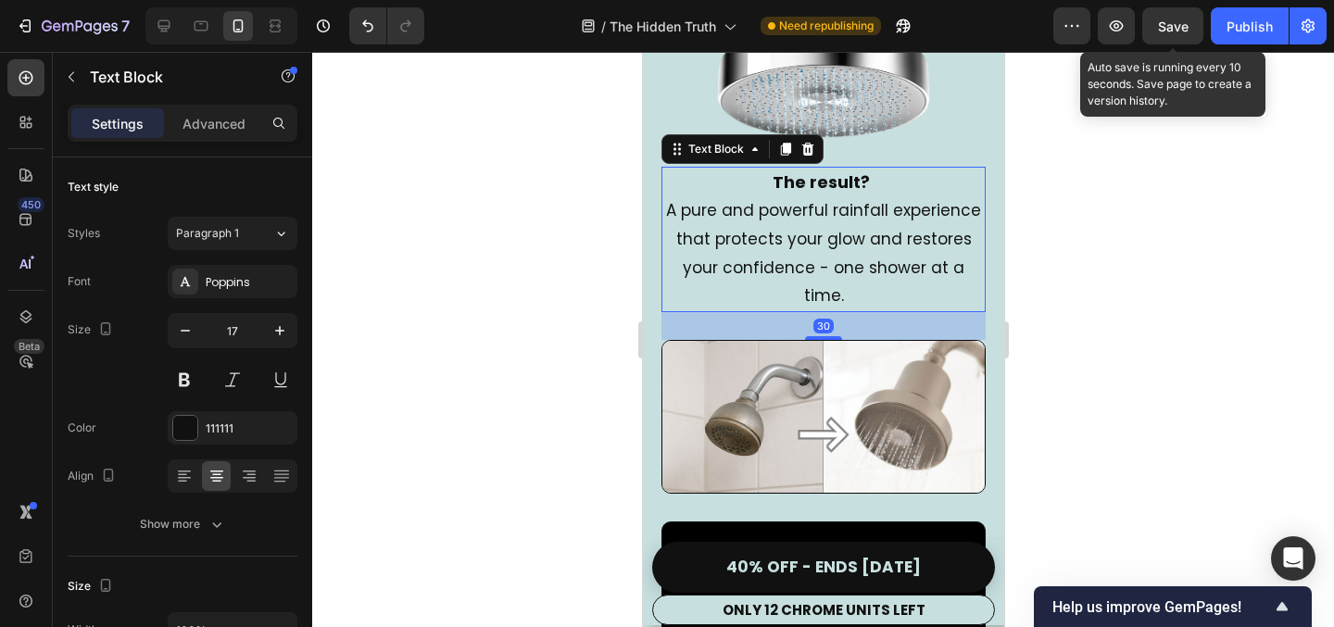
click at [586, 287] on div at bounding box center [823, 339] width 1022 height 575
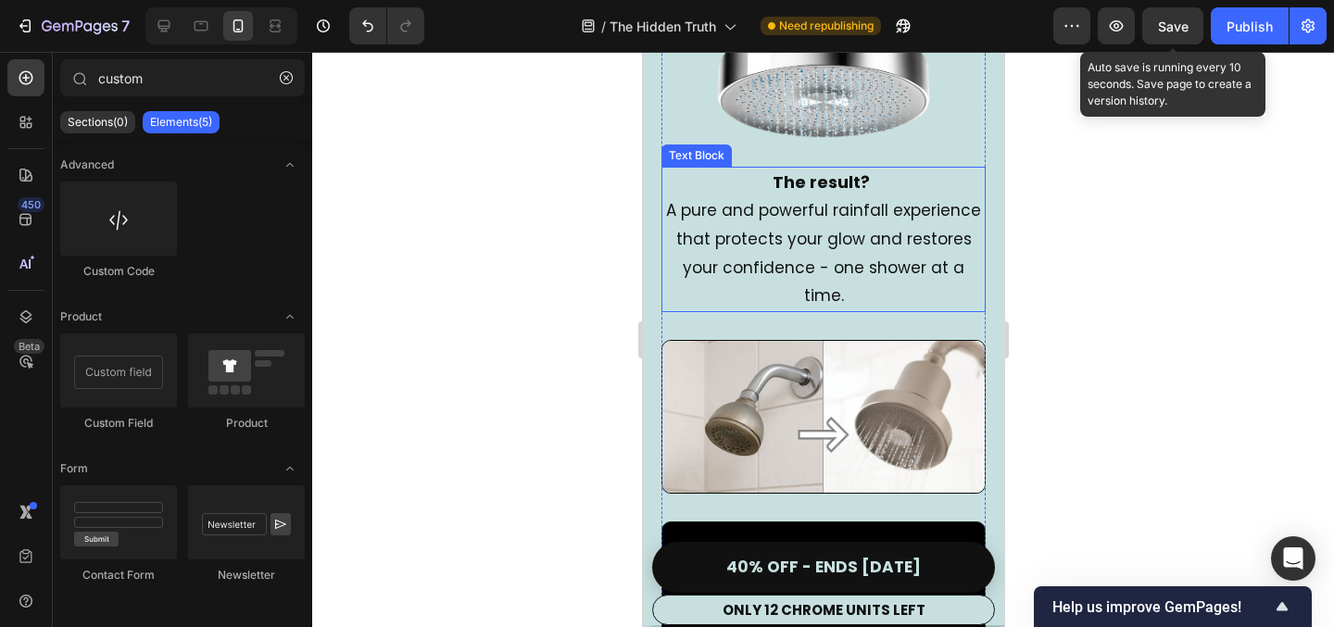
click at [802, 194] on strong "The result?" at bounding box center [820, 182] width 97 height 23
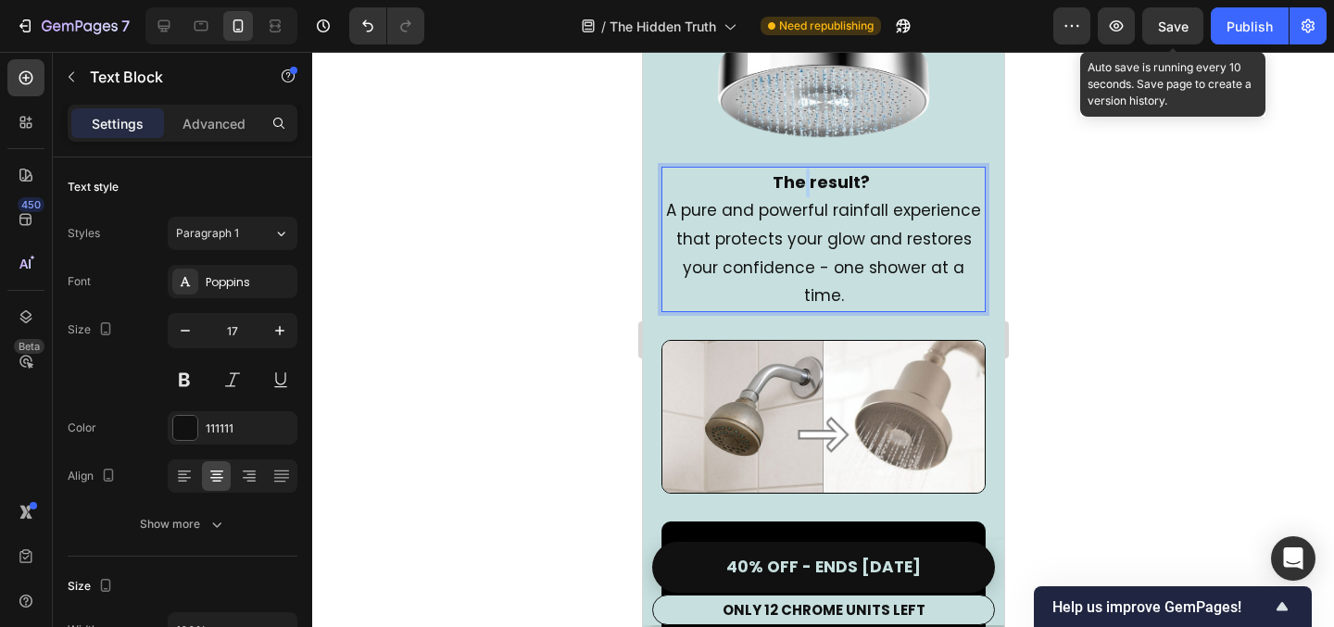
click at [802, 194] on strong "The result?" at bounding box center [820, 182] width 97 height 23
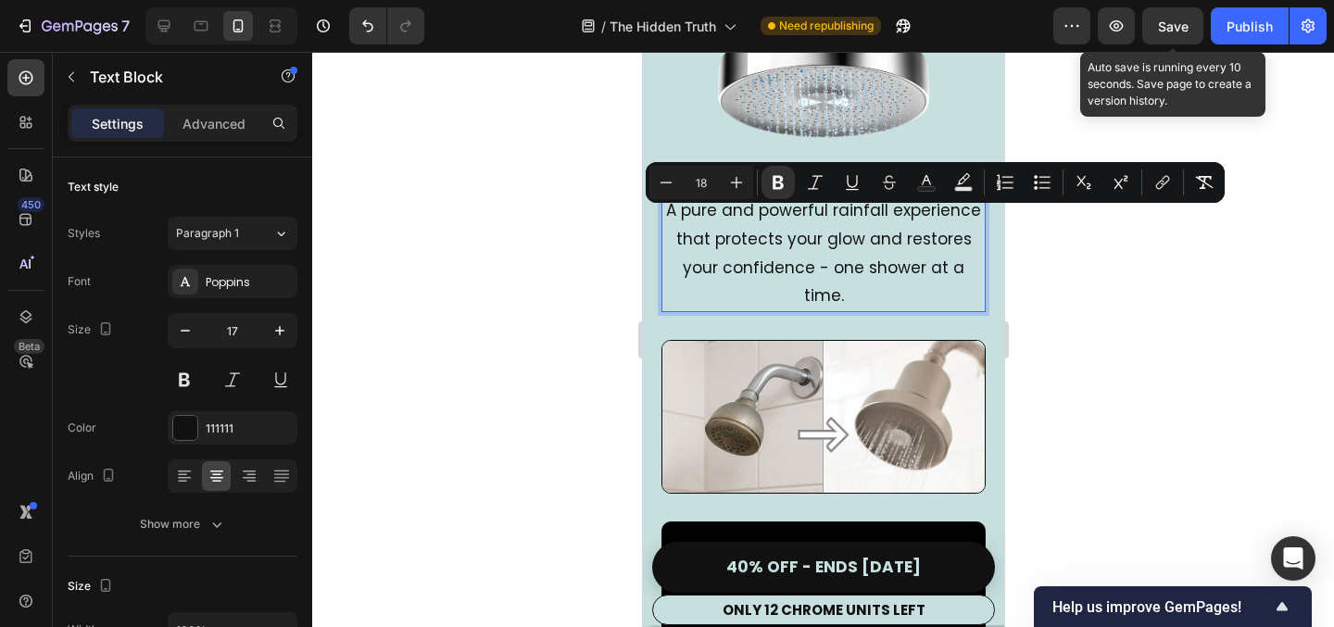
click at [473, 303] on div at bounding box center [823, 339] width 1022 height 575
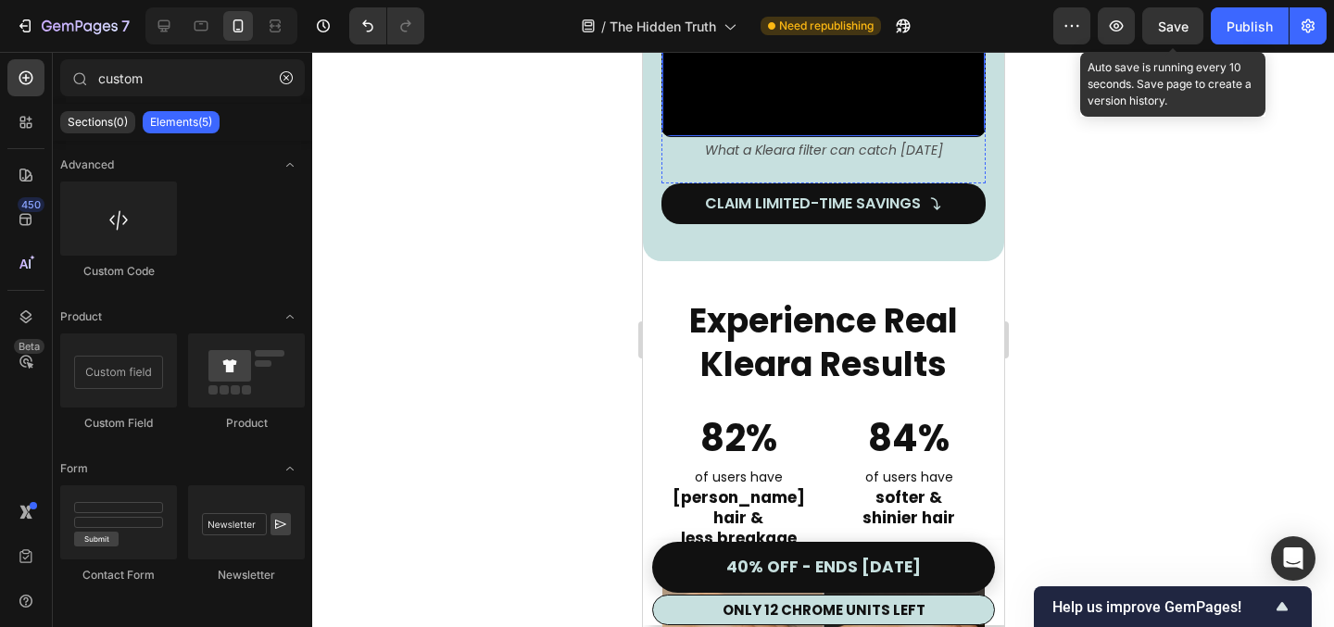
scroll to position [4408, 0]
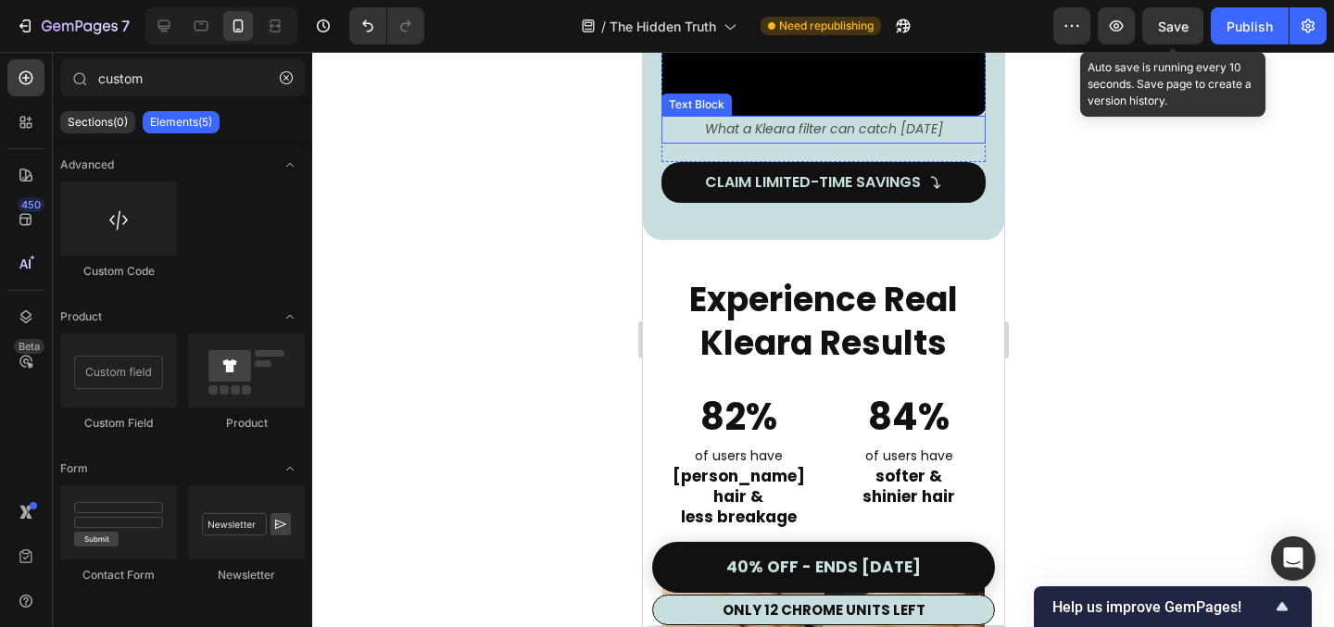
click at [827, 138] on icon "What a Kleara filter can catch [DATE]" at bounding box center [823, 129] width 238 height 19
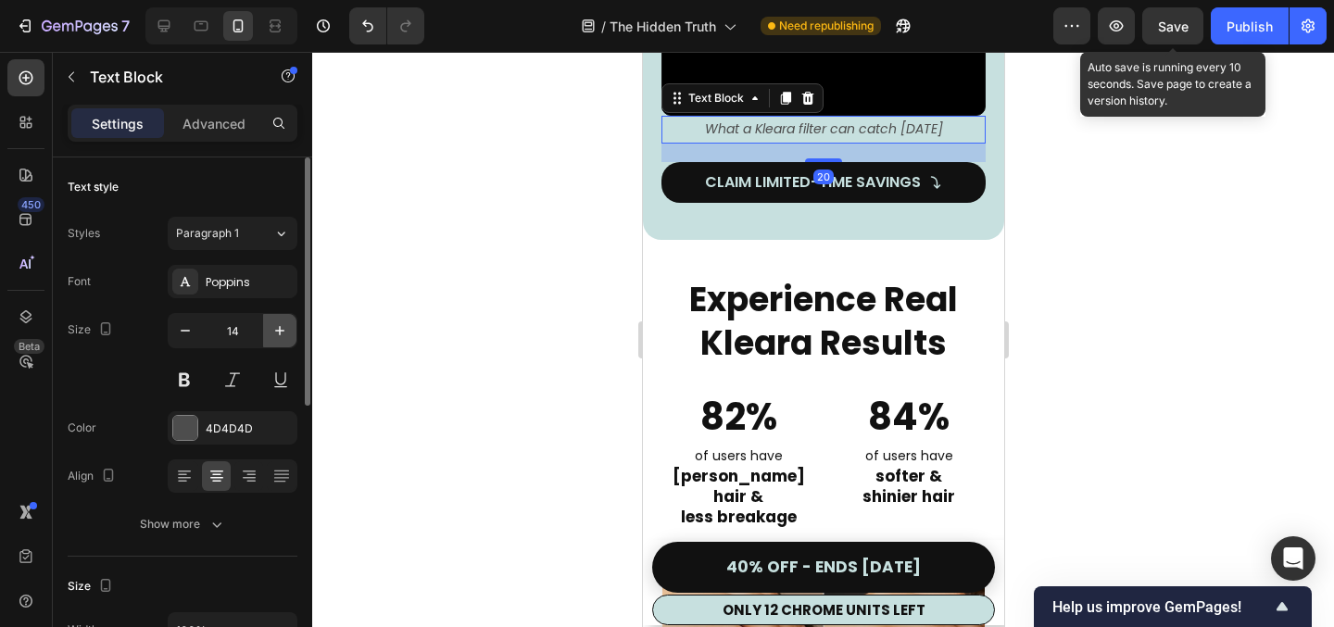
click at [289, 334] on button "button" at bounding box center [279, 330] width 33 height 33
type input "15"
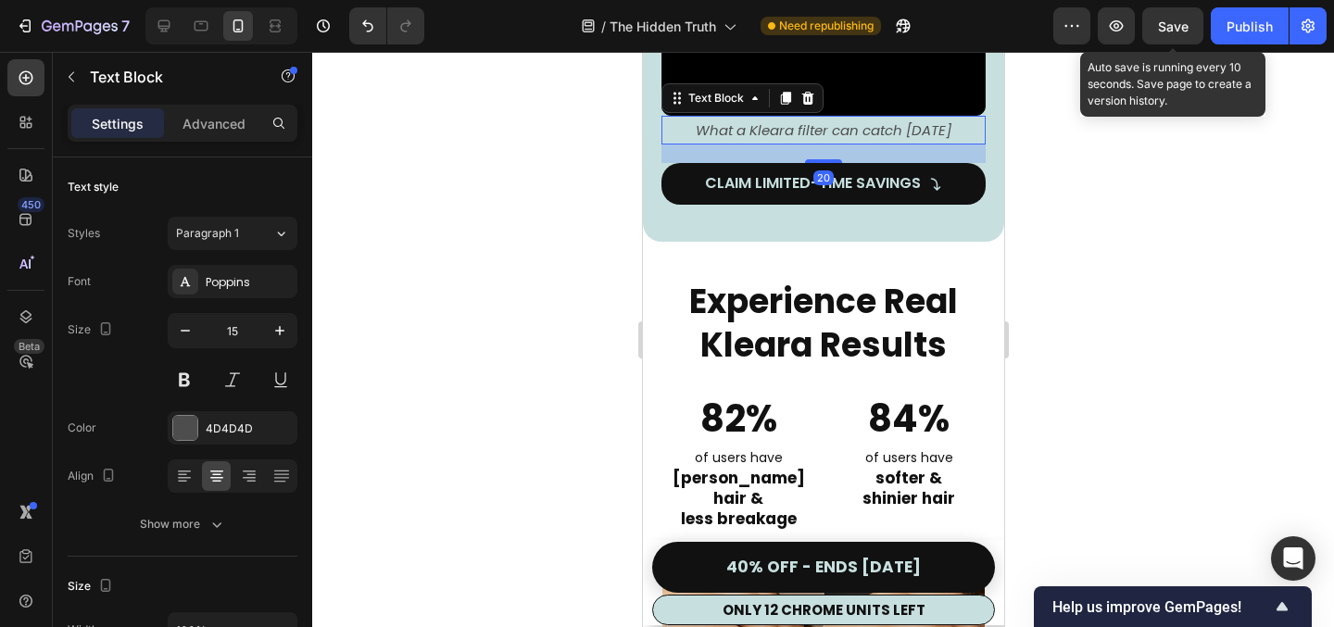
click at [406, 296] on div at bounding box center [823, 339] width 1022 height 575
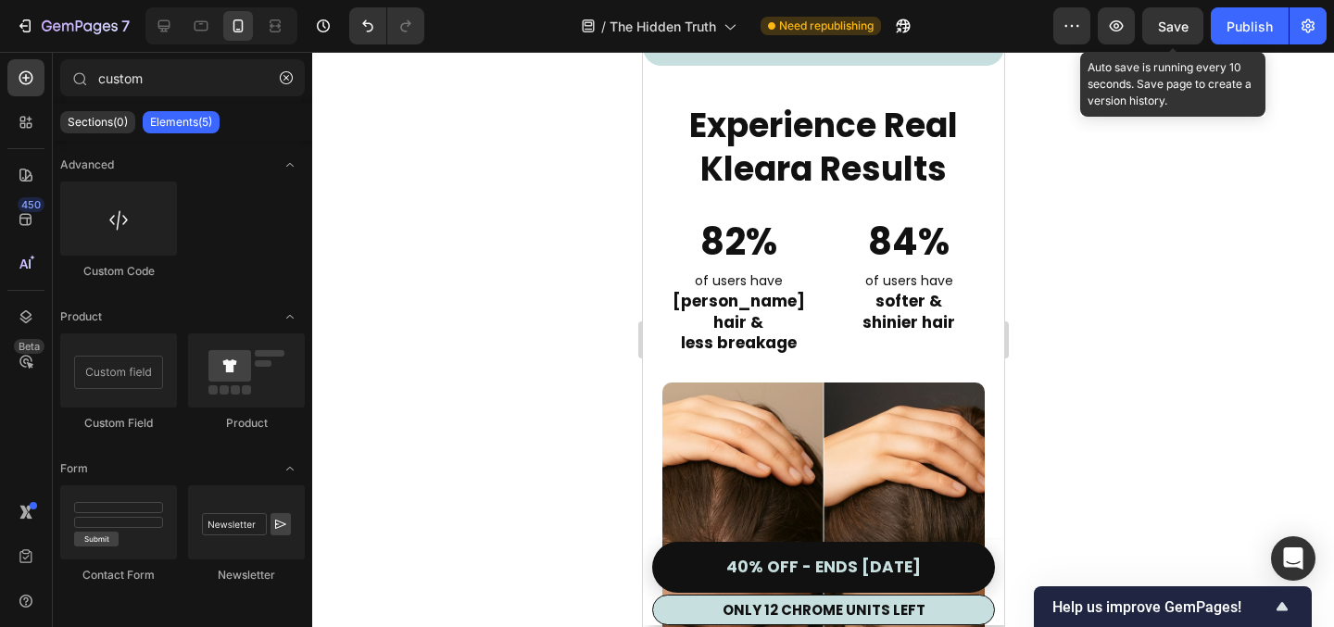
scroll to position [4665, 0]
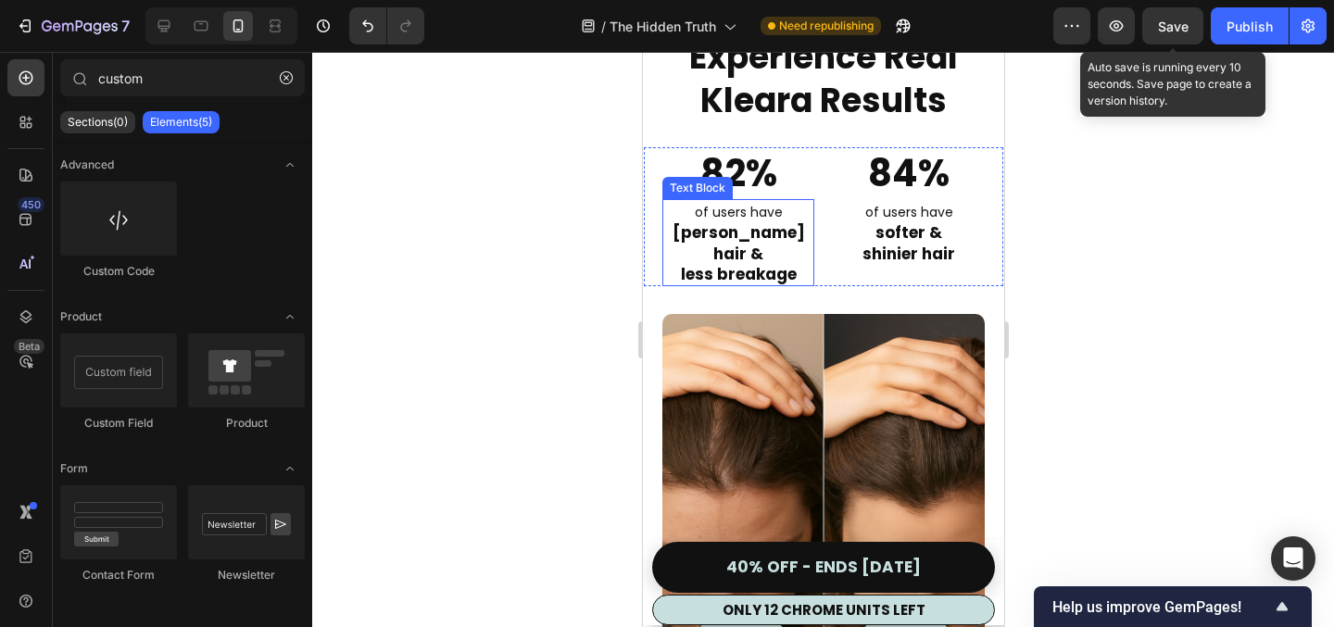
click at [743, 263] on strong "LESS BREAKAGE" at bounding box center [738, 274] width 116 height 22
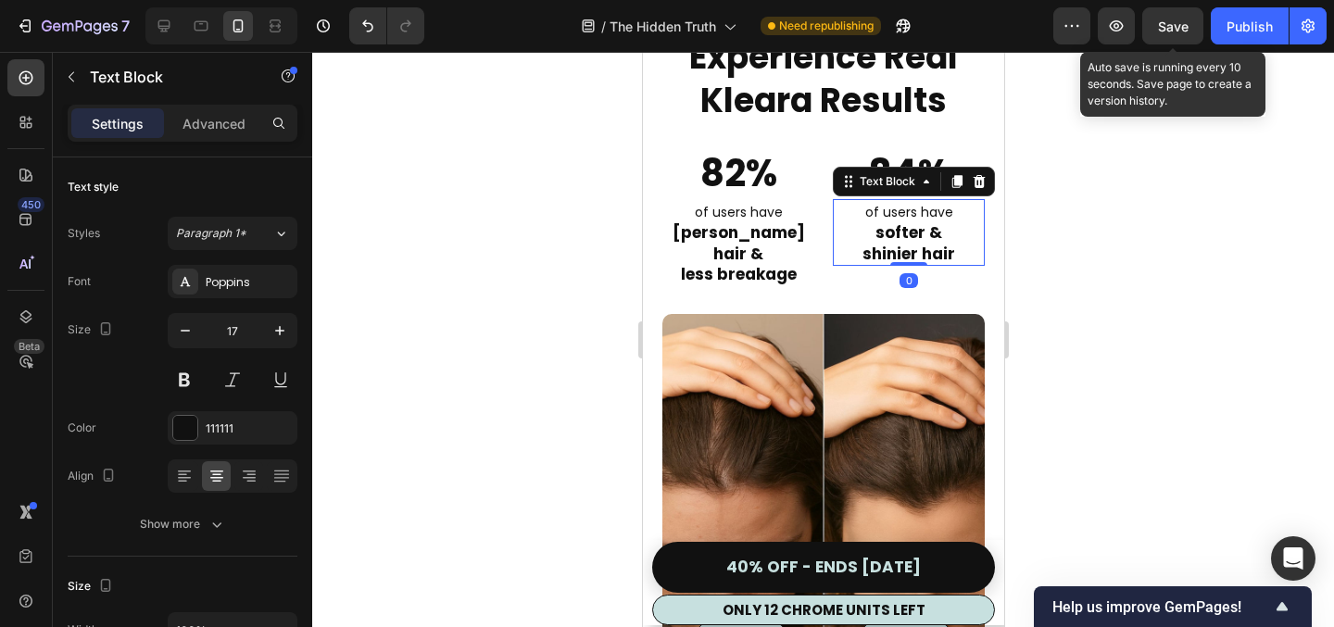
click at [912, 241] on strong "SOFTER &" at bounding box center [908, 232] width 67 height 22
click at [544, 369] on div at bounding box center [823, 339] width 1022 height 575
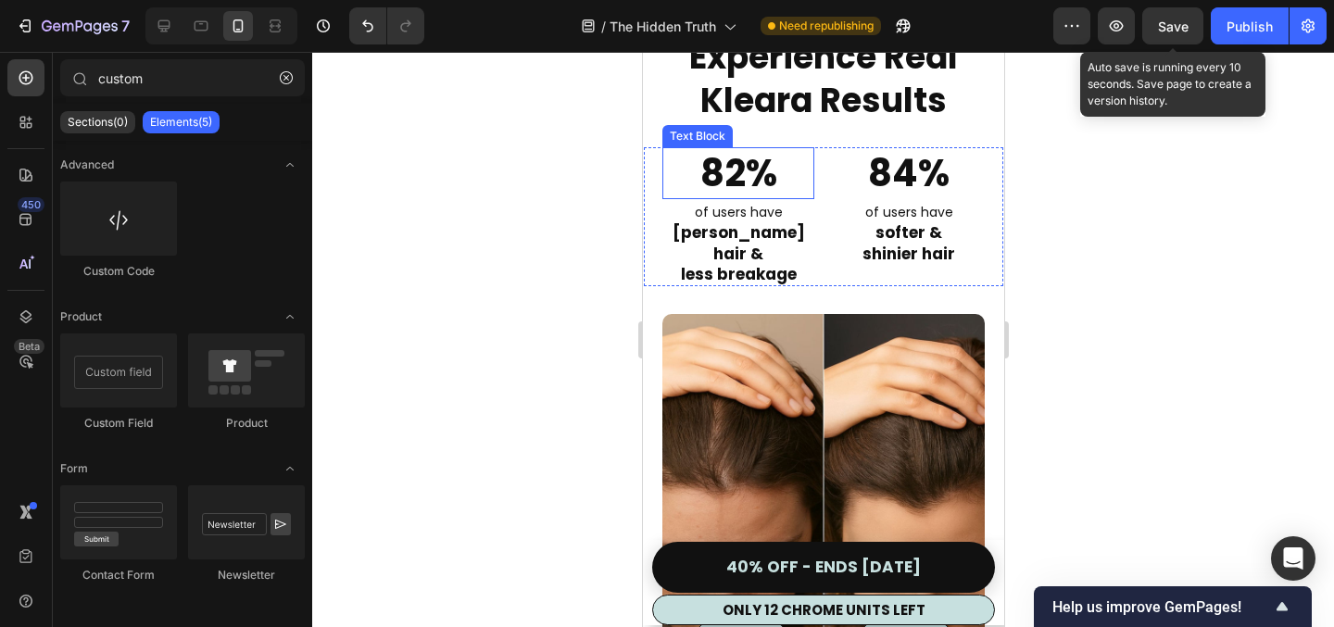
click at [739, 175] on p "82%" at bounding box center [738, 173] width 148 height 48
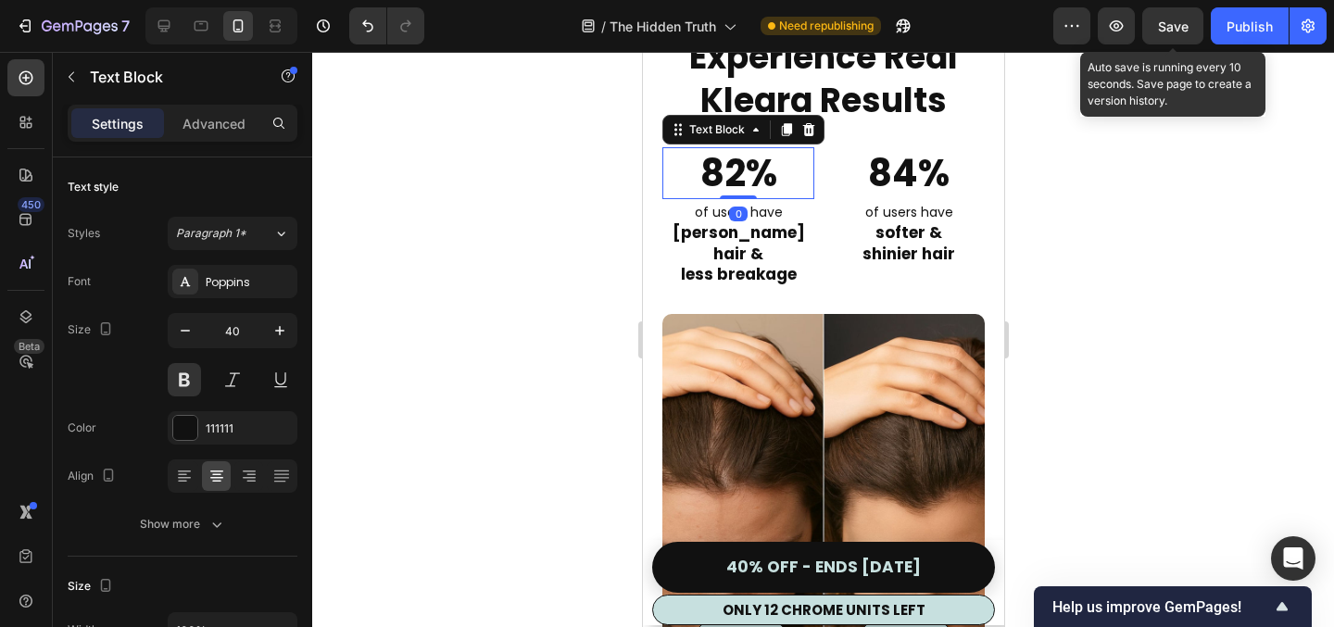
click at [538, 297] on div at bounding box center [823, 339] width 1022 height 575
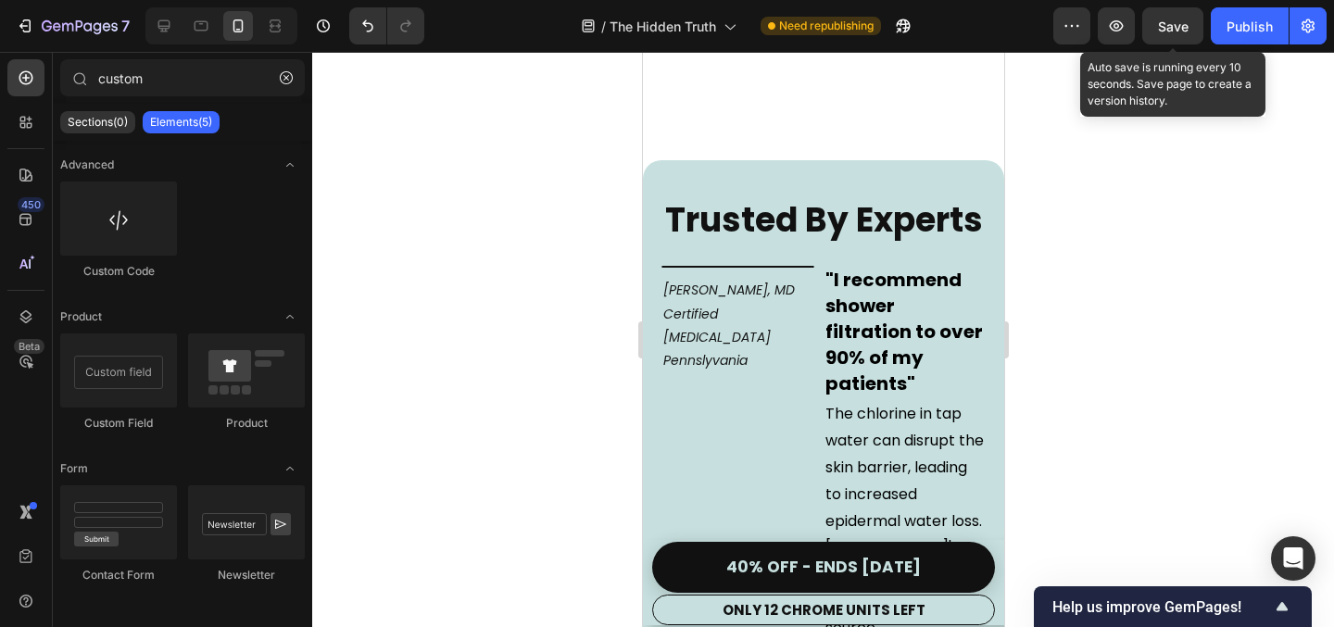
scroll to position [6626, 0]
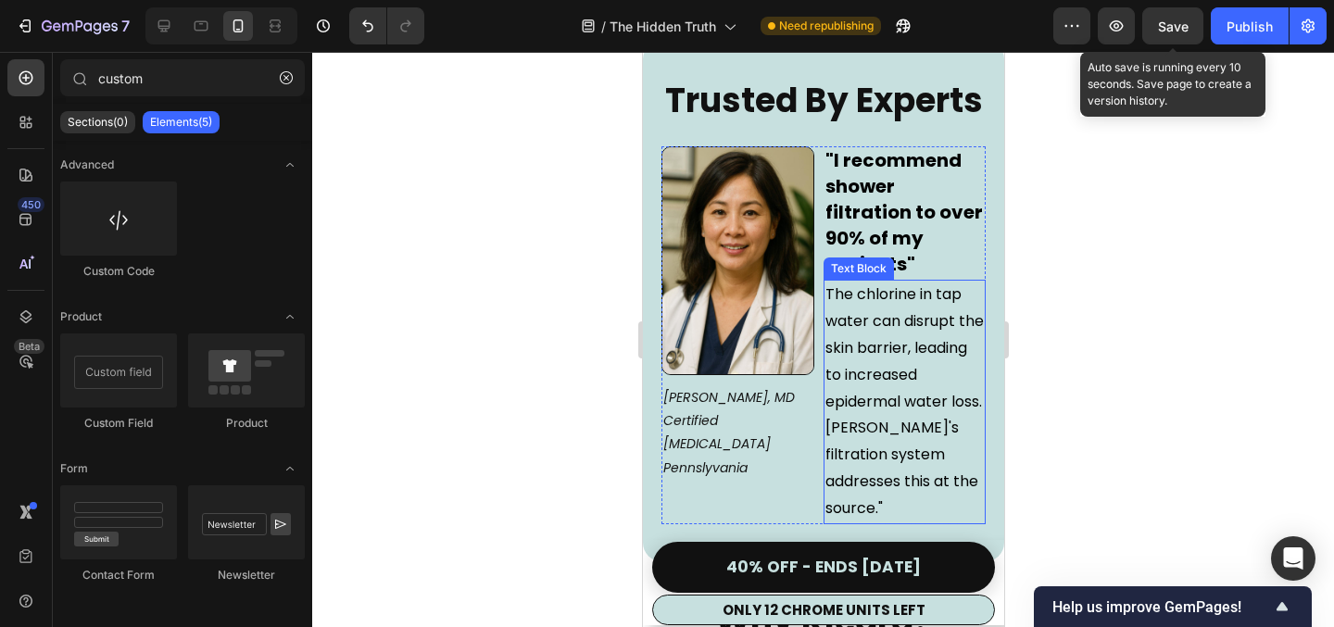
click at [871, 331] on span "The chlorine in tap water can disrupt the skin barrier, leading to increased ep…" at bounding box center [904, 401] width 158 height 234
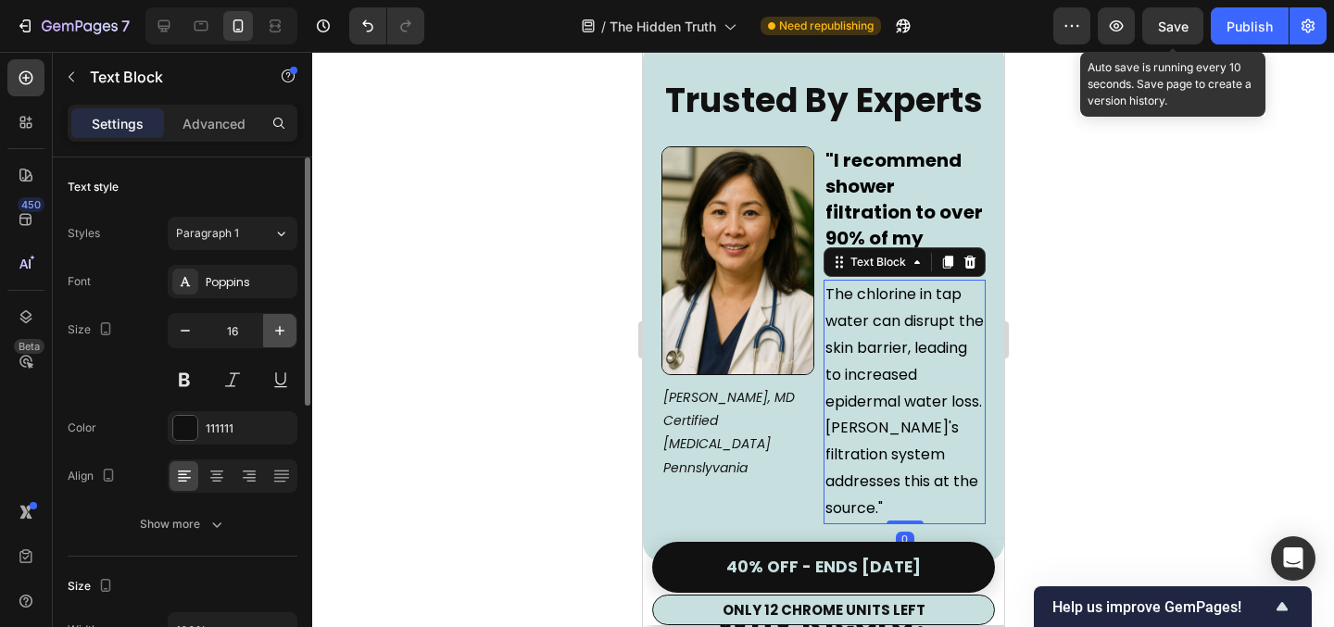
click at [279, 327] on icon "button" at bounding box center [279, 330] width 9 height 9
type input "17"
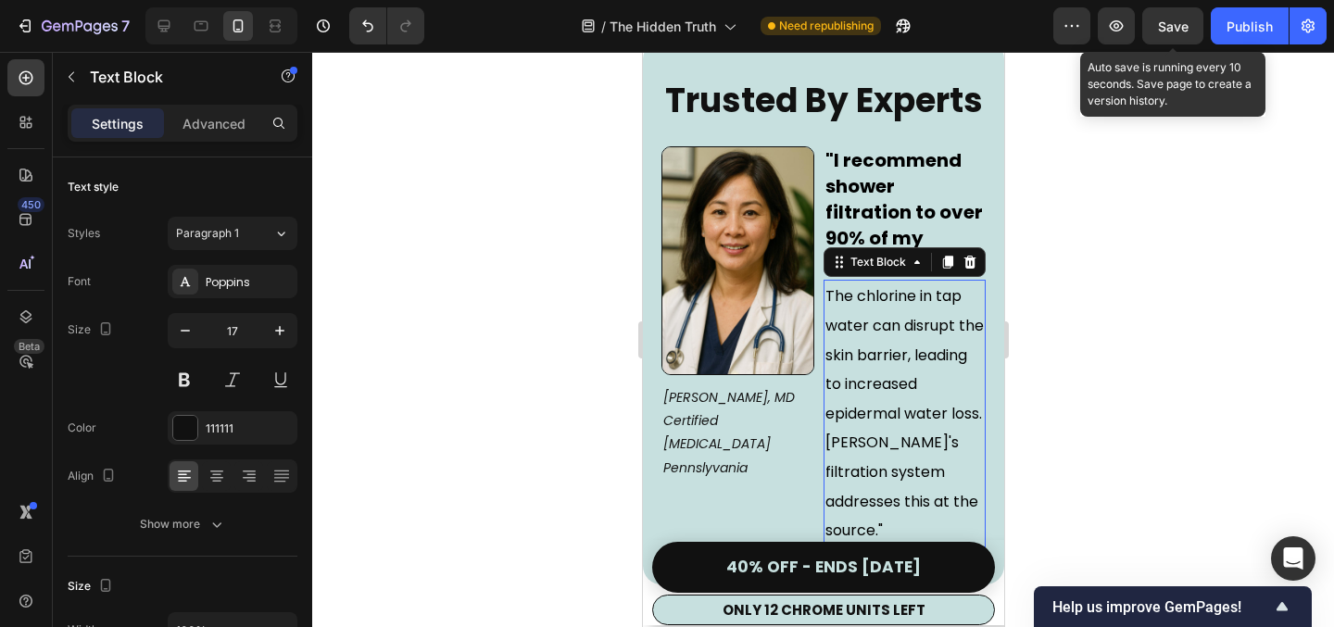
click at [535, 283] on div at bounding box center [823, 339] width 1022 height 575
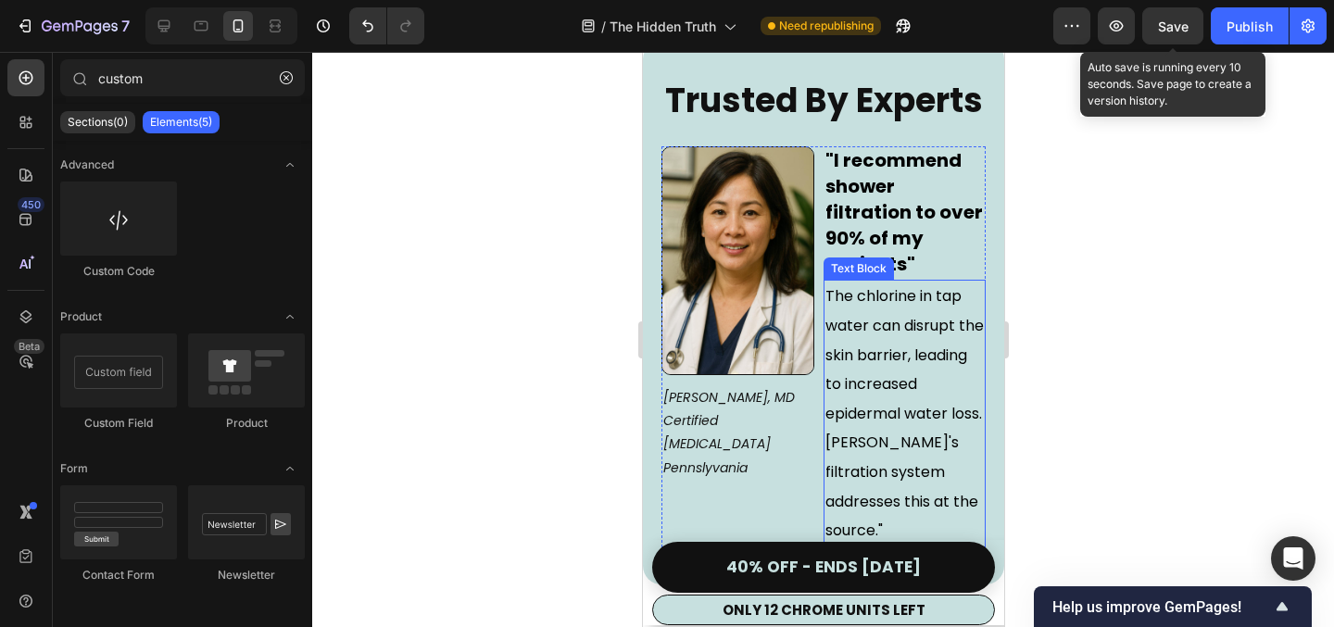
click at [878, 324] on span "The chlorine in tap water can disrupt the skin barrier, leading to increased ep…" at bounding box center [904, 413] width 158 height 256
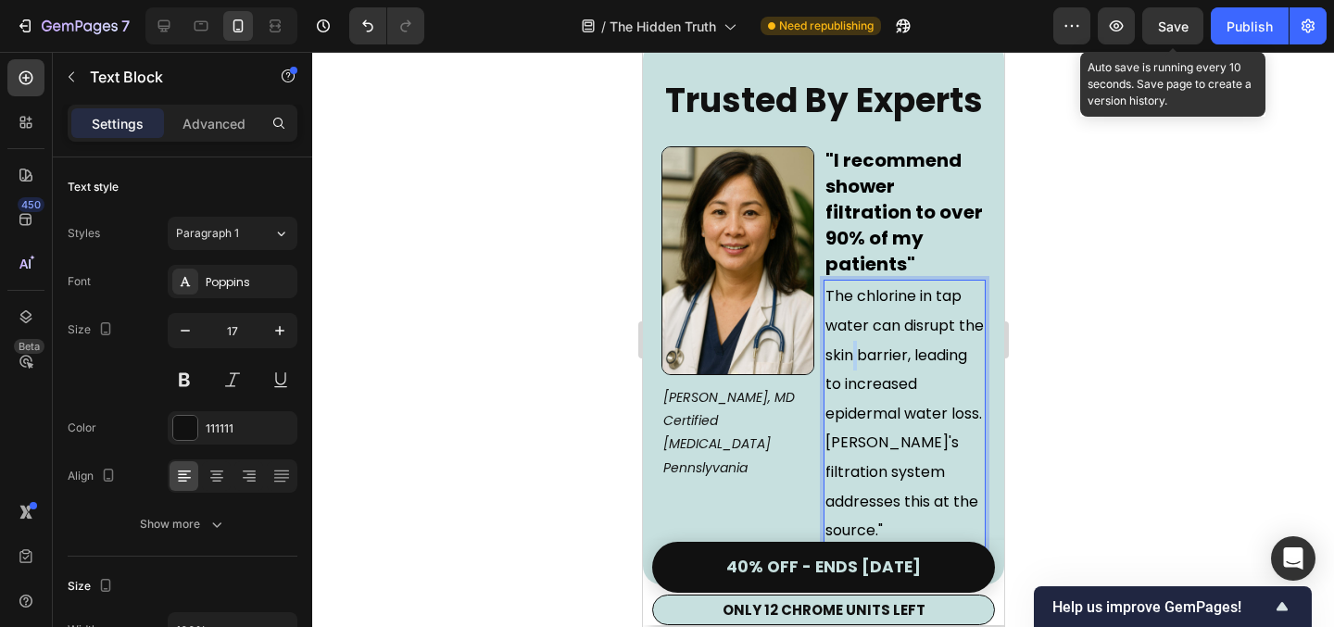
click at [878, 324] on span "The chlorine in tap water can disrupt the skin barrier, leading to increased ep…" at bounding box center [904, 413] width 158 height 256
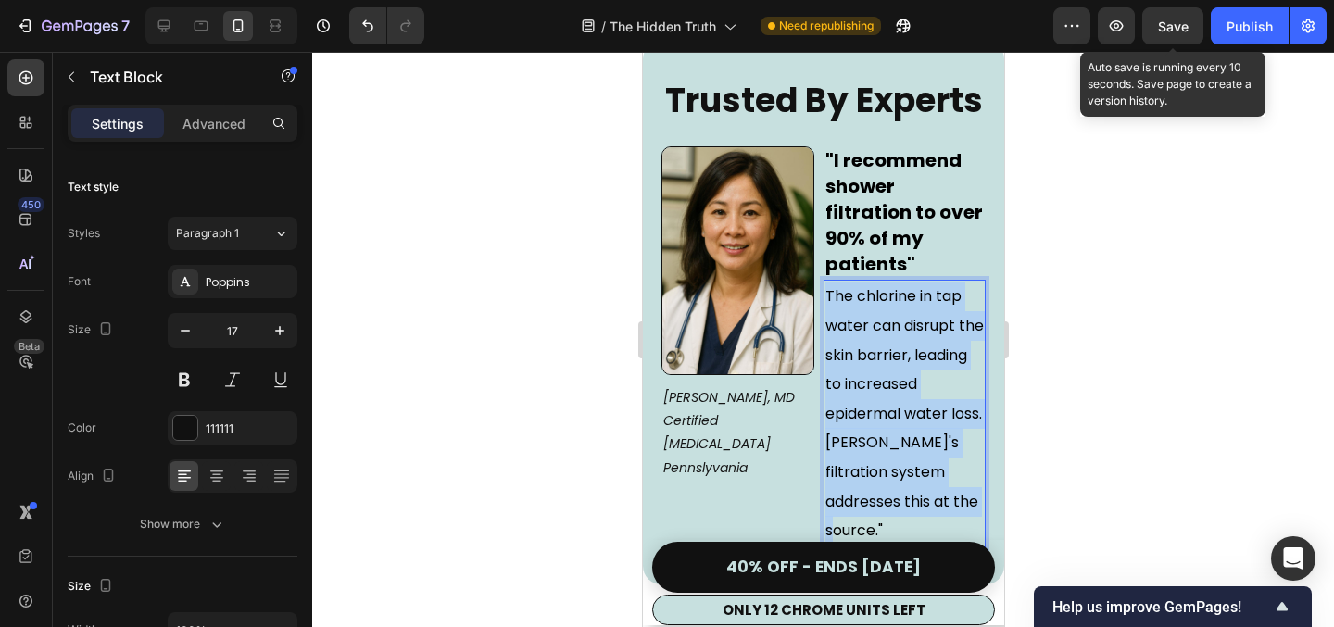
click at [878, 324] on span "The chlorine in tap water can disrupt the skin barrier, leading to increased ep…" at bounding box center [904, 413] width 158 height 256
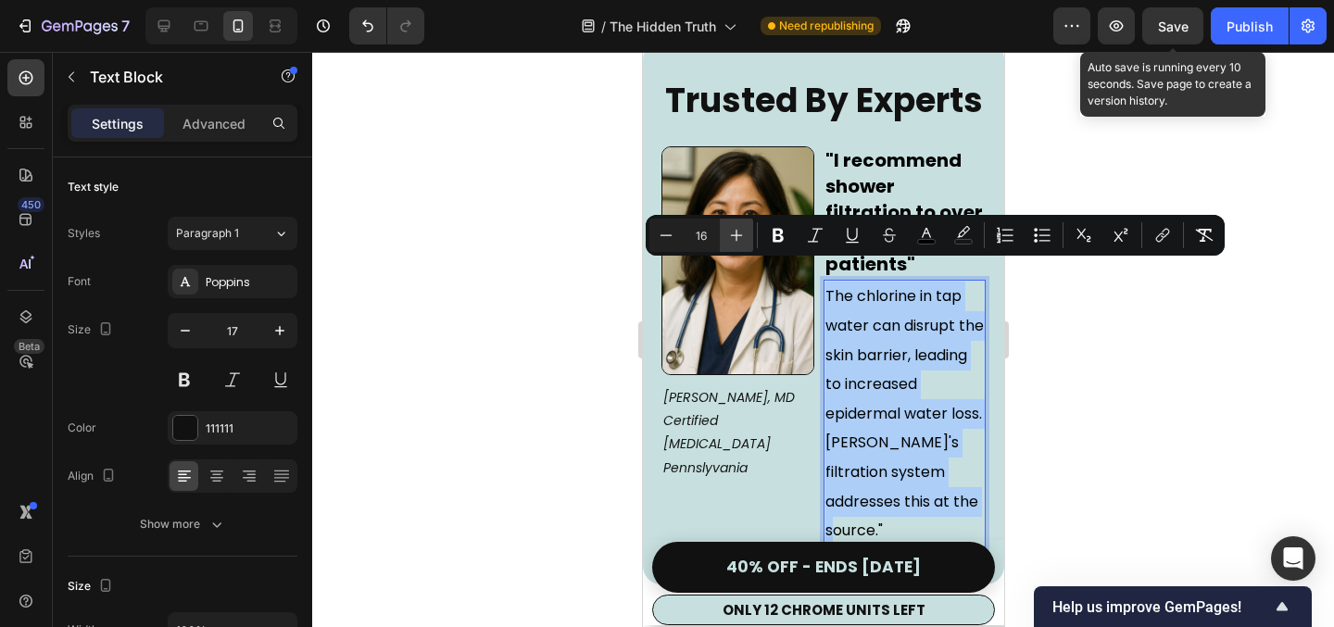
click at [733, 235] on icon "Editor contextual toolbar" at bounding box center [737, 236] width 12 height 12
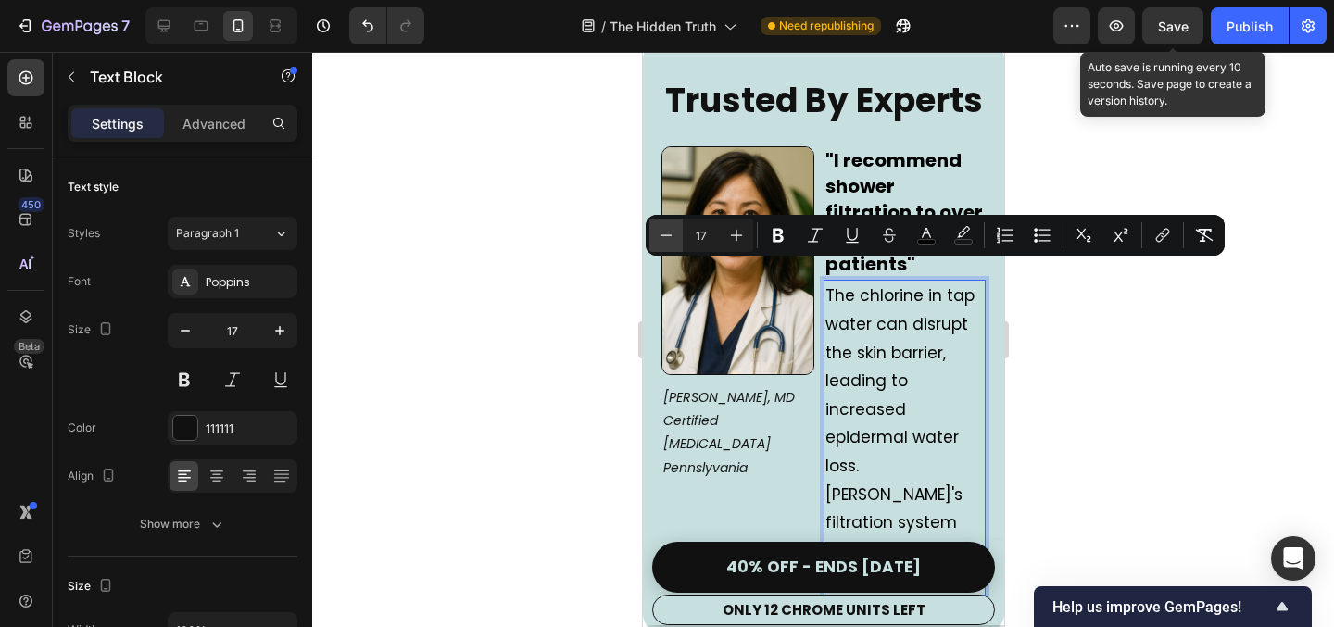
click at [658, 237] on icon "Editor contextual toolbar" at bounding box center [666, 235] width 19 height 19
type input "16"
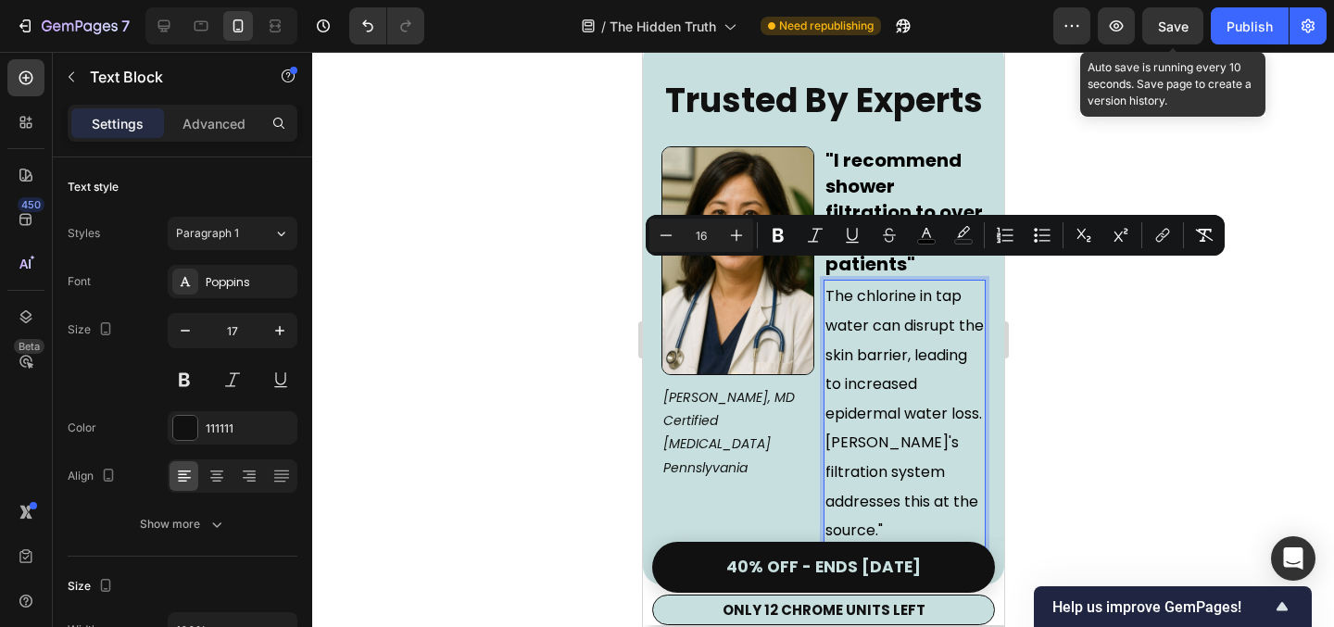
click at [547, 305] on div at bounding box center [823, 339] width 1022 height 575
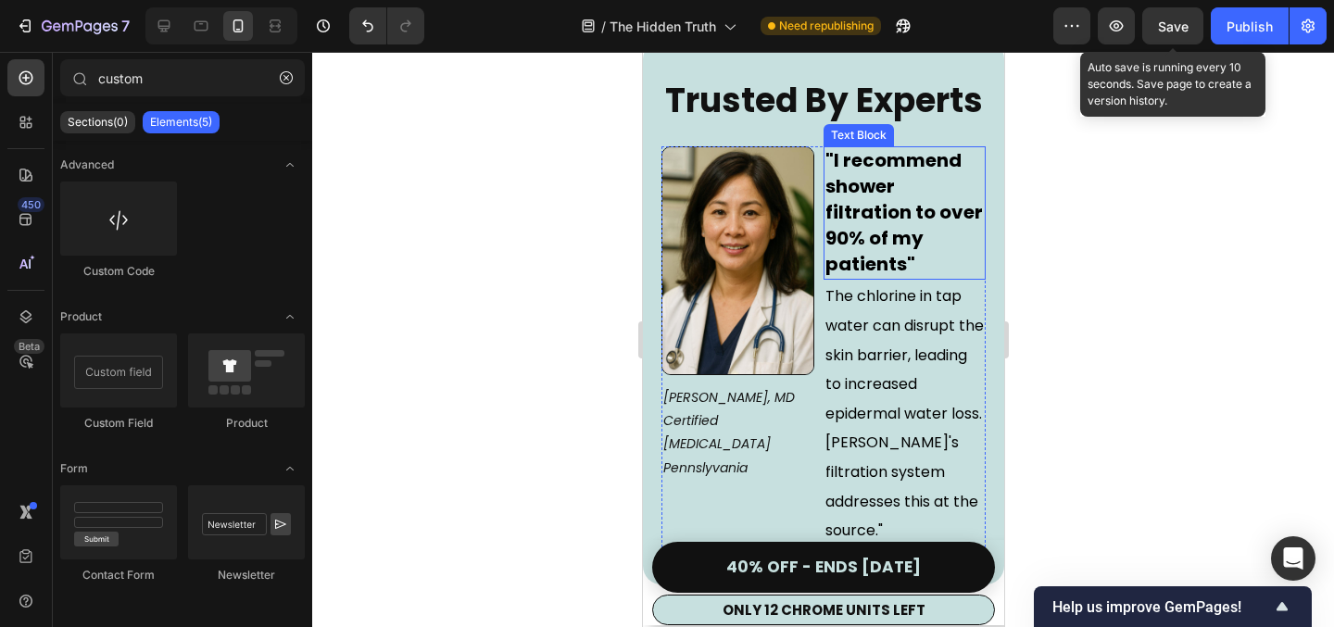
click at [899, 203] on span ""I recommend shower filtration to over 90% of my patients"" at bounding box center [904, 212] width 158 height 130
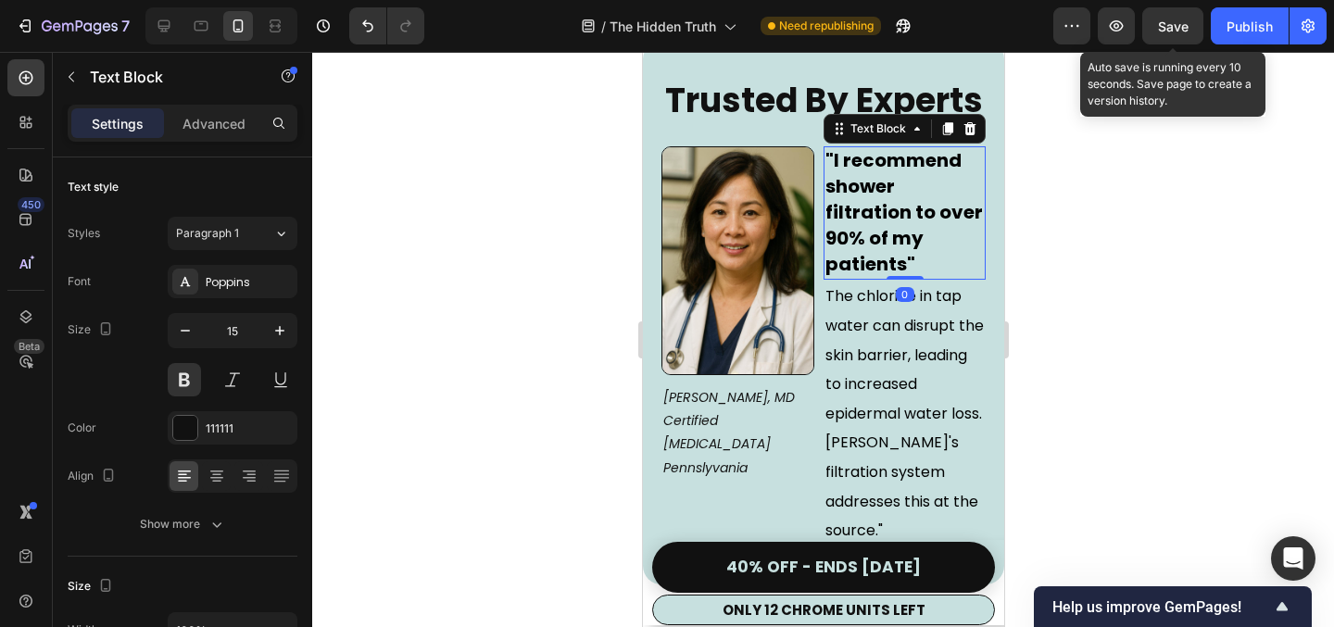
click at [899, 203] on span ""I recommend shower filtration to over 90% of my patients"" at bounding box center [904, 212] width 158 height 130
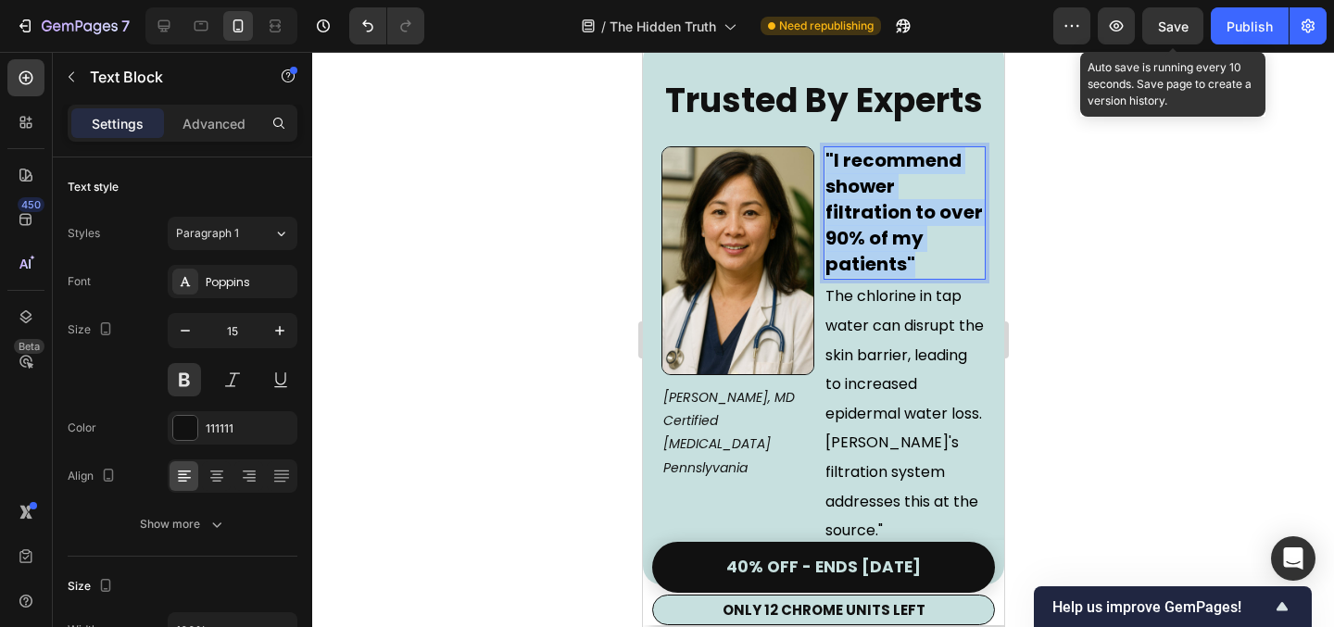
click at [899, 203] on span ""I recommend shower filtration to over 90% of my patients"" at bounding box center [904, 212] width 158 height 130
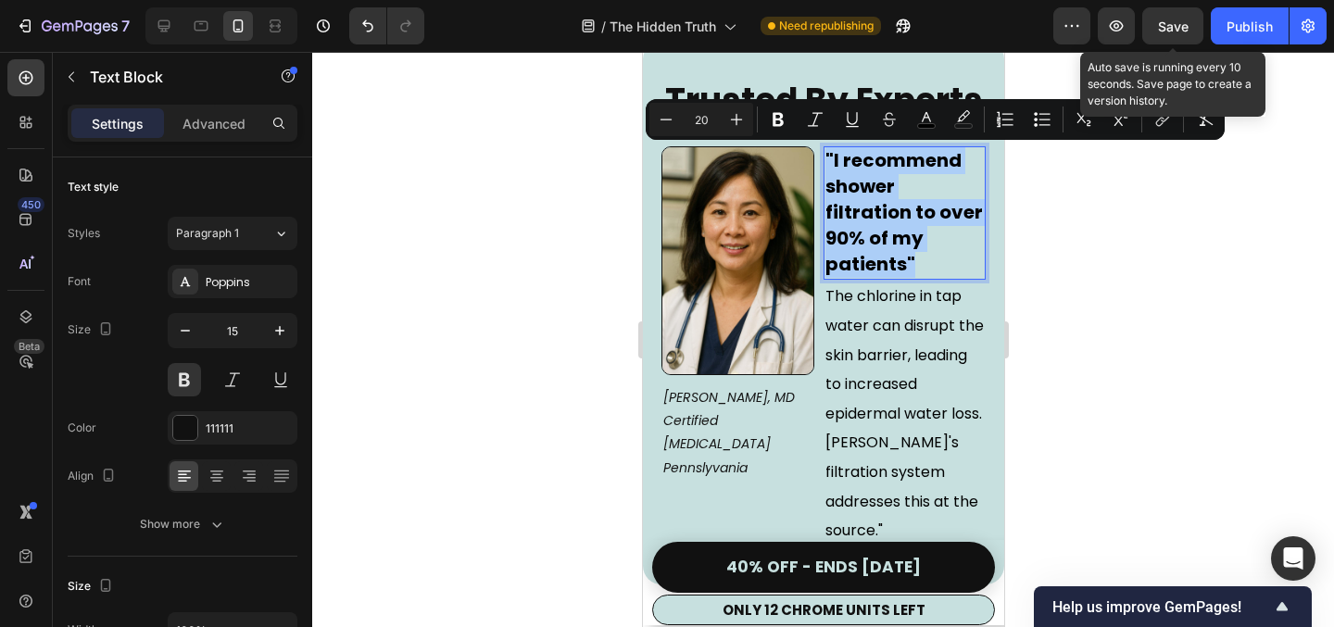
click at [485, 277] on div at bounding box center [823, 339] width 1022 height 575
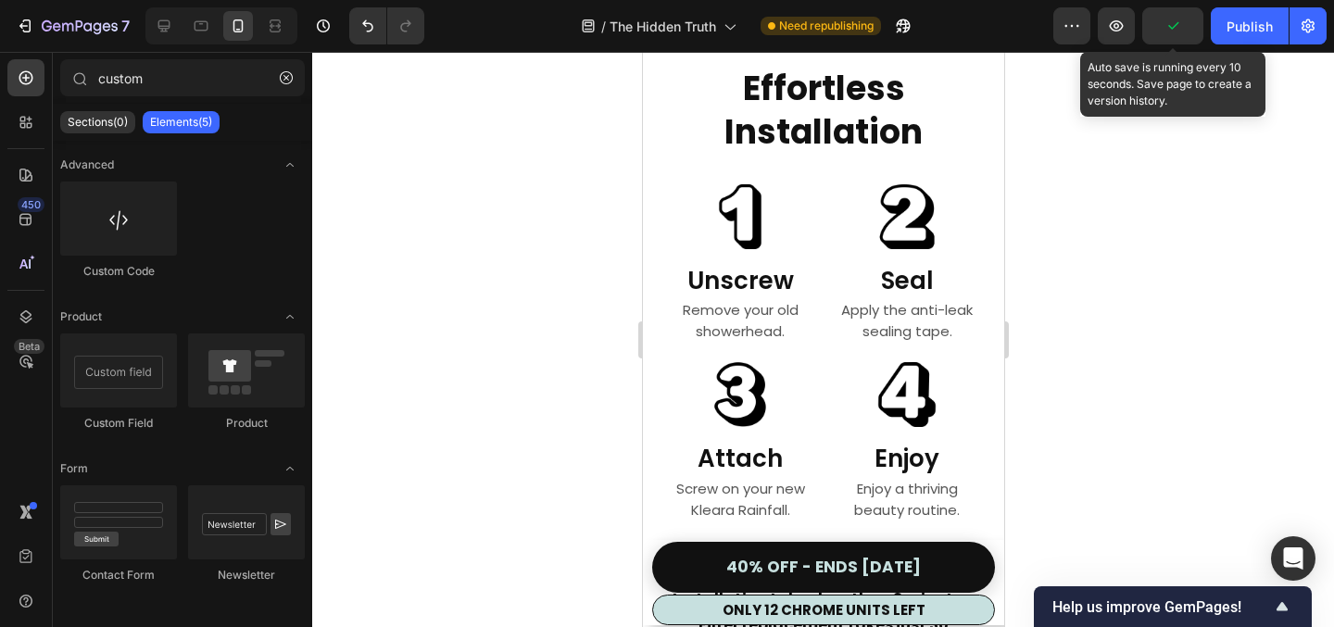
scroll to position [8021, 0]
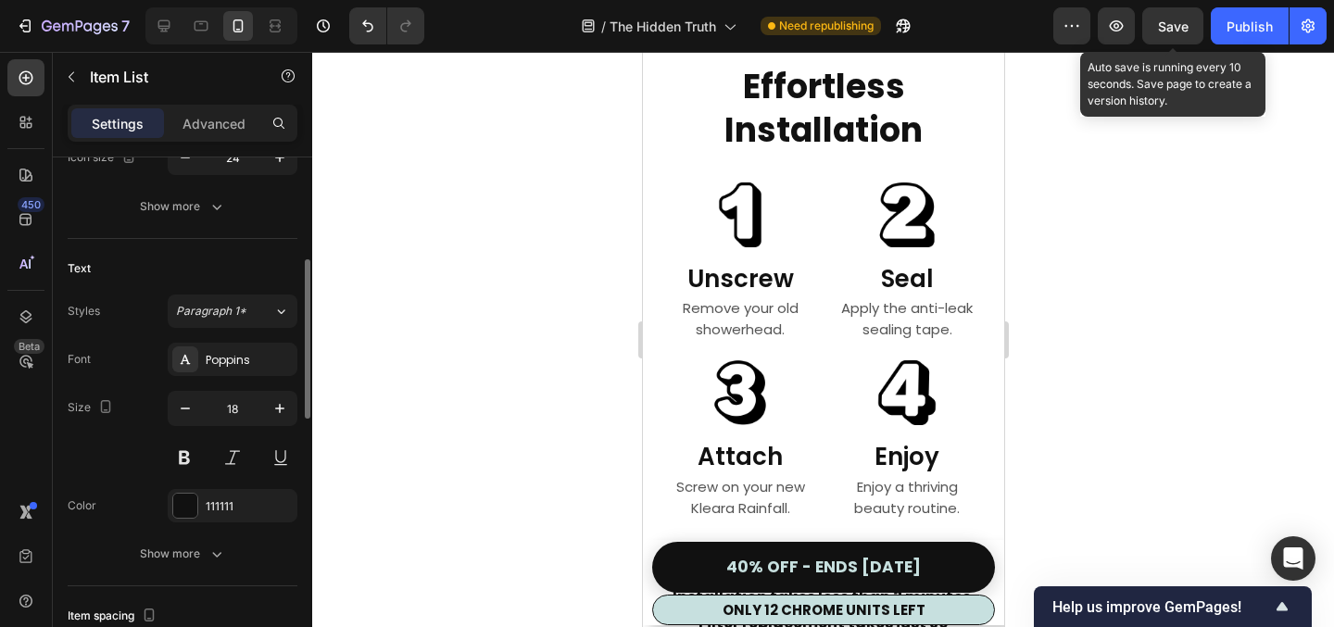
scroll to position [328, 0]
click at [530, 238] on div at bounding box center [823, 339] width 1022 height 575
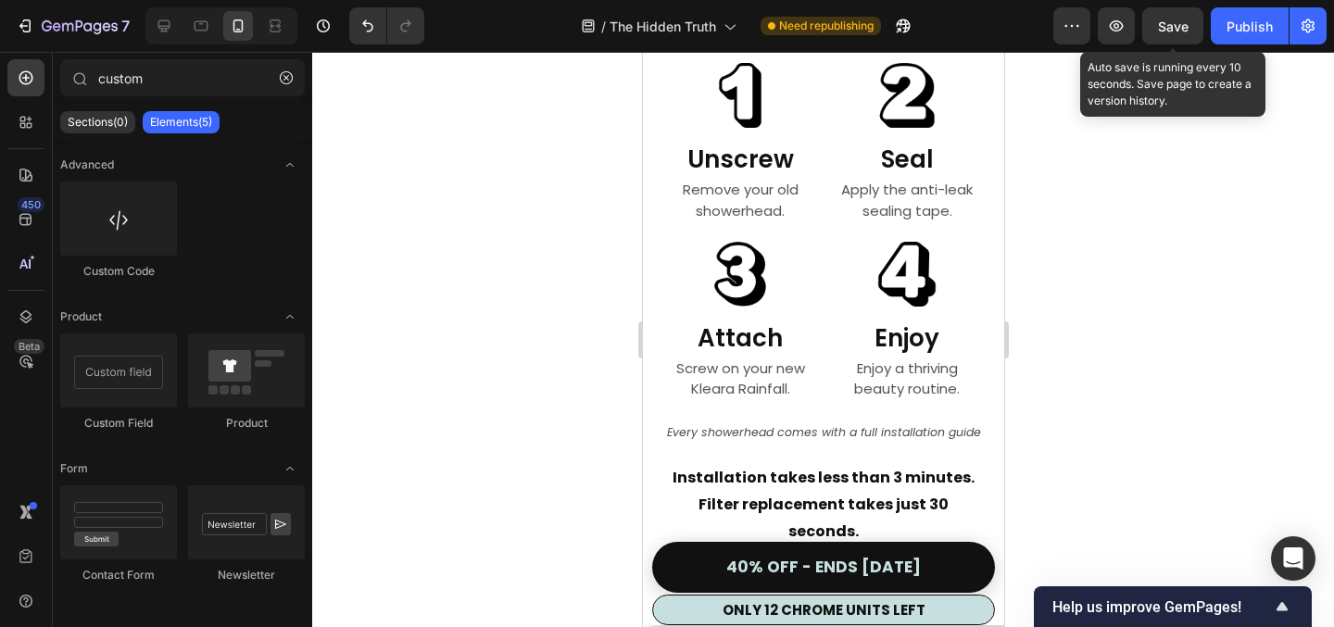
scroll to position [8655, 0]
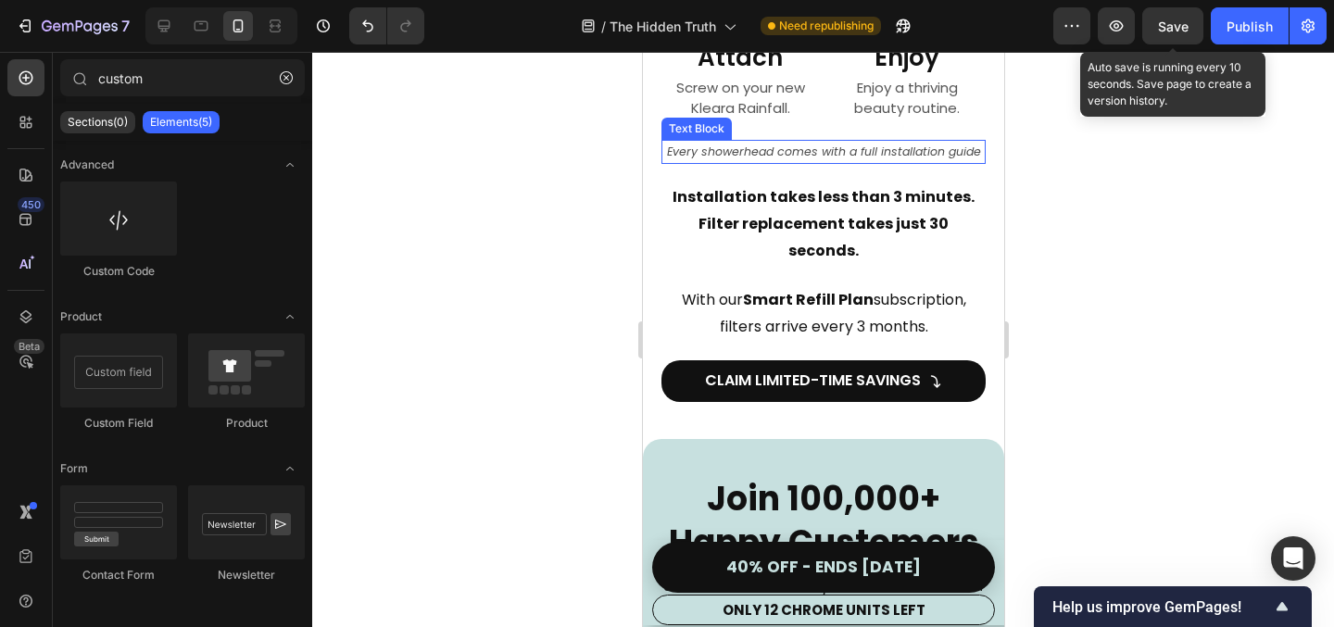
click at [772, 154] on p "Every showerhead comes with a full installation guide" at bounding box center [823, 152] width 321 height 21
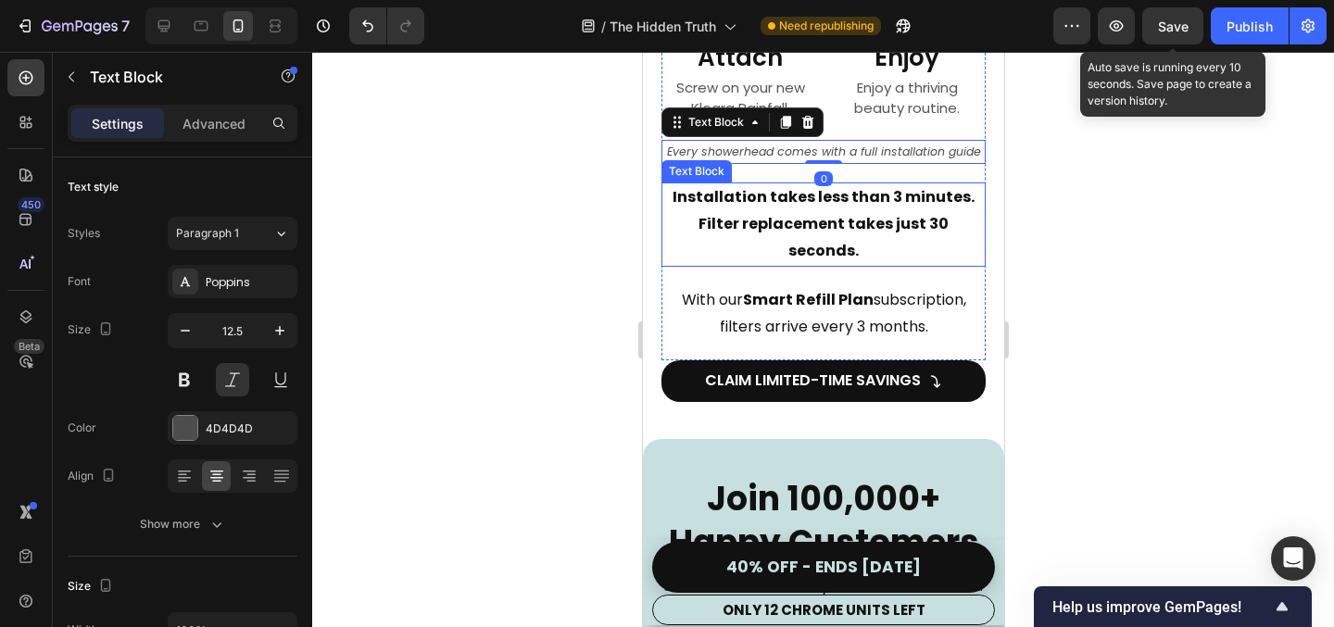
click at [796, 218] on strong "Filter replacement takes just 30 seconds." at bounding box center [823, 237] width 250 height 48
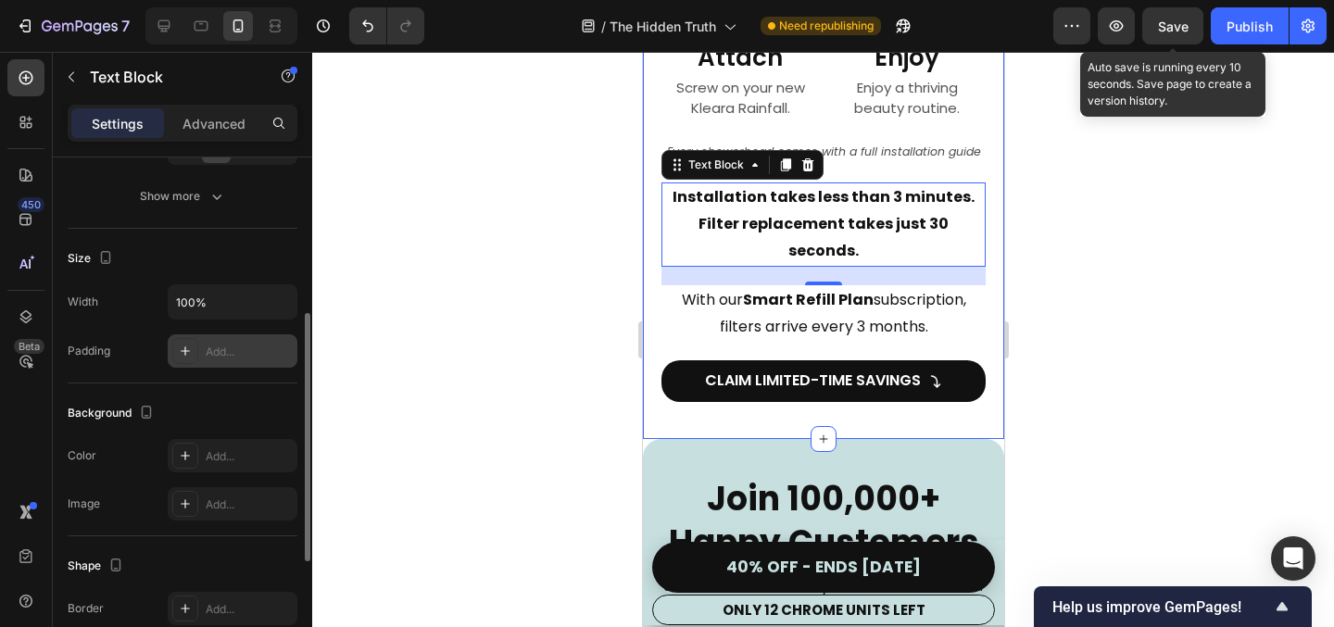
scroll to position [0, 0]
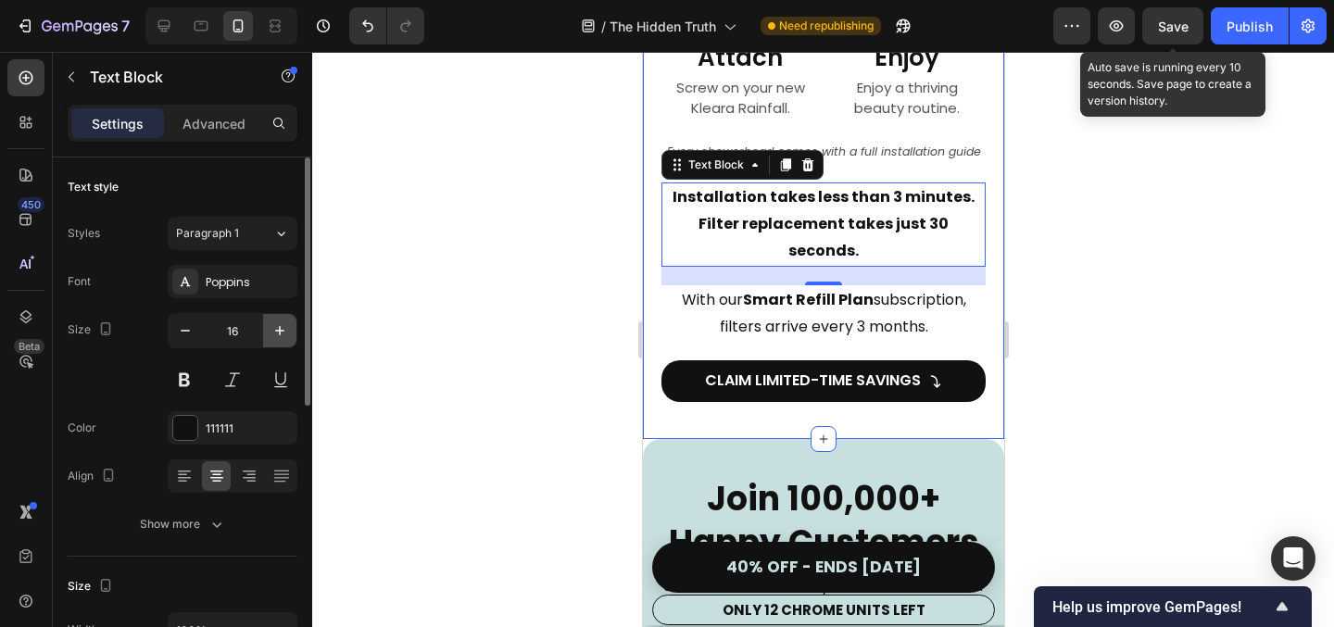
click at [285, 329] on icon "button" at bounding box center [280, 331] width 19 height 19
type input "17"
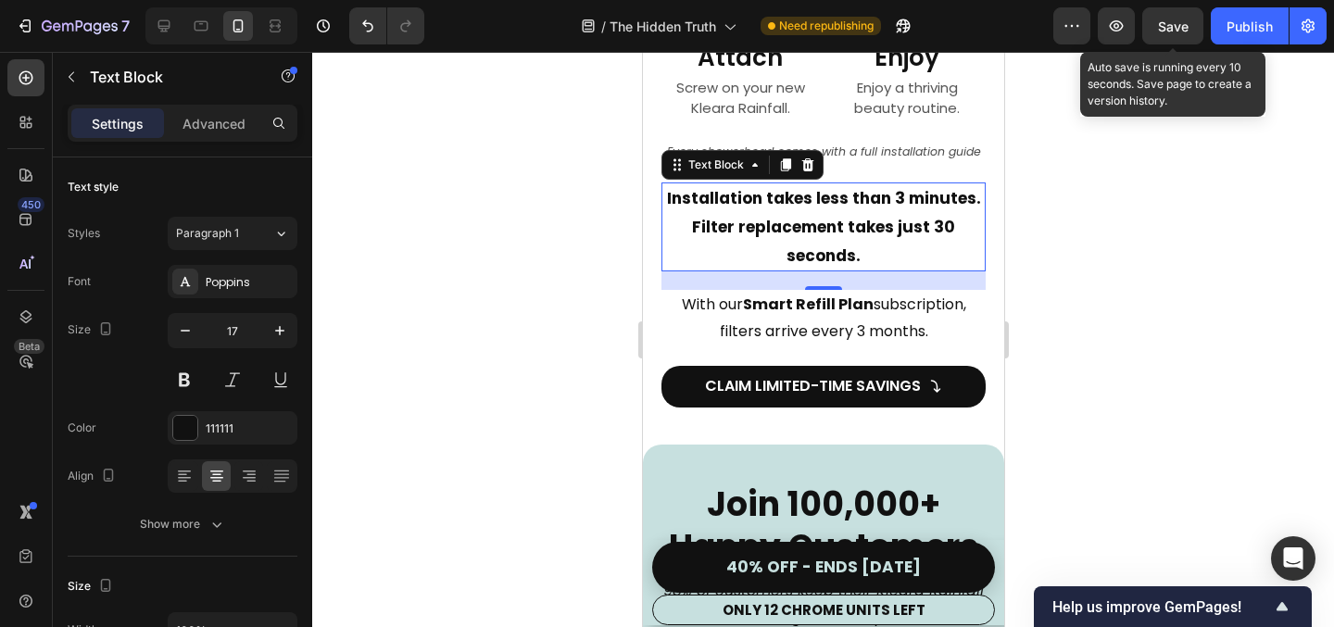
click at [868, 241] on p "Filter replacement takes just 30 seconds." at bounding box center [823, 241] width 321 height 57
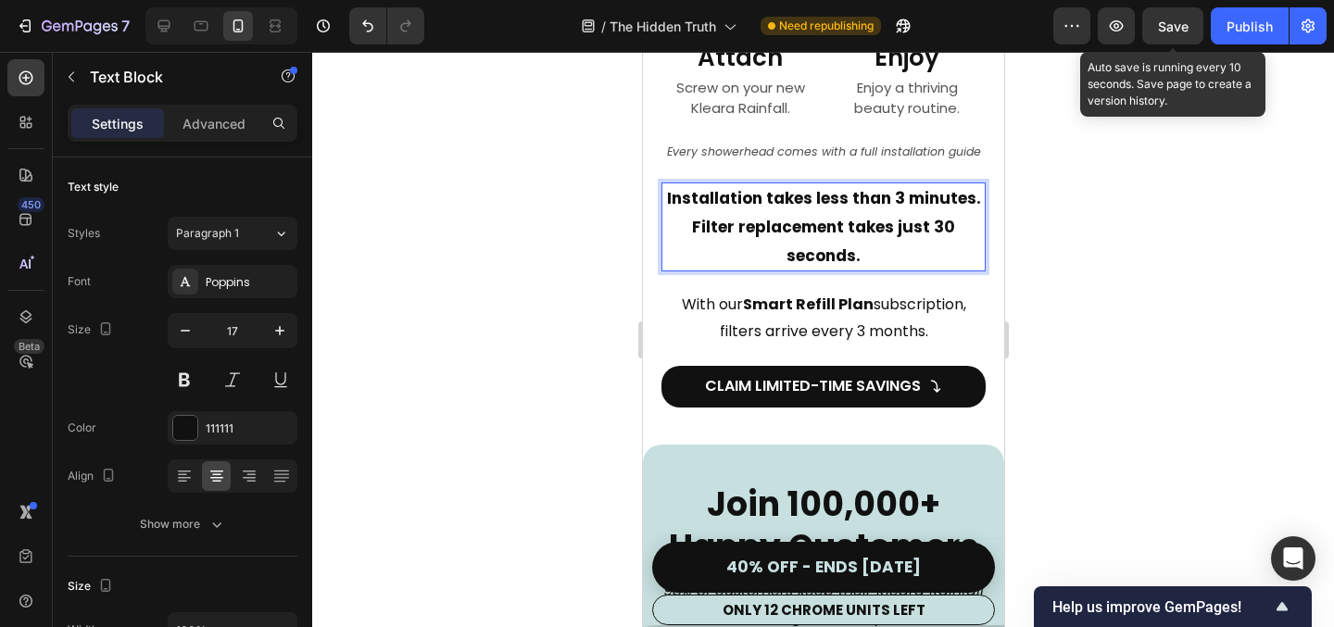
click at [910, 233] on strong "Filter replacement takes just 30 seconds." at bounding box center [822, 241] width 263 height 51
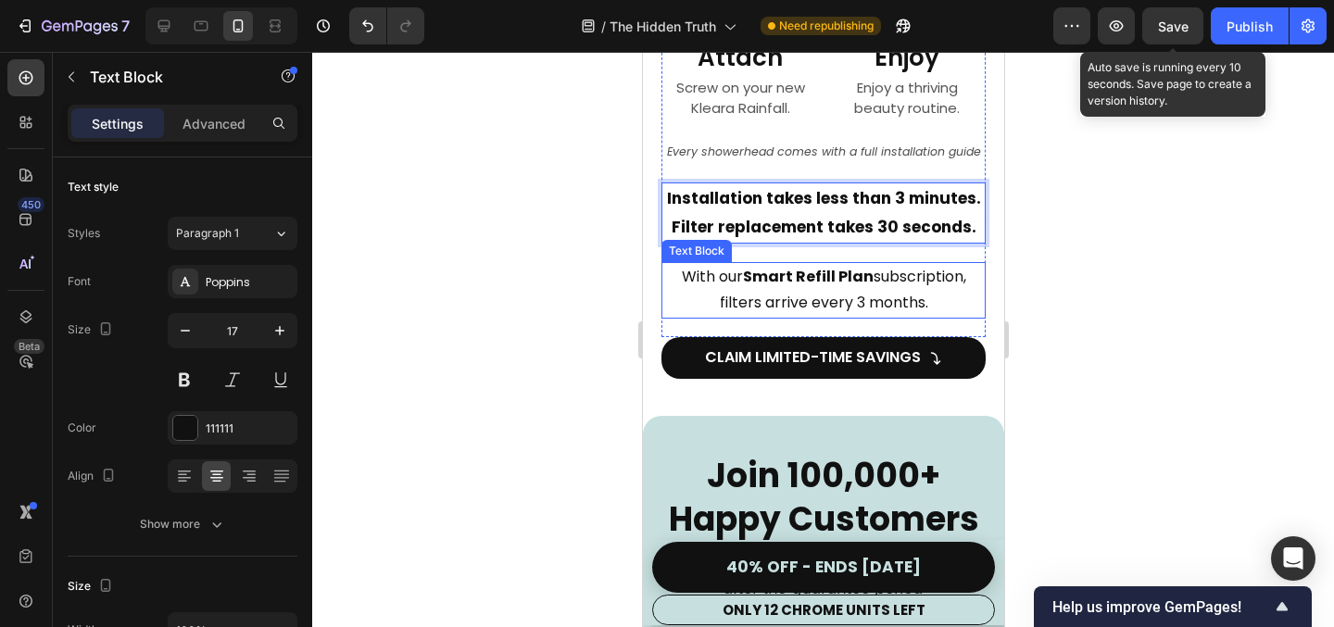
click at [1100, 261] on div at bounding box center [823, 339] width 1022 height 575
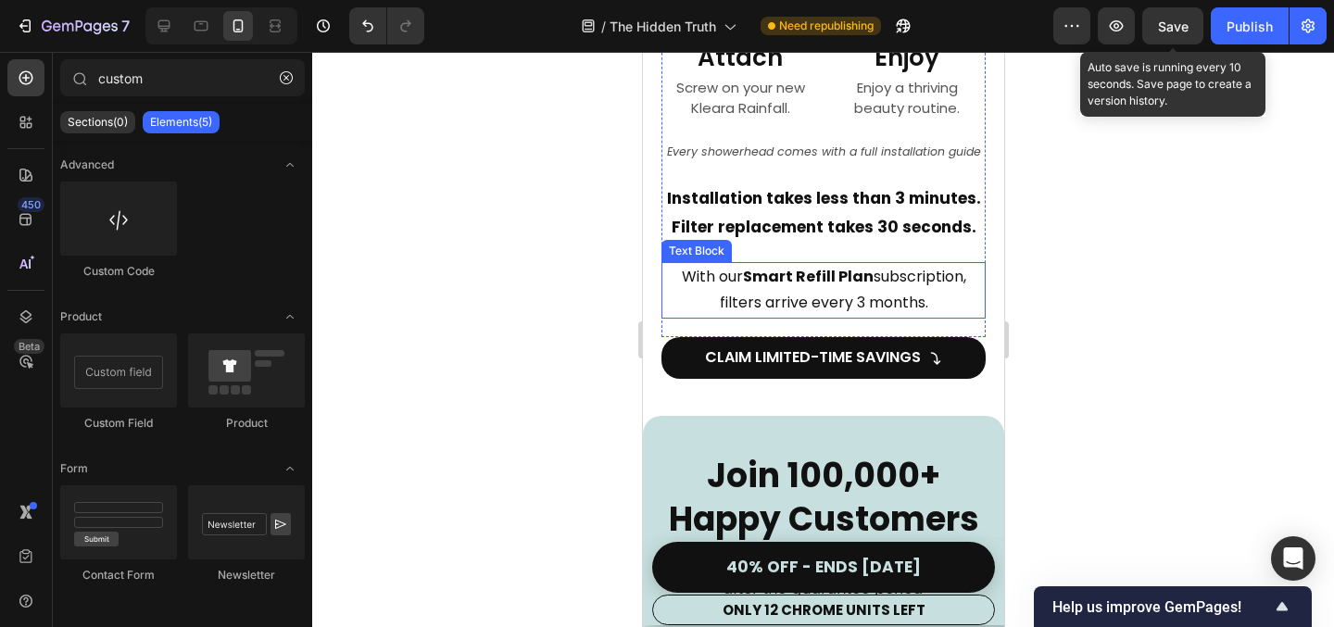
click at [929, 289] on p "With our Smart Refill Plan subscription, filters arrive every 3 months." at bounding box center [823, 291] width 321 height 54
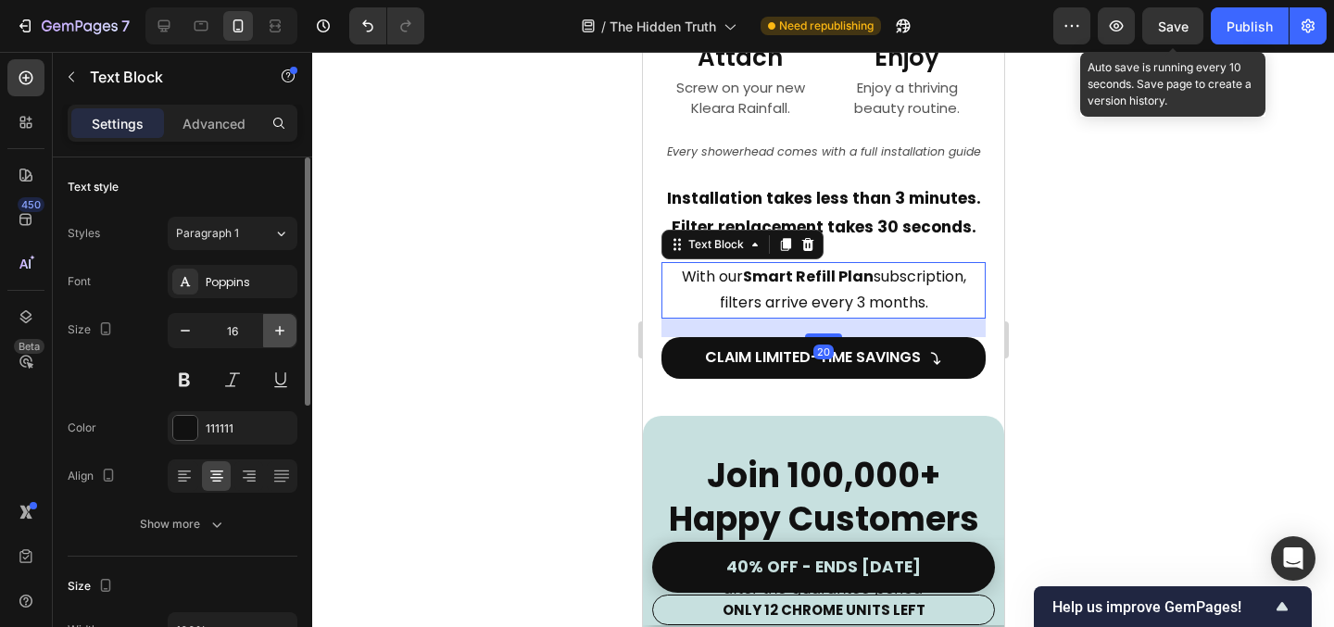
click at [271, 329] on icon "button" at bounding box center [280, 331] width 19 height 19
type input "17"
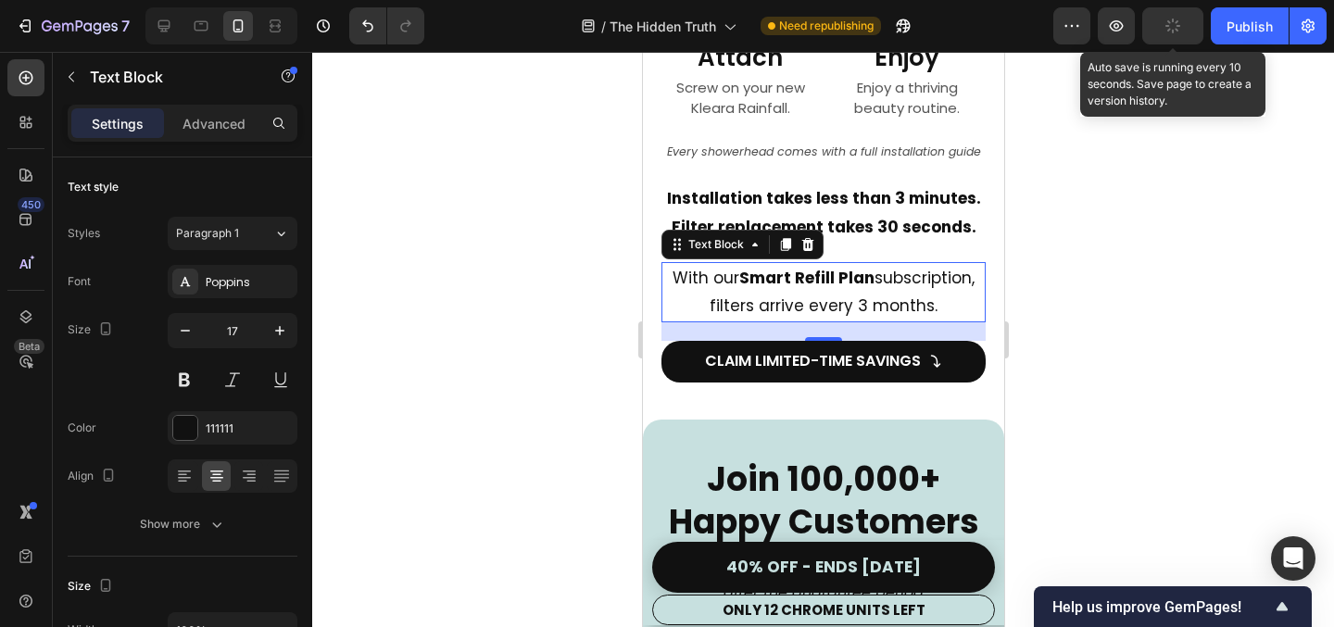
click at [528, 277] on div at bounding box center [823, 339] width 1022 height 575
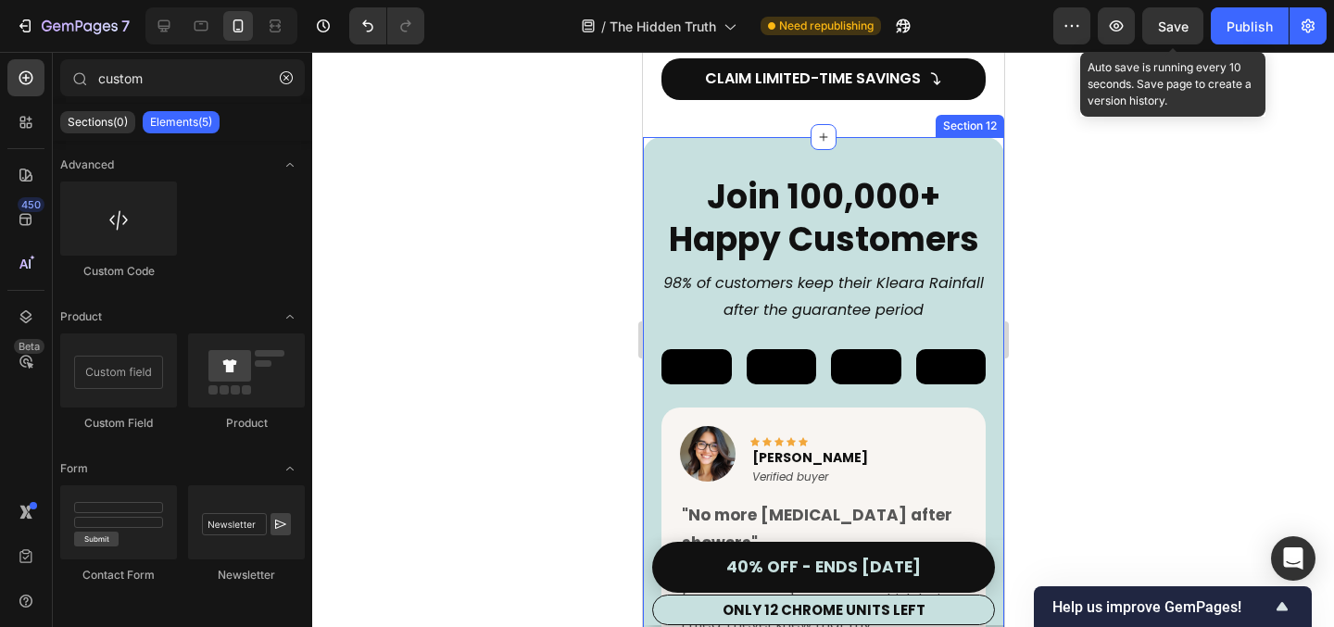
scroll to position [8961, 0]
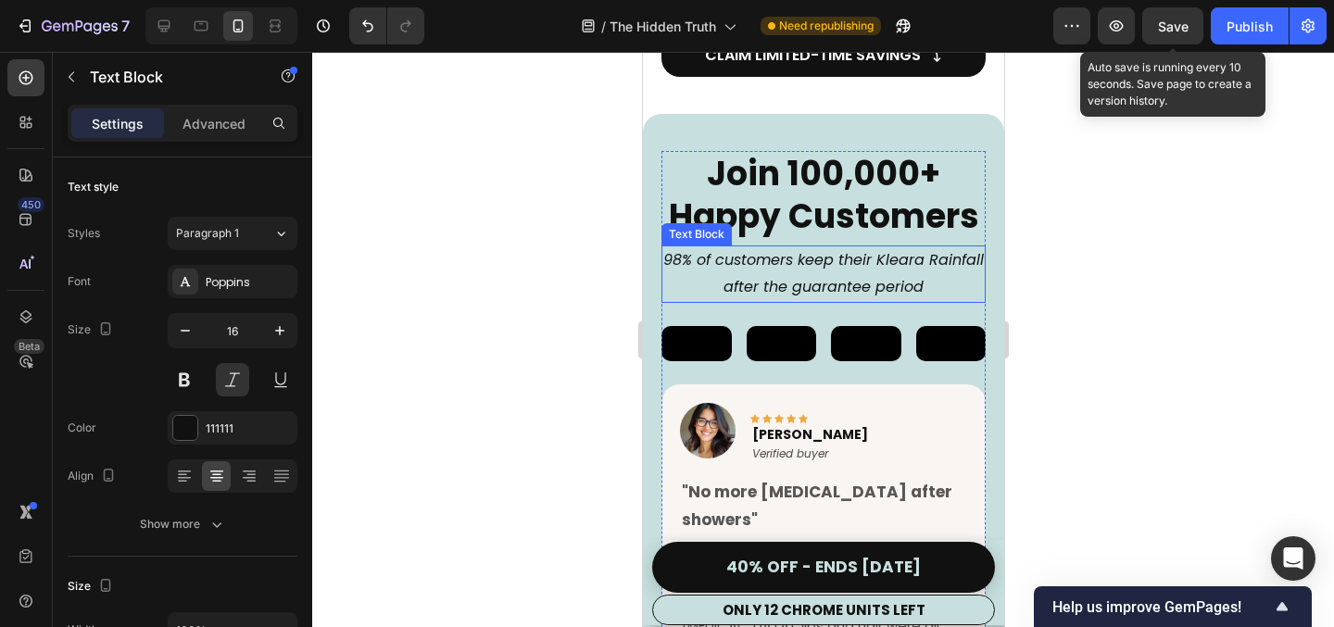
click at [901, 273] on p "98% of customers keep their Kleara Rainfall after the guarantee period" at bounding box center [823, 274] width 321 height 54
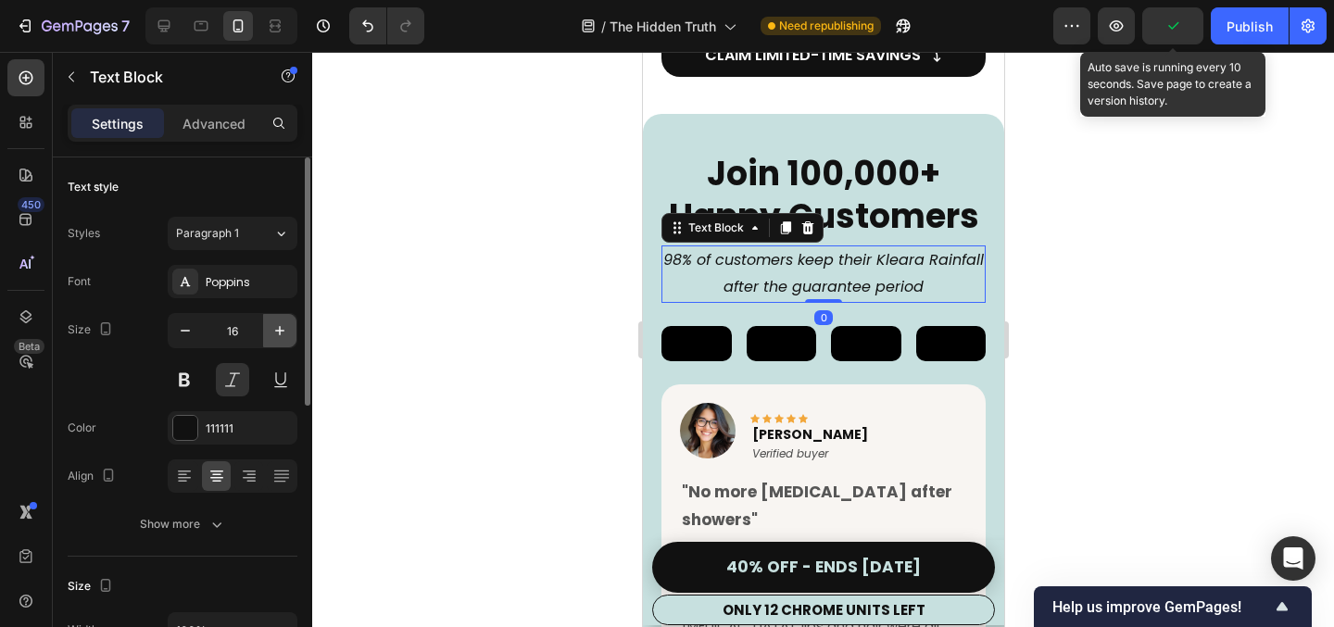
click at [283, 334] on icon "button" at bounding box center [280, 331] width 19 height 19
type input "17"
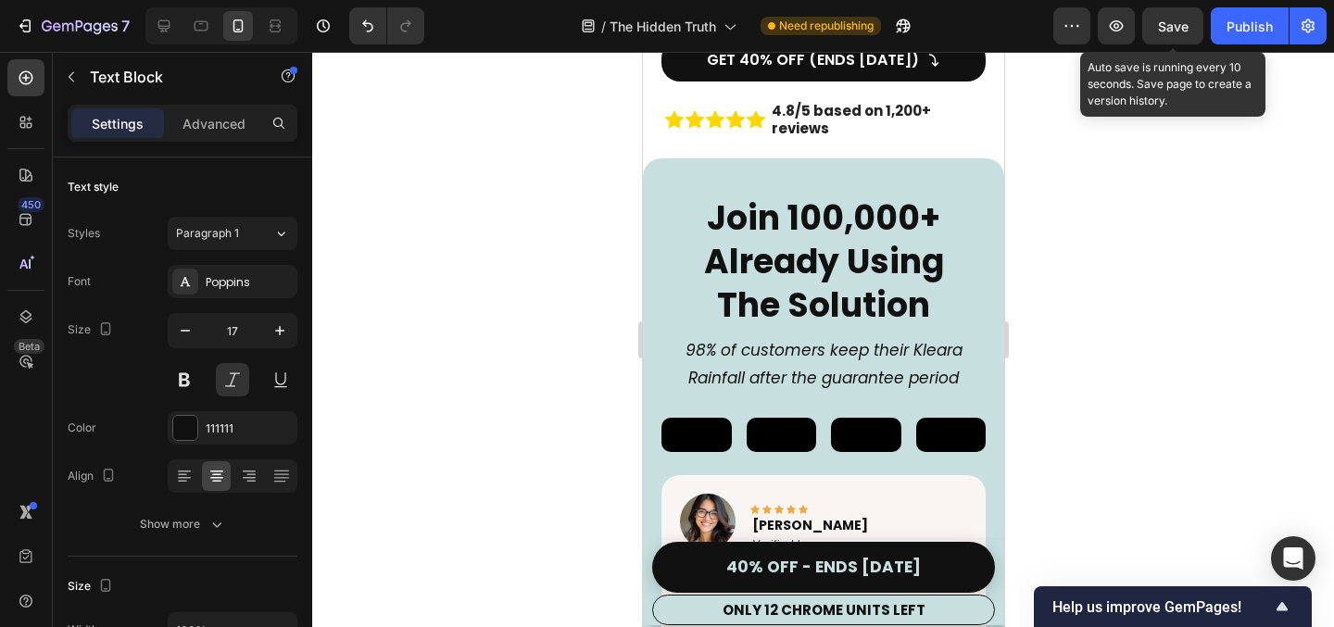
scroll to position [843, 0]
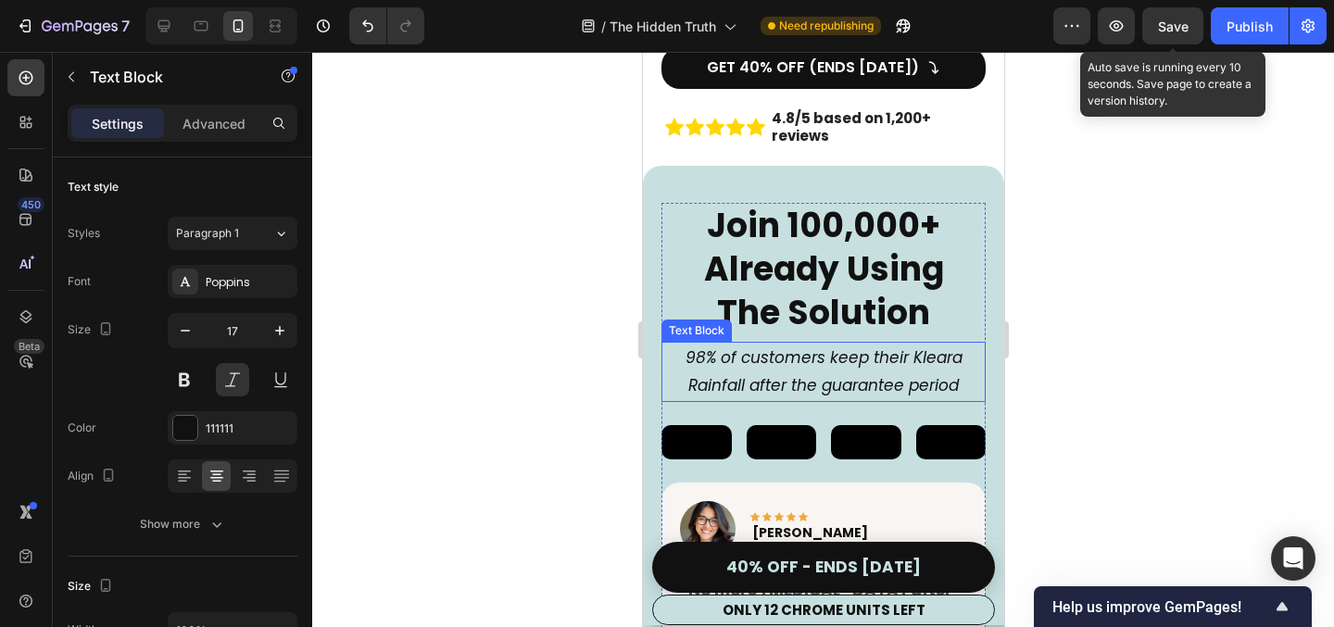
click at [876, 366] on p "98% of customers keep their Kleara Rainfall after the guarantee period" at bounding box center [823, 372] width 321 height 57
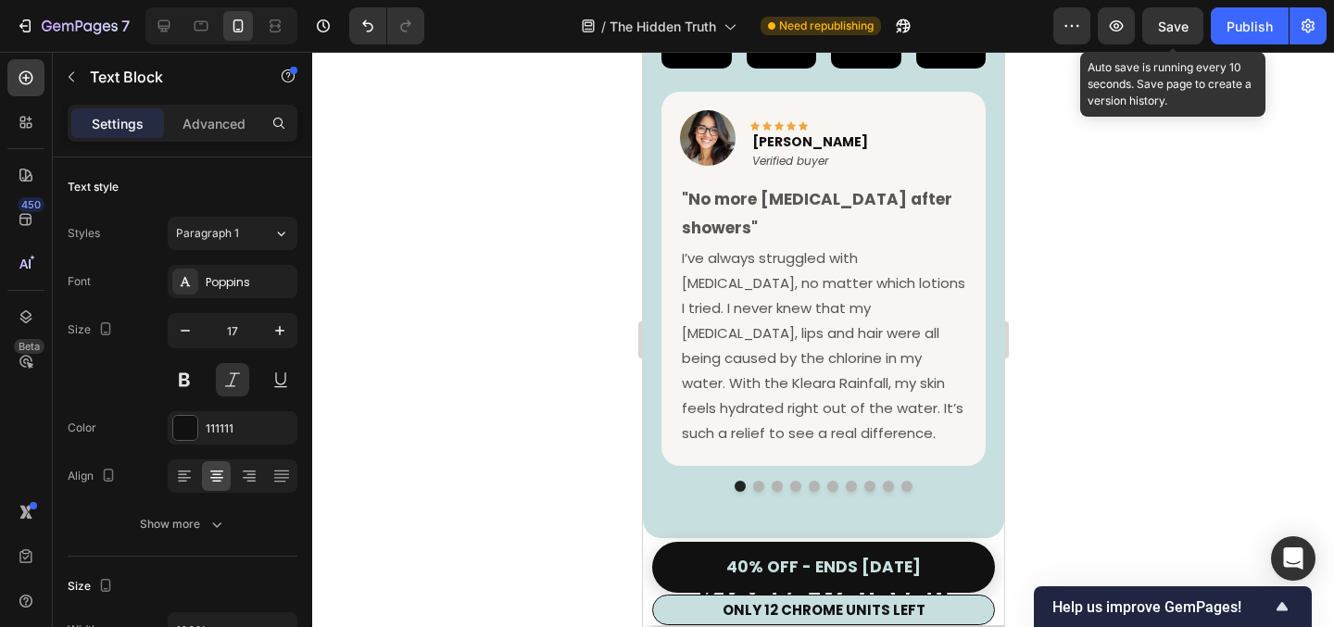
scroll to position [9386, 0]
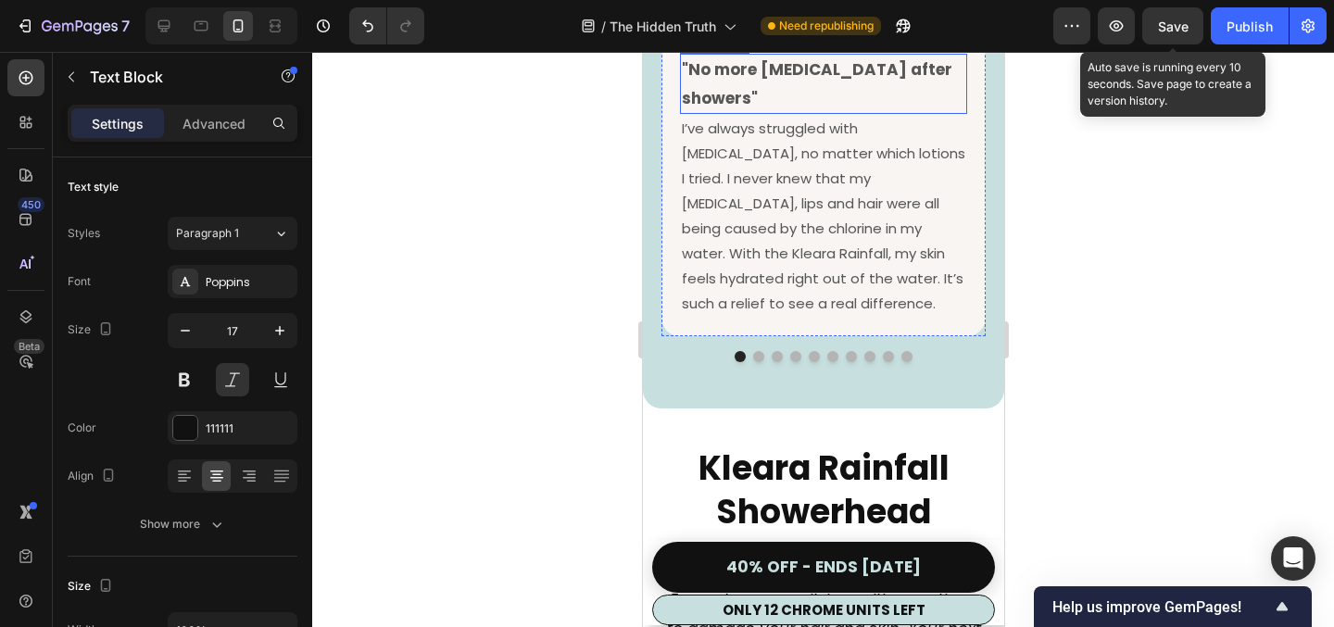
click at [858, 112] on p ""No more [MEDICAL_DATA] after showers"" at bounding box center [823, 84] width 284 height 57
click at [525, 234] on div at bounding box center [823, 339] width 1022 height 575
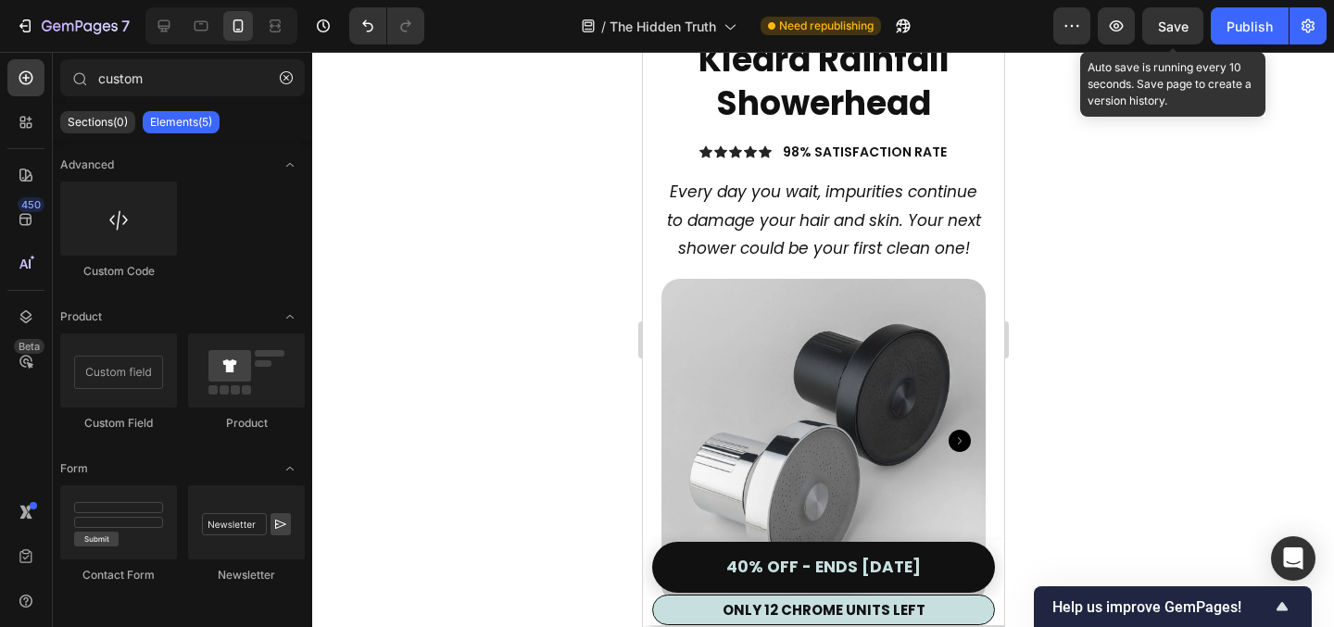
scroll to position [9796, 0]
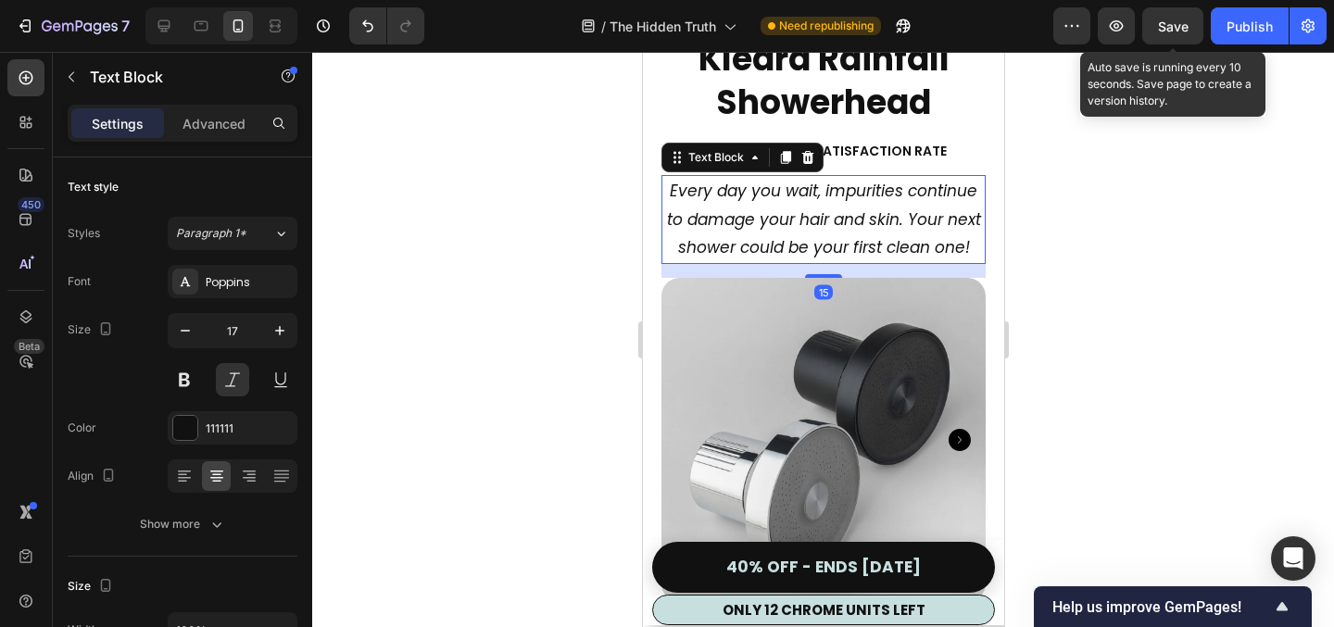
click at [785, 262] on p "Every day you wait, impurities continue to damage your hair and skin. Your next…" at bounding box center [823, 219] width 321 height 85
click at [588, 347] on div at bounding box center [823, 339] width 1022 height 575
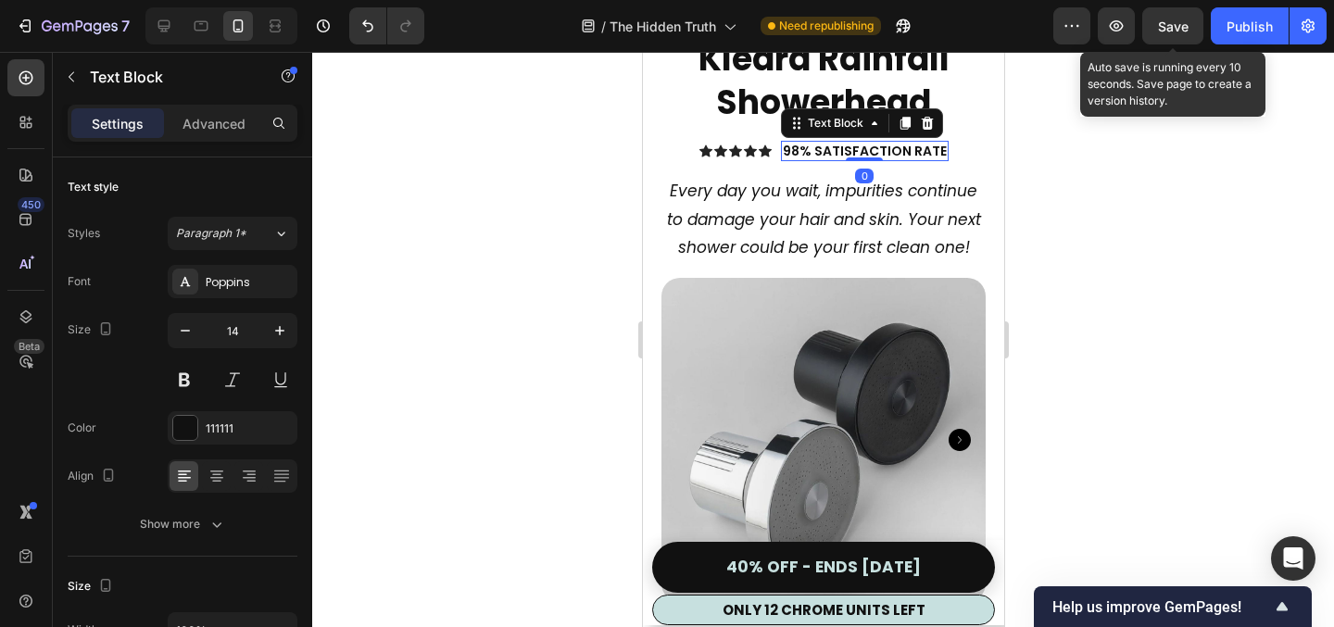
click at [889, 159] on p "98% SATISFACTION RATE" at bounding box center [864, 151] width 164 height 17
click at [281, 330] on icon "button" at bounding box center [279, 330] width 9 height 9
type input "15"
click at [517, 241] on div at bounding box center [823, 339] width 1022 height 575
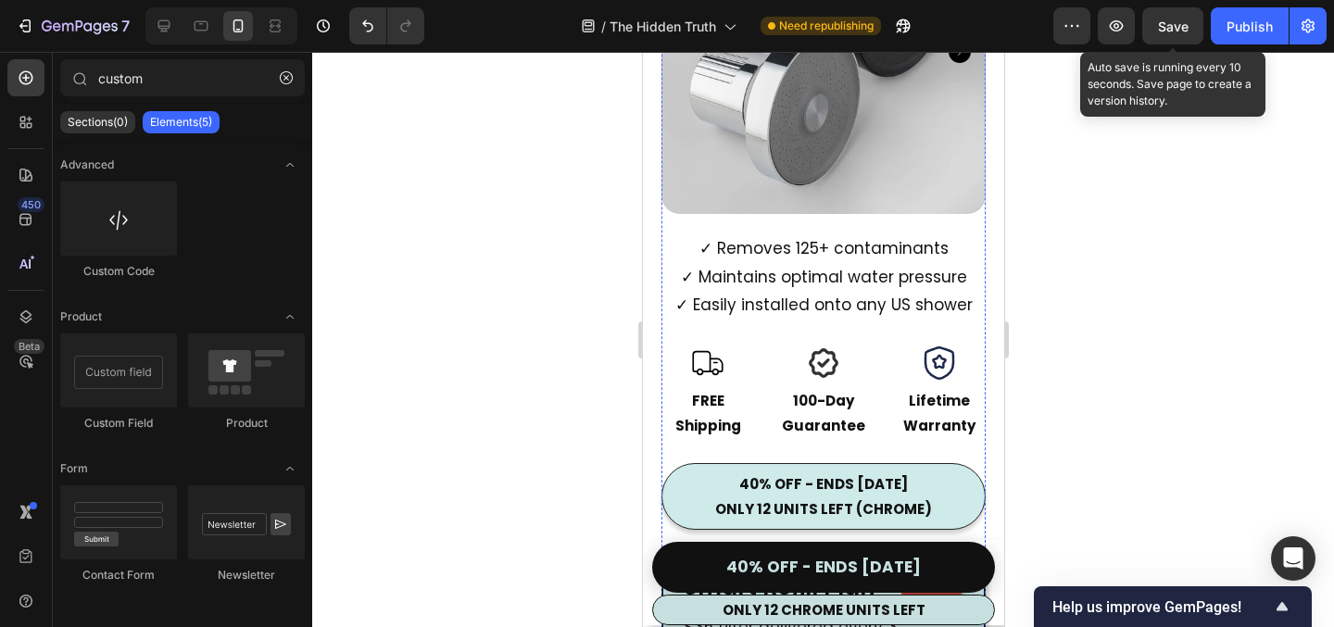
scroll to position [10245, 0]
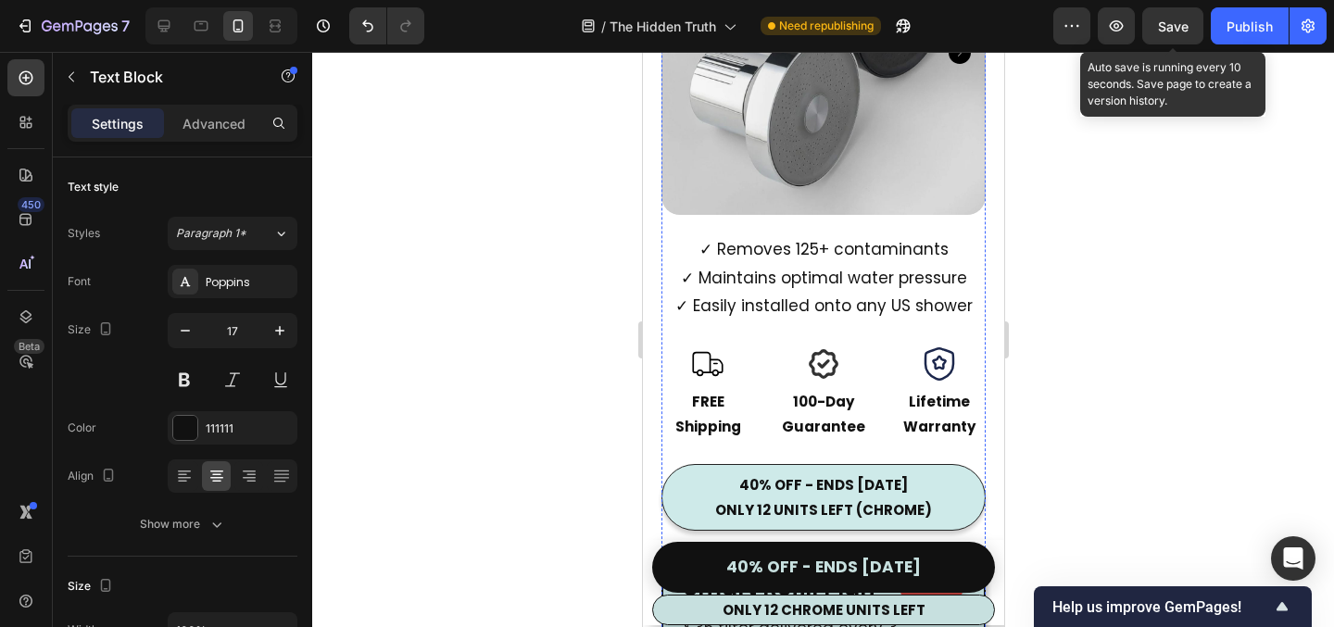
click at [771, 266] on p "✓ Maintains optimal water pressure" at bounding box center [823, 278] width 321 height 29
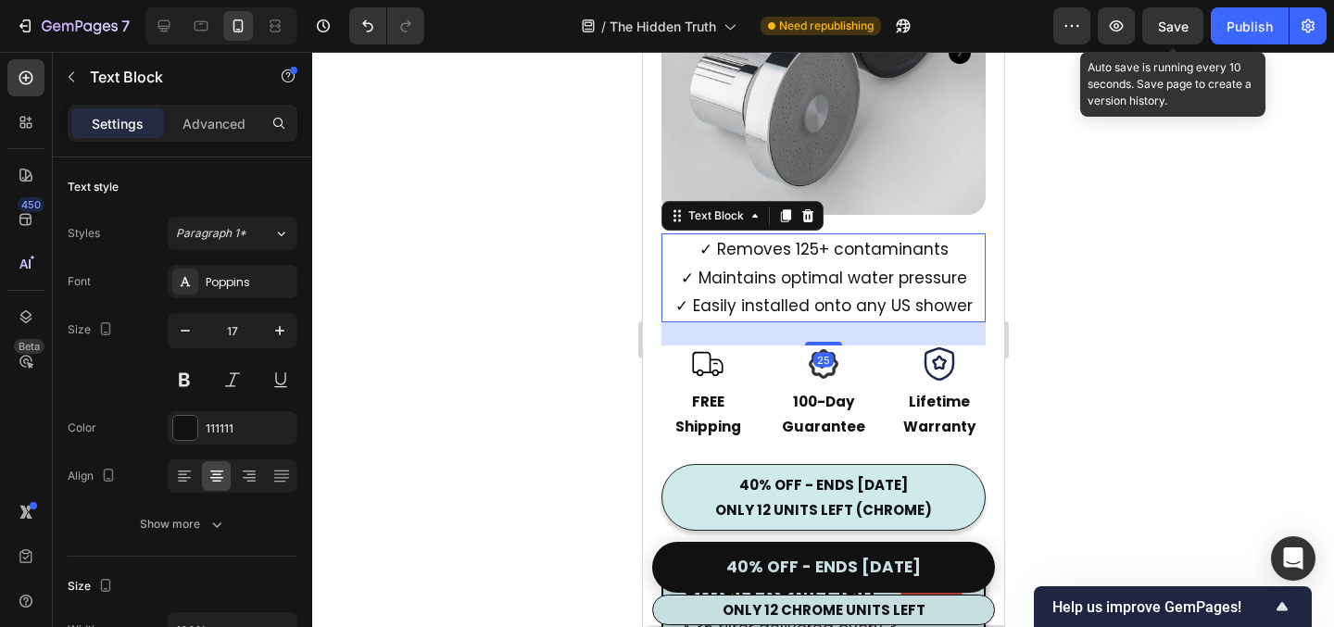
click at [497, 372] on div at bounding box center [823, 339] width 1022 height 575
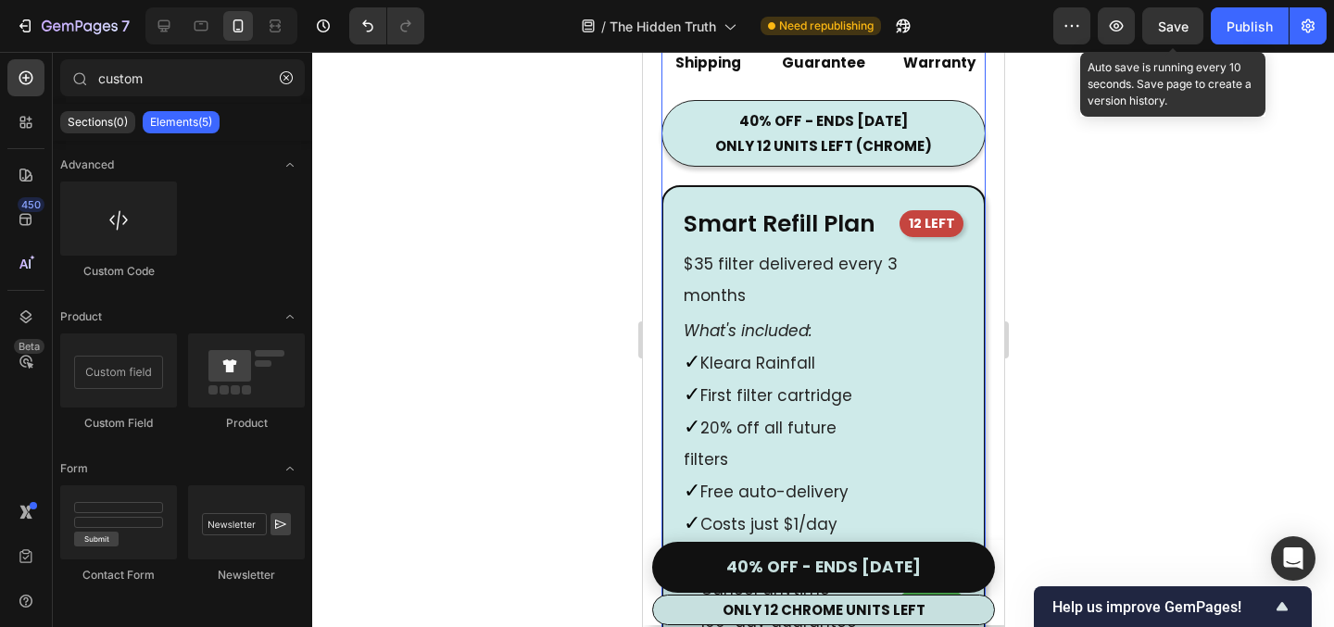
scroll to position [10622, 0]
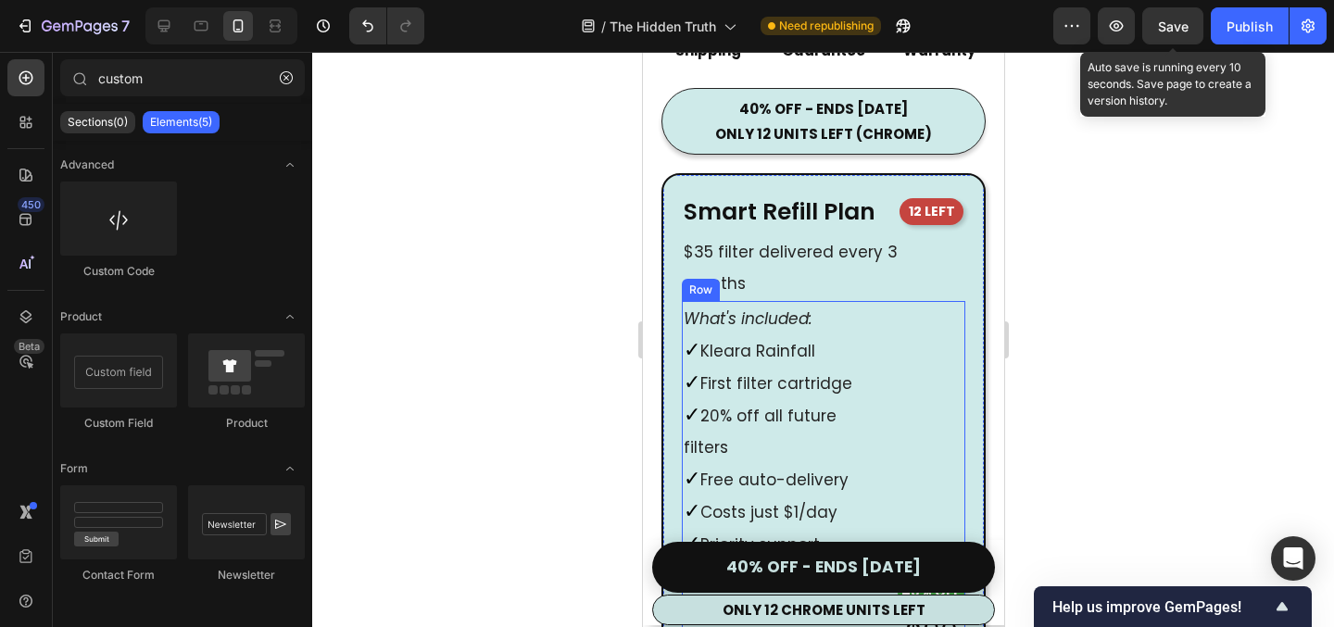
click at [935, 301] on div "40% OFF Text Block $90 Text Block Row" at bounding box center [931, 480] width 69 height 359
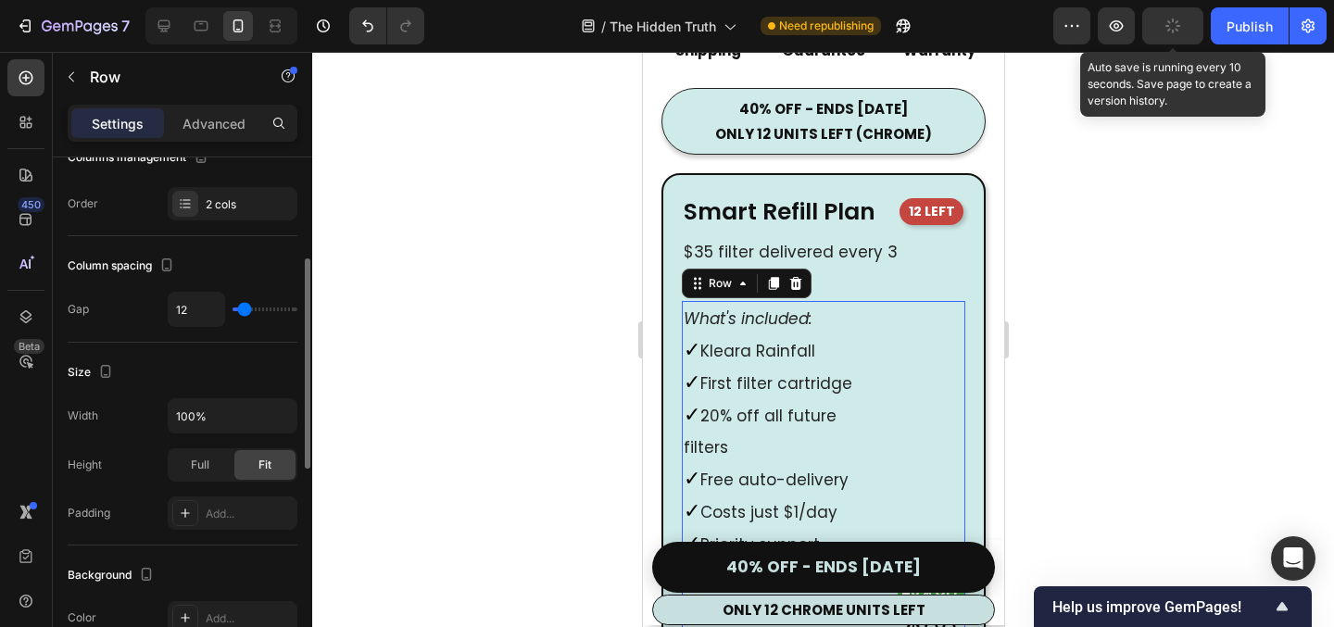
scroll to position [284, 0]
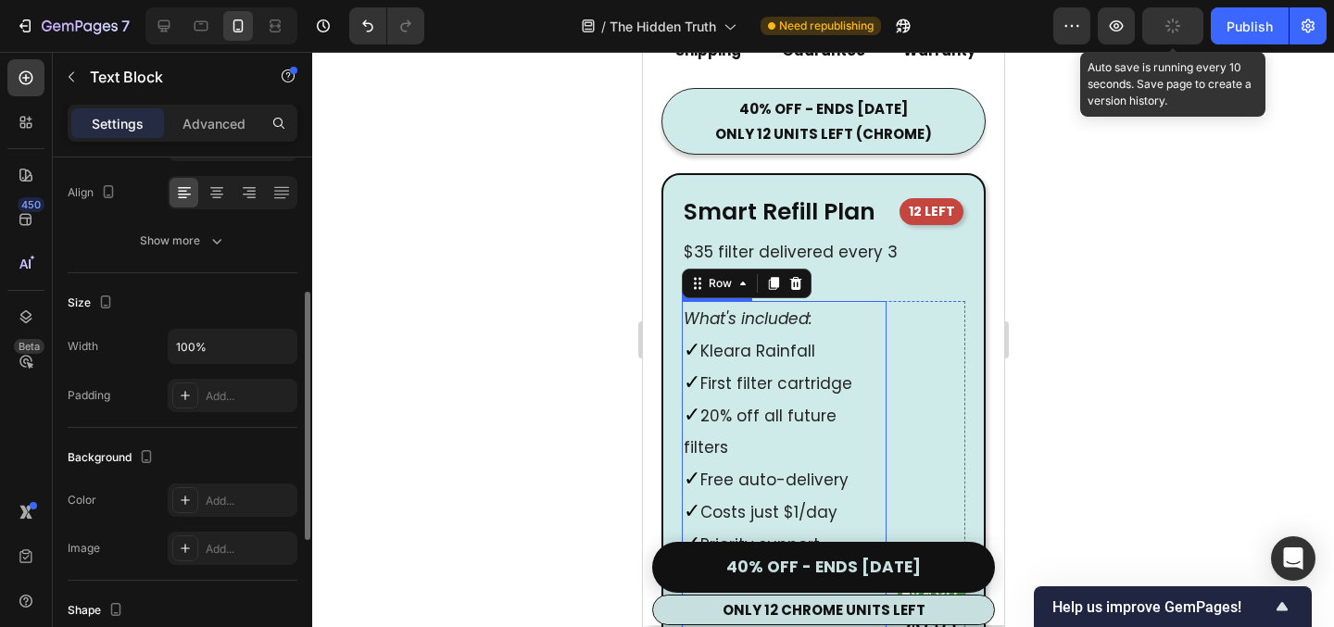
click at [775, 303] on p "What's included:" at bounding box center [783, 319] width 201 height 32
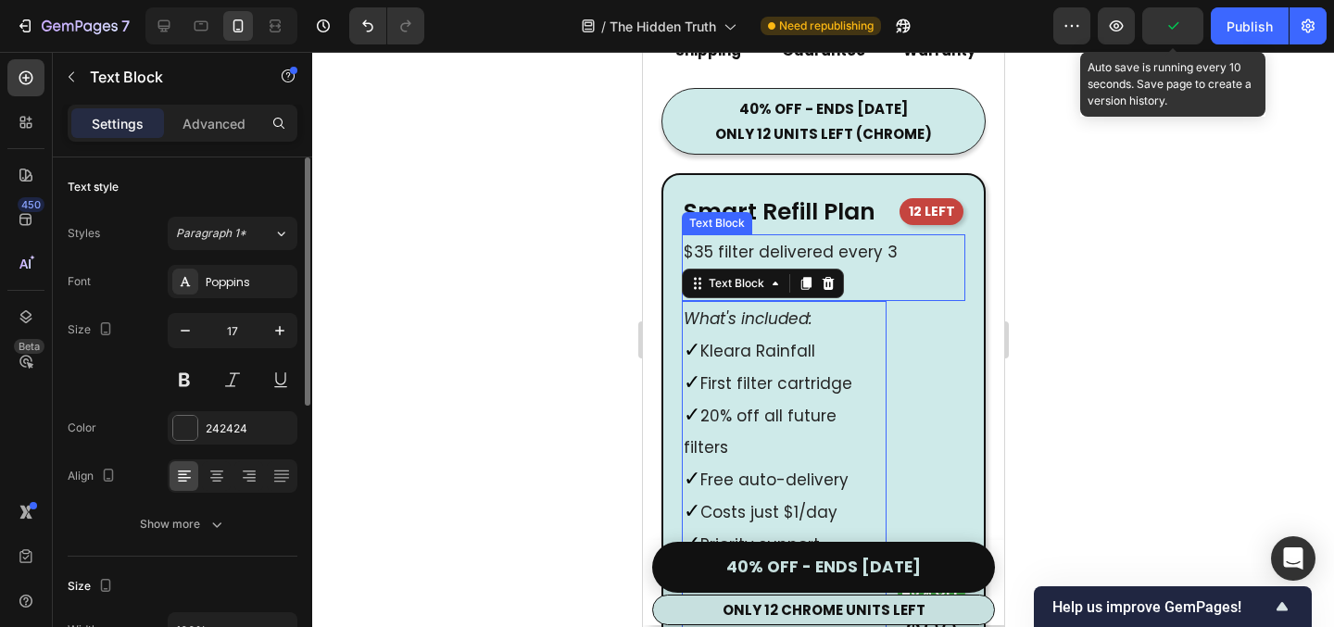
click at [942, 252] on p "$35 filter delivered every 3 months" at bounding box center [823, 267] width 280 height 63
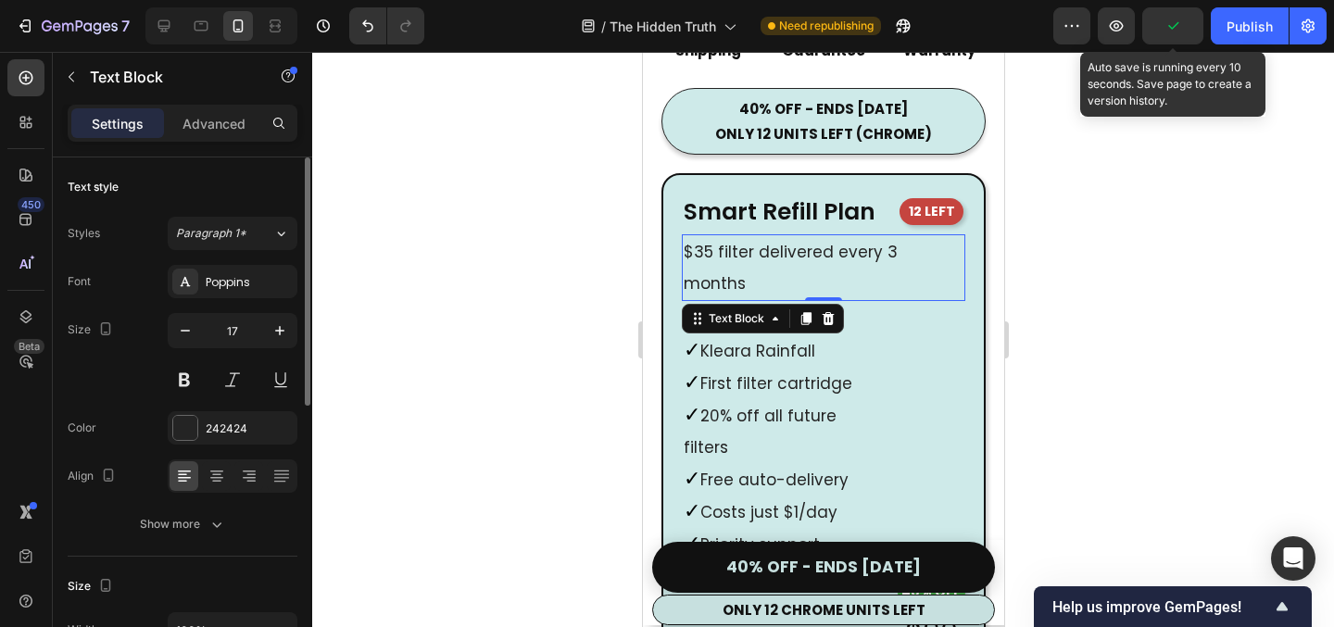
click at [524, 370] on div at bounding box center [823, 339] width 1022 height 575
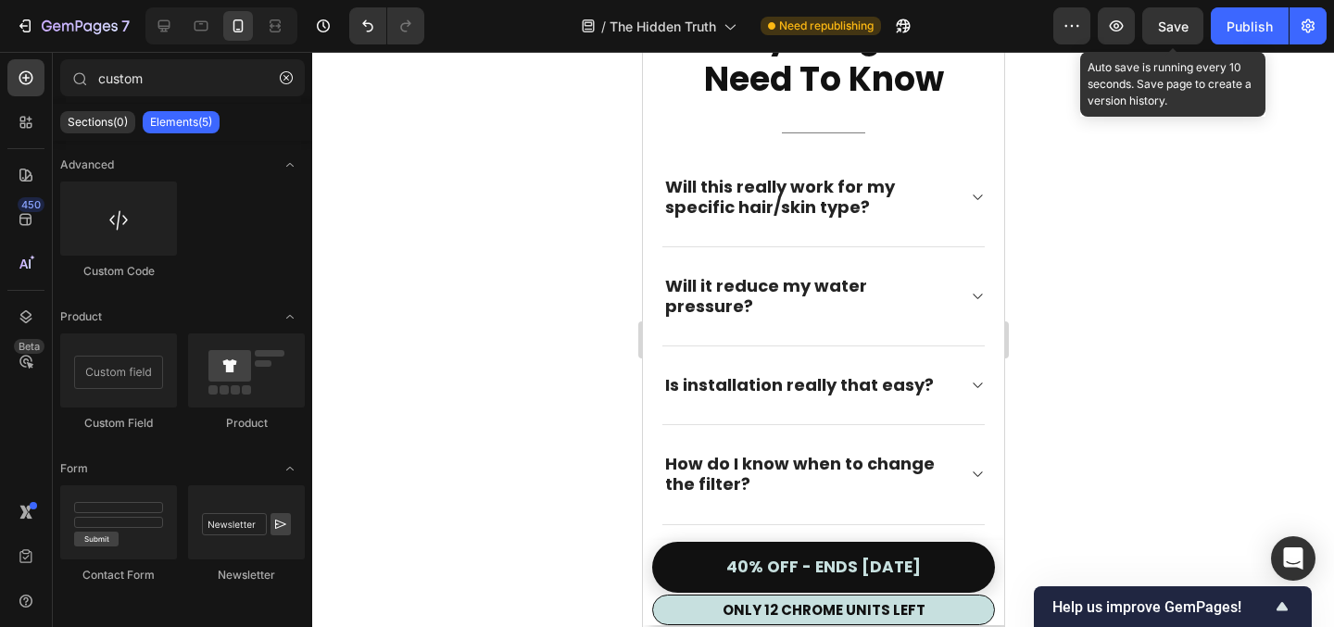
scroll to position [11825, 0]
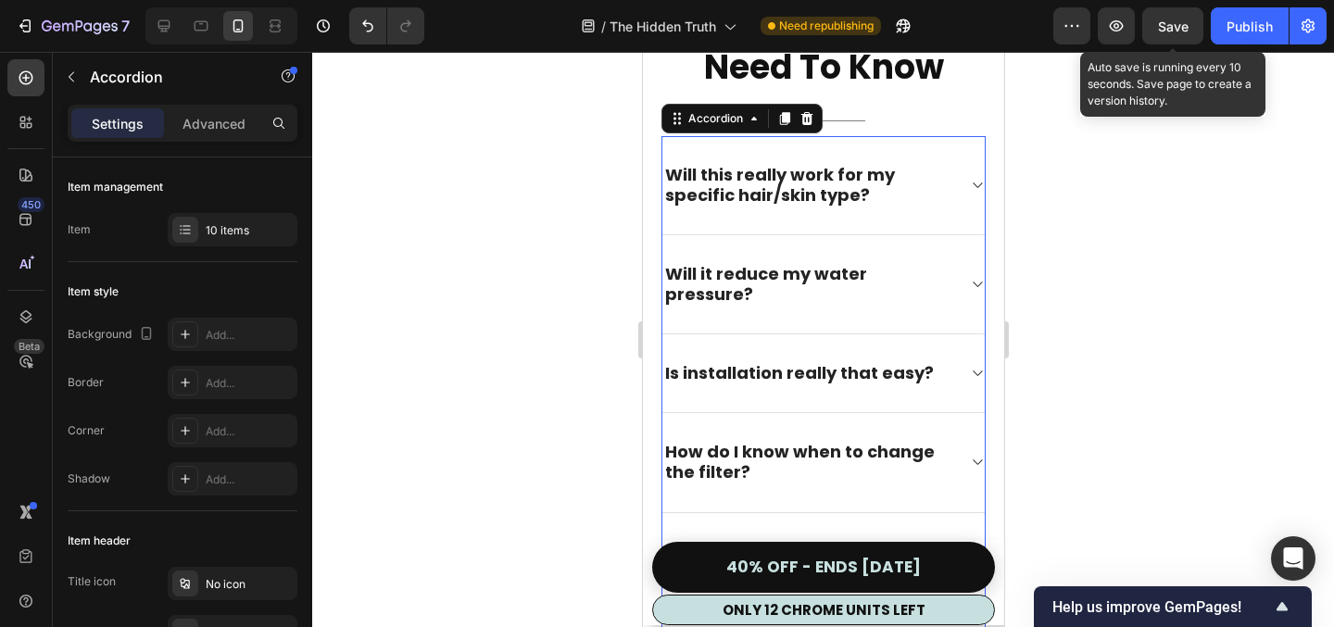
click at [976, 188] on icon at bounding box center [976, 185] width 14 height 15
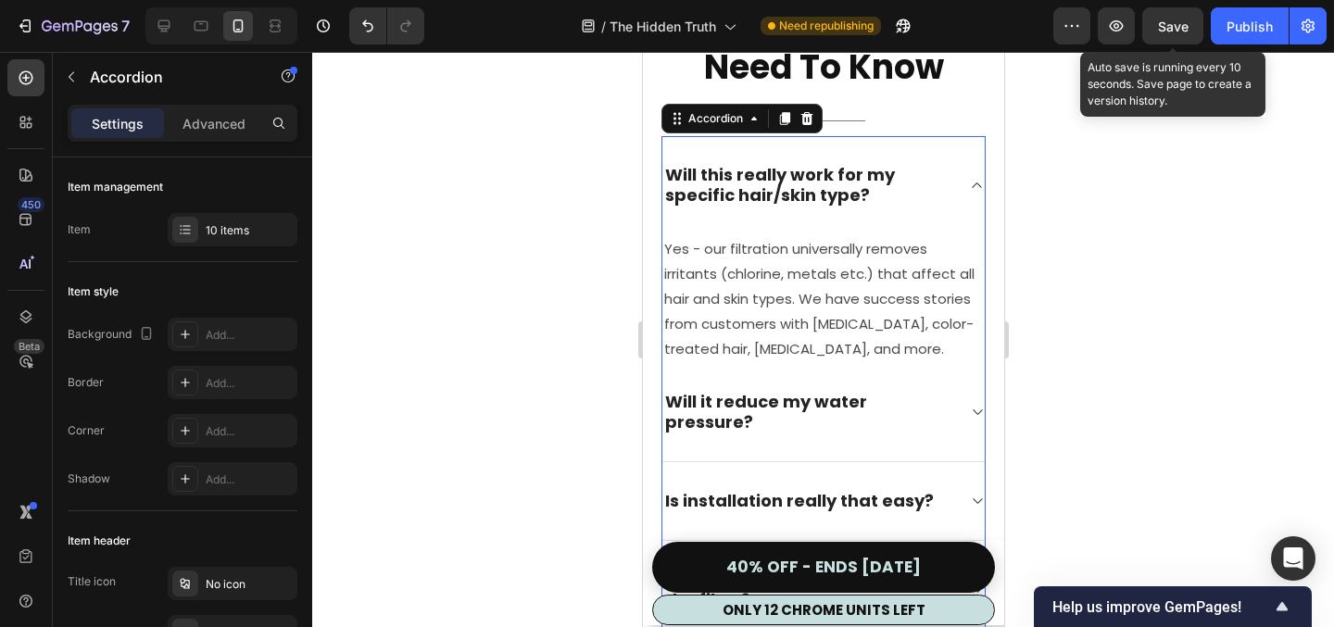
click at [873, 276] on p "Yes - our filtration universally removes irritants (chlorine, metals etc.) that…" at bounding box center [823, 298] width 319 height 125
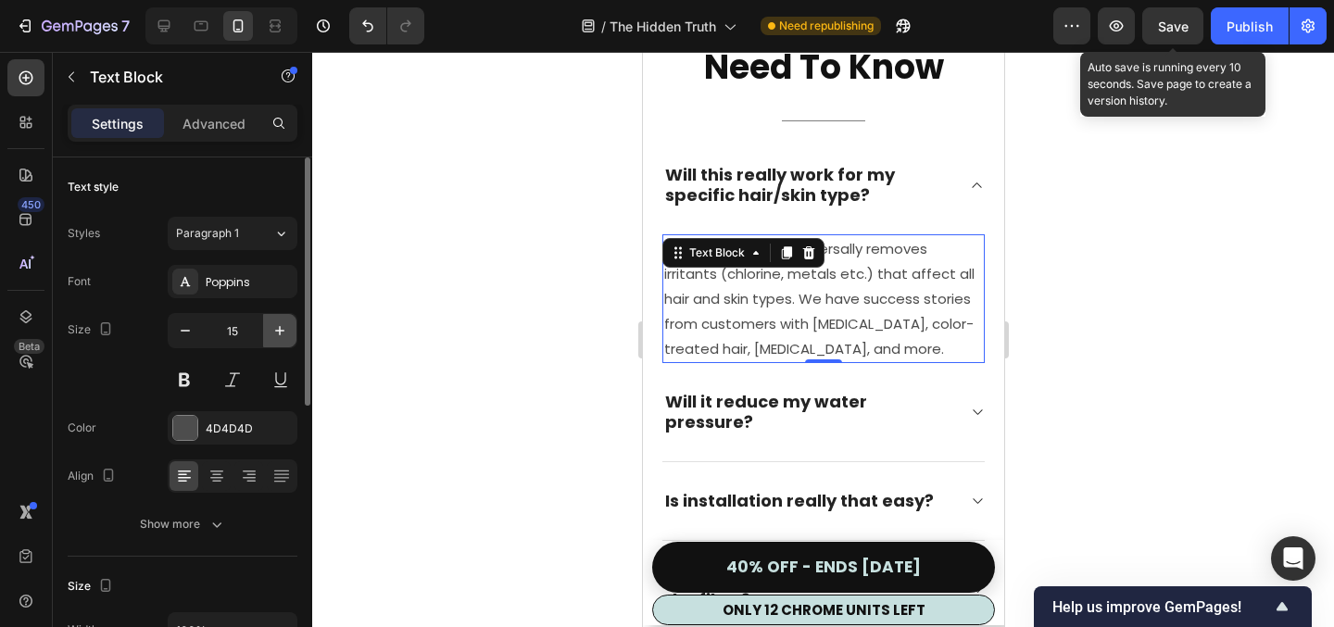
click at [279, 333] on icon "button" at bounding box center [279, 330] width 9 height 9
type input "16"
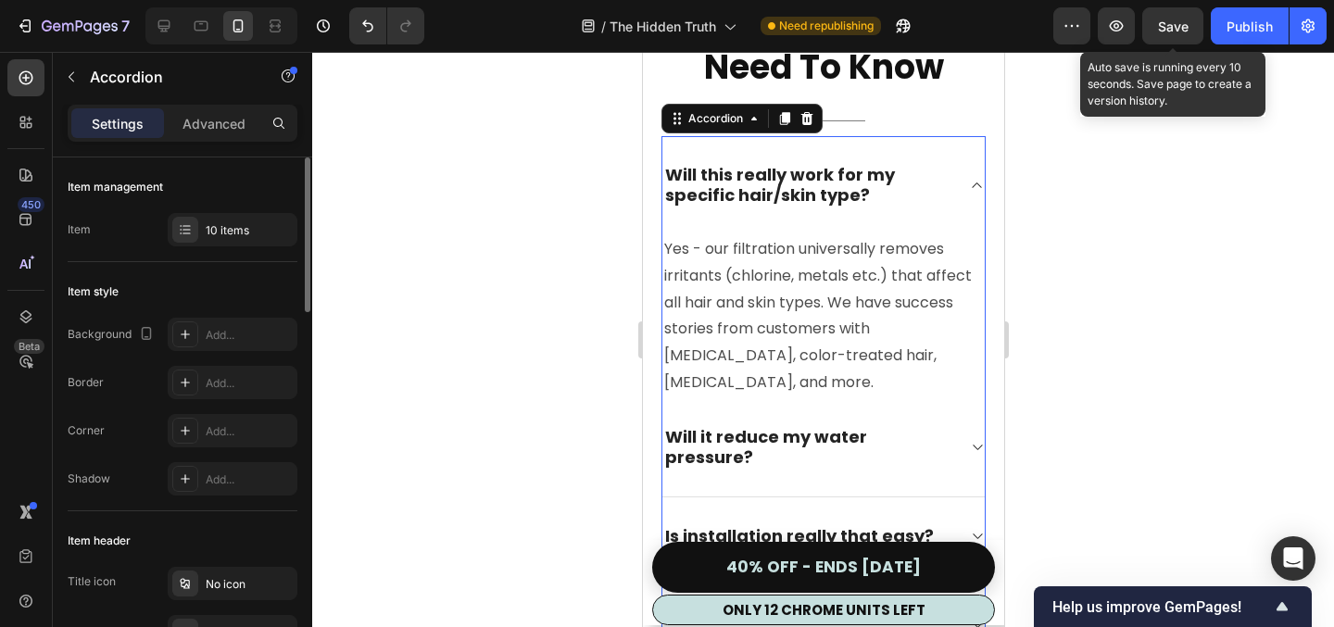
click at [811, 189] on span "Will this really work for my specific hair/skin type?" at bounding box center [779, 185] width 230 height 44
click at [898, 171] on p "Will this really work for my specific hair/skin type?" at bounding box center [807, 185] width 287 height 41
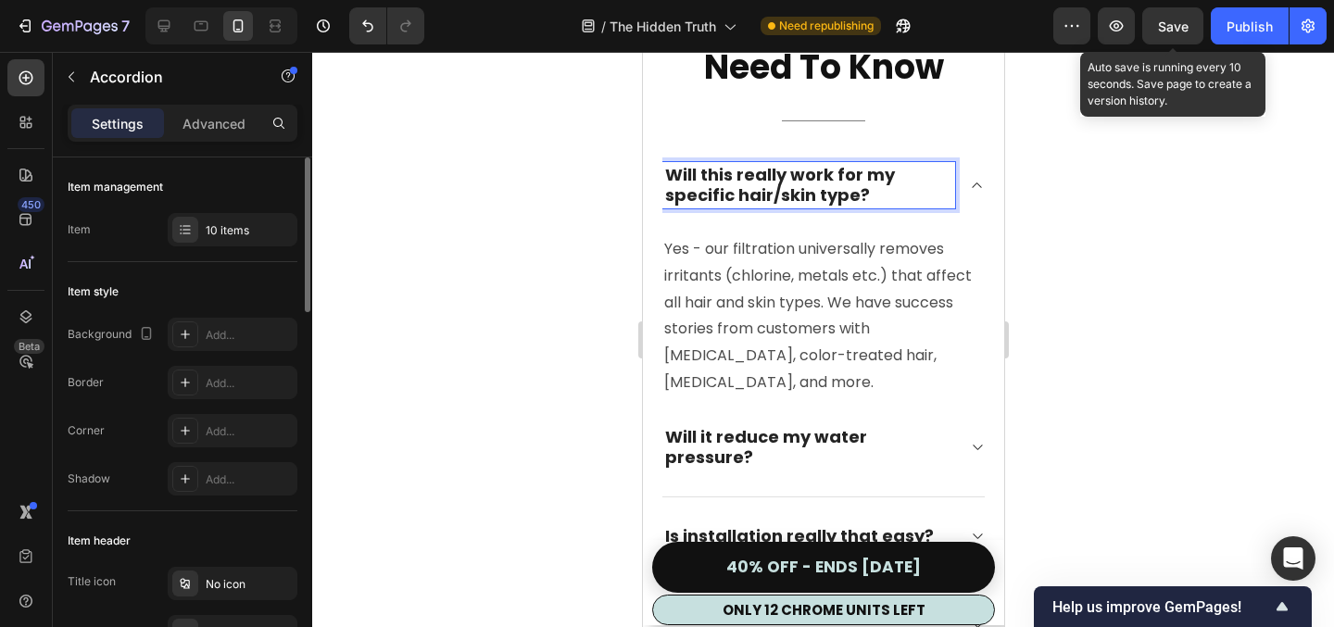
click at [711, 272] on p "Yes - our filtration universally removes irritants (chlorine, metals etc.) that…" at bounding box center [823, 316] width 319 height 160
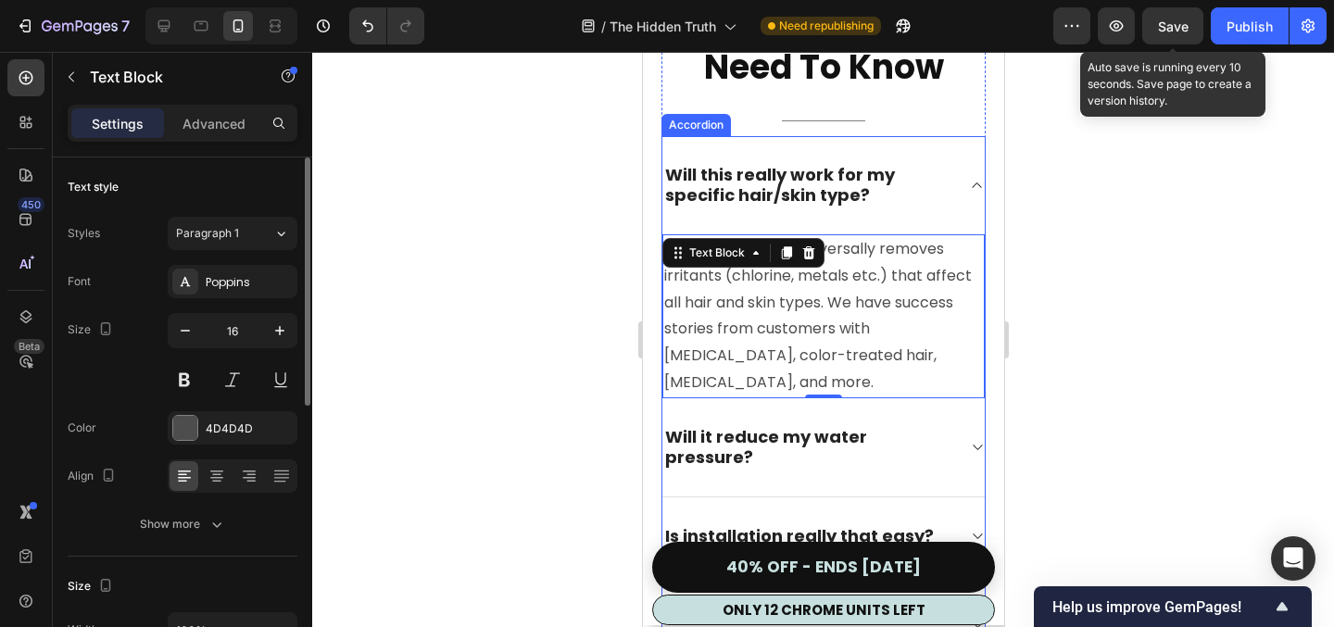
click at [916, 184] on p "Will this really work for my specific hair/skin type?" at bounding box center [807, 185] width 287 height 41
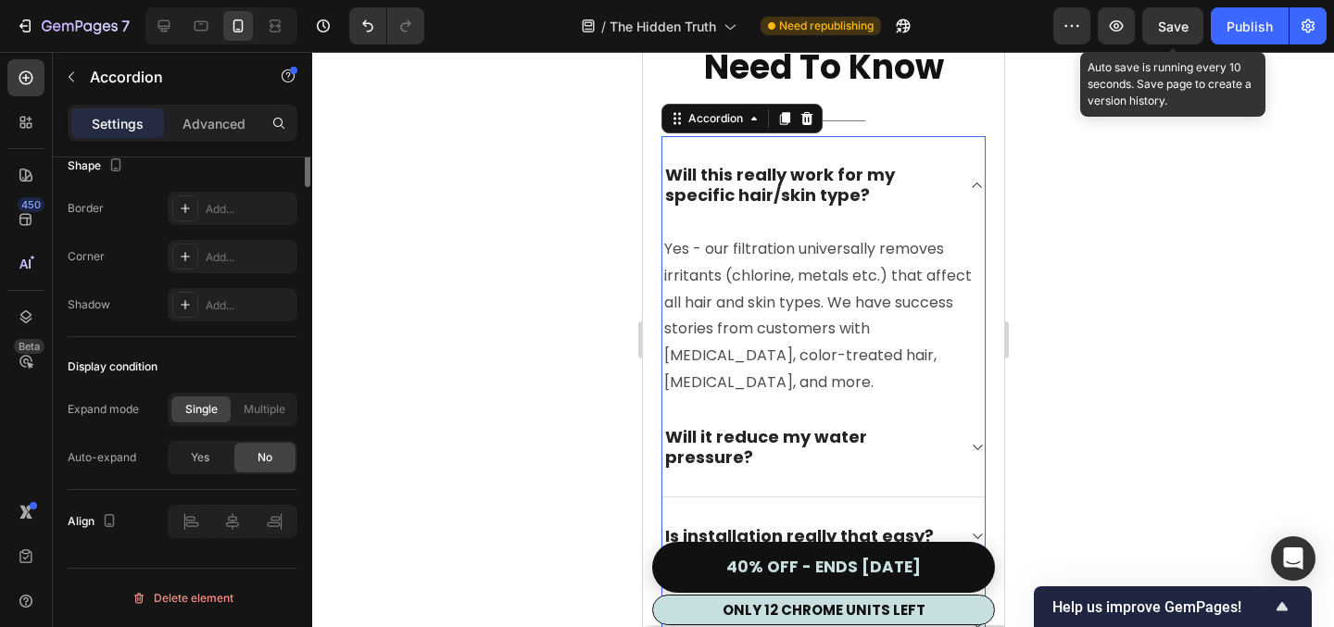
scroll to position [0, 0]
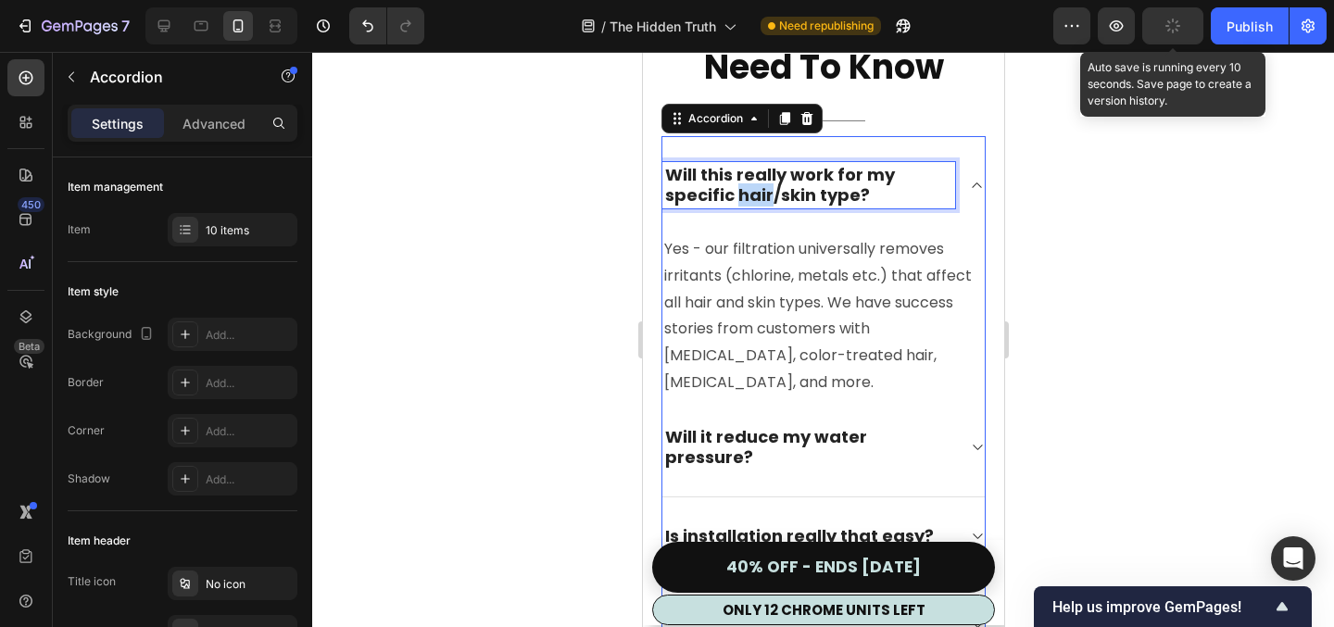
click at [739, 191] on span "Will this really work for my specific hair/skin type?" at bounding box center [779, 185] width 230 height 44
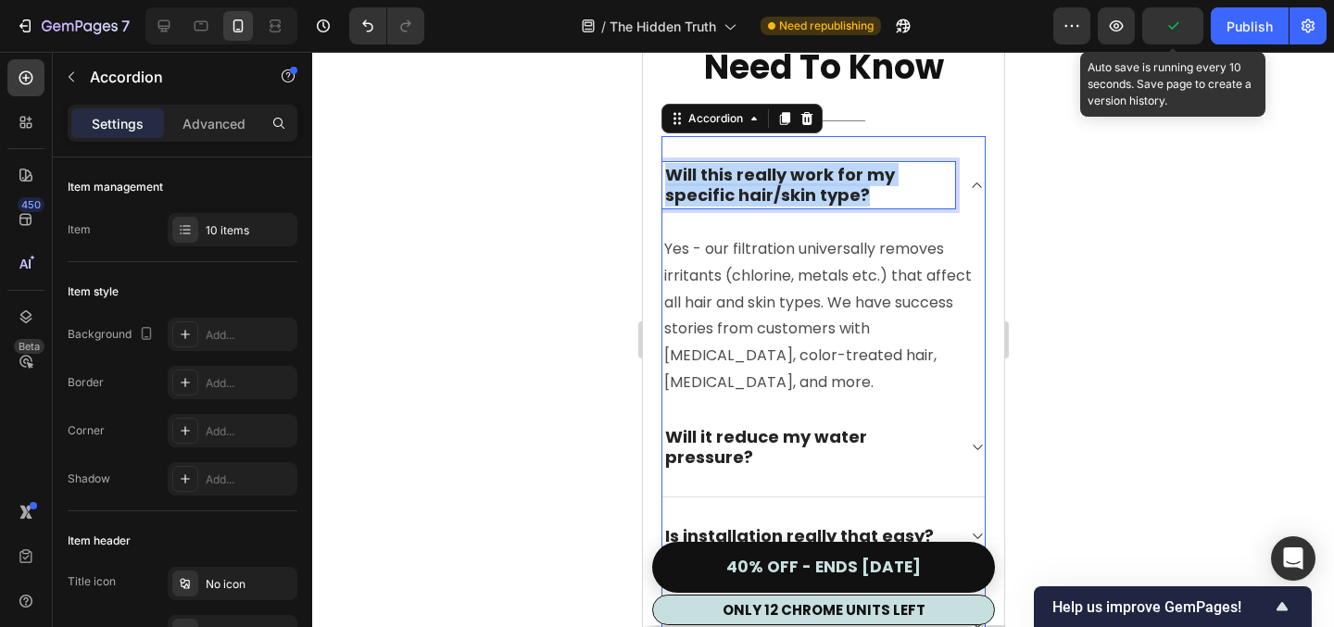
click at [739, 191] on span "Will this really work for my specific hair/skin type?" at bounding box center [779, 185] width 230 height 44
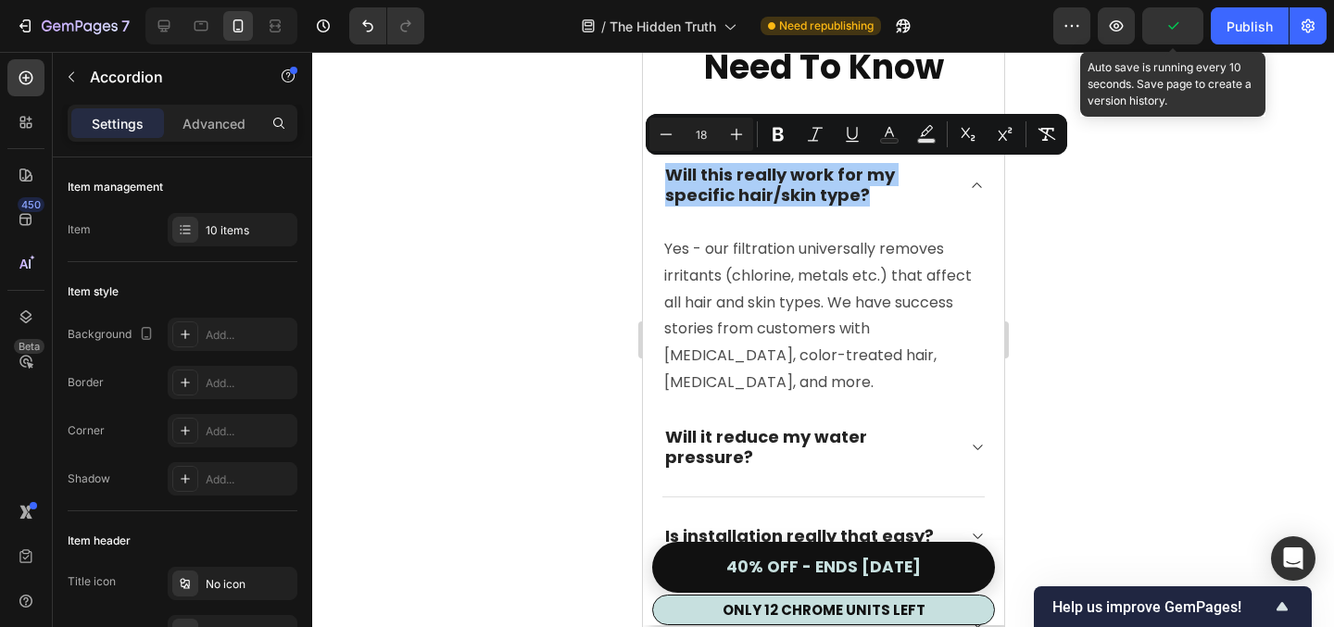
click at [440, 278] on div at bounding box center [823, 339] width 1022 height 575
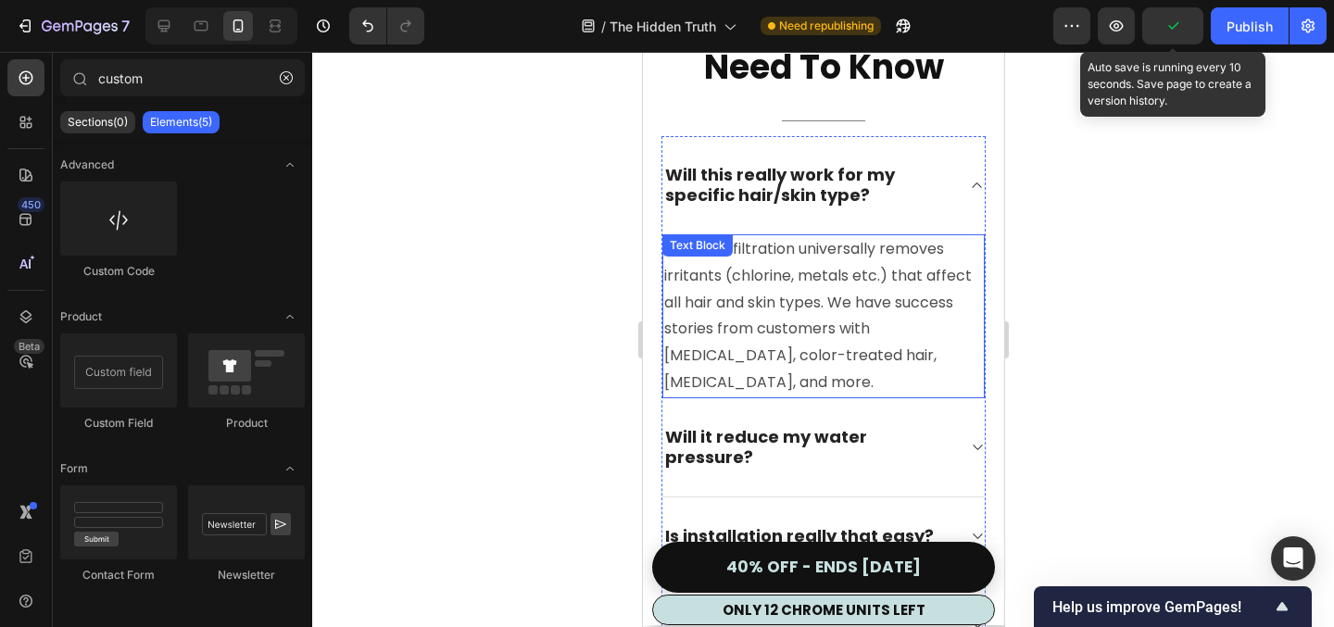
click at [961, 340] on p "Yes - our filtration universally removes irritants (chlorine, metals etc.) that…" at bounding box center [823, 316] width 319 height 160
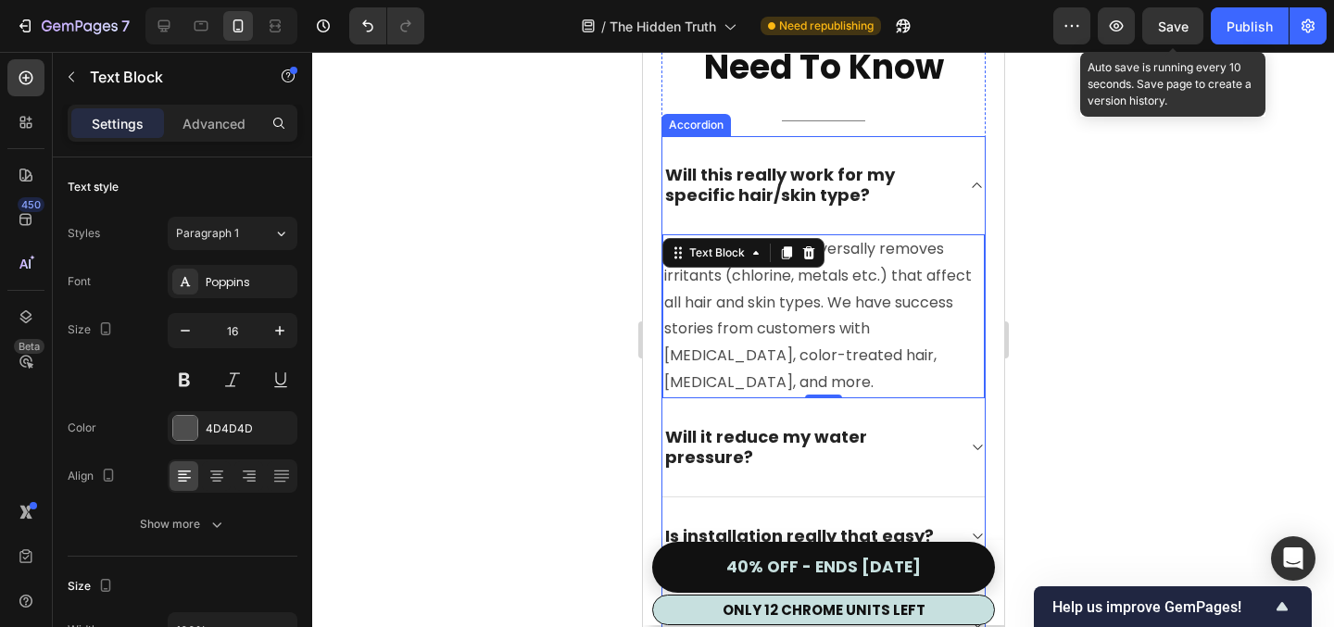
scroll to position [11979, 0]
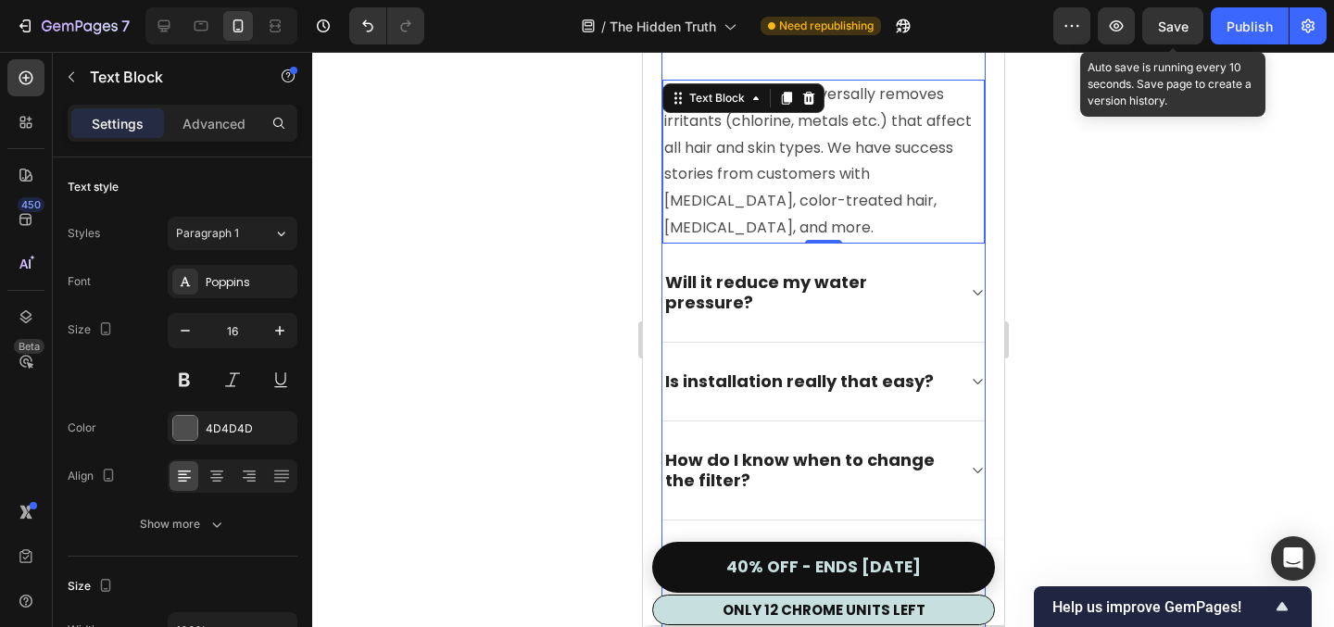
click at [971, 285] on icon at bounding box center [976, 292] width 14 height 15
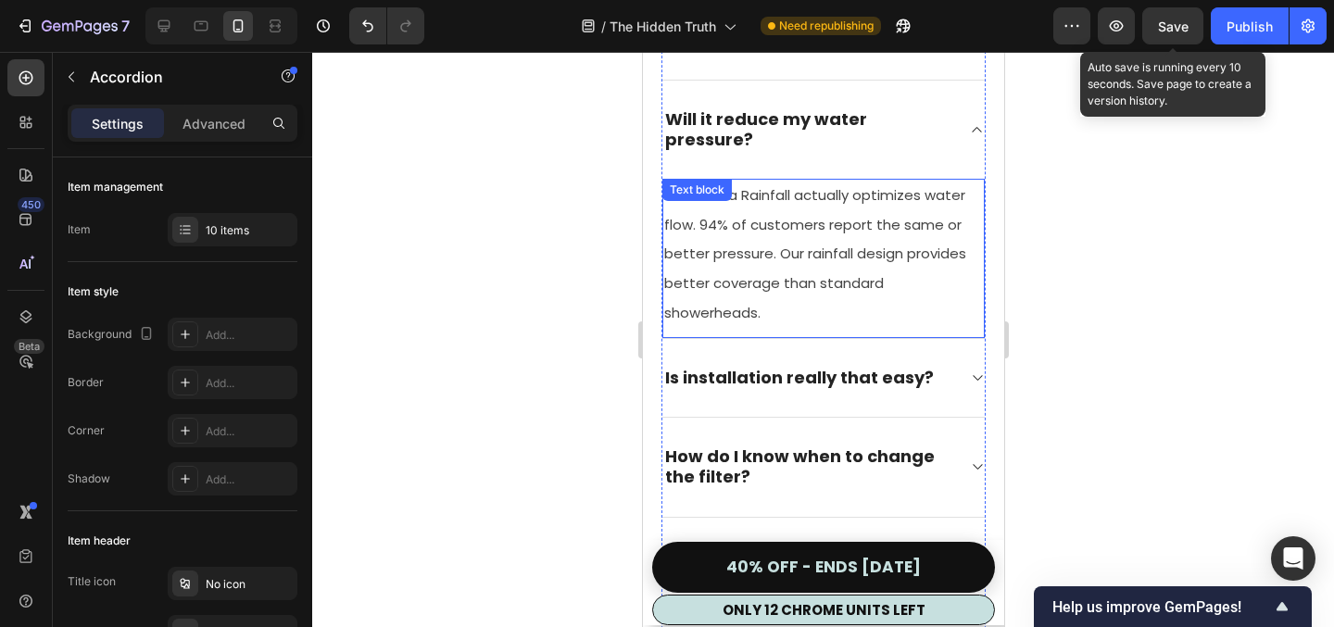
click at [799, 237] on span "The Kleara Rainfall actually optimizes water flow. 94% of customers report the …" at bounding box center [815, 253] width 302 height 136
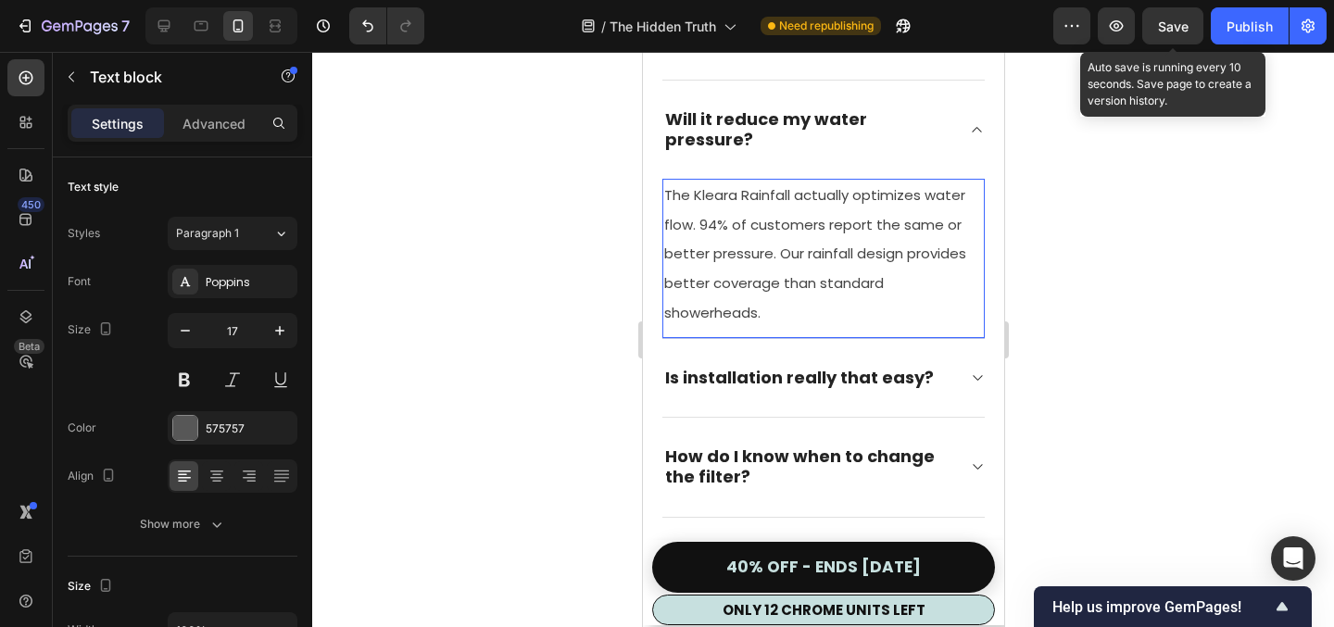
click at [735, 213] on p "The Kleara Rainfall actually optimizes water flow. 94% of customers report the …" at bounding box center [823, 254] width 319 height 146
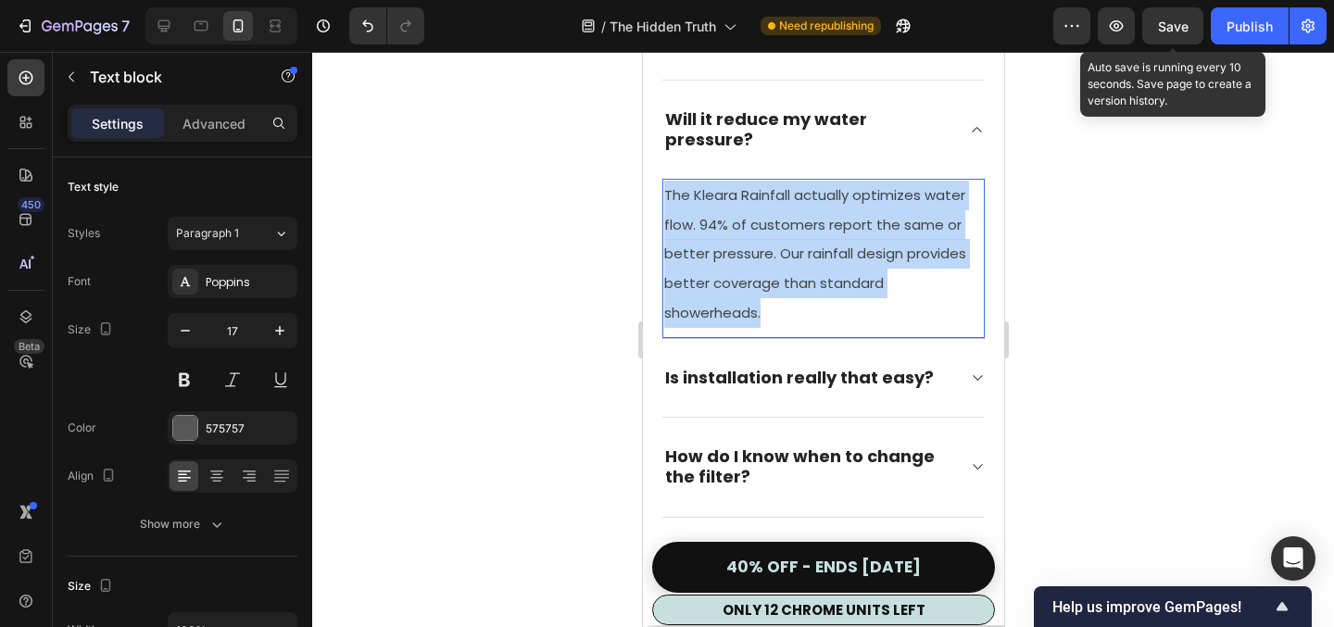
click at [735, 213] on p "The Kleara Rainfall actually optimizes water flow. 94% of customers report the …" at bounding box center [823, 254] width 319 height 146
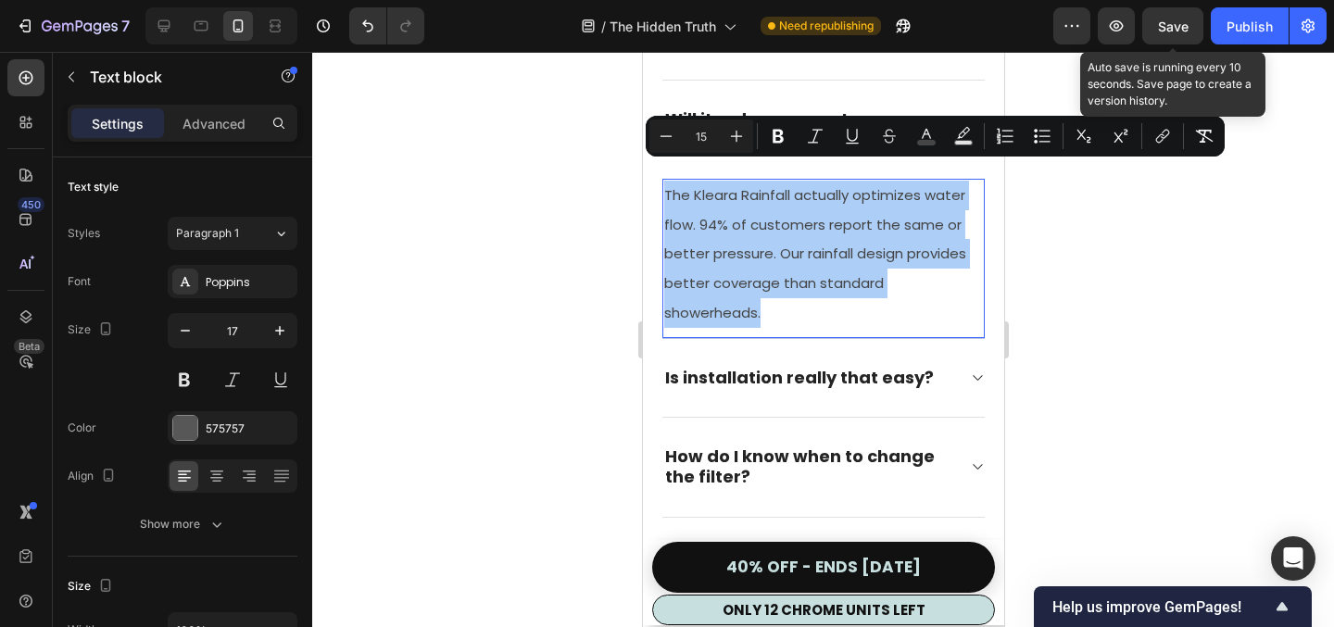
click at [414, 310] on div at bounding box center [823, 339] width 1022 height 575
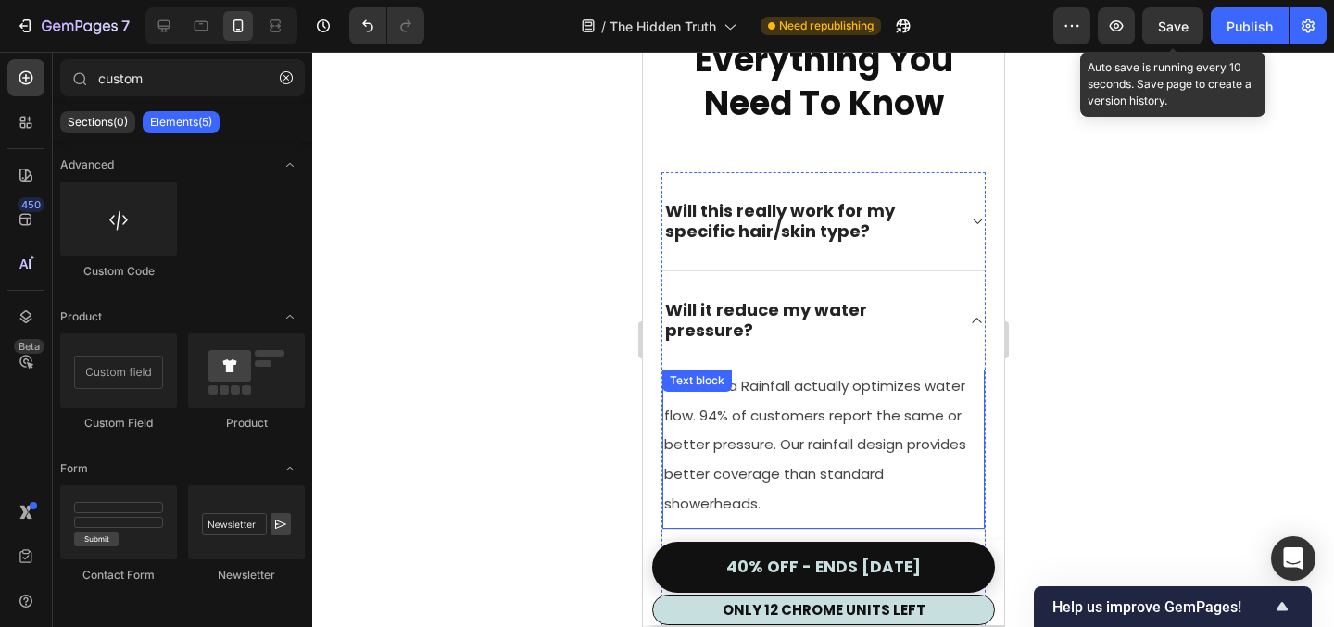
scroll to position [11786, 0]
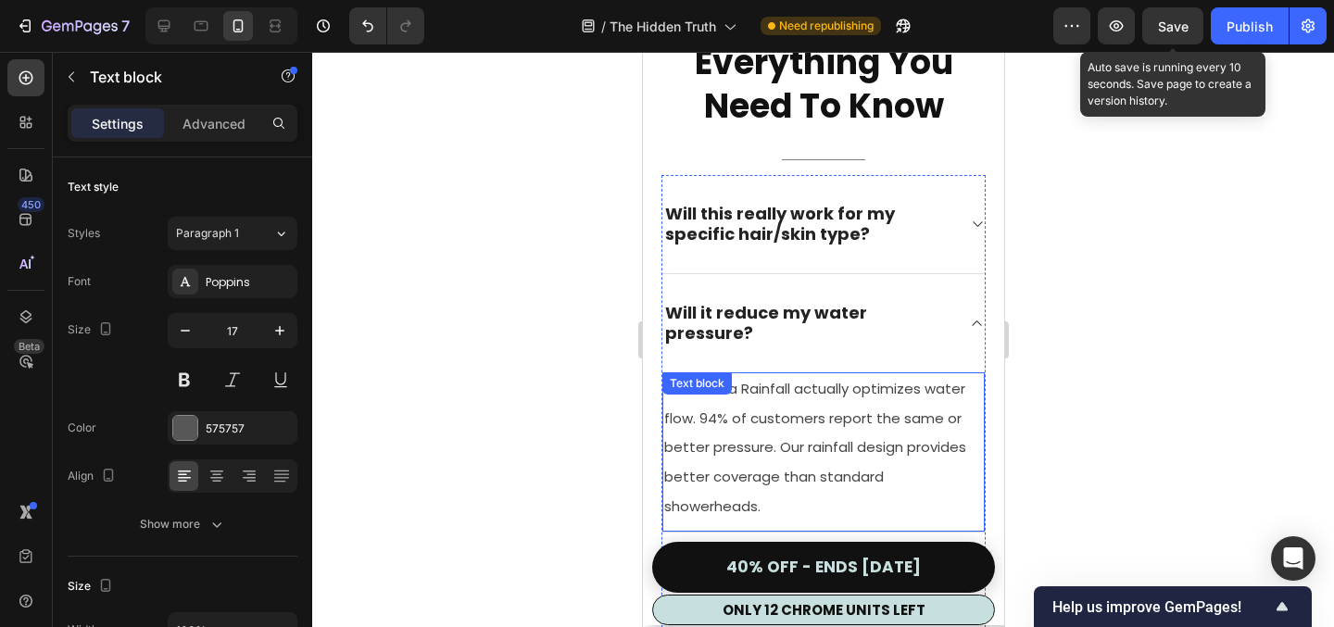
click at [742, 404] on span "The Kleara Rainfall actually optimizes water flow. 94% of customers report the …" at bounding box center [815, 447] width 302 height 136
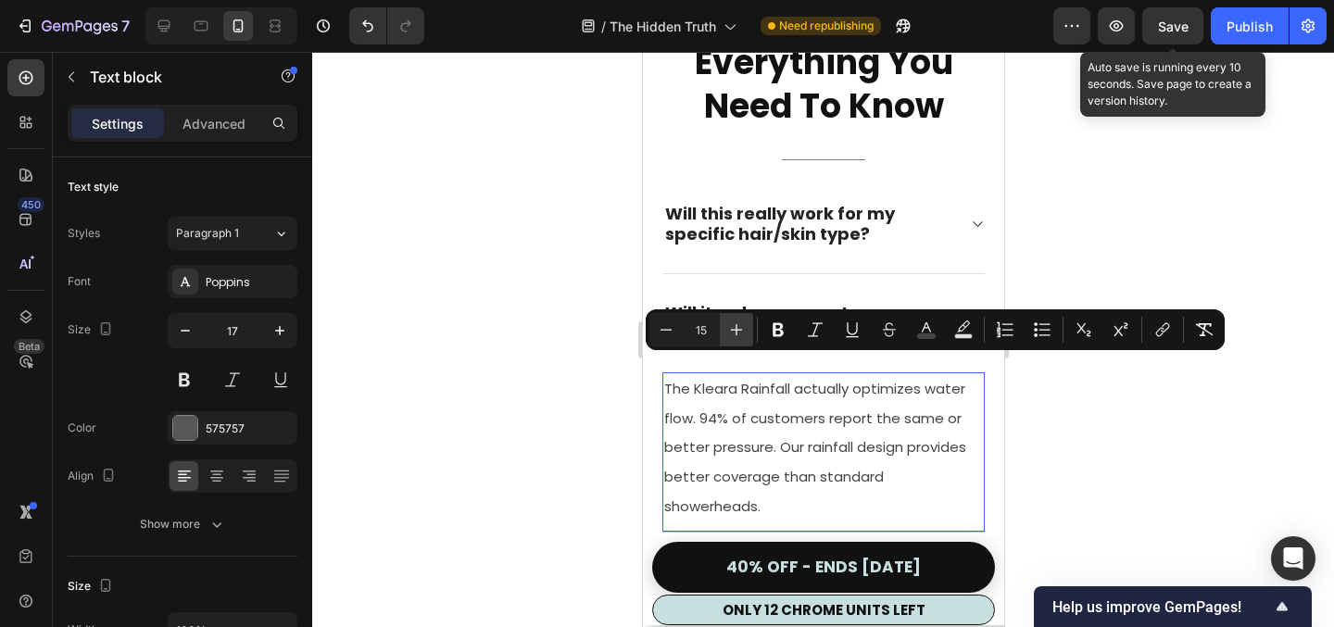
click at [734, 332] on icon "Editor contextual toolbar" at bounding box center [736, 330] width 19 height 19
type input "16"
click at [490, 417] on div at bounding box center [823, 339] width 1022 height 575
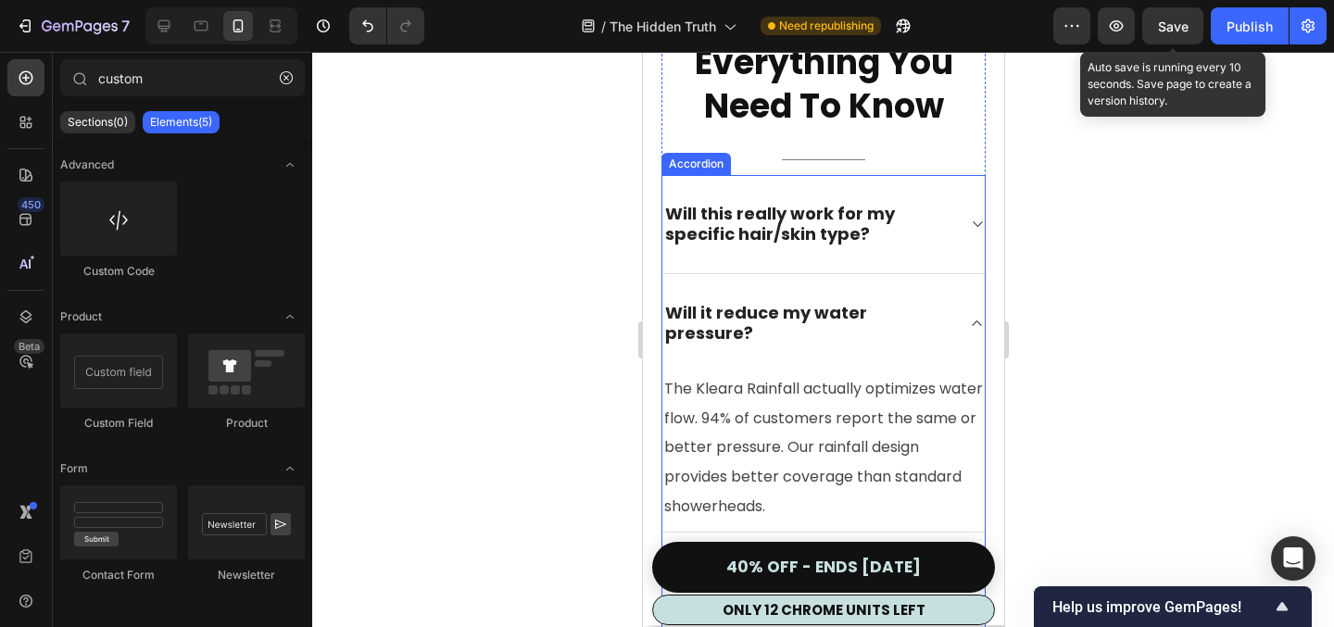
click at [972, 221] on icon at bounding box center [976, 224] width 9 height 6
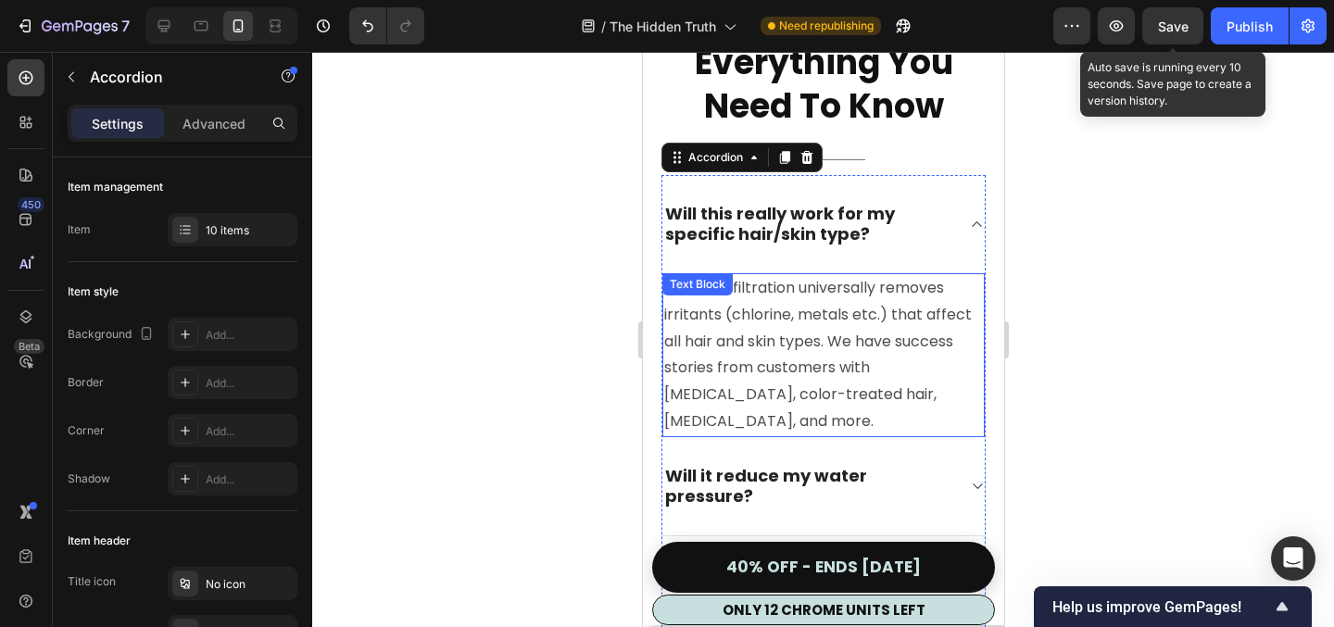
click at [727, 346] on p "Yes - our filtration universally removes irritants (chlorine, metals etc.) that…" at bounding box center [823, 355] width 319 height 160
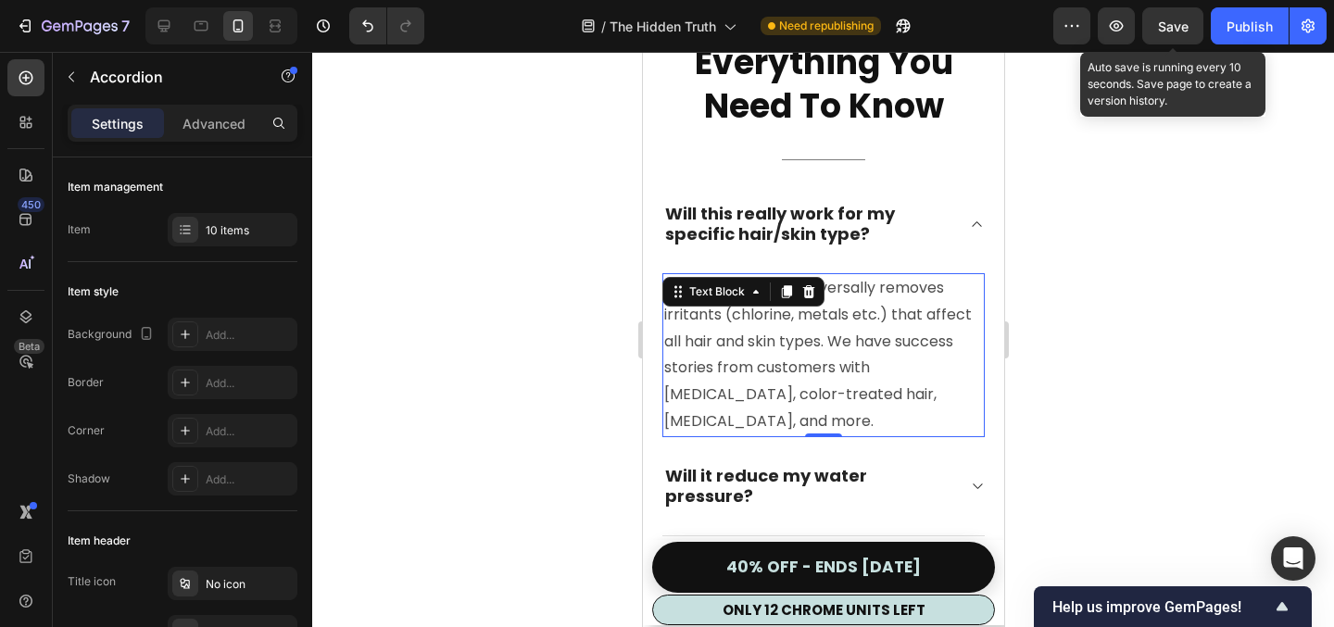
click at [727, 346] on p "Yes - our filtration universally removes irritants (chlorine, metals etc.) that…" at bounding box center [823, 355] width 319 height 160
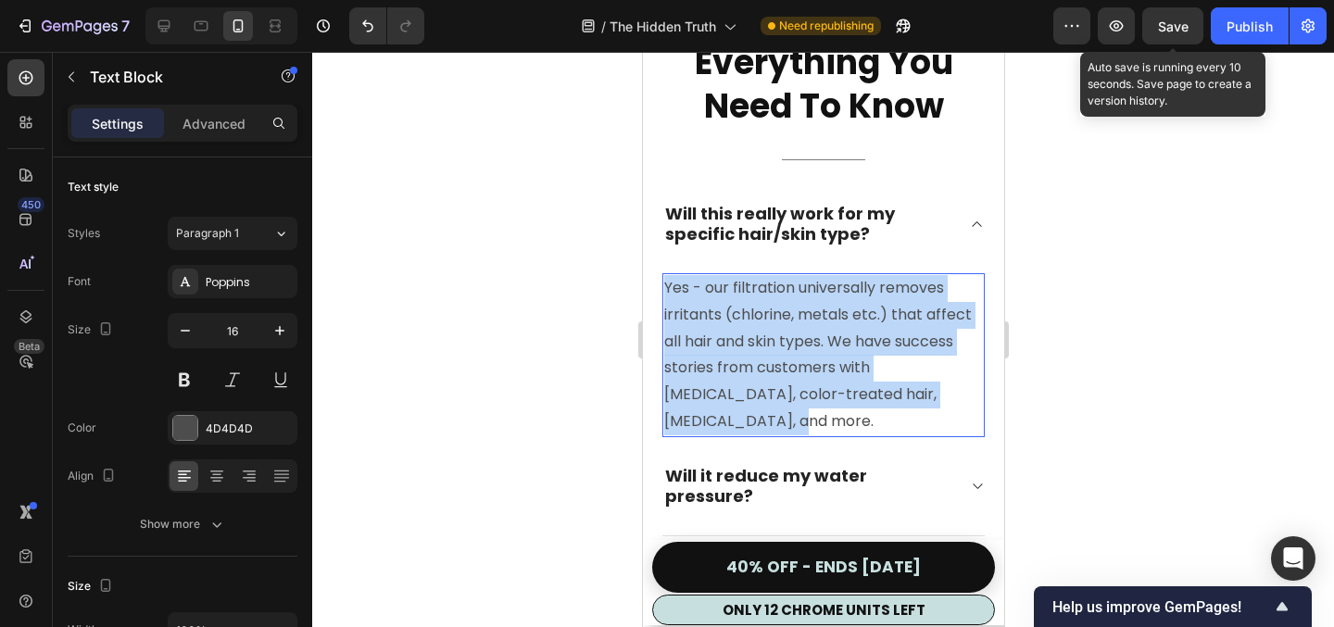
click at [727, 346] on p "Yes - our filtration universally removes irritants (chlorine, metals etc.) that…" at bounding box center [823, 355] width 319 height 160
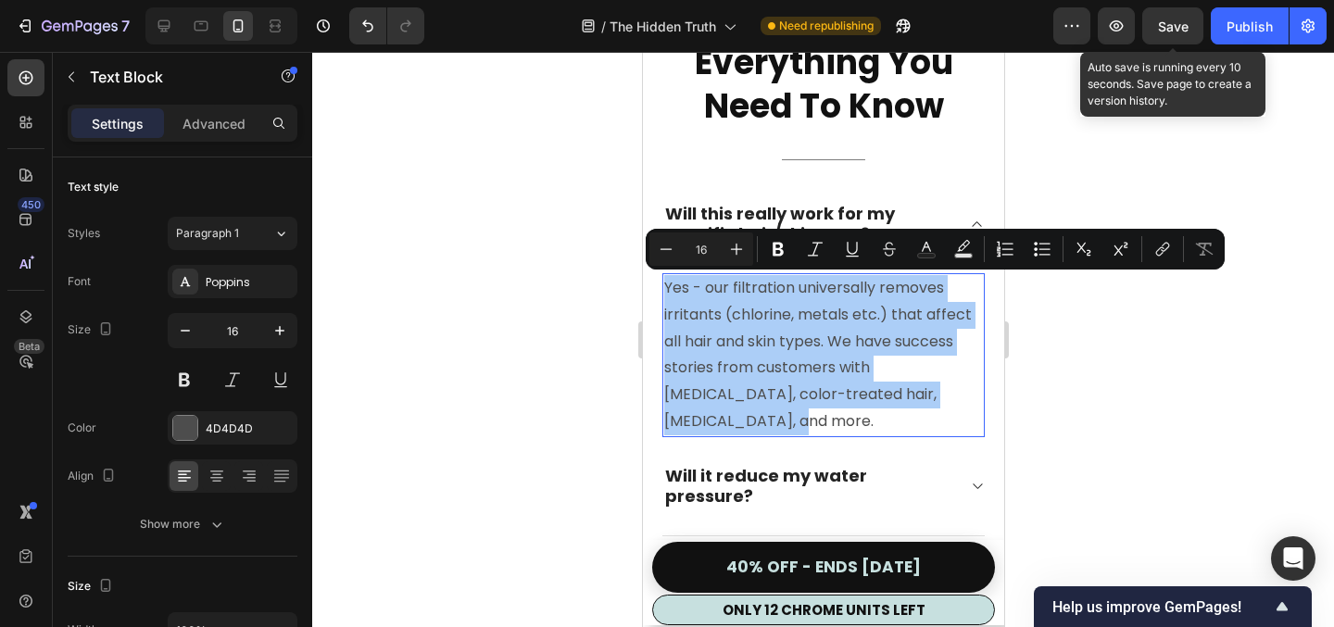
click at [518, 373] on div at bounding box center [823, 339] width 1022 height 575
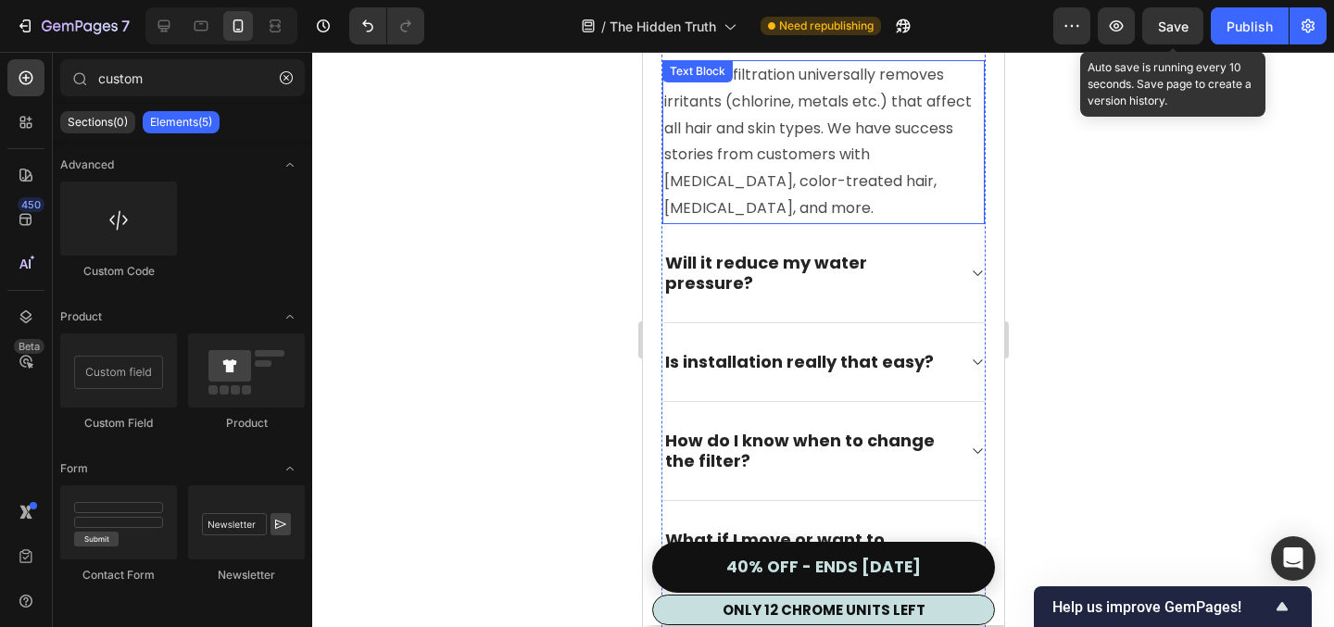
scroll to position [12005, 0]
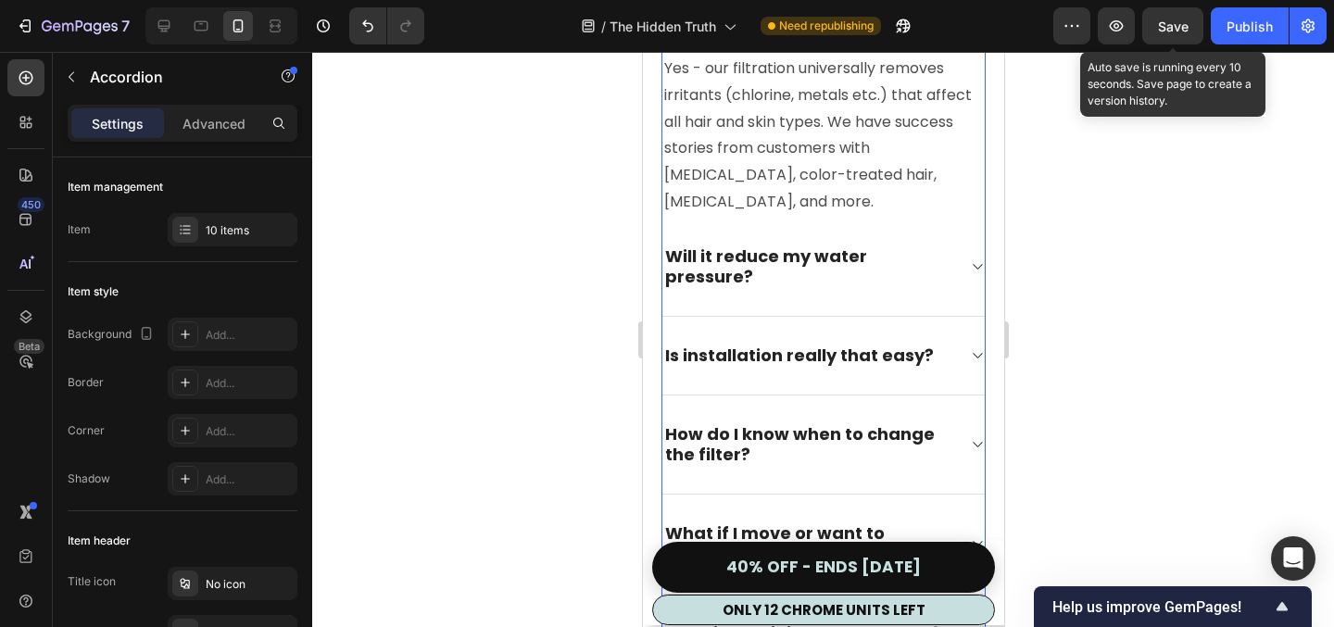
click at [974, 349] on div "Is installation really that easy?" at bounding box center [823, 356] width 322 height 79
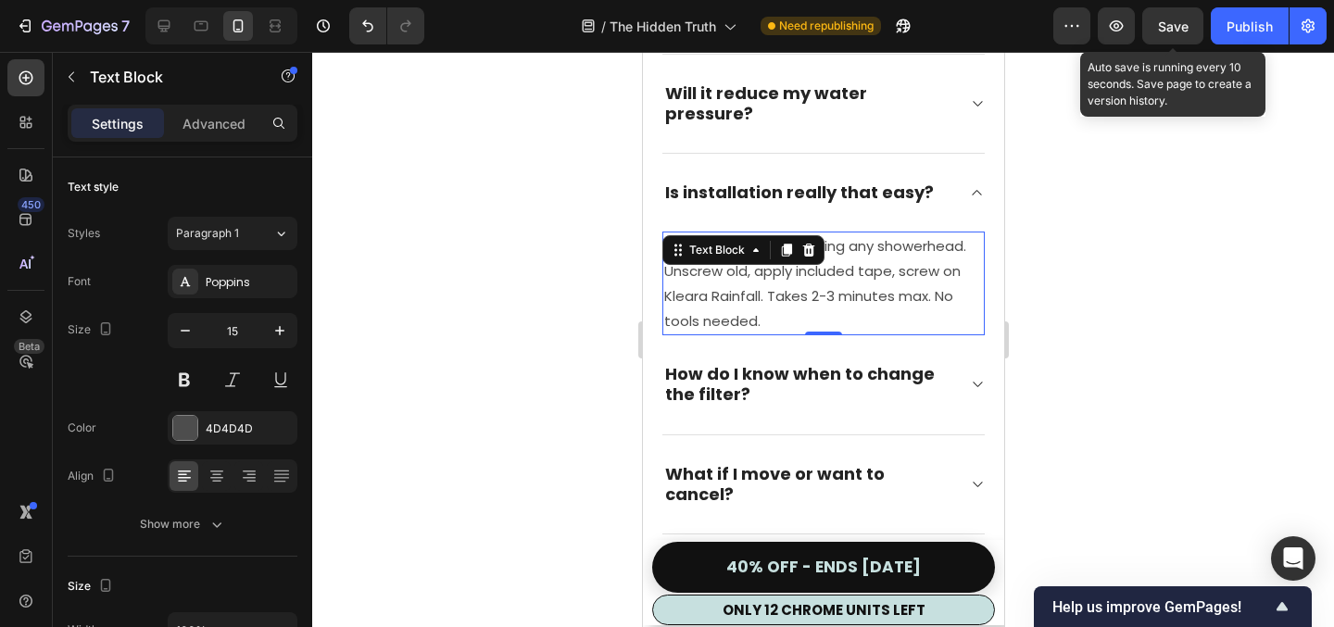
click at [894, 249] on p "Yes - it's just like changing any showerhead. Unscrew old, apply included tape,…" at bounding box center [823, 284] width 319 height 100
click at [283, 335] on icon "button" at bounding box center [280, 331] width 19 height 19
type input "16"
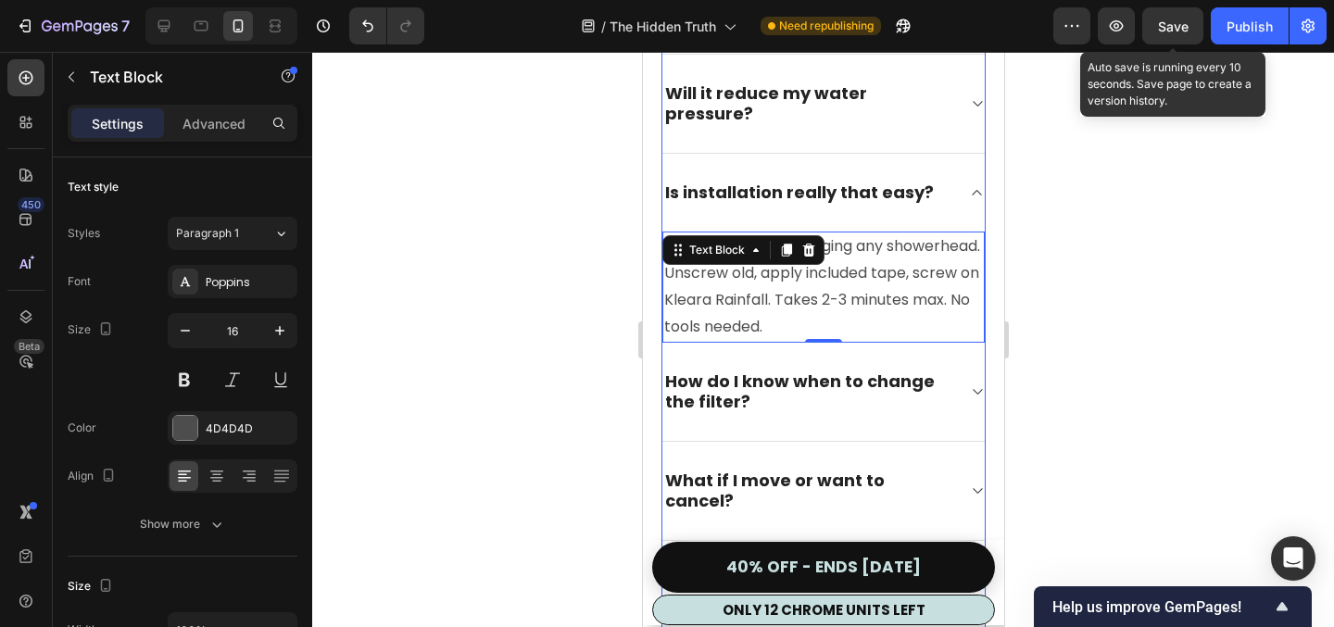
click at [853, 370] on span "How do I know when to change the filter?" at bounding box center [799, 392] width 270 height 44
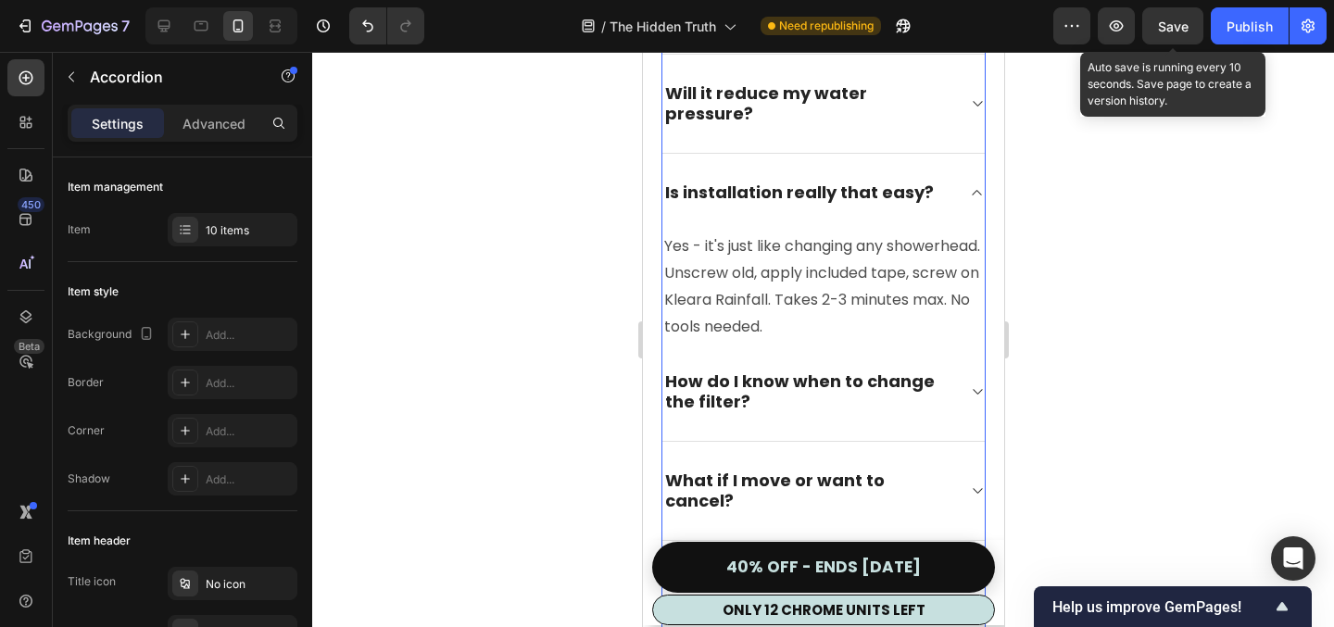
click at [967, 370] on div "How do I know when to change the filter?" at bounding box center [823, 392] width 322 height 99
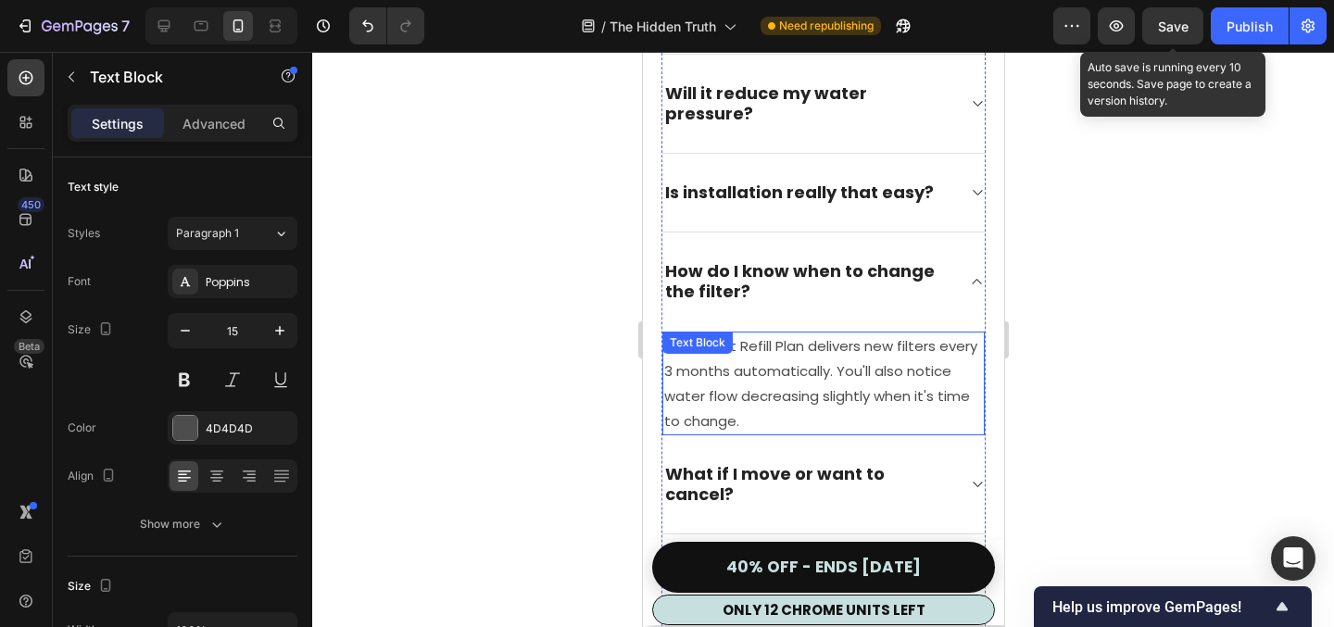
click at [806, 383] on p "The Smart Refill Plan delivers new filters every 3 months automatically. You'll…" at bounding box center [823, 384] width 319 height 100
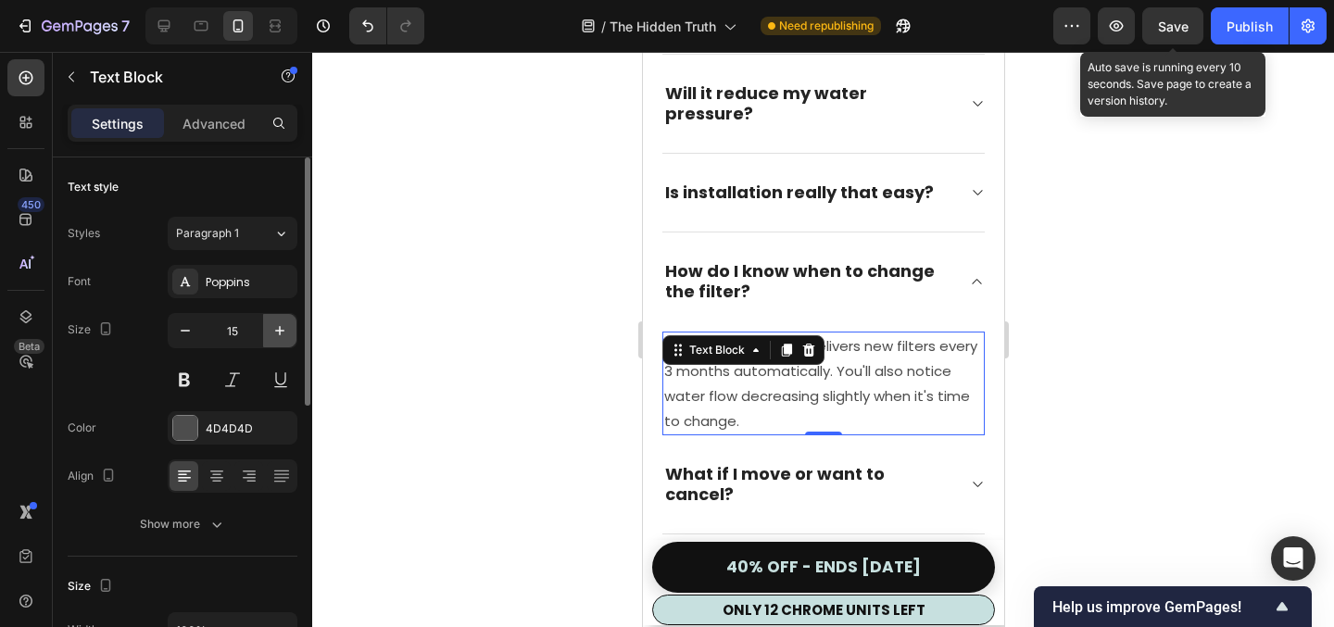
click at [286, 331] on icon "button" at bounding box center [280, 331] width 19 height 19
type input "16"
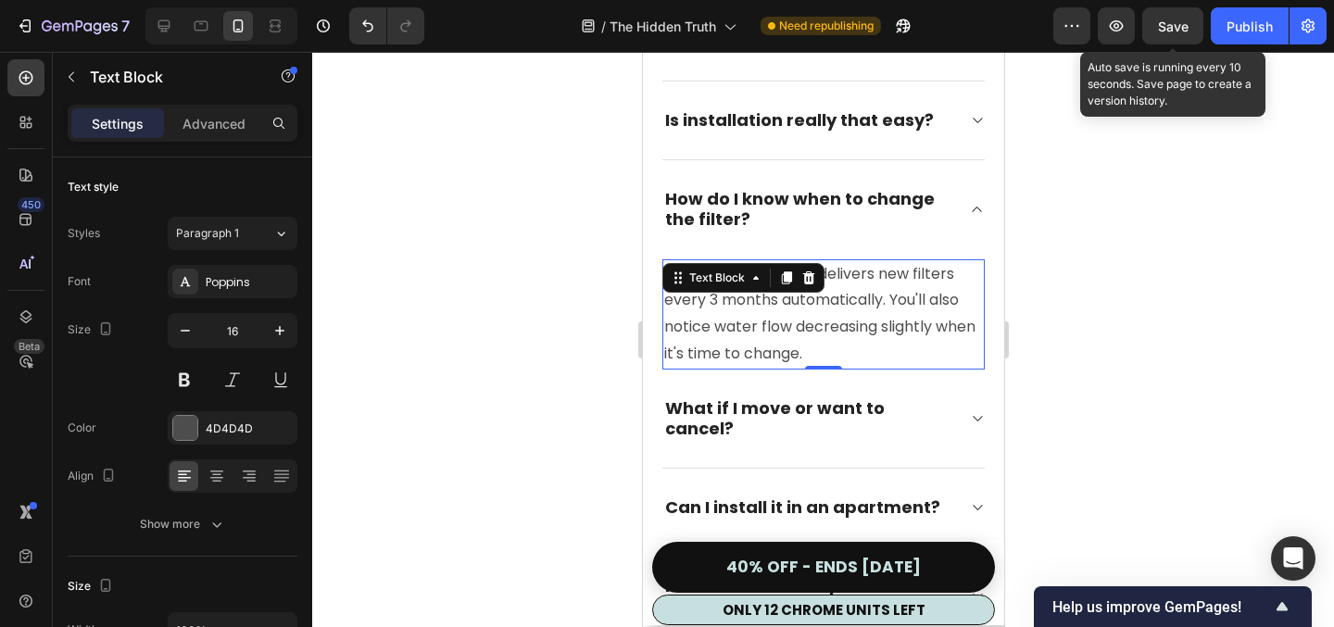
scroll to position [12153, 0]
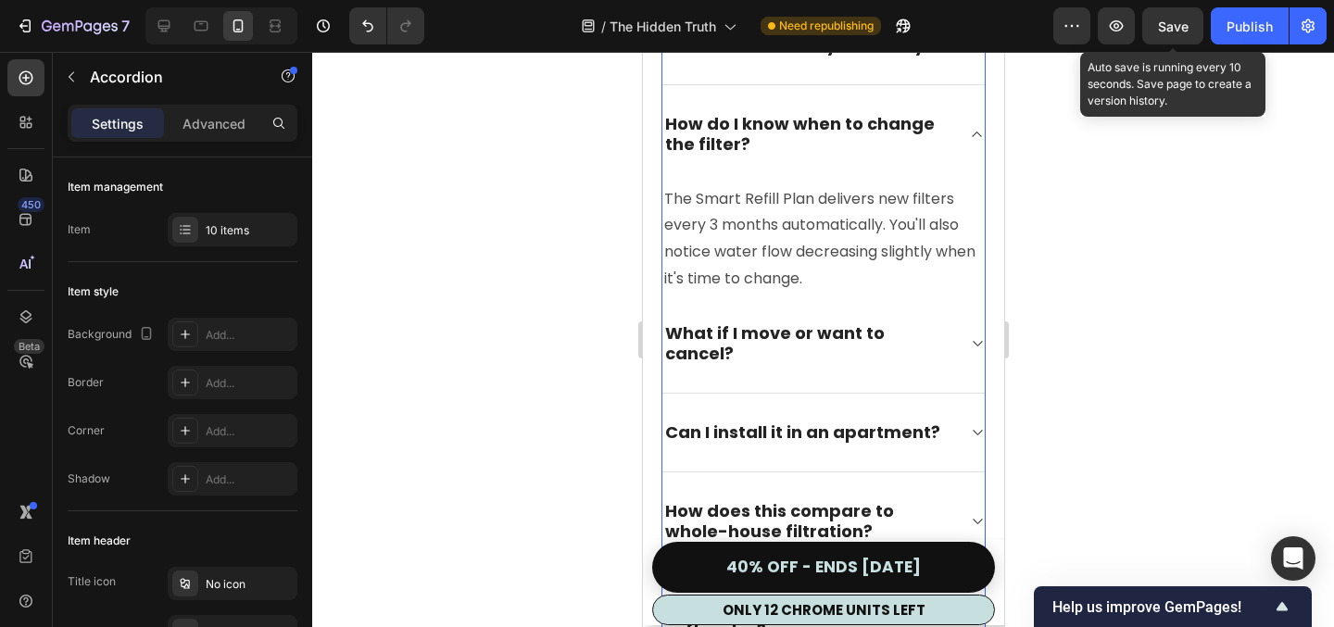
click at [978, 336] on icon at bounding box center [976, 343] width 14 height 15
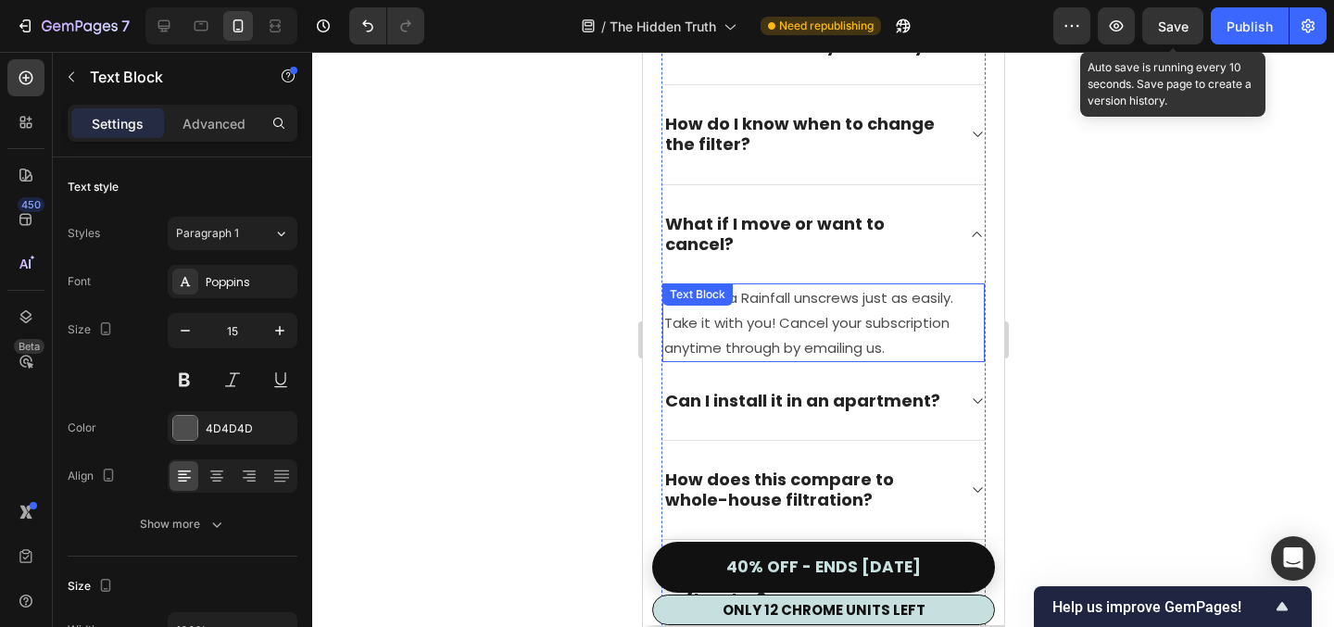
click at [776, 297] on p "The Kleara Rainfall unscrews just as easily. Take it with you! Cancel your subs…" at bounding box center [823, 322] width 319 height 75
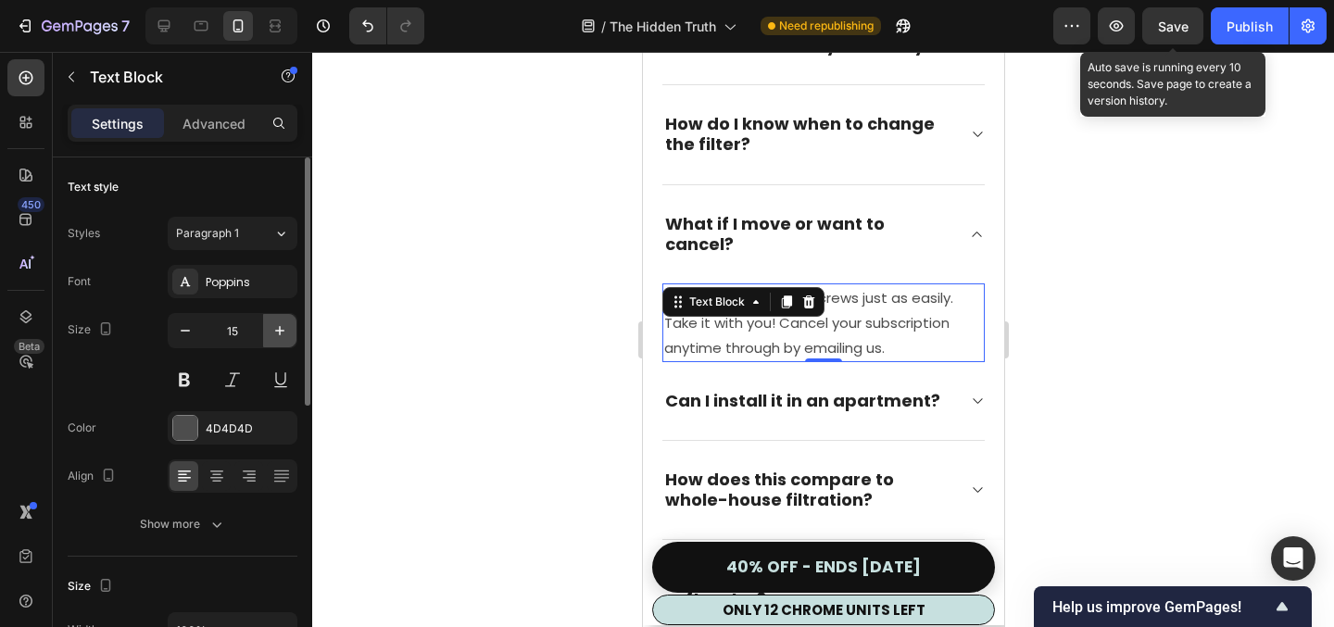
click at [285, 337] on icon "button" at bounding box center [280, 331] width 19 height 19
type input "16"
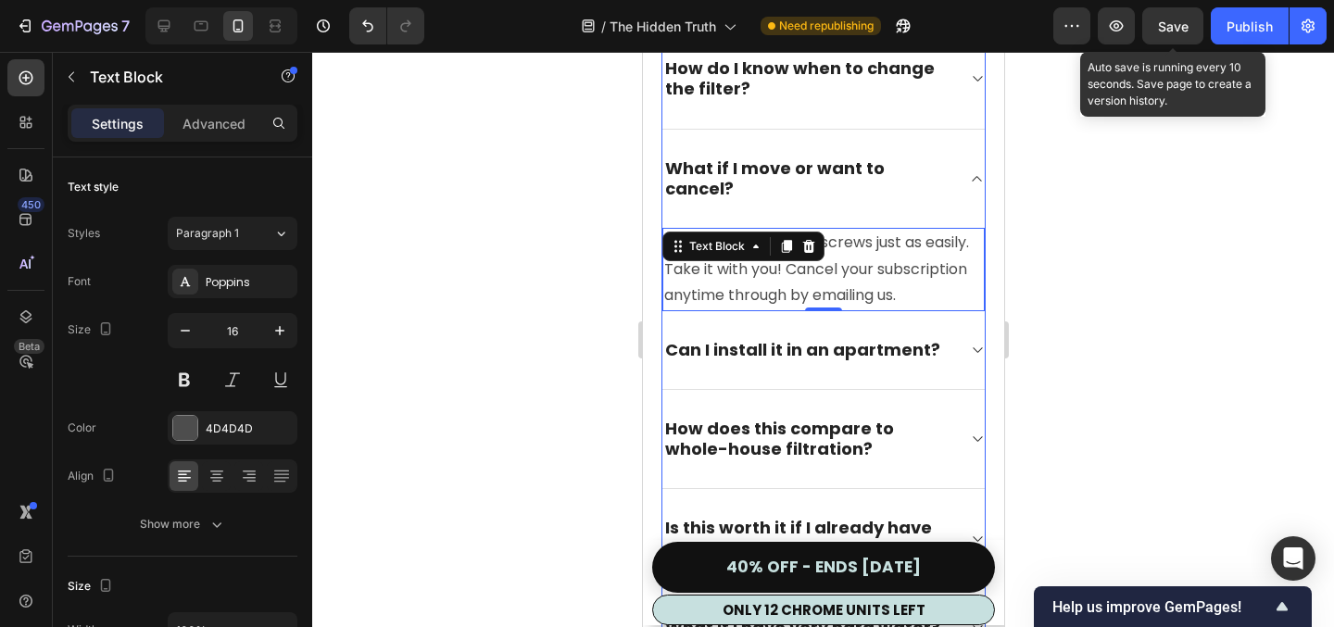
scroll to position [12217, 0]
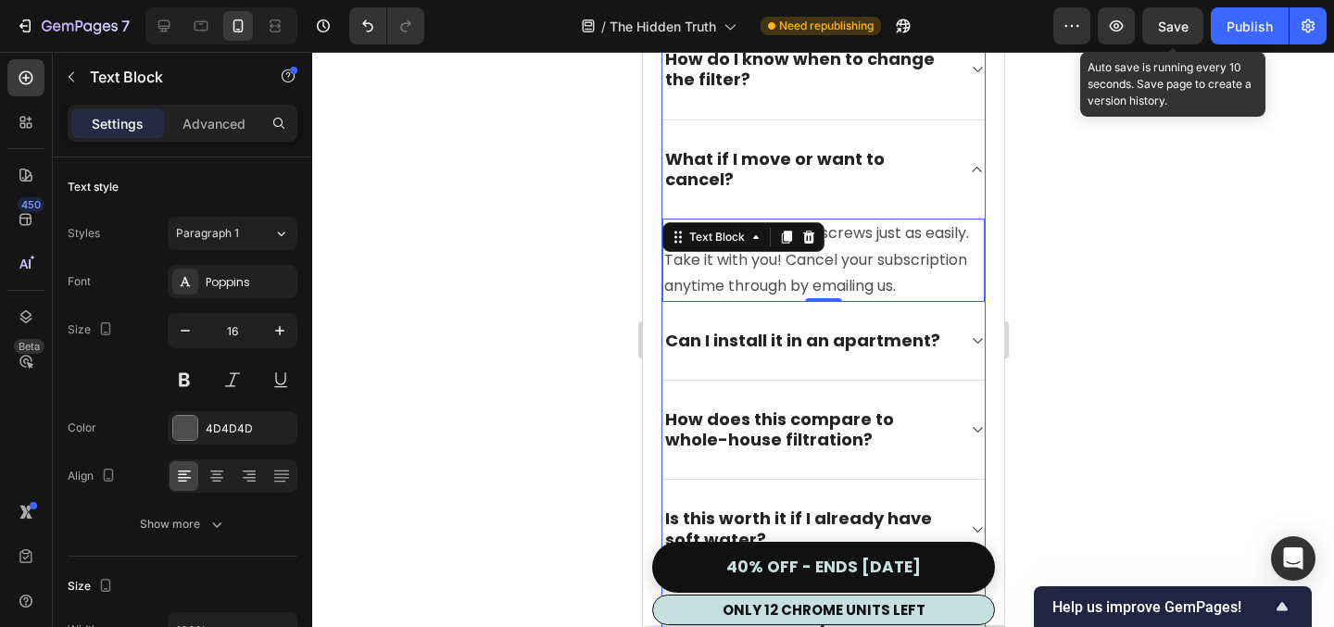
click at [970, 334] on icon at bounding box center [976, 341] width 14 height 15
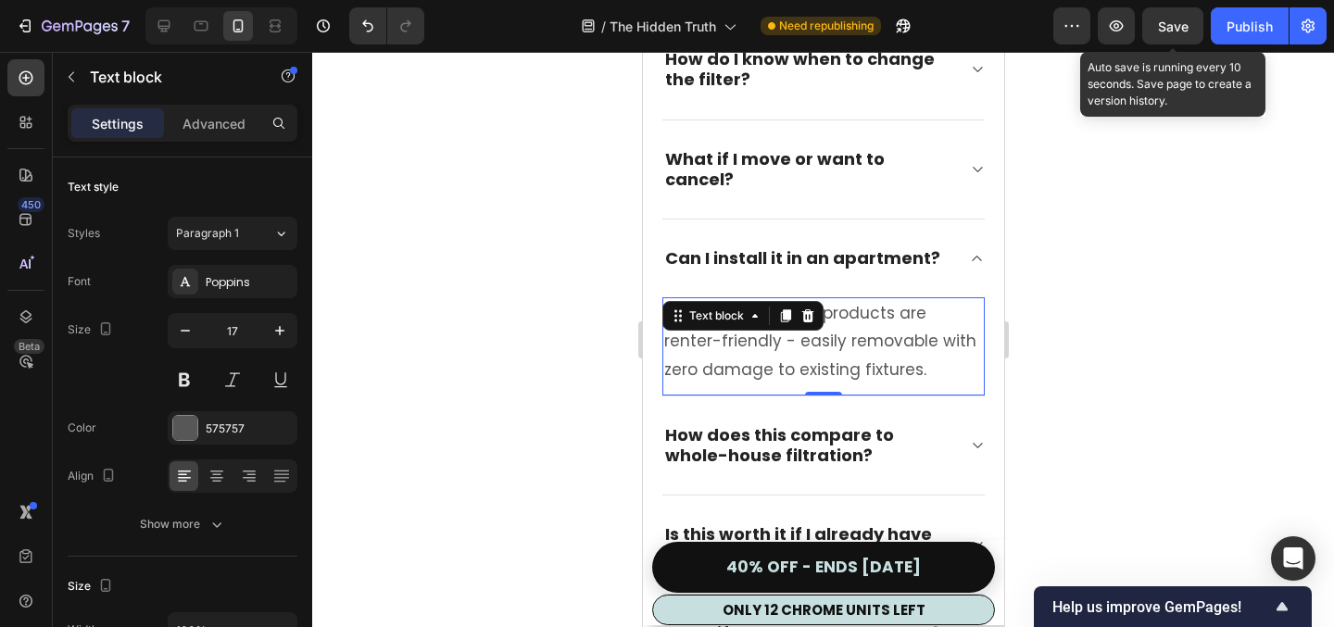
click at [809, 314] on p "Absolutely! Kleara's products are renter-friendly - easily removable with zero …" at bounding box center [823, 341] width 319 height 85
click at [817, 311] on p "Absolutely! Kleara's products are renter-friendly - easily removable with zero …" at bounding box center [823, 341] width 319 height 85
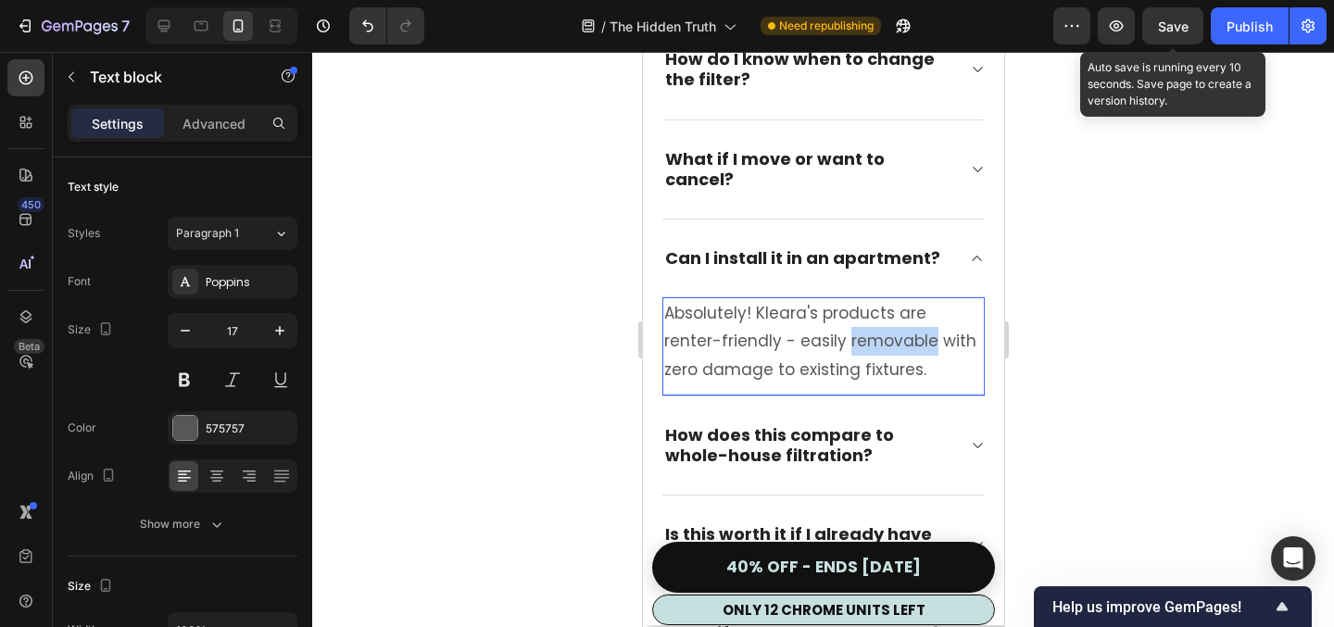
click at [817, 311] on p "Absolutely! Kleara's products are renter-friendly - easily removable with zero …" at bounding box center [823, 341] width 319 height 85
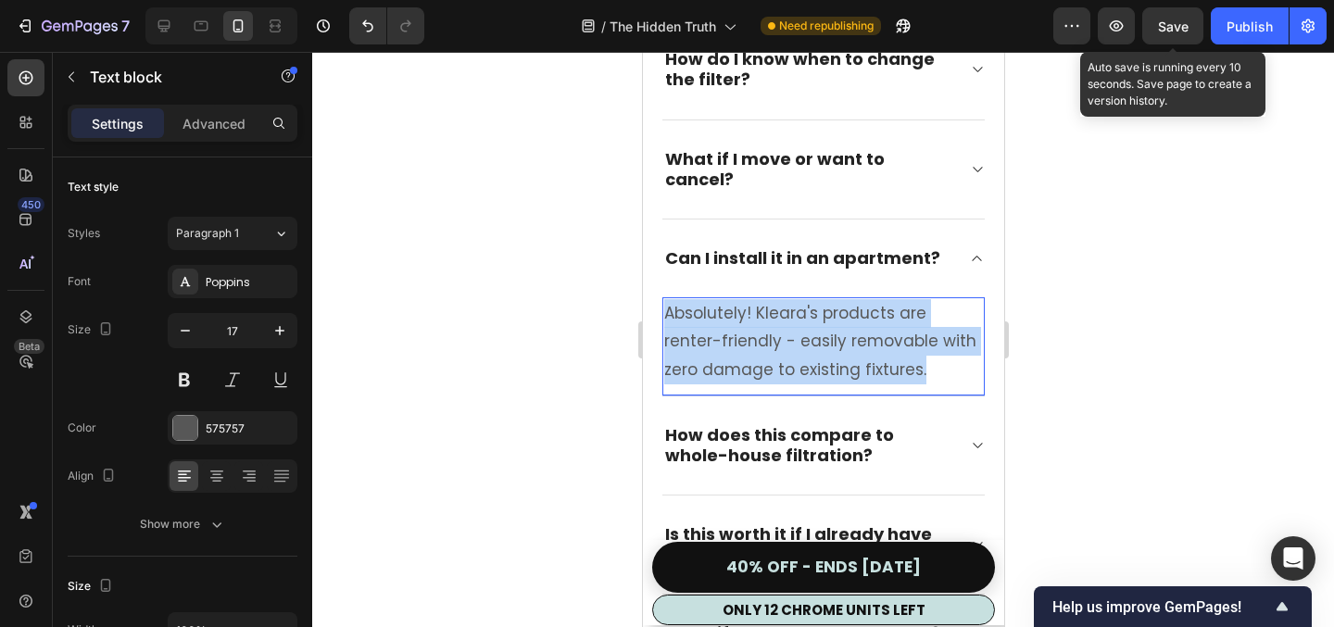
click at [817, 311] on p "Absolutely! Kleara's products are renter-friendly - easily removable with zero …" at bounding box center [823, 341] width 319 height 85
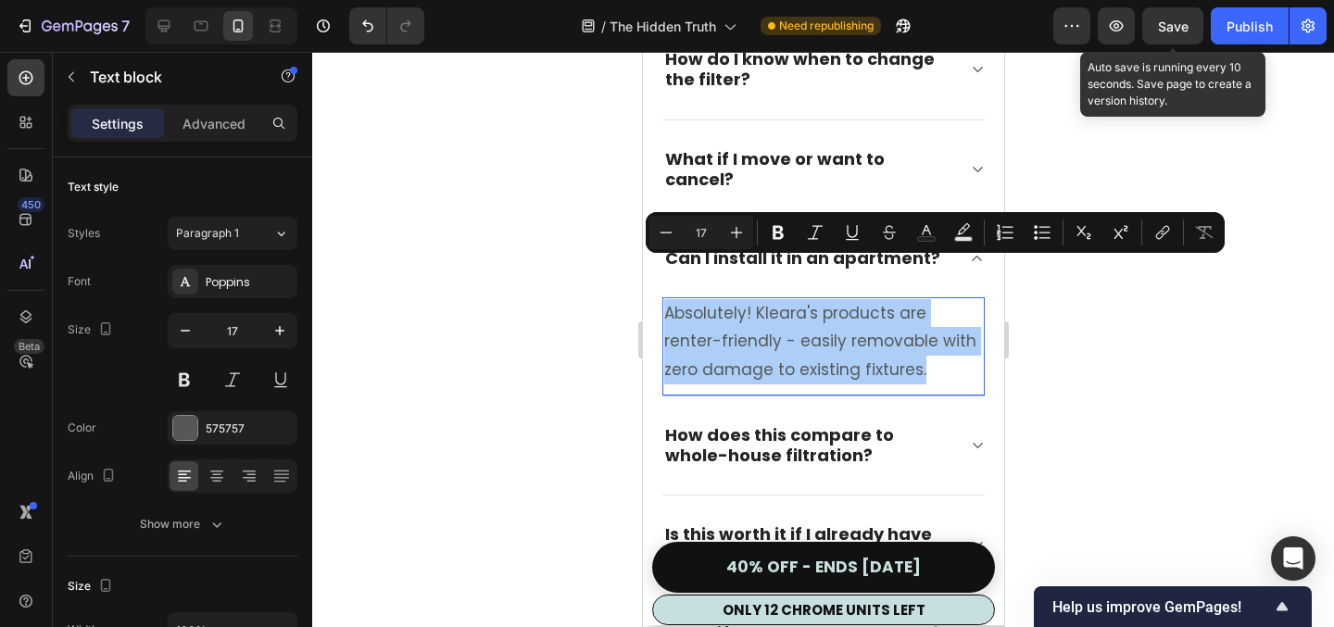
click at [461, 372] on div at bounding box center [823, 339] width 1022 height 575
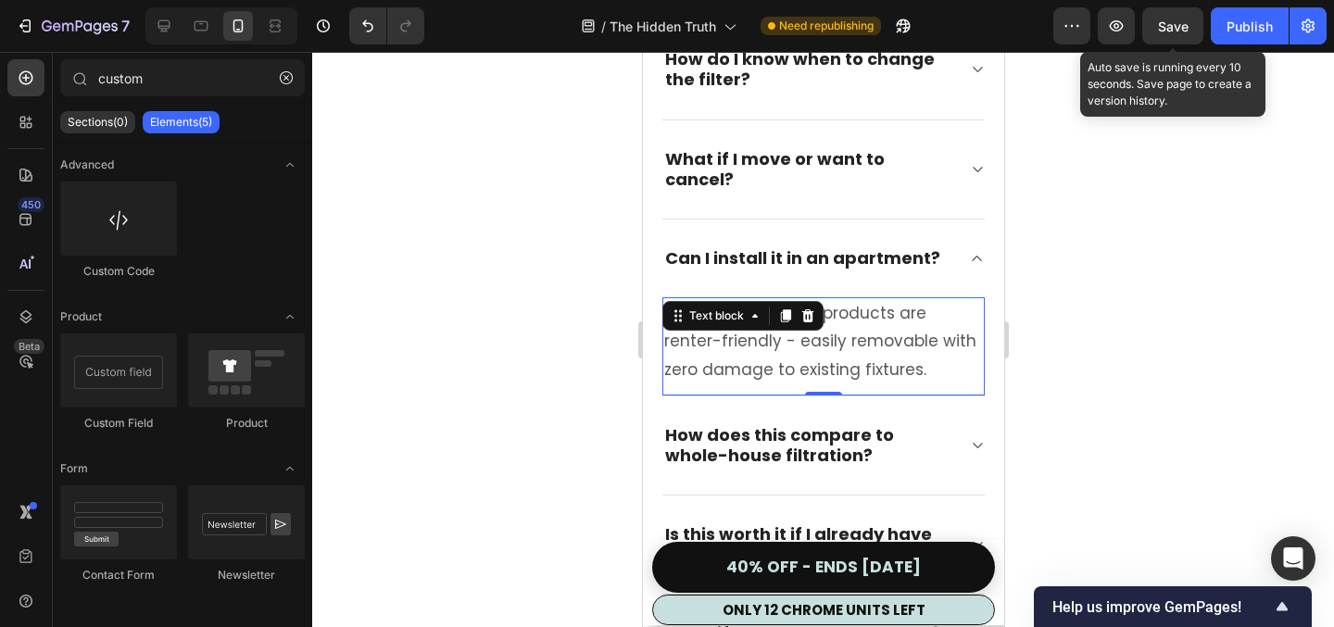
click at [891, 310] on p "Absolutely! Kleara's products are renter-friendly - easily removable with zero …" at bounding box center [823, 341] width 319 height 85
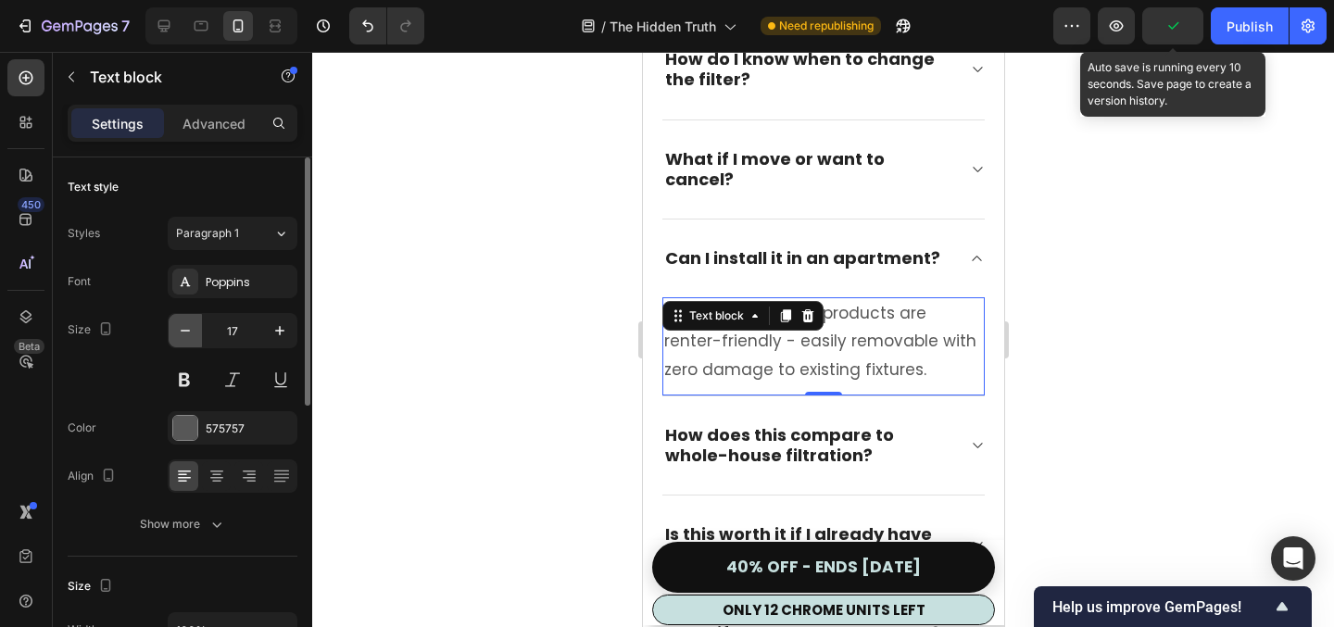
click at [183, 335] on icon "button" at bounding box center [185, 331] width 19 height 19
type input "16"
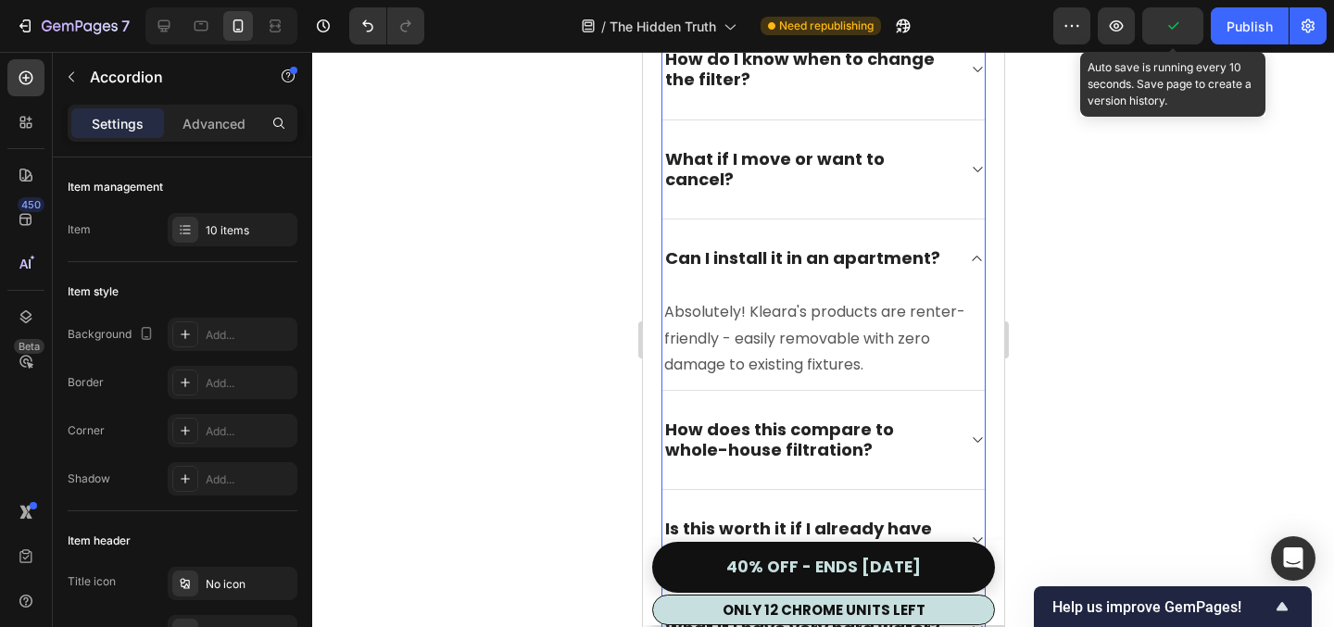
click at [976, 433] on icon at bounding box center [976, 440] width 14 height 15
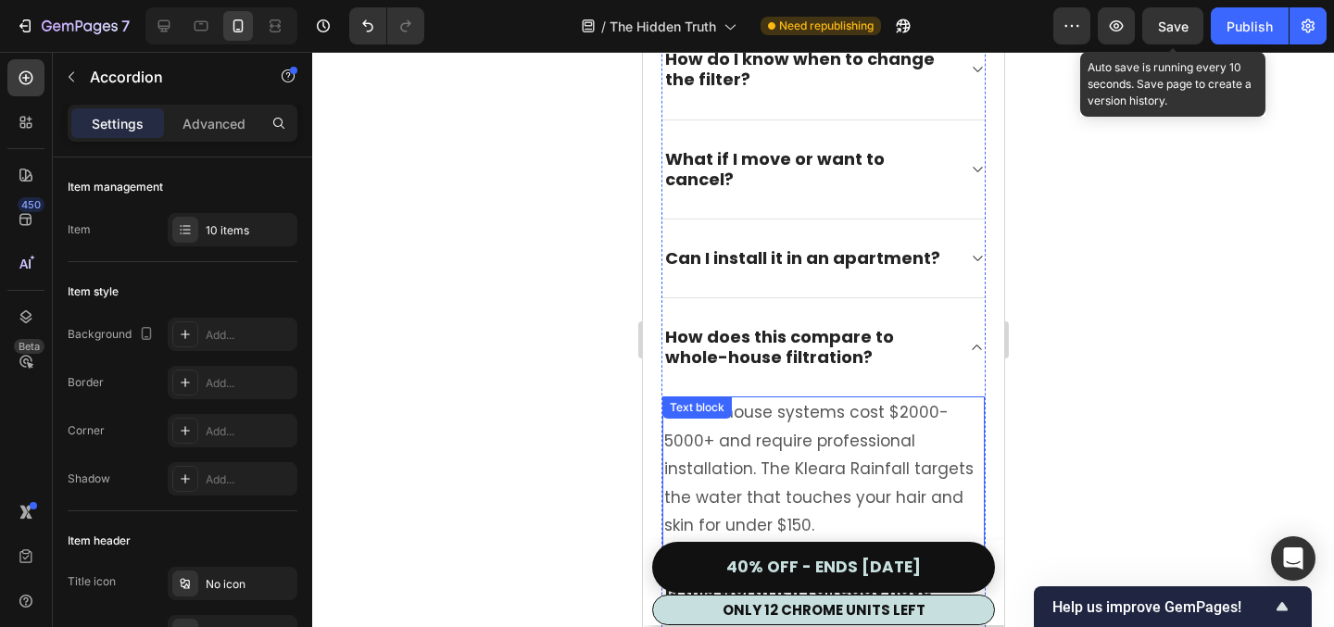
click at [820, 399] on p "Whole-house systems cost $2000-5000+ and require professional installation. The…" at bounding box center [823, 469] width 319 height 142
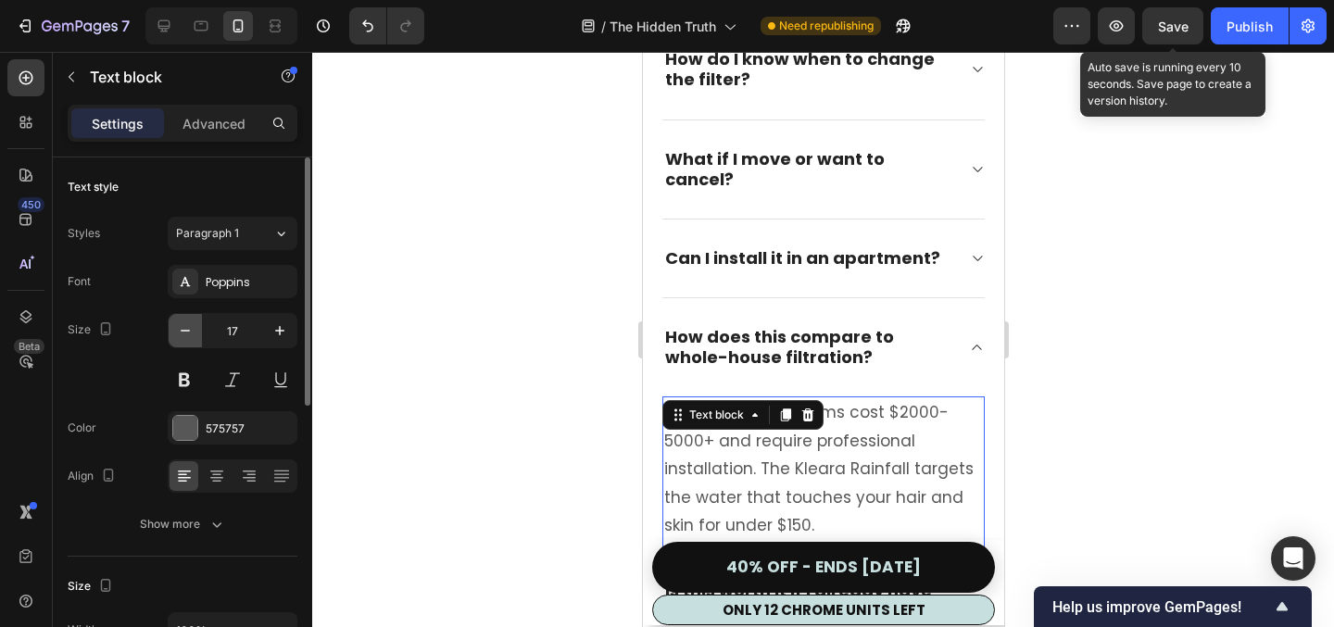
click at [183, 333] on icon "button" at bounding box center [185, 331] width 19 height 19
type input "16"
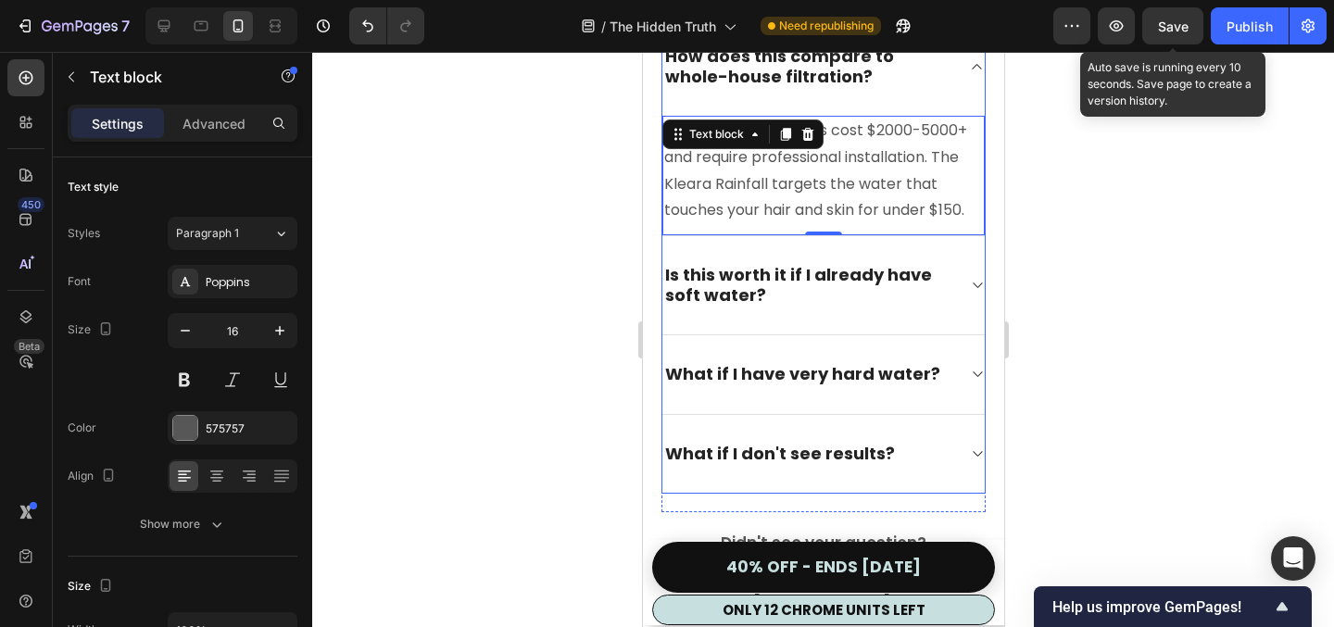
scroll to position [12512, 0]
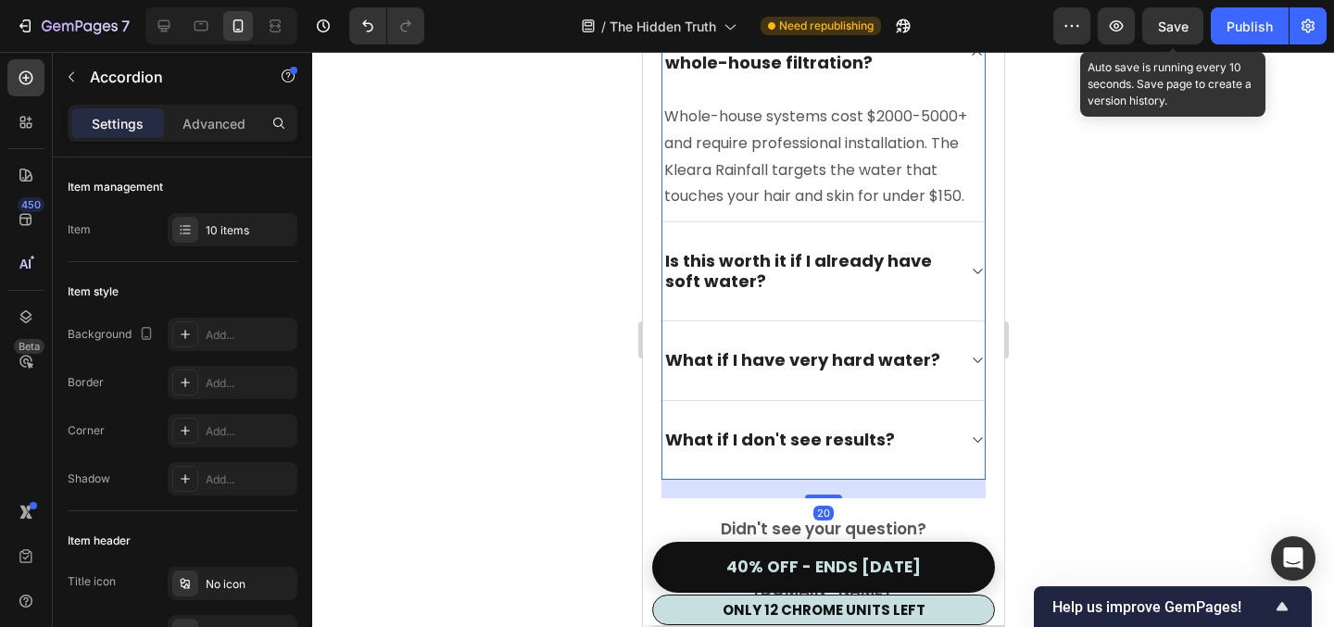
click at [971, 264] on icon at bounding box center [976, 271] width 14 height 15
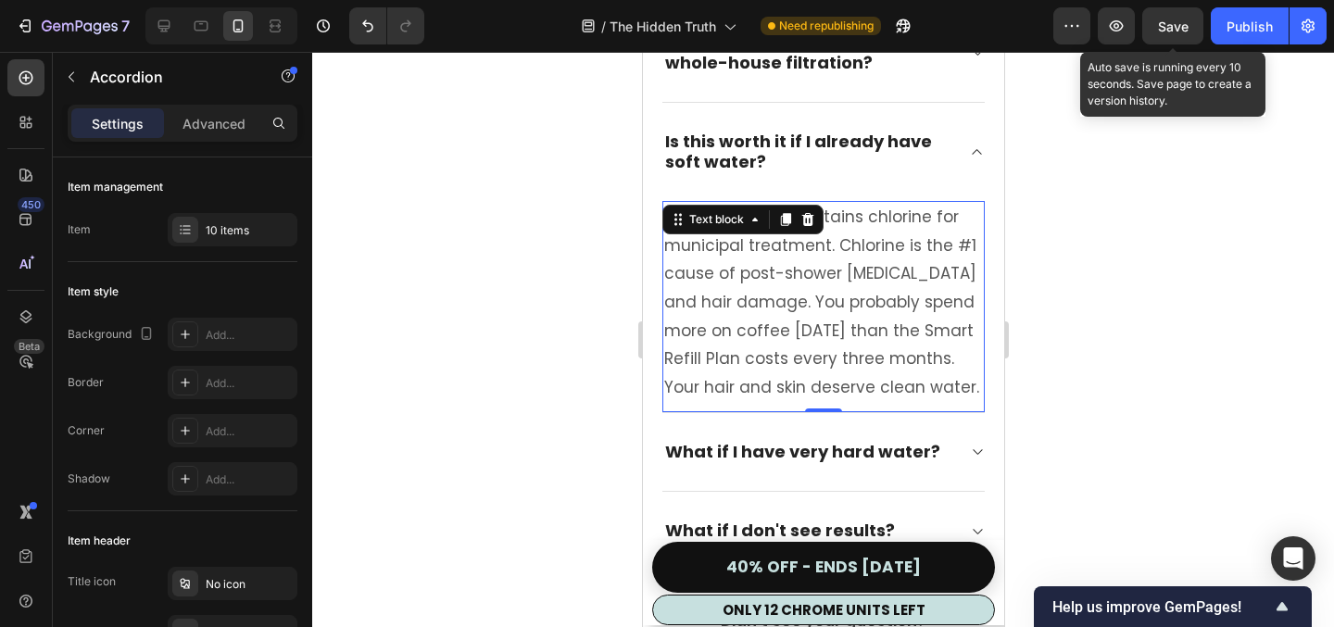
click at [826, 269] on p "Even soft water contains chlorine for municipal treatment. Chlorine is the #1 c…" at bounding box center [823, 302] width 319 height 198
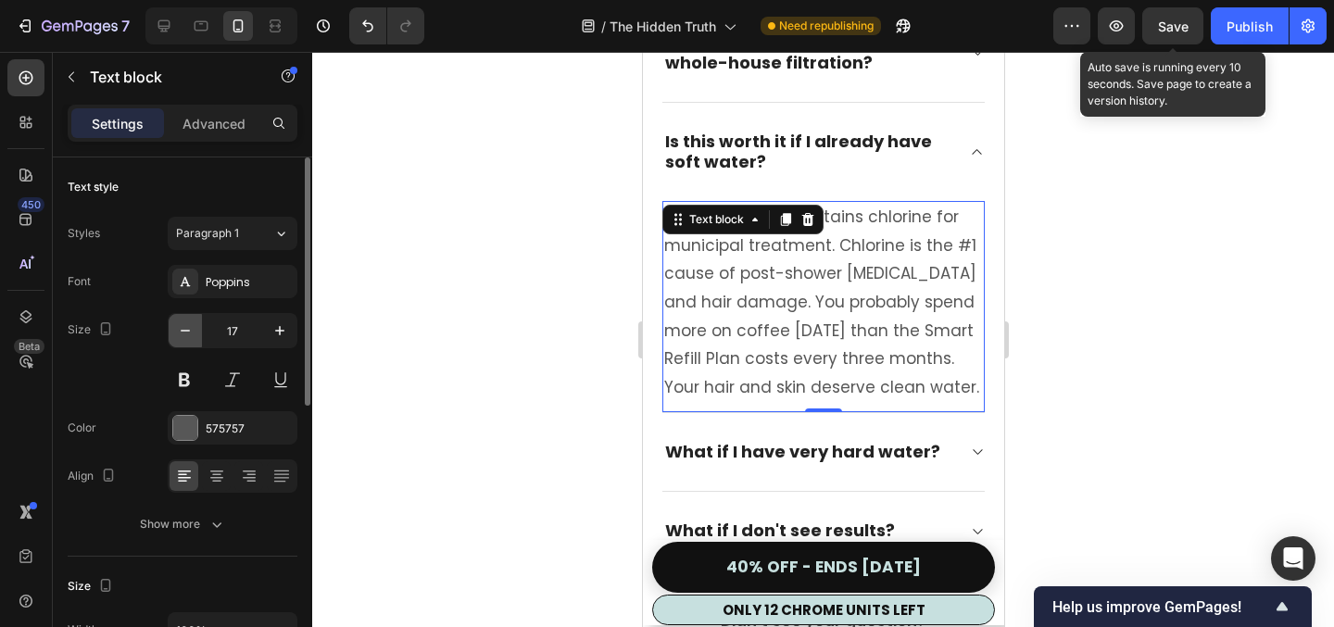
click at [183, 335] on icon "button" at bounding box center [185, 331] width 19 height 19
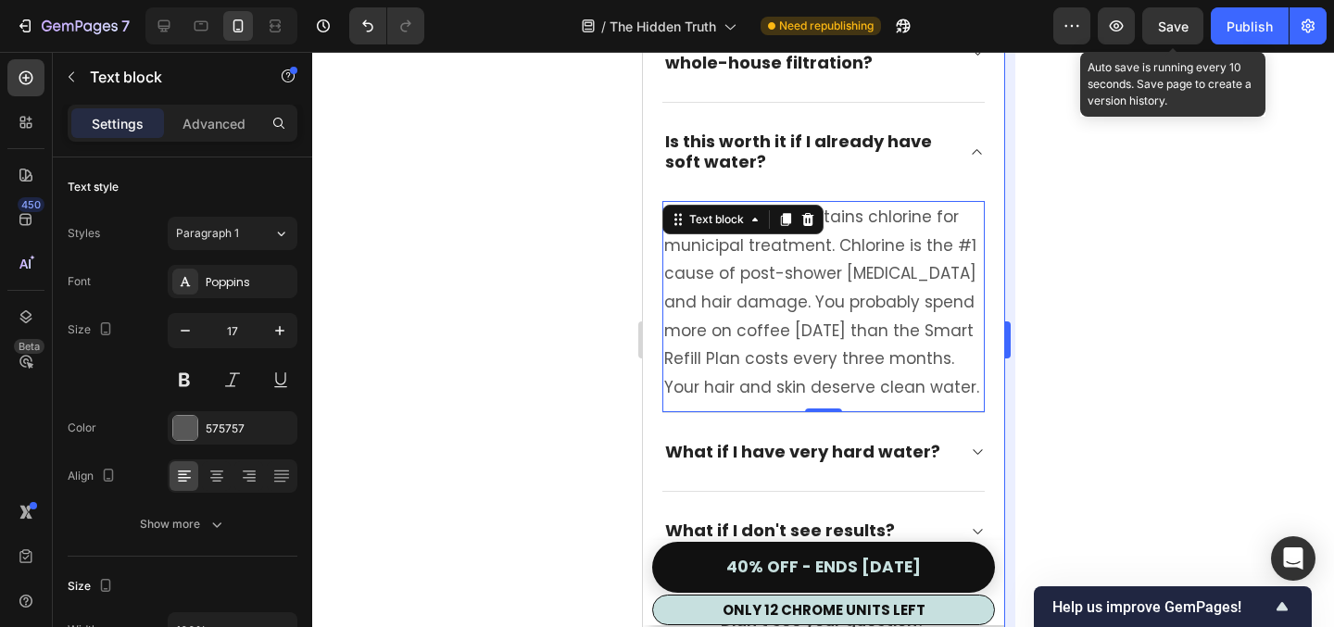
type input "16"
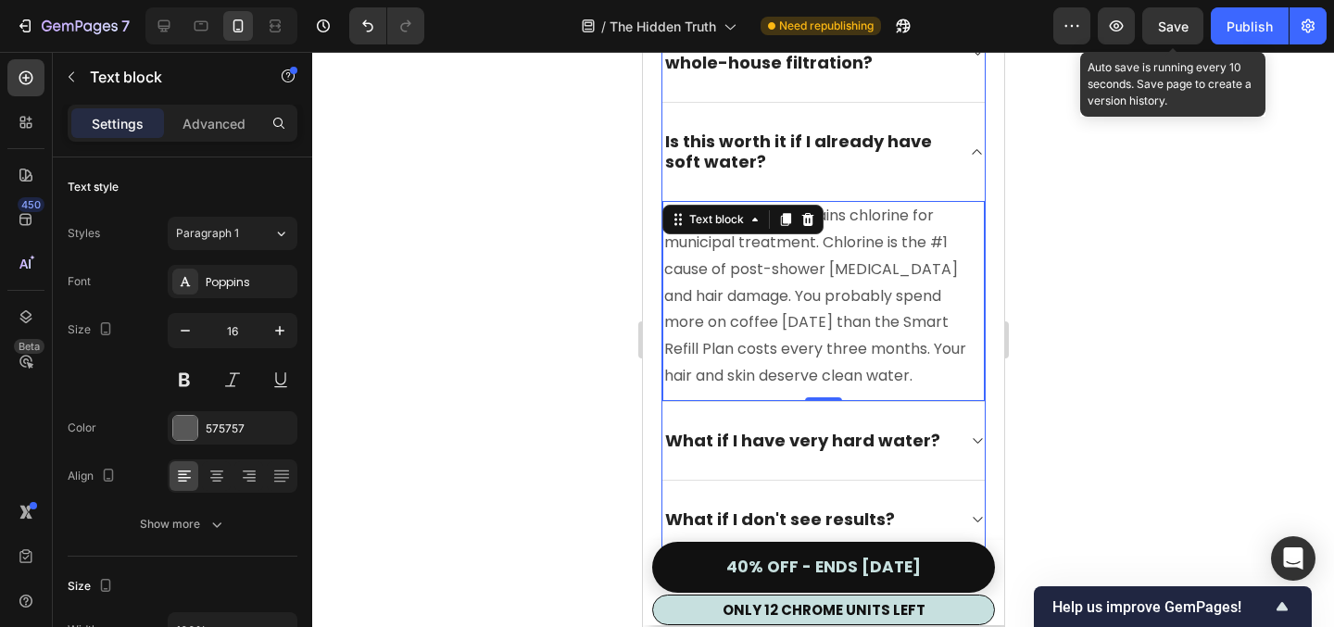
click at [940, 428] on div "What if I have very hard water?" at bounding box center [808, 441] width 293 height 26
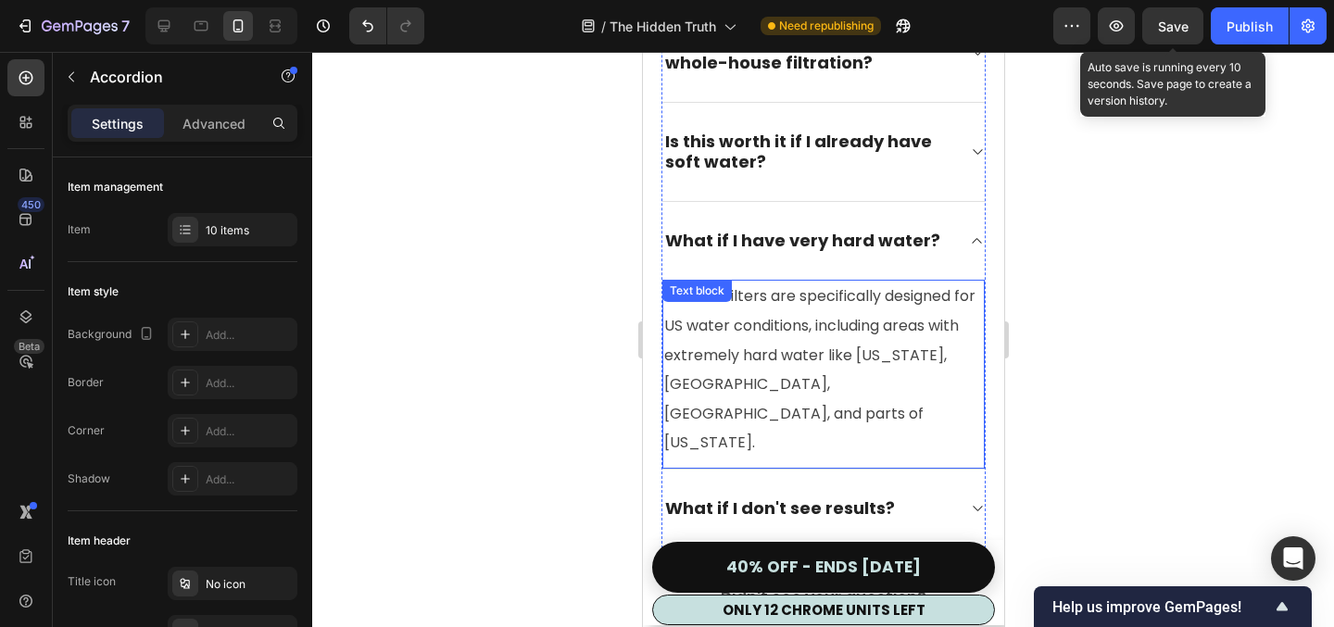
click at [778, 285] on span "Kleara's filters are specifically designed for US water conditions, including a…" at bounding box center [819, 369] width 311 height 168
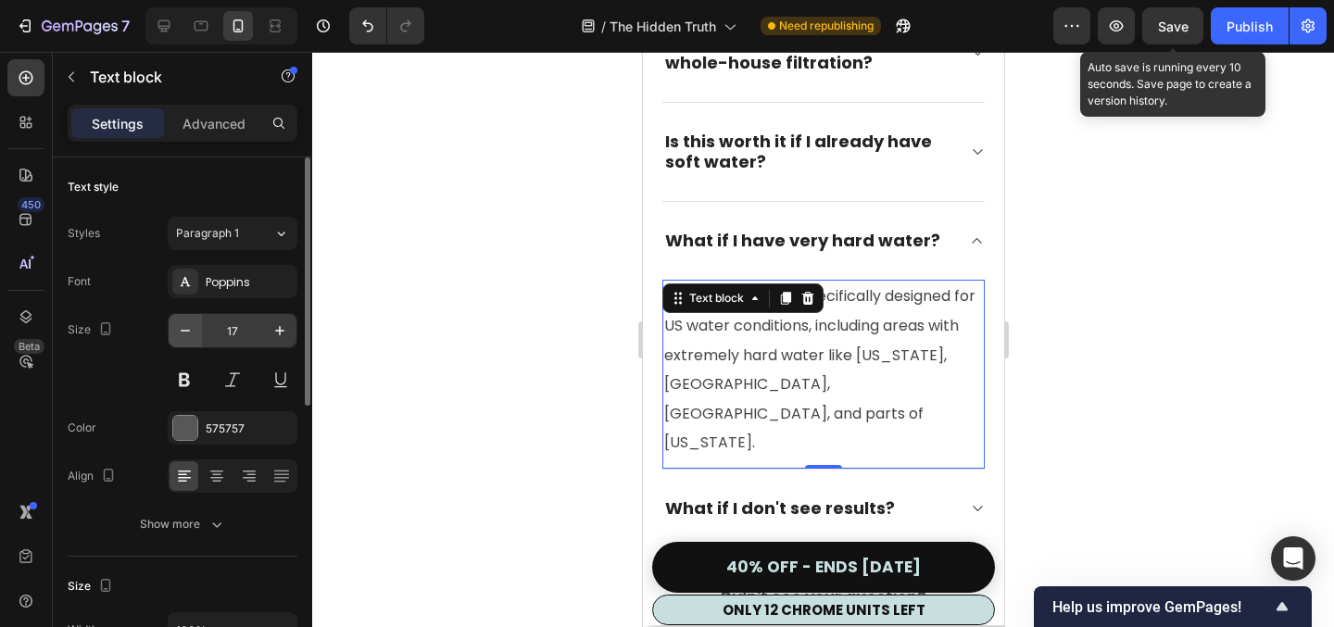
click at [193, 336] on icon "button" at bounding box center [185, 331] width 19 height 19
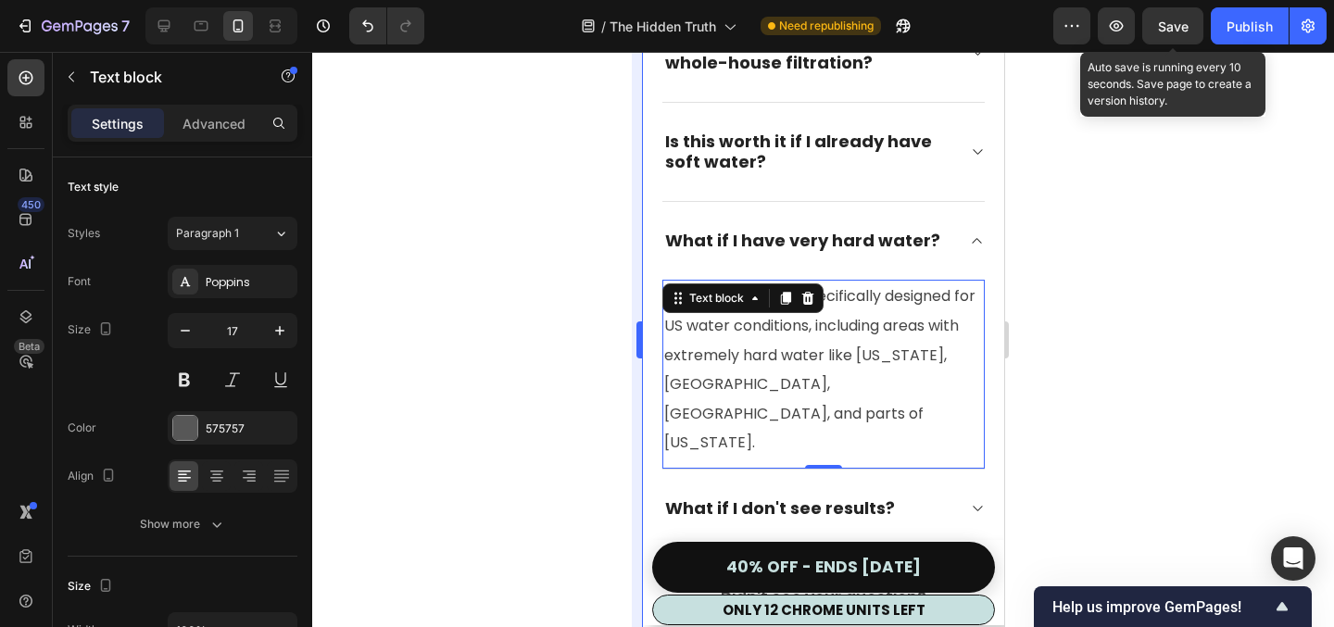
type input "16"
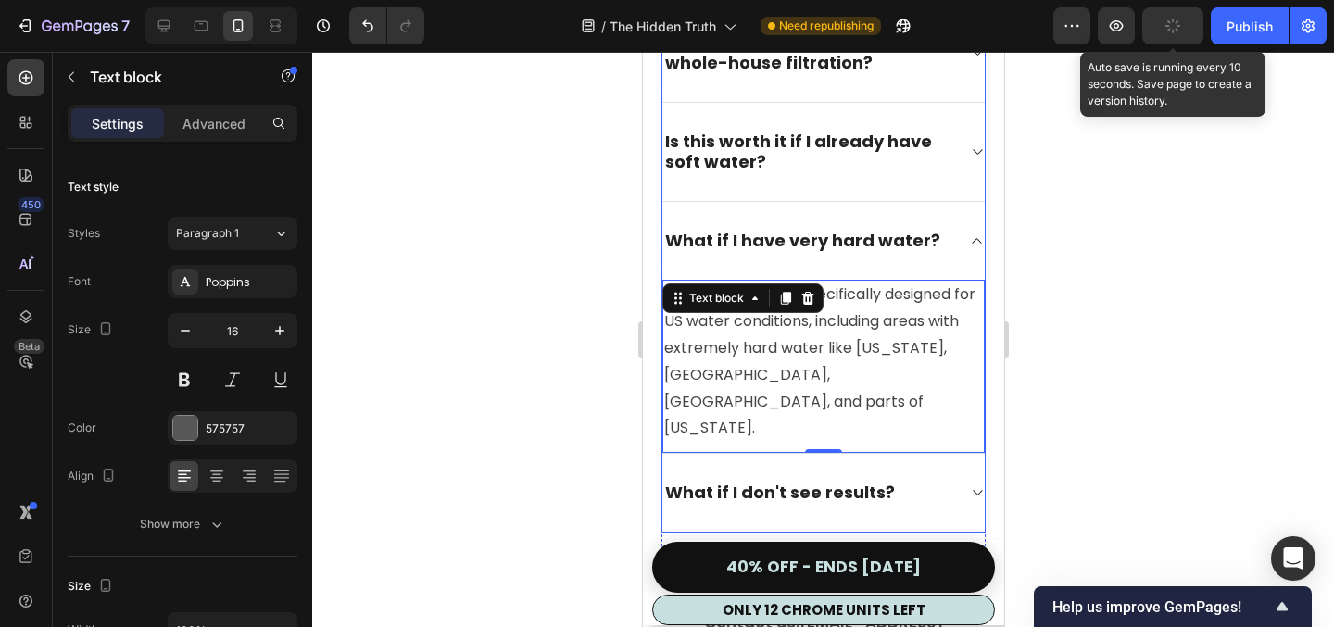
click at [932, 480] on div "What if I don't see results?" at bounding box center [808, 493] width 293 height 26
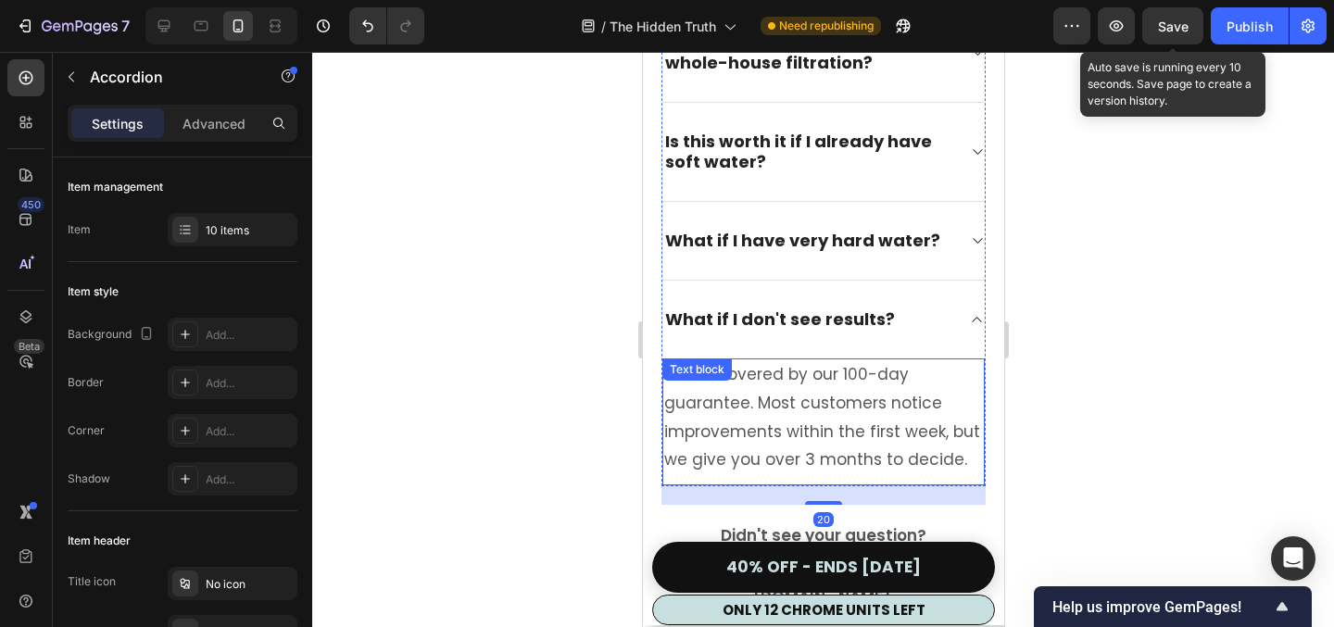
click at [839, 360] on p "You're covered by our 100-day guarantee. Most customers notice improvements wit…" at bounding box center [823, 416] width 319 height 113
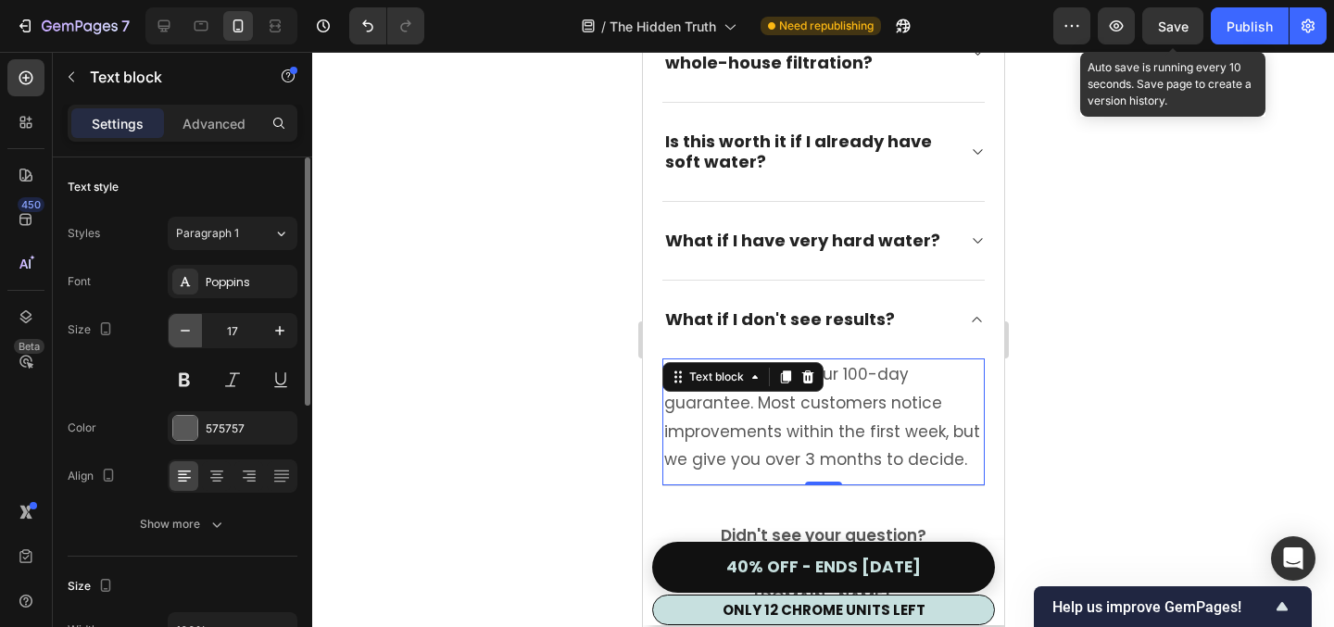
click at [182, 334] on icon "button" at bounding box center [185, 331] width 19 height 19
type input "16"
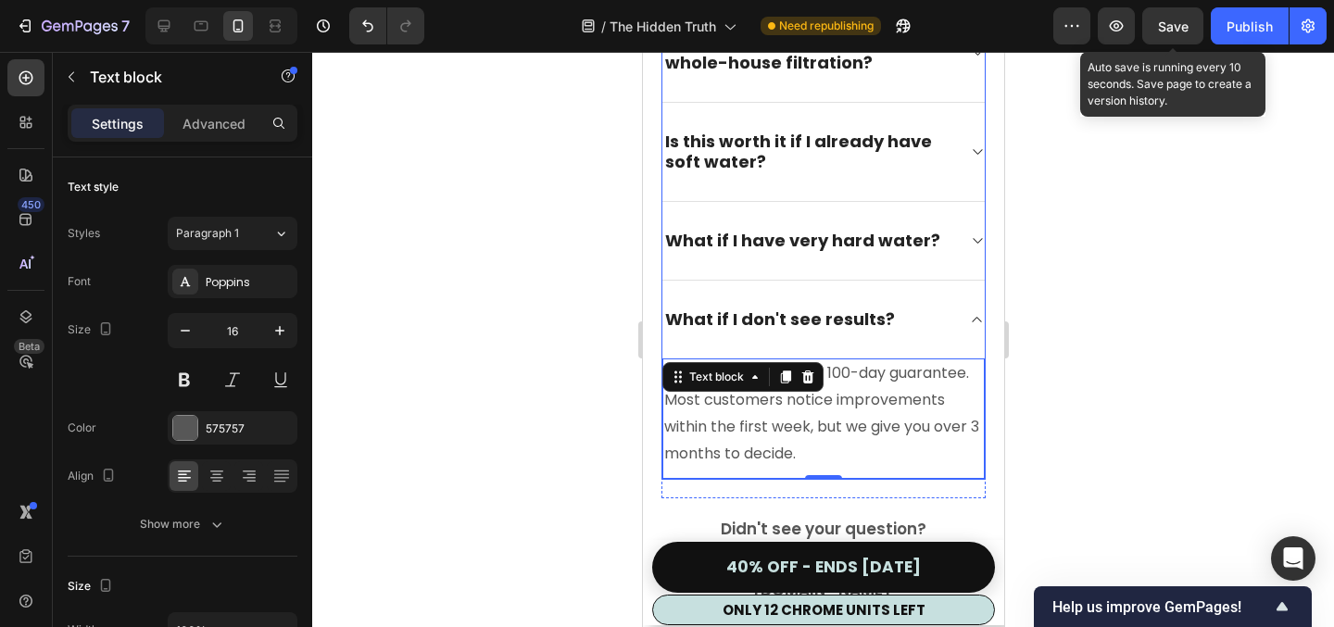
click at [973, 312] on icon at bounding box center [976, 319] width 14 height 15
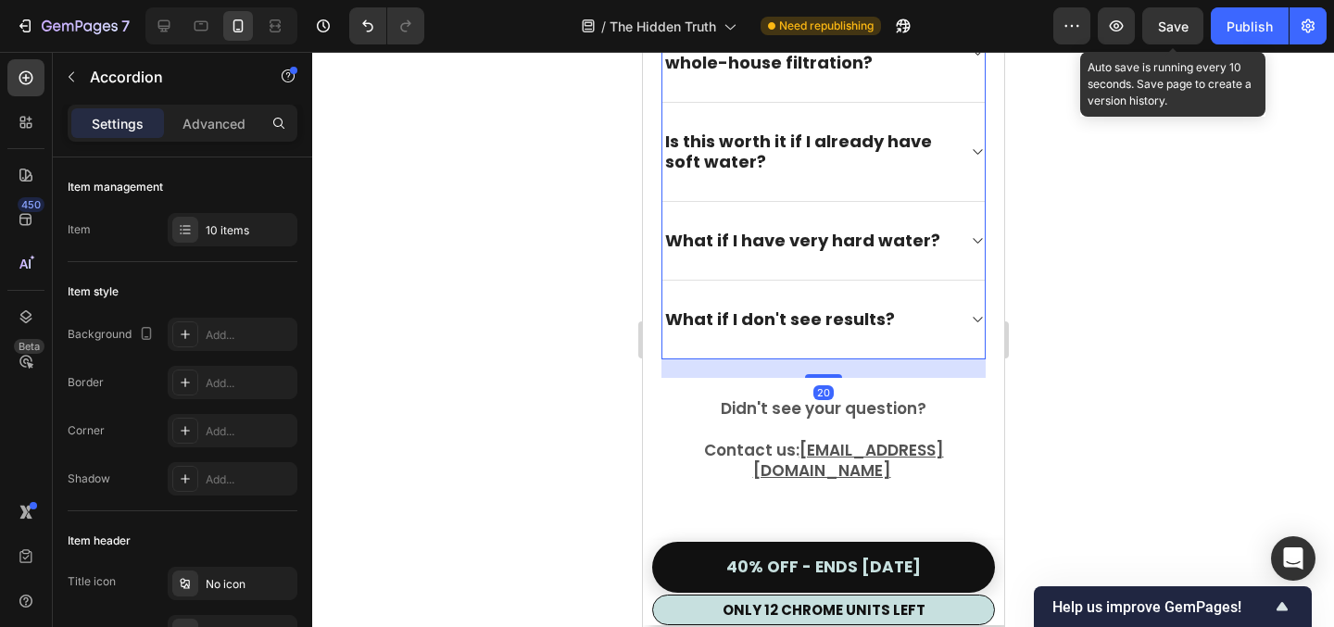
click at [968, 202] on div "What if I have very hard water?" at bounding box center [823, 241] width 322 height 79
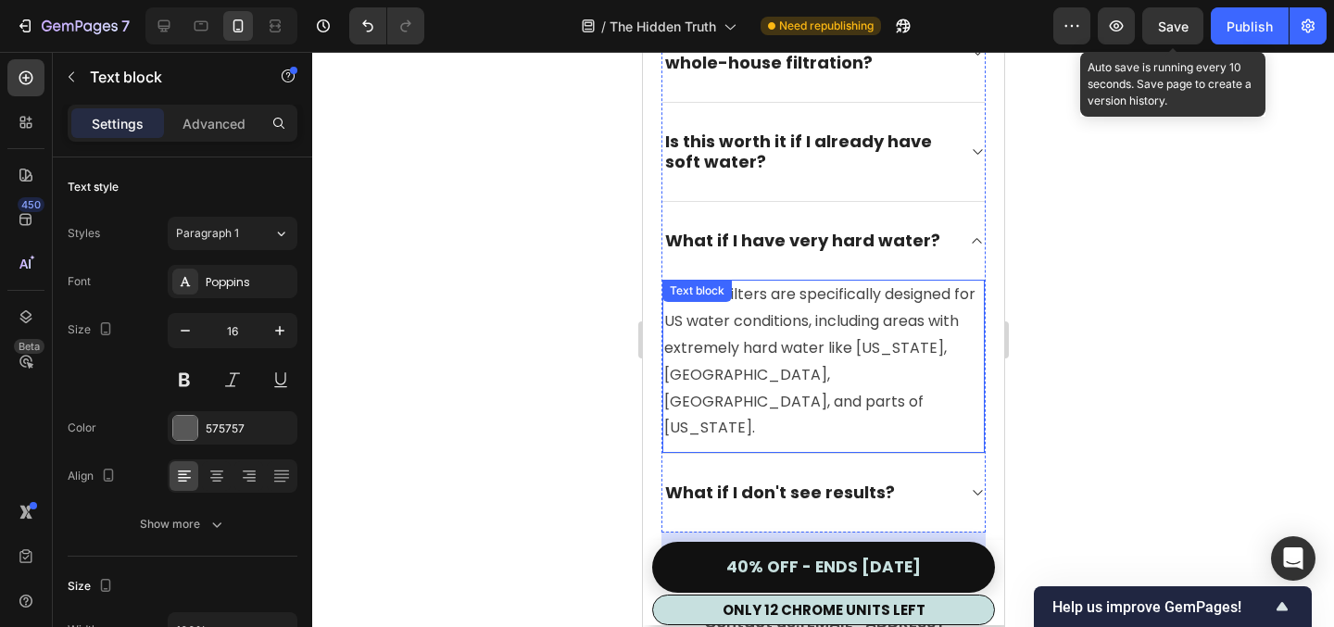
click at [777, 284] on span "Kleara's filters are specifically designed for US water conditions, including a…" at bounding box center [819, 361] width 311 height 155
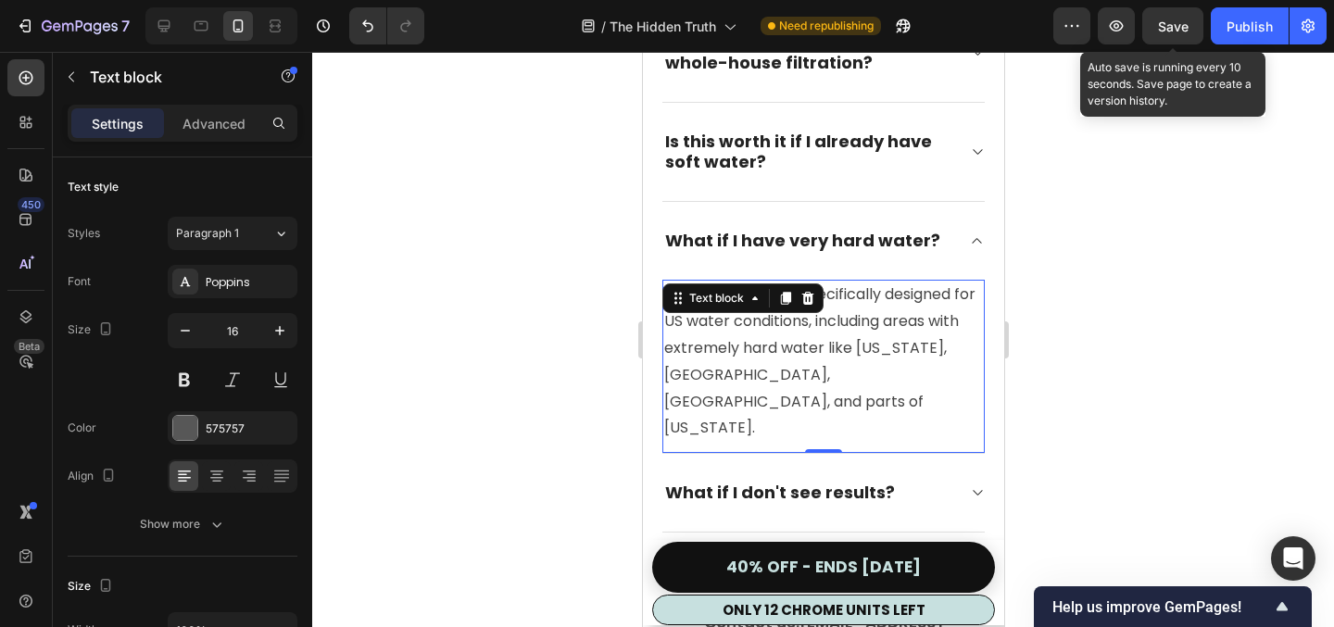
click at [777, 284] on span "Kleara's filters are specifically designed for US water conditions, including a…" at bounding box center [819, 361] width 311 height 155
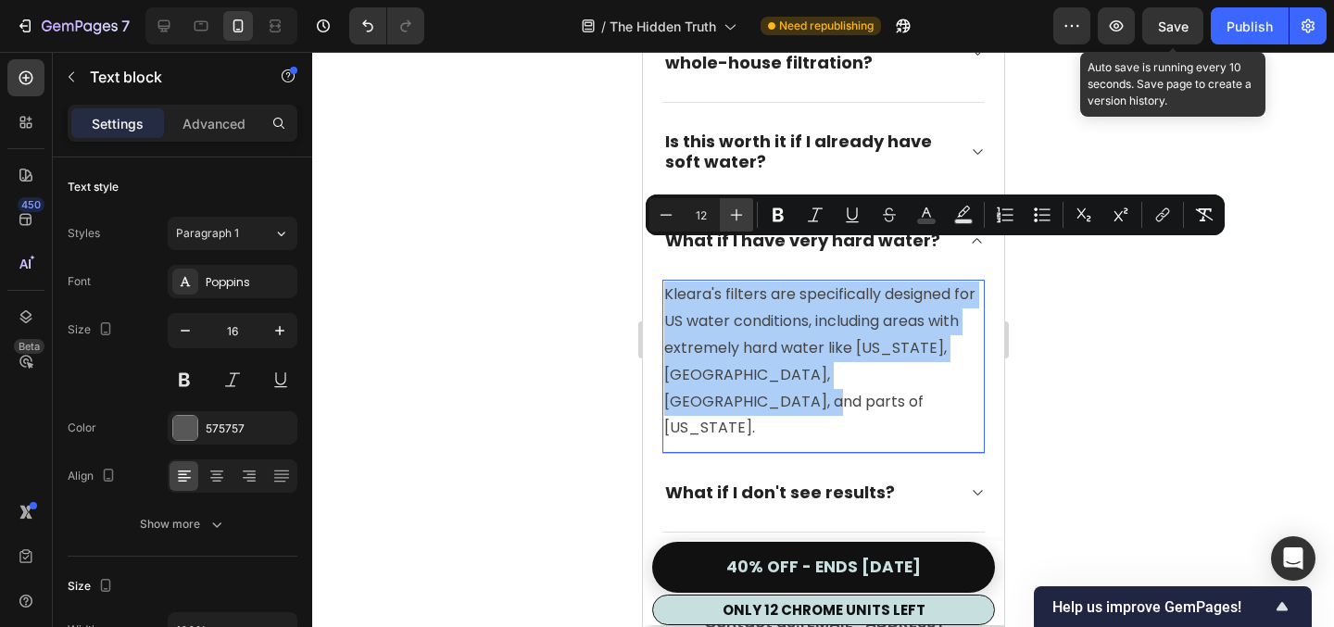
click at [741, 218] on icon "Editor contextual toolbar" at bounding box center [736, 215] width 19 height 19
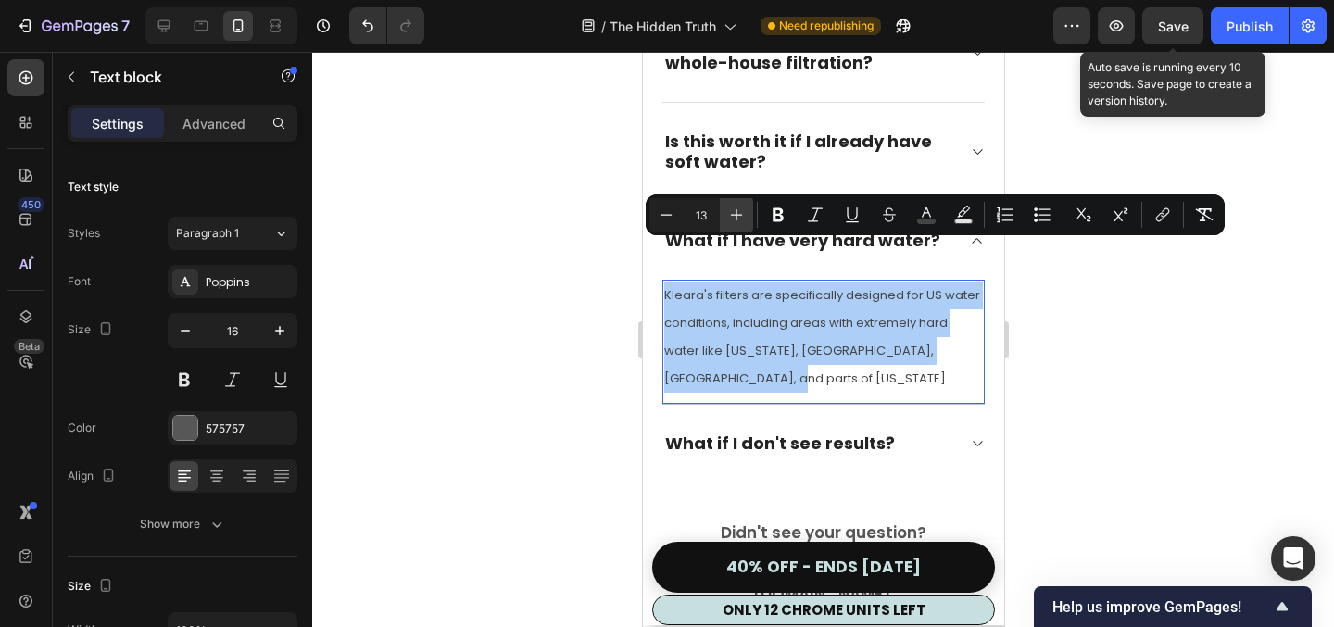
click at [741, 218] on icon "Editor contextual toolbar" at bounding box center [736, 215] width 19 height 19
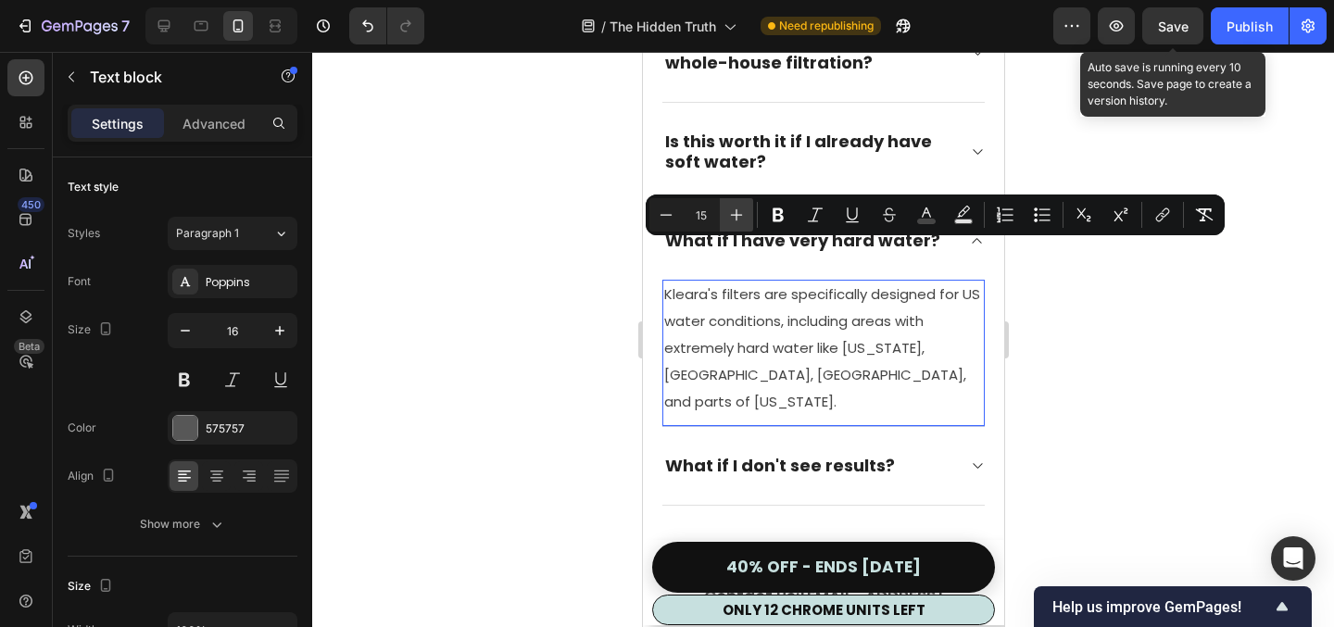
click at [741, 218] on icon "Editor contextual toolbar" at bounding box center [736, 215] width 19 height 19
type input "16"
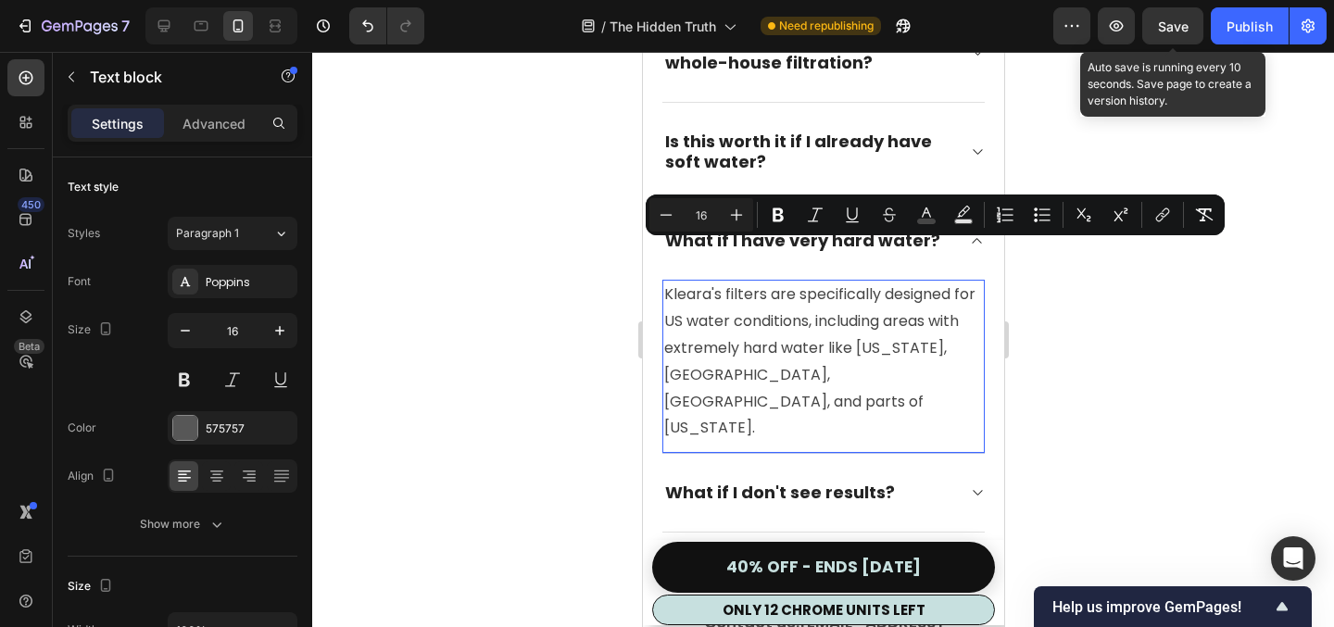
click at [535, 292] on div at bounding box center [823, 339] width 1022 height 575
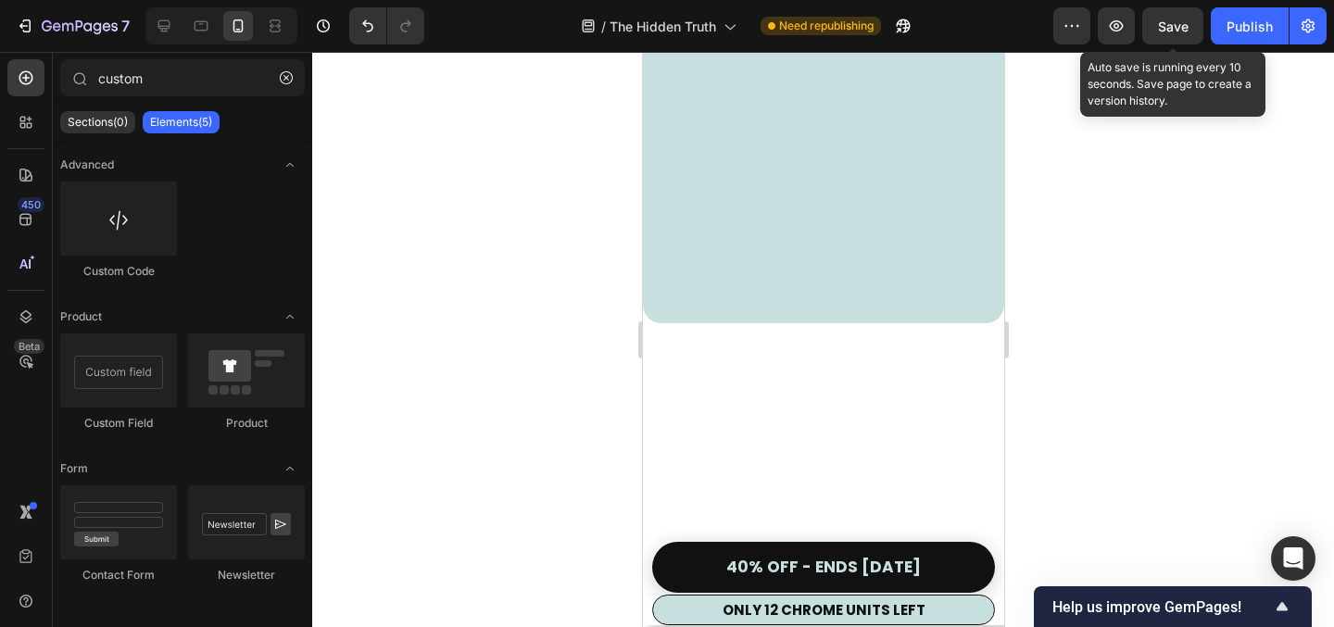
scroll to position [0, 0]
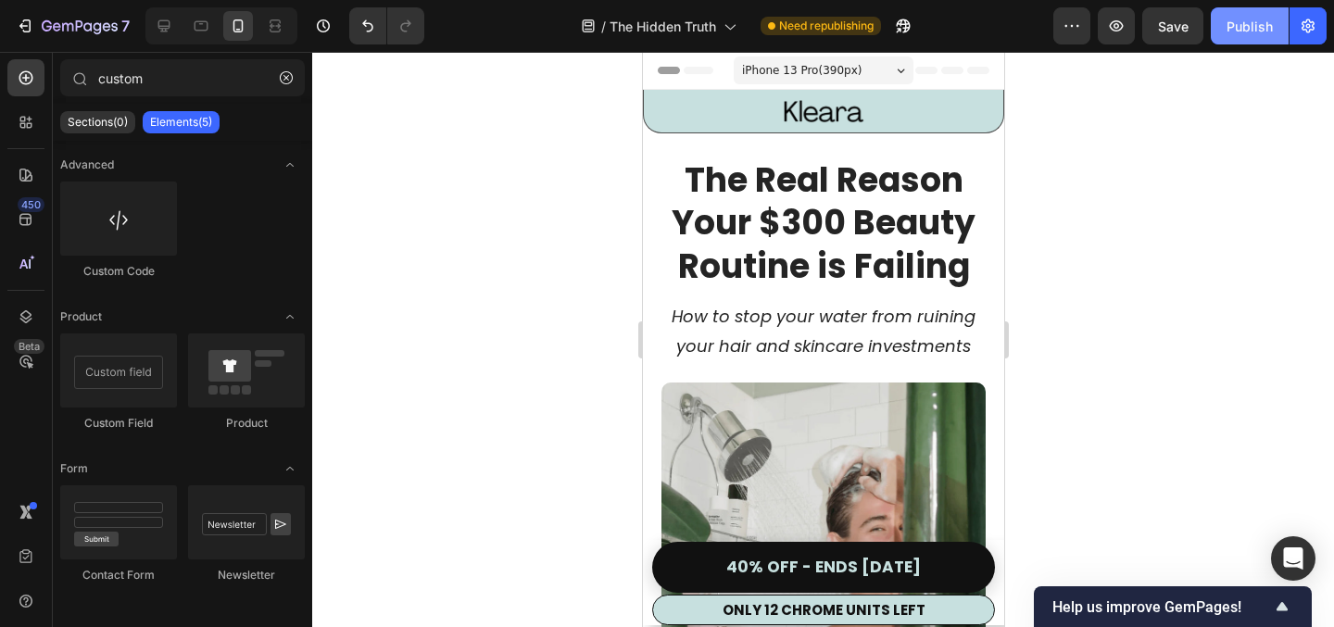
click at [1239, 37] on button "Publish" at bounding box center [1250, 25] width 78 height 37
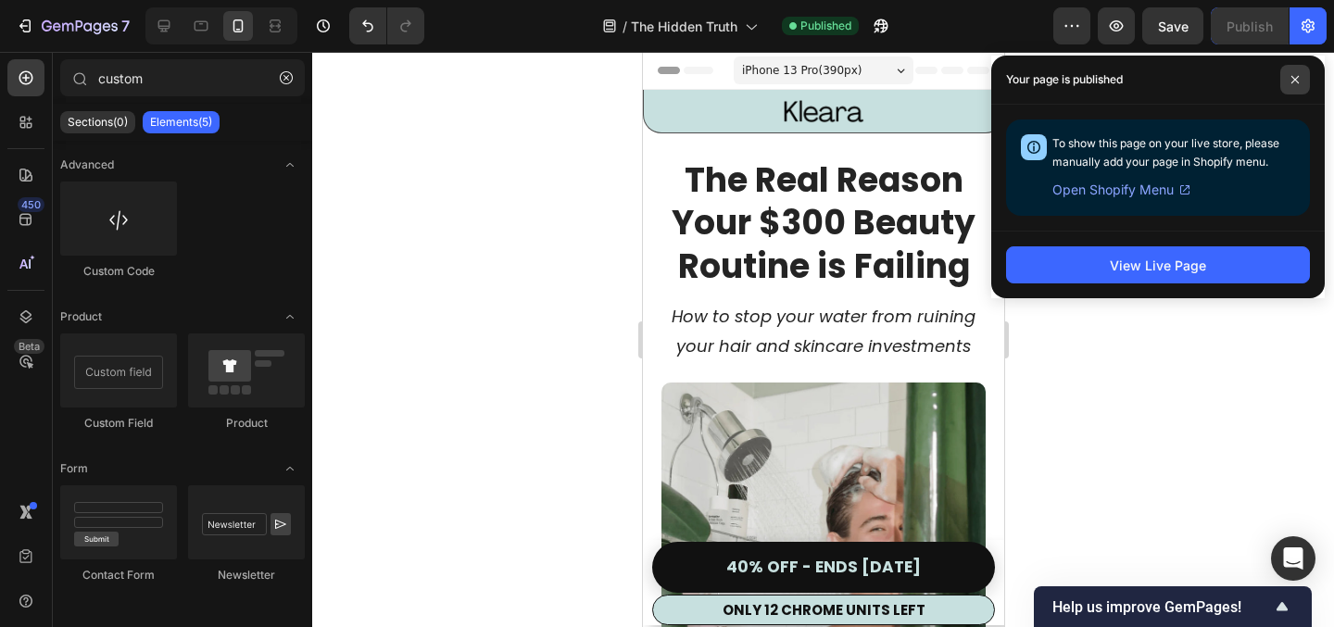
click at [1301, 82] on span at bounding box center [1296, 80] width 30 height 30
